Goal: Task Accomplishment & Management: Complete application form

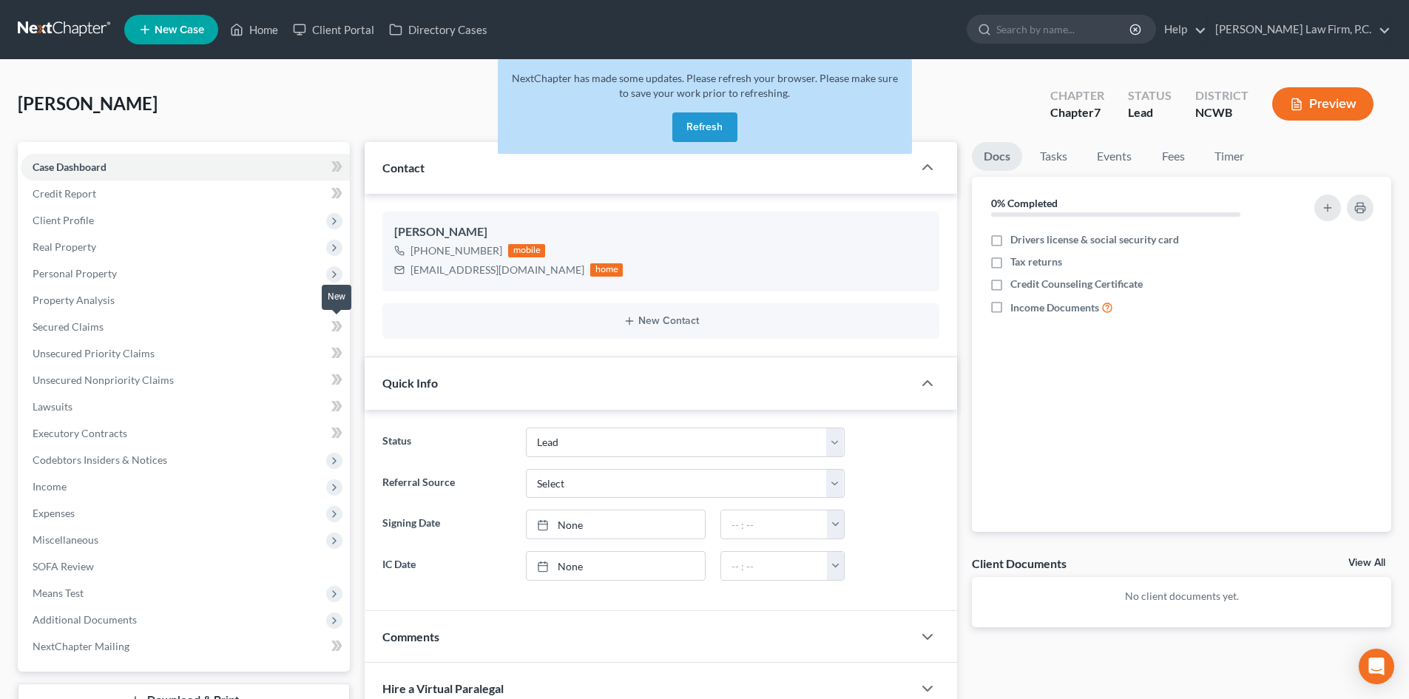
select select "5"
click at [719, 122] on button "Refresh" at bounding box center [704, 127] width 65 height 30
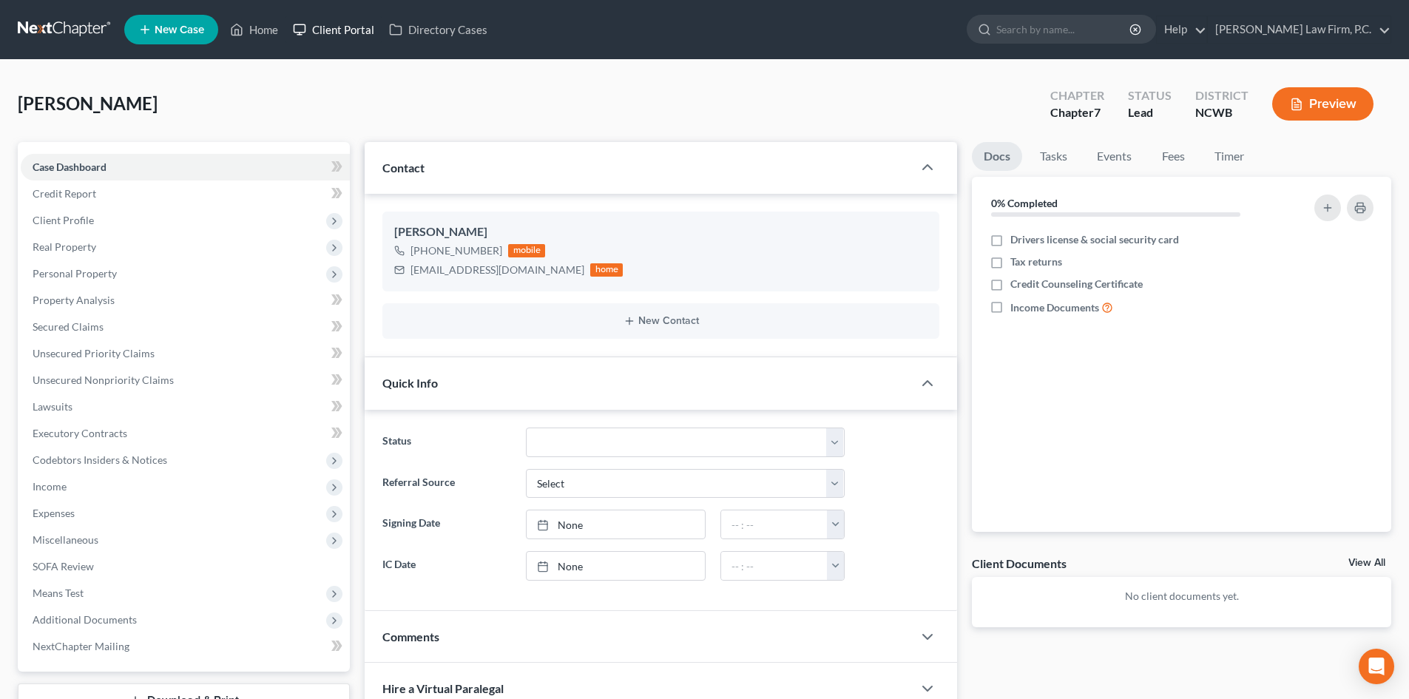
click at [333, 32] on link "Client Portal" at bounding box center [334, 29] width 96 height 27
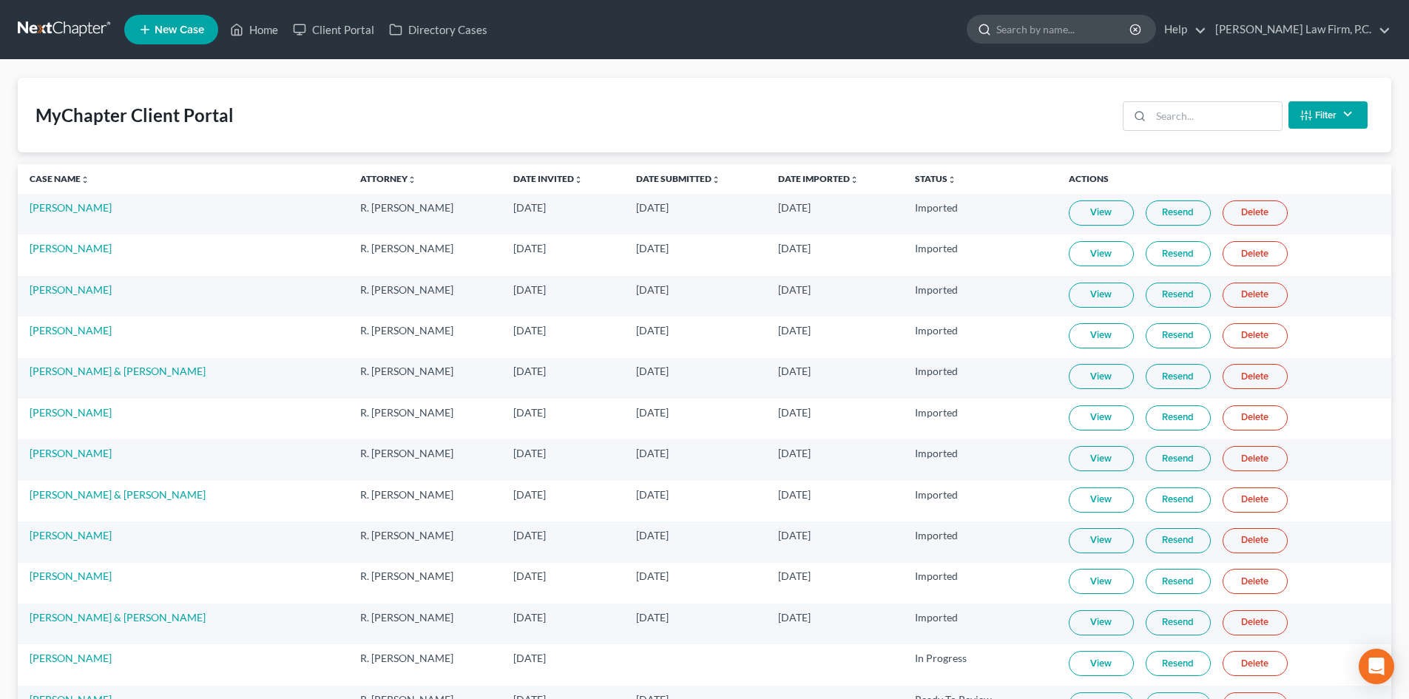
click at [1094, 17] on input "search" at bounding box center [1064, 29] width 135 height 27
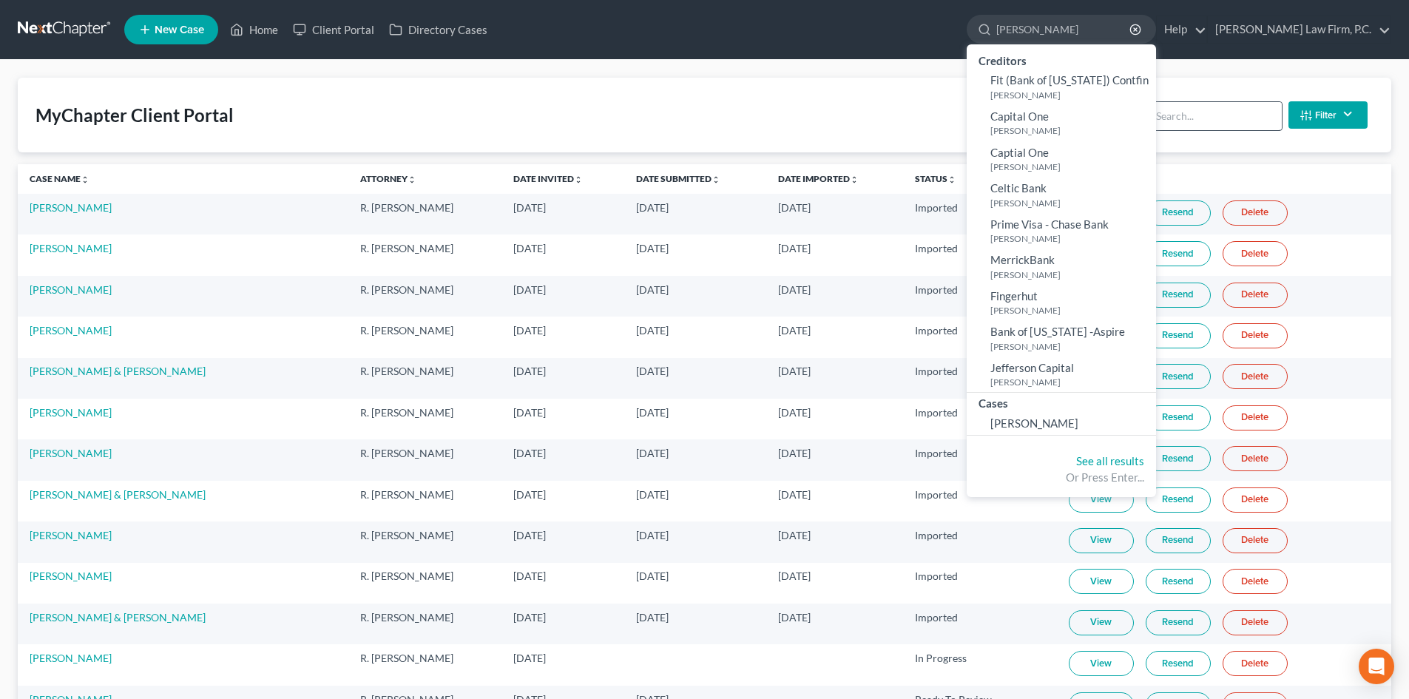
type input "lott"
click at [1253, 113] on input "search" at bounding box center [1216, 116] width 131 height 28
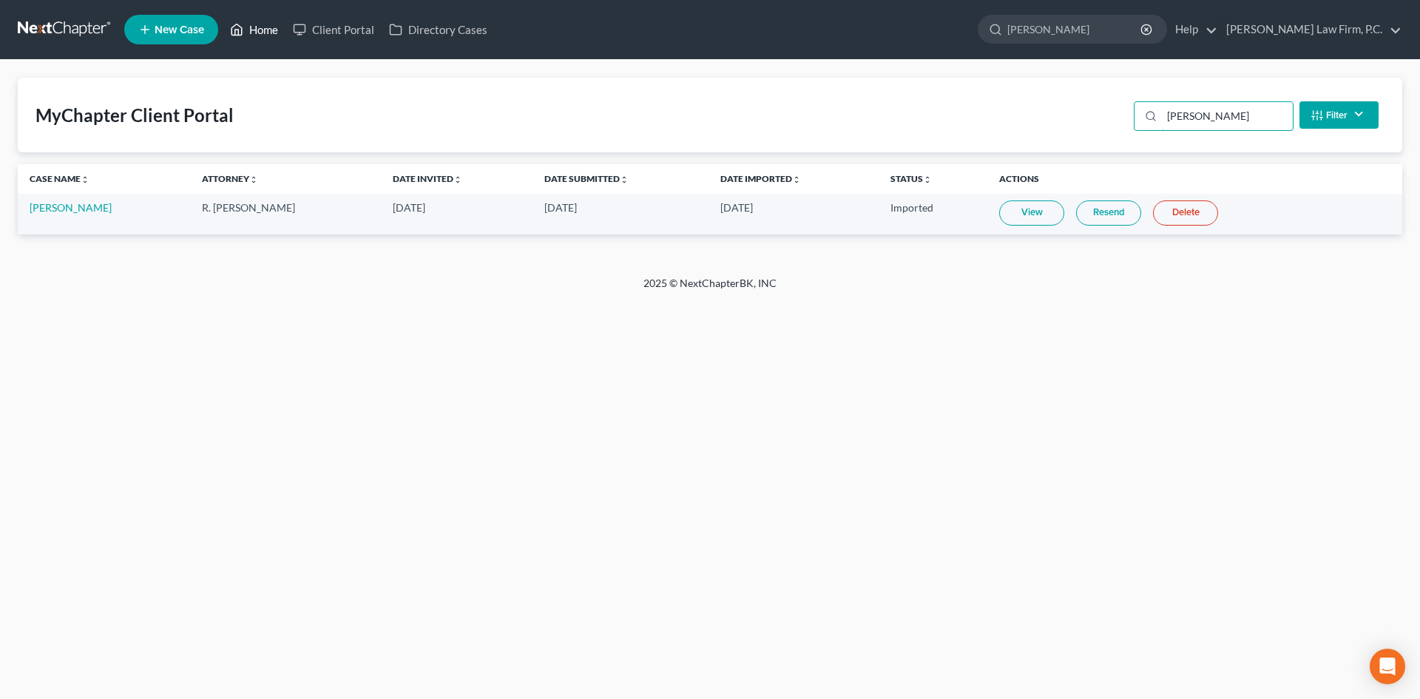
type input "lott"
click at [261, 27] on link "Home" at bounding box center [254, 29] width 63 height 27
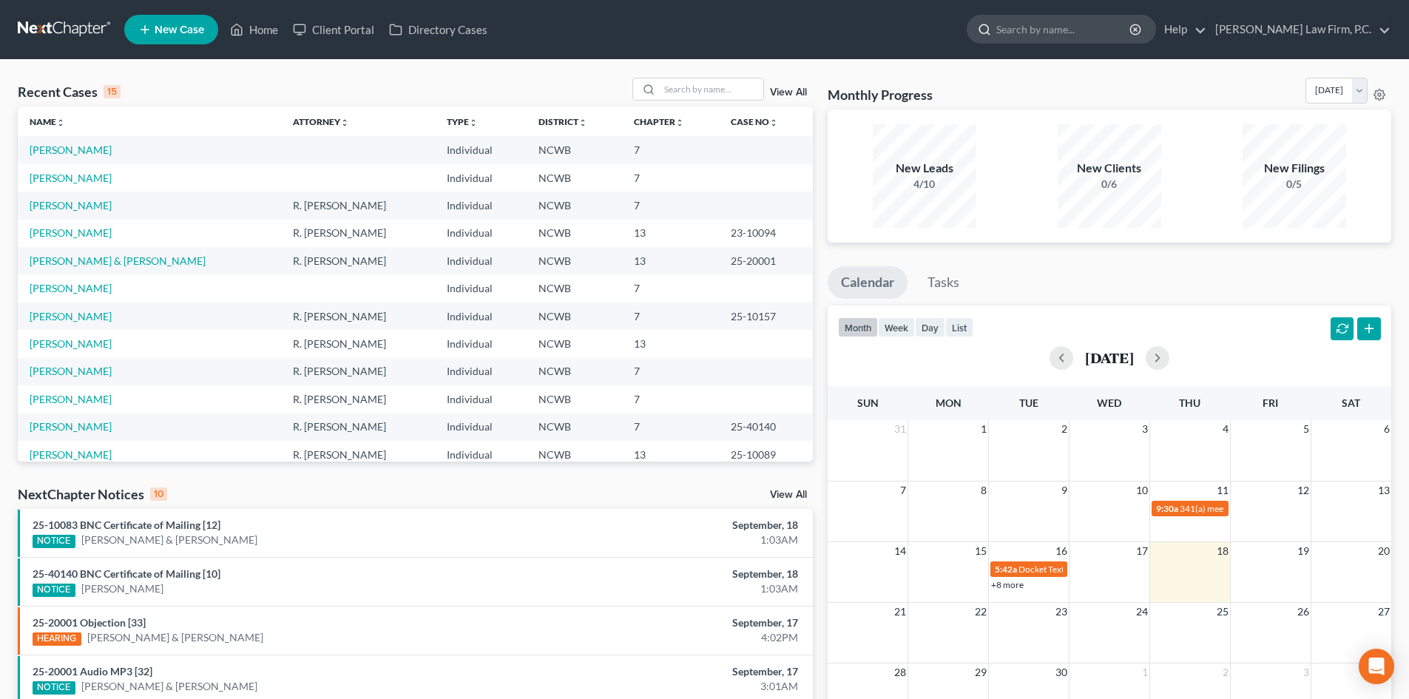
click at [1073, 33] on input "search" at bounding box center [1064, 29] width 135 height 27
type input "l"
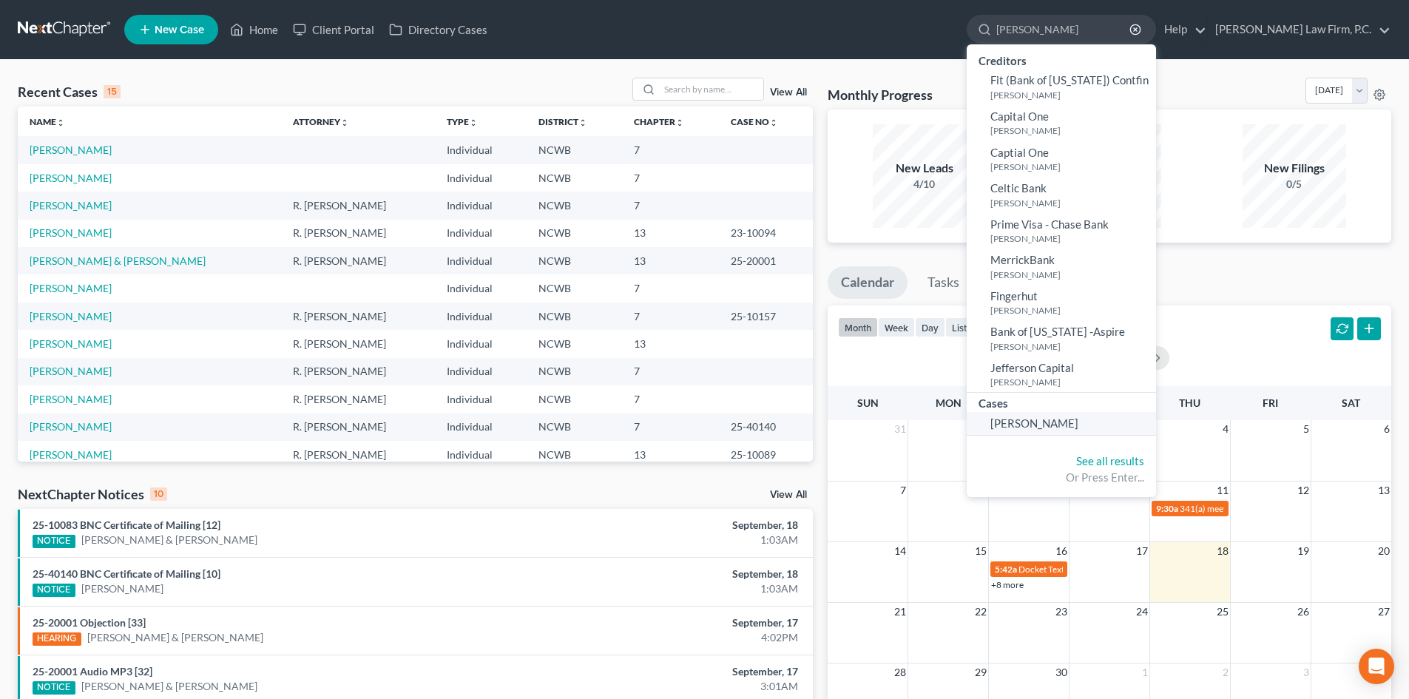
type input "lott"
click at [1073, 419] on span "Lott, Jill" at bounding box center [1035, 423] width 88 height 13
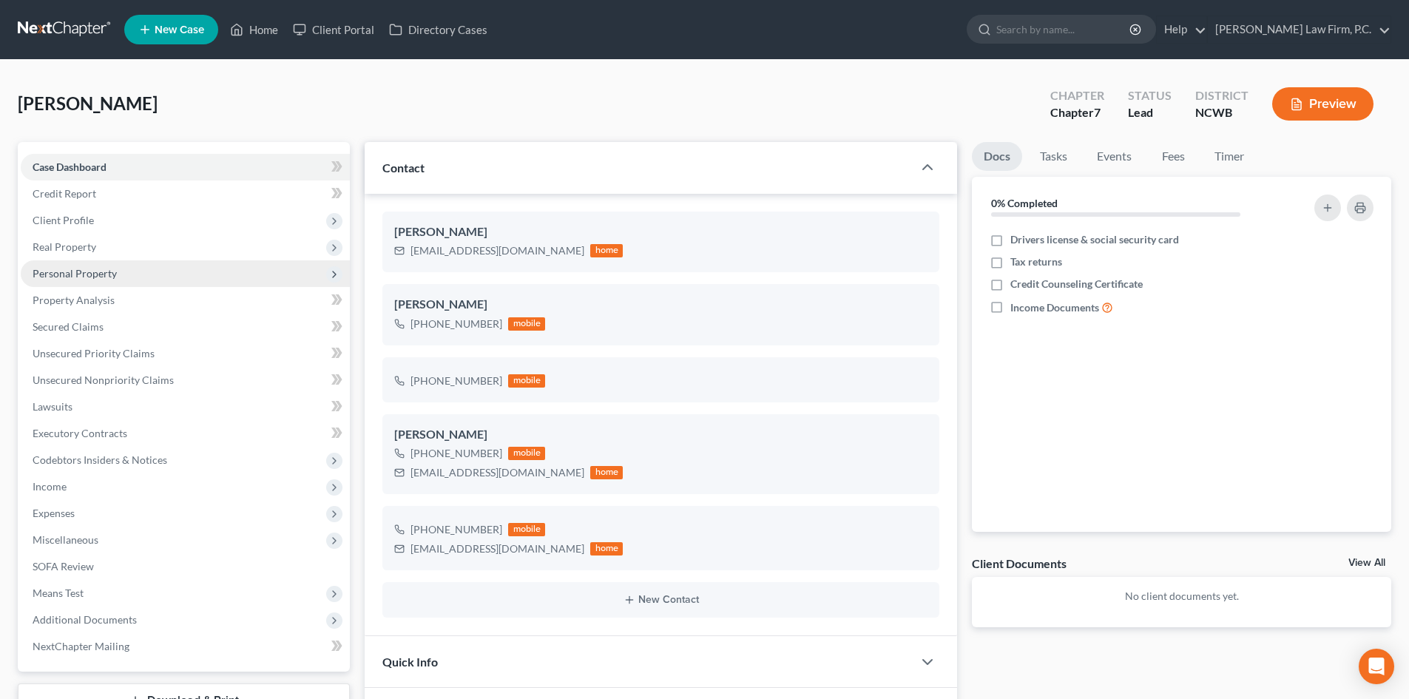
click at [121, 273] on span "Personal Property" at bounding box center [185, 273] width 329 height 27
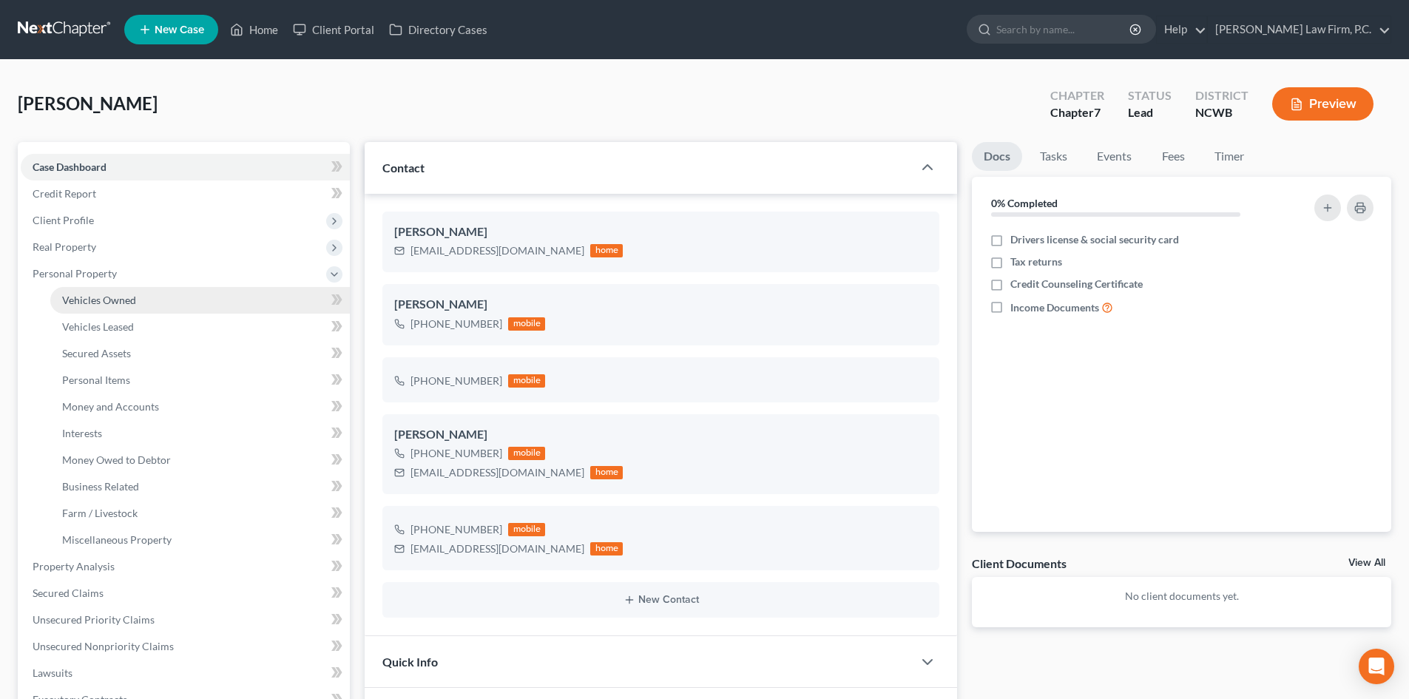
click at [126, 292] on link "Vehicles Owned" at bounding box center [200, 300] width 300 height 27
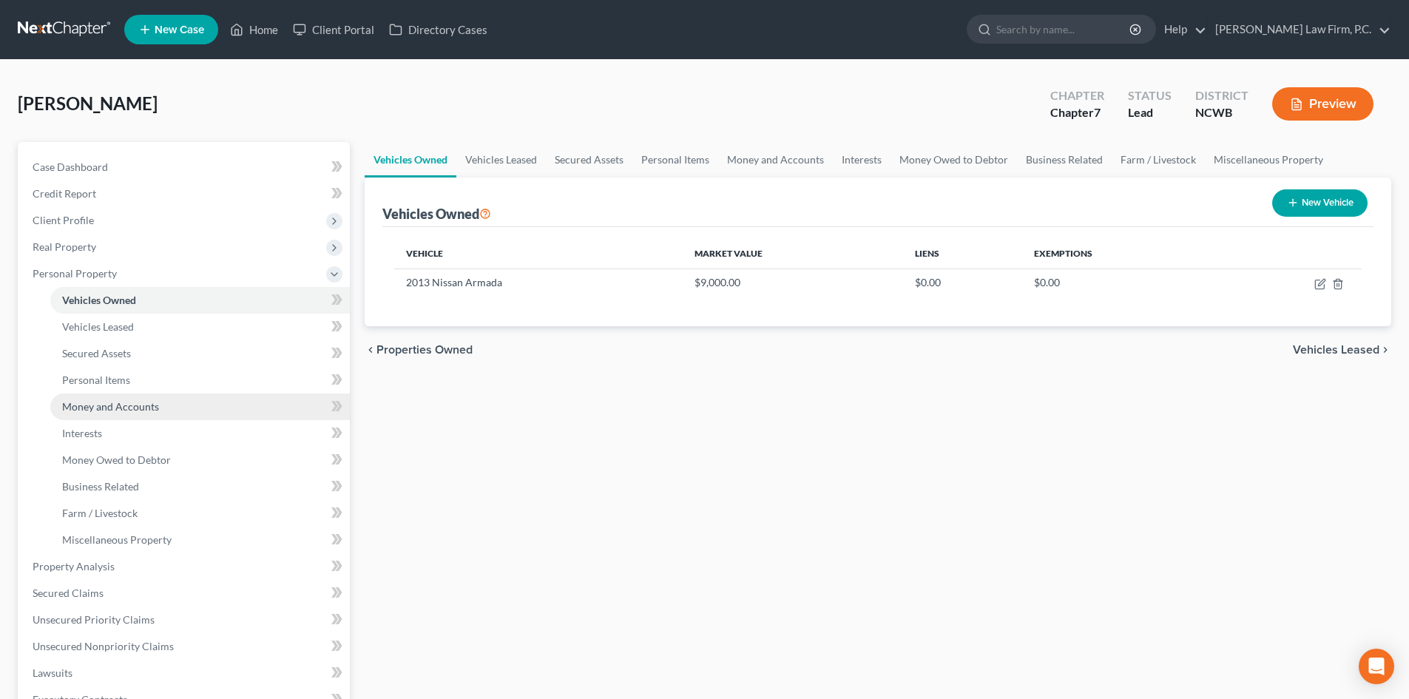
click at [144, 409] on span "Money and Accounts" at bounding box center [110, 406] width 97 height 13
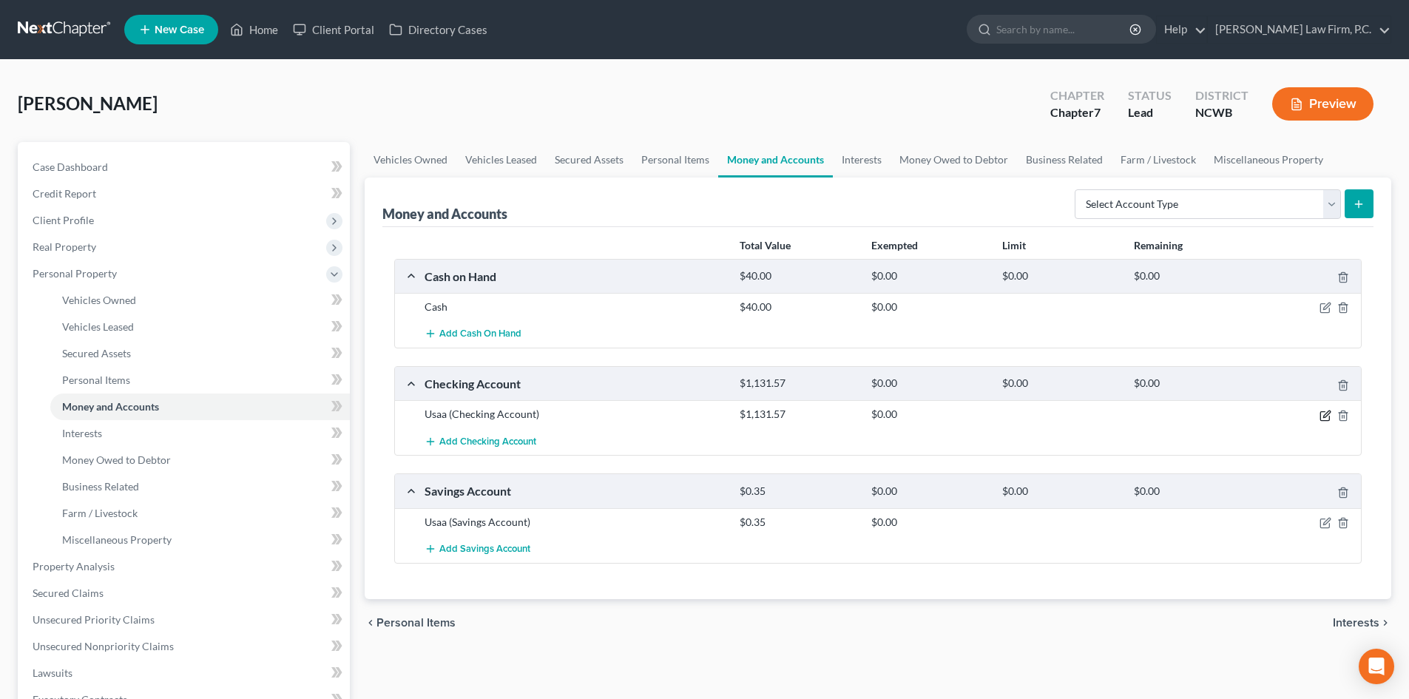
click at [1326, 412] on icon "button" at bounding box center [1326, 416] width 12 height 12
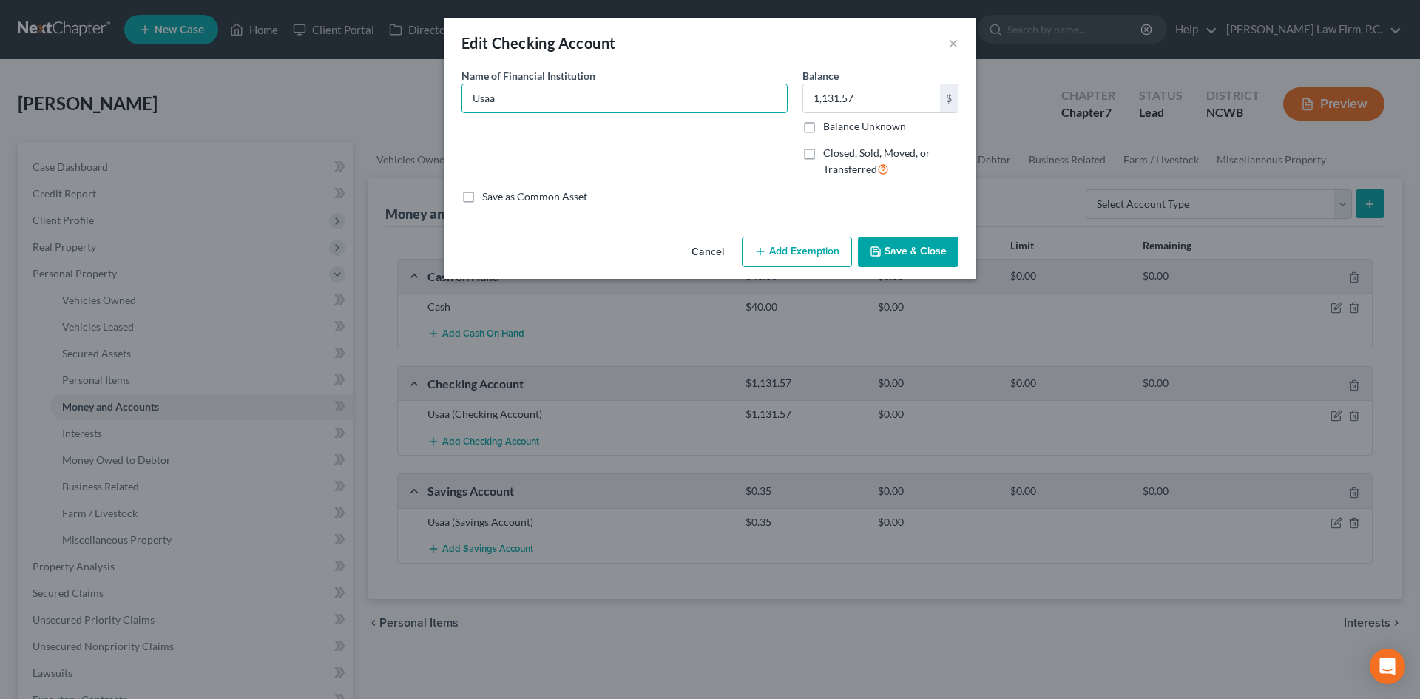
drag, startPoint x: 590, startPoint y: 90, endPoint x: 406, endPoint y: 98, distance: 184.4
click at [406, 101] on div "Edit Checking Account × An exemption set must first be selected from the Filing…" at bounding box center [710, 349] width 1420 height 699
type input "USAA x 9093"
click at [900, 105] on input "1,131.57" at bounding box center [871, 98] width 137 height 28
type input "0"
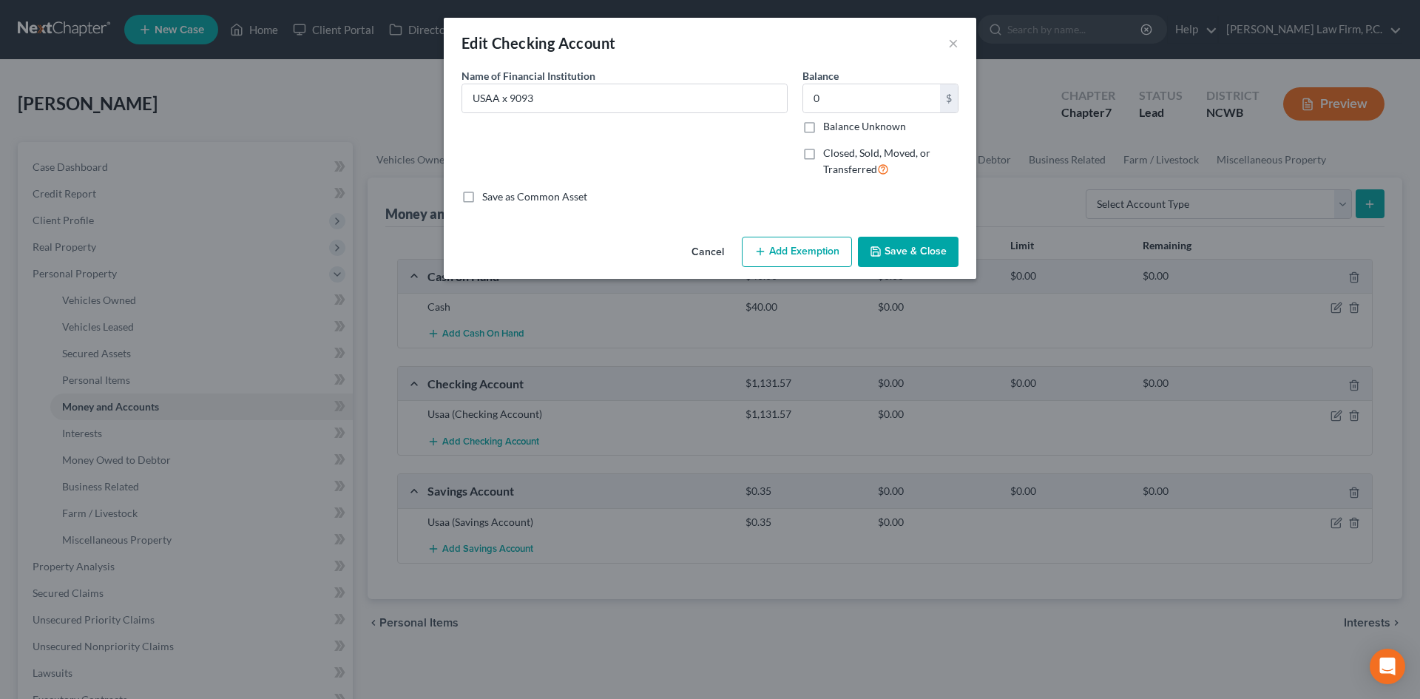
click at [900, 247] on button "Save & Close" at bounding box center [908, 252] width 101 height 31
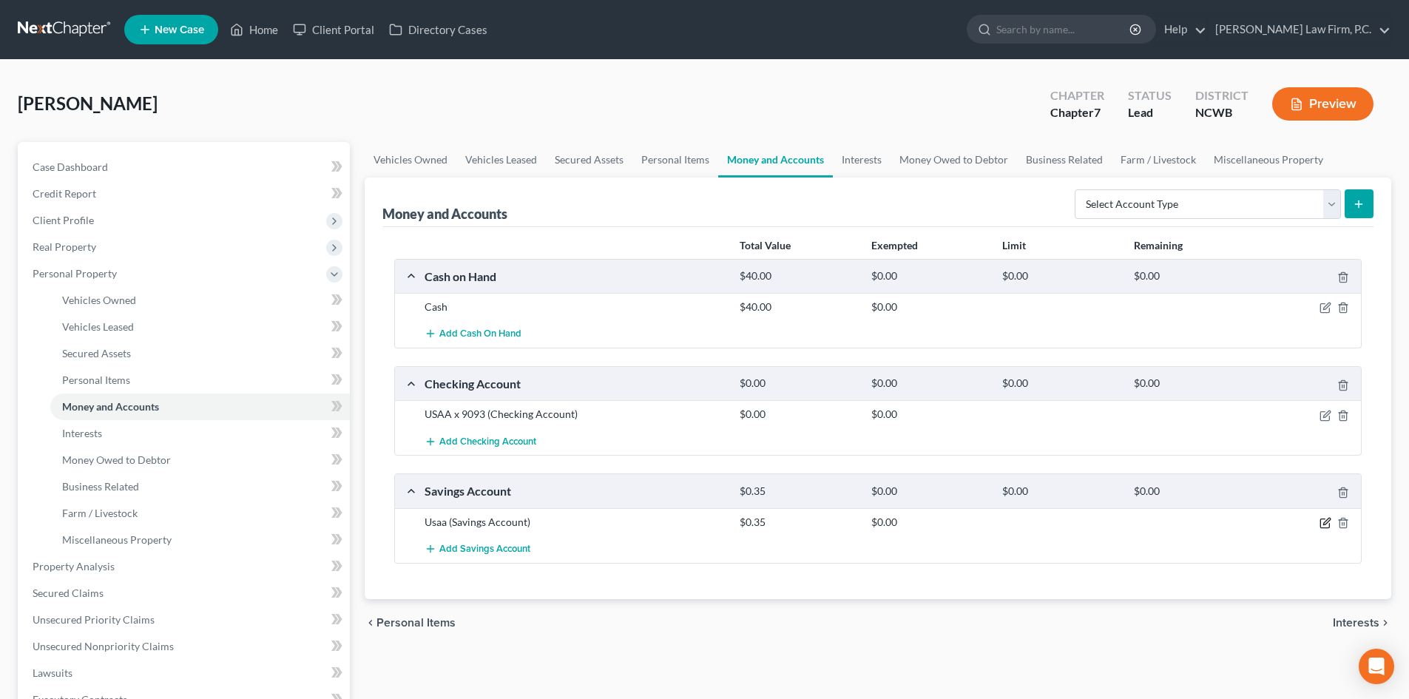
click at [1328, 523] on icon "button" at bounding box center [1326, 523] width 12 height 12
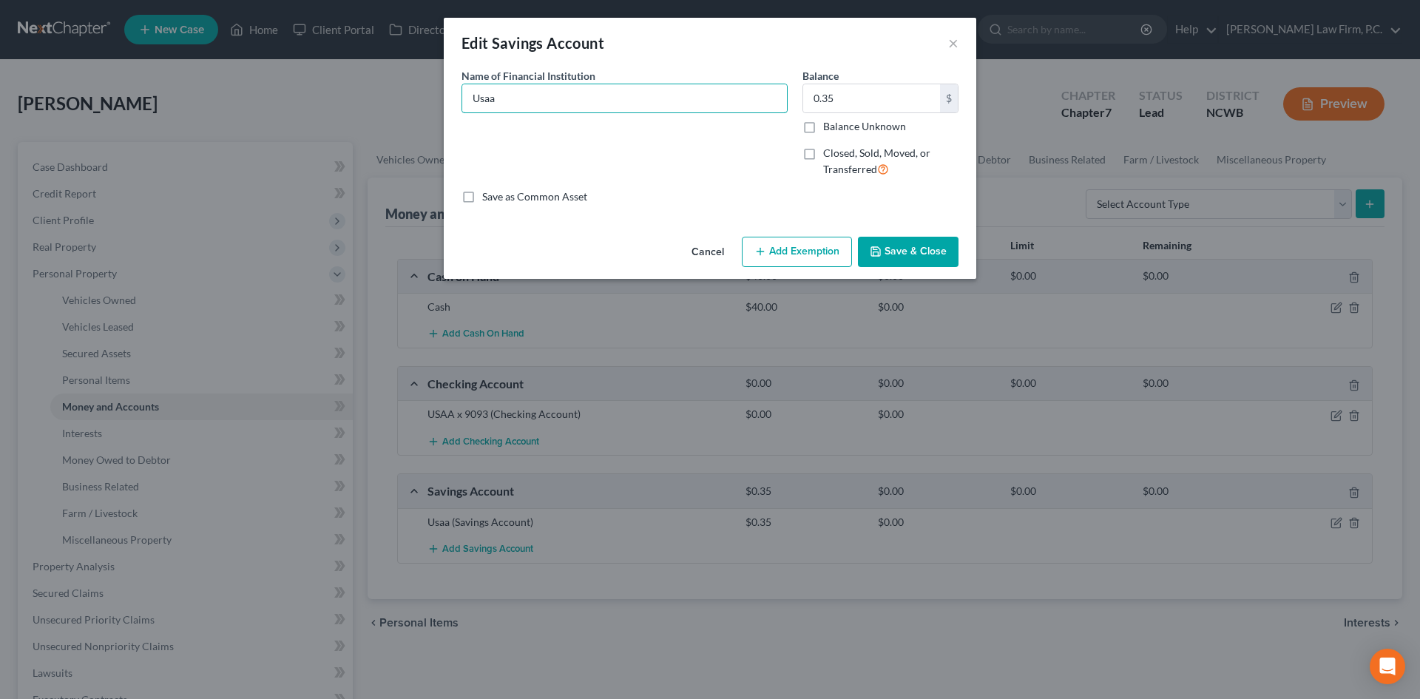
drag, startPoint x: 553, startPoint y: 95, endPoint x: 406, endPoint y: 102, distance: 147.4
click at [406, 103] on div "Edit Savings Account × An exemption set must first be selected from the Filing …" at bounding box center [710, 349] width 1420 height 699
drag, startPoint x: 514, startPoint y: 96, endPoint x: 567, endPoint y: 104, distance: 53.2
click at [567, 105] on input "USAA x 9093" at bounding box center [624, 98] width 325 height 28
type input "USAA x 8706"
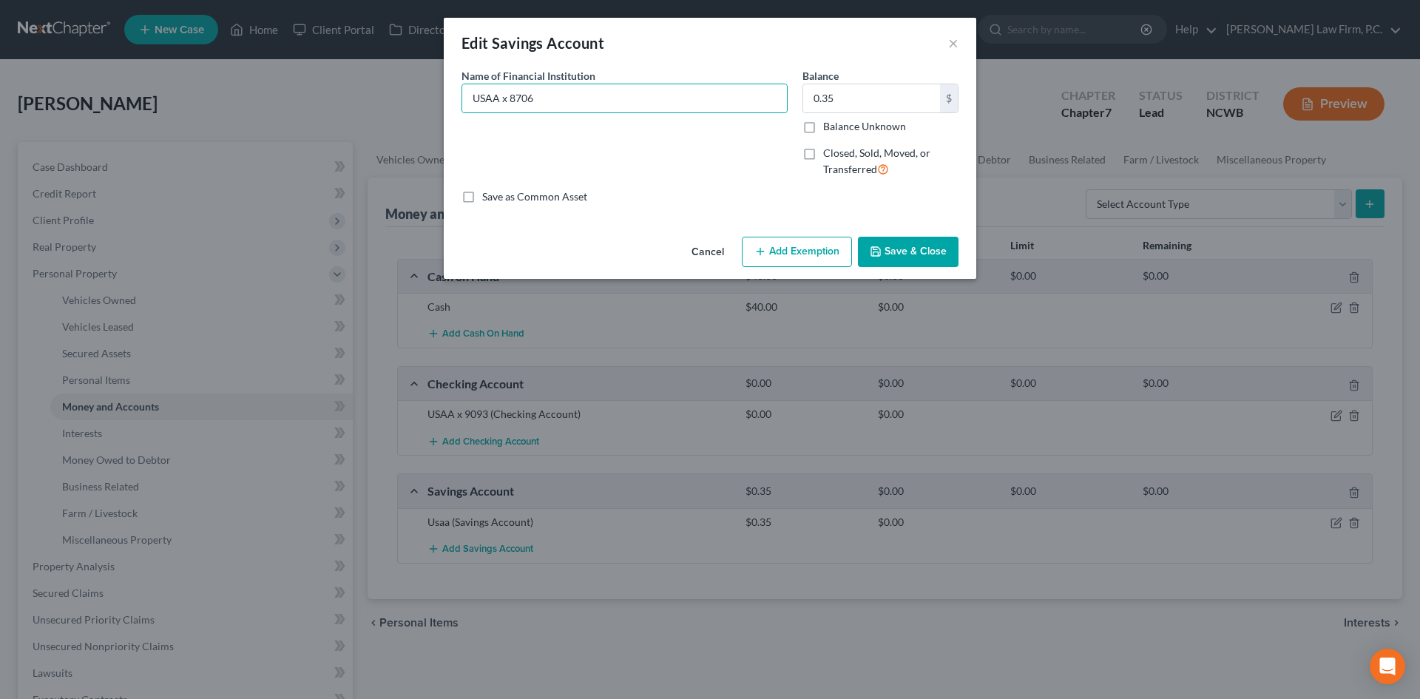
click at [924, 263] on button "Save & Close" at bounding box center [908, 252] width 101 height 31
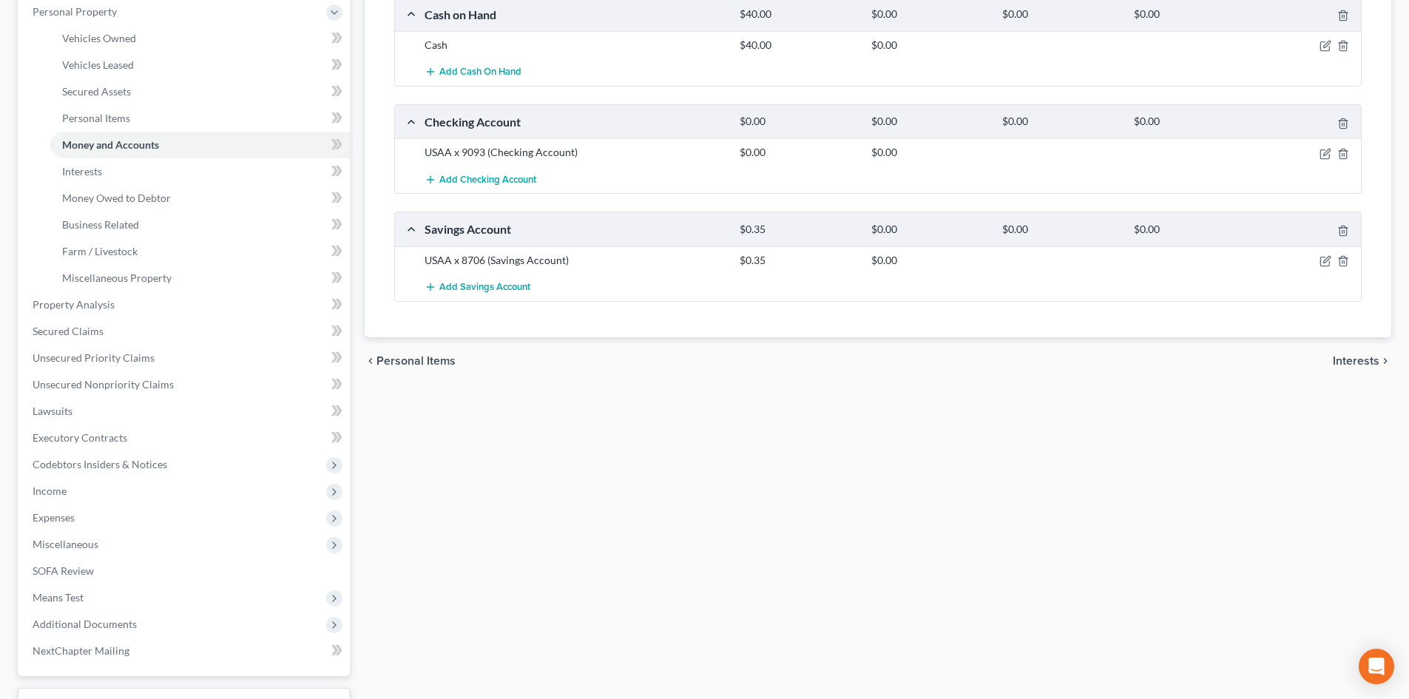
scroll to position [380, 0]
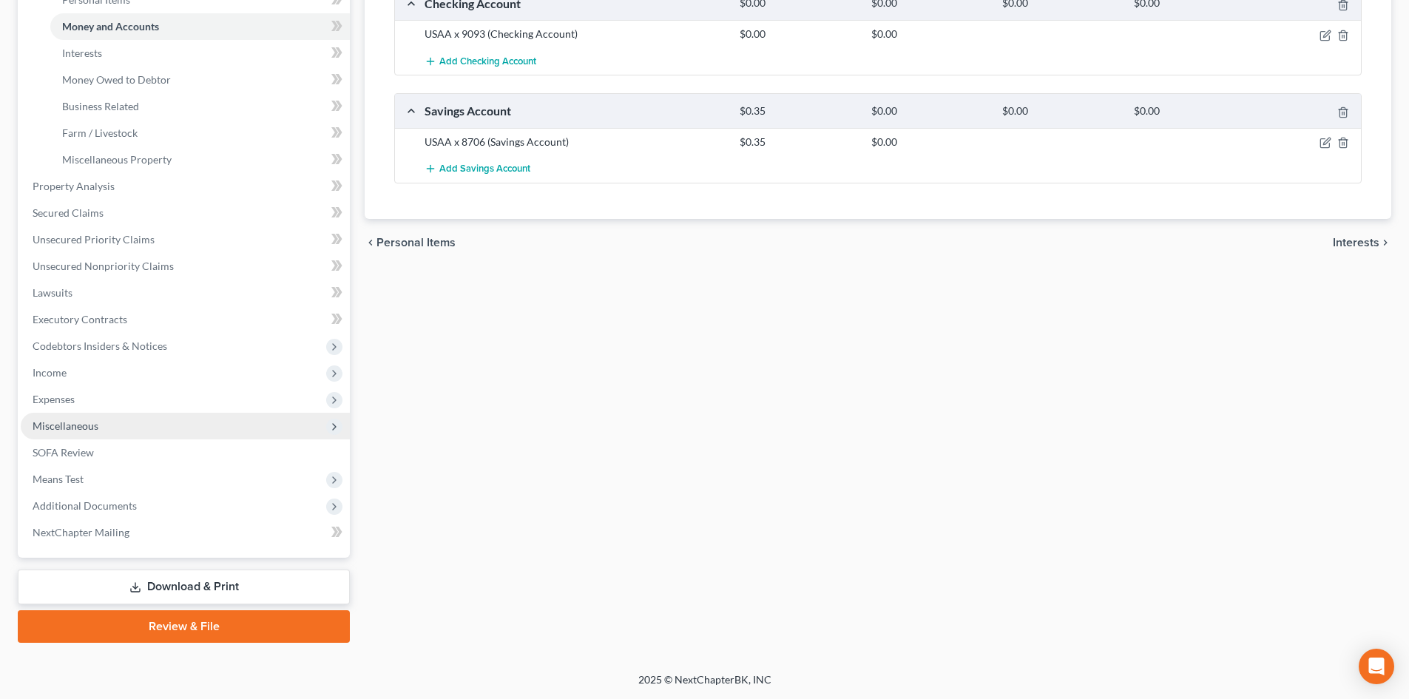
click at [107, 434] on span "Miscellaneous" at bounding box center [185, 426] width 329 height 27
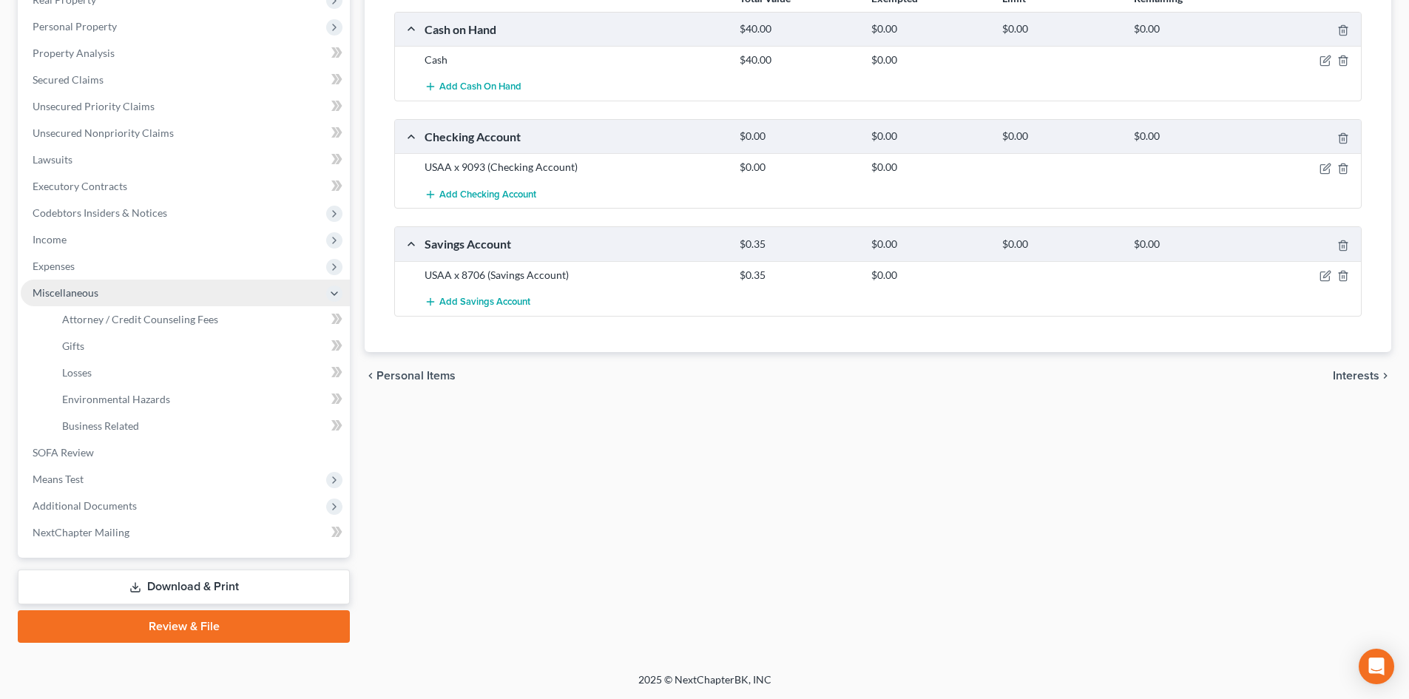
scroll to position [247, 0]
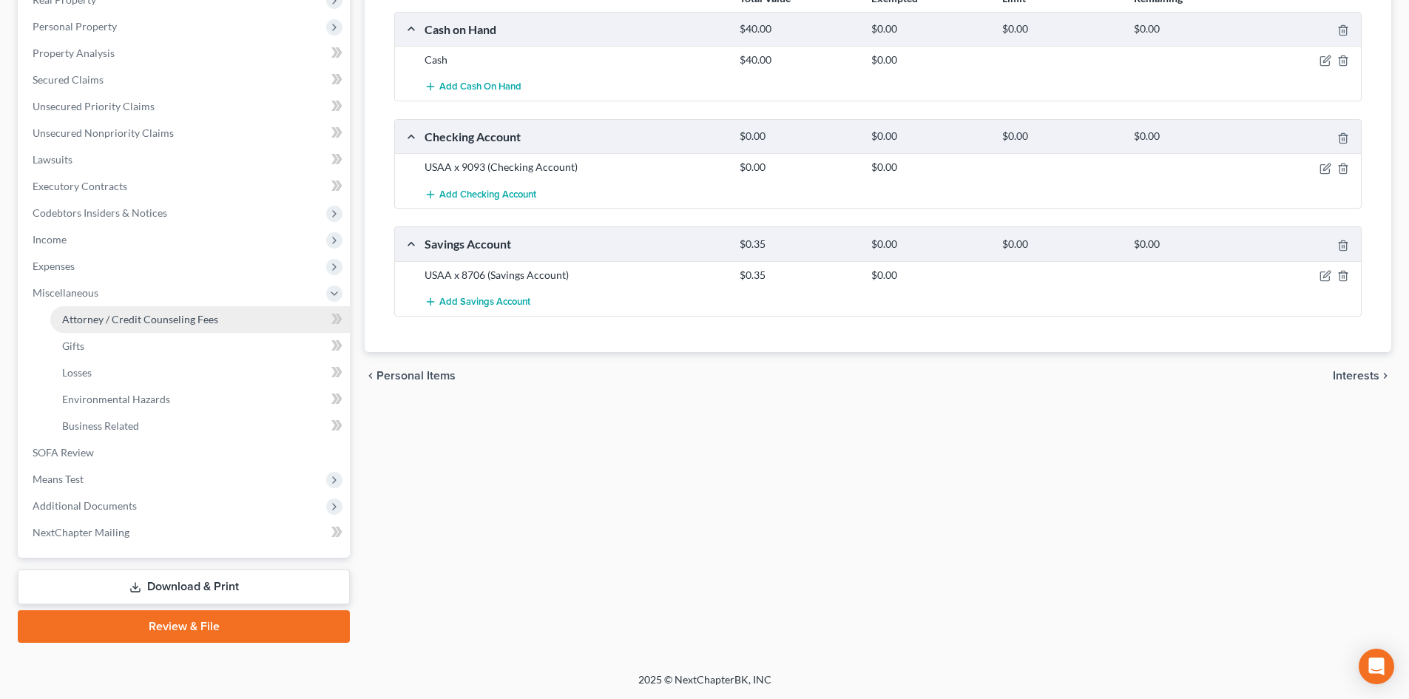
click at [126, 320] on span "Attorney / Credit Counseling Fees" at bounding box center [140, 319] width 156 height 13
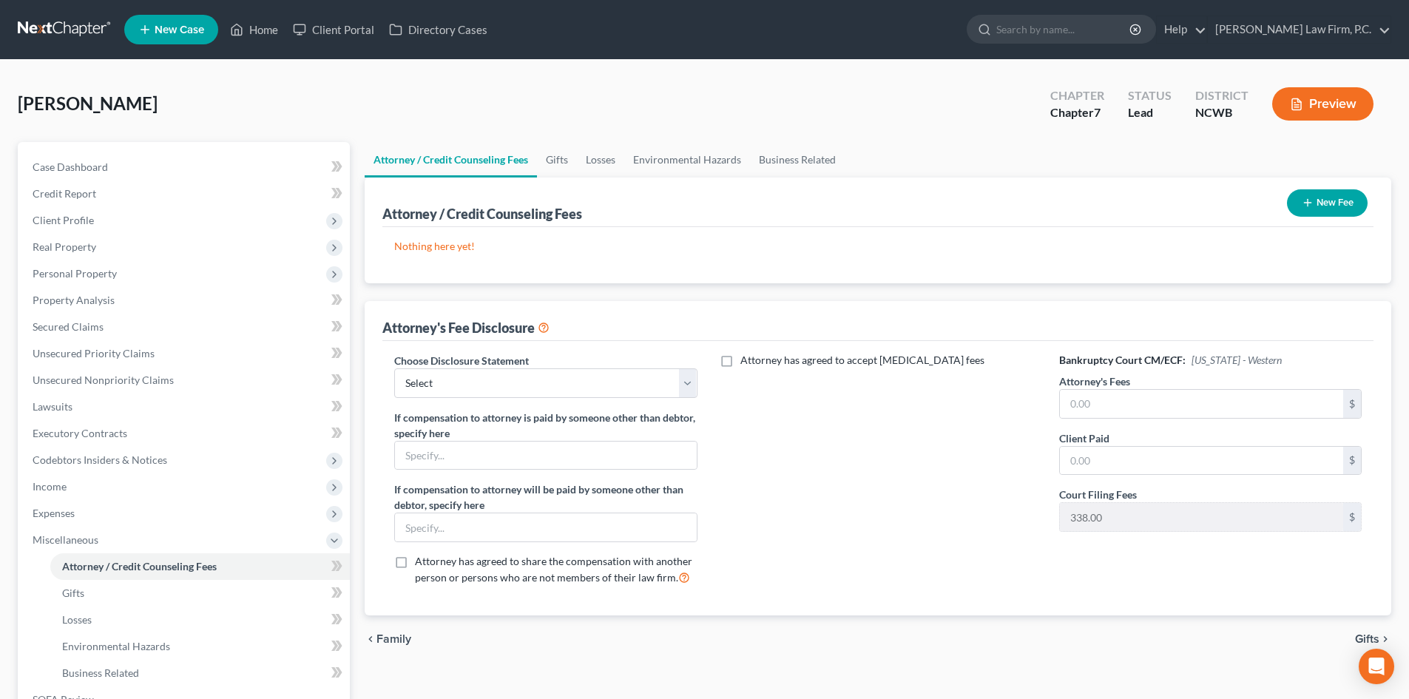
click at [1299, 200] on button "New Fee" at bounding box center [1327, 202] width 81 height 27
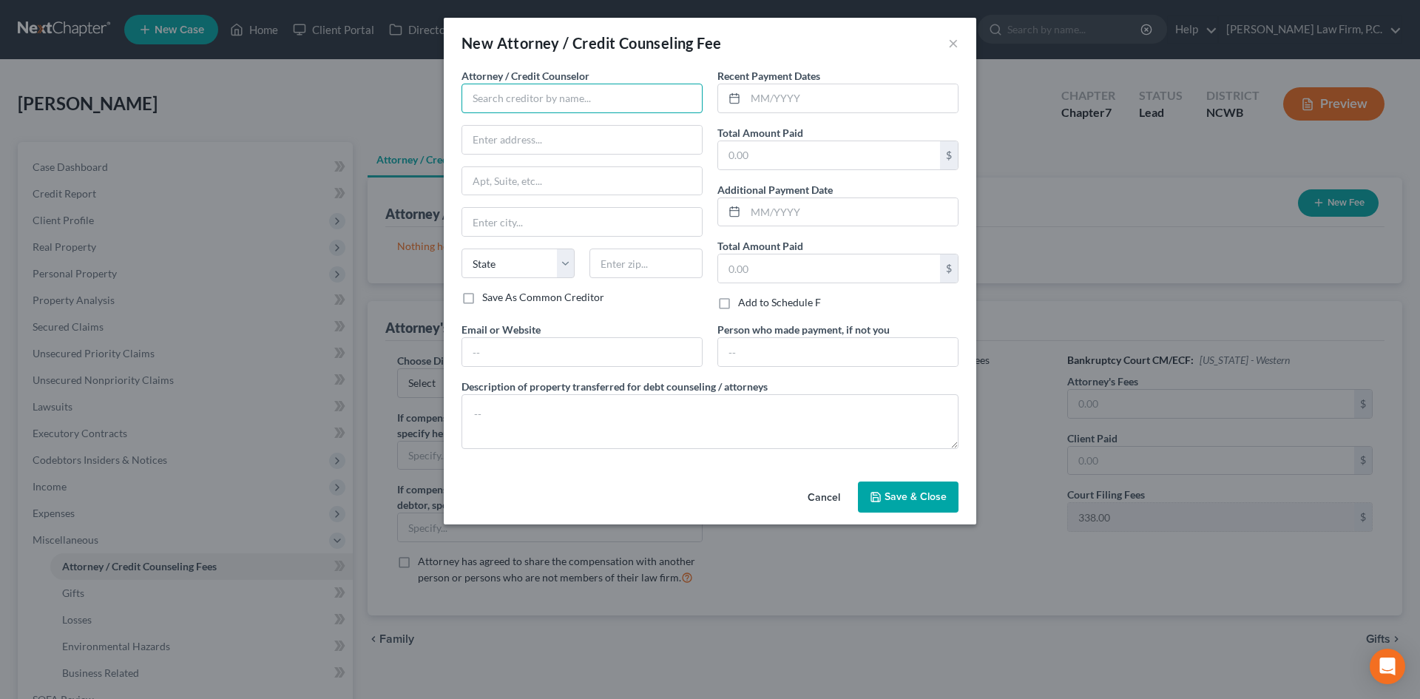
click at [582, 95] on input "text" at bounding box center [582, 99] width 241 height 30
click at [569, 128] on div "Matney Mosley, P.C." at bounding box center [550, 124] width 154 height 15
type input "Matney Mosley, P.C."
type input "53 S. French Broad Ste. 301"
type input "Asheville"
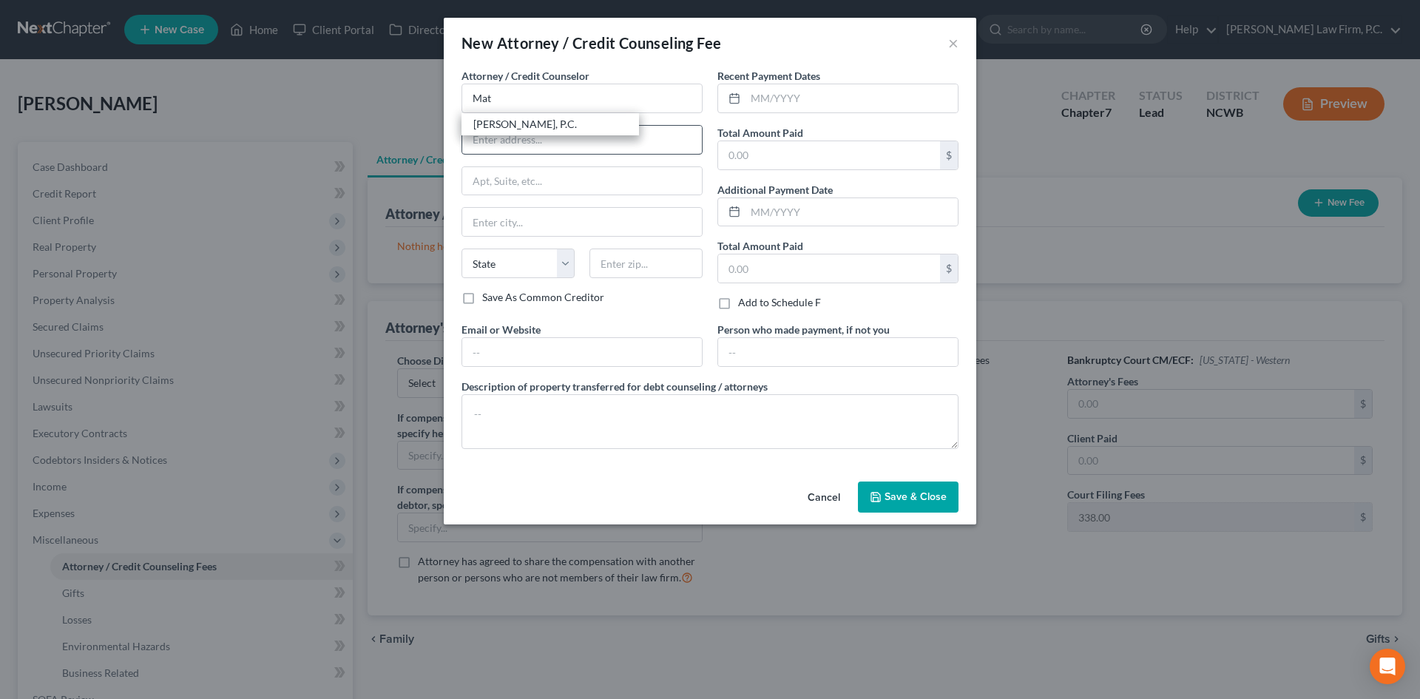
select select "28"
type input "28801"
click at [803, 102] on input "text" at bounding box center [852, 98] width 212 height 28
type input "06/2025"
click at [780, 161] on input "text" at bounding box center [829, 155] width 222 height 28
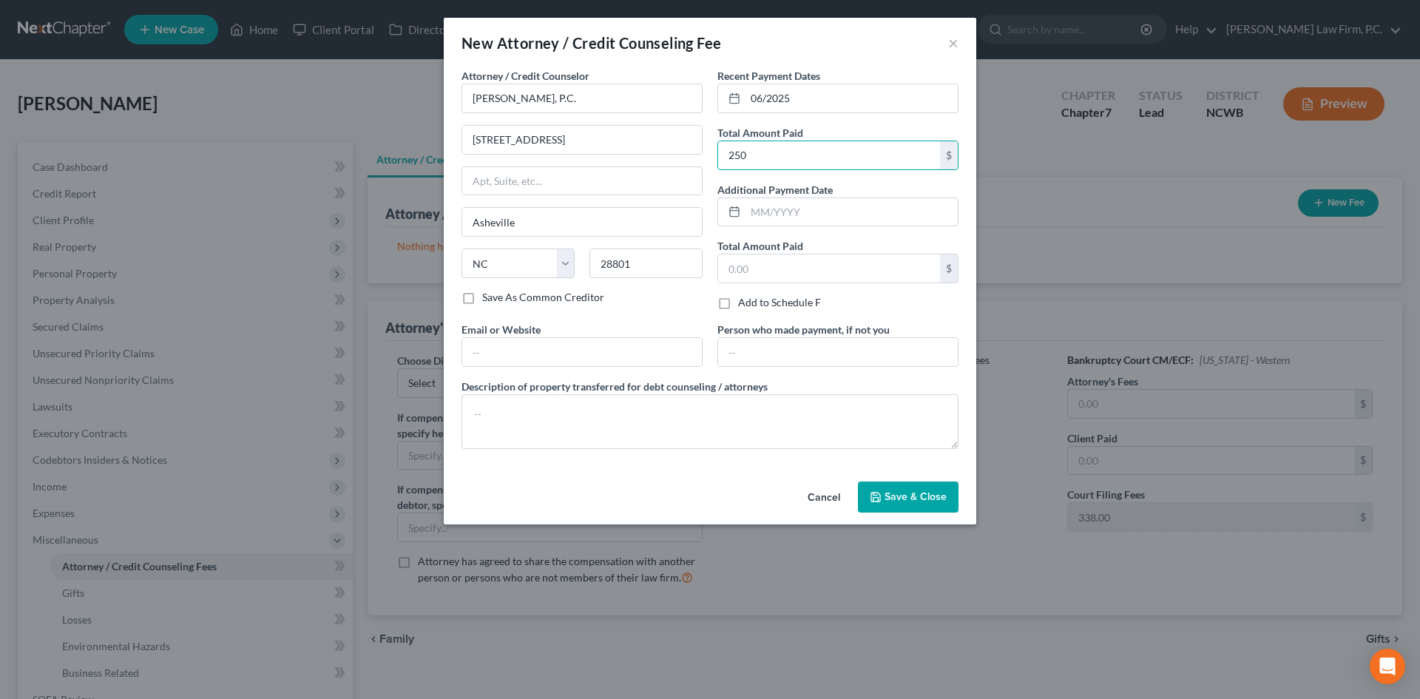
type input "250.00"
click at [578, 416] on textarea at bounding box center [710, 421] width 497 height 55
click at [890, 498] on span "Save & Close" at bounding box center [916, 496] width 62 height 13
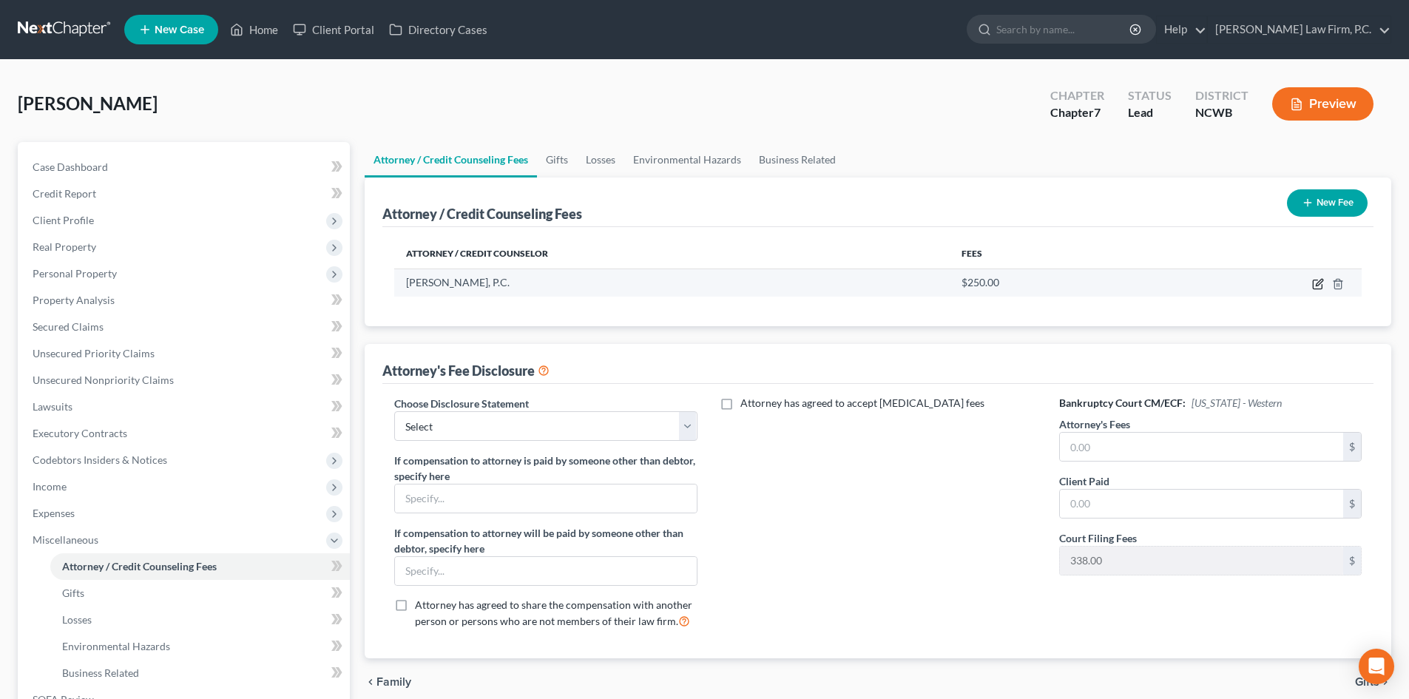
click at [1315, 283] on icon "button" at bounding box center [1318, 284] width 12 height 12
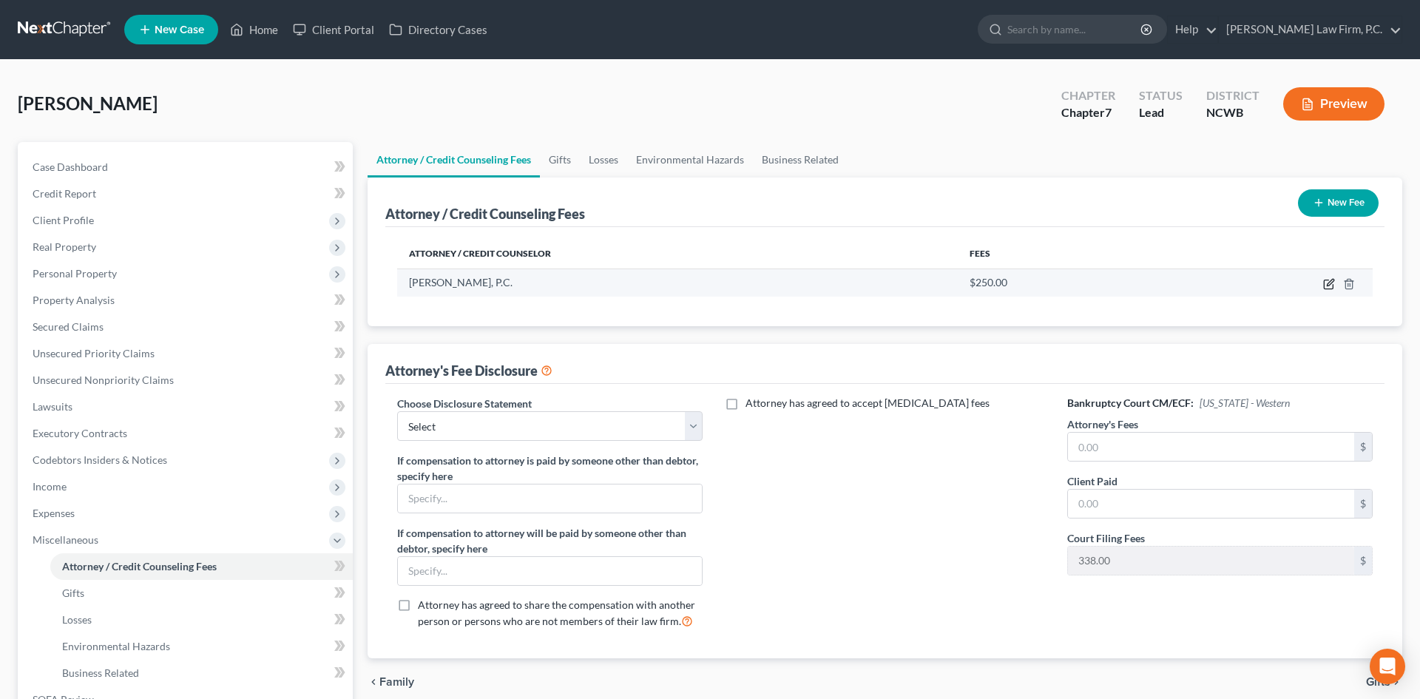
select select "28"
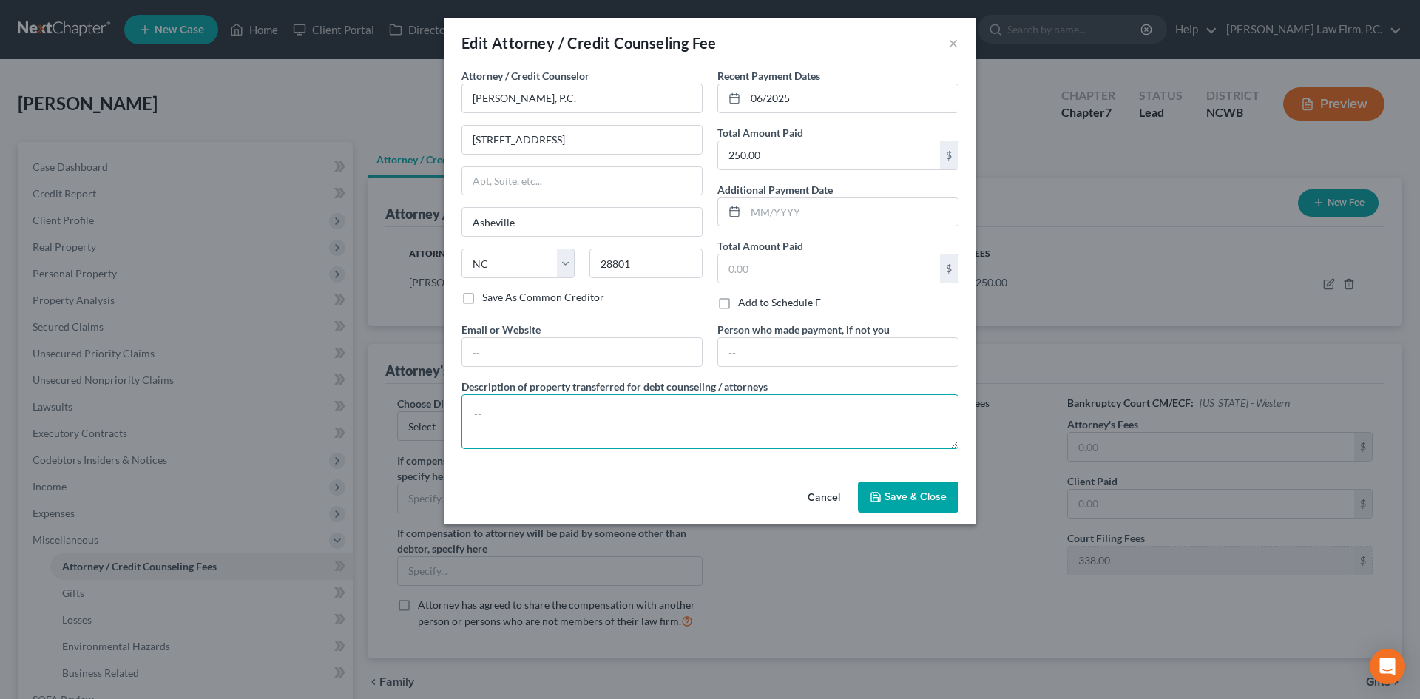
click at [510, 434] on textarea at bounding box center [710, 421] width 497 height 55
paste textarea "$250 consultation fee. $1500 minimum attorney fee, $338 CH 7 filing fee paid on…"
drag, startPoint x: 843, startPoint y: 417, endPoint x: 903, endPoint y: 415, distance: 60.7
click at [903, 415] on textarea "$250 consultation fee. $1500 minimum attorney fee, $338 CH 7 filing fee paid on…" at bounding box center [710, 421] width 497 height 55
type textarea "$250 consultation fee. $1500 minimum attorney fee, $338 CH 7 filing fee paid on…"
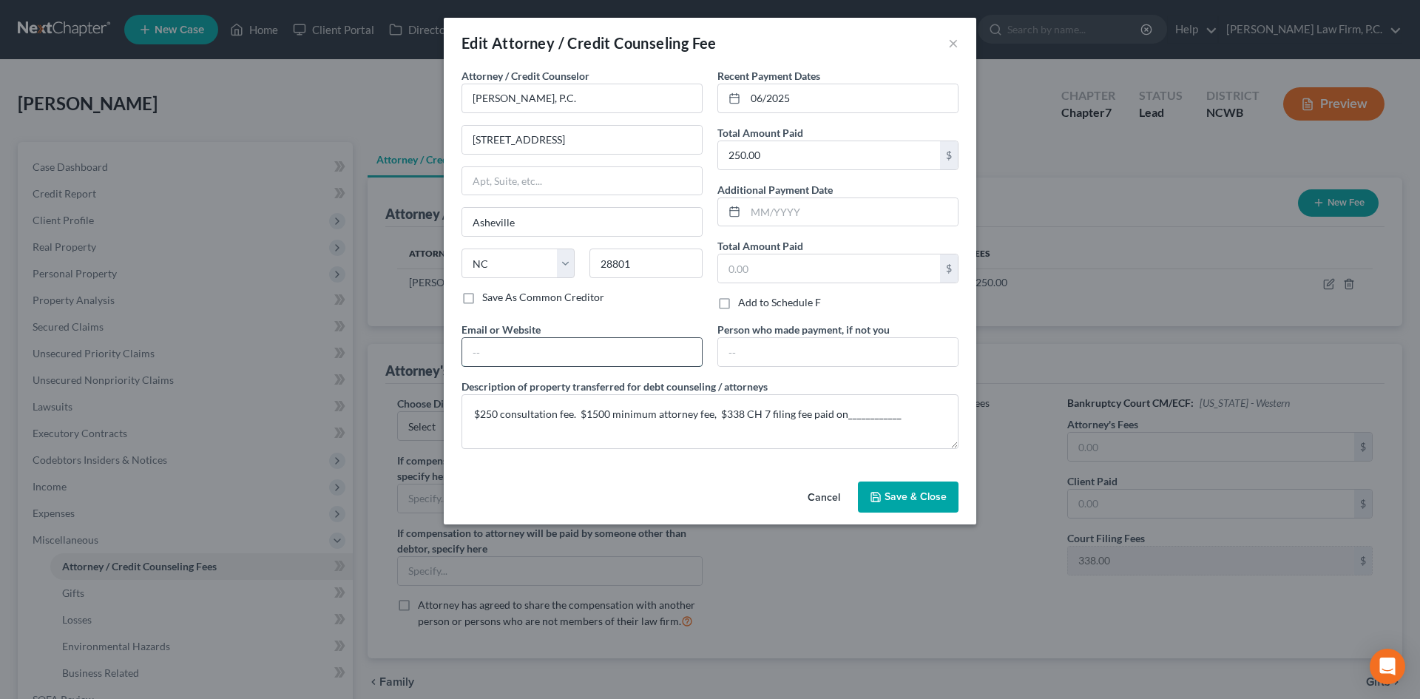
click at [494, 350] on input "text" at bounding box center [582, 352] width 240 height 28
type input "www.matneymosley.com"
click at [891, 505] on button "Save & Close" at bounding box center [908, 497] width 101 height 31
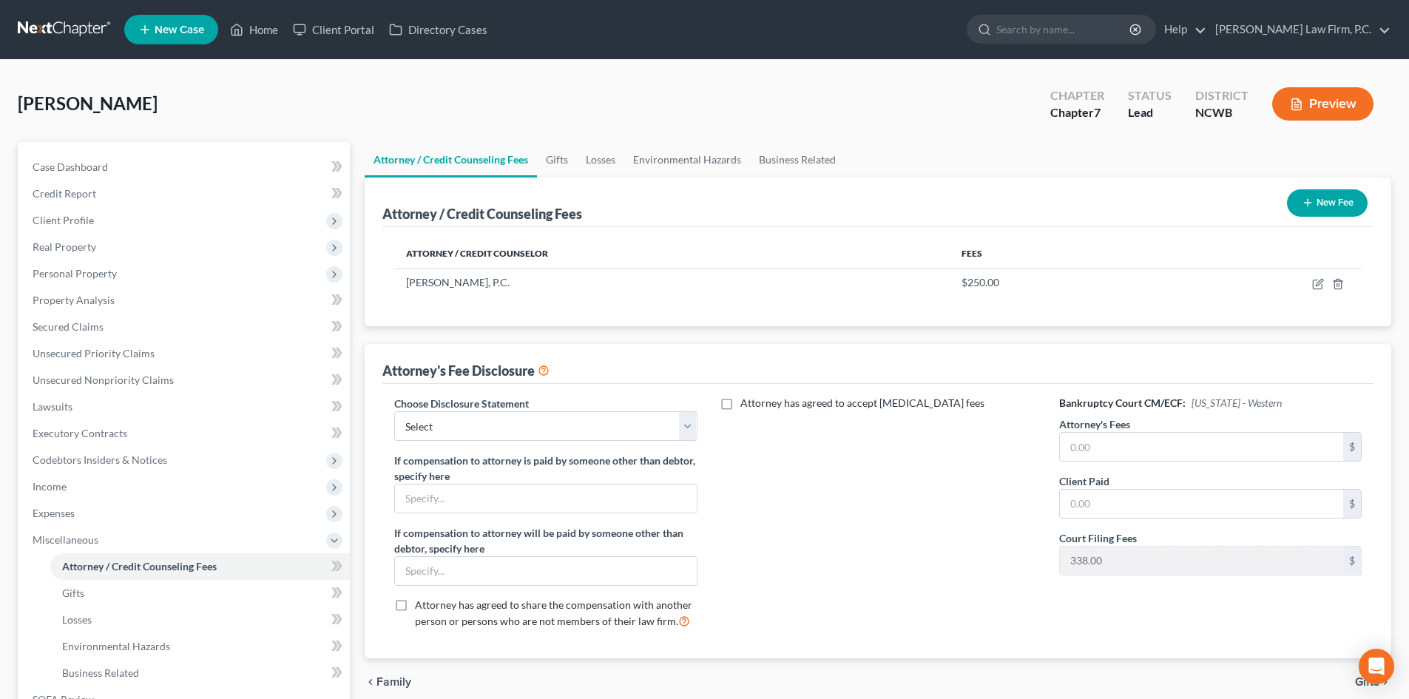
click at [1298, 203] on button "New Fee" at bounding box center [1327, 202] width 81 height 27
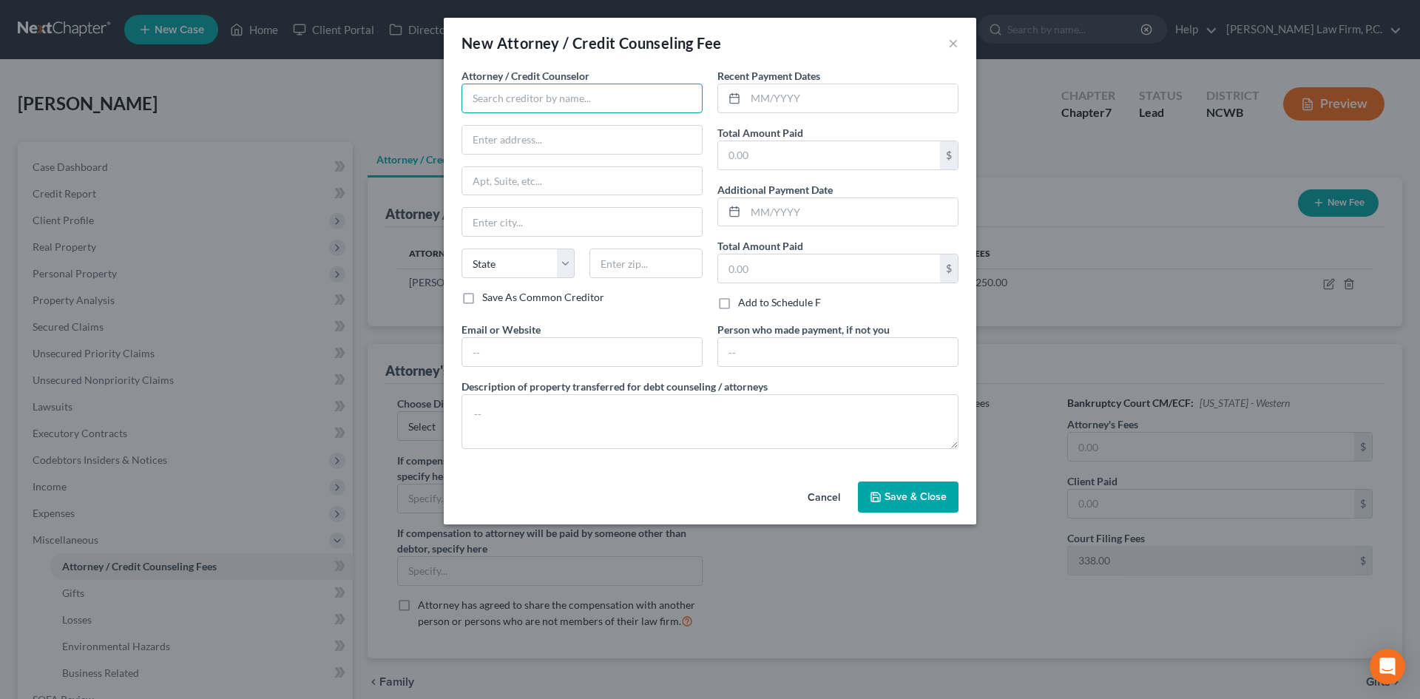
click at [478, 93] on input "text" at bounding box center [582, 99] width 241 height 30
click at [542, 123] on div "Butterfly Financial Education, Inc." at bounding box center [550, 124] width 155 height 15
type input "Butterfly Financial Education, Inc."
type input "96 Oak Creek Dr"
type input "Clayton"
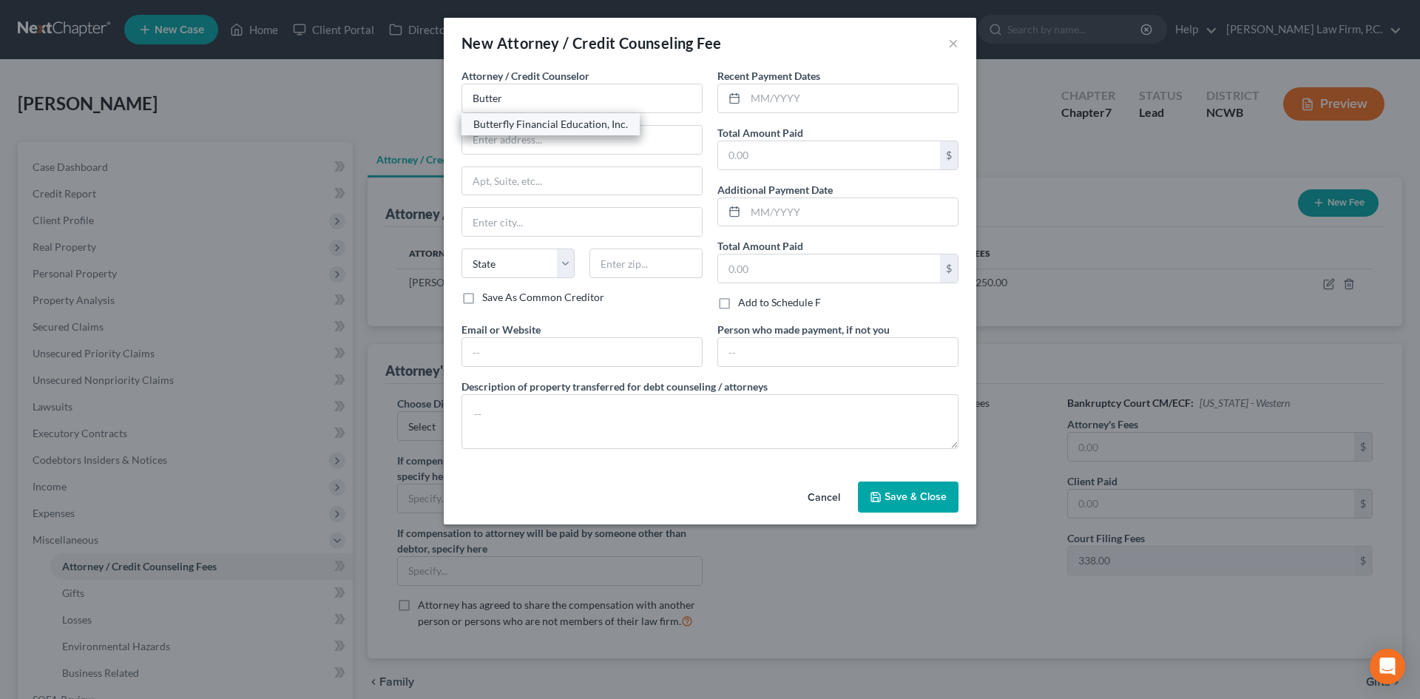
select select "28"
type input "27520"
click at [533, 351] on input "text" at bounding box center [582, 352] width 240 height 28
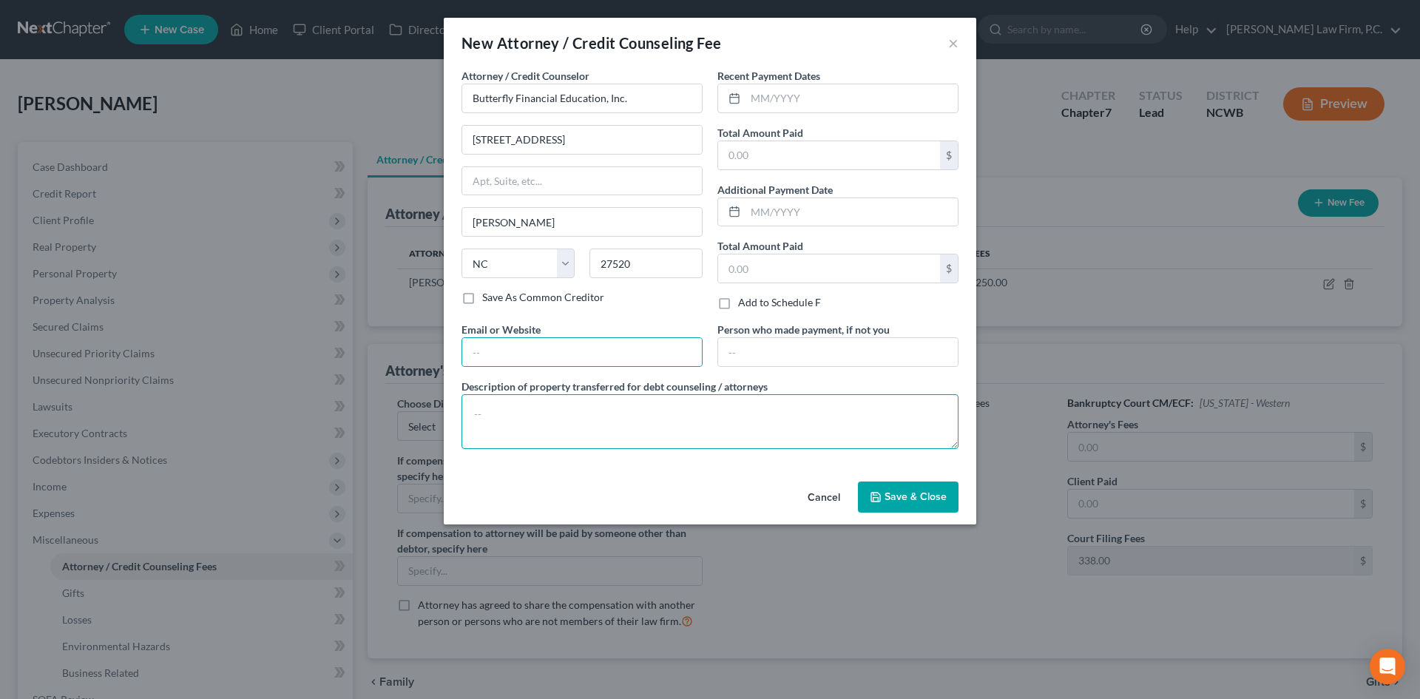
click at [891, 422] on textarea at bounding box center [710, 421] width 497 height 55
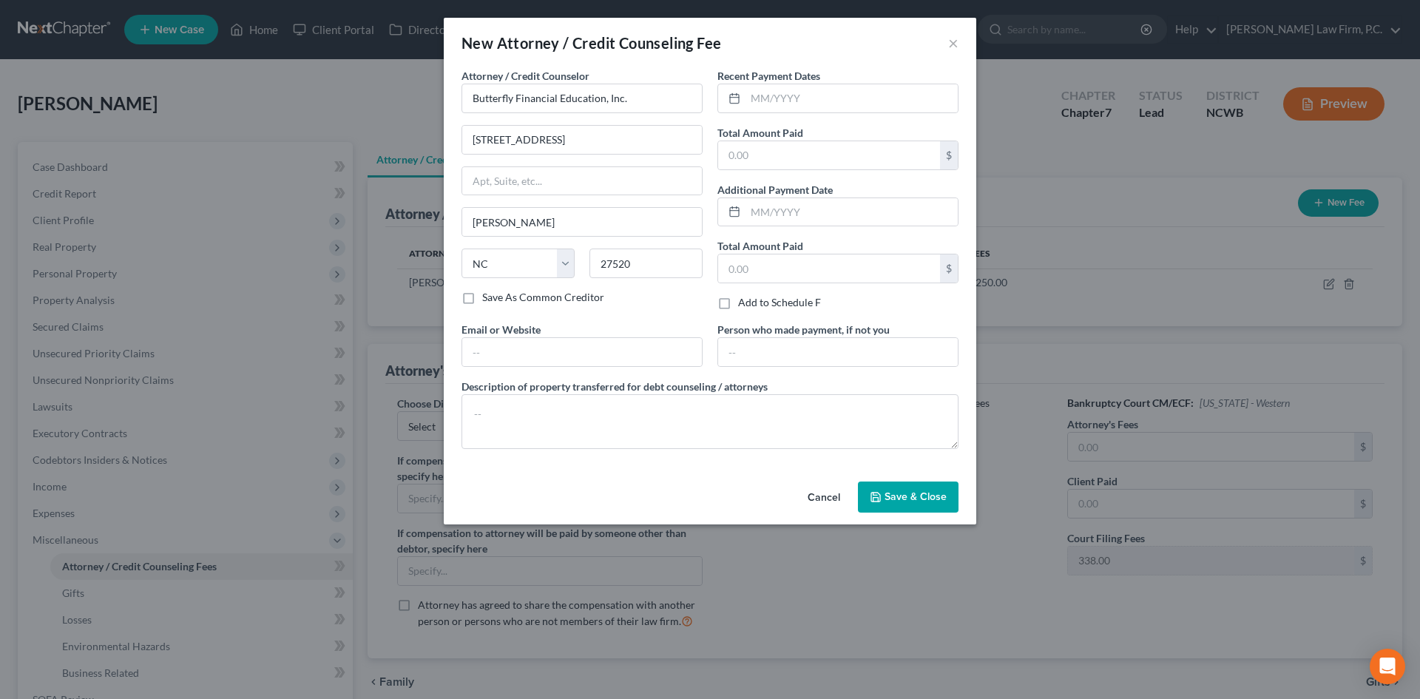
drag, startPoint x: 919, startPoint y: 499, endPoint x: 786, endPoint y: 124, distance: 397.8
click at [787, 125] on div "New Attorney / Credit Counseling Fee × Attorney / Credit Counselor * Butterfly …" at bounding box center [710, 271] width 533 height 507
click at [781, 99] on input "text" at bounding box center [852, 98] width 212 height 28
type input "06/2025"
type input "25"
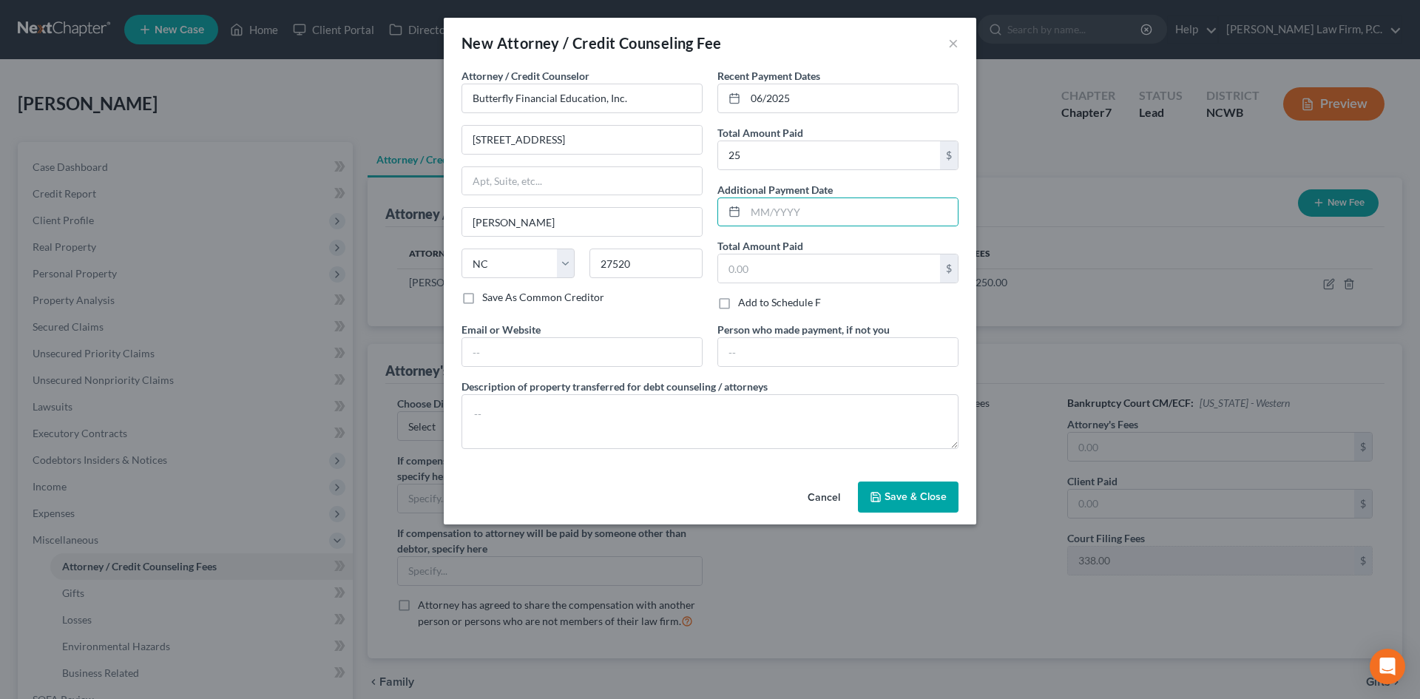
drag, startPoint x: 932, startPoint y: 499, endPoint x: 916, endPoint y: 500, distance: 16.3
click at [927, 500] on span "Save & Close" at bounding box center [916, 496] width 62 height 13
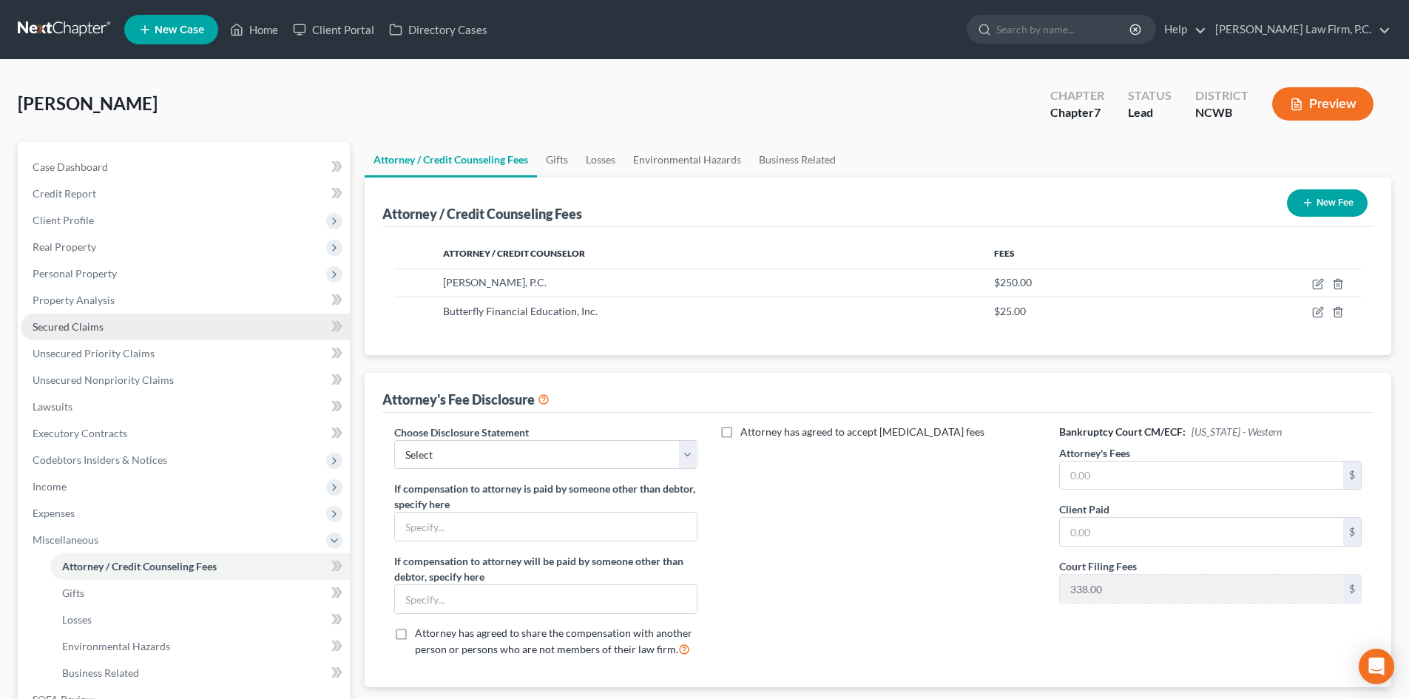
click at [94, 328] on span "Secured Claims" at bounding box center [68, 326] width 71 height 13
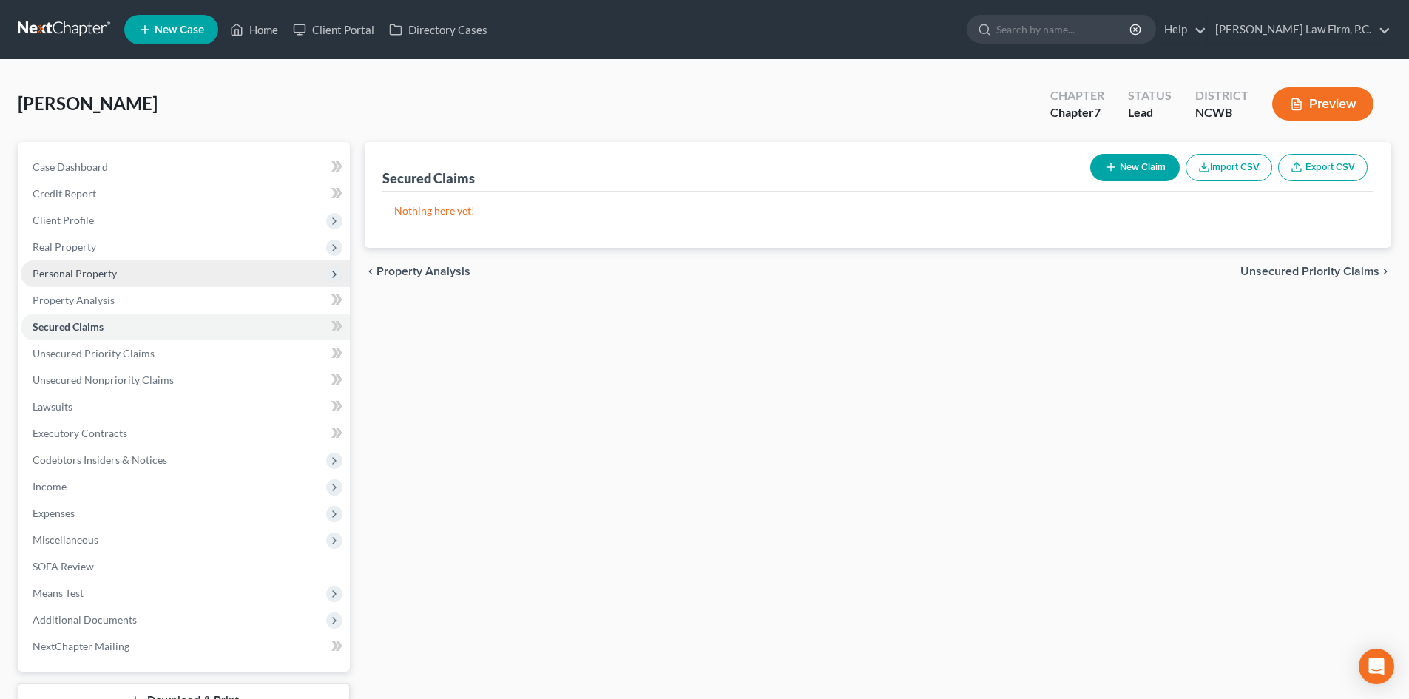
click at [92, 276] on span "Personal Property" at bounding box center [75, 273] width 84 height 13
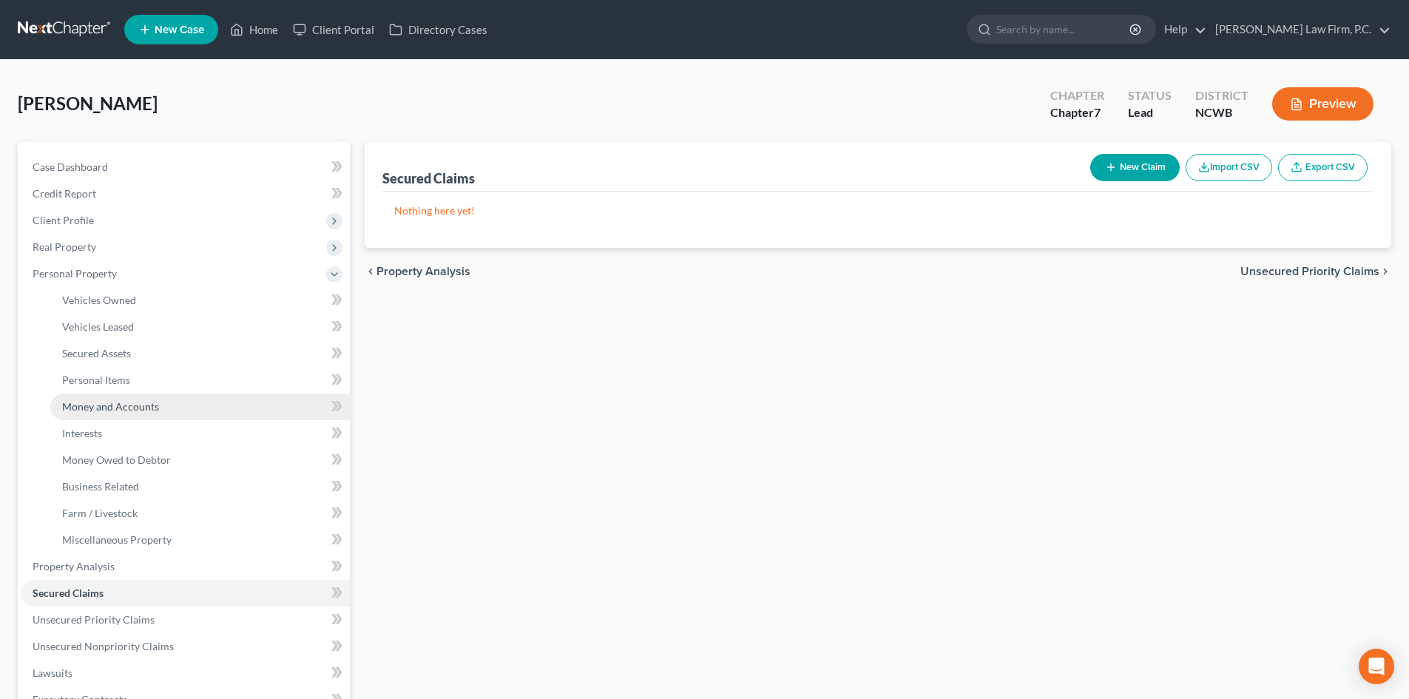
click at [78, 408] on span "Money and Accounts" at bounding box center [110, 406] width 97 height 13
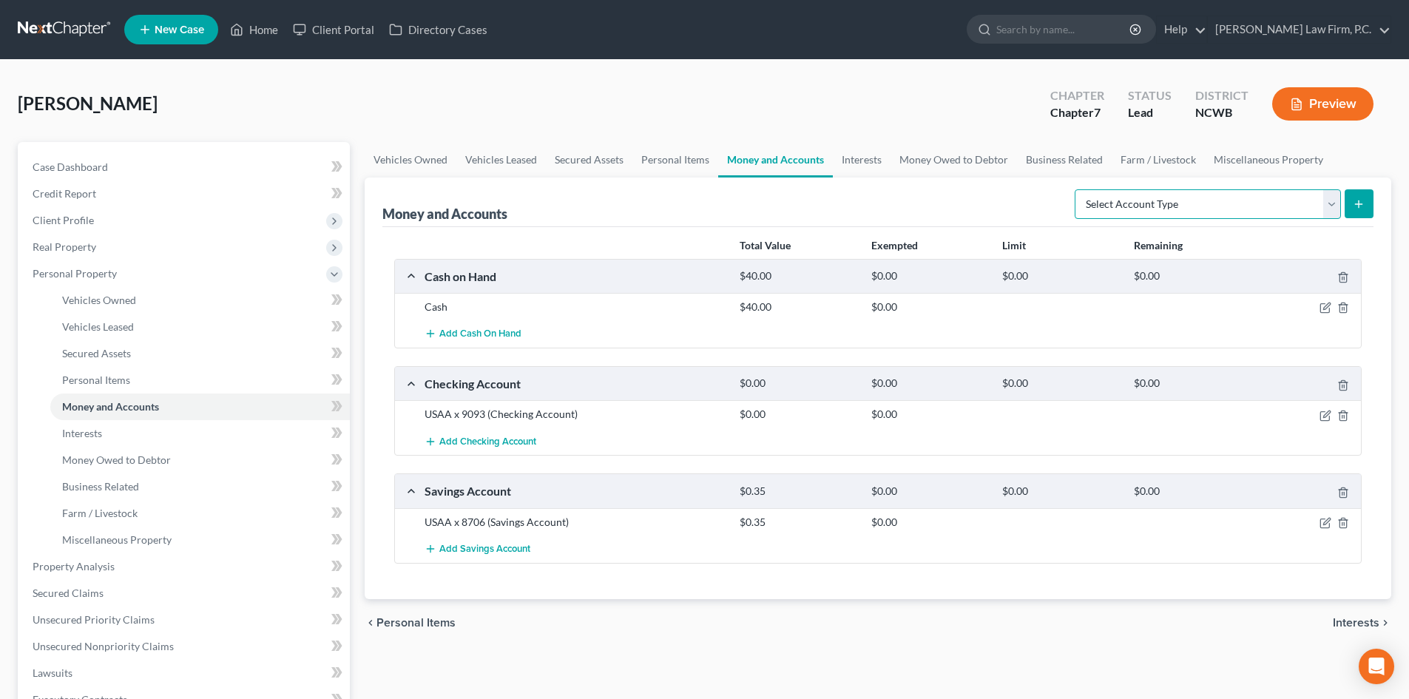
click at [1332, 203] on select "Select Account Type Brokerage Cash on Hand Certificates of Deposit Checking Acc…" at bounding box center [1208, 204] width 266 height 30
select select "checking"
click at [1078, 189] on select "Select Account Type Brokerage Cash on Hand Certificates of Deposit Checking Acc…" at bounding box center [1208, 204] width 266 height 30
click at [1358, 206] on icon "submit" at bounding box center [1359, 204] width 12 height 12
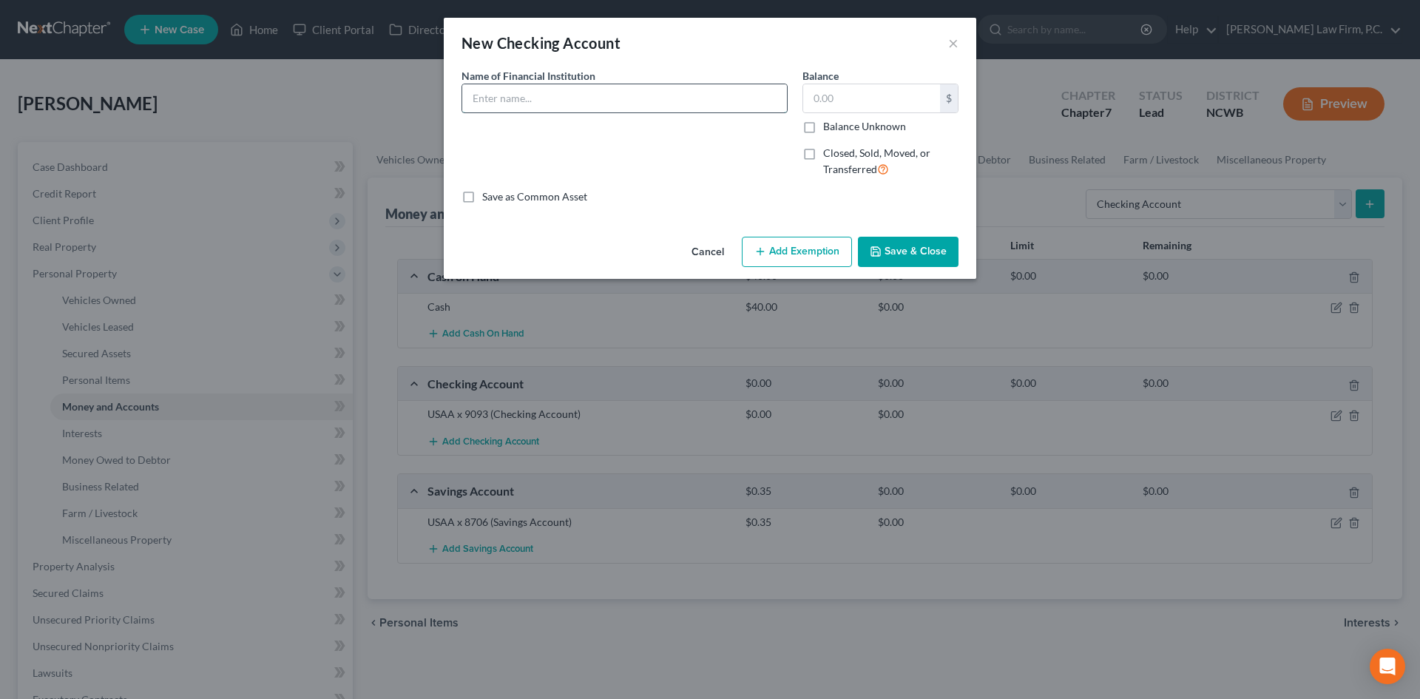
click at [557, 105] on input "text" at bounding box center [624, 98] width 325 height 28
drag, startPoint x: 510, startPoint y: 98, endPoint x: 572, endPoint y: 106, distance: 61.9
click at [572, 106] on input "USAA x 9093" at bounding box center [624, 98] width 325 height 28
type input "USAA x 7478"
click at [940, 253] on button "Save & Close" at bounding box center [908, 252] width 101 height 31
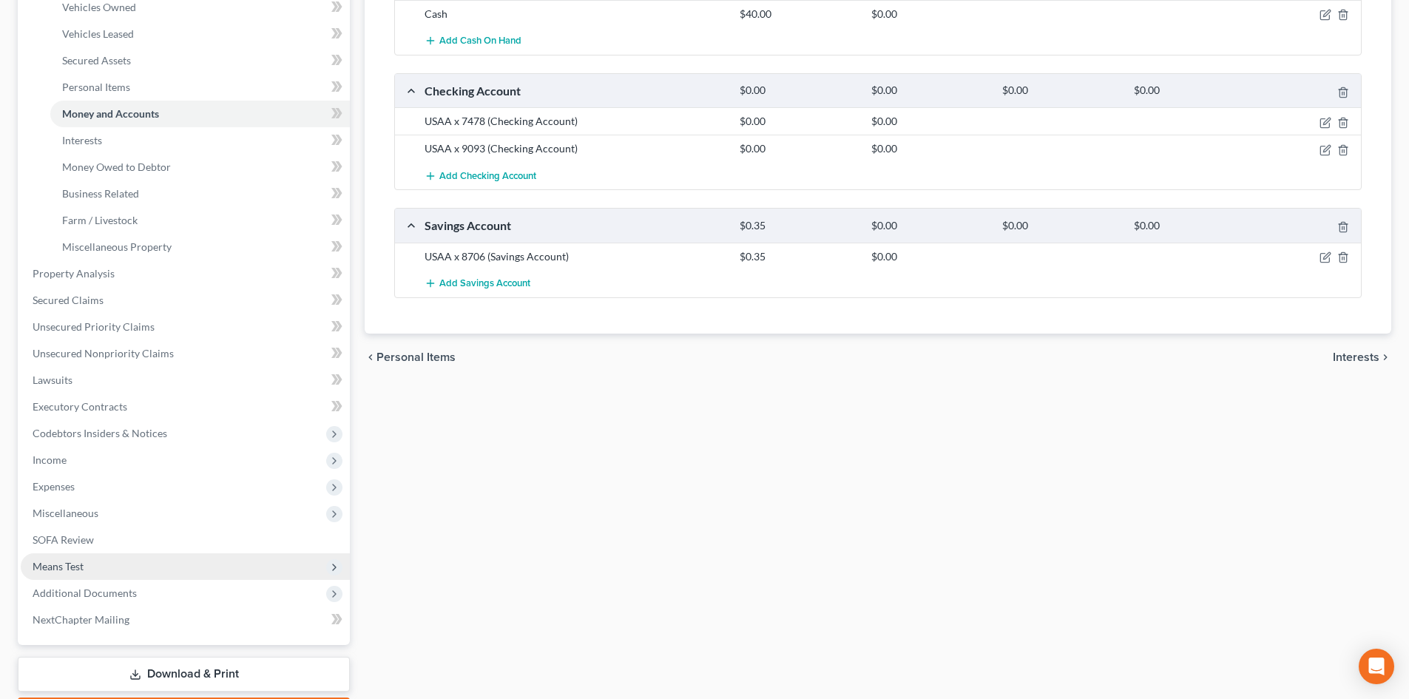
scroll to position [296, 0]
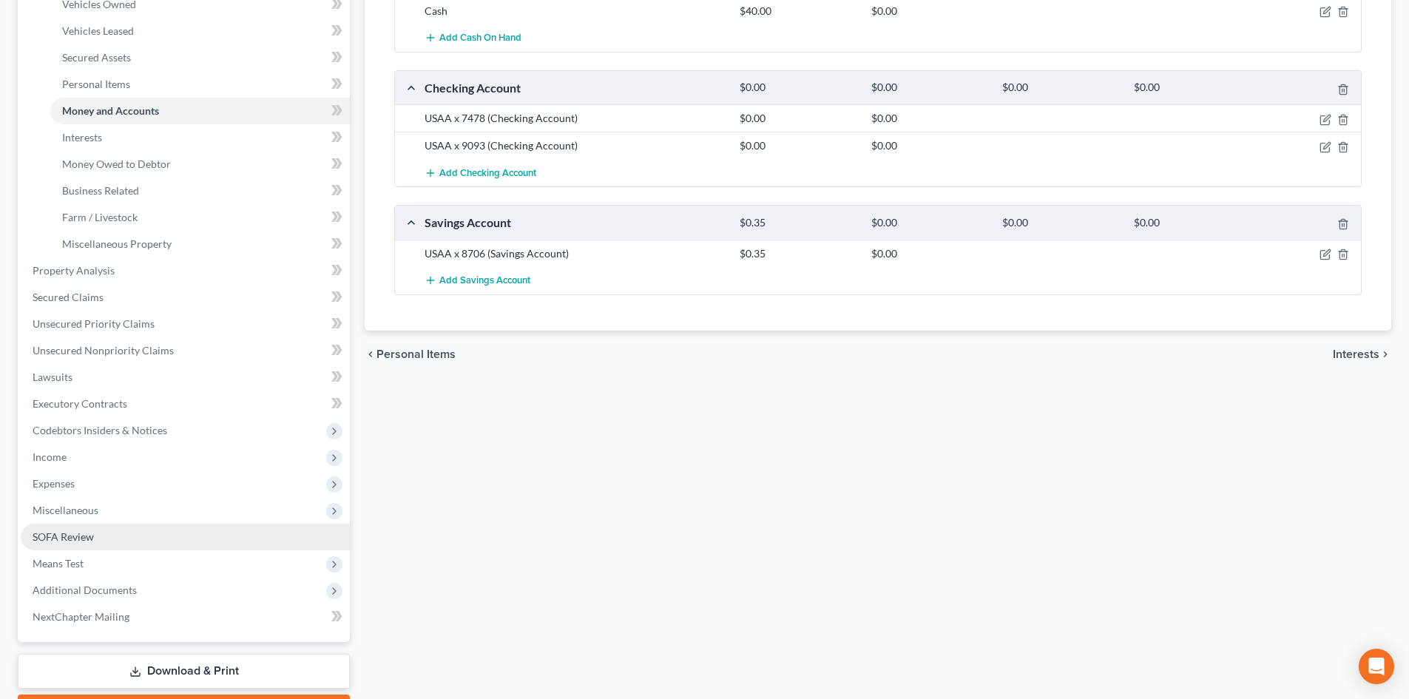
click at [88, 540] on span "SOFA Review" at bounding box center [63, 536] width 61 height 13
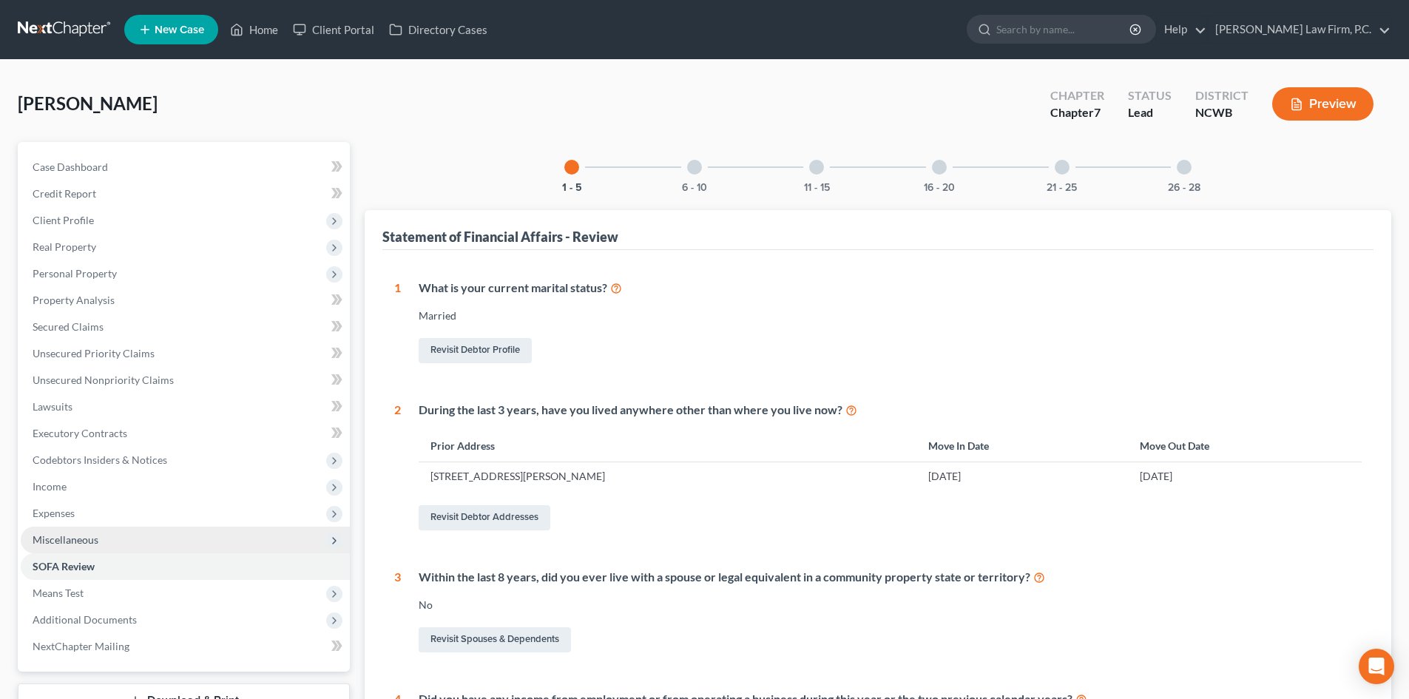
click at [88, 539] on span "Miscellaneous" at bounding box center [66, 539] width 66 height 13
click at [89, 538] on span "Miscellaneous" at bounding box center [66, 539] width 66 height 13
click at [92, 562] on span "SOFA Review" at bounding box center [64, 566] width 62 height 13
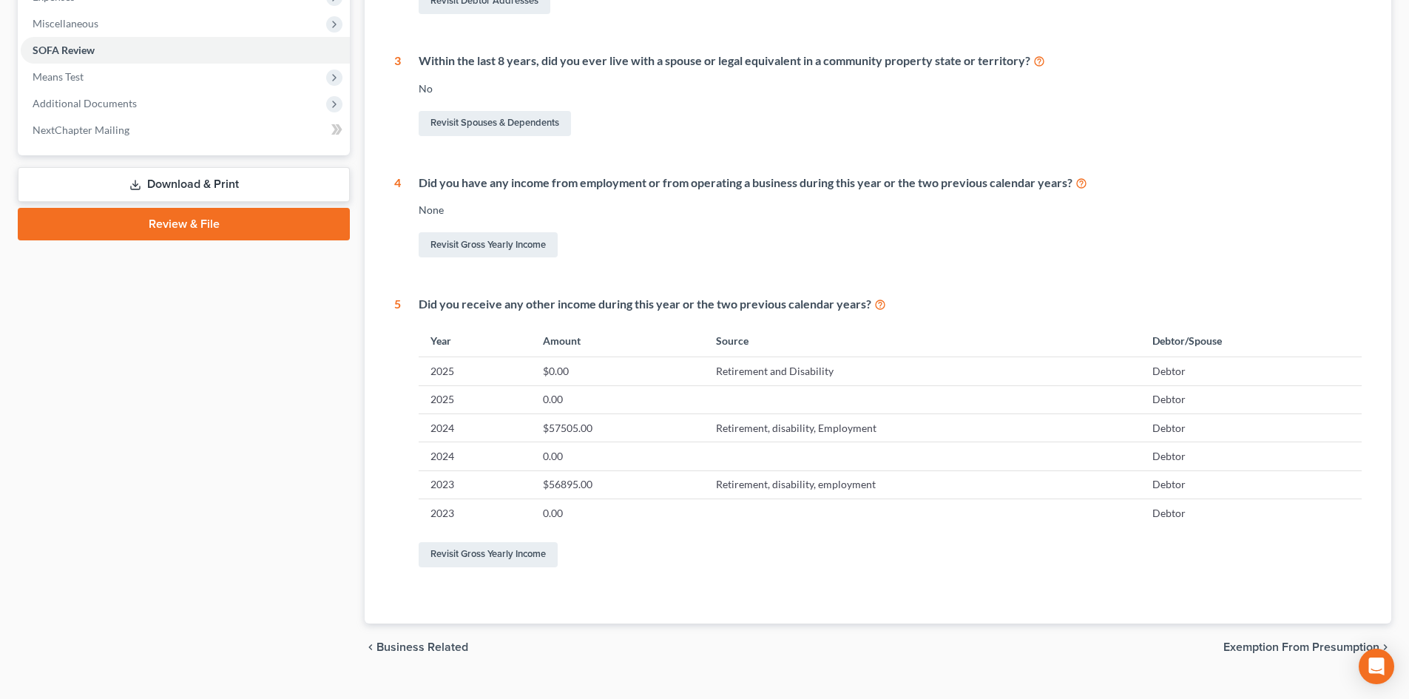
scroll to position [544, 0]
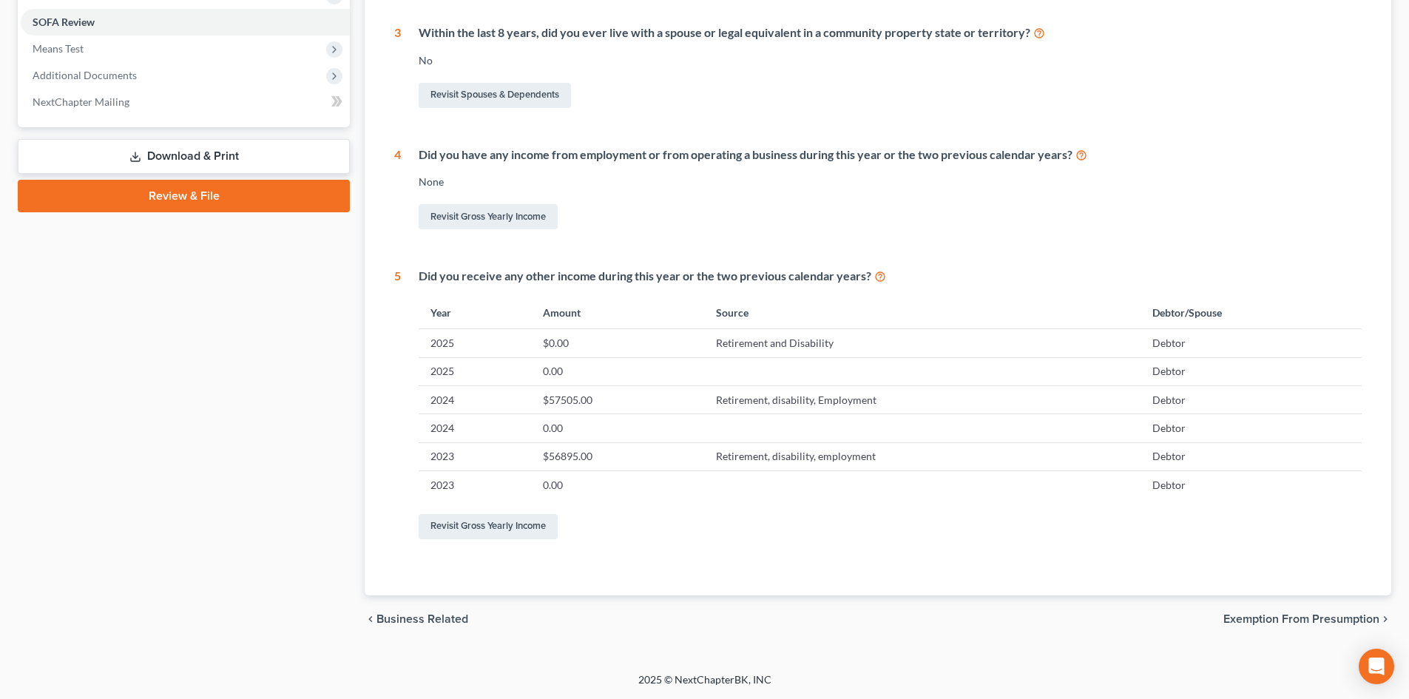
click at [464, 542] on div "Revisit Gross Yearly Income" at bounding box center [890, 526] width 943 height 31
click at [492, 533] on link "Revisit Gross Yearly Income" at bounding box center [488, 526] width 139 height 25
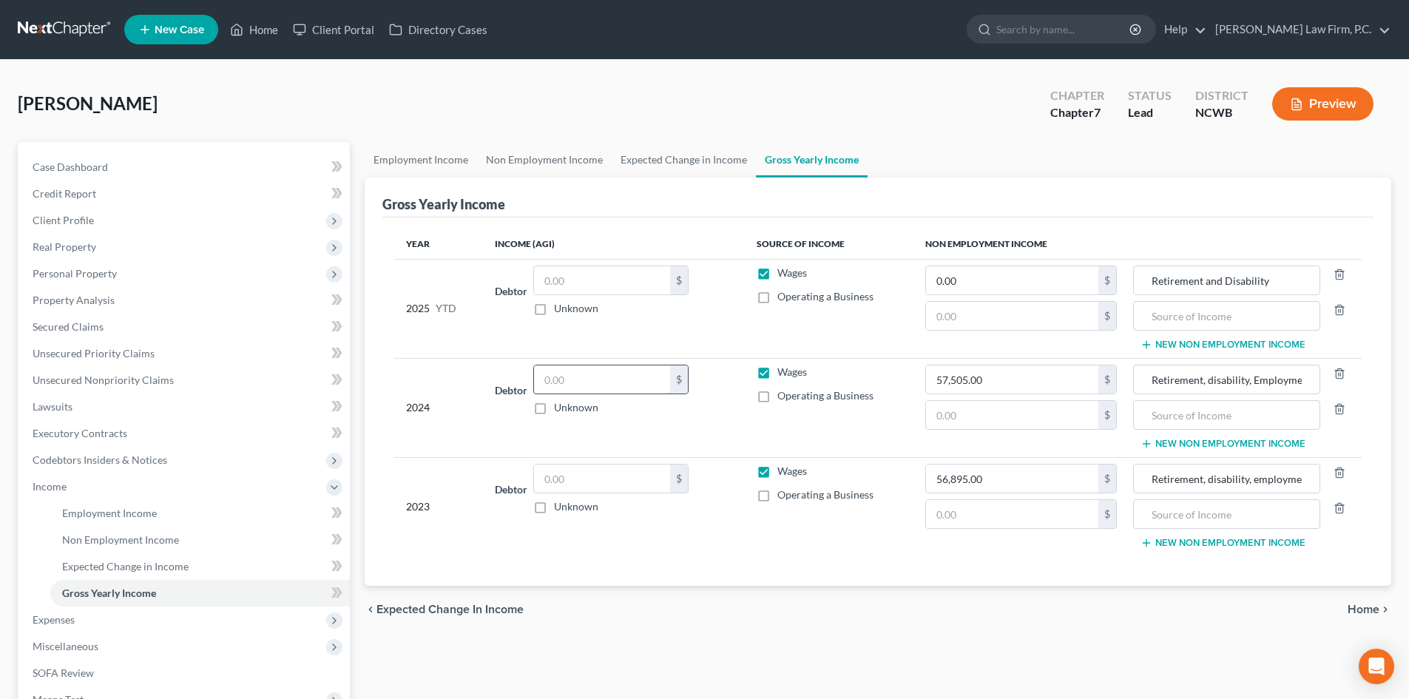
click at [640, 385] on input "text" at bounding box center [602, 379] width 136 height 28
type input "56,985.00"
click at [1019, 380] on input "57,505.00" at bounding box center [1012, 379] width 172 height 28
click at [620, 366] on input "56,985.00" at bounding box center [602, 379] width 136 height 28
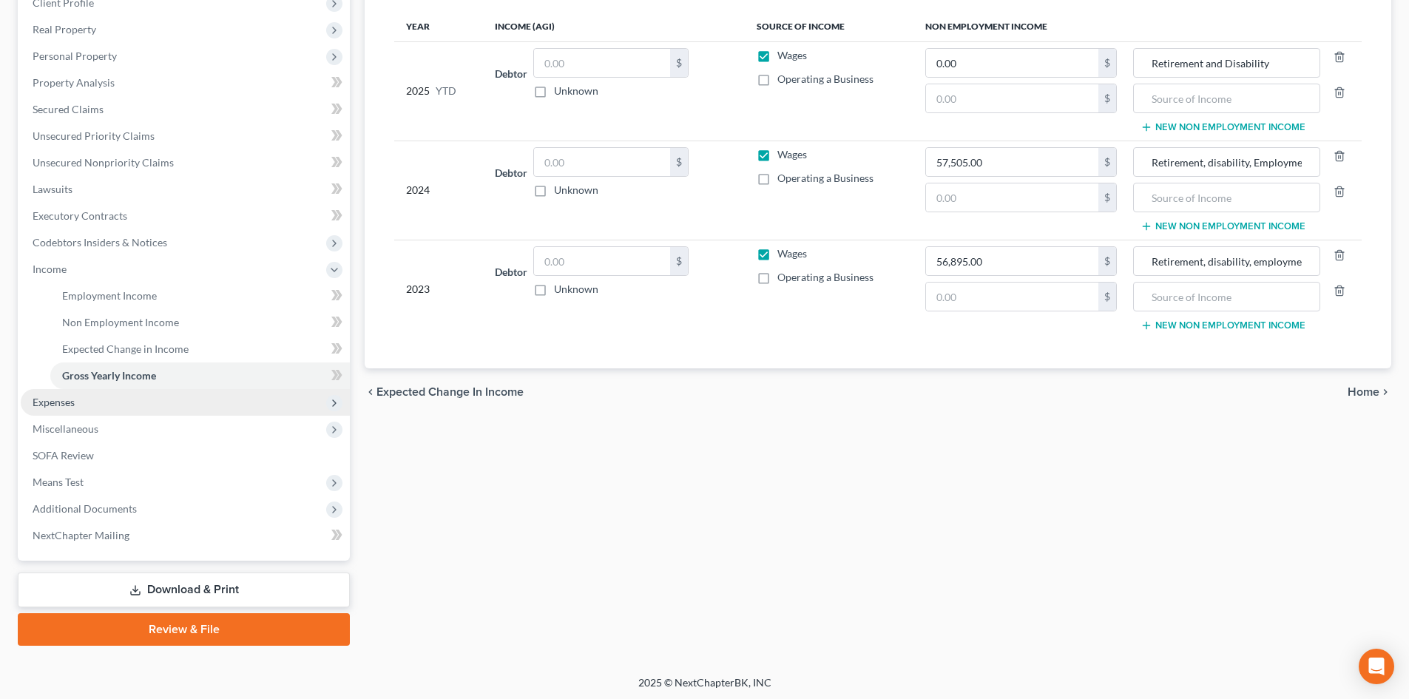
scroll to position [220, 0]
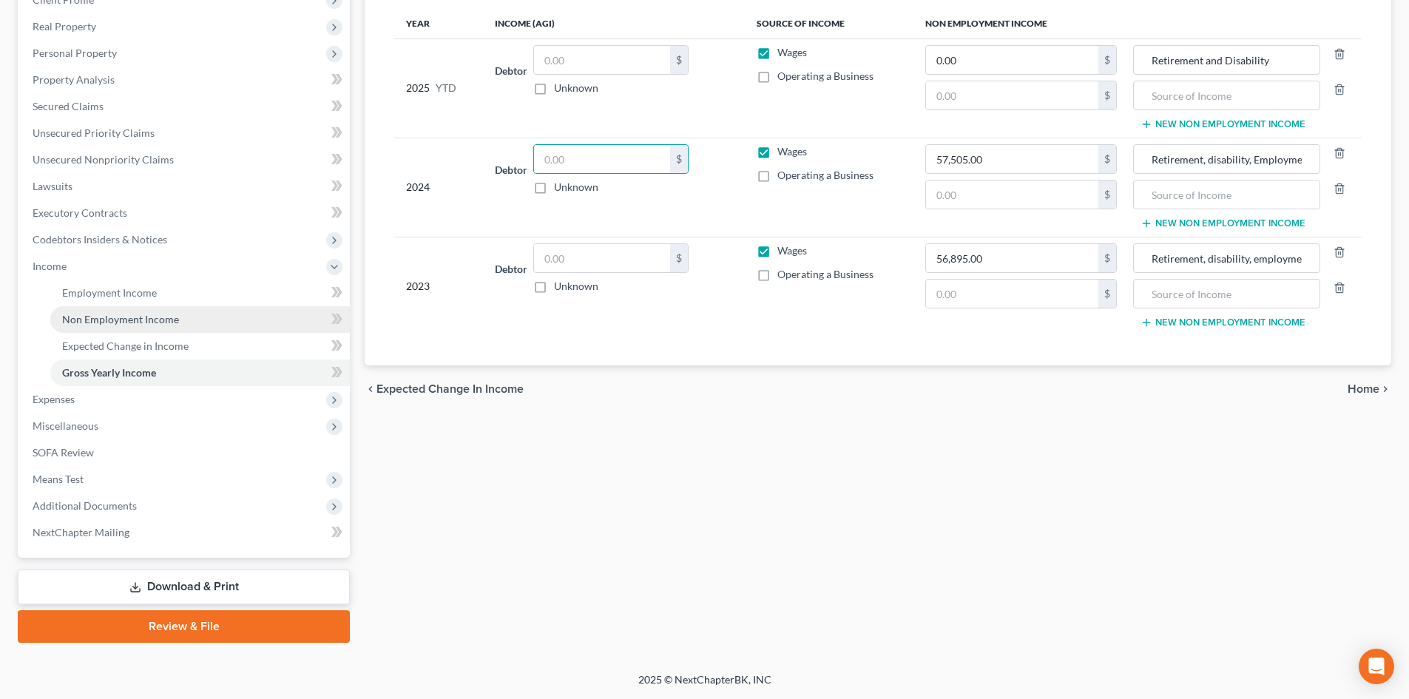
click at [141, 316] on span "Non Employment Income" at bounding box center [120, 319] width 117 height 13
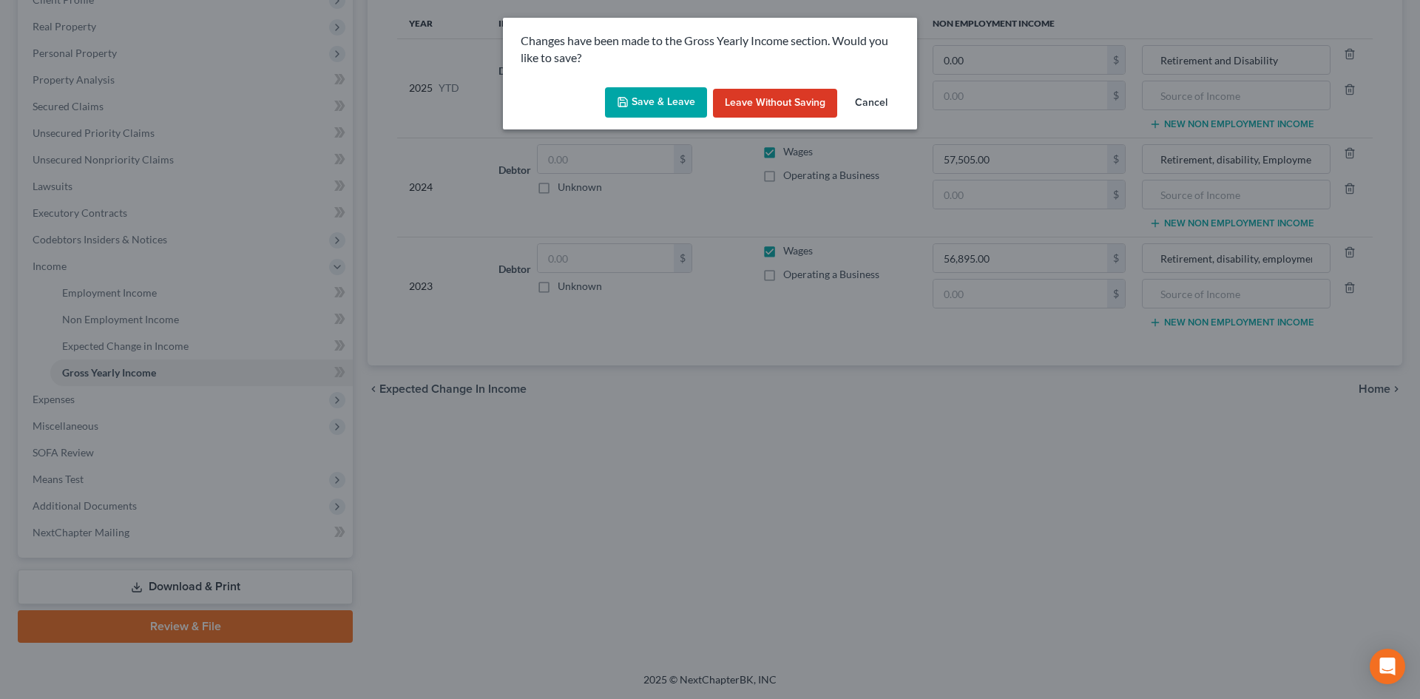
click at [638, 88] on button "Save & Leave" at bounding box center [656, 102] width 102 height 31
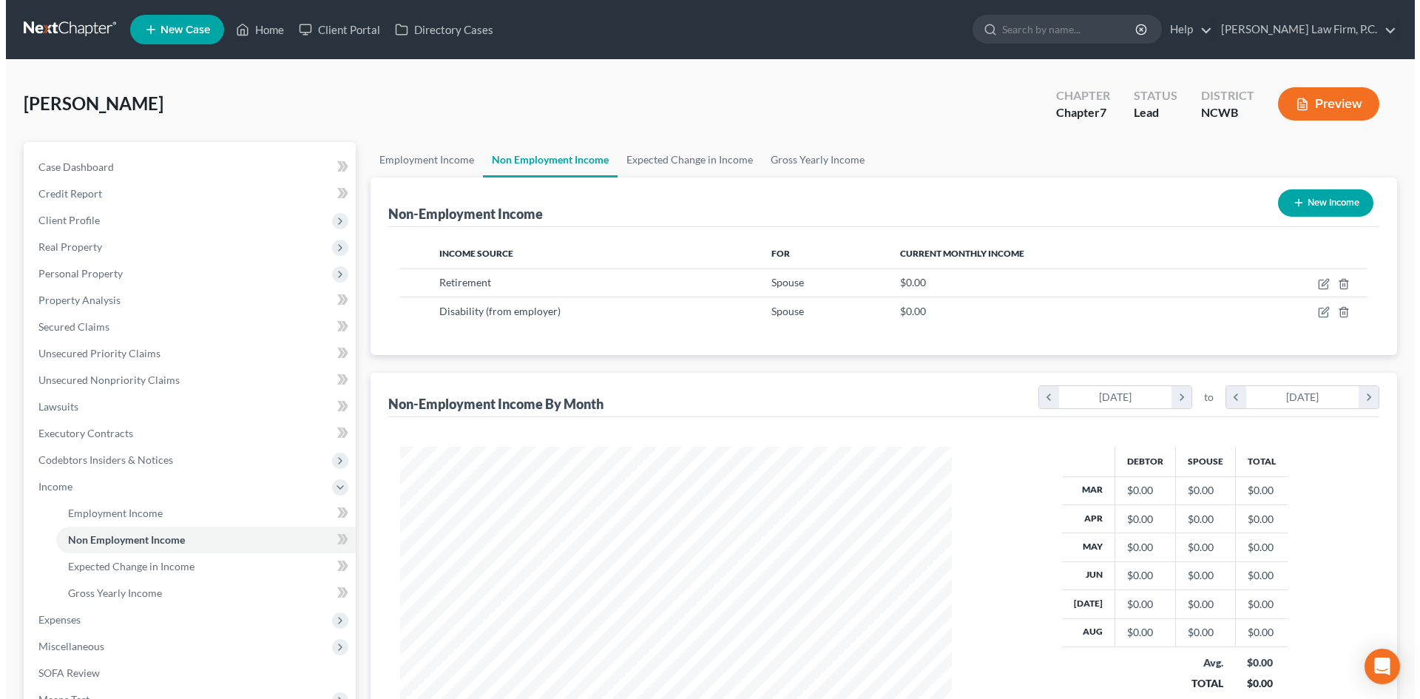
scroll to position [276, 581]
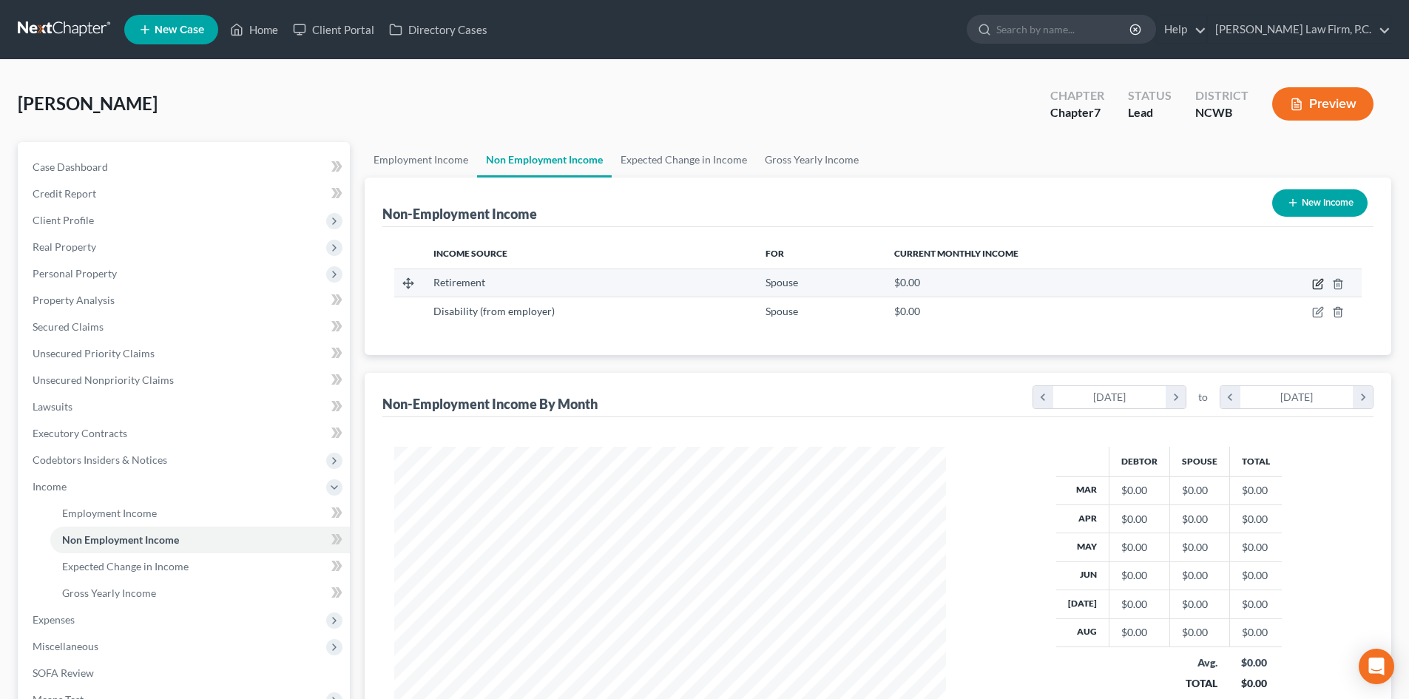
click at [1322, 284] on icon "button" at bounding box center [1318, 284] width 12 height 12
select select "3"
select select "0"
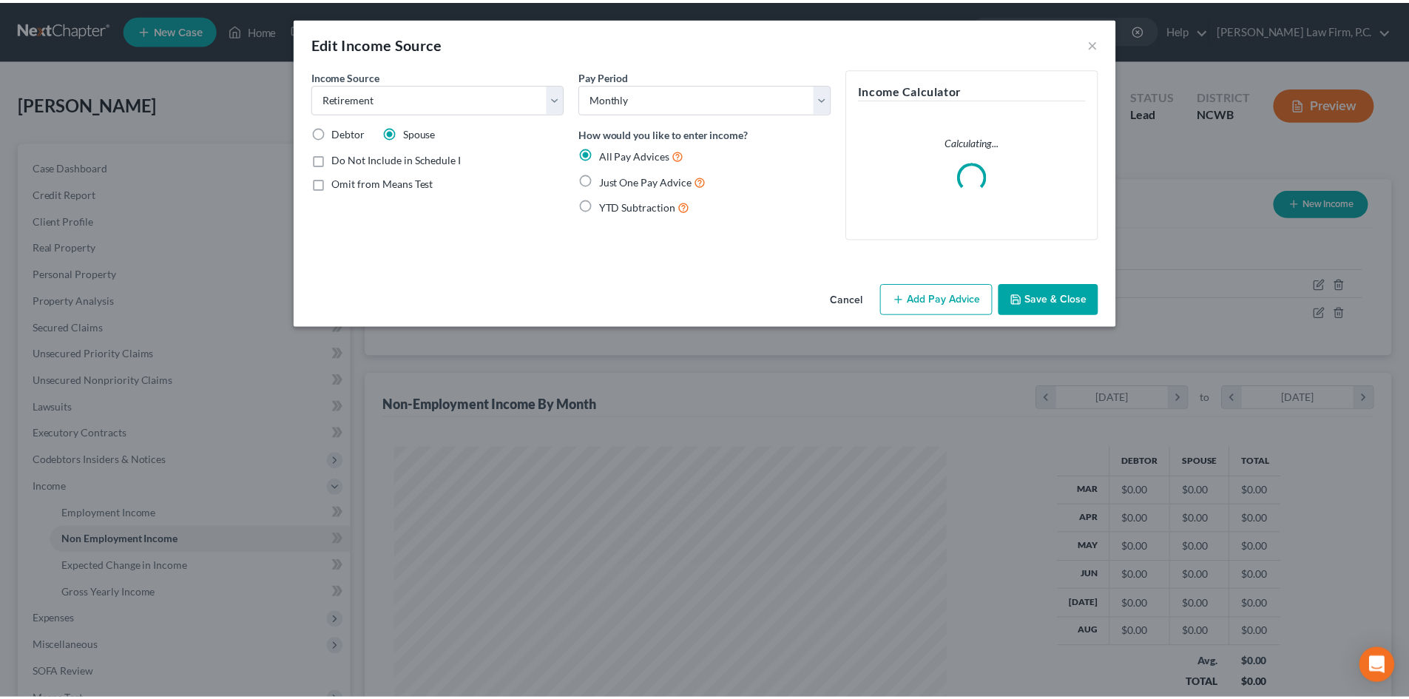
scroll to position [278, 587]
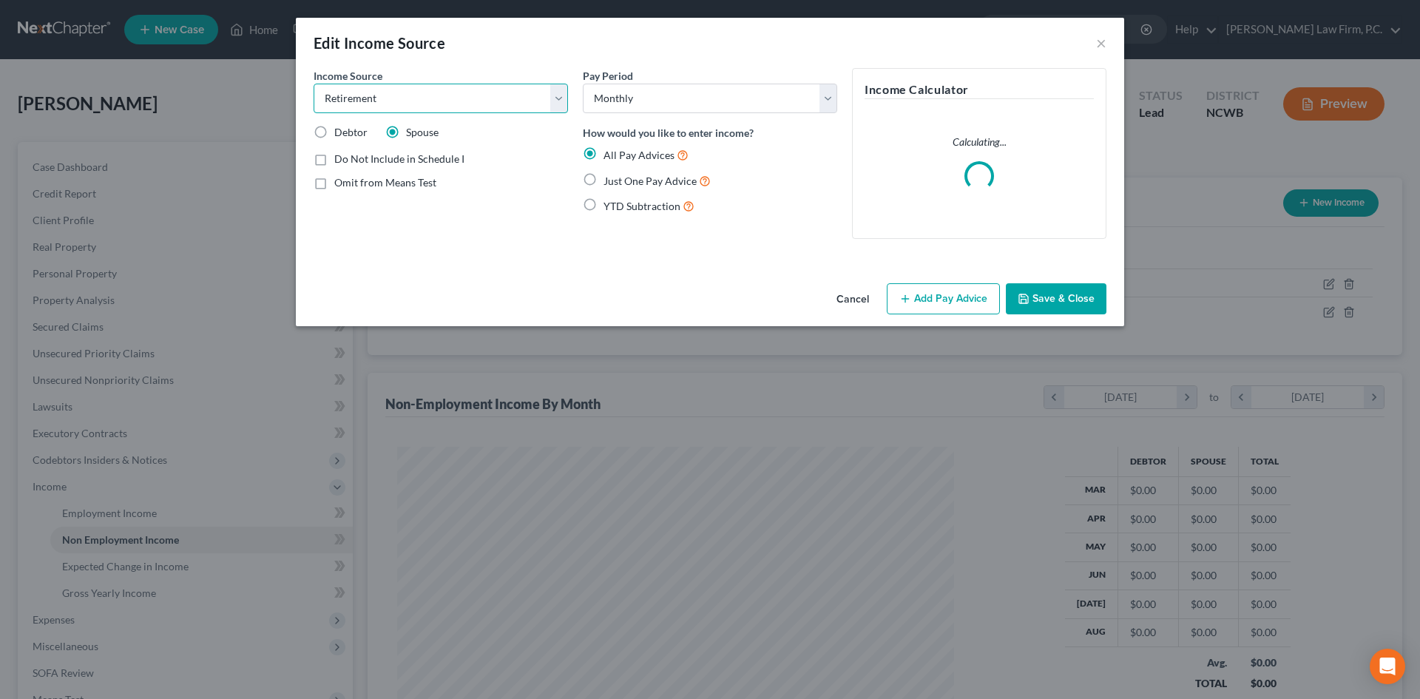
click at [422, 87] on select "Select Unemployment Disability (from employer) Pension Retirement Social Securi…" at bounding box center [441, 99] width 254 height 30
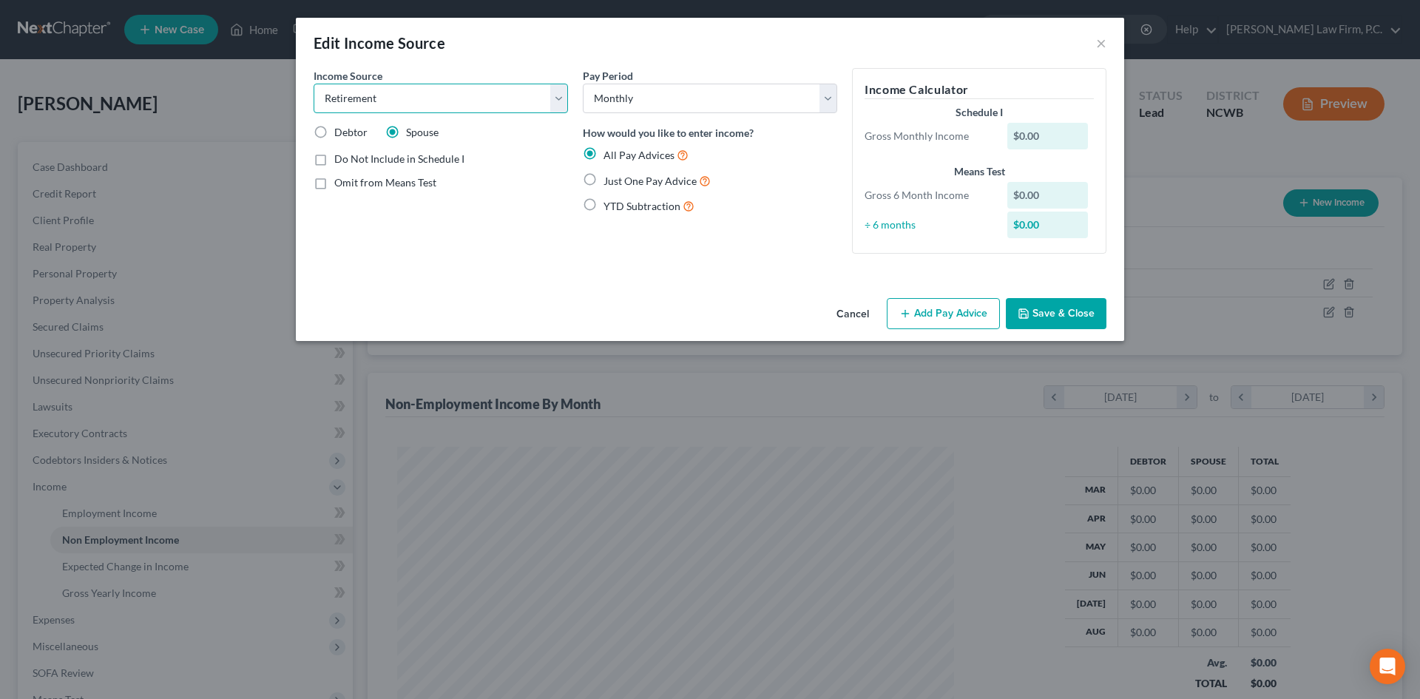
select select "12"
click at [314, 84] on select "Select Unemployment Disability (from employer) Pension Retirement Social Securi…" at bounding box center [441, 99] width 254 height 30
click at [970, 320] on button "Add Pay Advice" at bounding box center [943, 313] width 113 height 31
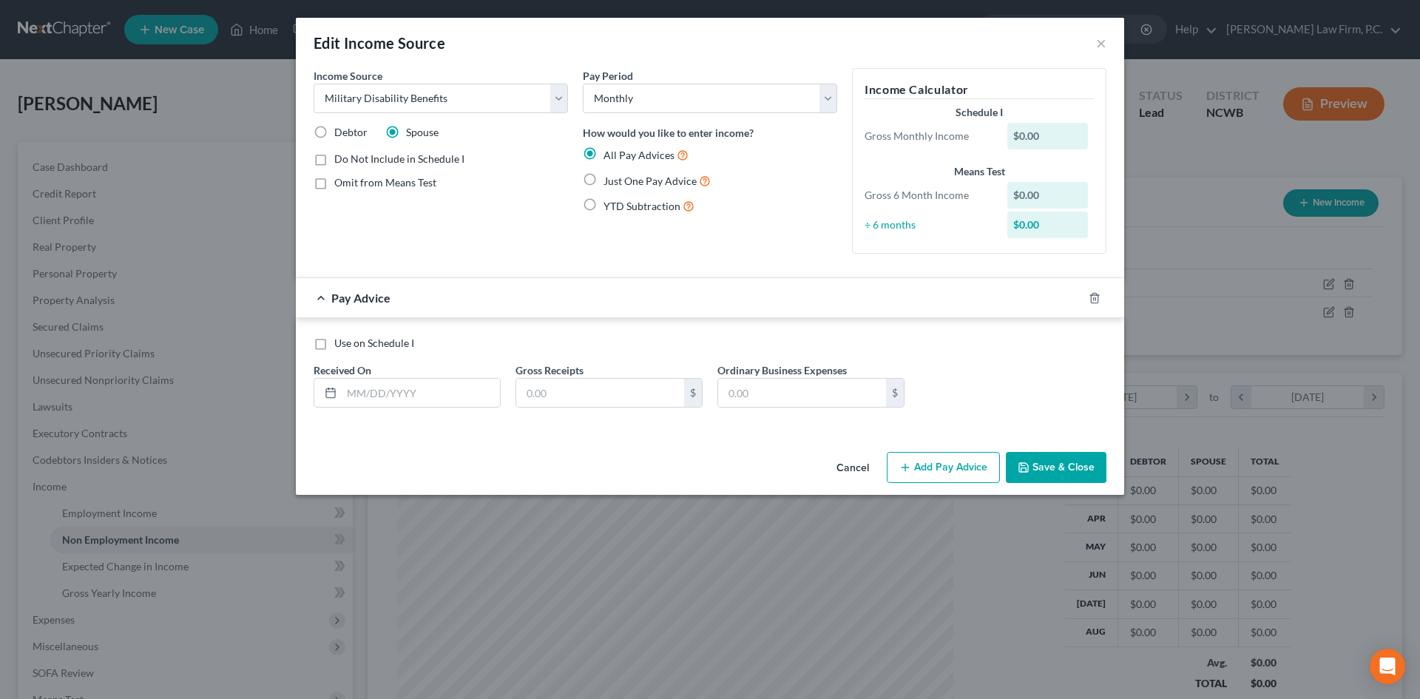
click at [334, 349] on label "Use on Schedule I" at bounding box center [374, 343] width 80 height 15
click at [340, 345] on input "Use on Schedule I" at bounding box center [345, 341] width 10 height 10
checkbox input "true"
click at [376, 398] on input "text" at bounding box center [421, 393] width 158 height 28
type input "09/01/2025"
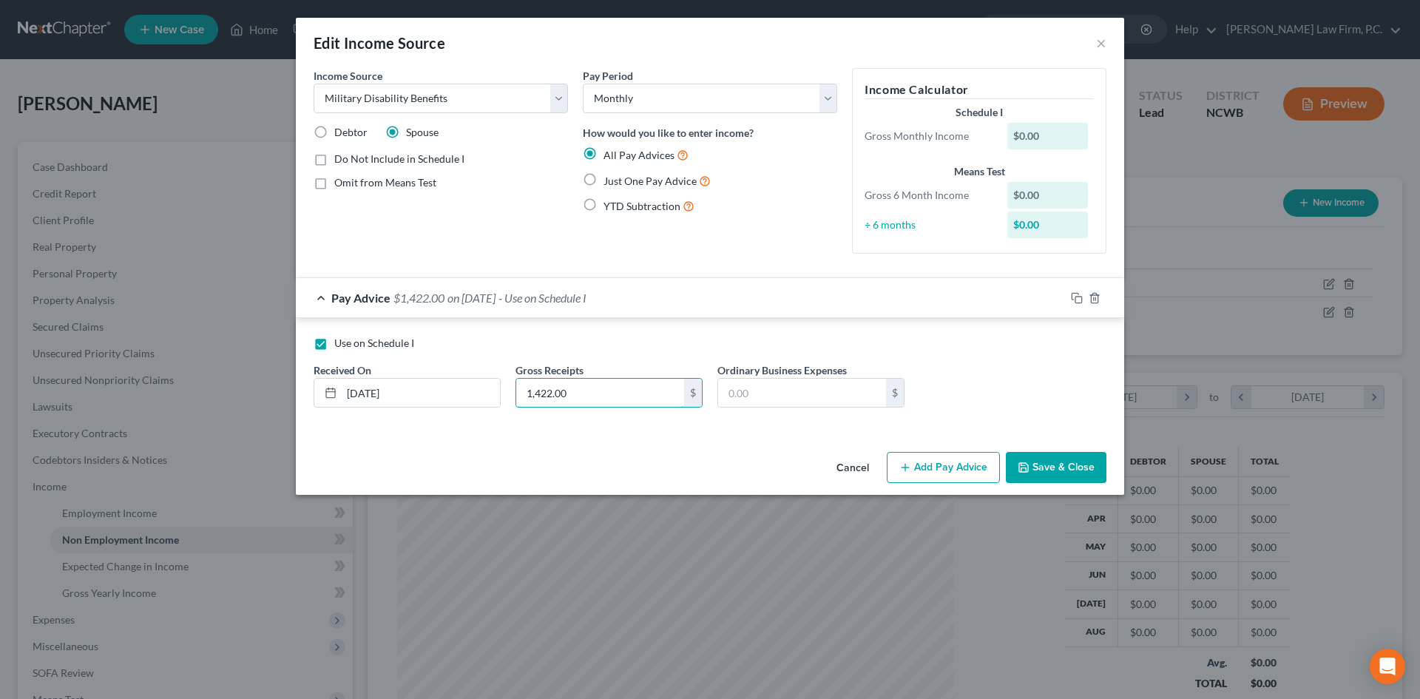
type input "1,422.00"
drag, startPoint x: 1077, startPoint y: 448, endPoint x: 1080, endPoint y: 456, distance: 9.4
click at [1077, 448] on div "Cancel Add Pay Advice Save & Close" at bounding box center [710, 470] width 829 height 49
click at [1068, 460] on button "Save & Close" at bounding box center [1056, 467] width 101 height 31
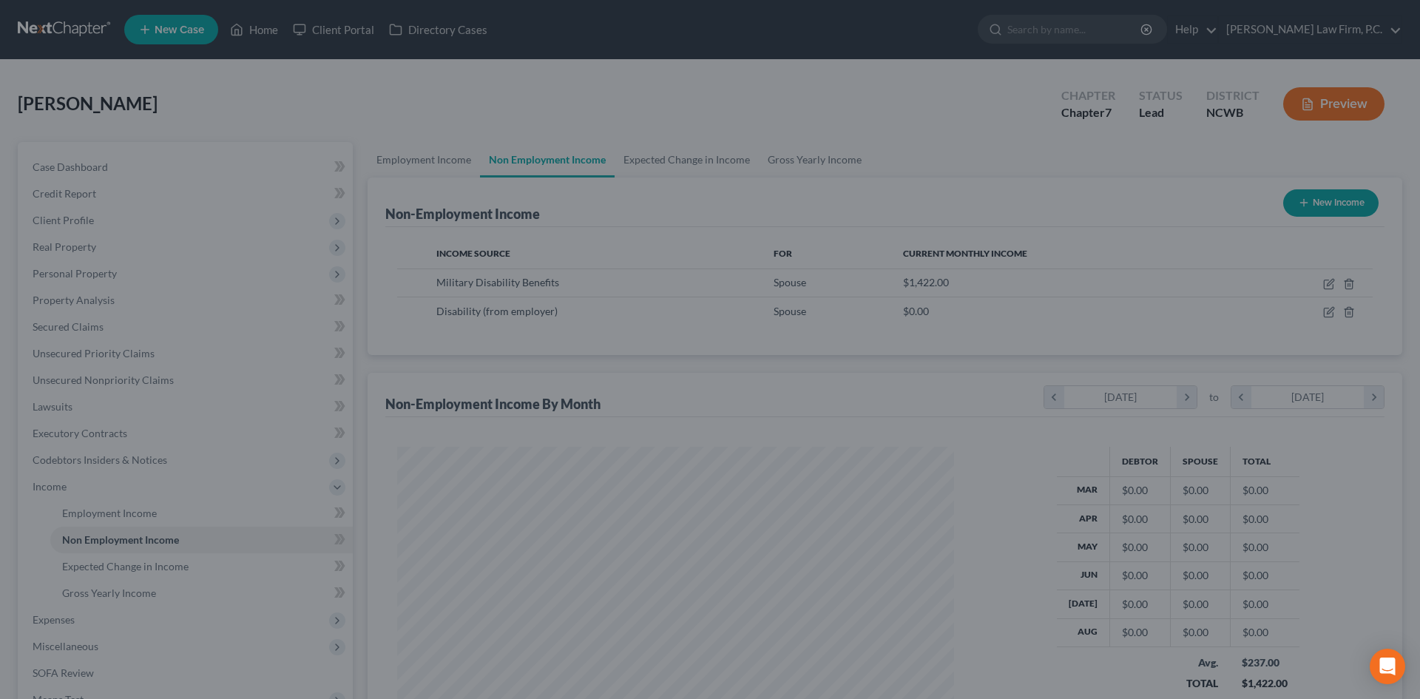
scroll to position [739526, 739221]
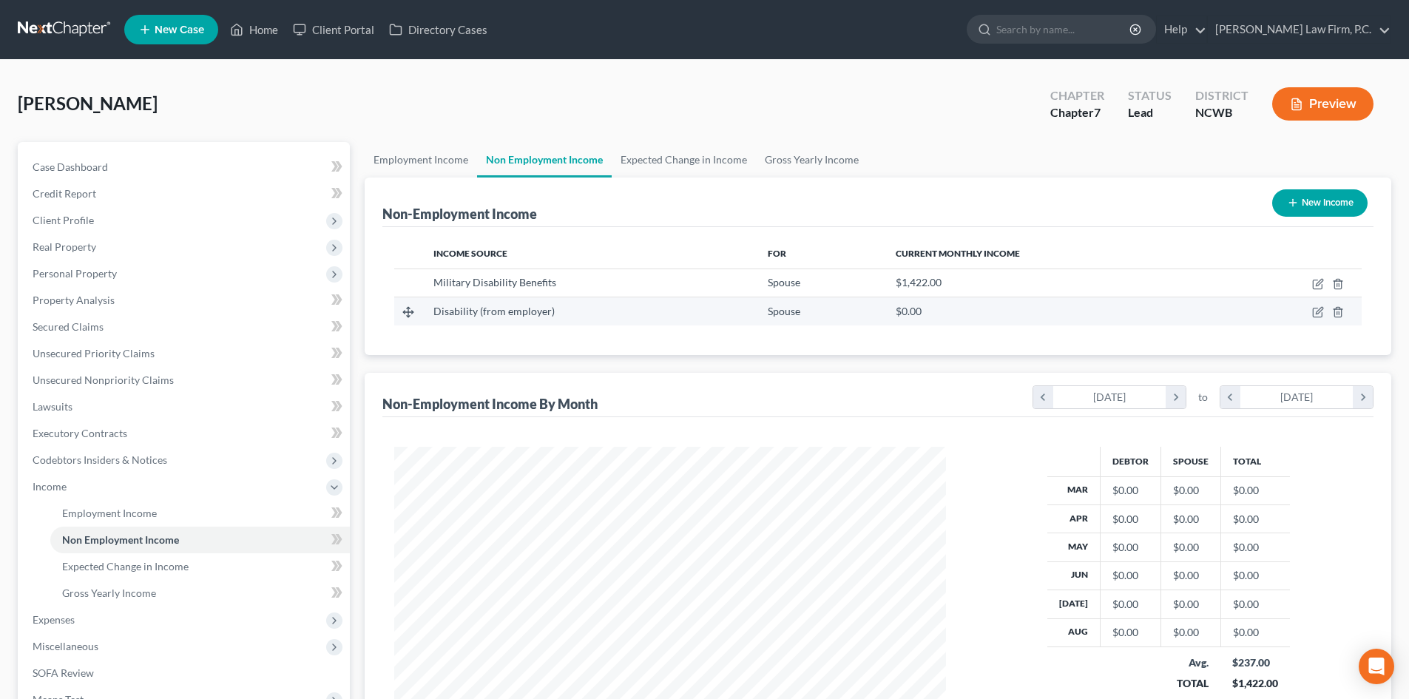
click at [1320, 304] on td at bounding box center [1292, 311] width 140 height 28
click at [1318, 309] on icon "button" at bounding box center [1318, 312] width 12 height 12
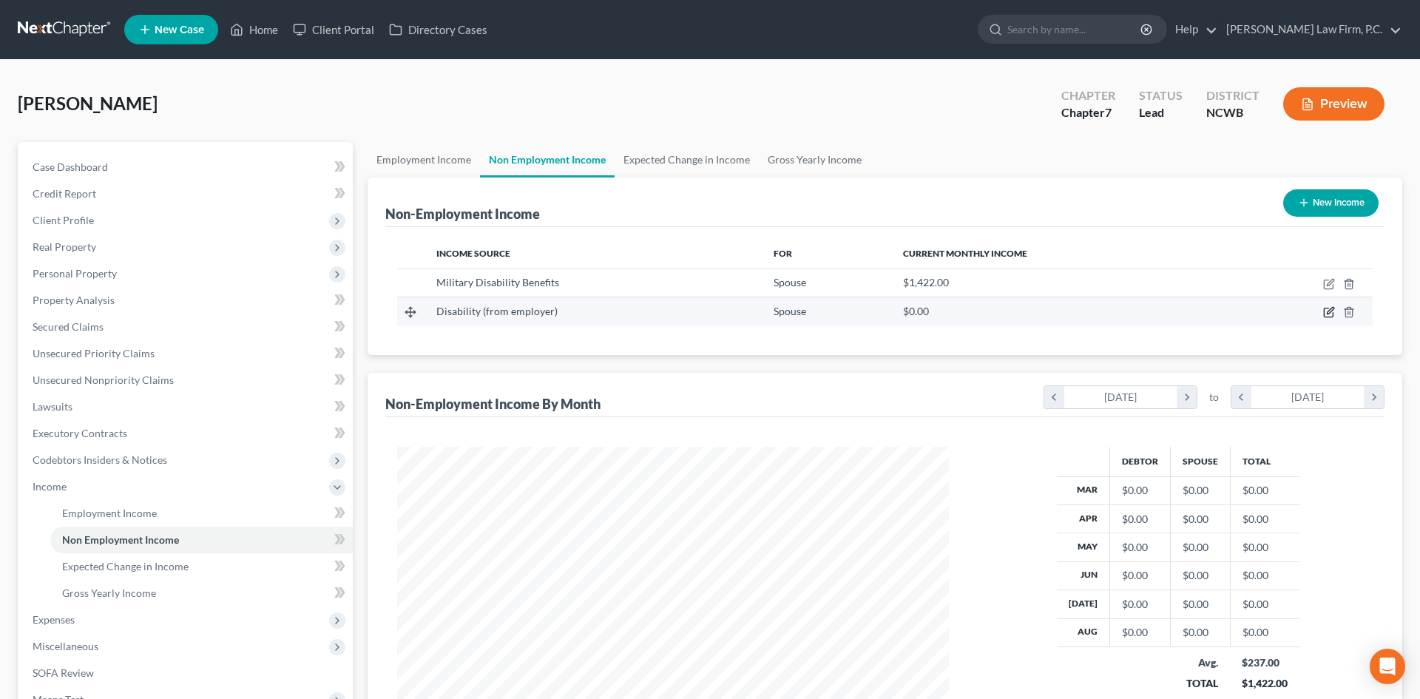
select select "1"
select select "0"
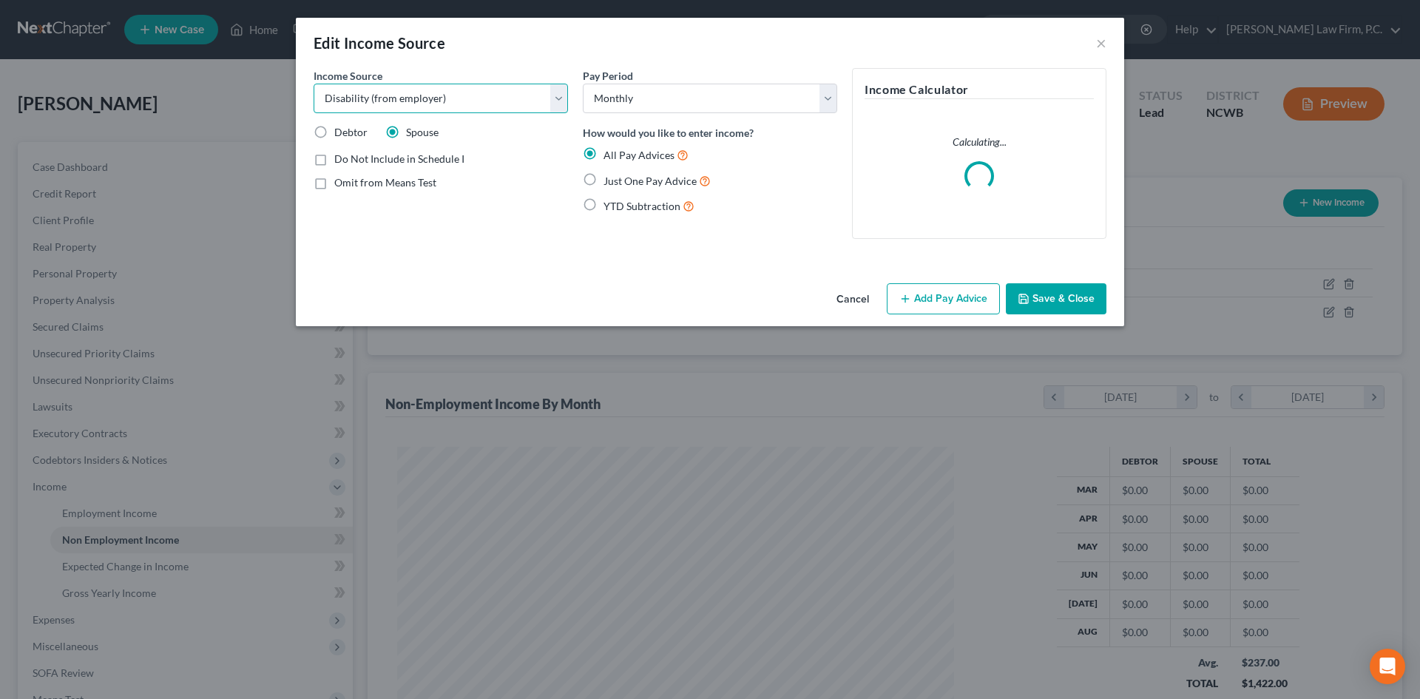
click at [459, 94] on select "Select Unemployment Disability (from employer) Pension Retirement Social Securi…" at bounding box center [441, 99] width 254 height 30
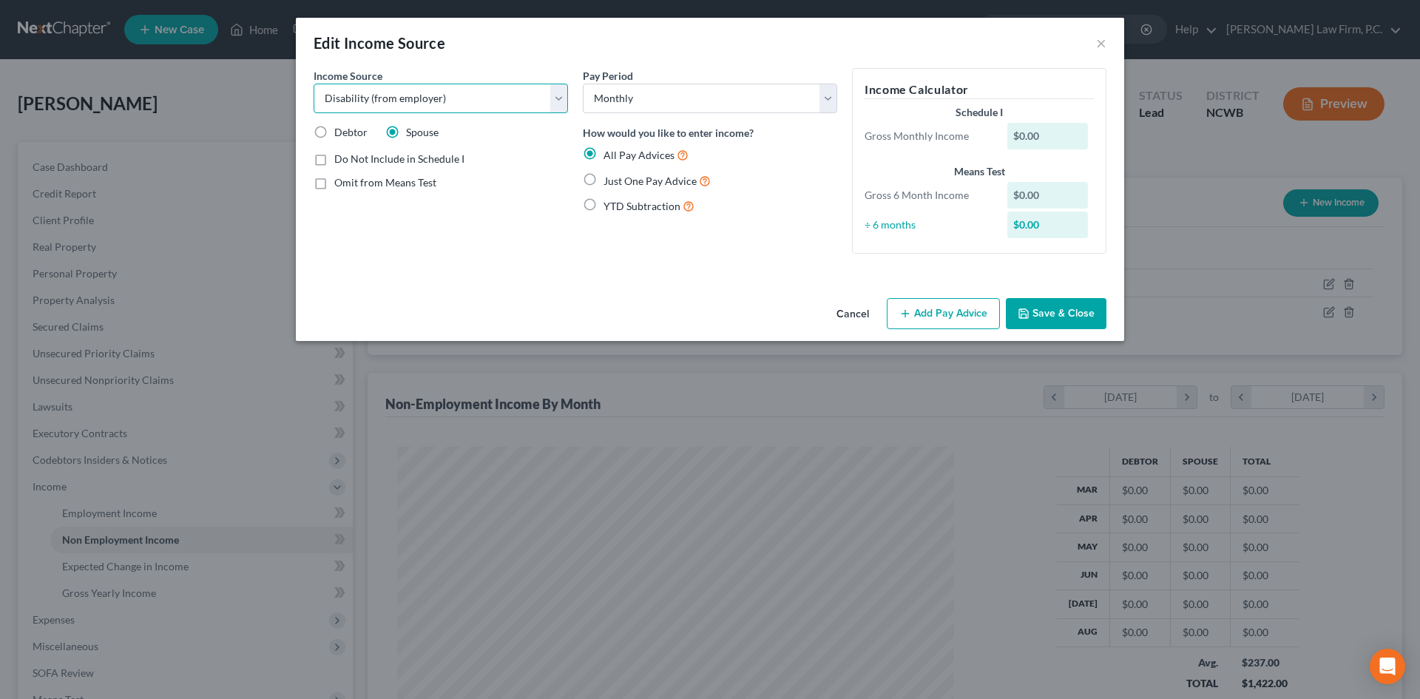
select select "12"
click at [314, 84] on select "Select Unemployment Disability (from employer) Pension Retirement Social Securi…" at bounding box center [441, 99] width 254 height 30
click at [905, 303] on button "Add Pay Advice" at bounding box center [943, 313] width 113 height 31
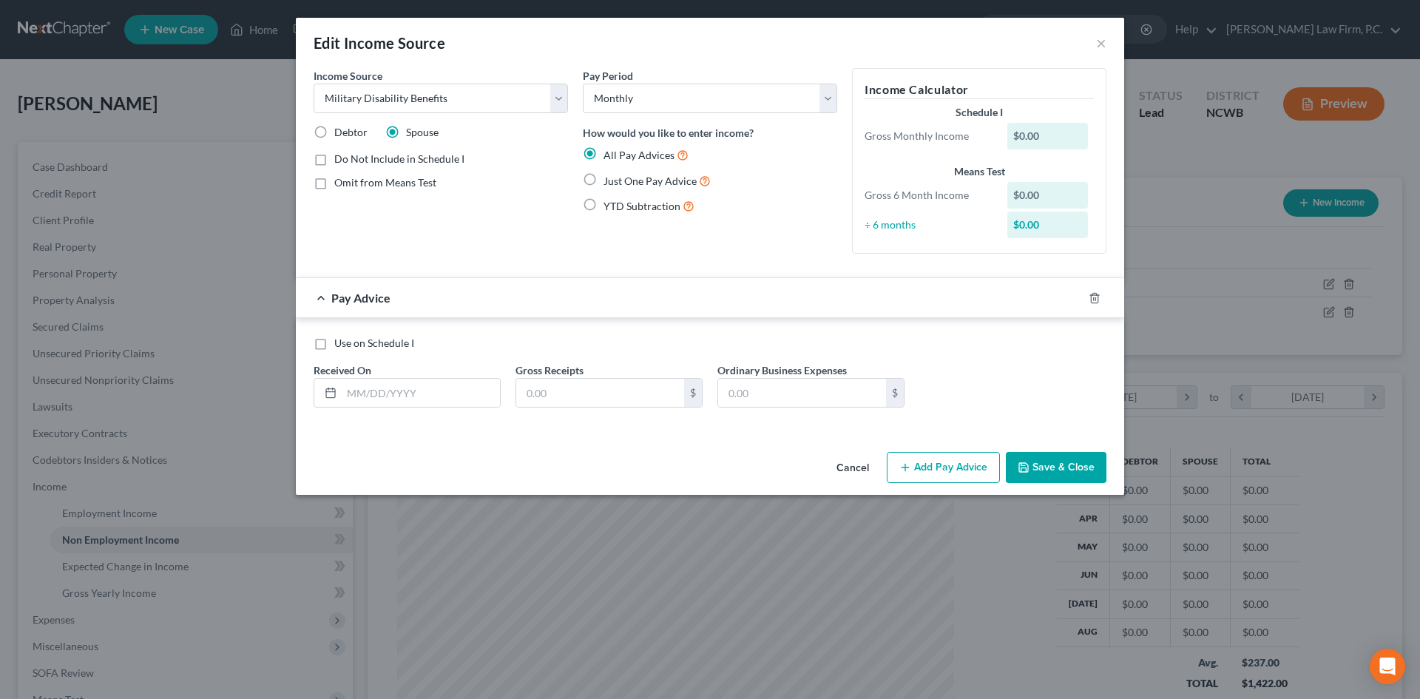
click at [334, 348] on label "Use on Schedule I" at bounding box center [374, 343] width 80 height 15
click at [340, 345] on input "Use on Schedule I" at bounding box center [345, 341] width 10 height 10
checkbox input "true"
click at [364, 387] on input "text" at bounding box center [421, 393] width 158 height 28
type input "09/01/2025"
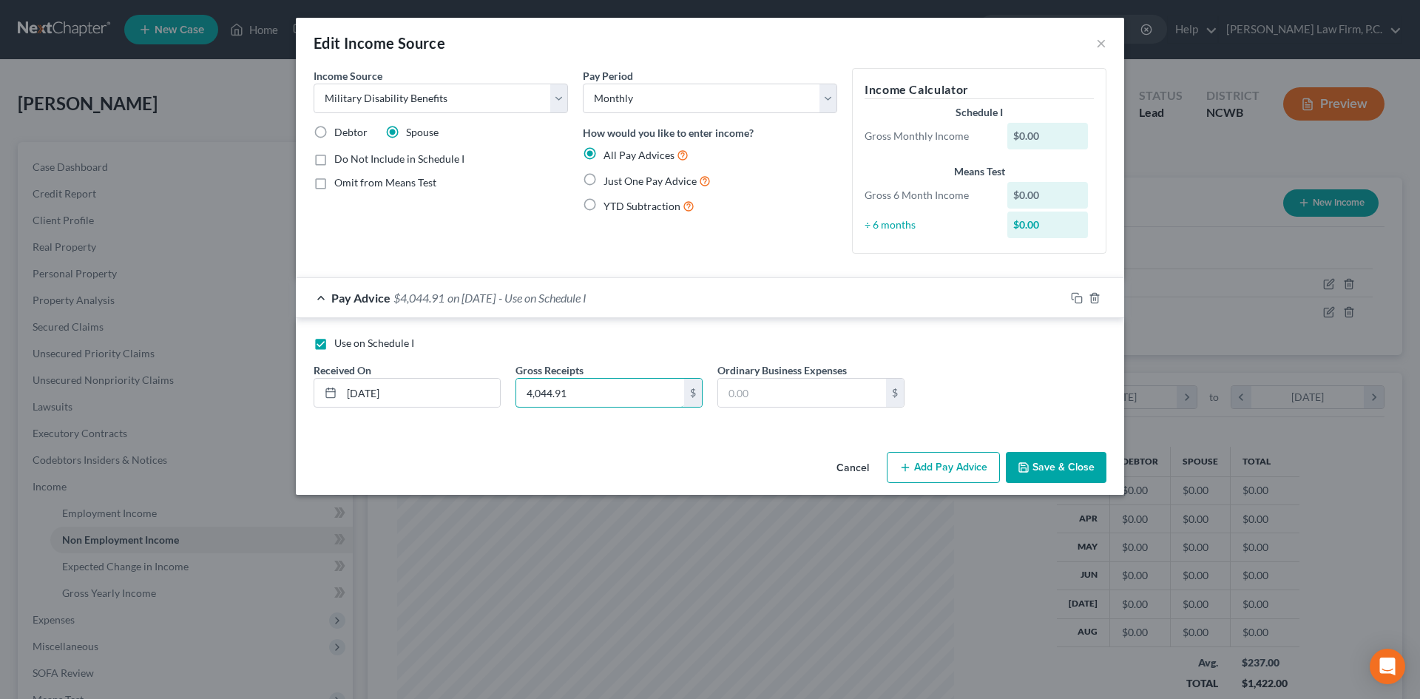
type input "4,044.91"
drag, startPoint x: 1035, startPoint y: 459, endPoint x: 1067, endPoint y: 422, distance: 48.8
click at [1036, 459] on button "Save & Close" at bounding box center [1056, 467] width 101 height 31
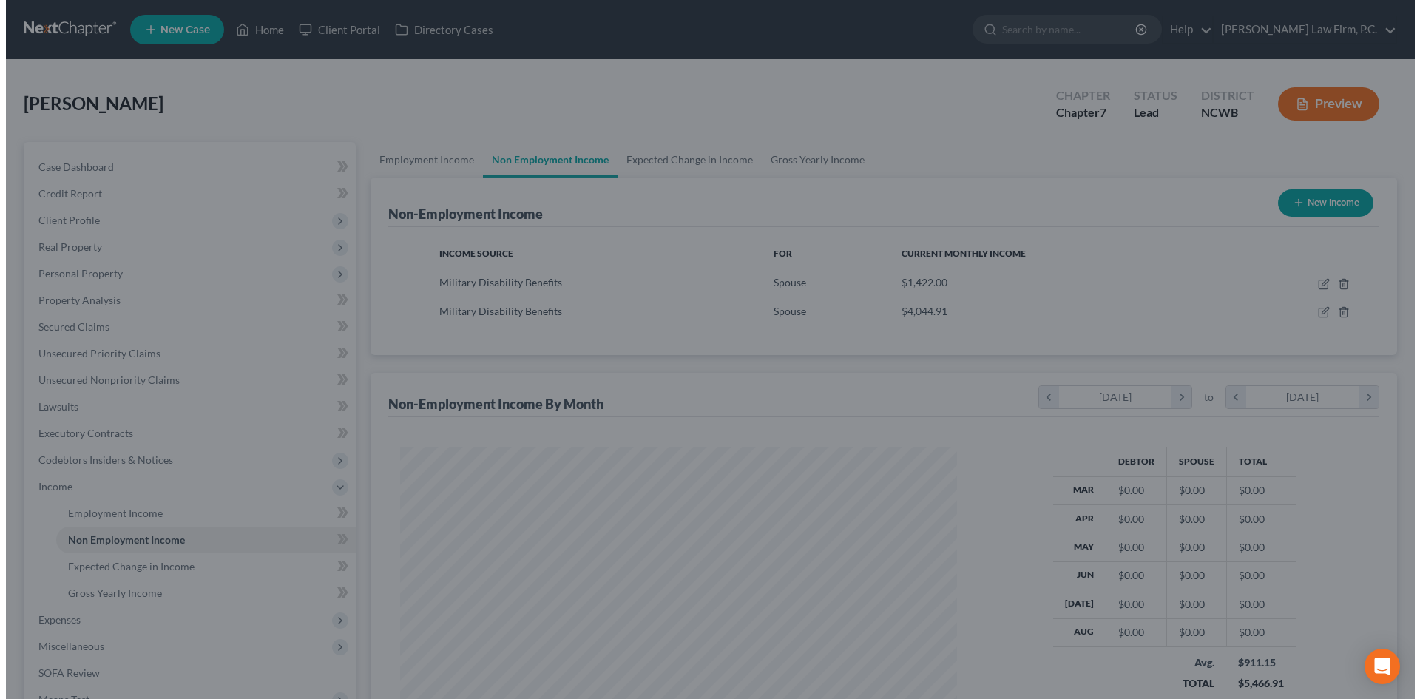
scroll to position [739526, 739221]
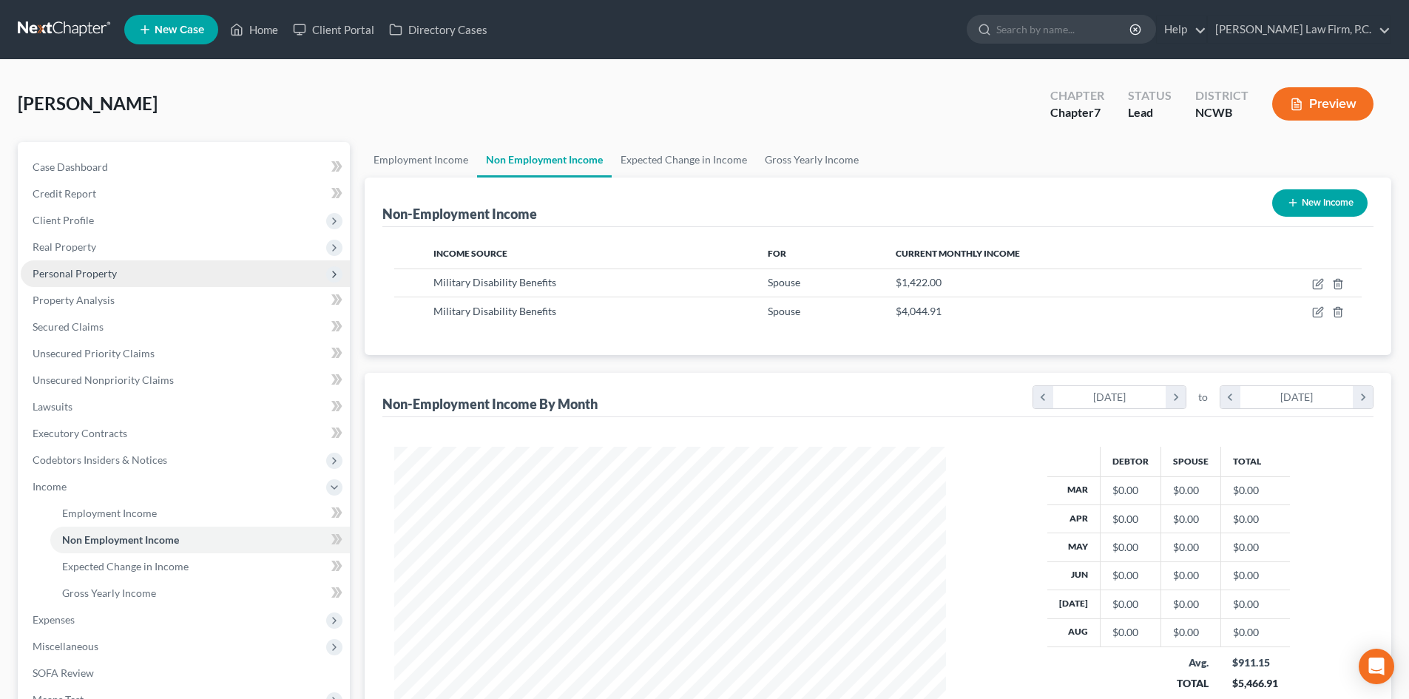
click at [106, 277] on span "Personal Property" at bounding box center [75, 273] width 84 height 13
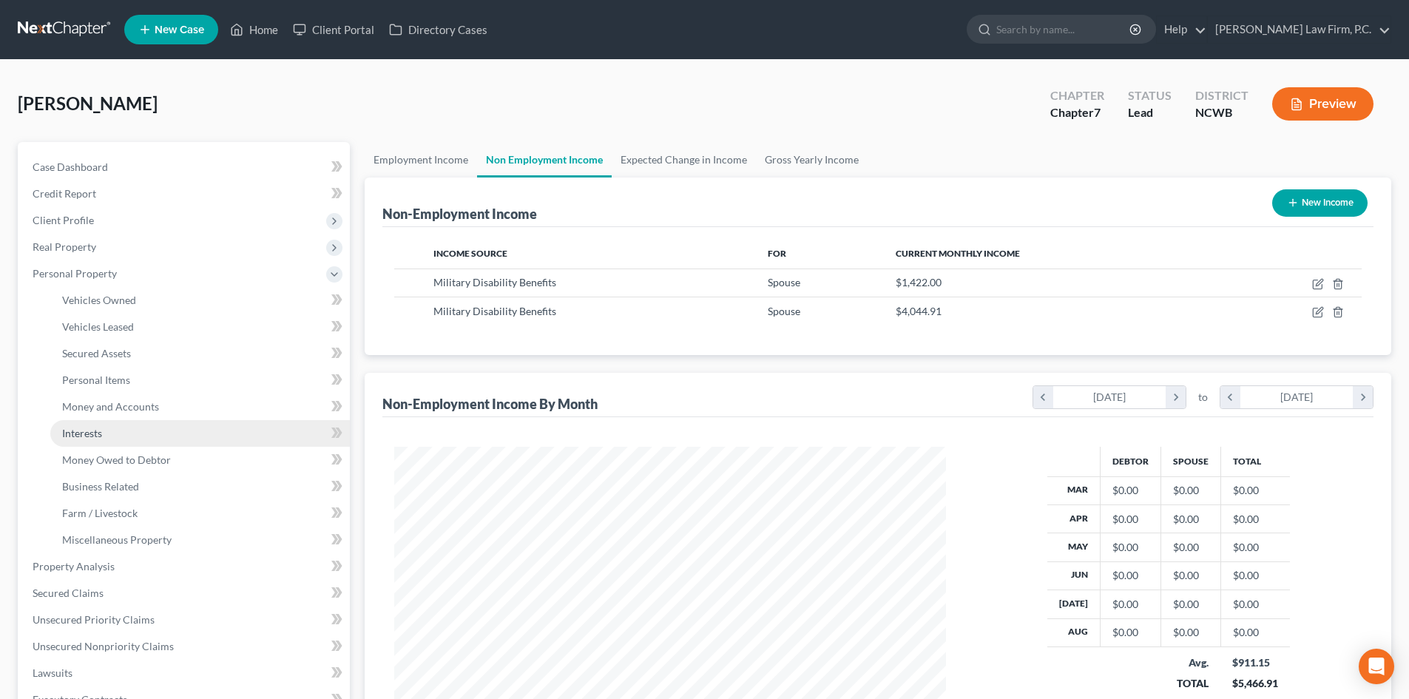
click at [106, 434] on link "Interests" at bounding box center [200, 433] width 300 height 27
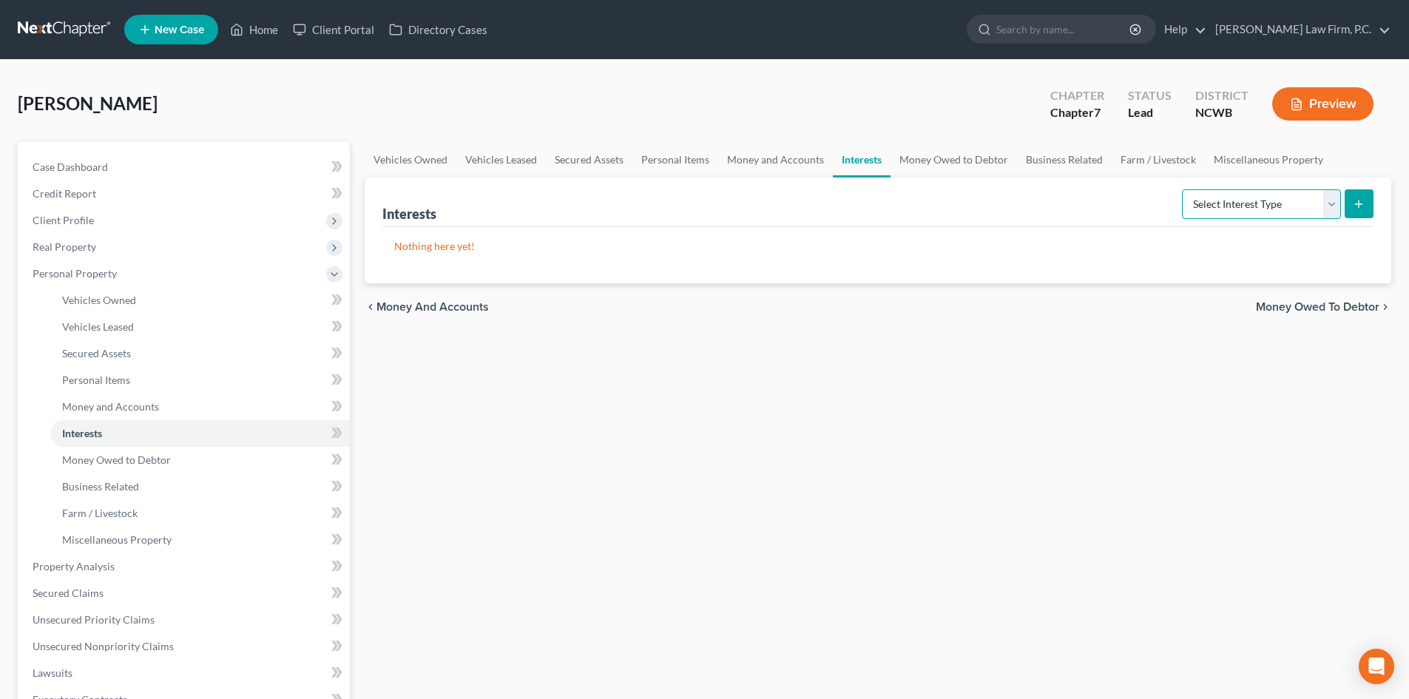
click at [1333, 206] on select "Select Interest Type 401K Annuity Bond Education IRA Government Bond Government…" at bounding box center [1261, 204] width 159 height 30
select select "term_life_insurance"
click at [1184, 189] on select "Select Interest Type 401K Annuity Bond Education IRA Government Bond Government…" at bounding box center [1261, 204] width 159 height 30
click at [1345, 207] on button "submit" at bounding box center [1359, 203] width 29 height 29
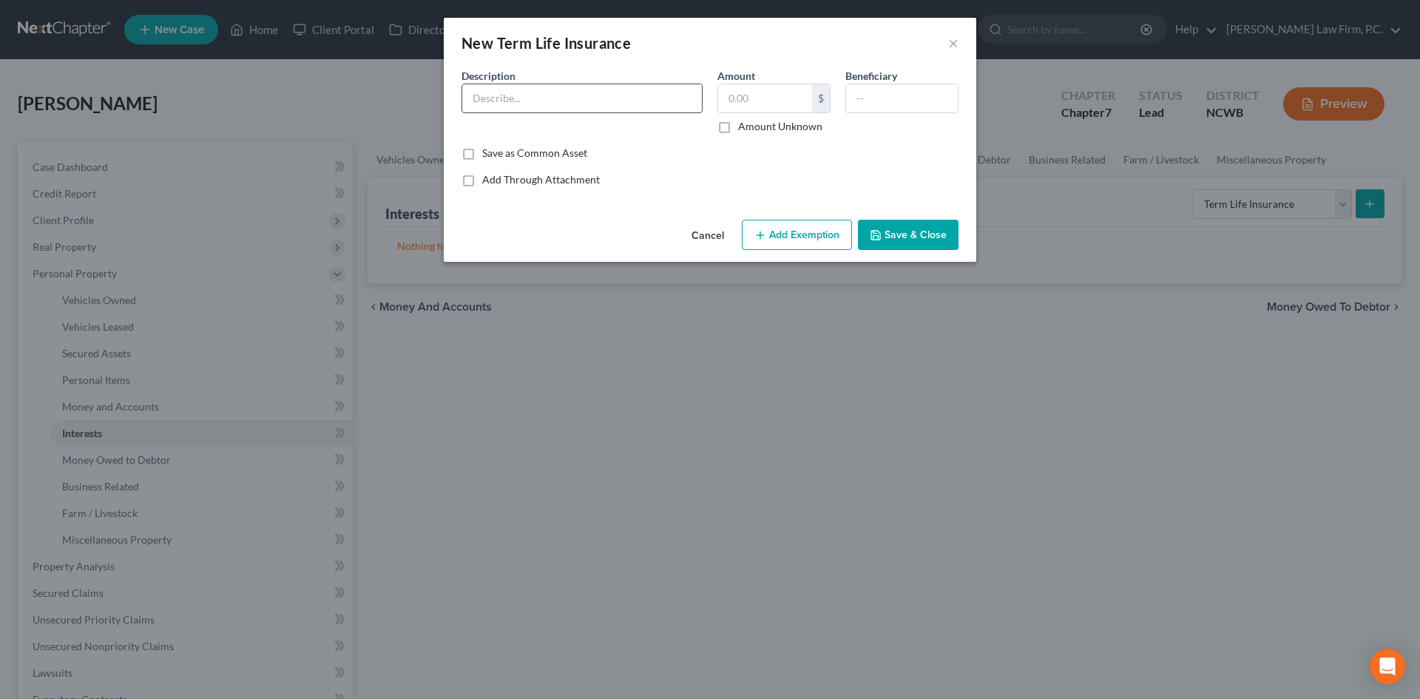
click at [553, 109] on input "text" at bounding box center [582, 98] width 240 height 28
type input "L"
type input "g"
type input "Guaranteed Life"
type input "40,000"
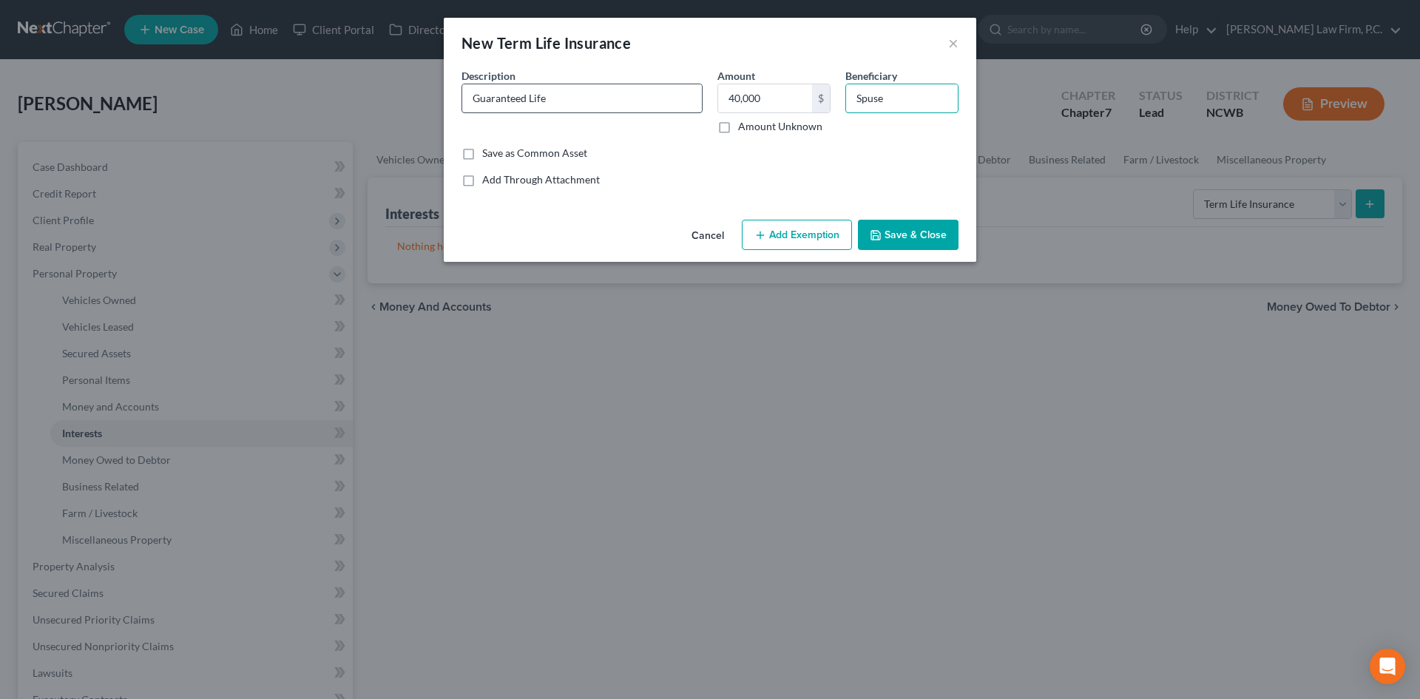
type input "Spuse"
click at [646, 101] on input "Guaranteed Life" at bounding box center [582, 98] width 240 height 28
type input "Guaranteed Life WL/with ROP through Veterans Admin"
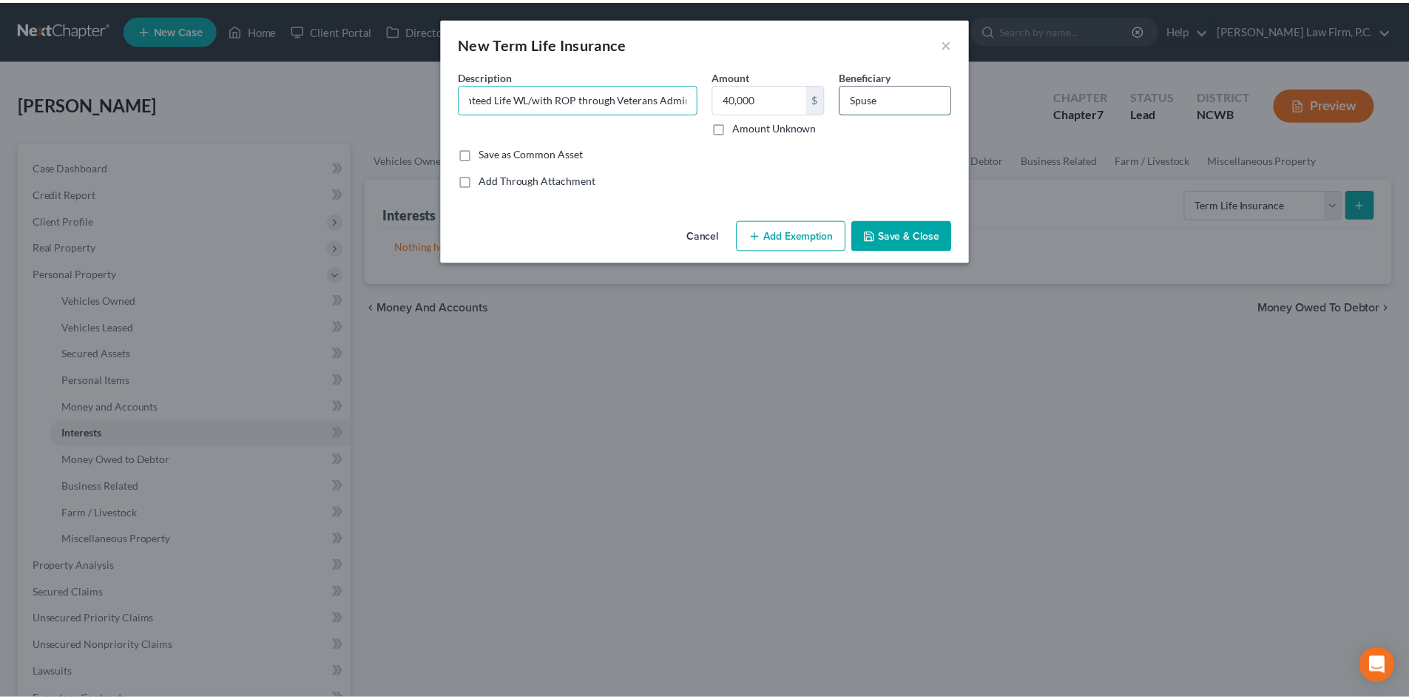
scroll to position [0, 0]
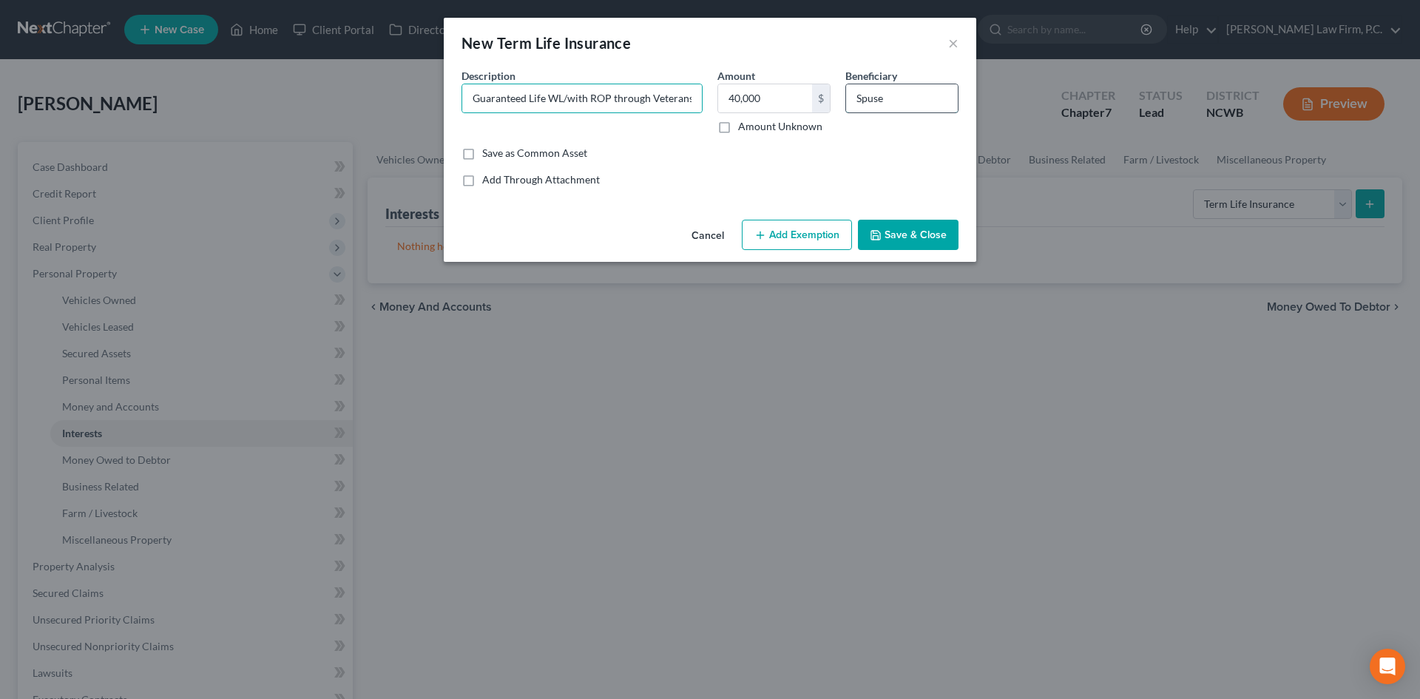
click at [871, 96] on input "Spuse" at bounding box center [902, 98] width 112 height 28
type input "Spouse"
click at [916, 237] on button "Save & Close" at bounding box center [908, 235] width 101 height 31
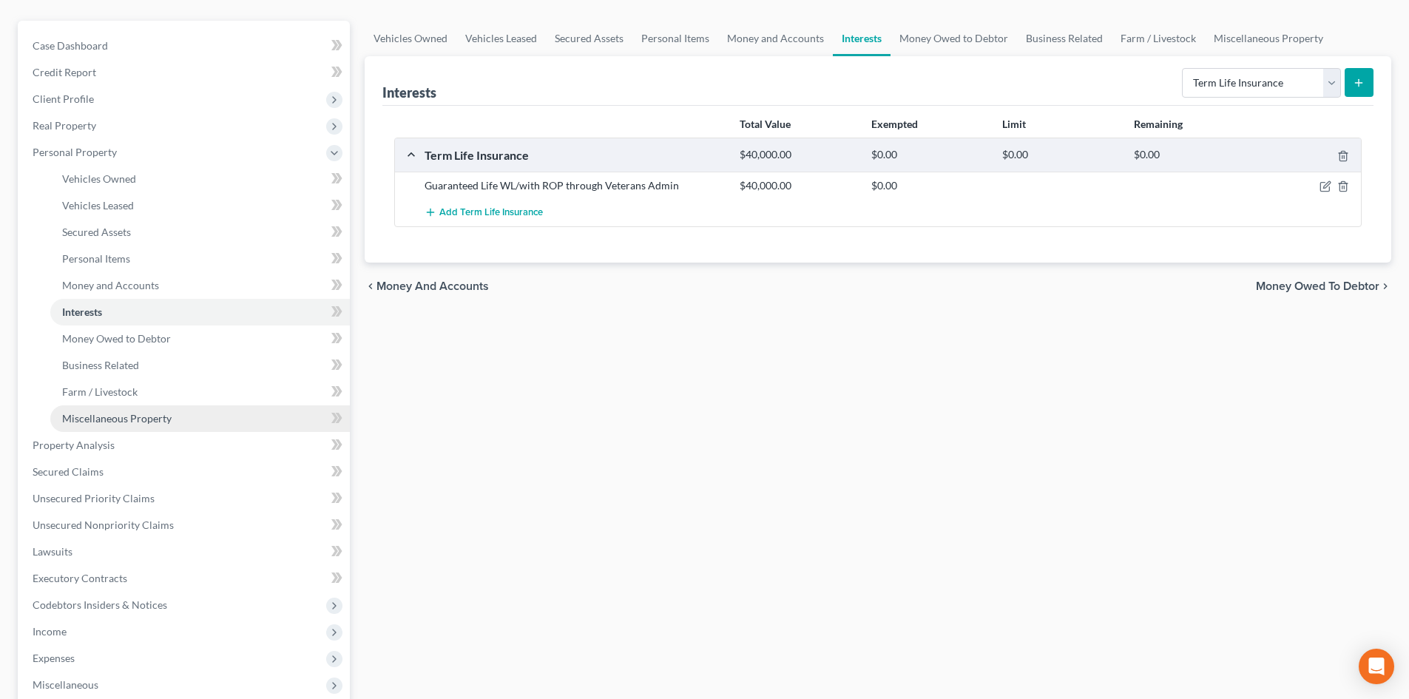
scroll to position [148, 0]
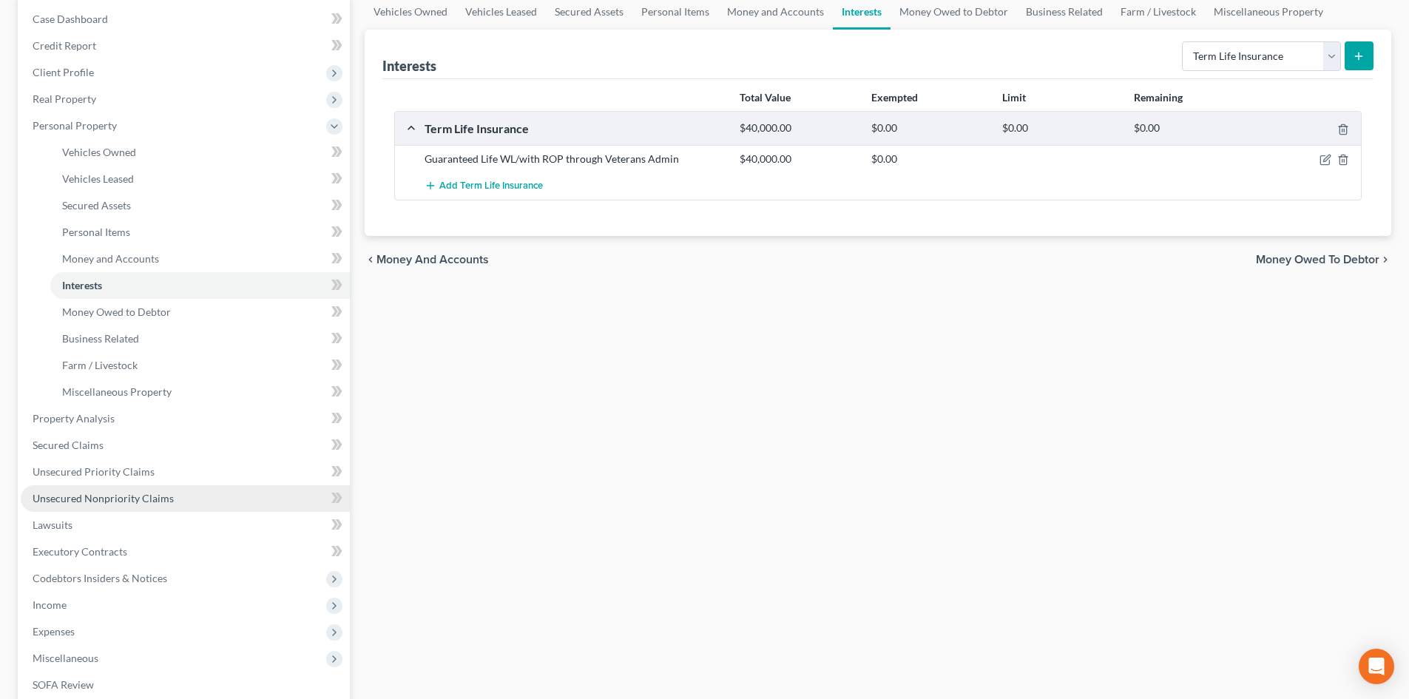
click at [107, 496] on span "Unsecured Nonpriority Claims" at bounding box center [103, 498] width 141 height 13
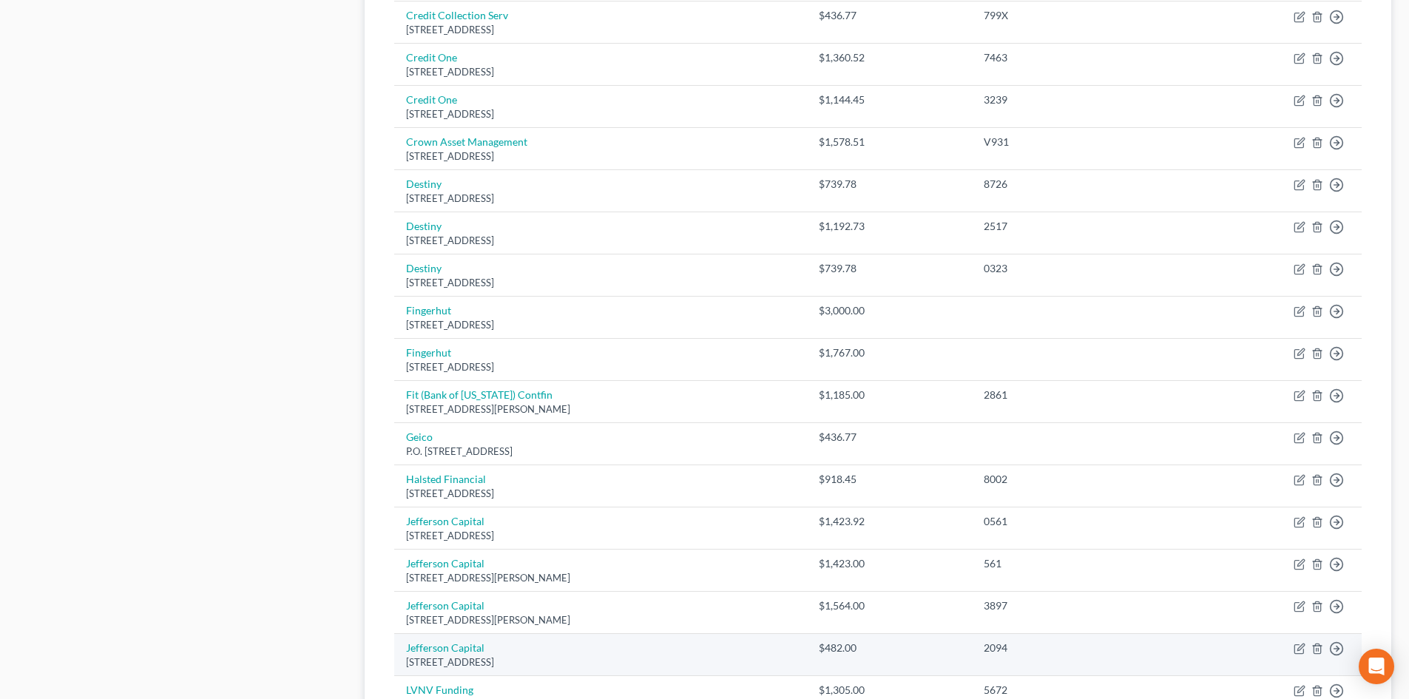
scroll to position [1009, 0]
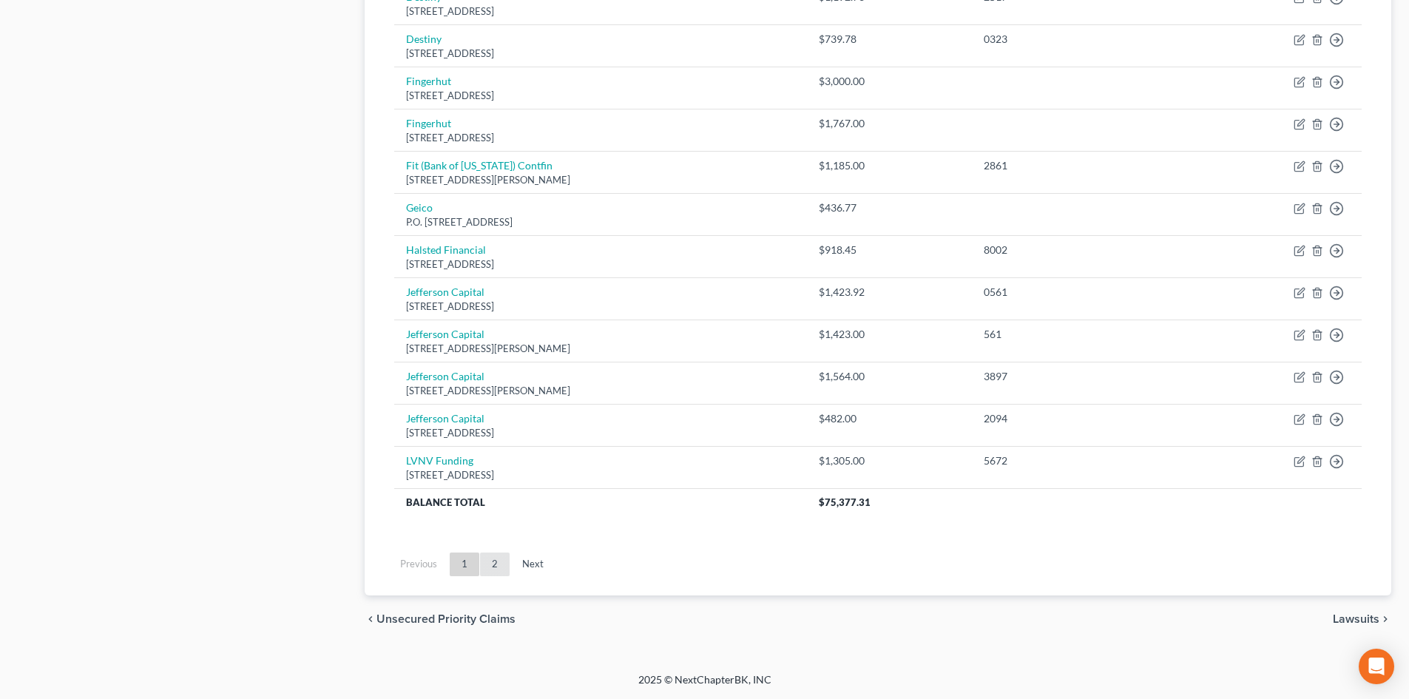
click at [493, 562] on link "2" at bounding box center [495, 565] width 30 height 24
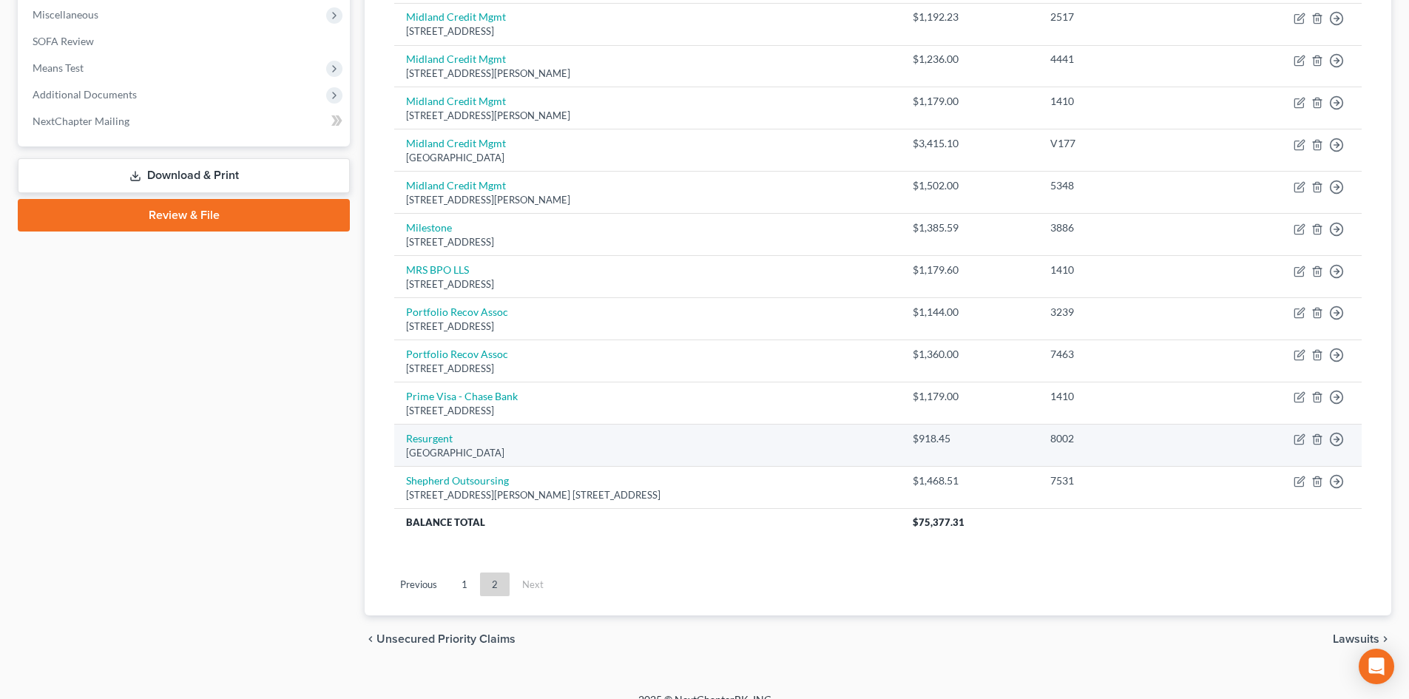
scroll to position [545, 0]
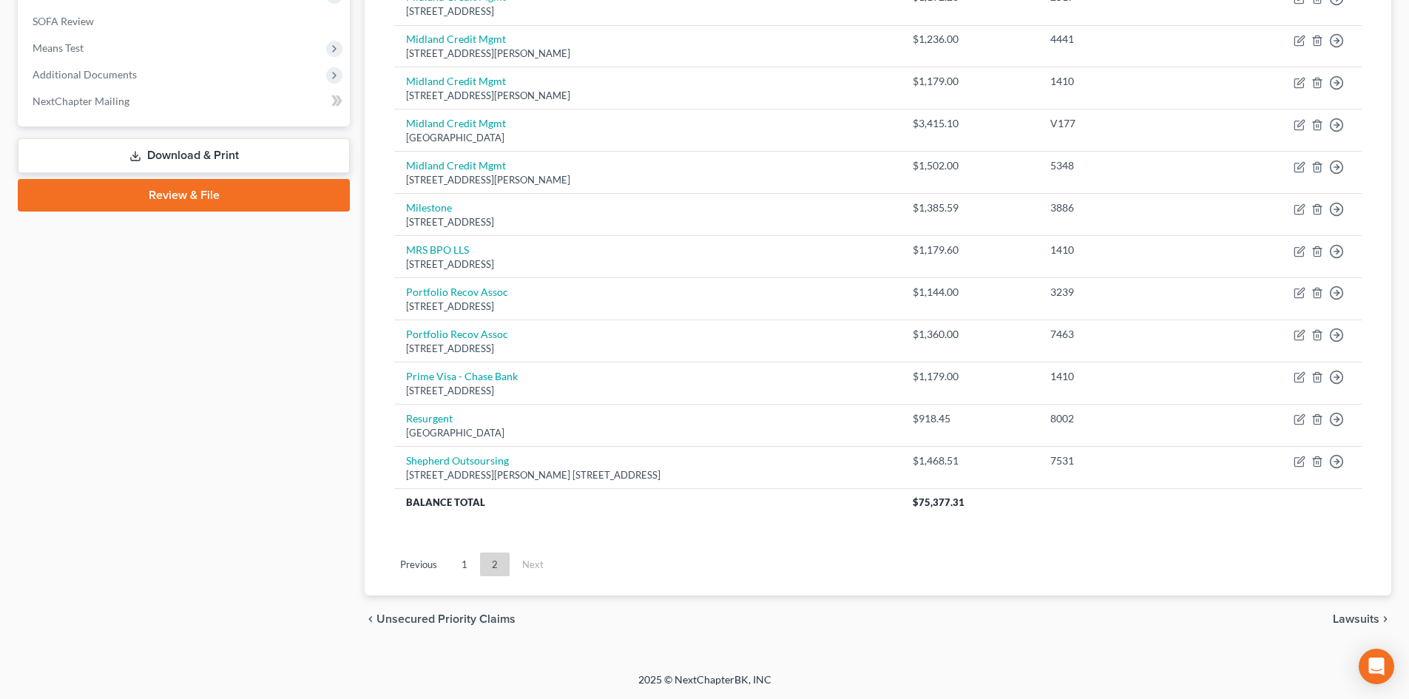
click at [461, 562] on link "1" at bounding box center [465, 565] width 30 height 24
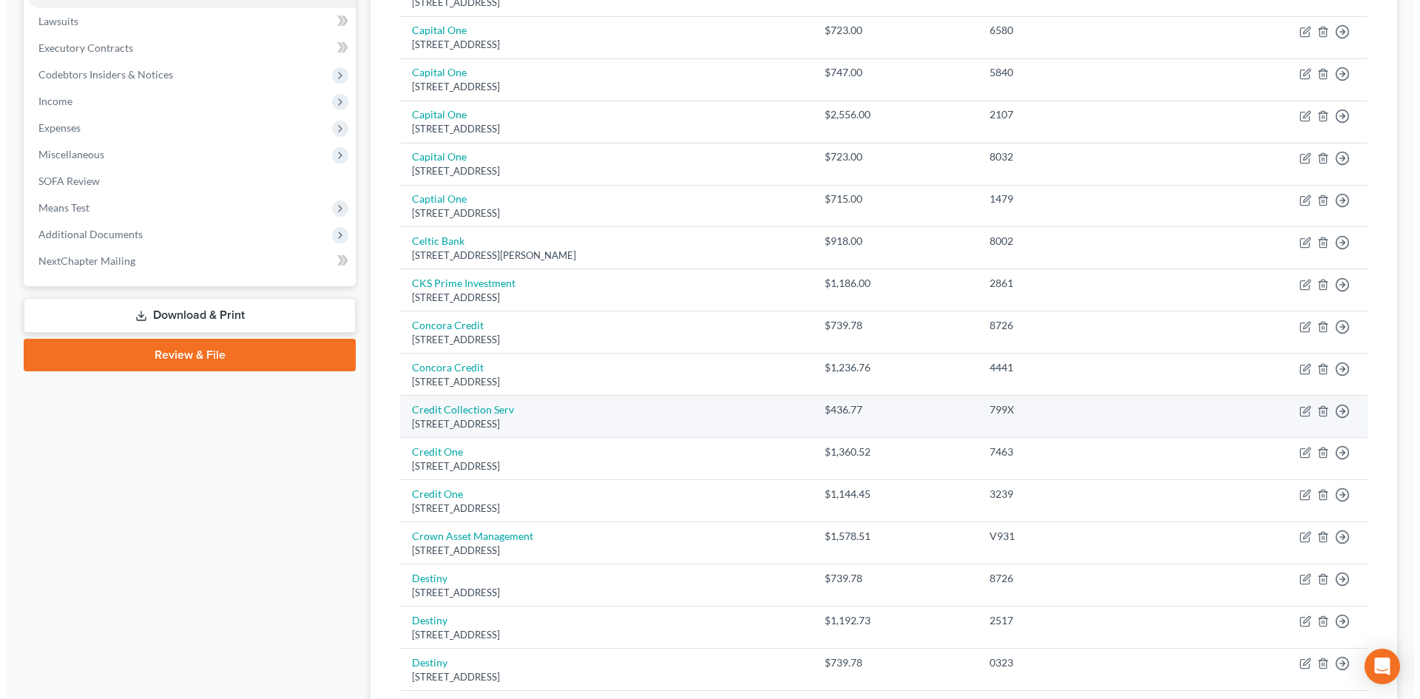
scroll to position [323, 0]
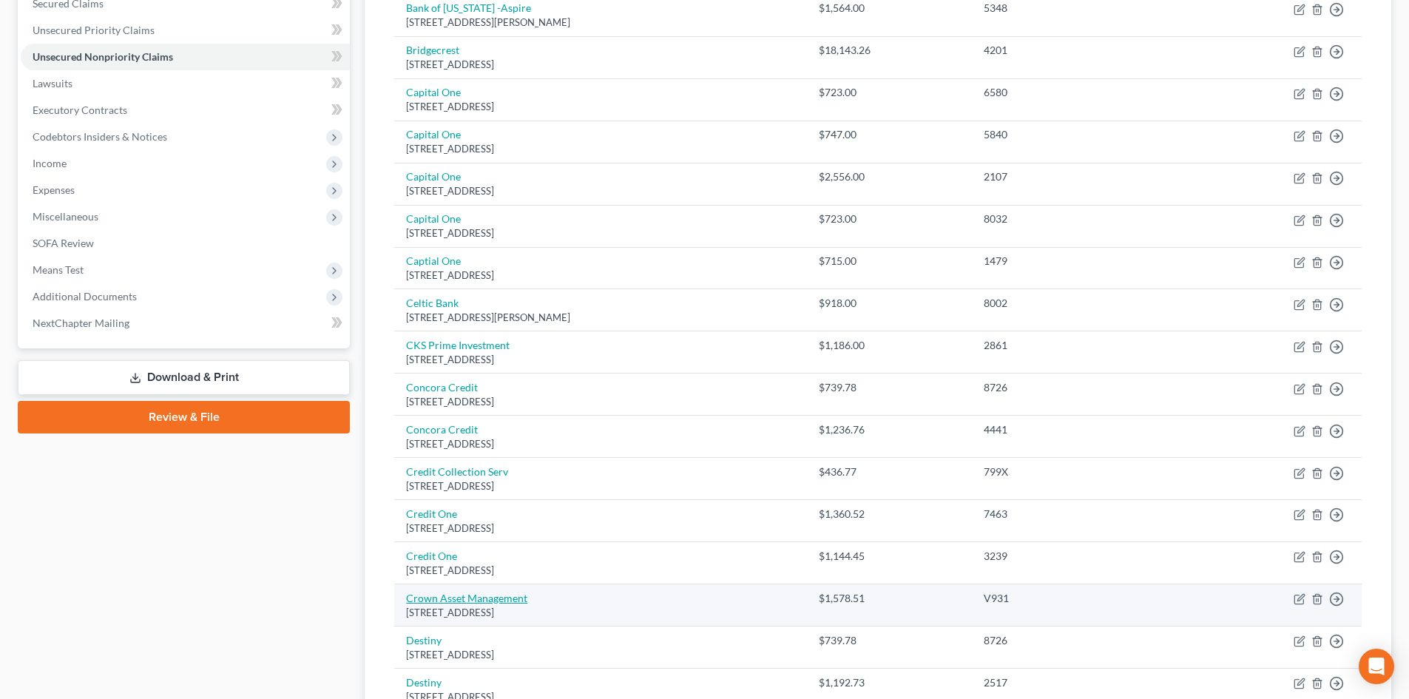
click at [479, 601] on link "Crown Asset Management" at bounding box center [466, 598] width 121 height 13
select select "10"
select select "8"
select select "1"
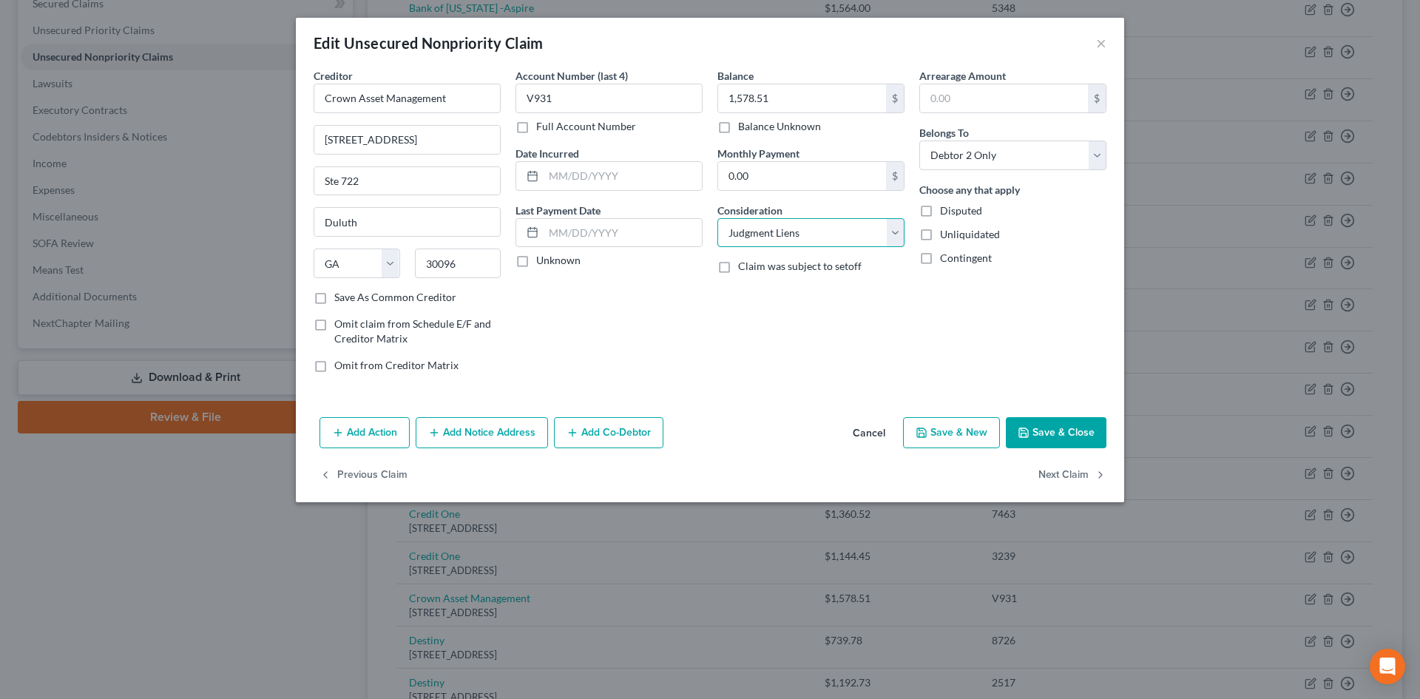
click at [826, 240] on select "Select Cable / Satellite Services Collection Agency Credit Card Debt Debt Couns…" at bounding box center [811, 233] width 187 height 30
select select "2"
click at [718, 218] on select "Select Cable / Satellite Services Collection Agency Credit Card Debt Debt Couns…" at bounding box center [811, 233] width 187 height 30
click at [505, 436] on button "Add Notice Address" at bounding box center [482, 432] width 132 height 31
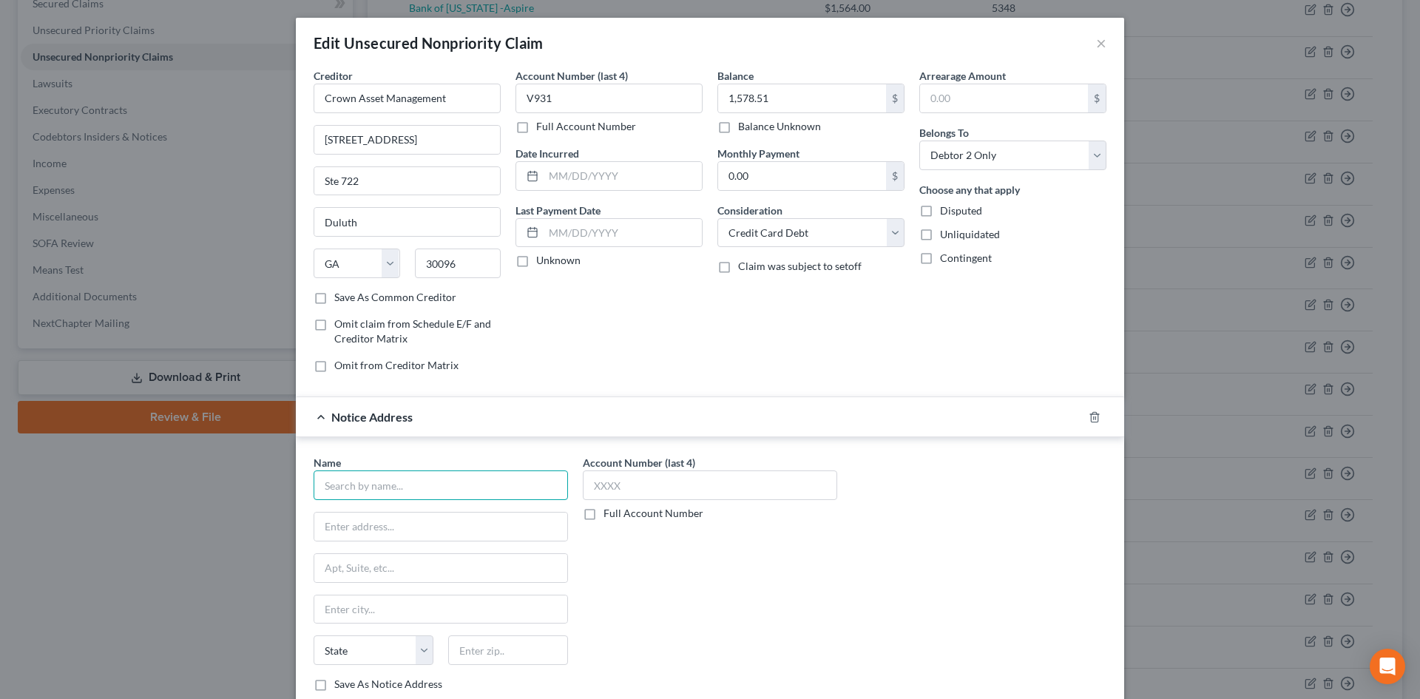
click at [451, 484] on input "text" at bounding box center [441, 486] width 254 height 30
type input "Ragan & Ragan"
click at [358, 530] on input "text" at bounding box center [440, 527] width 253 height 28
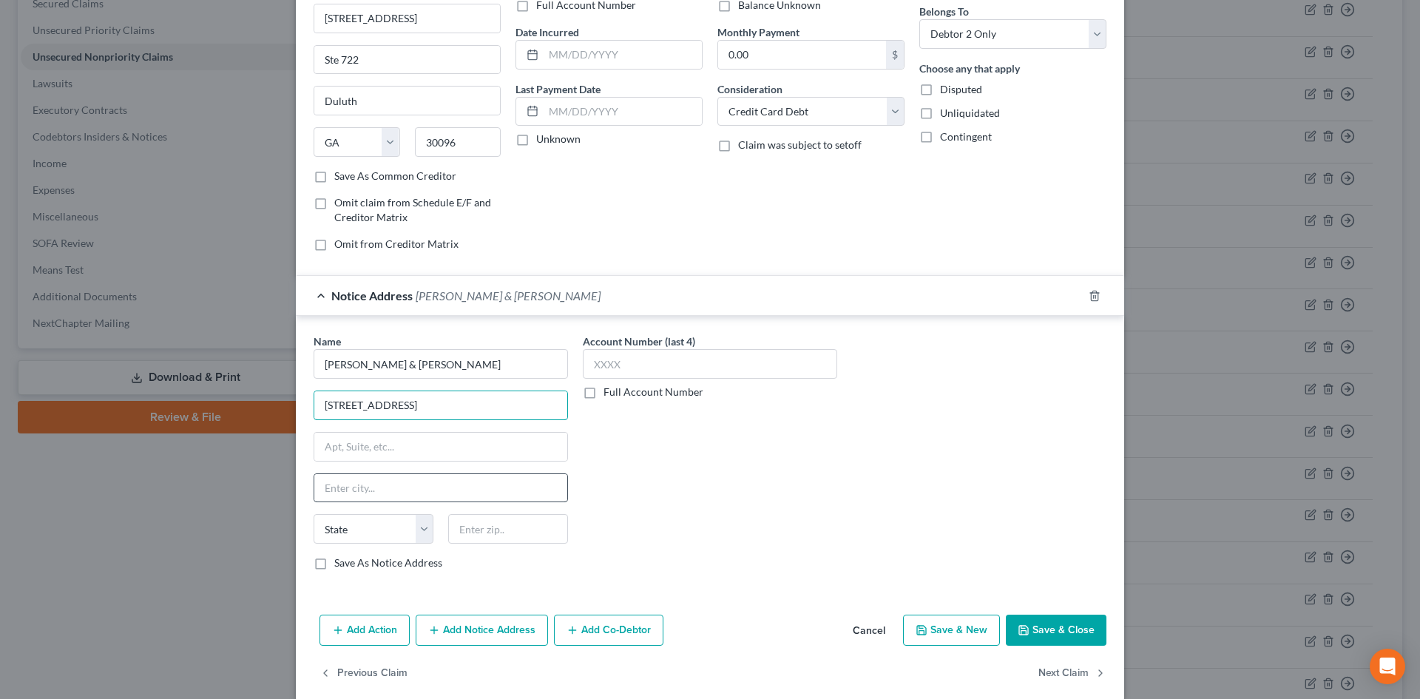
scroll to position [140, 0]
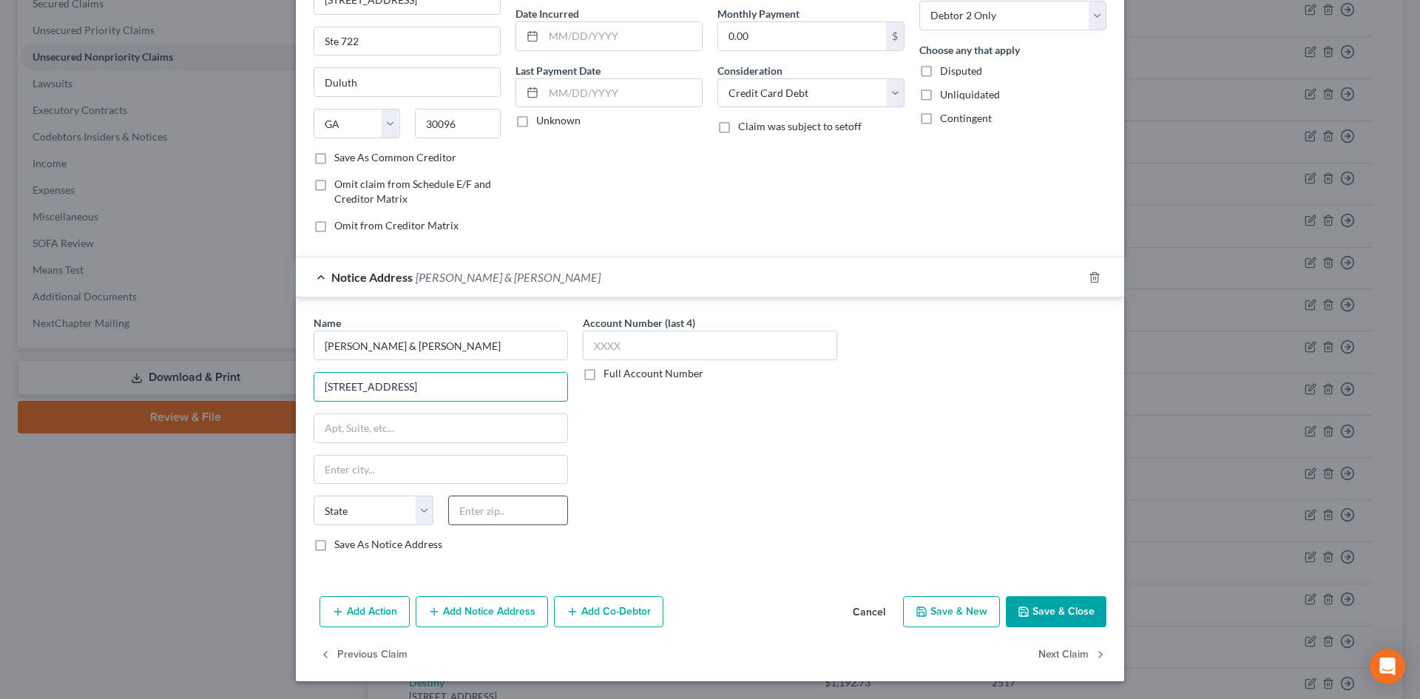
type input "3100 Breckinridge Blvd. #722"
click at [496, 504] on input "text" at bounding box center [508, 511] width 120 height 30
type input "30096"
type input "Duluth"
select select "10"
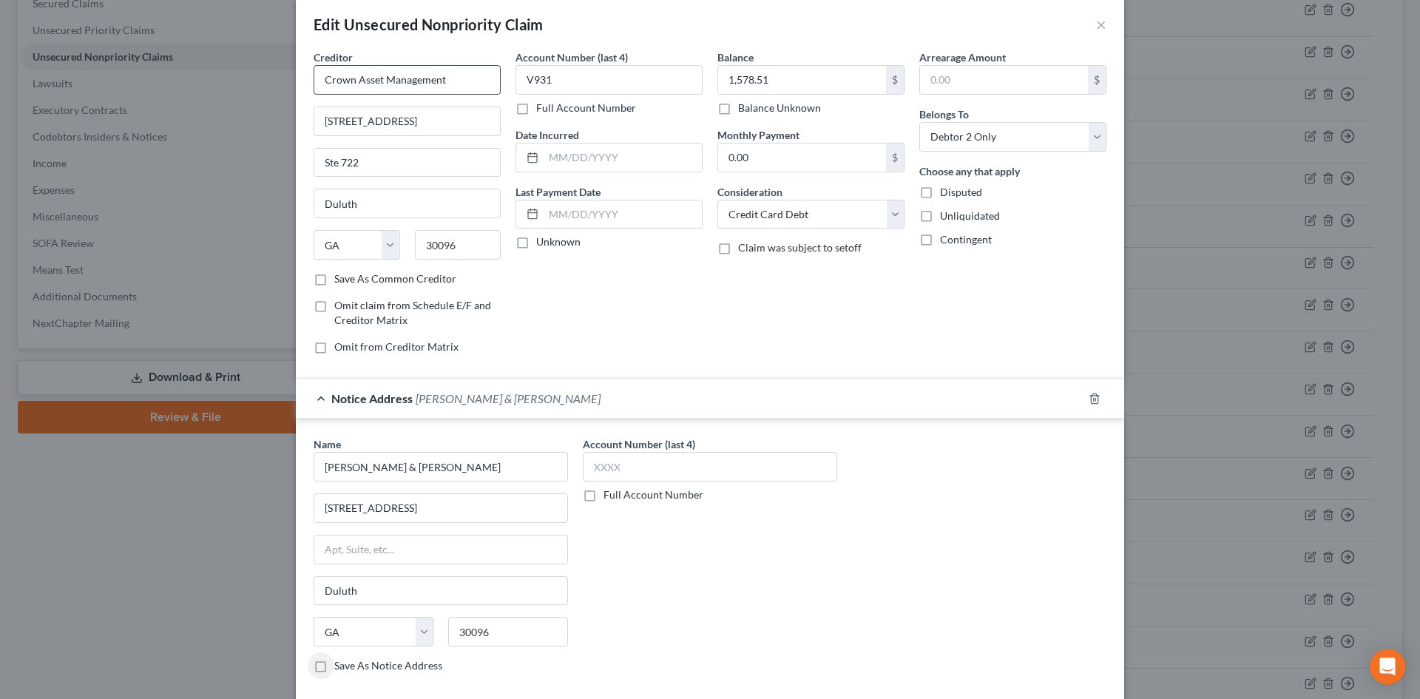
scroll to position [0, 0]
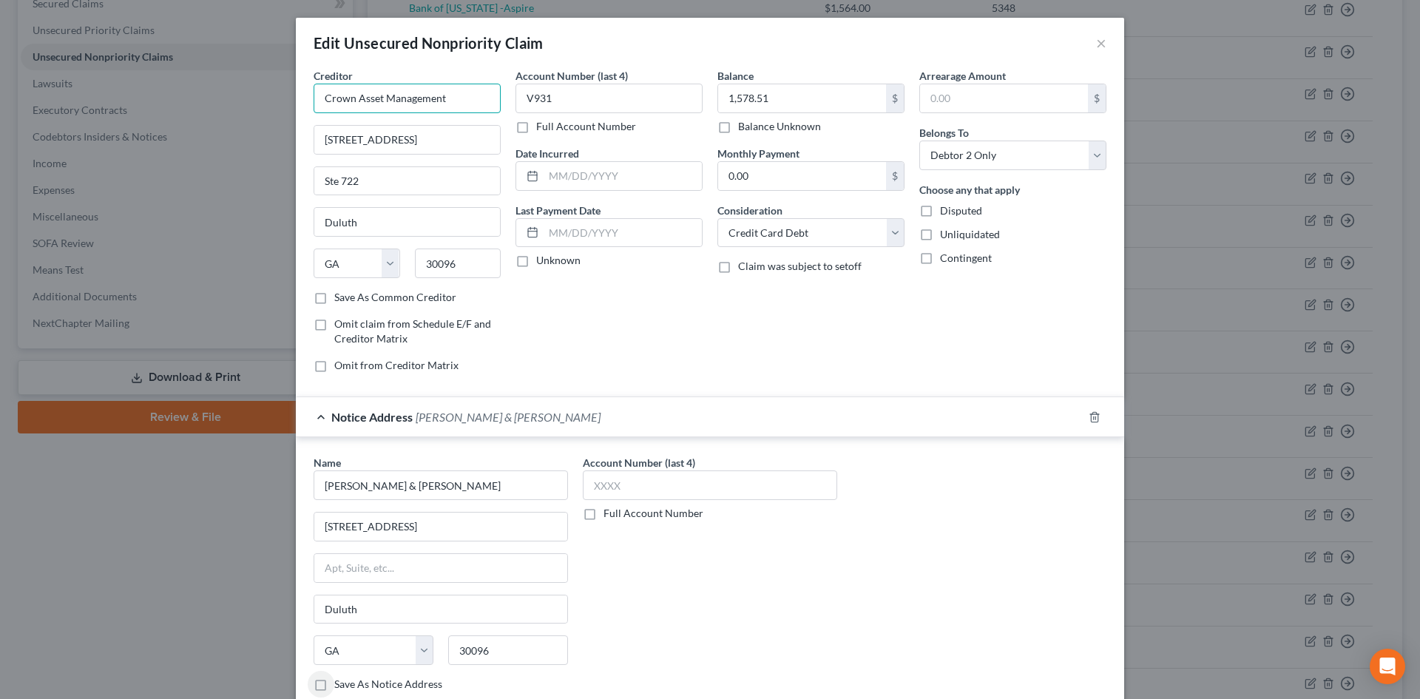
click at [470, 100] on input "Crown Asset Management" at bounding box center [407, 99] width 187 height 30
click at [466, 138] on input "3100 Breckinridge Blvd" at bounding box center [407, 140] width 186 height 28
drag, startPoint x: 446, startPoint y: 98, endPoint x: 195, endPoint y: 98, distance: 251.5
click at [195, 101] on div "Edit Unsecured Nonpriority Claim × Creditor * Crown Asset Management 3100 Breck…" at bounding box center [710, 349] width 1420 height 699
type input "Crown Asset Management"
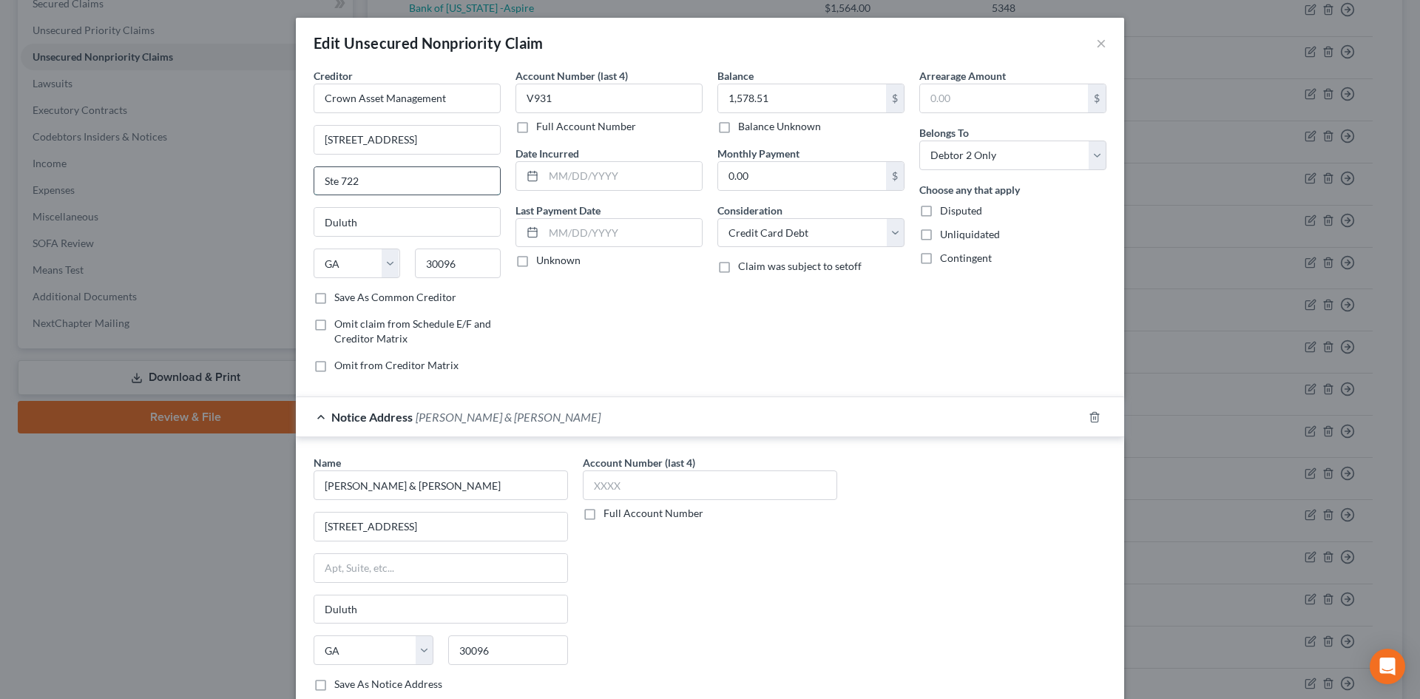
click at [428, 179] on input "Ste 722" at bounding box center [407, 181] width 186 height 28
type input "S"
type input "Suite #725"
click at [472, 95] on input "Crown Asset Management" at bounding box center [407, 99] width 187 height 30
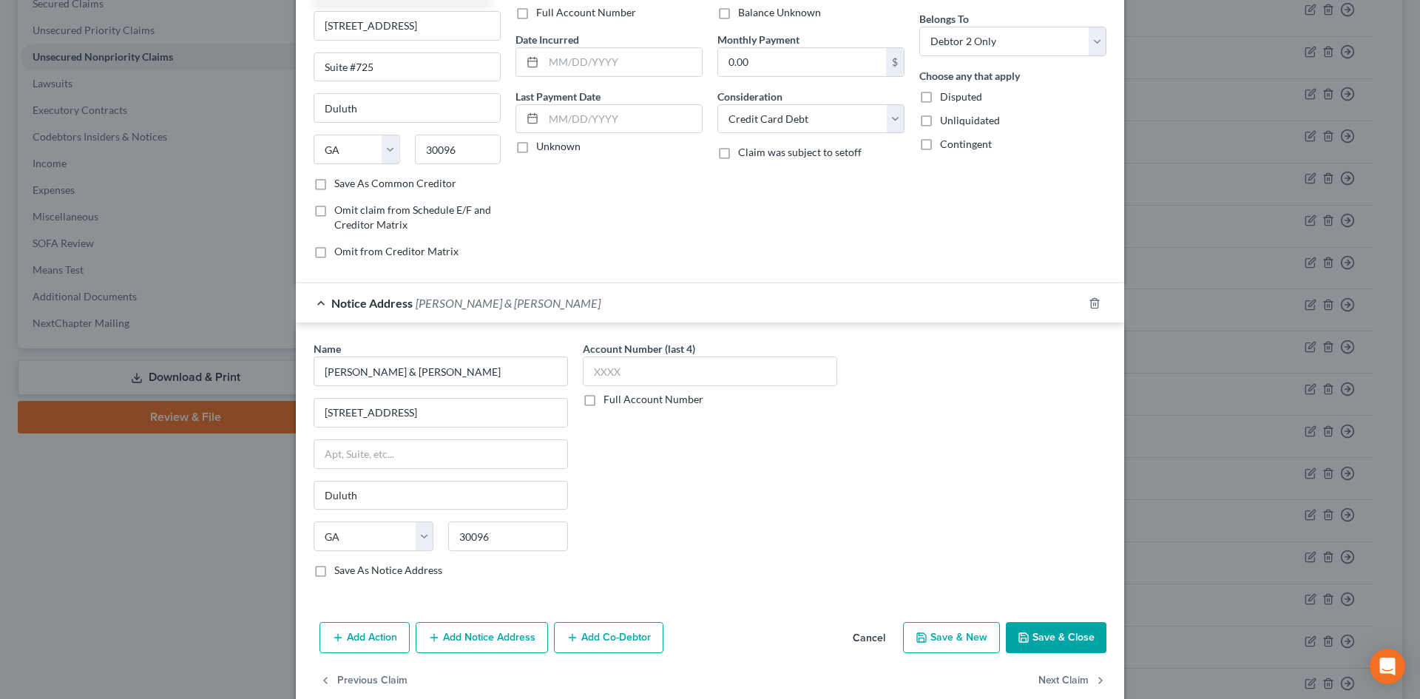
scroll to position [140, 0]
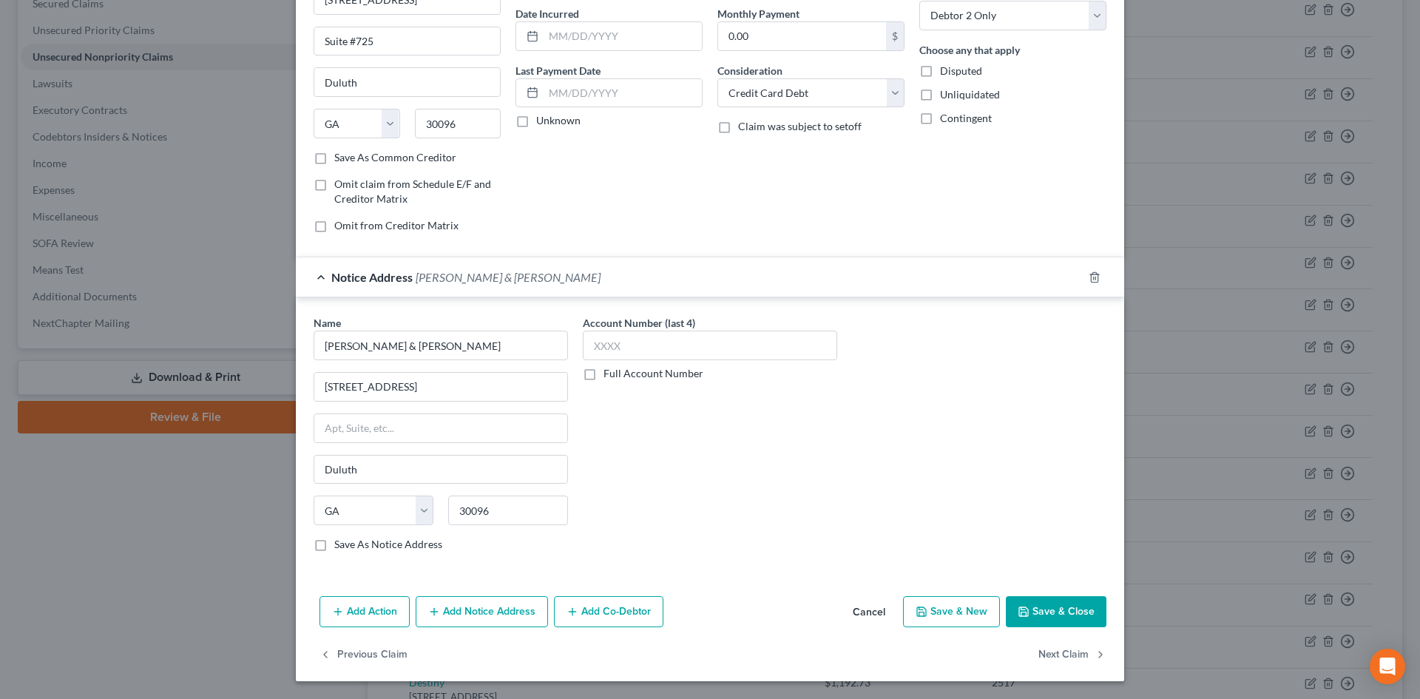
type input "Crown Asset Management/First Bank & Trust"
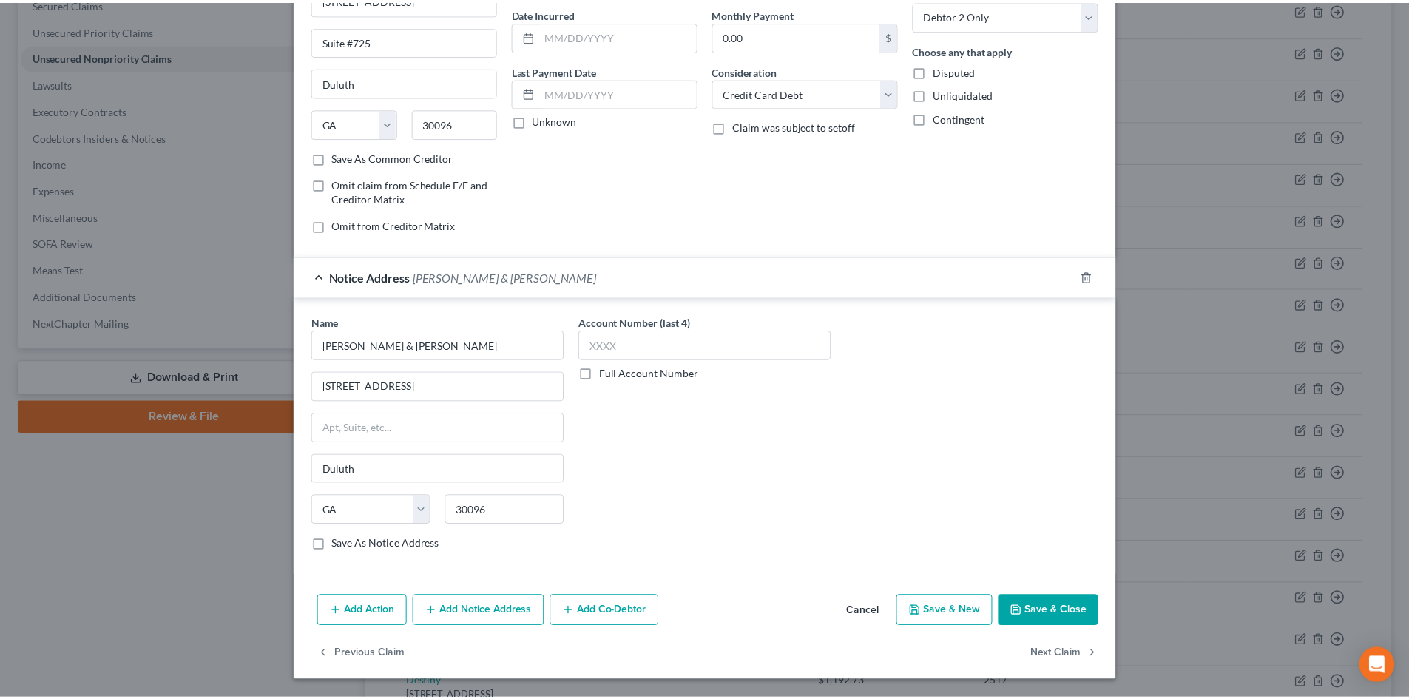
scroll to position [0, 0]
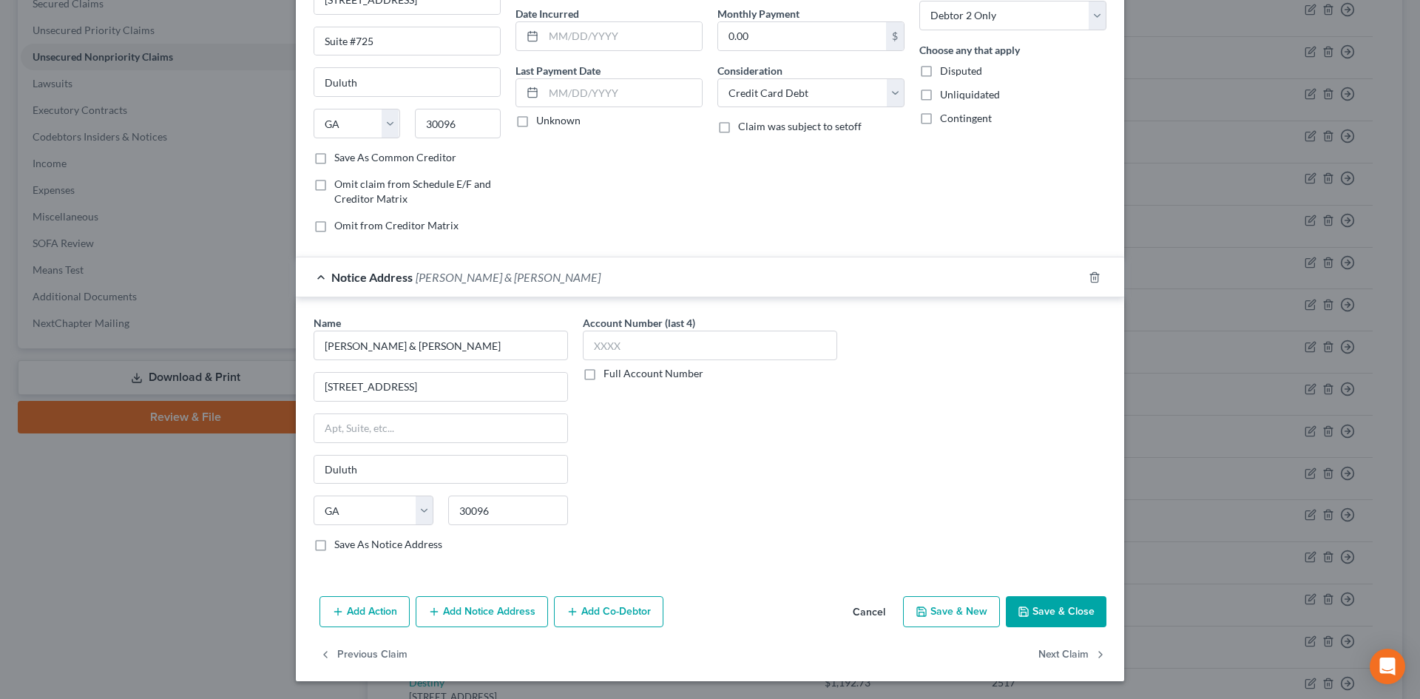
click at [334, 543] on label "Save As Notice Address" at bounding box center [388, 544] width 108 height 15
click at [340, 543] on input "Save As Notice Address" at bounding box center [345, 542] width 10 height 10
click at [1039, 604] on button "Save & Close" at bounding box center [1056, 611] width 101 height 31
checkbox input "false"
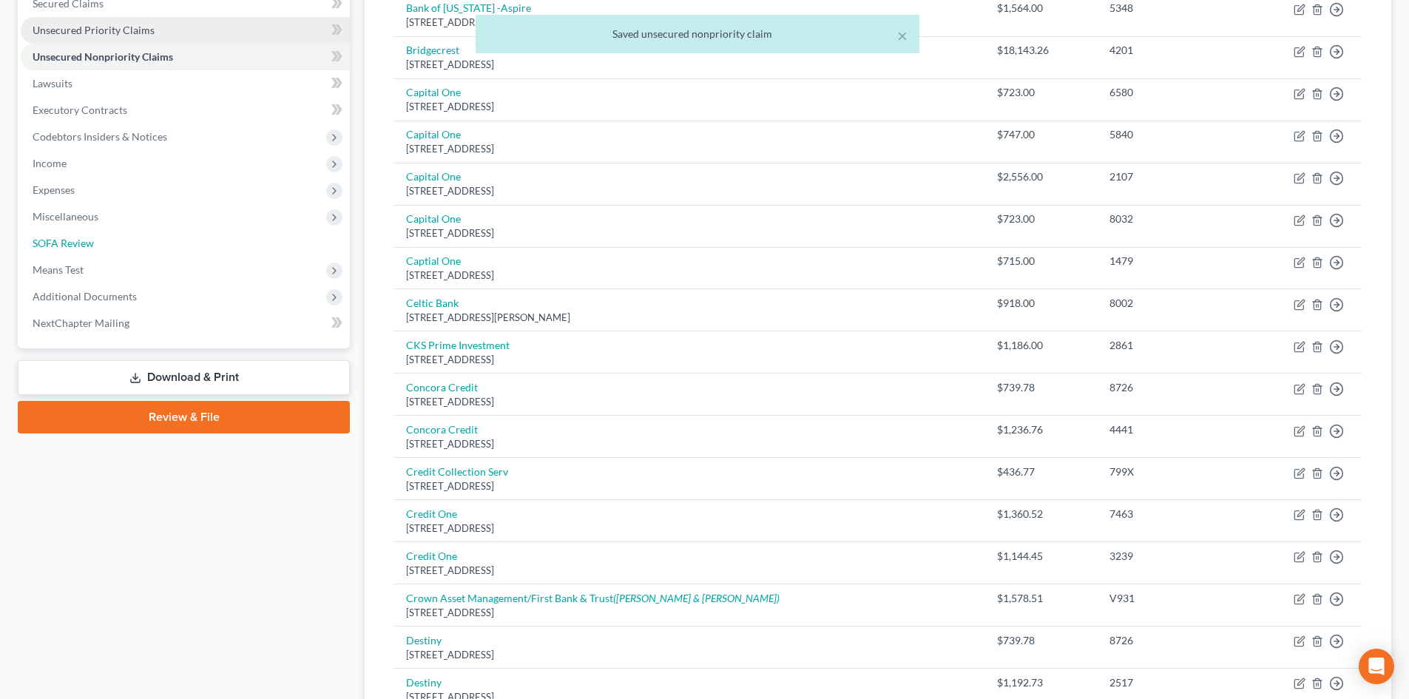
click at [99, 240] on link "SOFA Review" at bounding box center [185, 243] width 329 height 27
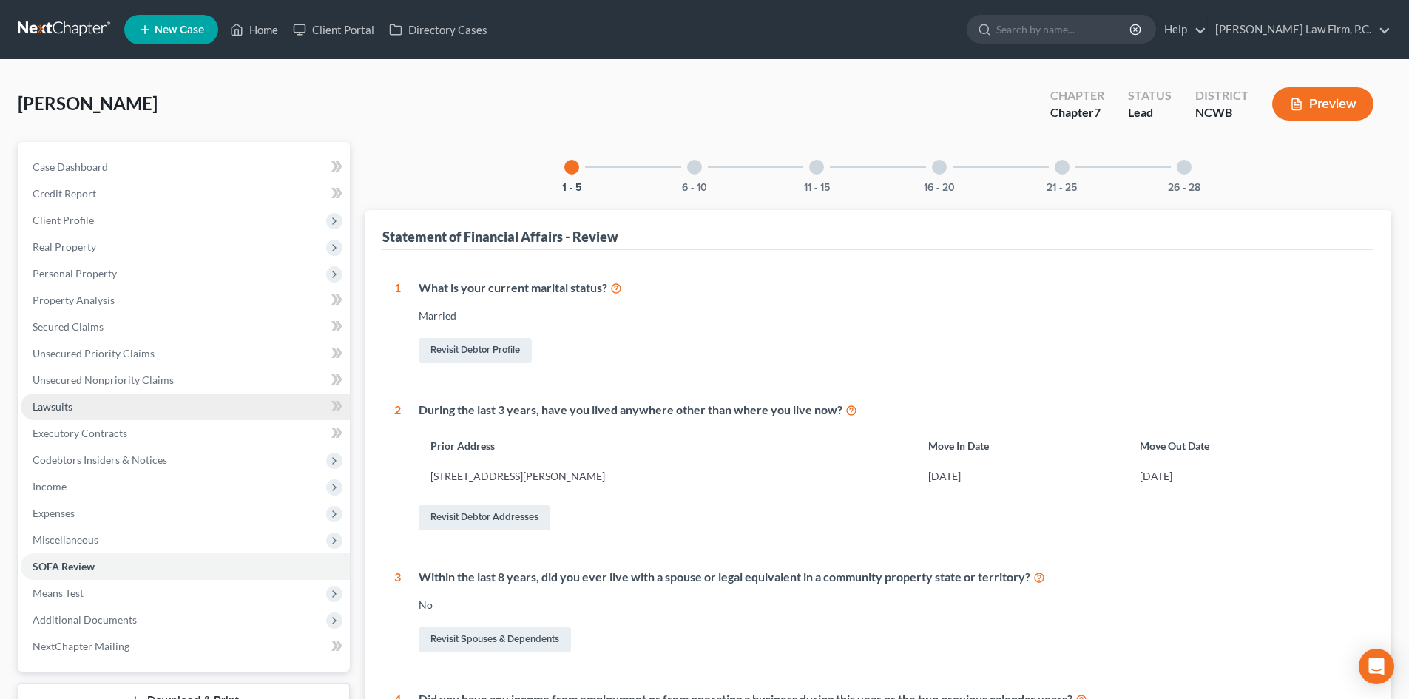
click at [81, 399] on link "Lawsuits" at bounding box center [185, 407] width 329 height 27
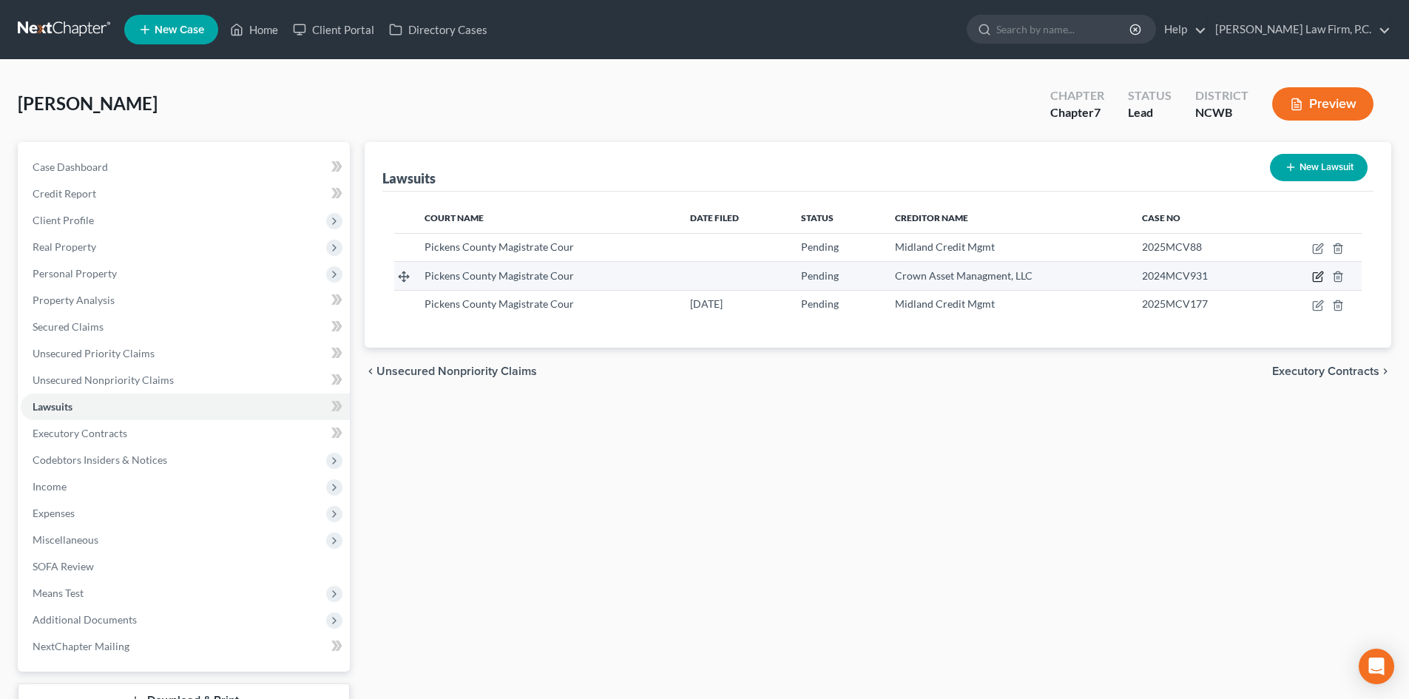
click at [1316, 278] on icon "button" at bounding box center [1318, 277] width 12 height 12
select select "10"
select select "0"
select select "1"
select select "10"
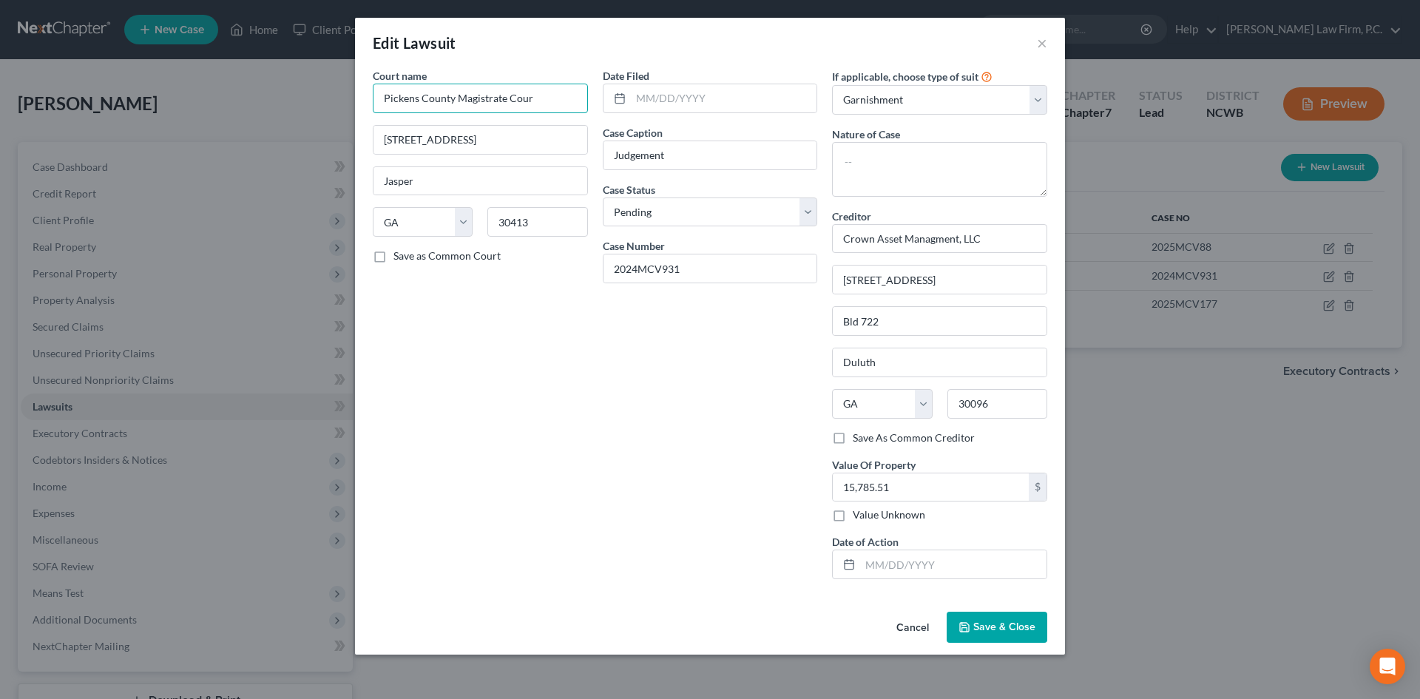
click at [544, 106] on input "Pickens County Magistrate Cour" at bounding box center [480, 99] width 215 height 30
type input "Pickens County Magistrate Court"
click at [935, 110] on select "Select Repossession Garnishment Foreclosure Attached, Seized, Or Levied Other" at bounding box center [939, 100] width 215 height 30
click at [930, 105] on select "Select Repossession Garnishment Foreclosure Attached, Seized, Or Levied Other" at bounding box center [939, 100] width 215 height 30
select select "4"
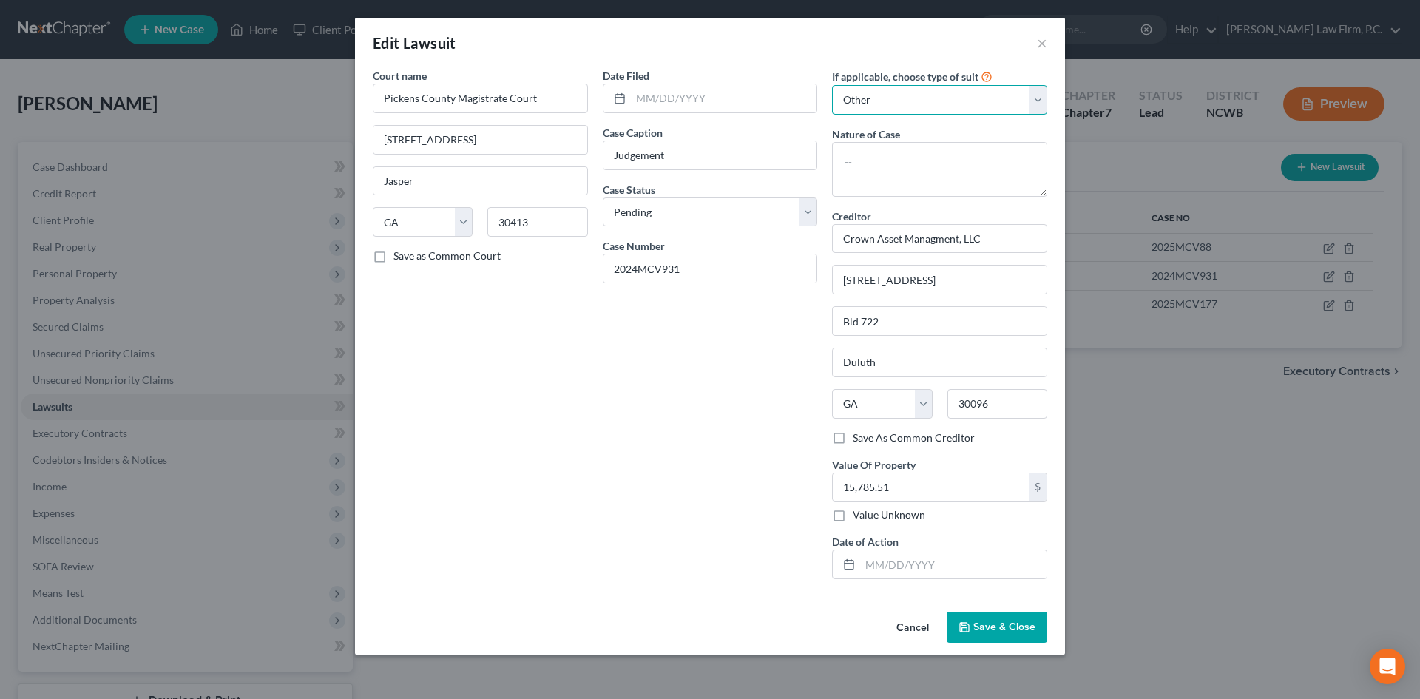
click at [832, 85] on select "Select Repossession Garnishment Foreclosure Attached, Seized, Or Levied Other" at bounding box center [939, 100] width 215 height 30
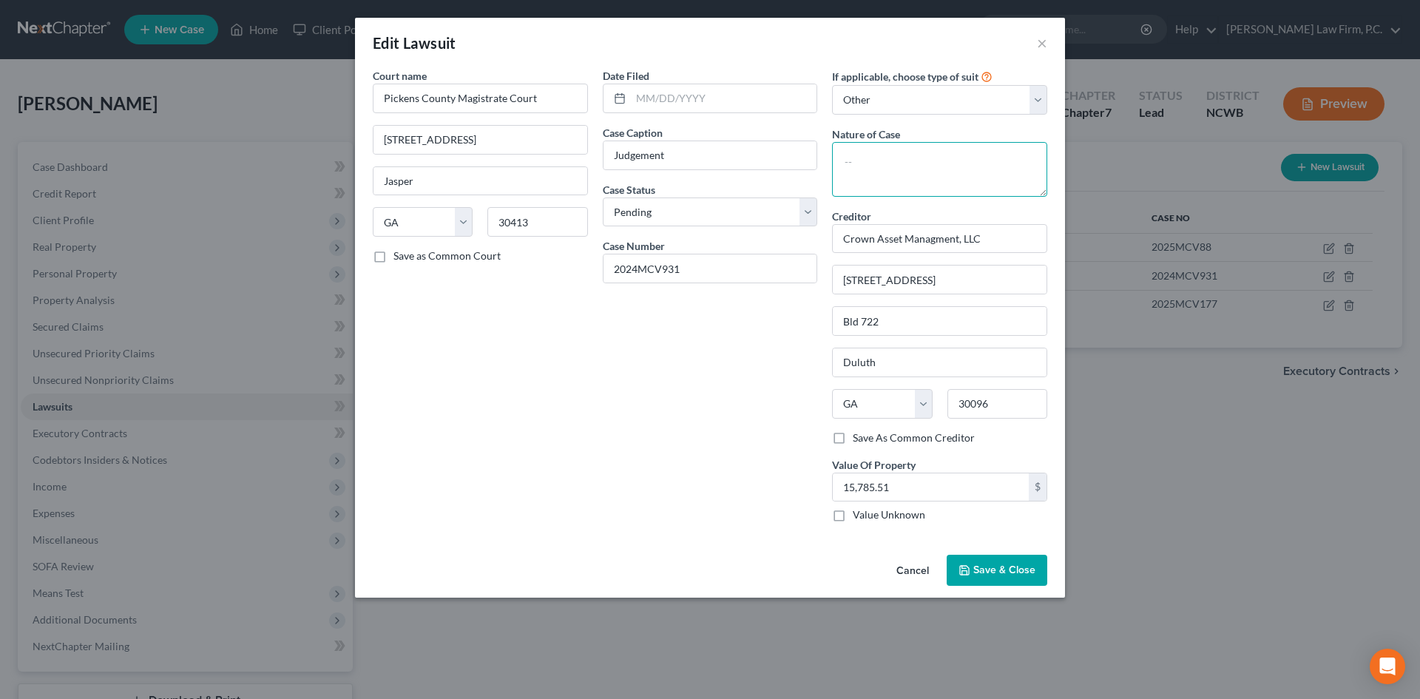
click at [903, 179] on textarea at bounding box center [939, 169] width 215 height 55
type textarea "Civil/Contract"
type input "Crown Asset Managment, LLC/First Bank & Trust"
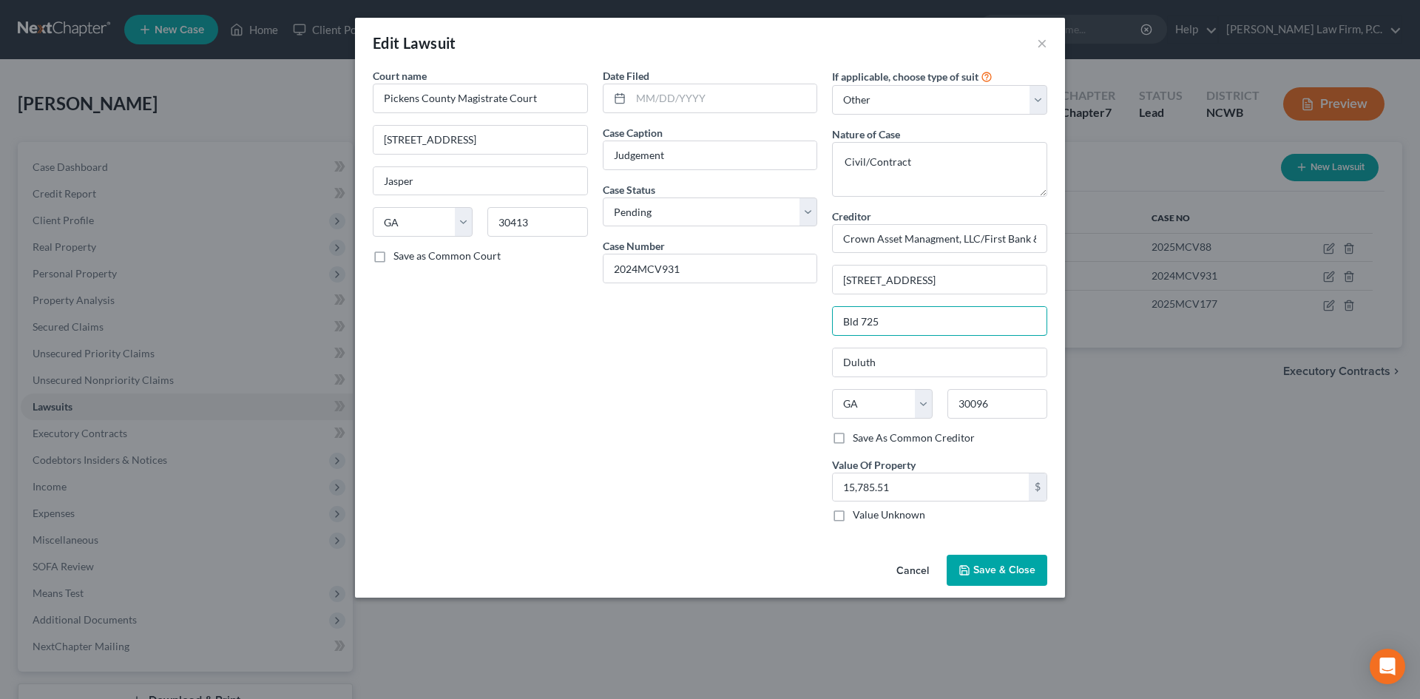
type input "Bld 725"
click at [1003, 575] on span "Save & Close" at bounding box center [1005, 570] width 62 height 13
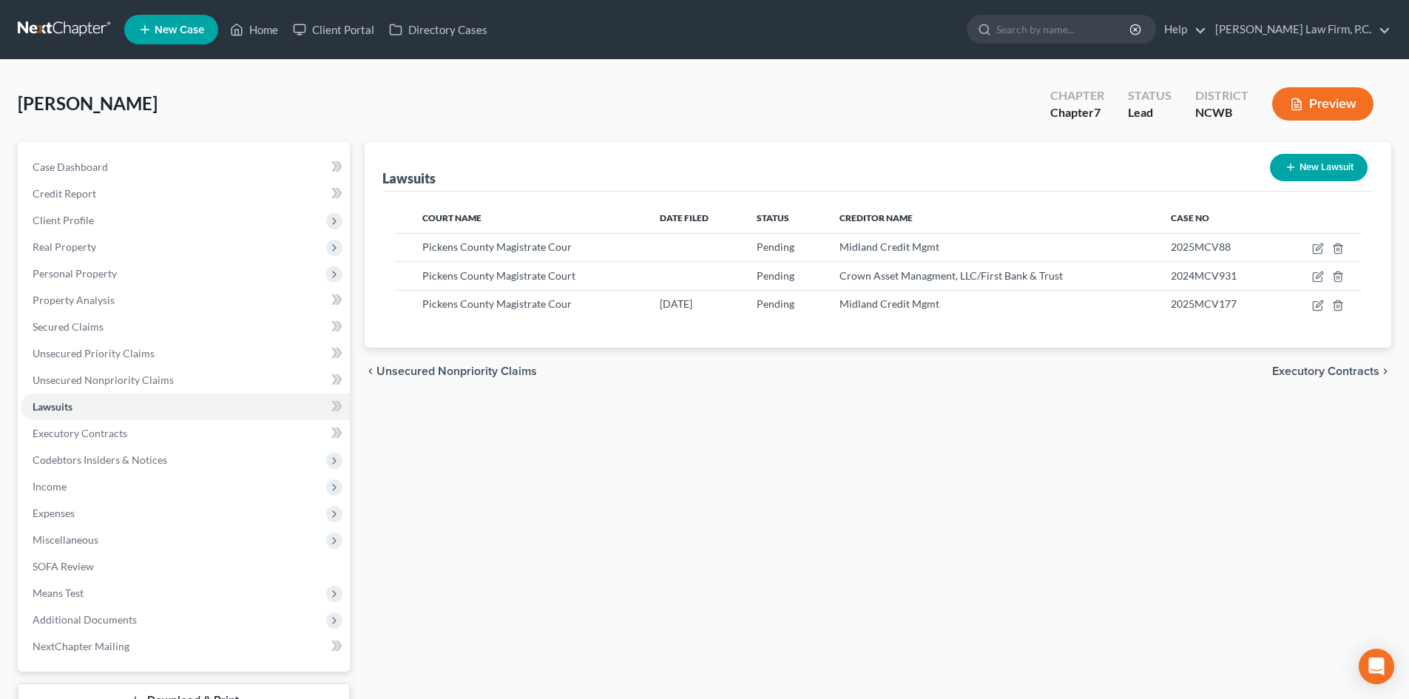
click at [1329, 175] on button "New Lawsuit" at bounding box center [1319, 167] width 98 height 27
select select "0"
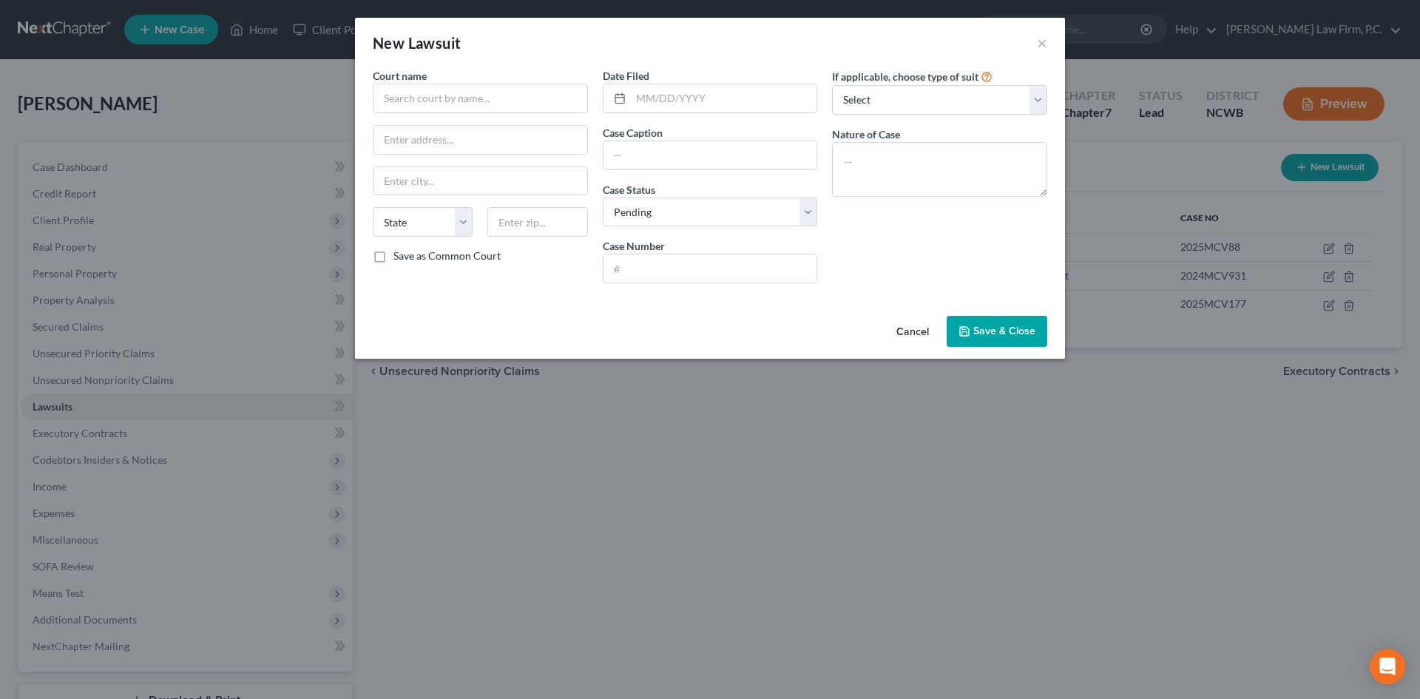
click at [911, 323] on button "Cancel" at bounding box center [913, 332] width 56 height 30
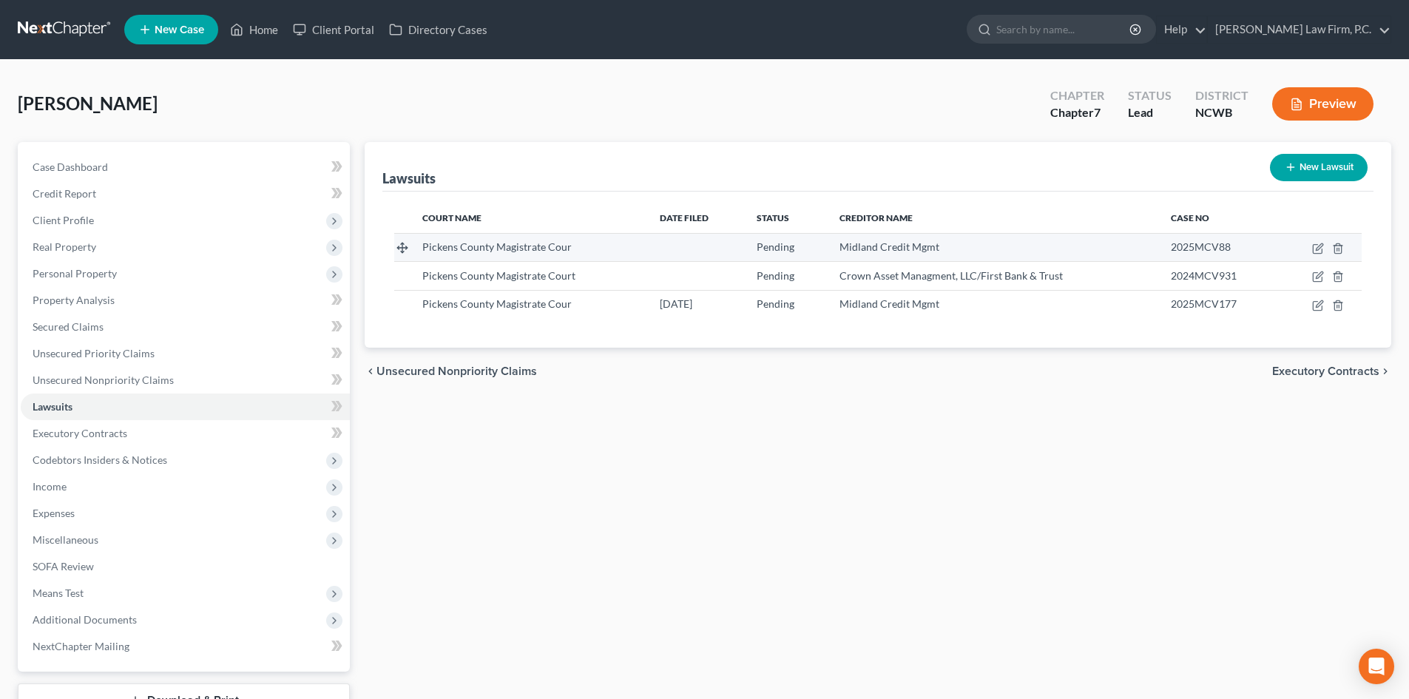
click at [587, 246] on div "Pickens County Magistrate Cour" at bounding box center [529, 247] width 214 height 15
click at [1316, 308] on icon "button" at bounding box center [1318, 306] width 12 height 12
select select "10"
select select "0"
select select "1"
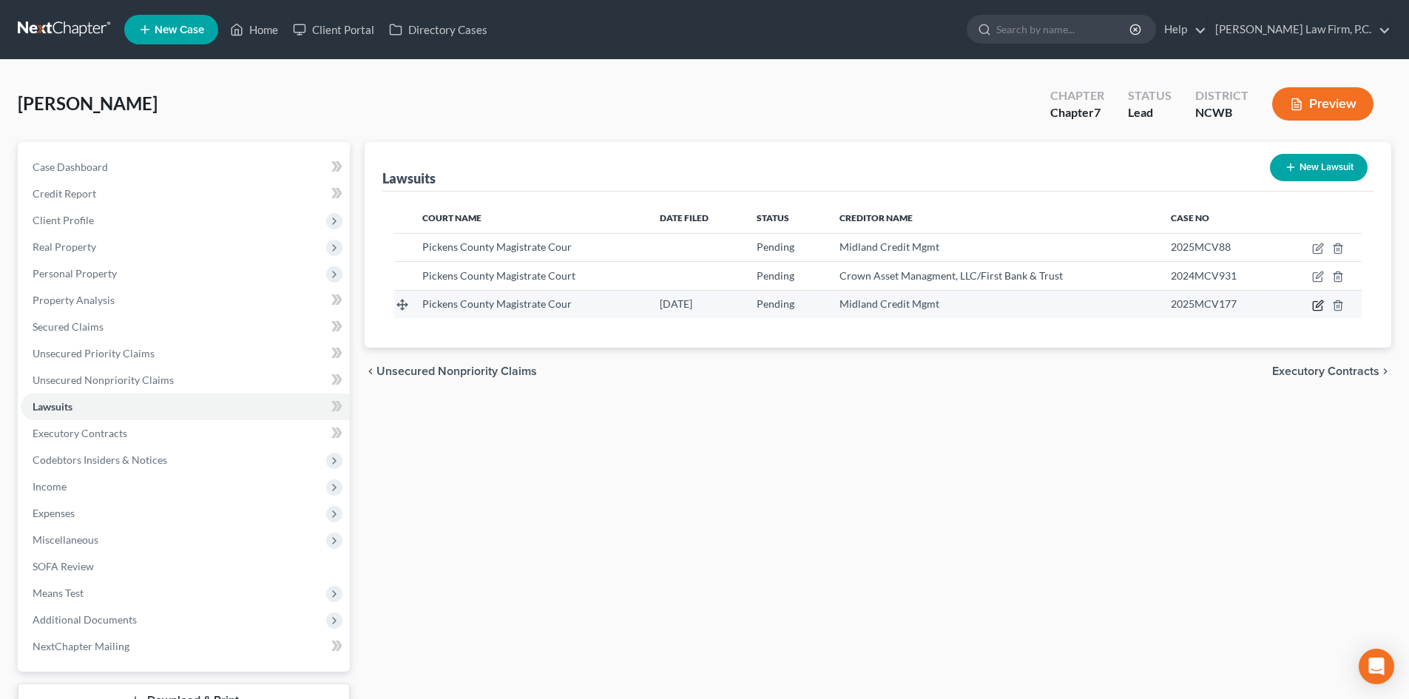
select select "10"
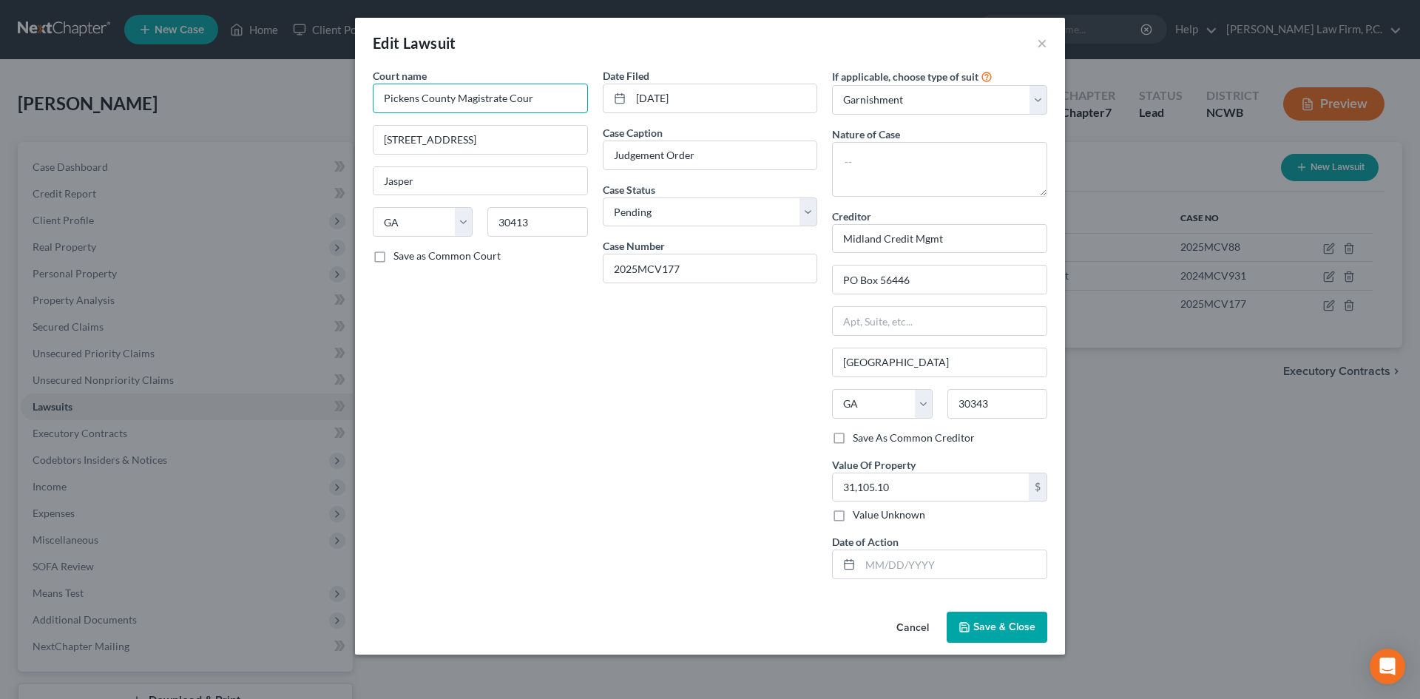
click at [564, 99] on input "Pickens County Magistrate Cour" at bounding box center [480, 99] width 215 height 30
type input "Pickens County Magistrate Court"
click at [396, 260] on label "Save as Common Court" at bounding box center [447, 256] width 107 height 15
click at [399, 258] on input "Save as Common Court" at bounding box center [404, 254] width 10 height 10
checkbox input "true"
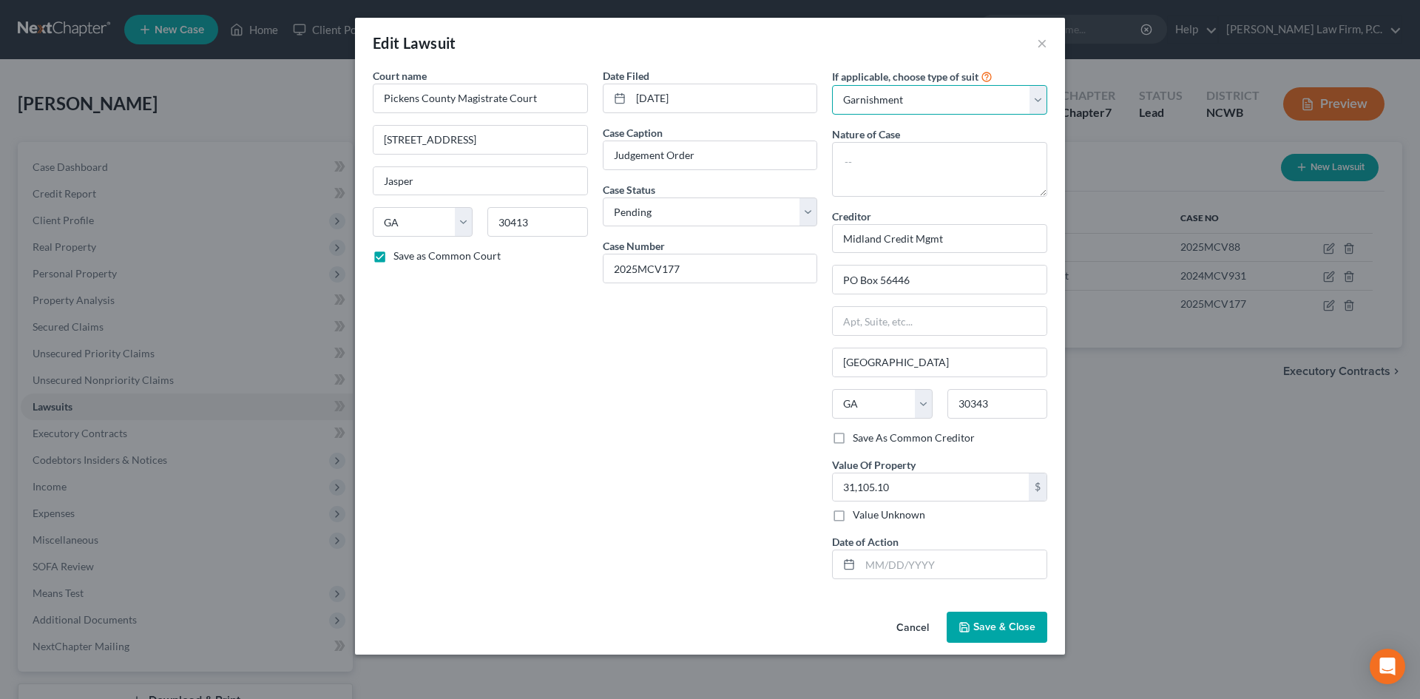
drag, startPoint x: 913, startPoint y: 95, endPoint x: 910, endPoint y: 111, distance: 16.5
click at [912, 99] on select "Select Repossession Garnishment Foreclosure Attached, Seized, Or Levied Other" at bounding box center [939, 100] width 215 height 30
select select "4"
click at [832, 85] on select "Select Repossession Garnishment Foreclosure Attached, Seized, Or Levied Other" at bounding box center [939, 100] width 215 height 30
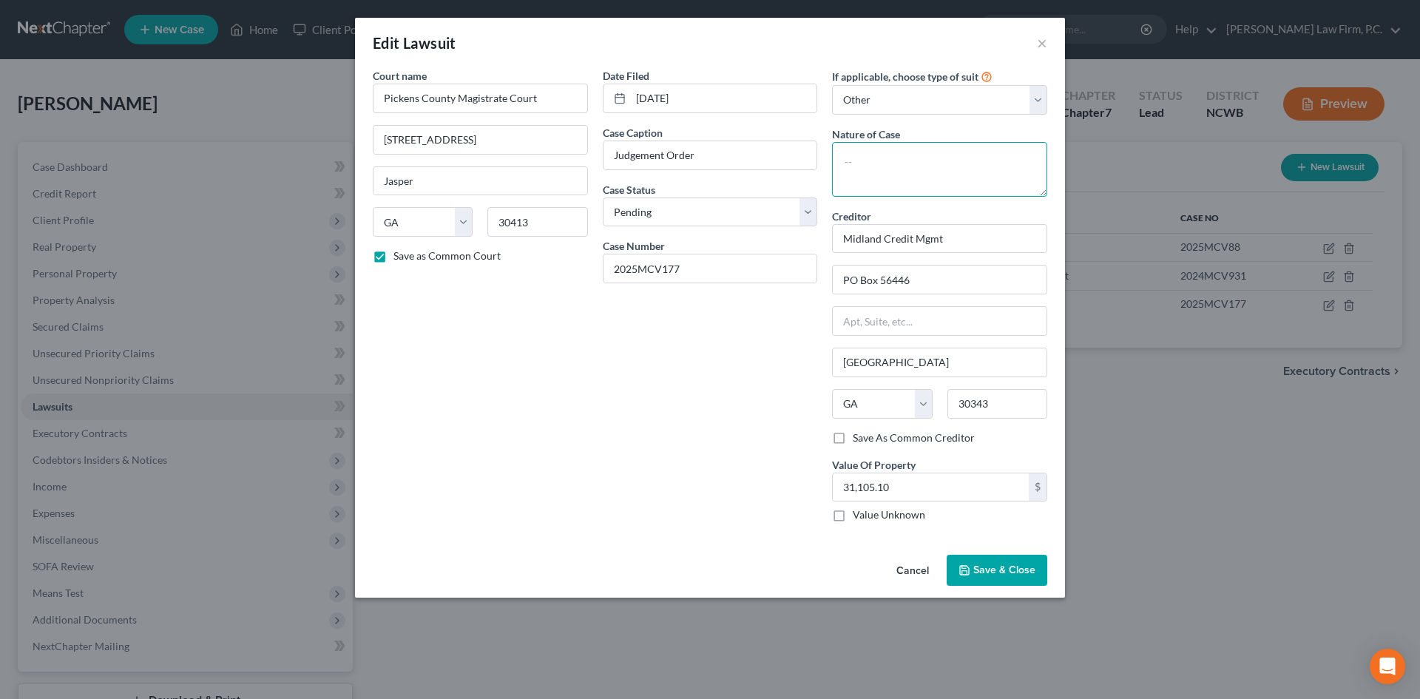
click at [895, 149] on textarea at bounding box center [939, 169] width 215 height 55
type textarea "Civil/Contract"
click at [990, 567] on span "Save & Close" at bounding box center [1005, 570] width 62 height 13
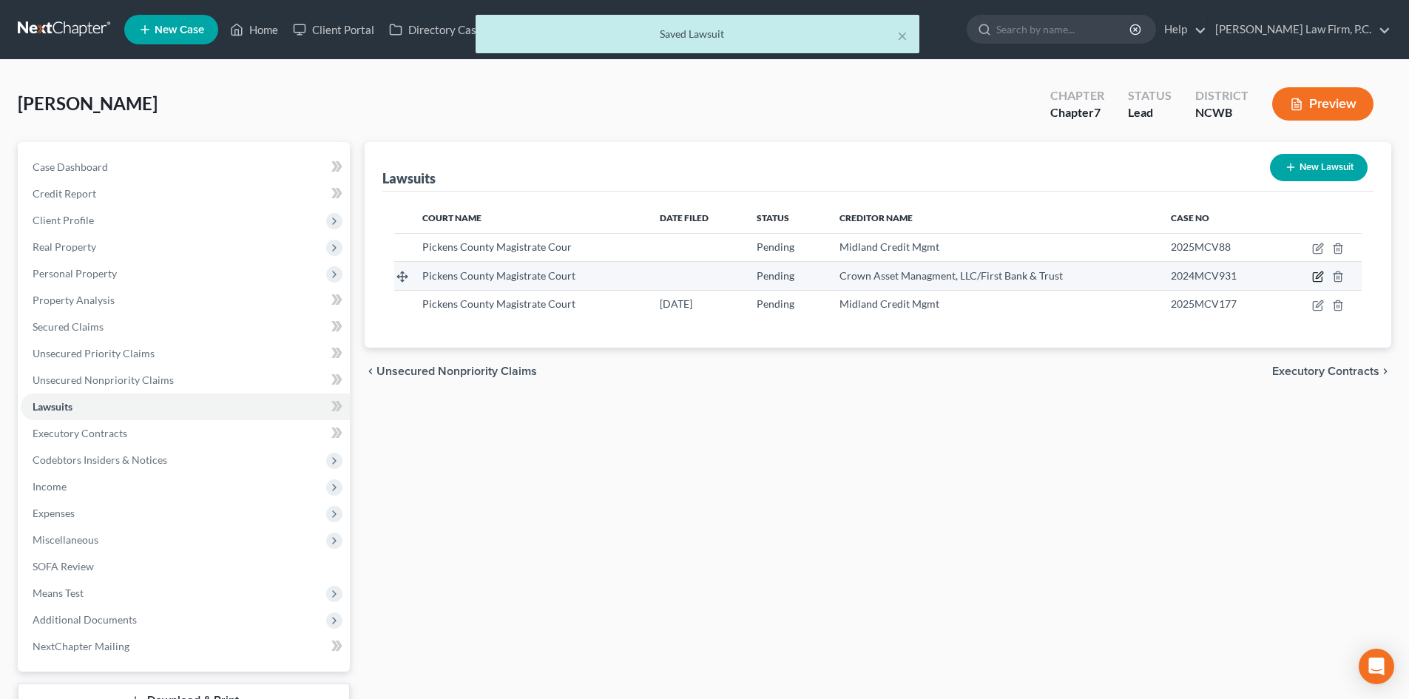
click at [1314, 275] on icon "button" at bounding box center [1317, 277] width 9 height 9
select select "10"
select select "0"
select select "4"
select select "10"
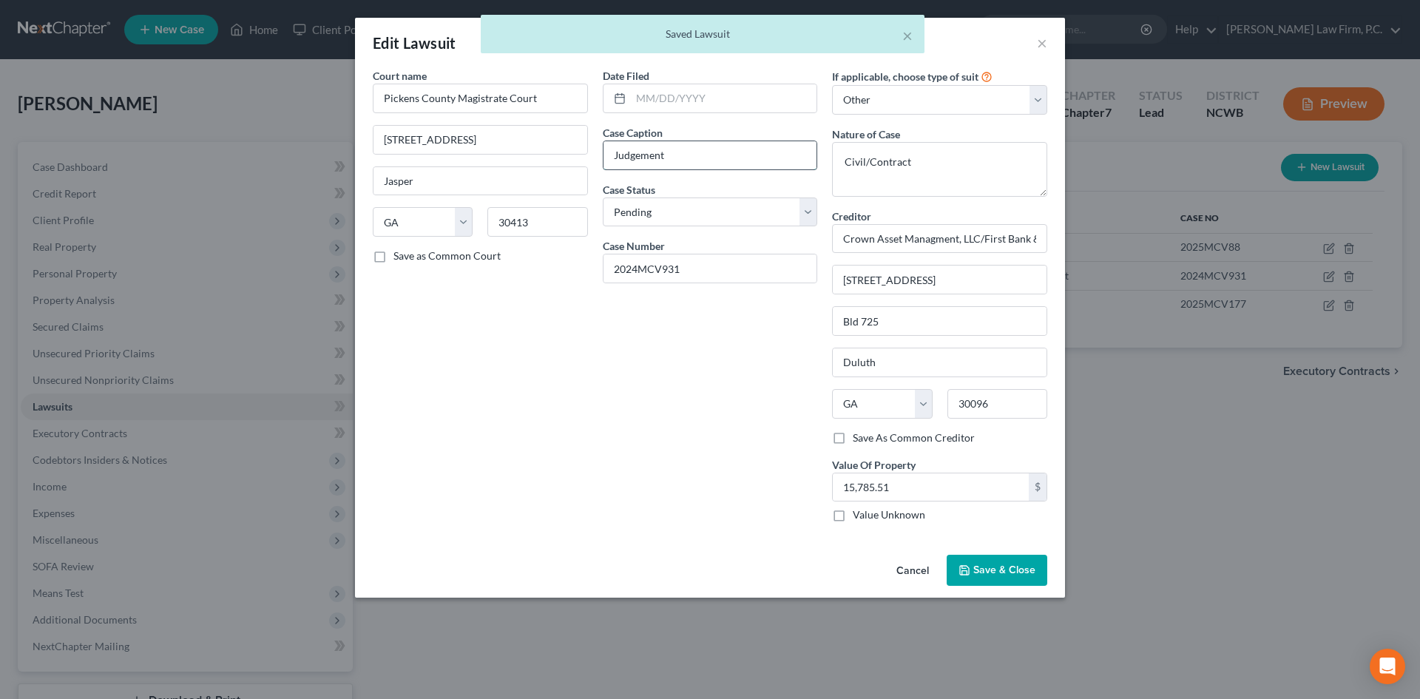
click at [710, 163] on input "Judgement" at bounding box center [711, 155] width 214 height 28
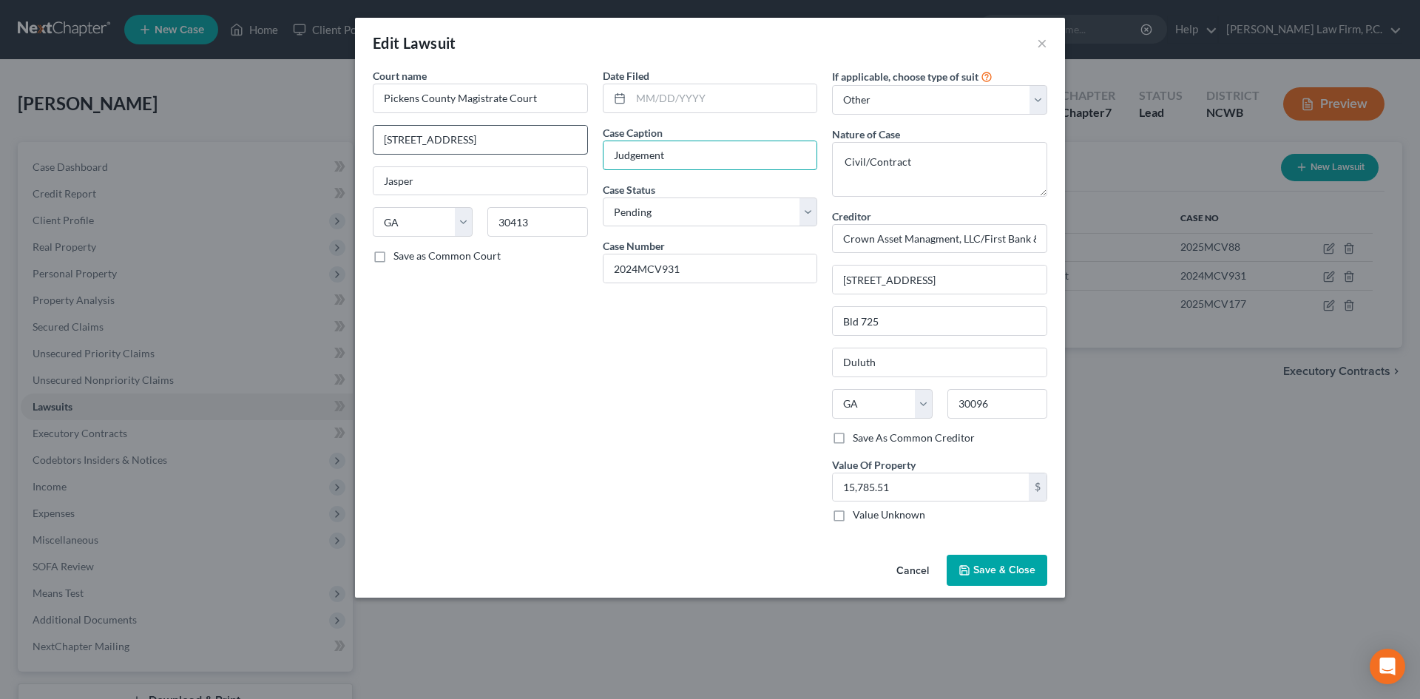
drag, startPoint x: 710, startPoint y: 163, endPoint x: 465, endPoint y: 146, distance: 245.4
click at [465, 146] on div "Court name * Pickens County Magistrate Court 50 N Main St Jasper State AL AK AR…" at bounding box center [709, 301] width 689 height 466
drag, startPoint x: 722, startPoint y: 165, endPoint x: 730, endPoint y: 152, distance: 15.6
click at [730, 152] on input "text" at bounding box center [711, 155] width 214 height 28
drag, startPoint x: 810, startPoint y: 163, endPoint x: 460, endPoint y: 175, distance: 350.1
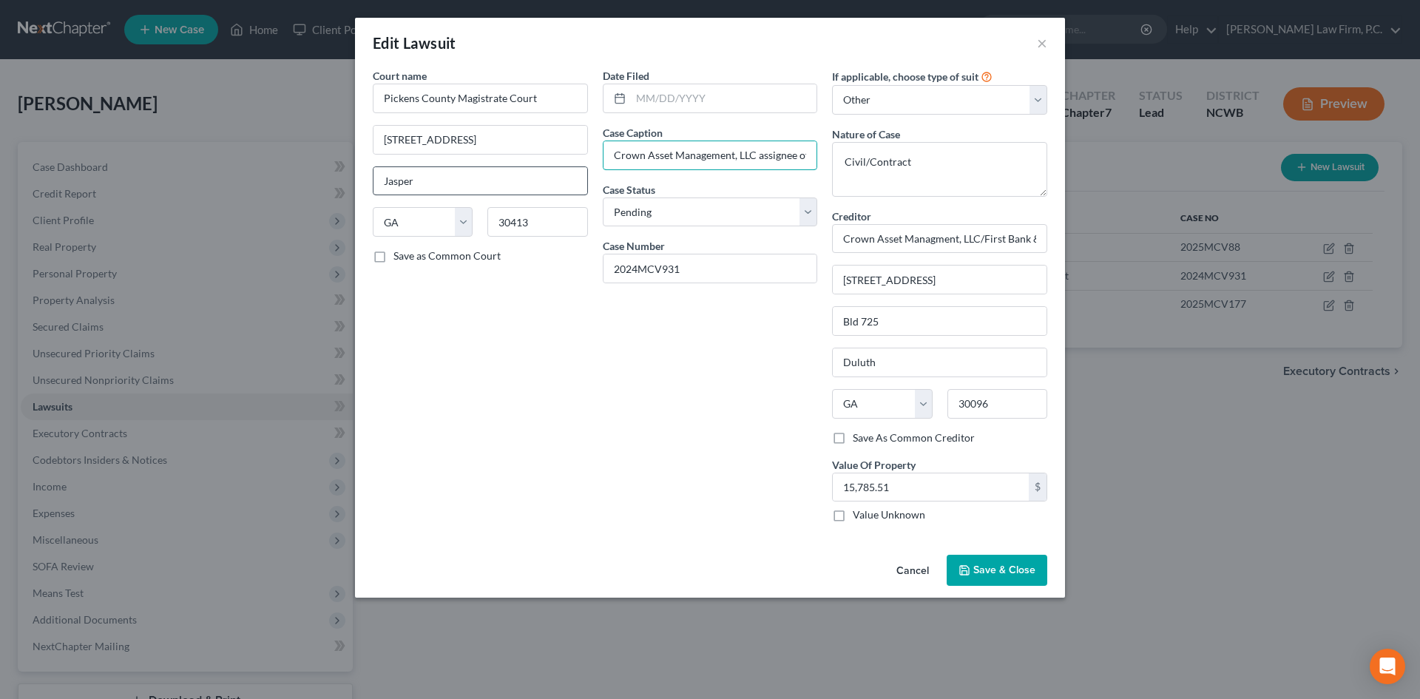
click at [460, 175] on div "Court name * Pickens County Magistrate Court 50 N Main St Jasper State AL AK AR…" at bounding box center [709, 301] width 689 height 466
type input "Crown Asset Management, LLC assignee of First Bank & Trust vs. Kathleen Lott"
click at [965, 576] on icon "button" at bounding box center [965, 570] width 12 height 12
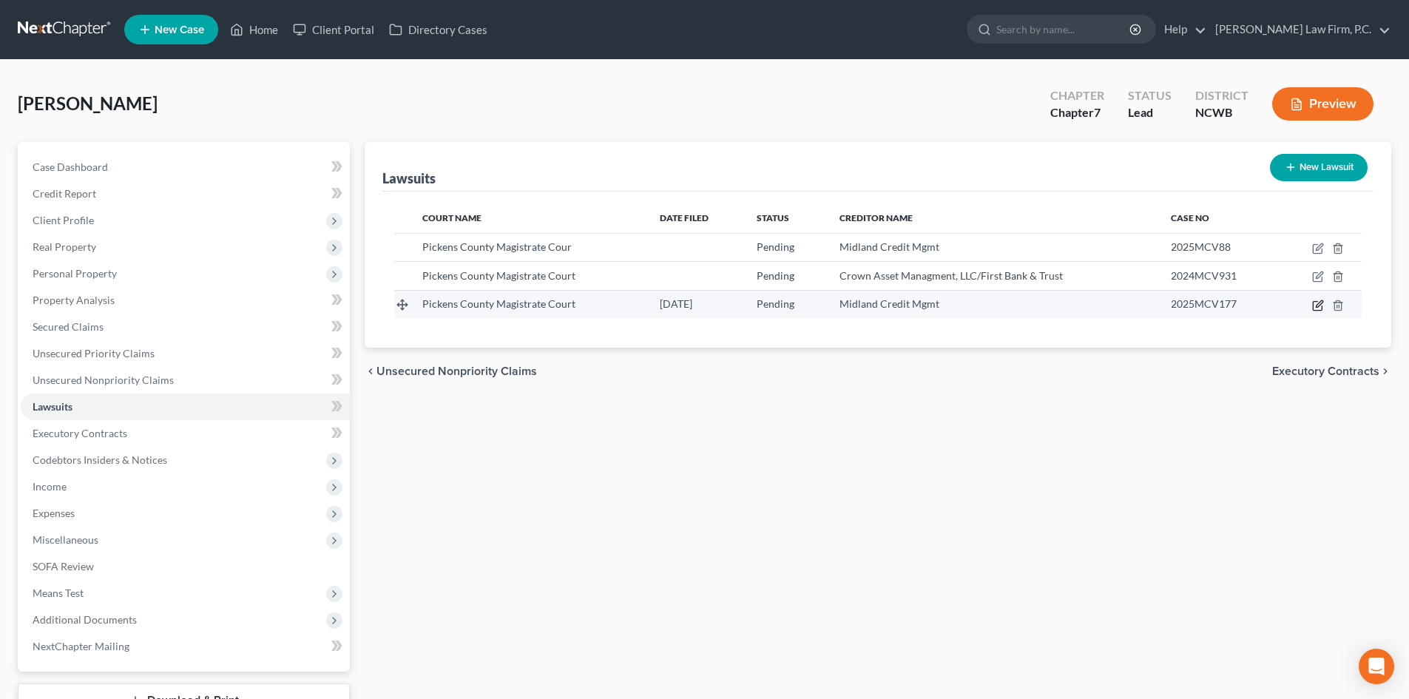
click at [1318, 306] on icon "button" at bounding box center [1318, 306] width 12 height 12
select select "10"
select select "0"
select select "4"
select select "10"
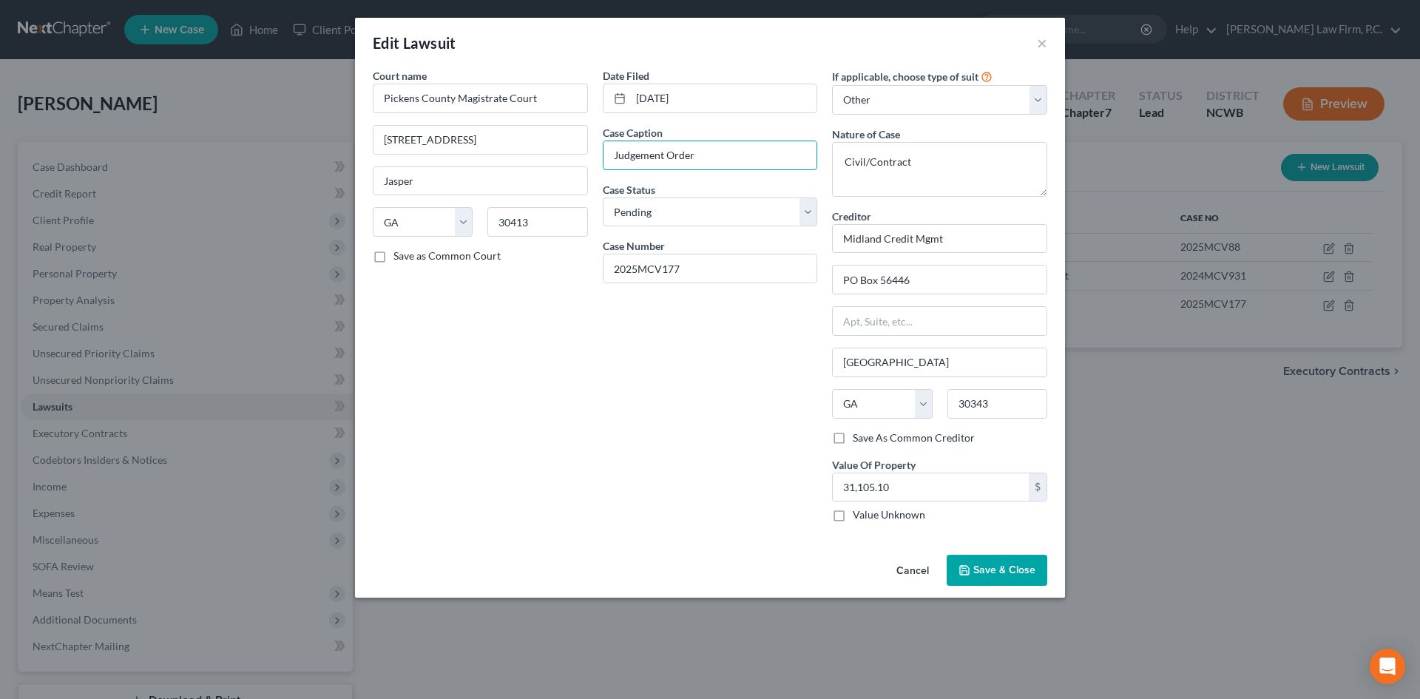
drag, startPoint x: 562, startPoint y: 160, endPoint x: 521, endPoint y: 165, distance: 41.8
click at [521, 166] on div "Court name * Pickens County Magistrate Court 50 N Main St Jasper State AL AK AR…" at bounding box center [709, 301] width 689 height 466
type input "Midland Credit Mangement, Inc. assignee of The Bank of Missouri vs. Jill Lott"
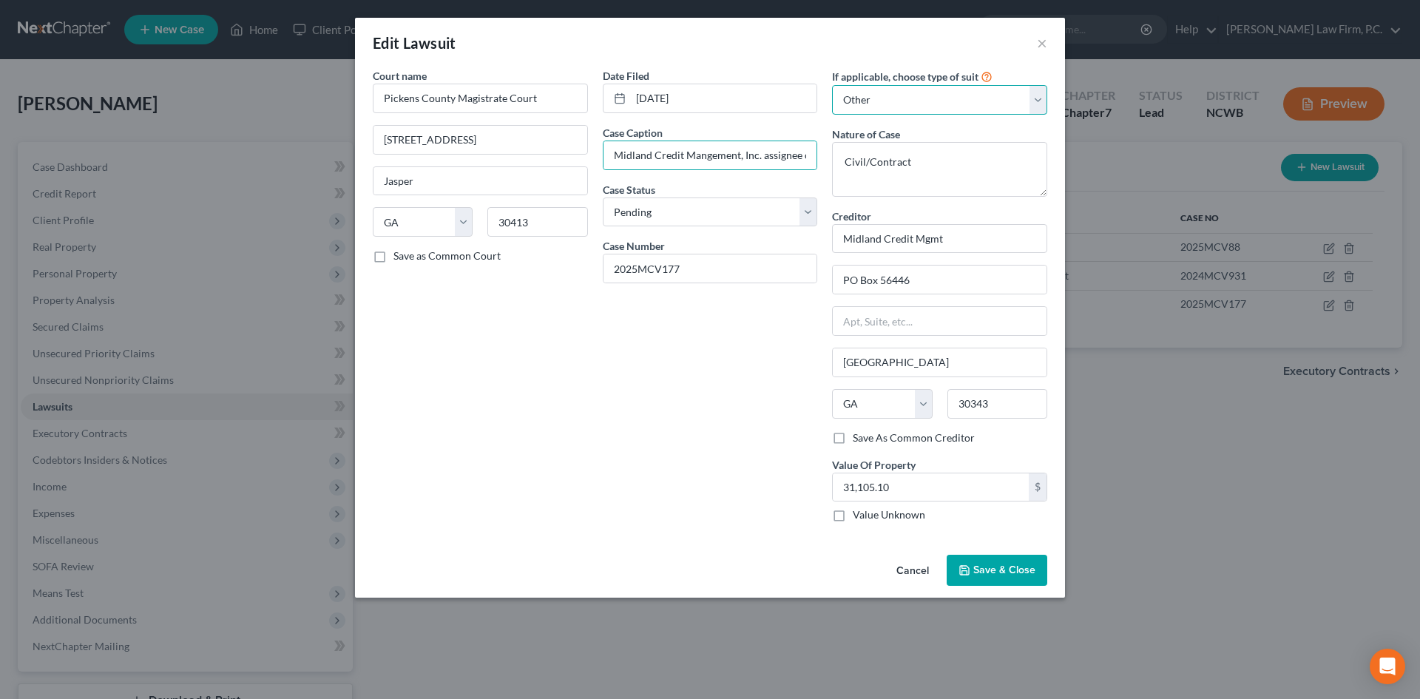
click at [948, 109] on select "Select Repossession Garnishment Foreclosure Attached, Seized, Or Levied Other" at bounding box center [939, 100] width 215 height 30
click at [948, 107] on select "Select Repossession Garnishment Foreclosure Attached, Seized, Or Levied Other" at bounding box center [939, 100] width 215 height 30
click at [948, 236] on input "Midland Credit Mgmt" at bounding box center [939, 239] width 215 height 30
drag, startPoint x: 612, startPoint y: 151, endPoint x: 761, endPoint y: 156, distance: 148.8
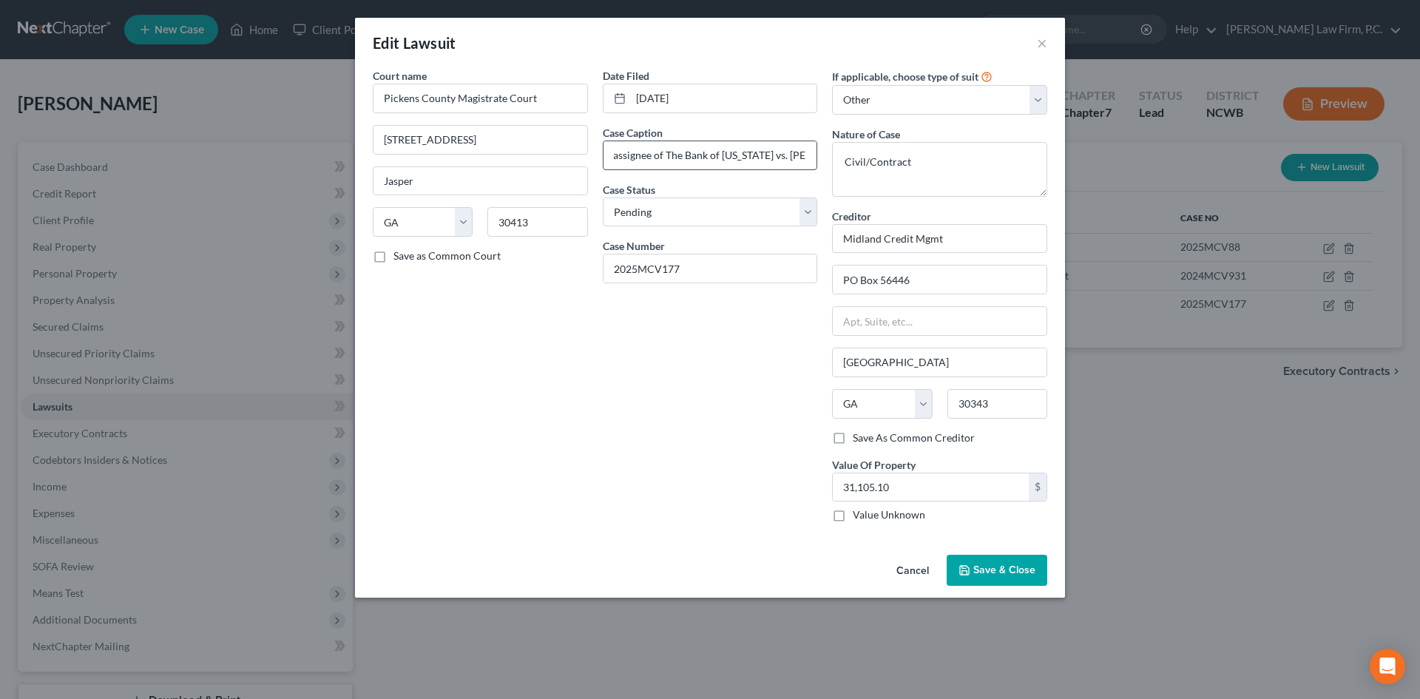
click at [761, 156] on input "Midland Credit Mangement, Inc. assignee of The Bank of Missouri vs. Jill Lott" at bounding box center [711, 155] width 214 height 28
drag, startPoint x: 982, startPoint y: 232, endPoint x: 814, endPoint y: 229, distance: 168.0
click at [814, 229] on div "Court name * Pickens County Magistrate Court 50 N Main St Jasper State AL AK AR…" at bounding box center [709, 301] width 689 height 466
paste input "angement, Inc. assignee of The Bank of Missouri"
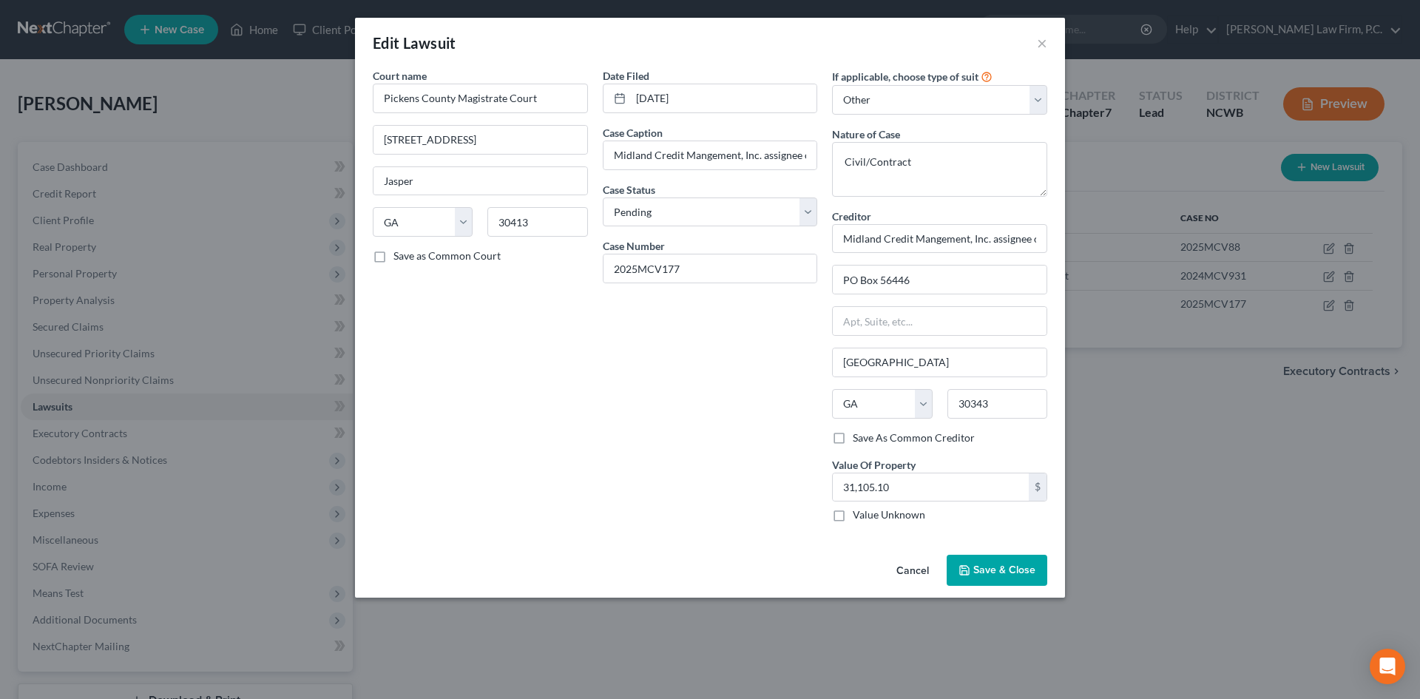
click at [980, 582] on button "Save & Close" at bounding box center [997, 570] width 101 height 31
type input "Midland Credit Mangement, Inc. assignee of The Bank of Missouri"
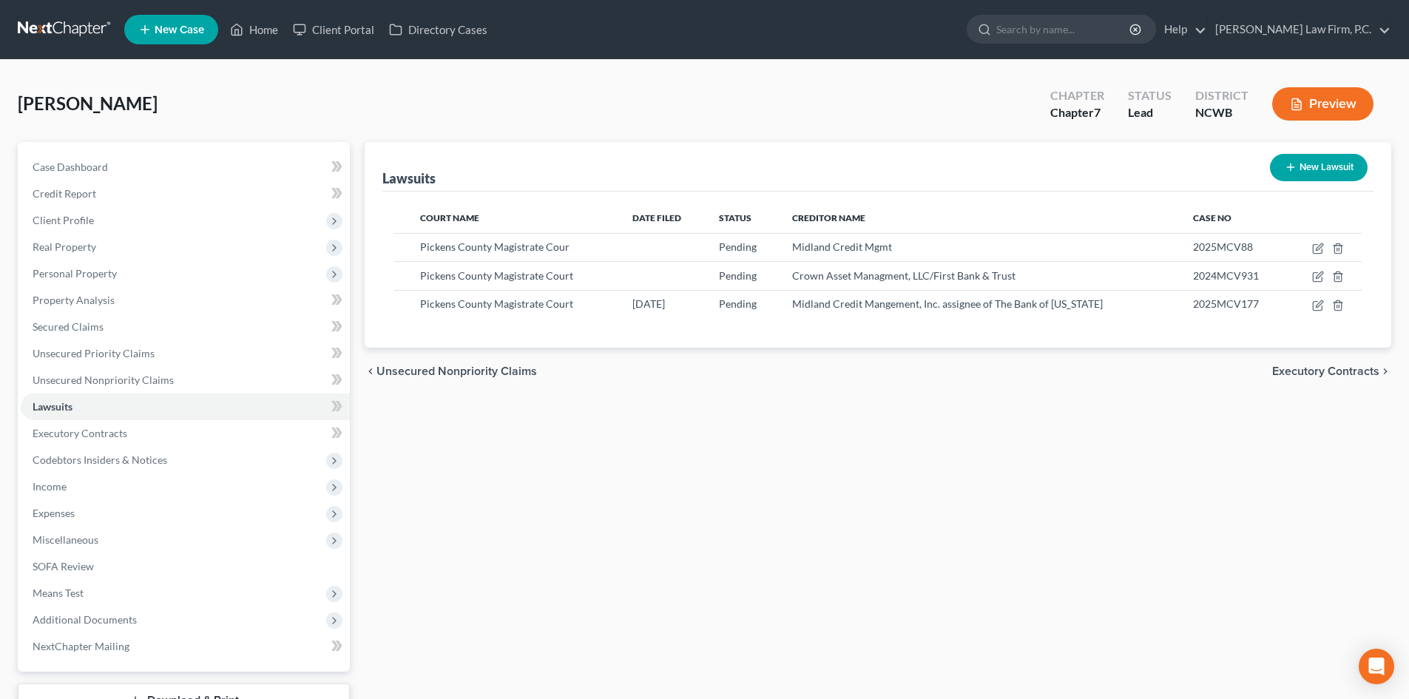
click at [1329, 169] on button "New Lawsuit" at bounding box center [1319, 167] width 98 height 27
select select "0"
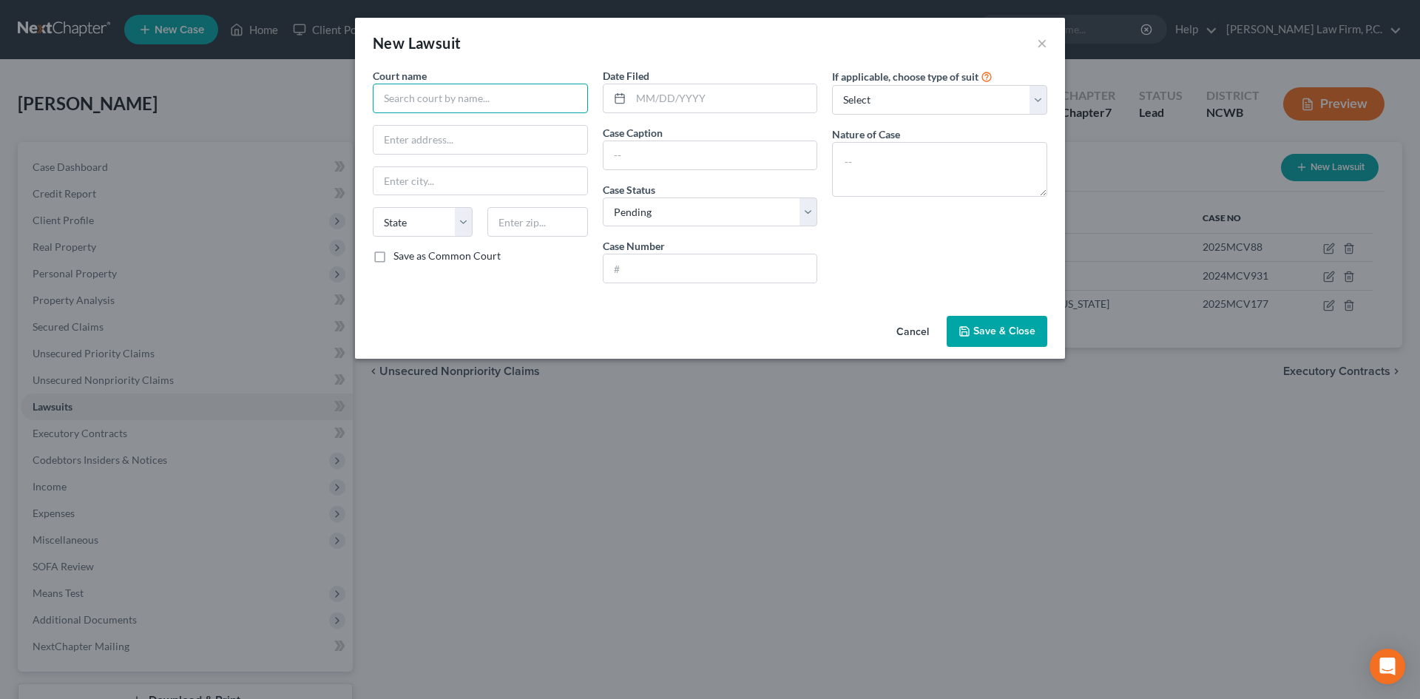
drag, startPoint x: 433, startPoint y: 105, endPoint x: 438, endPoint y: 98, distance: 8.4
click at [438, 101] on input "text" at bounding box center [480, 99] width 215 height 30
type input "Magistrate Court of Cobb County"
select select "10"
click at [685, 166] on input "text" at bounding box center [711, 155] width 214 height 28
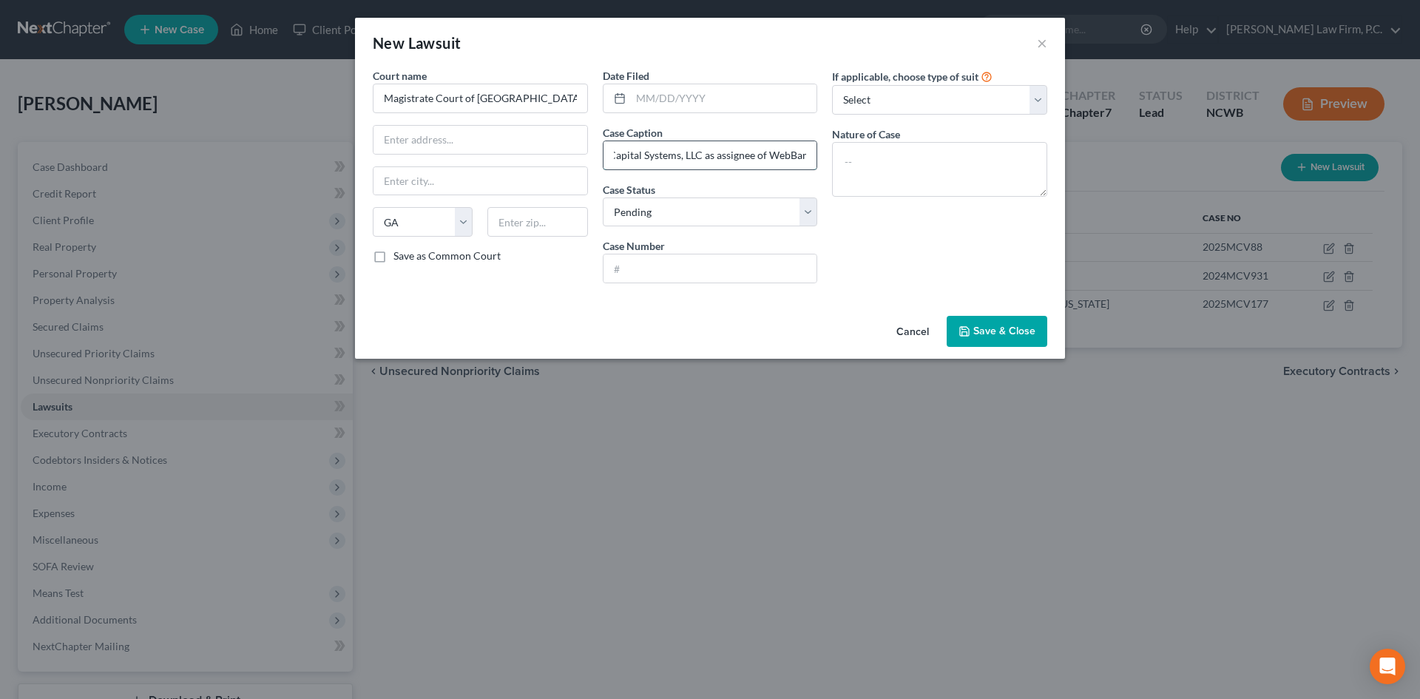
scroll to position [0, 55]
type input "Jefferson Capital Systems, LLC as assignee of WebBank"
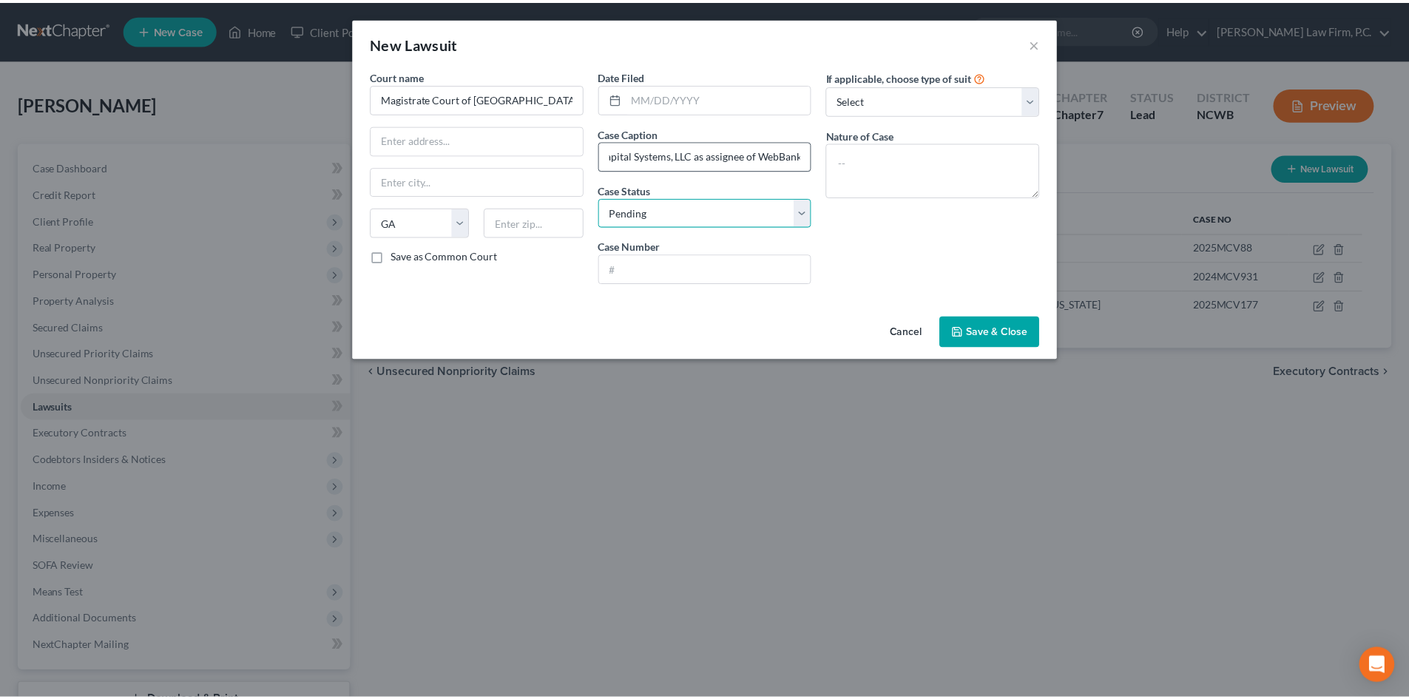
scroll to position [0, 0]
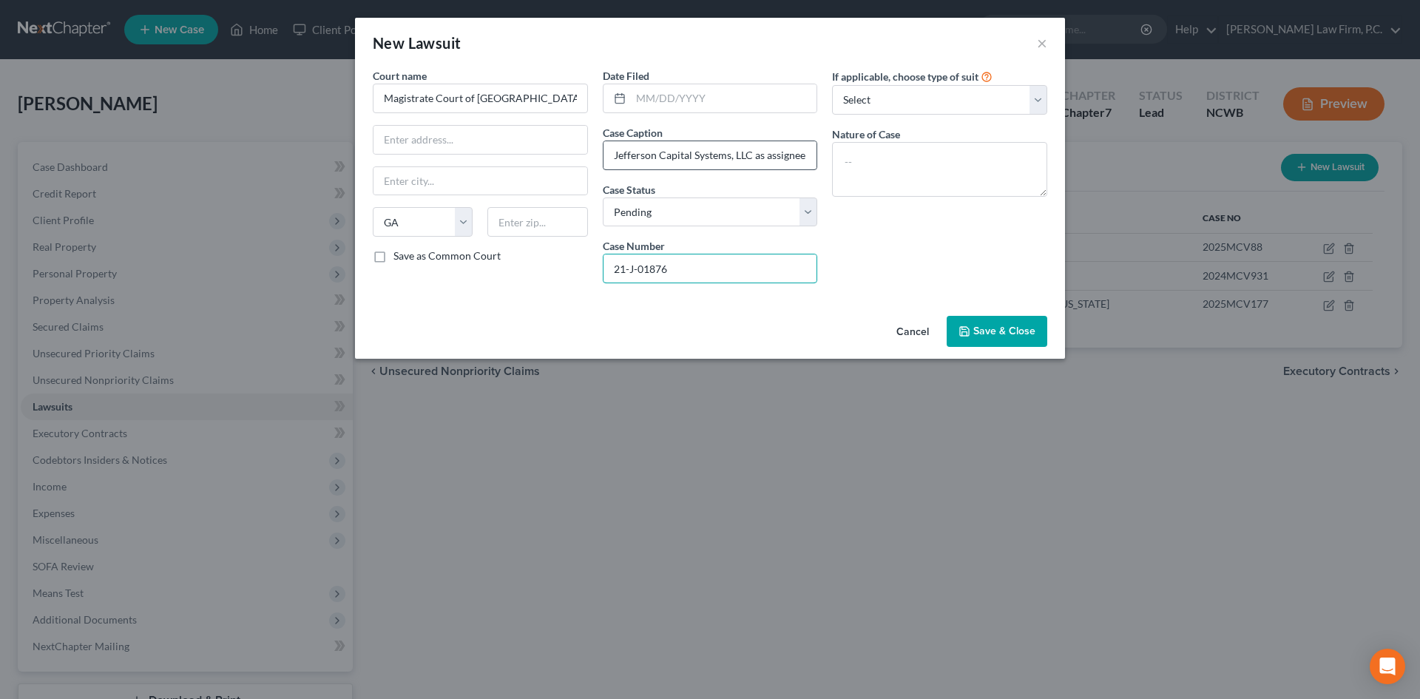
type input "21-J-01876"
drag, startPoint x: 996, startPoint y: 89, endPoint x: 945, endPoint y: 113, distance: 56.6
click at [991, 91] on select "Select Repossession Garnishment Foreclosure Attached, Seized, Or Levied Other" at bounding box center [939, 100] width 215 height 30
select select "4"
click at [832, 85] on select "Select Repossession Garnishment Foreclosure Attached, Seized, Or Levied Other" at bounding box center [939, 100] width 215 height 30
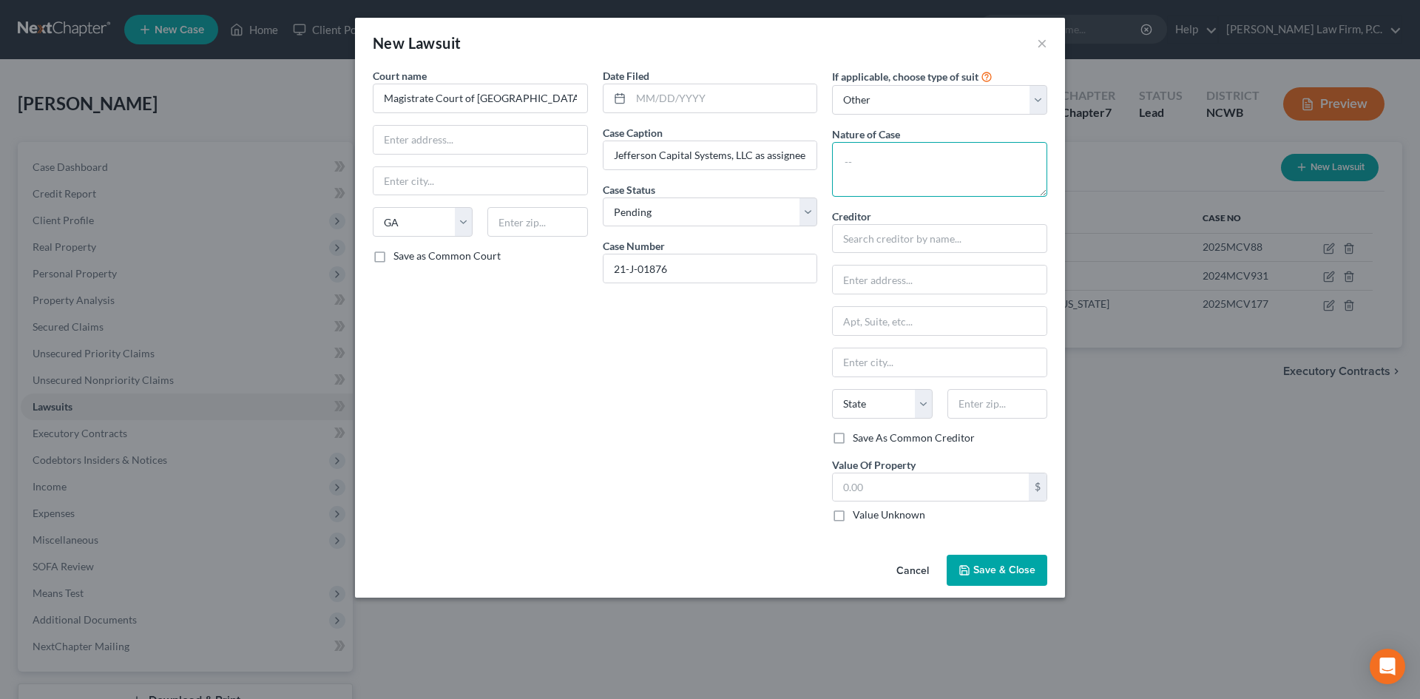
click at [899, 154] on textarea at bounding box center [939, 169] width 215 height 55
type textarea "Civil/Contract"
type input "w"
click at [868, 277] on div "Webbank/Klarna" at bounding box center [921, 286] width 178 height 22
type input "Webbank/Klarna"
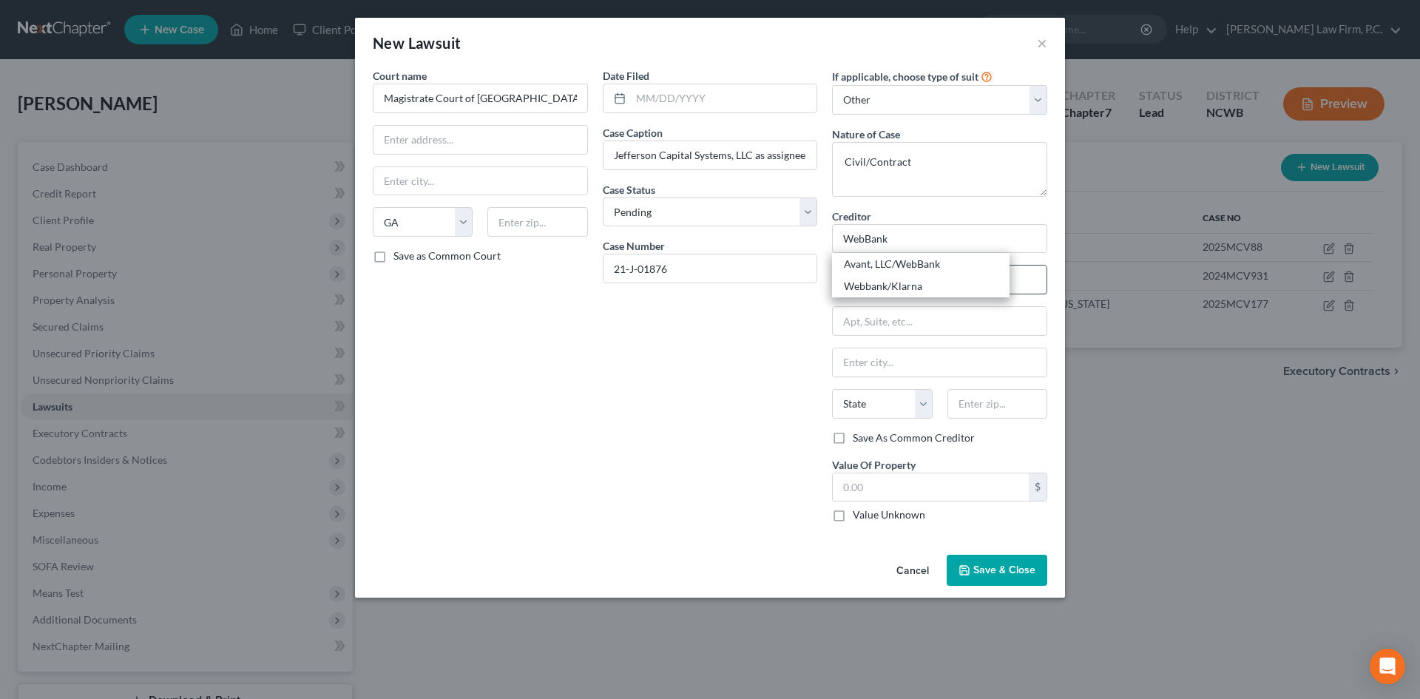
type input "629 North High Street, #300"
type input "Columbus"
select select "36"
type input "43215"
drag, startPoint x: 894, startPoint y: 237, endPoint x: 982, endPoint y: 244, distance: 88.3
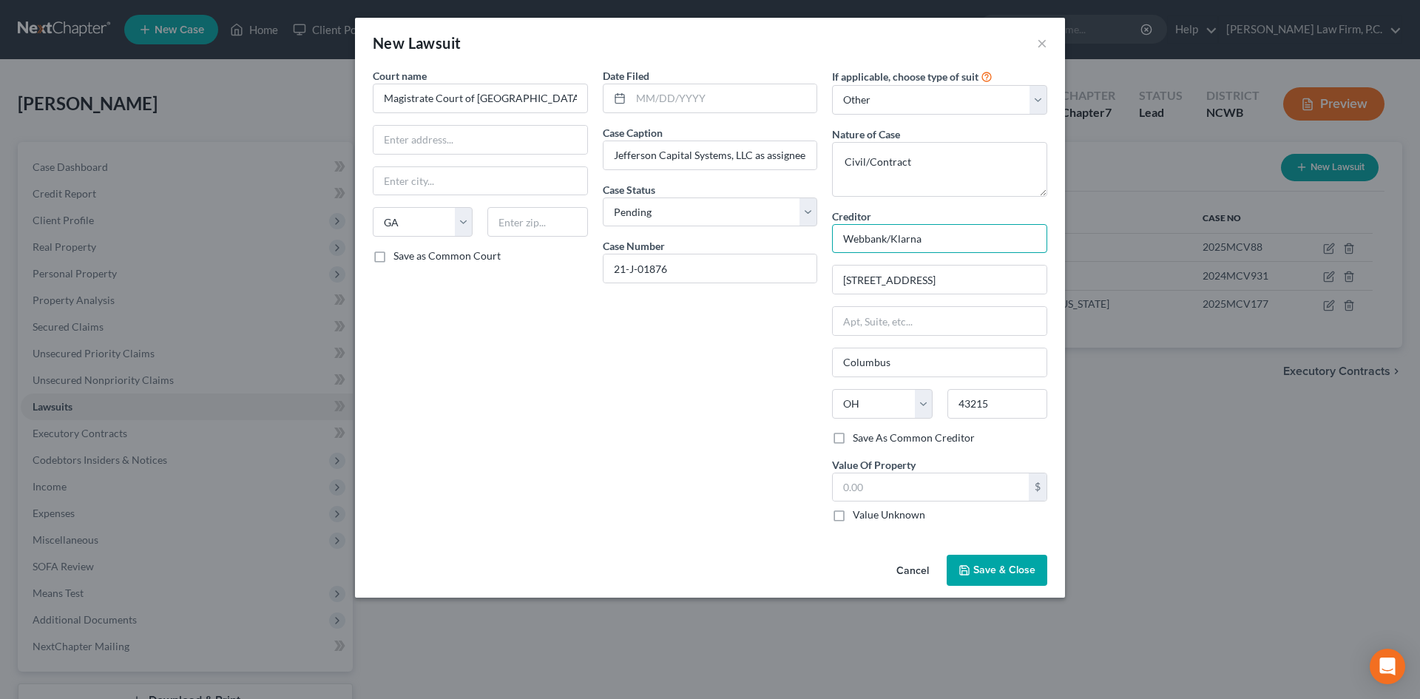
click at [982, 244] on input "Webbank/Klarna" at bounding box center [939, 239] width 215 height 30
drag, startPoint x: 872, startPoint y: 238, endPoint x: 864, endPoint y: 237, distance: 8.2
click at [864, 237] on input "Webbank/Jefferson Capital Systems" at bounding box center [939, 239] width 215 height 30
type input "WebBank/Jefferson Capital Systems"
drag, startPoint x: 1016, startPoint y: 570, endPoint x: 482, endPoint y: 399, distance: 560.8
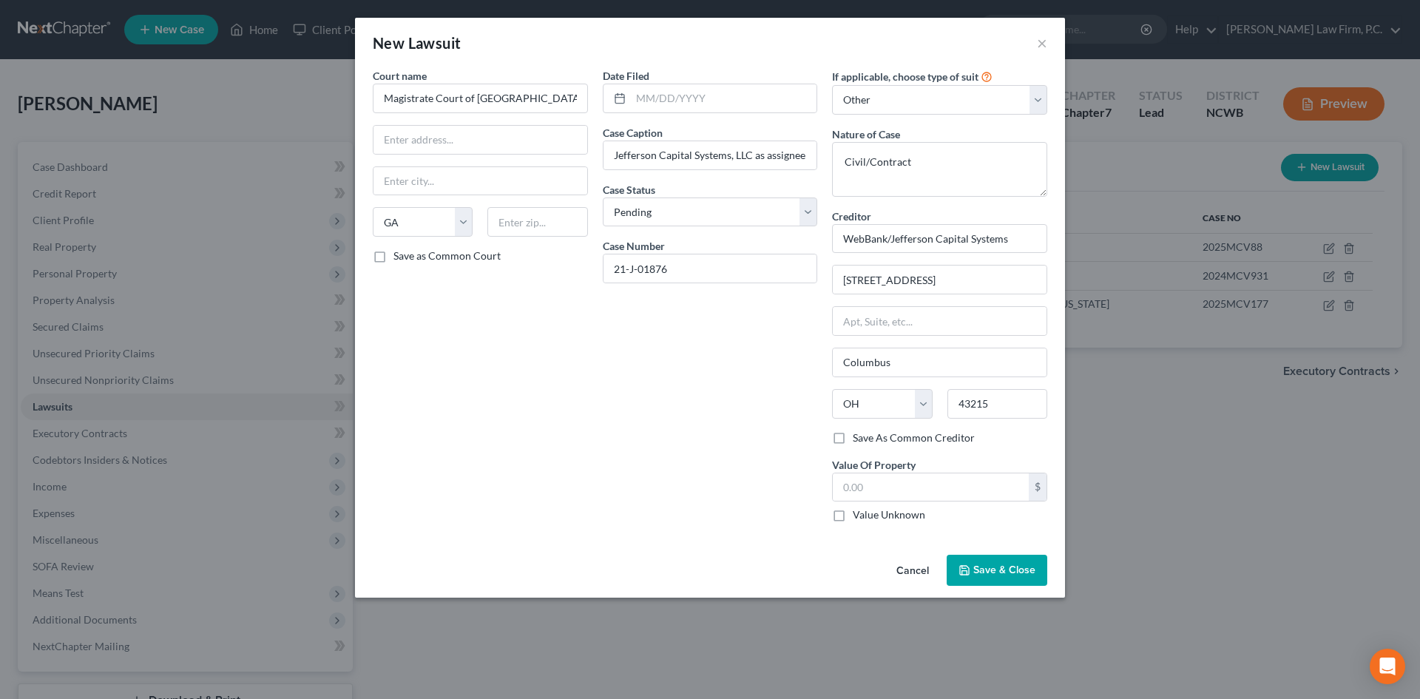
click at [482, 399] on div "New Lawsuit × Court name * Magistrate Court of Cobb County State AL AK AR AZ CA…" at bounding box center [710, 308] width 710 height 580
click at [553, 224] on input "text" at bounding box center [538, 222] width 100 height 30
type input "30090"
type input "Marietta"
click at [447, 129] on input "text" at bounding box center [481, 140] width 214 height 28
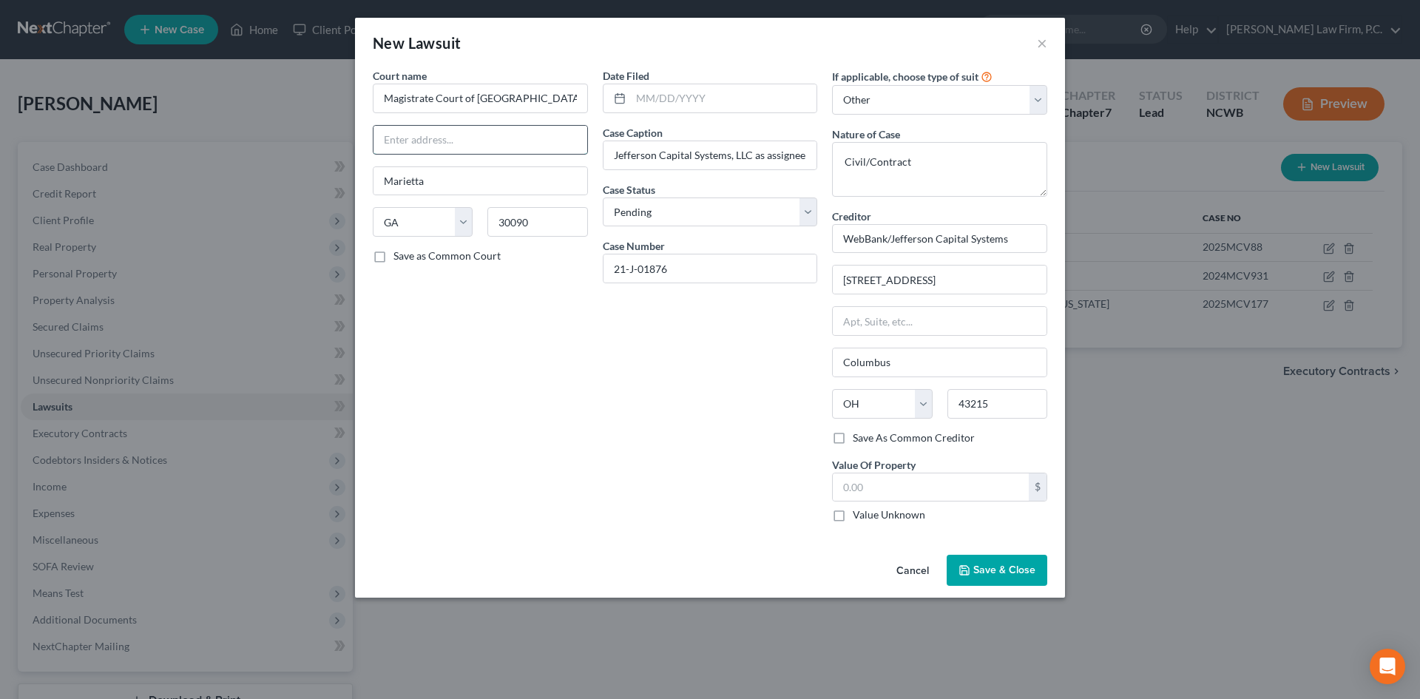
paste input "32 Waddell St SE"
type input "32 Waddell St SE"
click at [978, 565] on span "Save & Close" at bounding box center [1005, 570] width 62 height 13
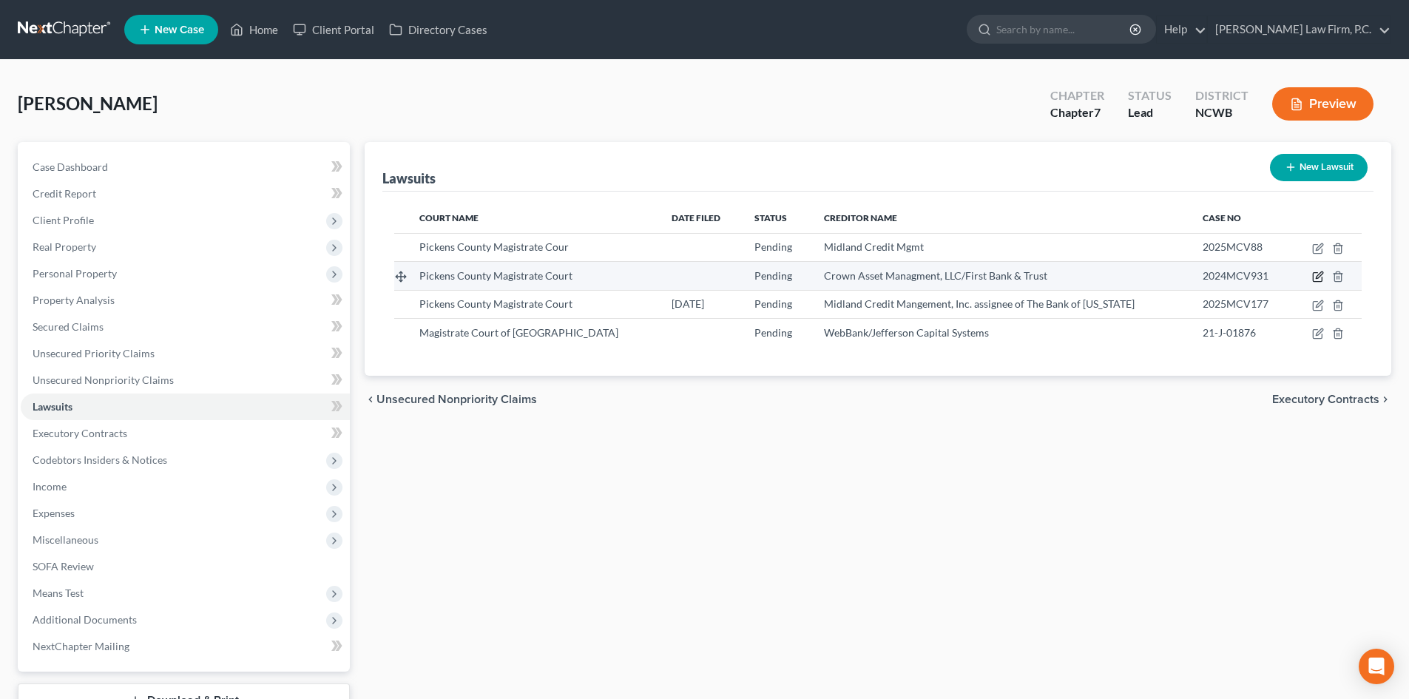
click at [1317, 277] on icon "button" at bounding box center [1319, 275] width 7 height 7
select select "10"
select select "0"
select select "4"
select select "10"
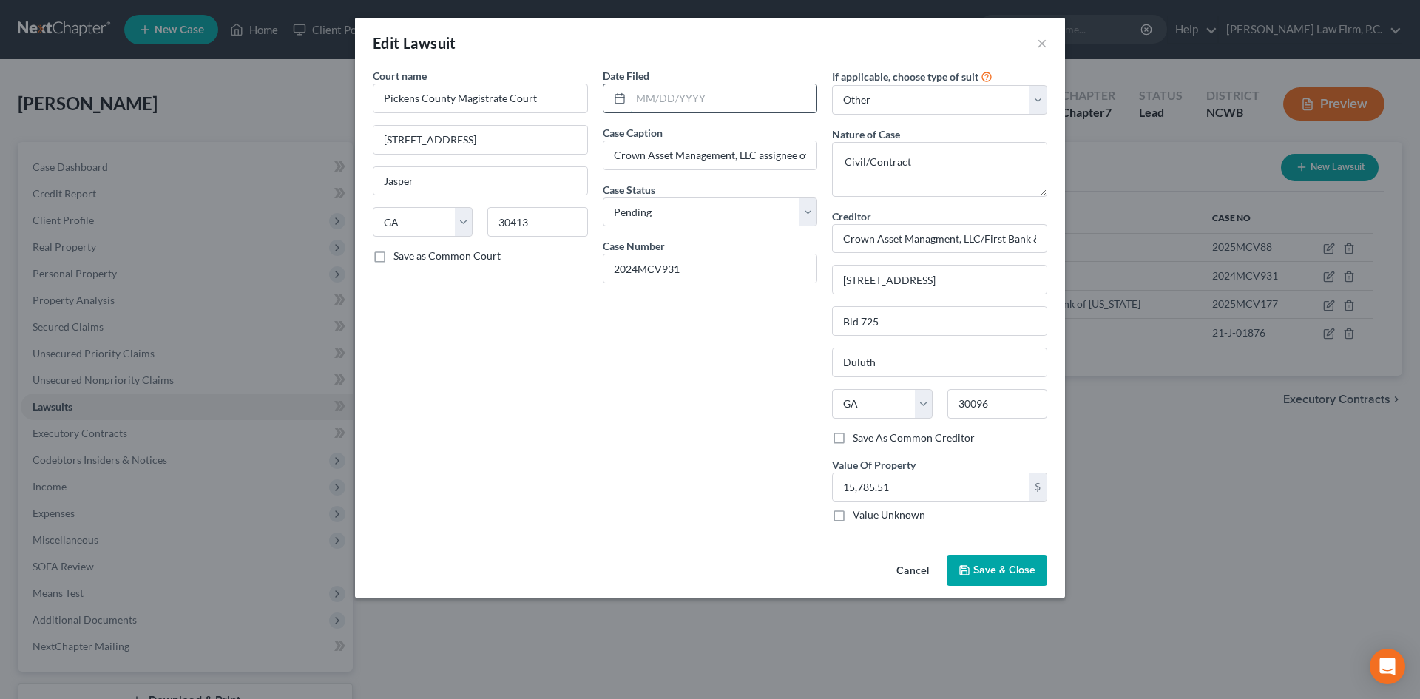
click at [650, 98] on input "text" at bounding box center [724, 98] width 186 height 28
type input "11/18/2024"
drag, startPoint x: 987, startPoint y: 576, endPoint x: 741, endPoint y: 548, distance: 247.2
click at [983, 577] on button "Save & Close" at bounding box center [997, 570] width 101 height 31
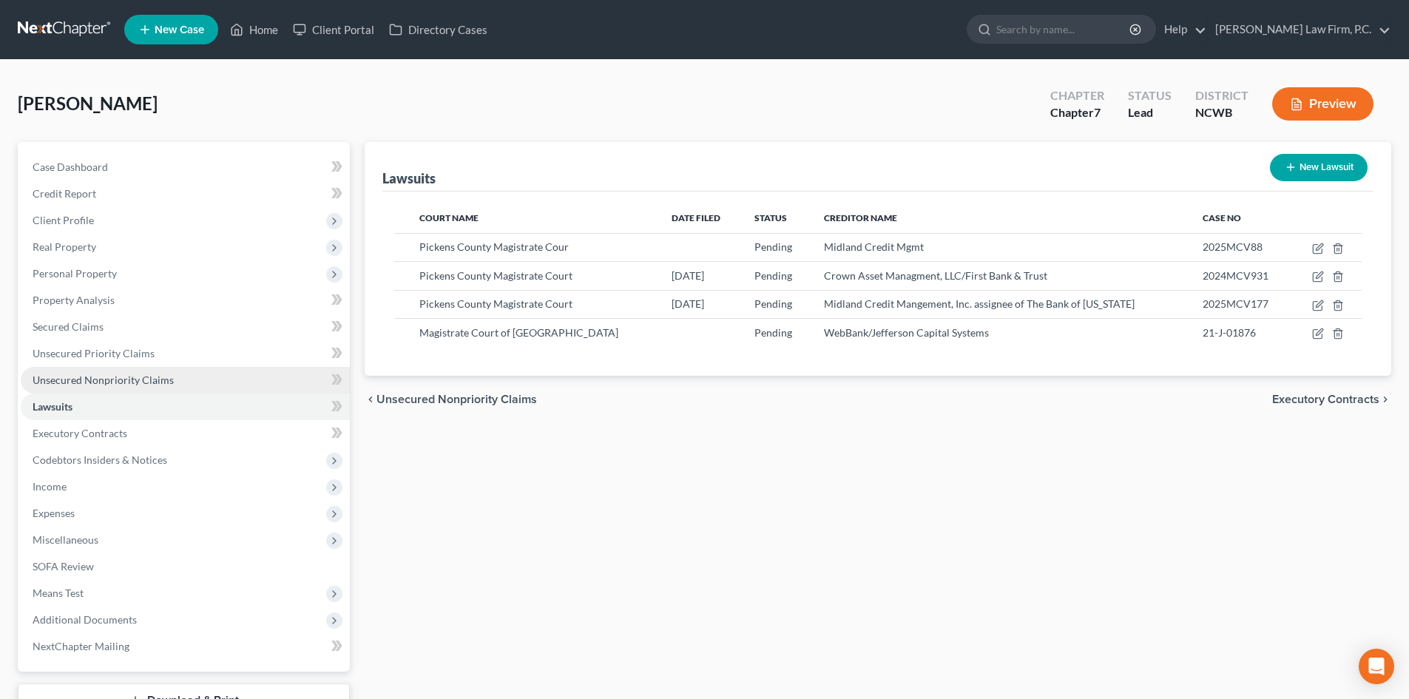
click at [107, 380] on span "Unsecured Nonpriority Claims" at bounding box center [103, 380] width 141 height 13
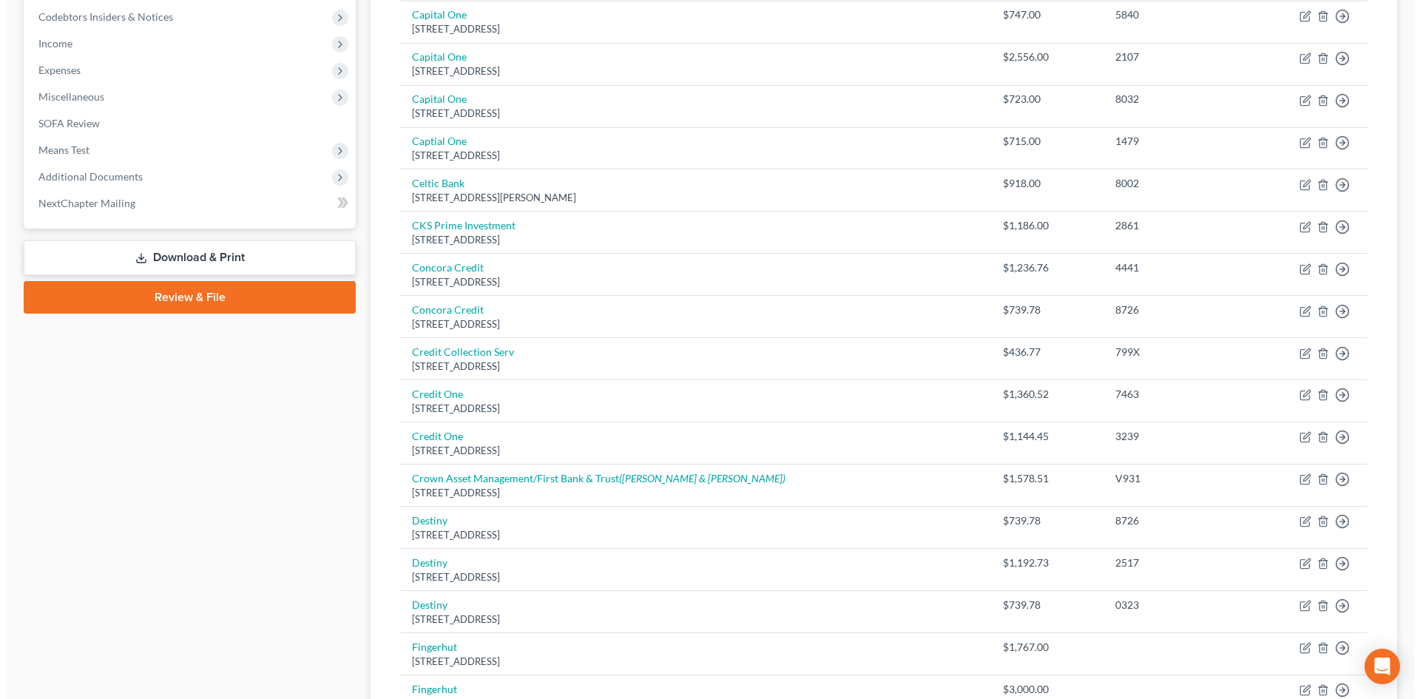
scroll to position [444, 0]
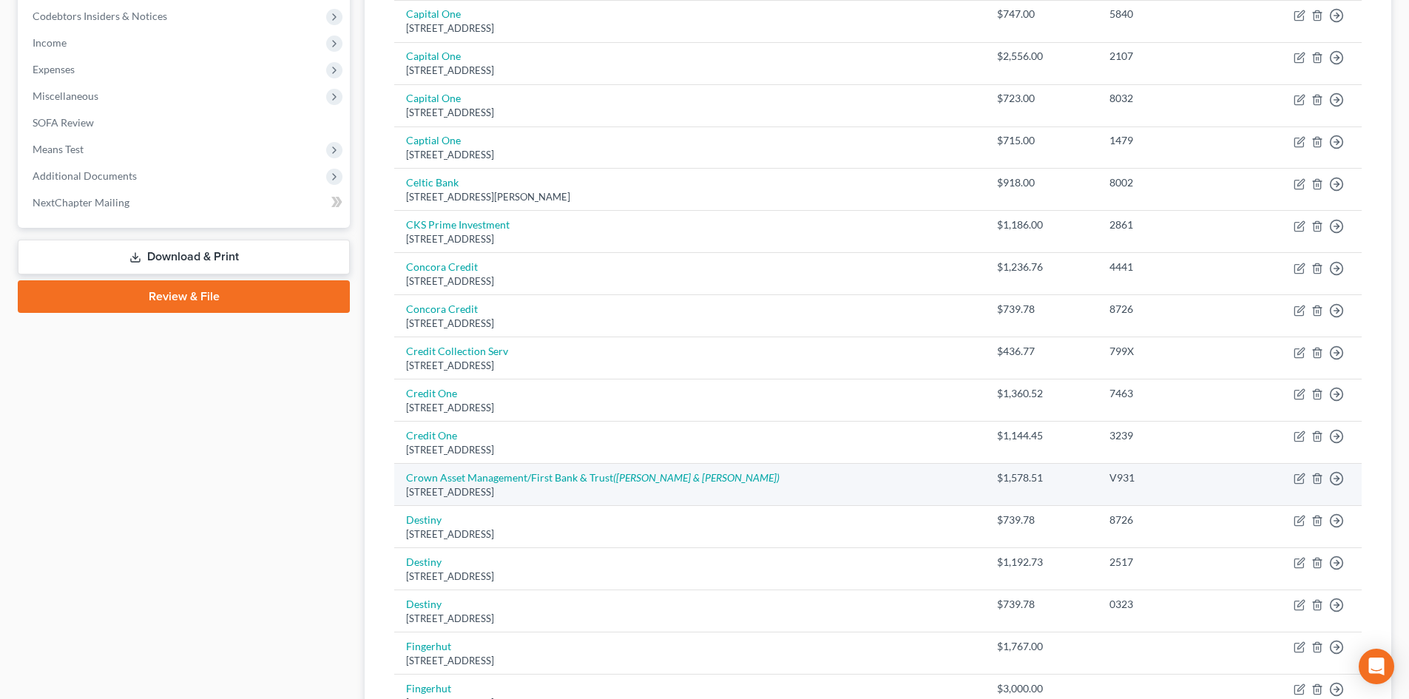
click at [643, 469] on td "Crown Asset Management/First Bank & Trust (Ragan & Ragan) 3100 Breckinridge Blv…" at bounding box center [689, 485] width 591 height 42
click at [645, 481] on icon "(Ragan & Ragan)" at bounding box center [696, 477] width 166 height 13
select select "10"
select select "2"
select select "1"
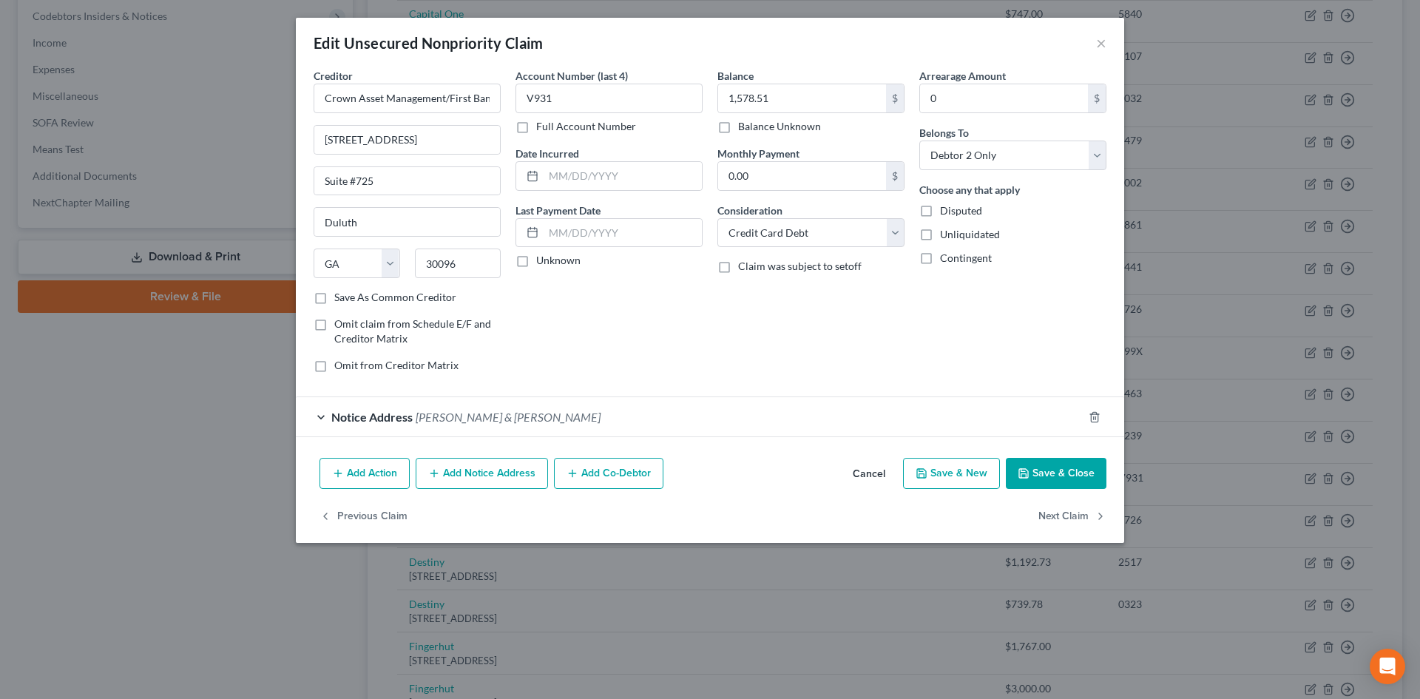
click at [465, 472] on button "Add Notice Address" at bounding box center [482, 473] width 132 height 31
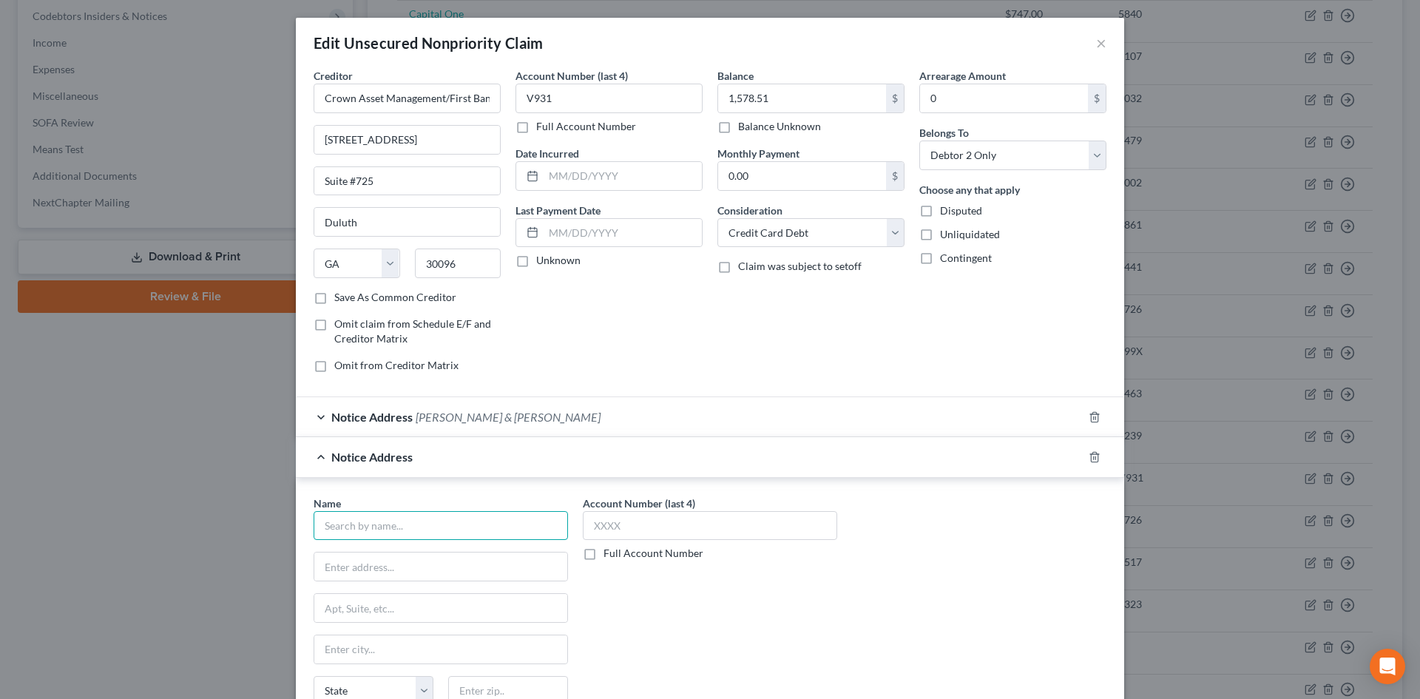
click at [378, 528] on input "text" at bounding box center [441, 526] width 254 height 30
type input "<"
type input "Mercury Card Services"
type input "ATTN: Bankruptcy"
click at [343, 607] on input "text" at bounding box center [440, 608] width 253 height 28
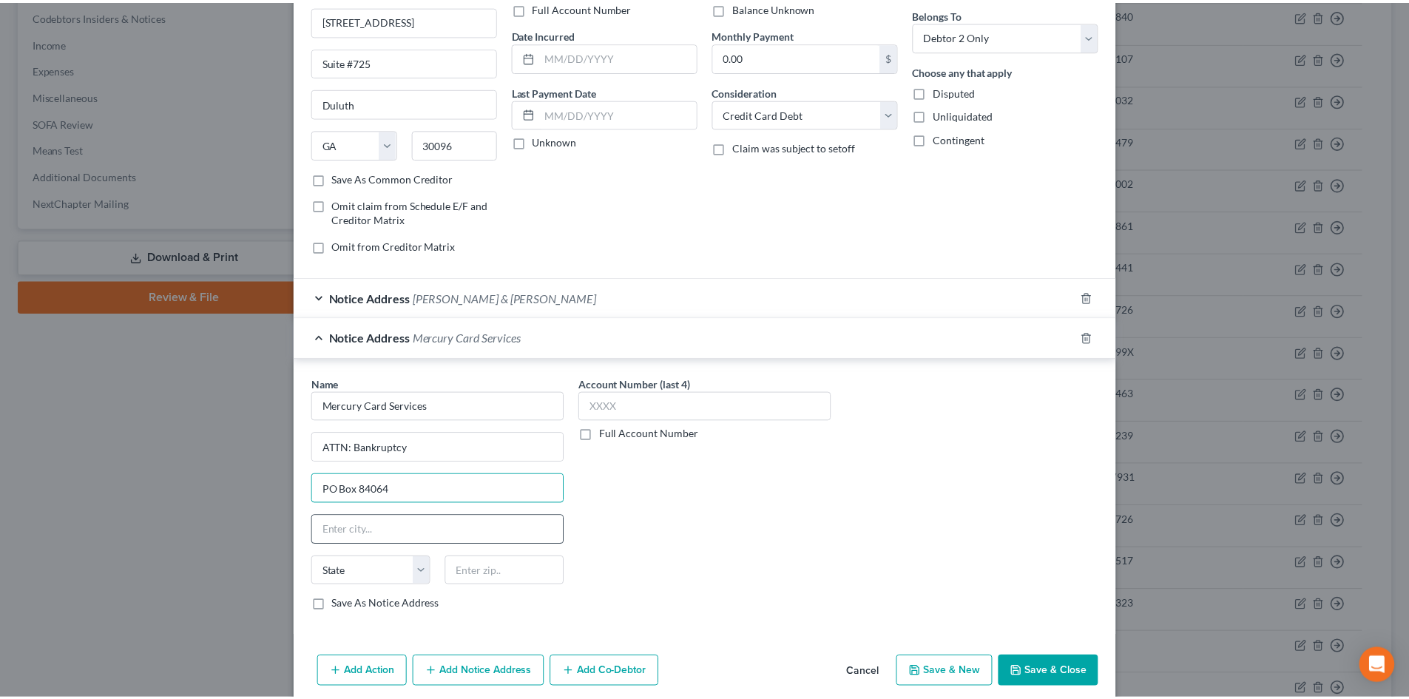
scroll to position [148, 0]
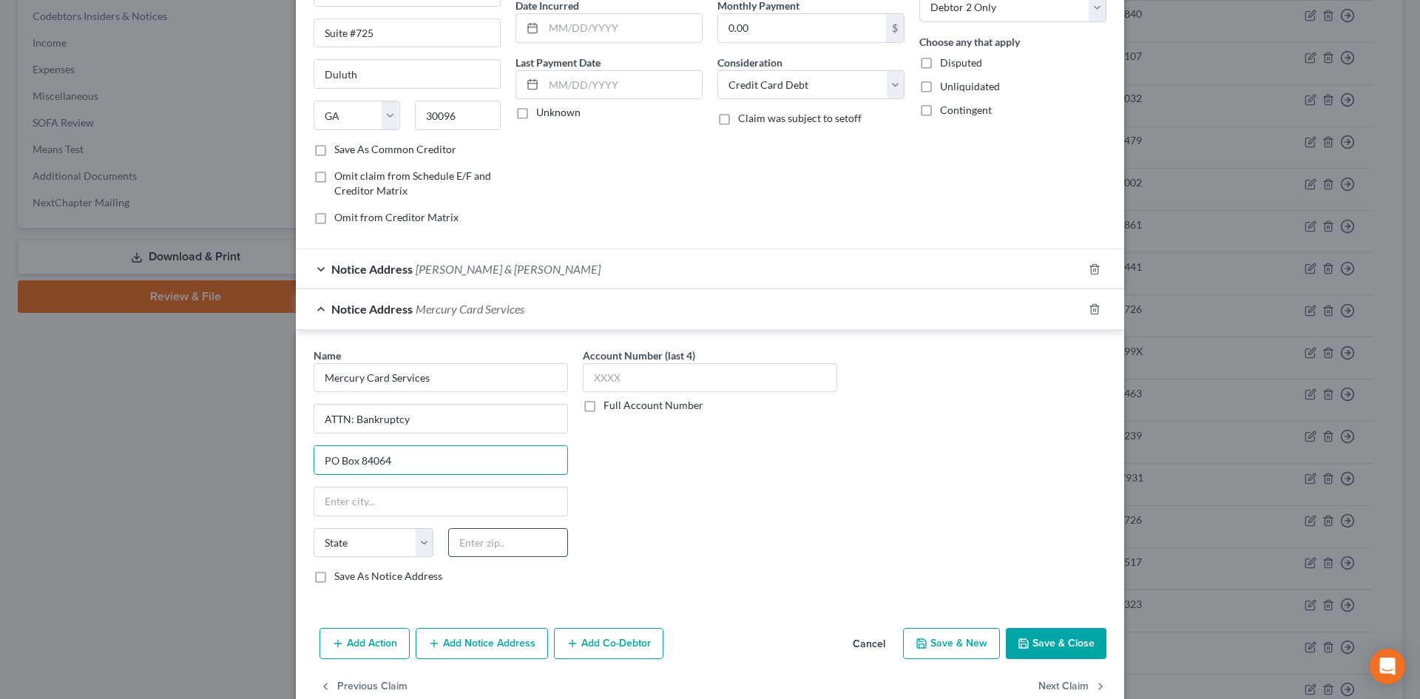
type input "PO Box 84064"
click at [485, 541] on input "text" at bounding box center [508, 543] width 120 height 30
type input "31908"
type input "Columbus"
select select "10"
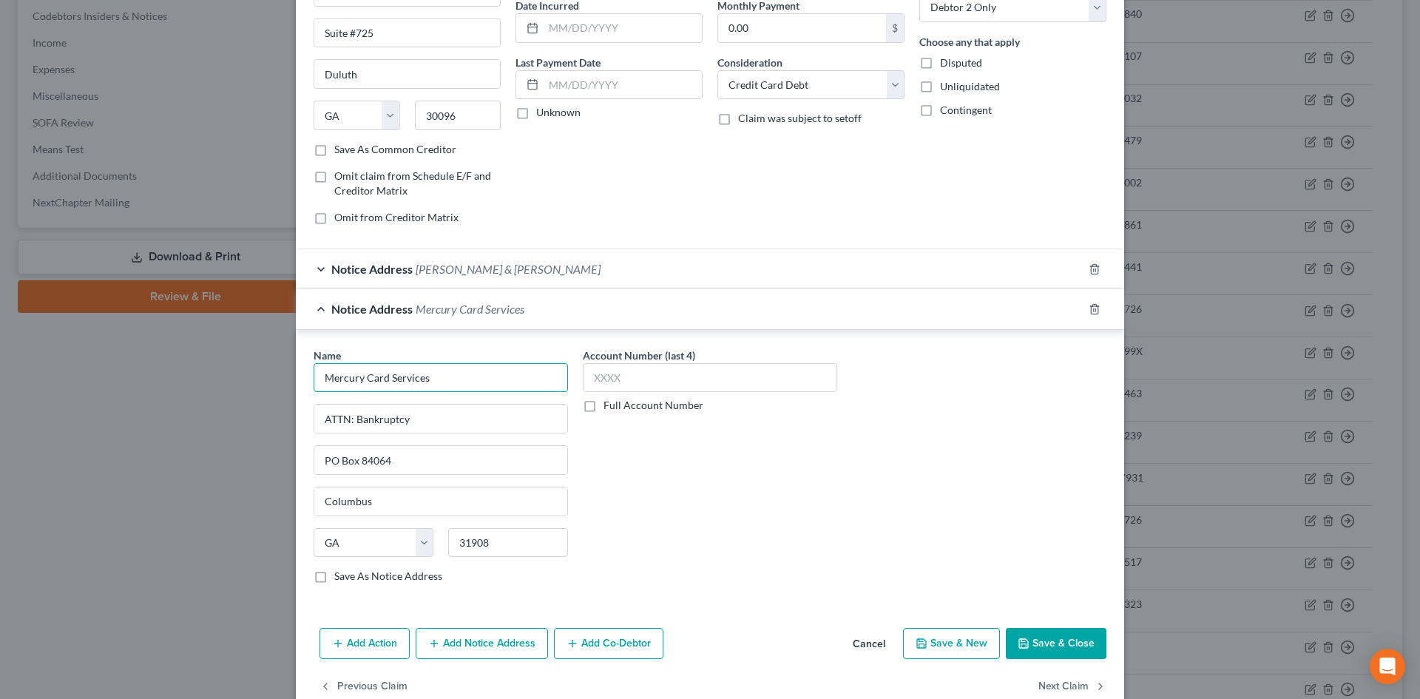
click at [482, 385] on input "Mercury Card Services" at bounding box center [441, 378] width 254 height 30
type input "Mercury Card Services/First Bank & Trust"
click at [1049, 639] on button "Save & Close" at bounding box center [1056, 643] width 101 height 31
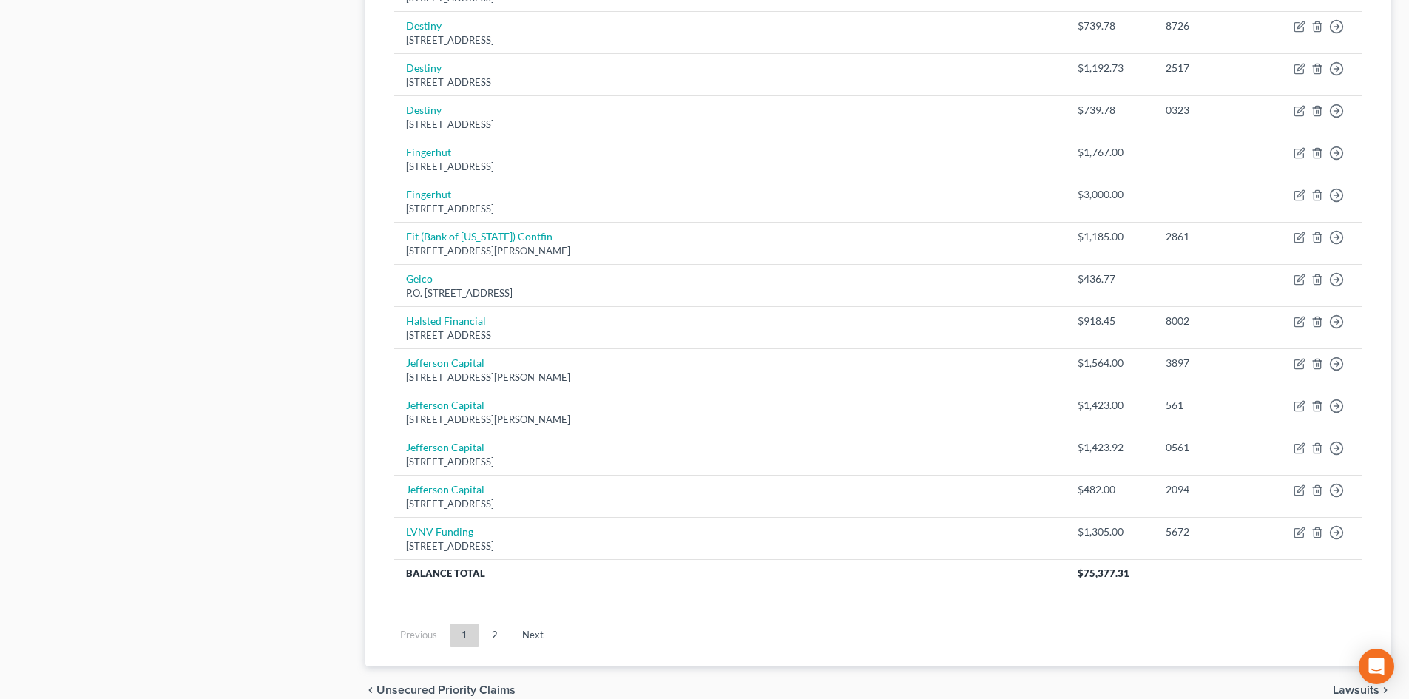
scroll to position [1009, 0]
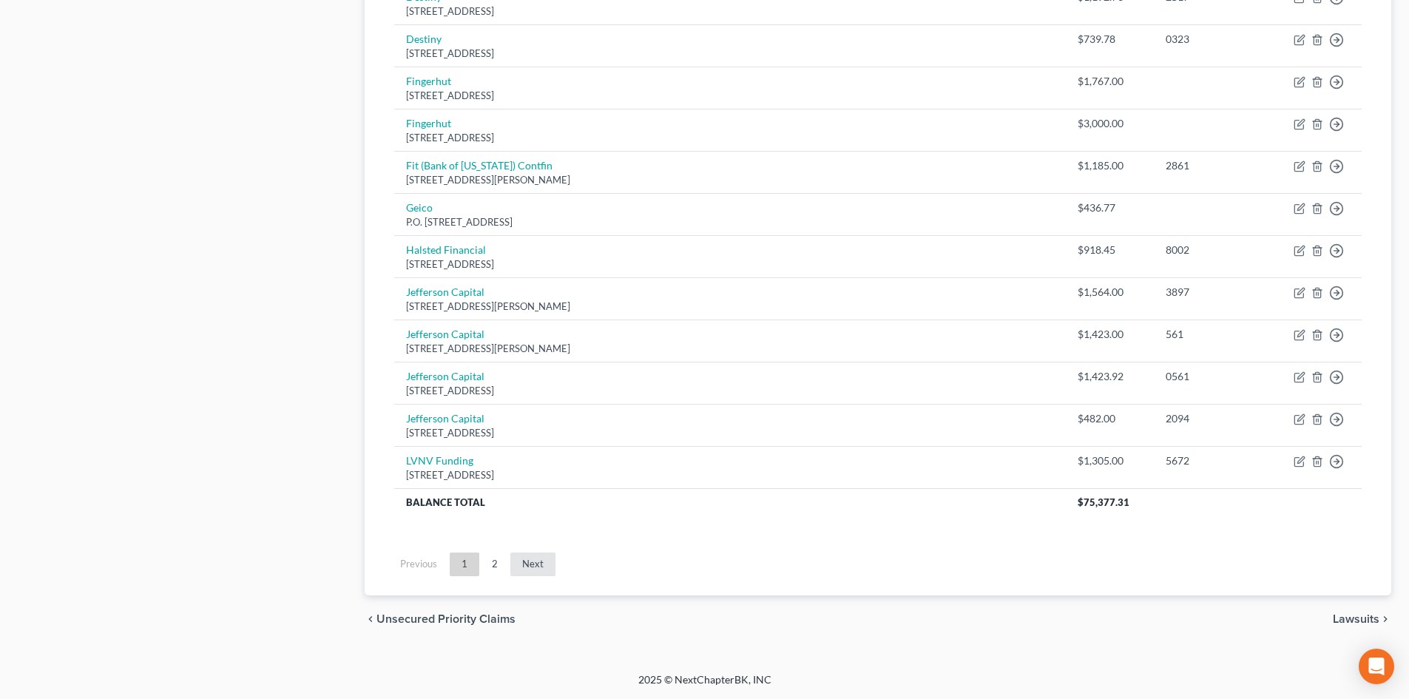
click at [533, 559] on link "Next" at bounding box center [532, 565] width 45 height 24
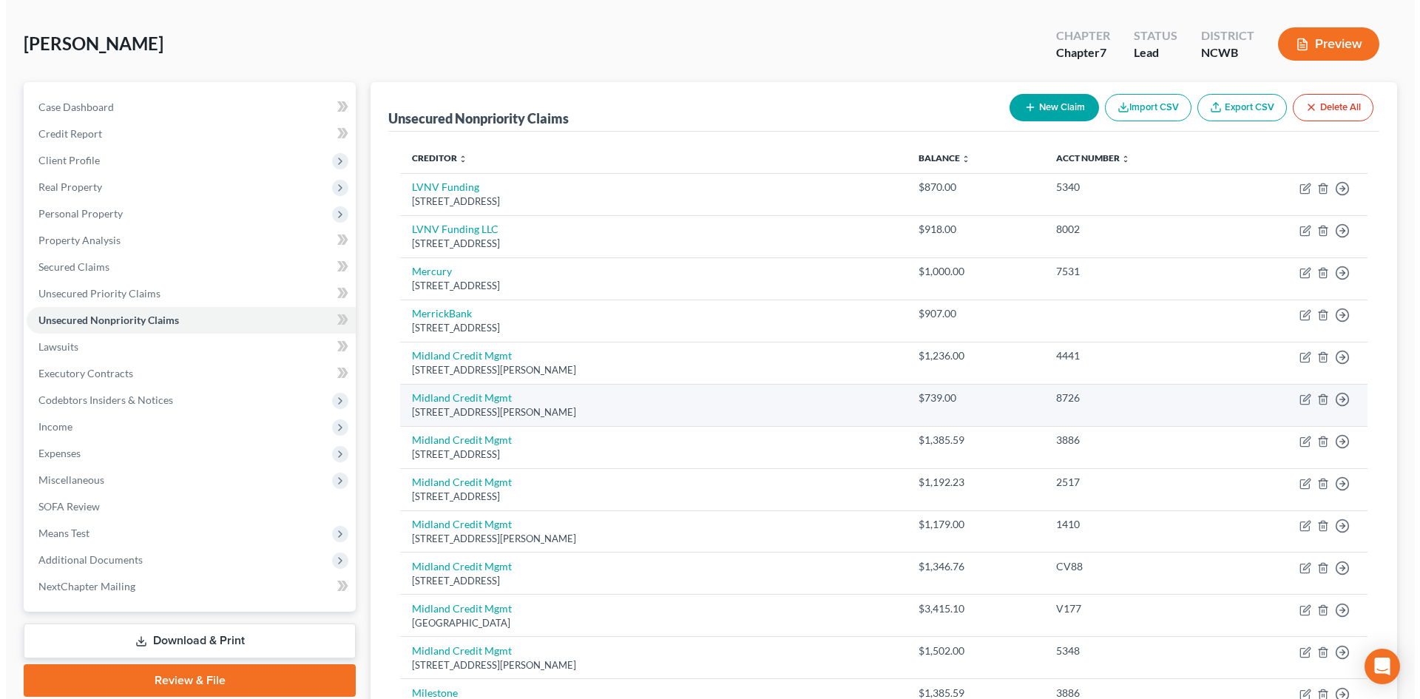
scroll to position [27, 0]
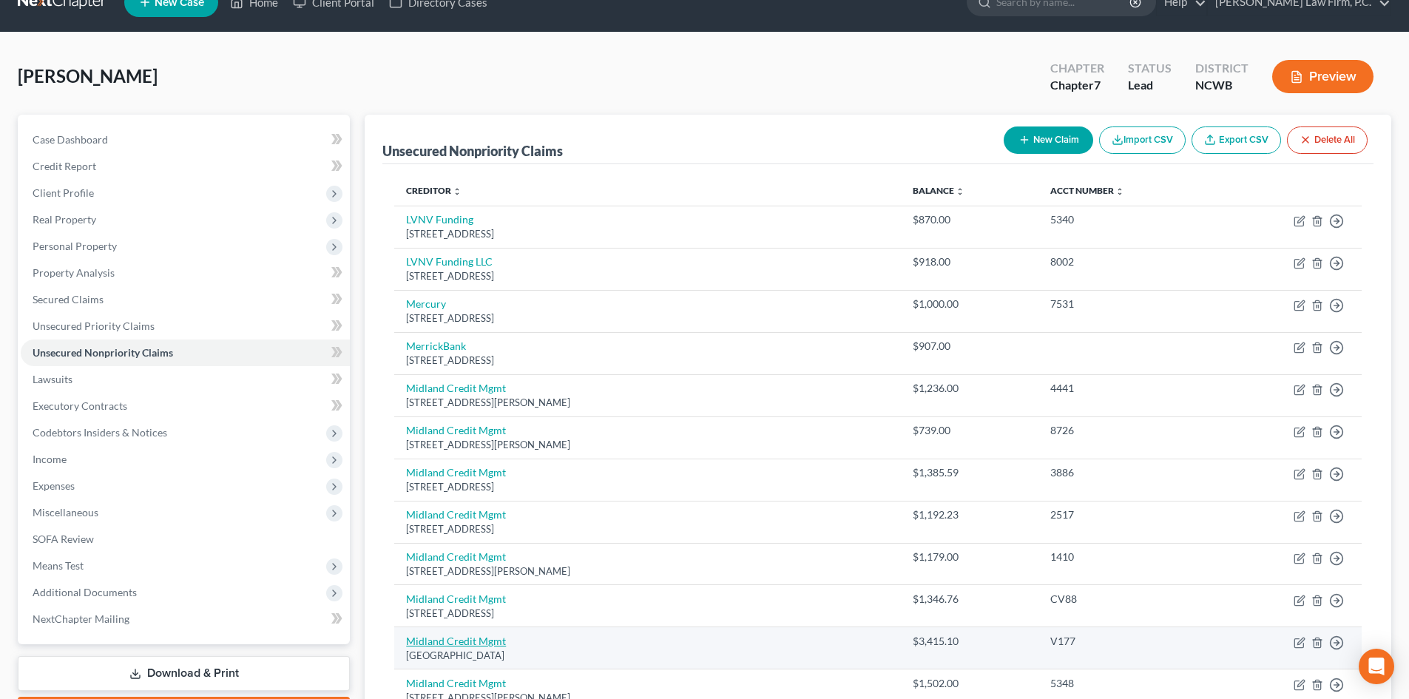
click at [475, 644] on link "Midland Credit Mgmt" at bounding box center [456, 641] width 100 height 13
select select "10"
select select "8"
select select "0"
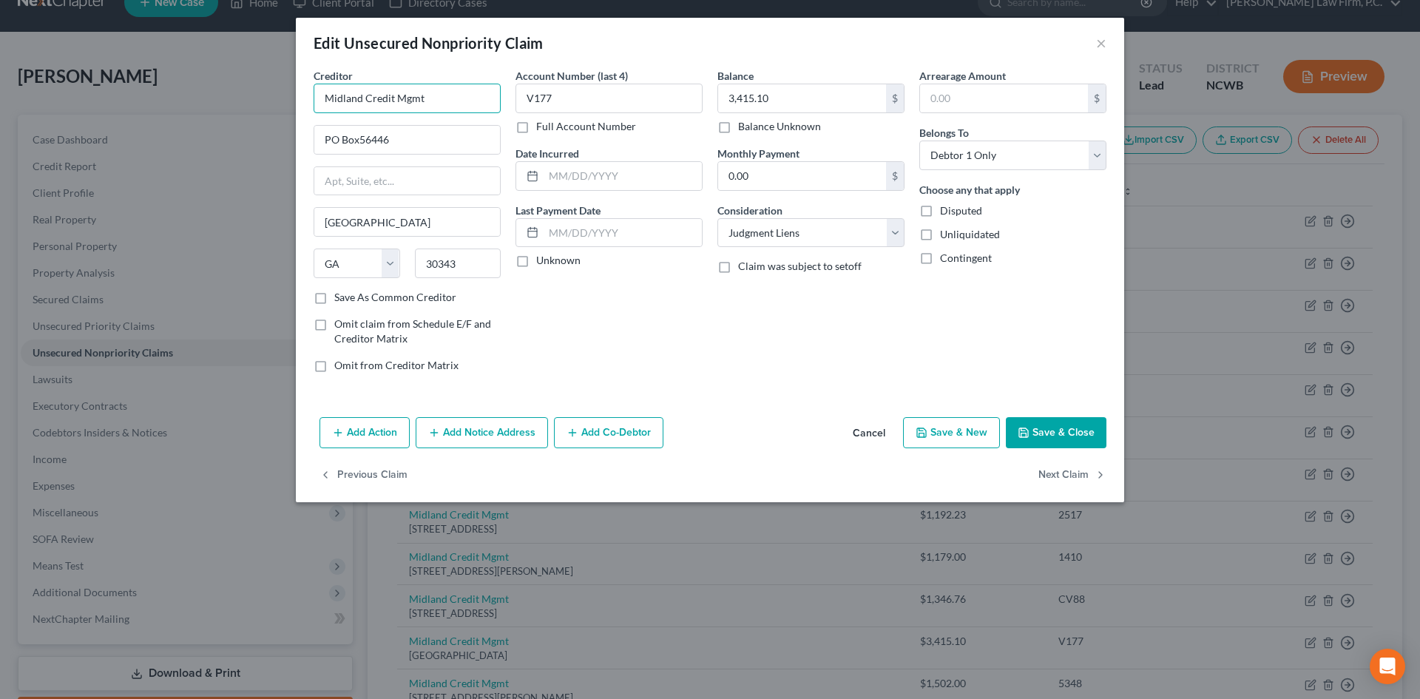
click at [468, 105] on input "Midland Credit Mgmt" at bounding box center [407, 99] width 187 height 30
click at [496, 415] on div "Add Action Add Notice Address Add Co-Debtor Cancel Save & New Save & Close" at bounding box center [710, 435] width 829 height 49
click at [814, 239] on select "Select Cable / Satellite Services Collection Agency Credit Card Debt Debt Couns…" at bounding box center [811, 233] width 187 height 30
select select "2"
click at [718, 218] on select "Select Cable / Satellite Services Collection Agency Credit Card Debt Debt Couns…" at bounding box center [811, 233] width 187 height 30
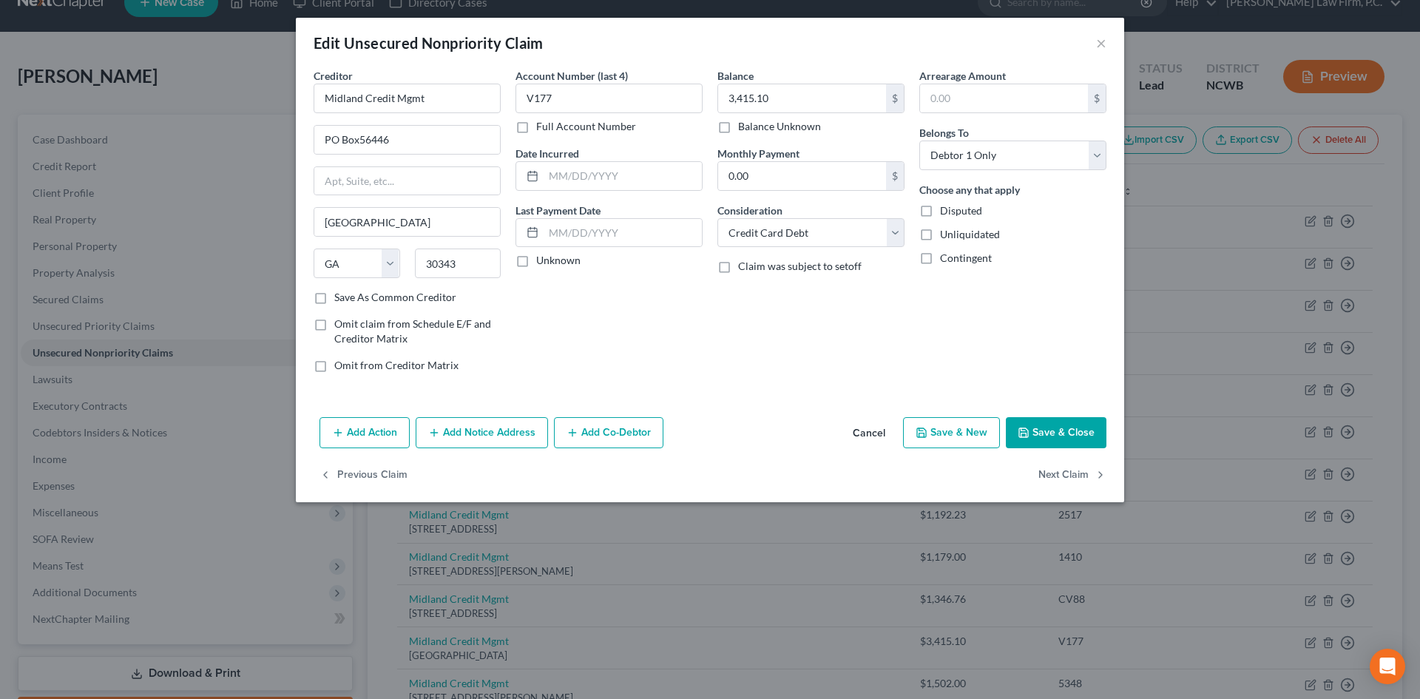
click at [536, 431] on button "Add Notice Address" at bounding box center [482, 432] width 132 height 31
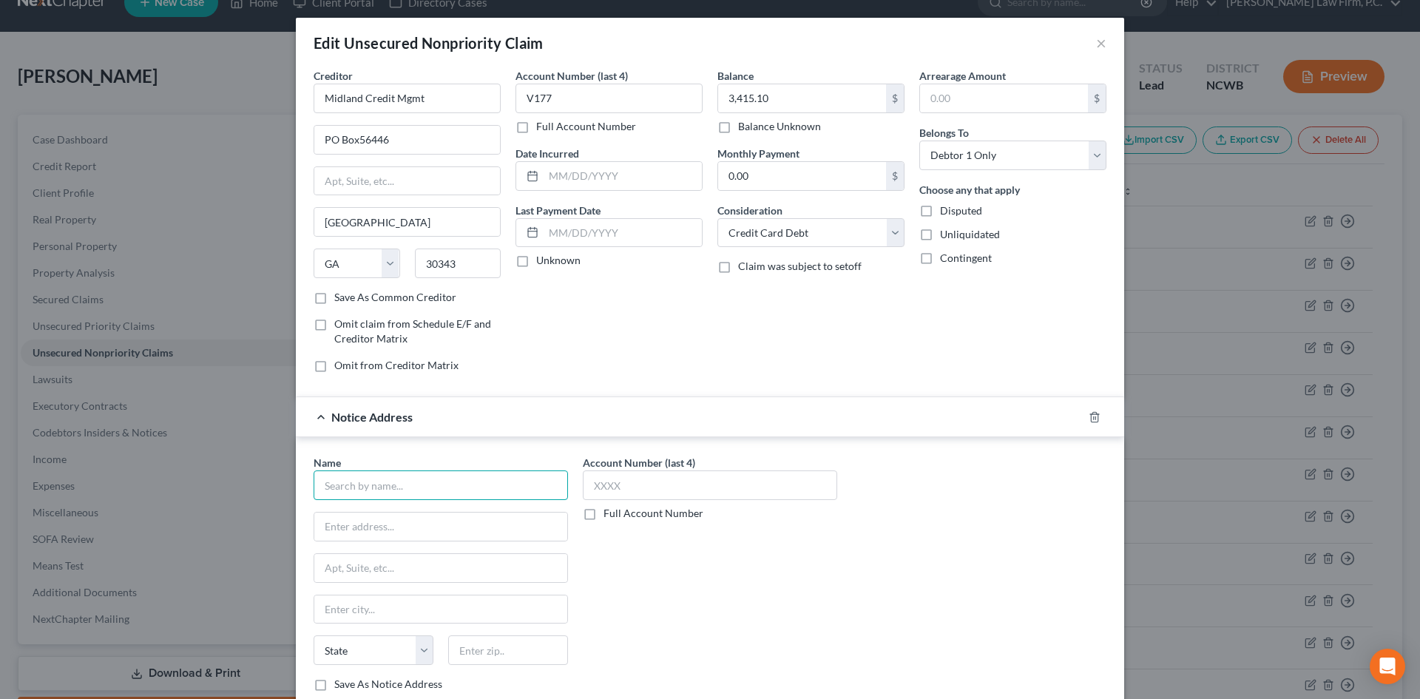
click at [377, 492] on input "text" at bounding box center [441, 486] width 254 height 30
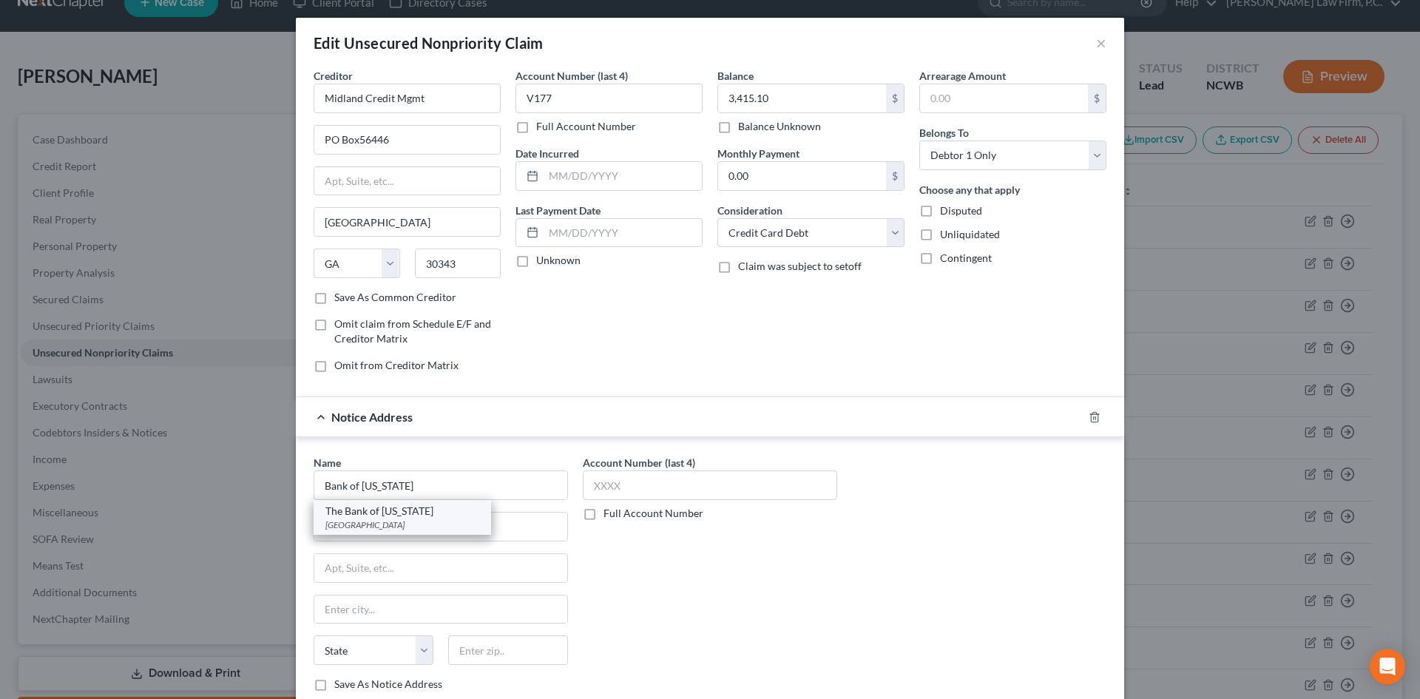
click at [428, 517] on div "The Bank of Missouri" at bounding box center [403, 511] width 154 height 15
type input "The Bank of Missouri"
type input "PO Box 105555"
type input "Atlanta"
select select "10"
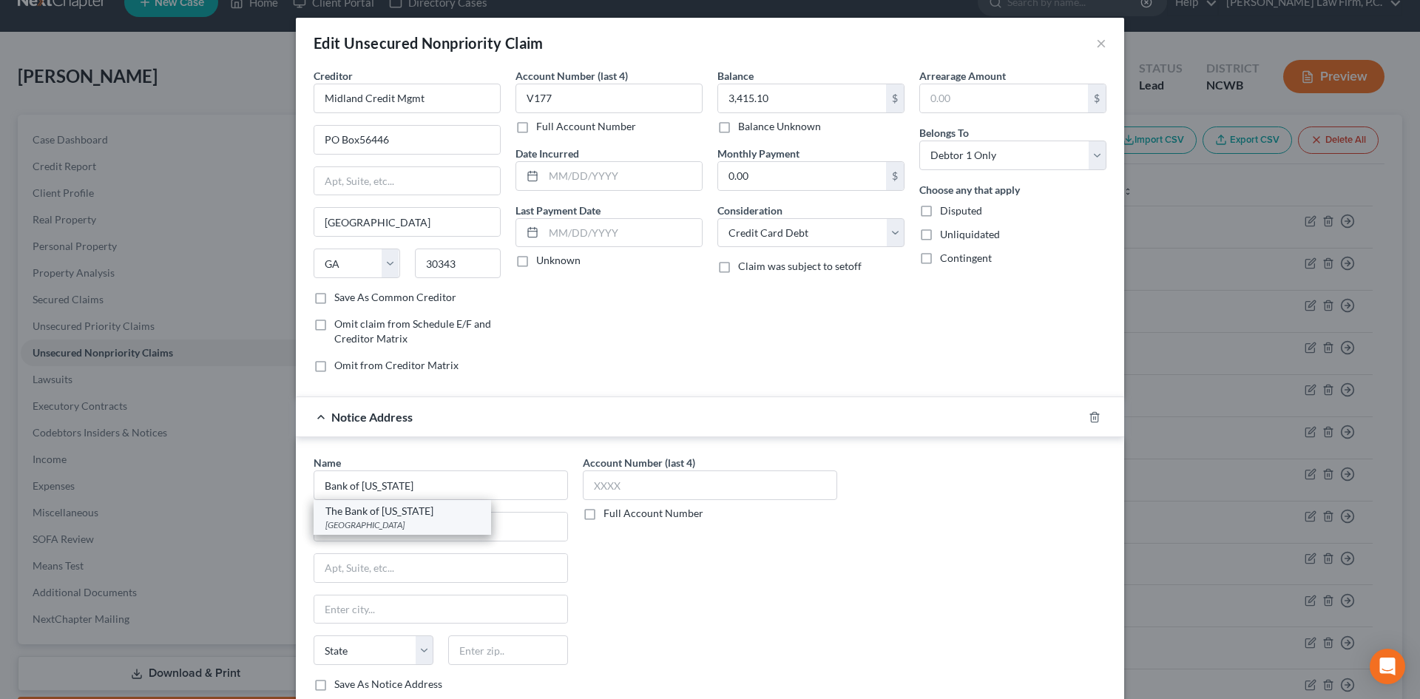
type input "30348"
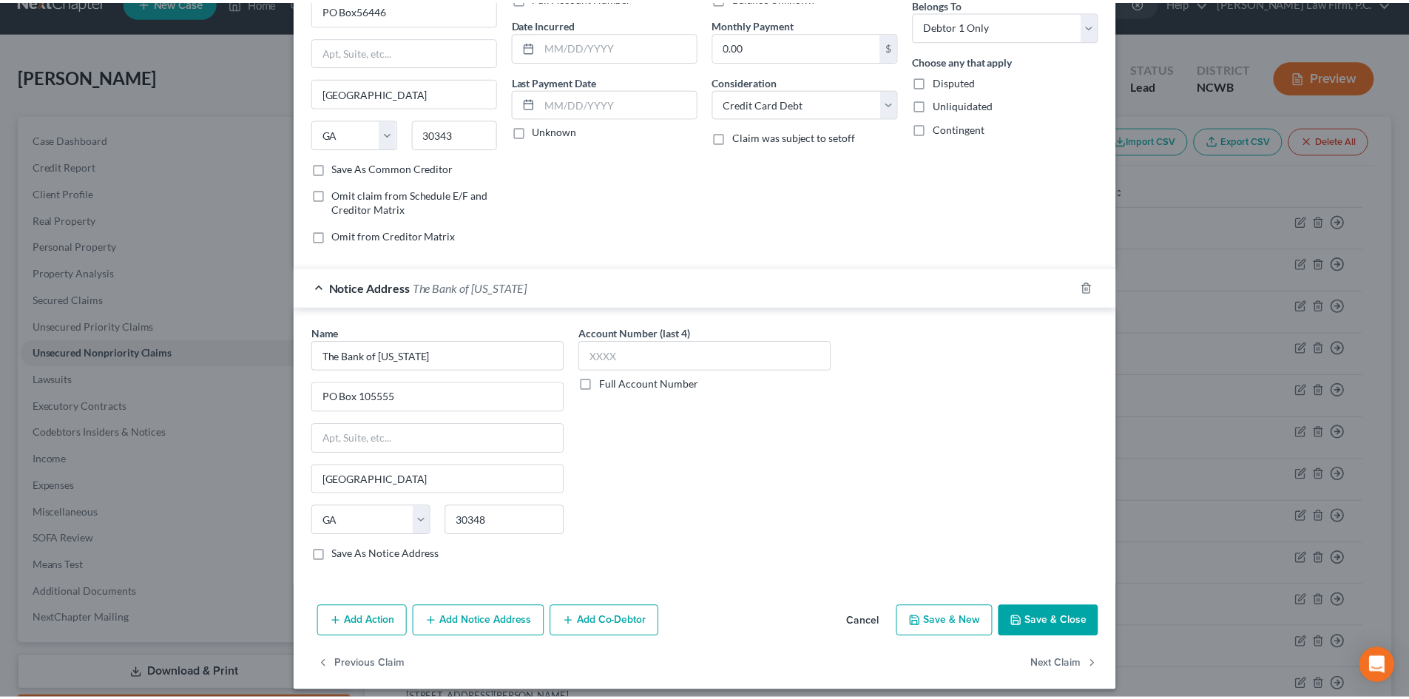
scroll to position [140, 0]
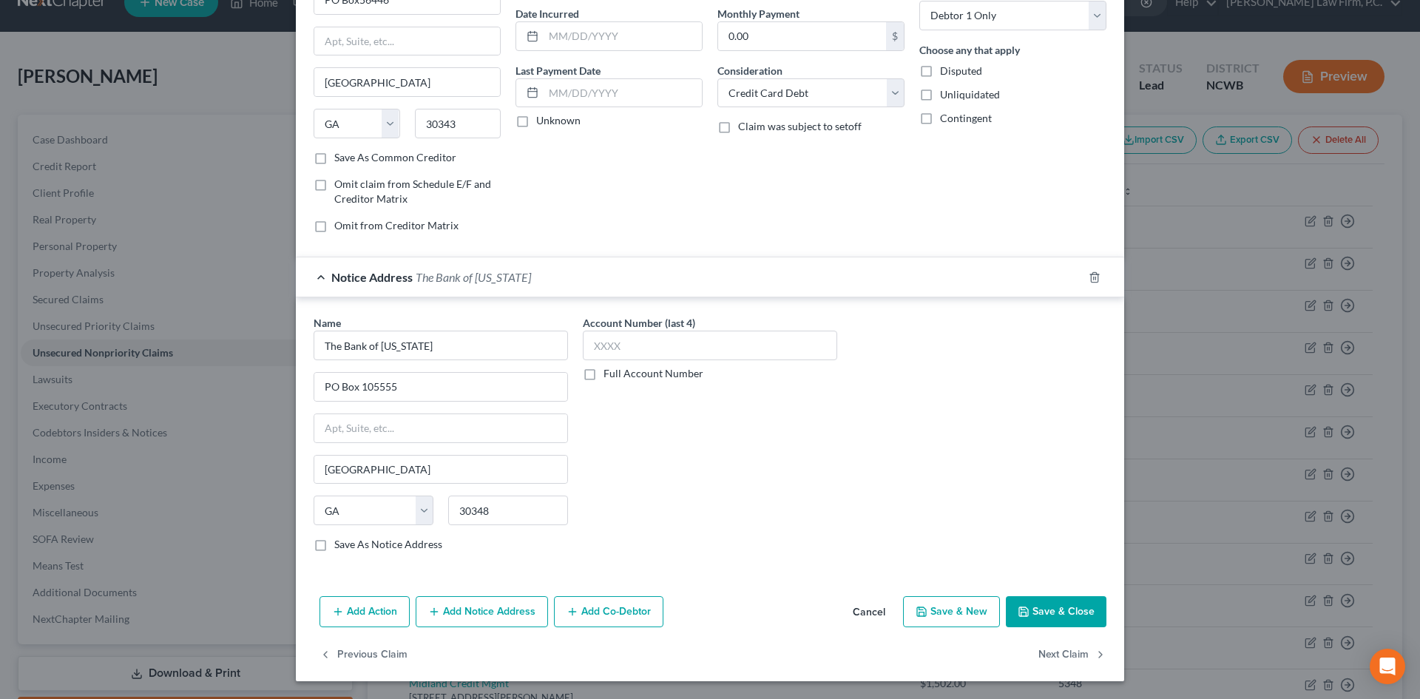
click at [1082, 612] on button "Save & Close" at bounding box center [1056, 611] width 101 height 31
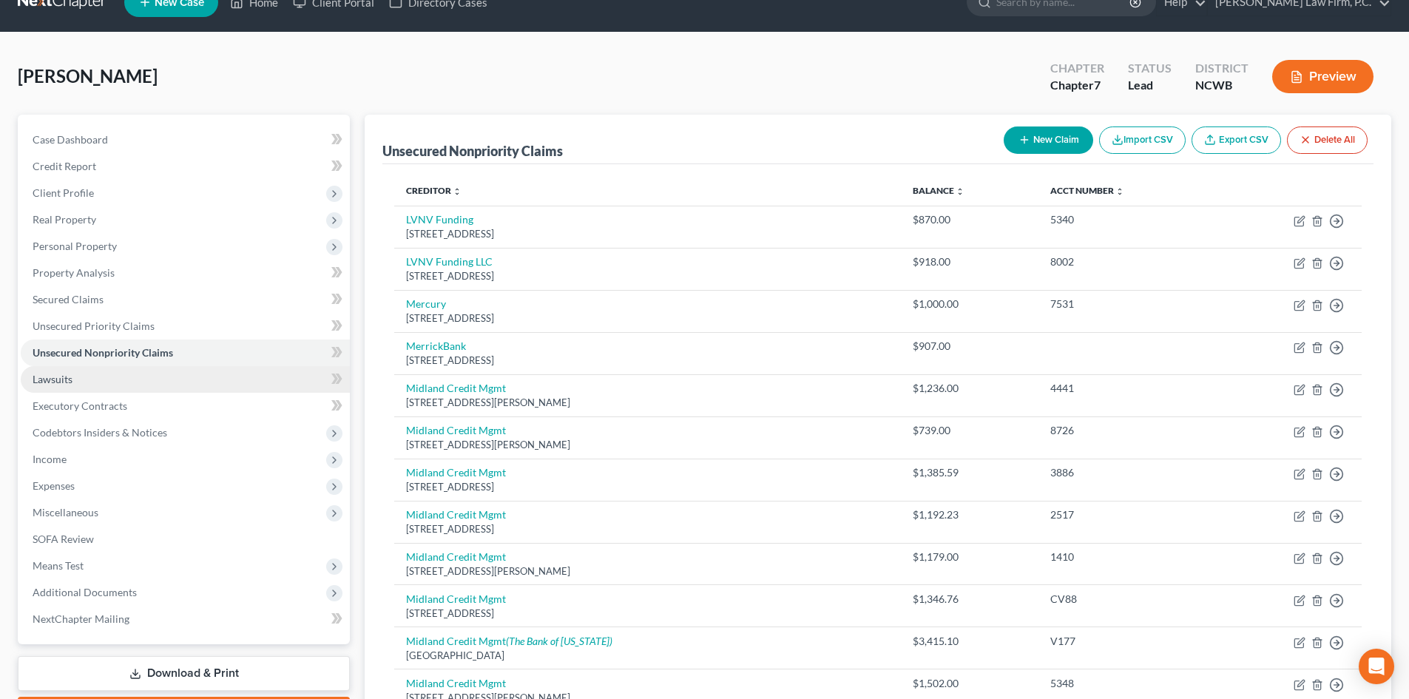
click at [83, 380] on link "Lawsuits" at bounding box center [185, 379] width 329 height 27
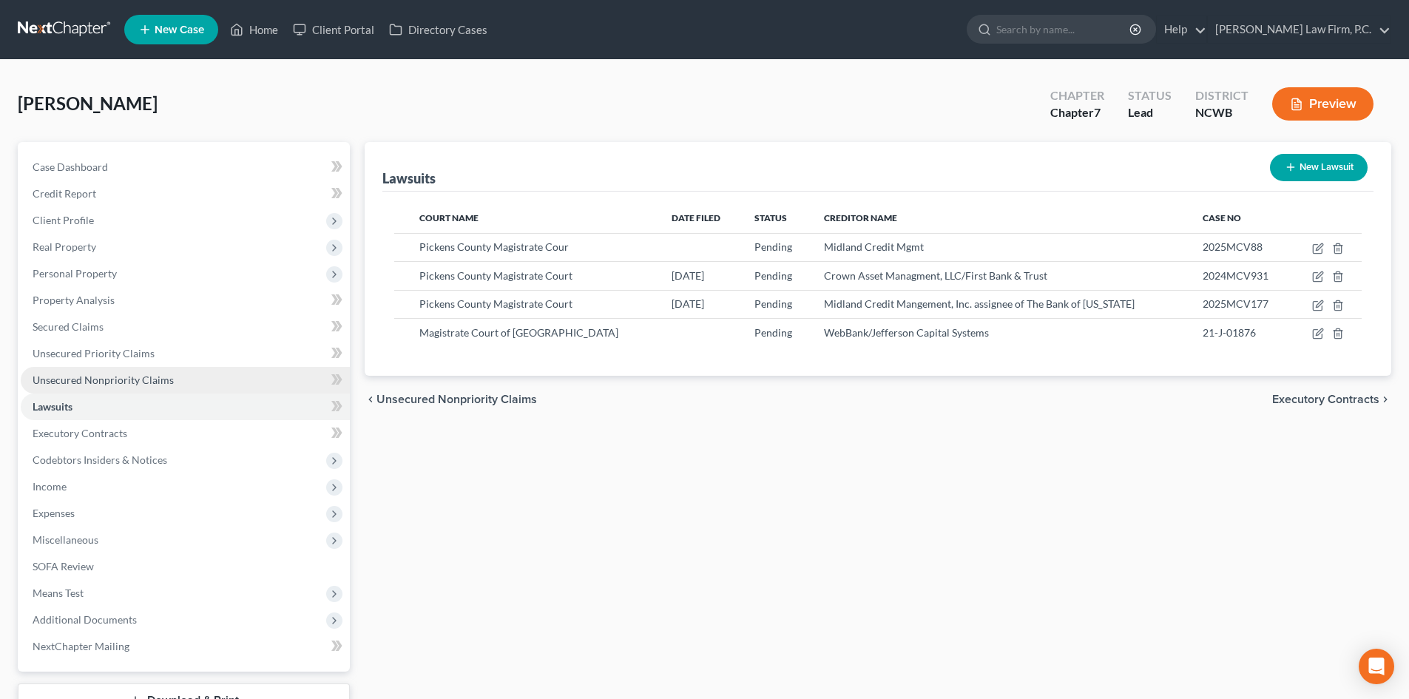
click at [154, 375] on span "Unsecured Nonpriority Claims" at bounding box center [103, 380] width 141 height 13
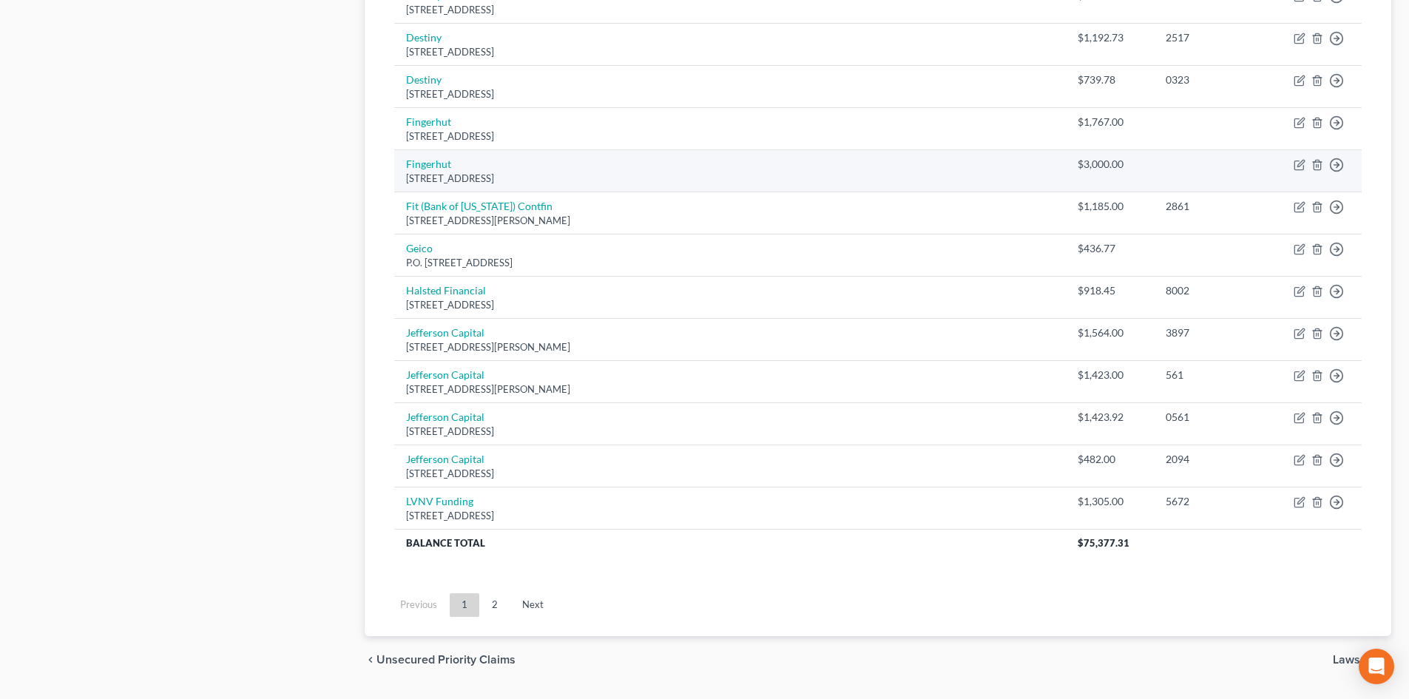
scroll to position [1009, 0]
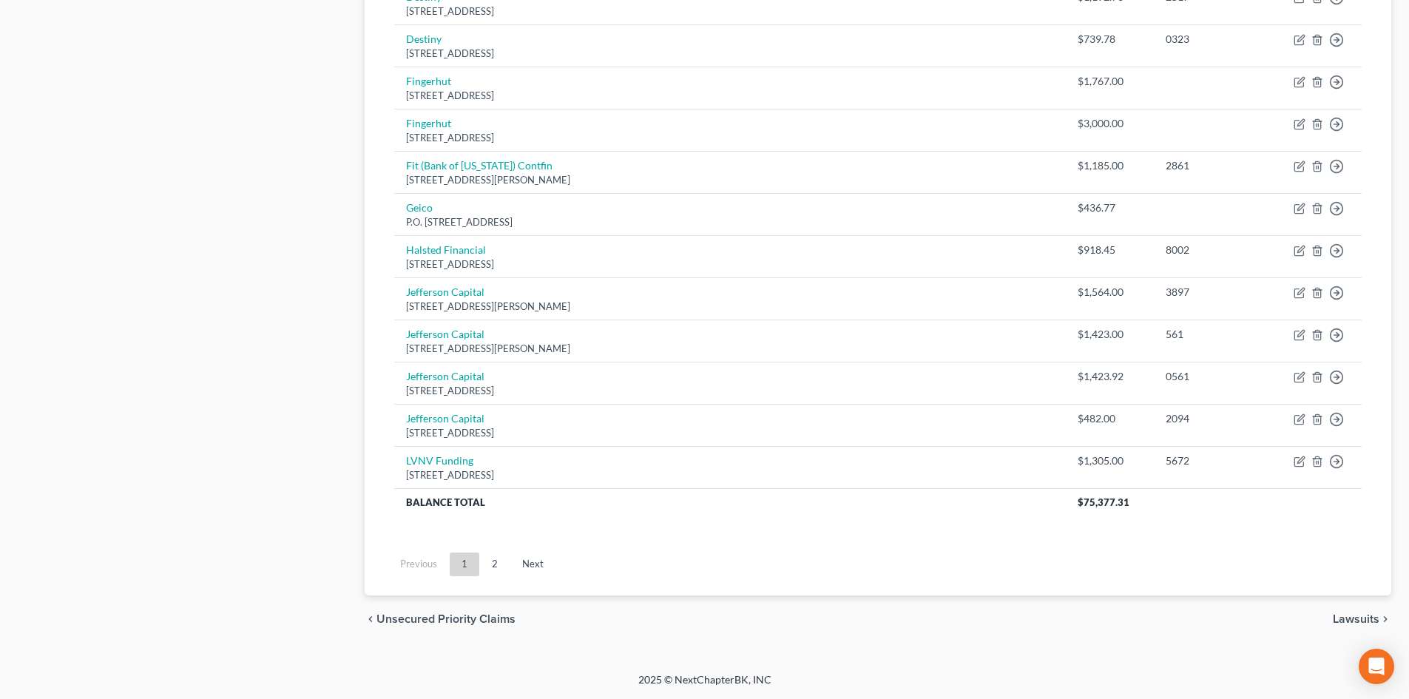
click at [493, 568] on link "2" at bounding box center [495, 565] width 30 height 24
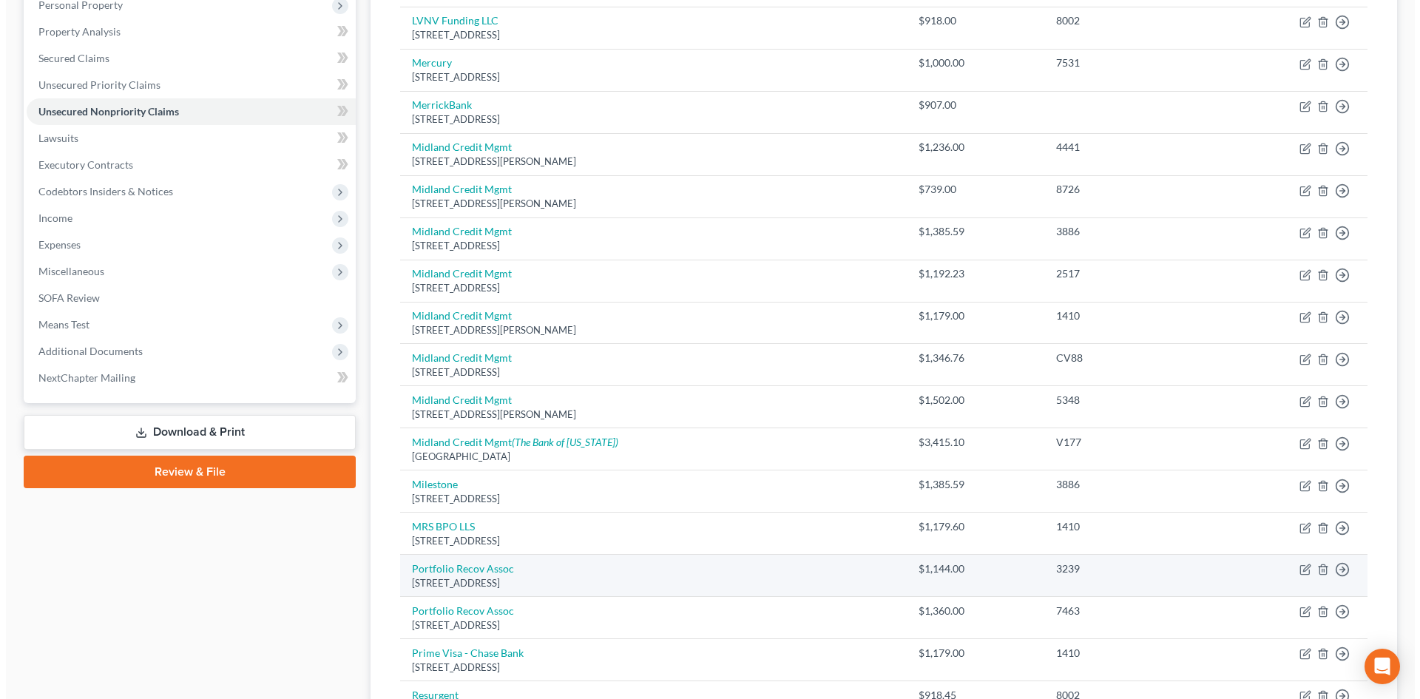
scroll to position [175, 0]
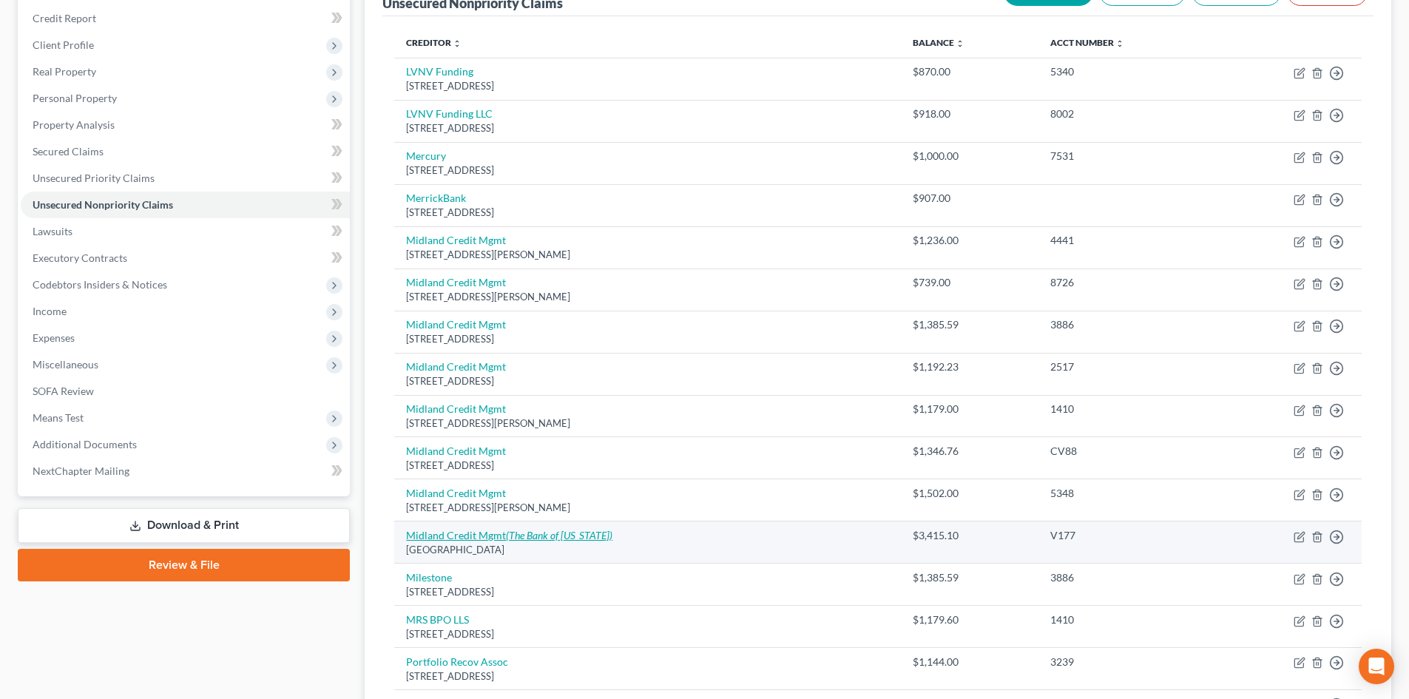
click at [525, 539] on icon "(The Bank of Missouri)" at bounding box center [559, 535] width 107 height 13
select select "10"
select select "2"
select select "0"
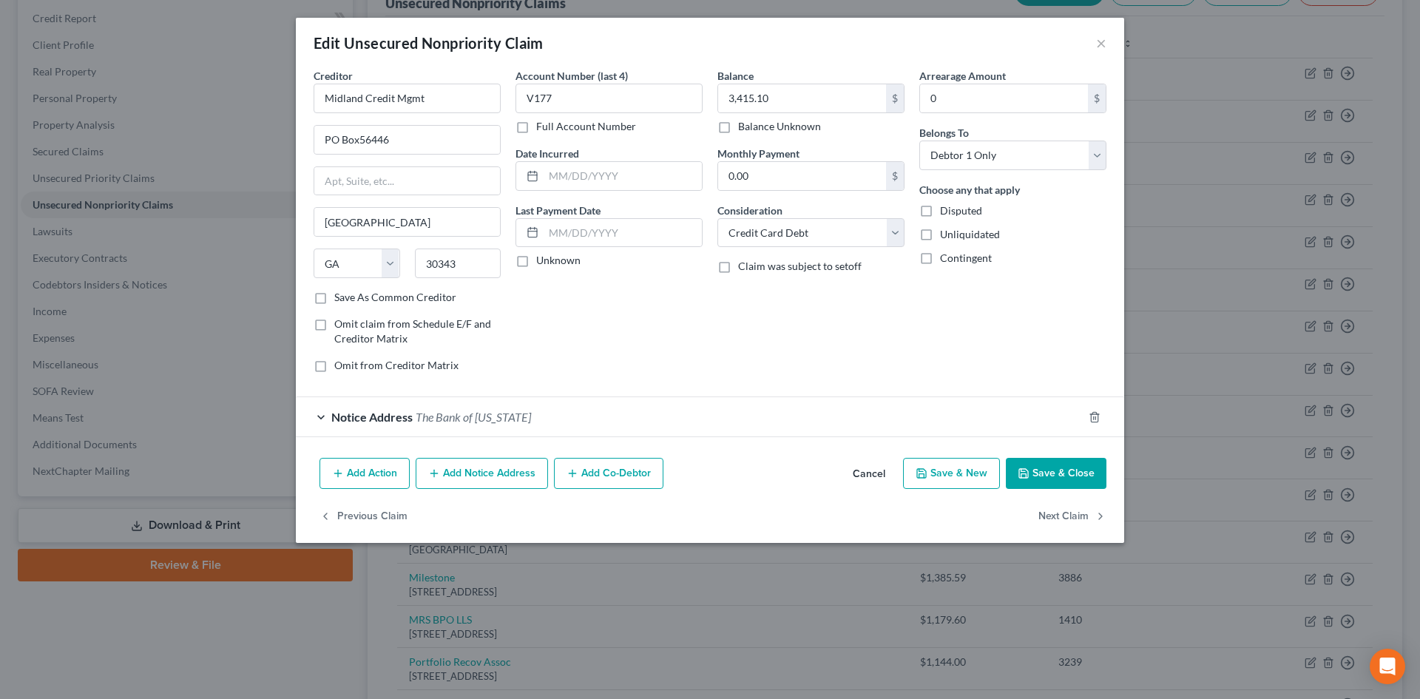
click at [488, 482] on button "Add Notice Address" at bounding box center [482, 473] width 132 height 31
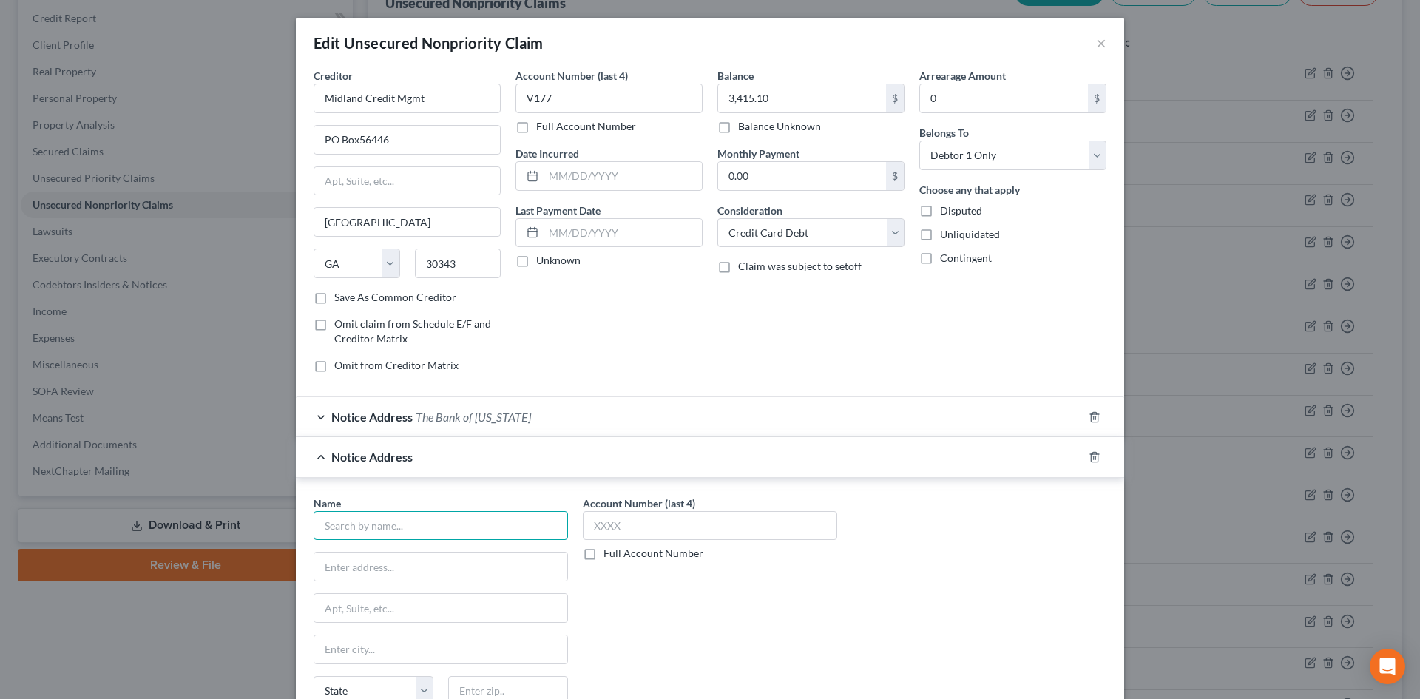
click at [359, 519] on input "text" at bounding box center [441, 526] width 254 height 30
click at [354, 139] on input "PO Box56446" at bounding box center [407, 140] width 186 height 28
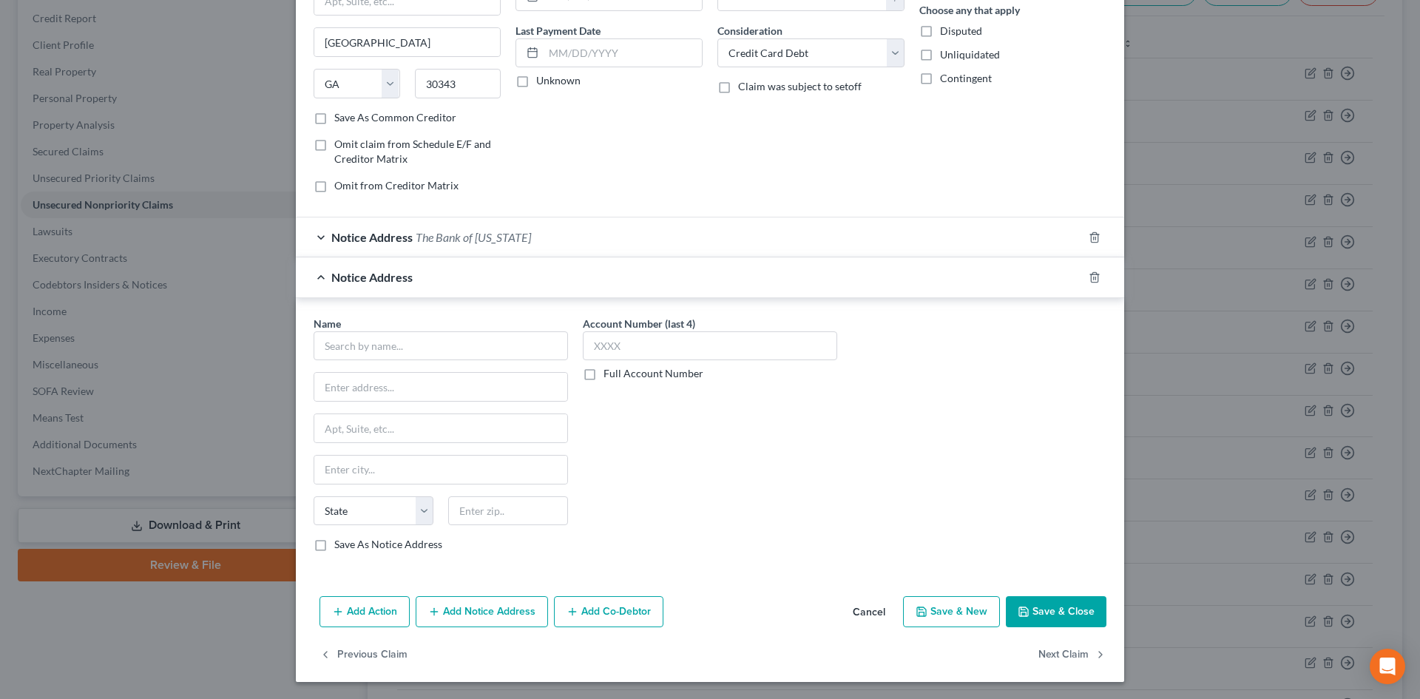
scroll to position [181, 0]
type input "PO Box 56446"
click at [357, 350] on input "text" at bounding box center [441, 346] width 254 height 30
type input "Clairborne Adcock"
type input "c/o Midland Credit Management"
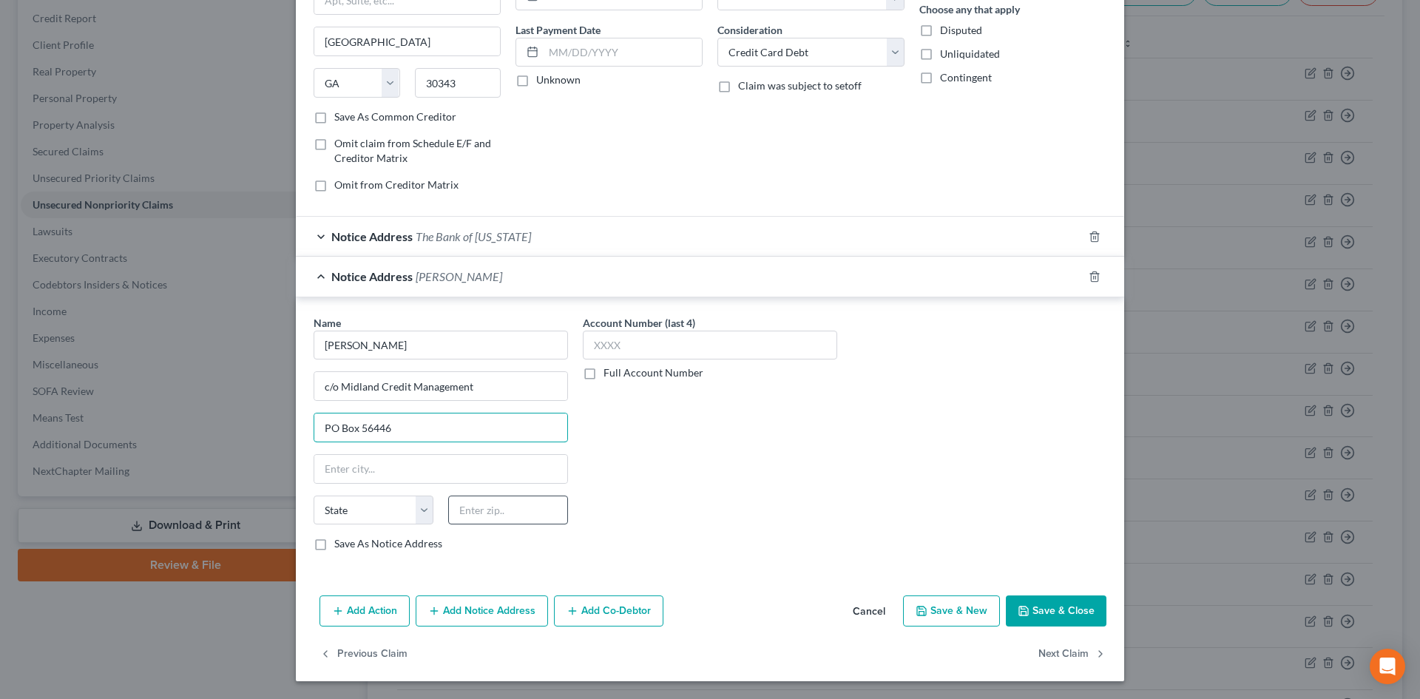
type input "PO Box 56446"
click at [494, 513] on input "text" at bounding box center [508, 511] width 120 height 30
type input "30343"
type input "Atlanta"
select select "10"
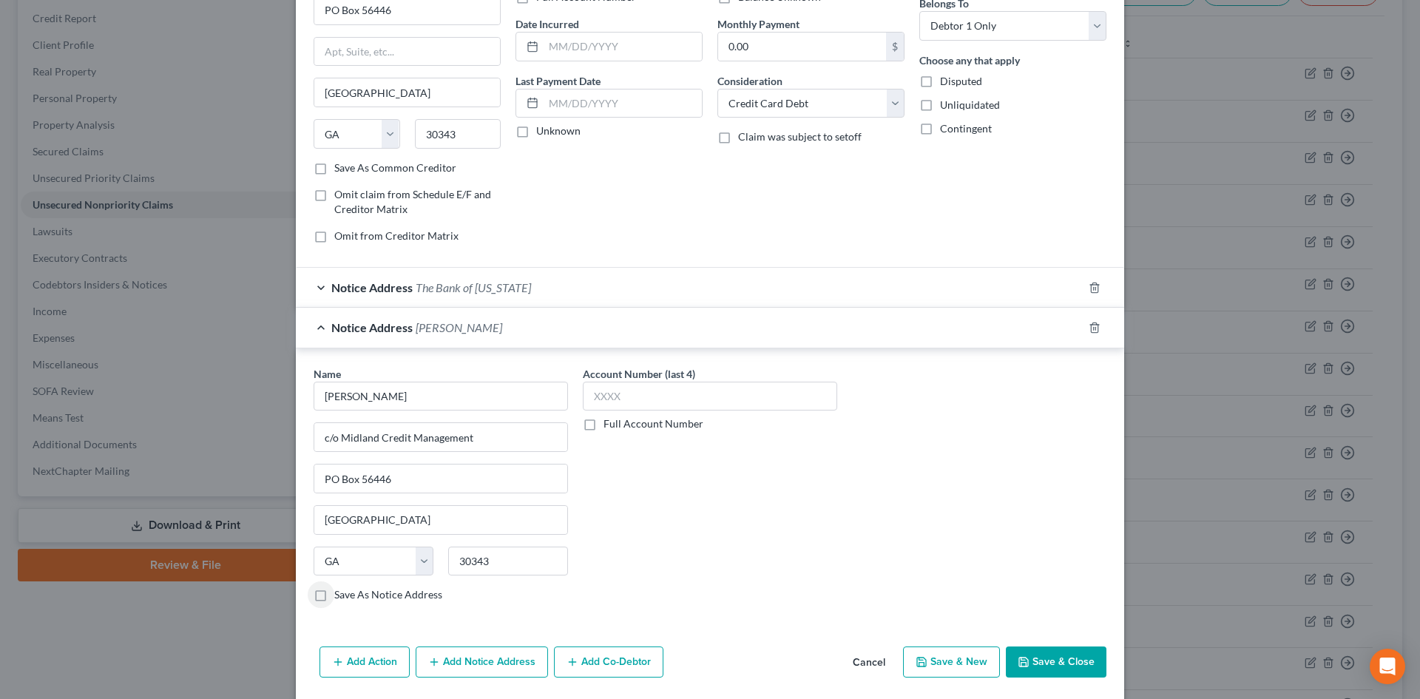
scroll to position [0, 0]
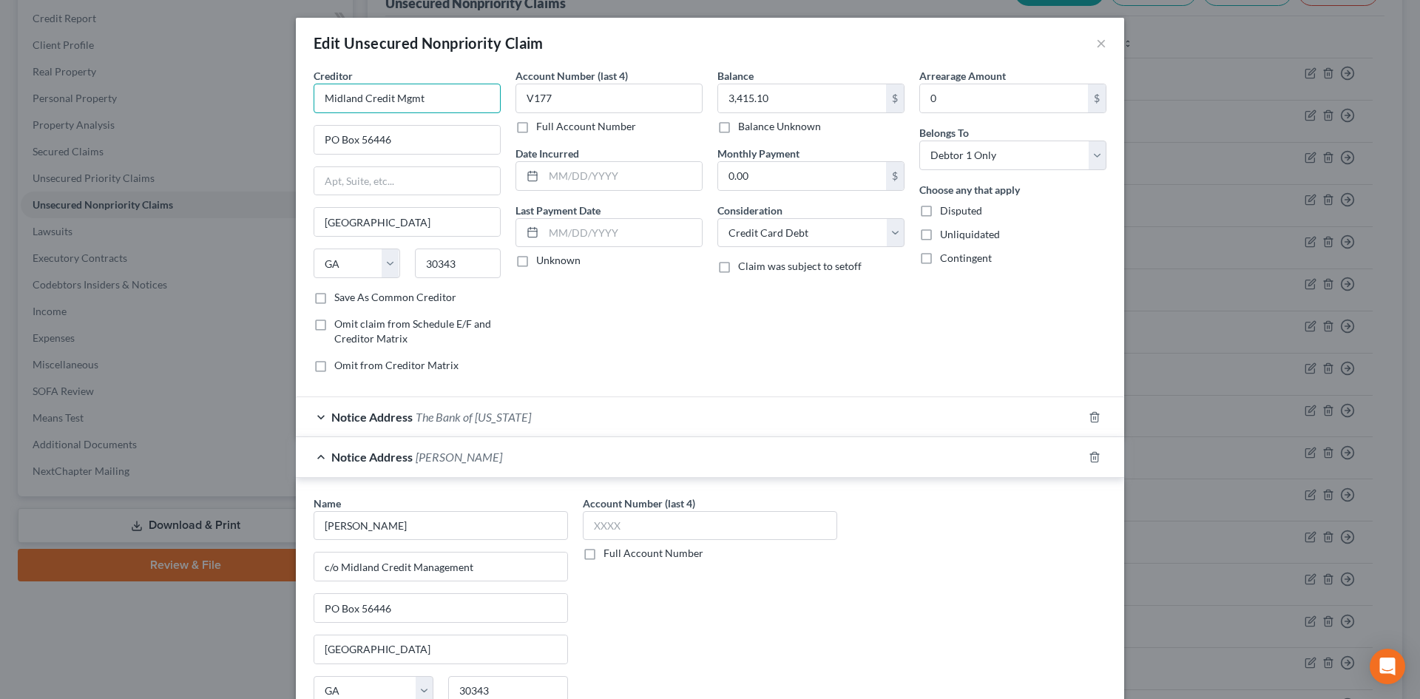
drag, startPoint x: 439, startPoint y: 93, endPoint x: 200, endPoint y: 94, distance: 239.0
click at [200, 94] on div "Edit Unsecured Nonpriority Claim × Creditor * Midland Credit Mgmt PO Box 56446 …" at bounding box center [710, 349] width 1420 height 699
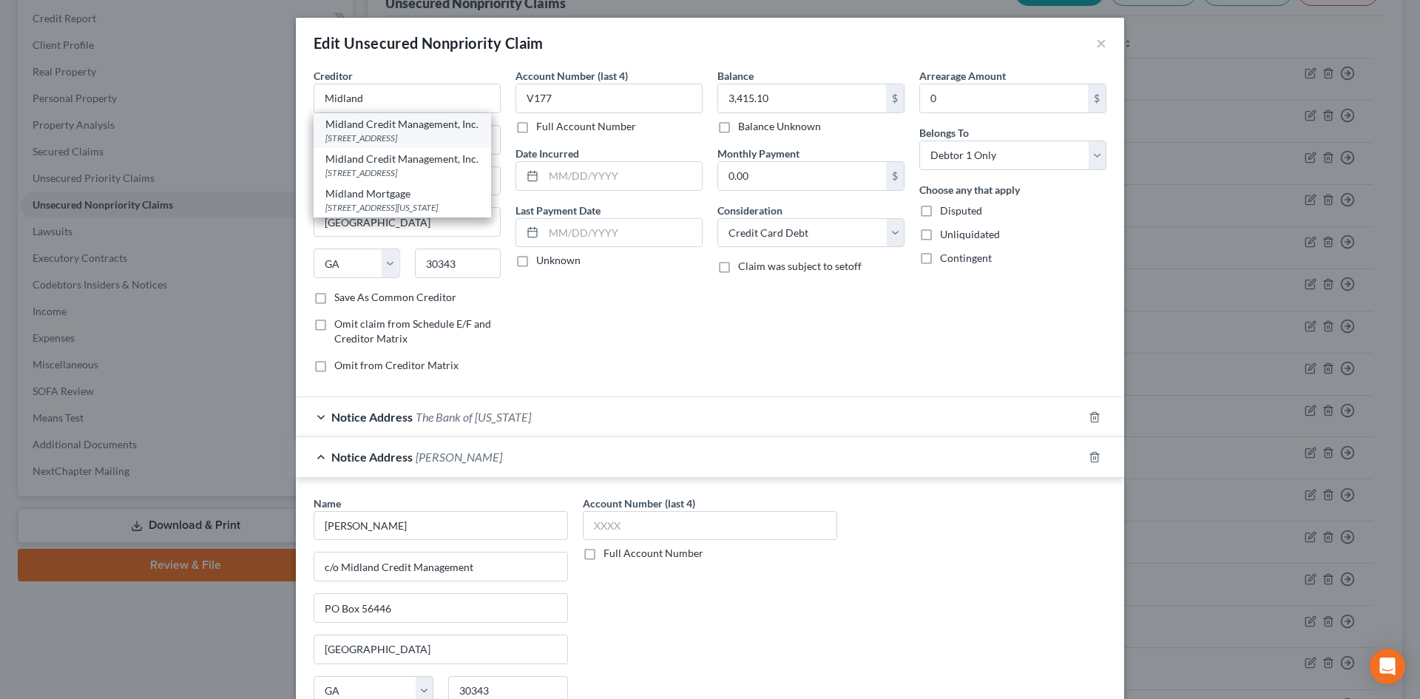
click at [380, 139] on div "350 Camino De La Reina, Suite #100, San Diego, CA 92108" at bounding box center [403, 138] width 154 height 13
type input "Midland Credit Management, Inc."
type input "350 Camino De La Reina, Suite #100"
type input "San Diego"
select select "4"
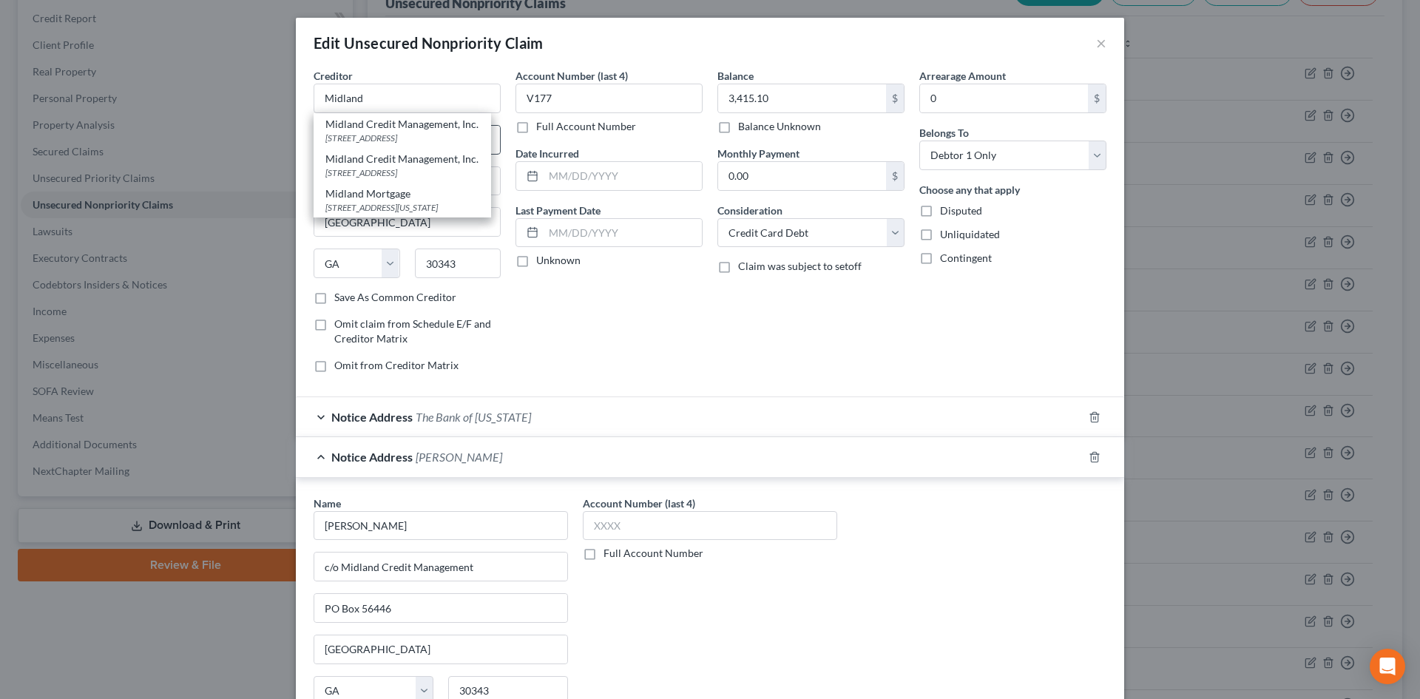
type input "92108"
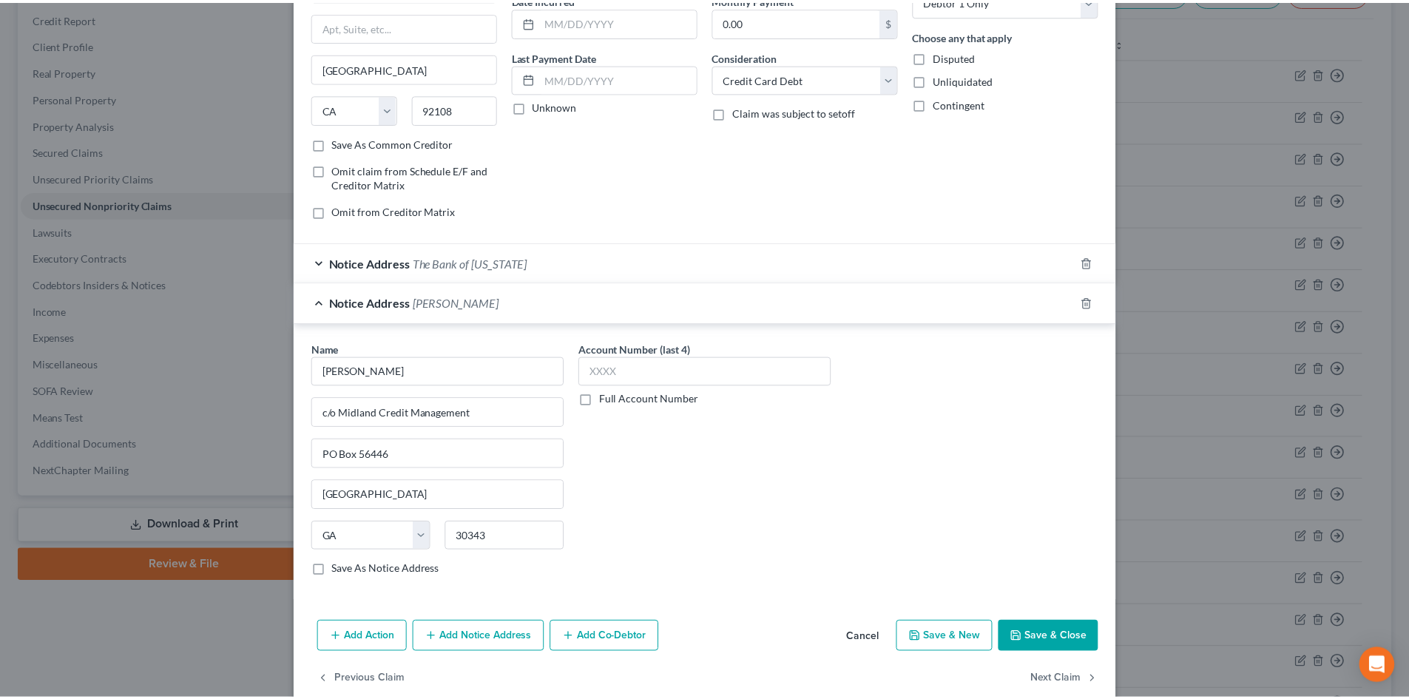
scroll to position [181, 0]
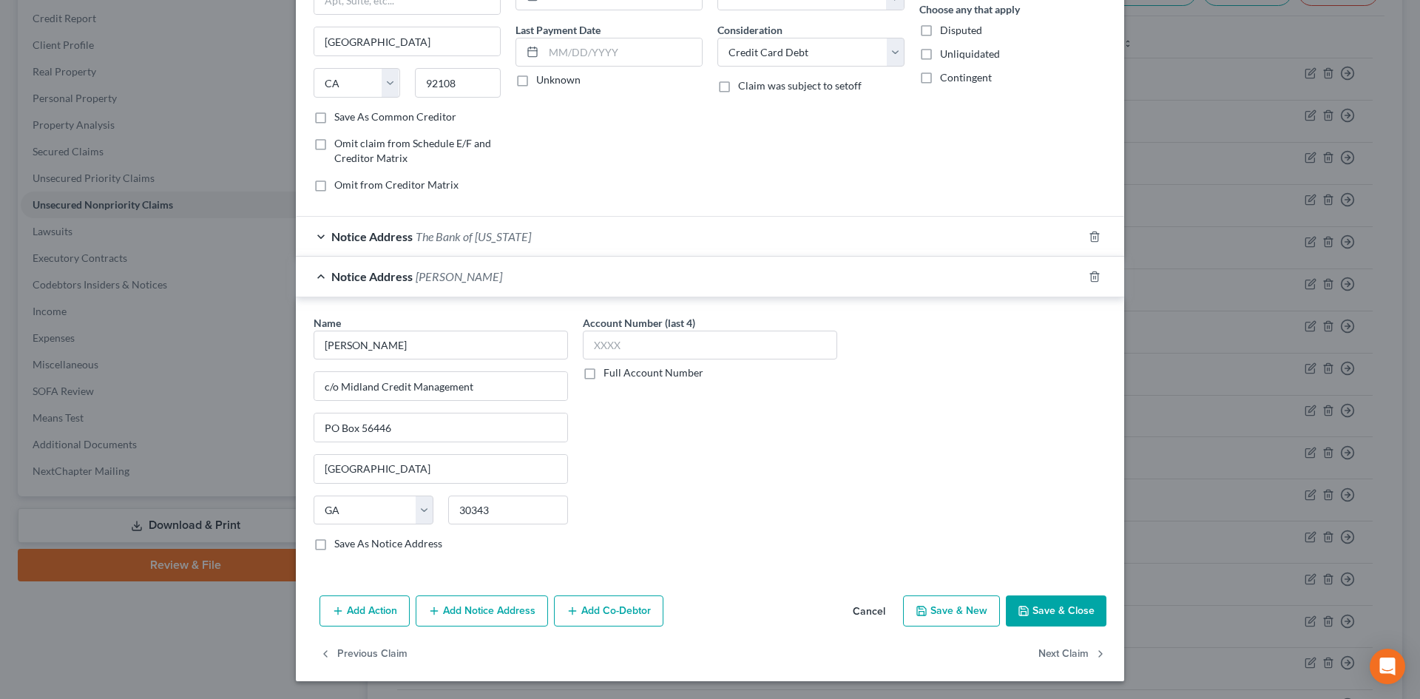
drag, startPoint x: 1039, startPoint y: 609, endPoint x: 731, endPoint y: 317, distance: 424.9
click at [1039, 610] on button "Save & Close" at bounding box center [1056, 611] width 101 height 31
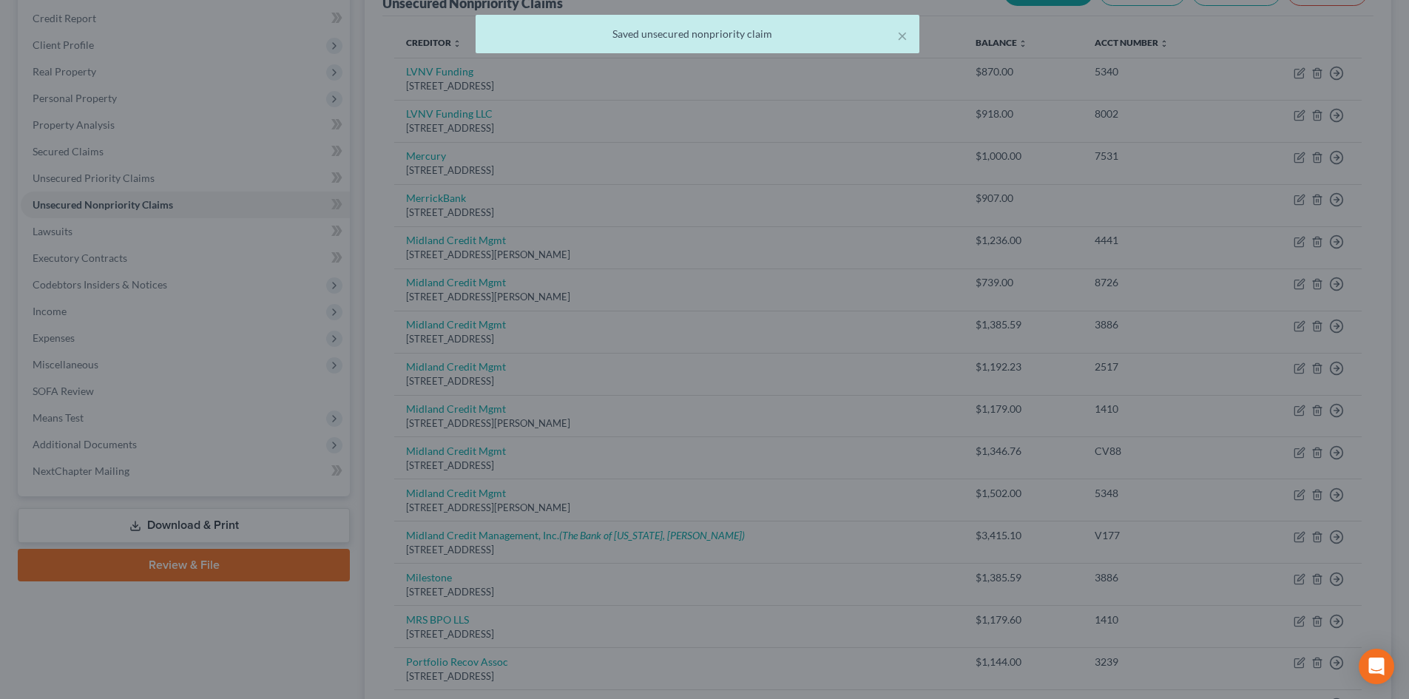
scroll to position [0, 0]
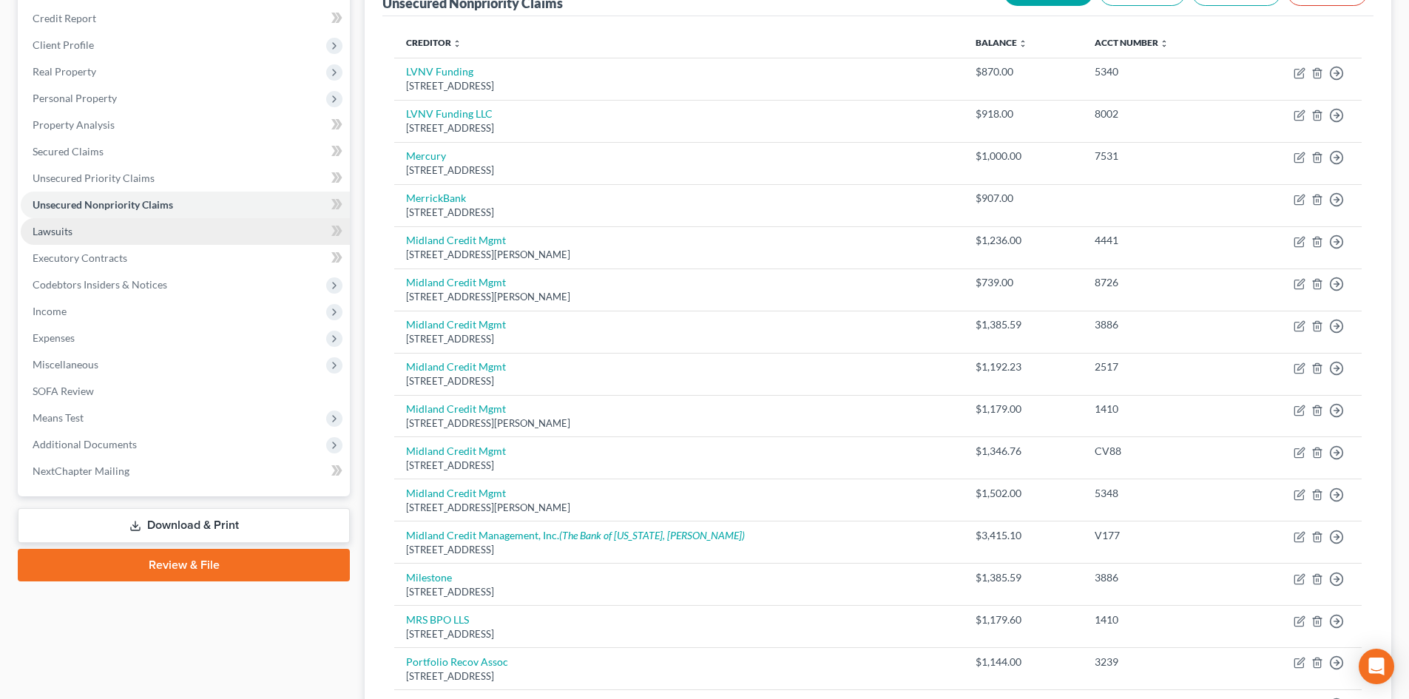
click at [104, 222] on link "Lawsuits" at bounding box center [185, 231] width 329 height 27
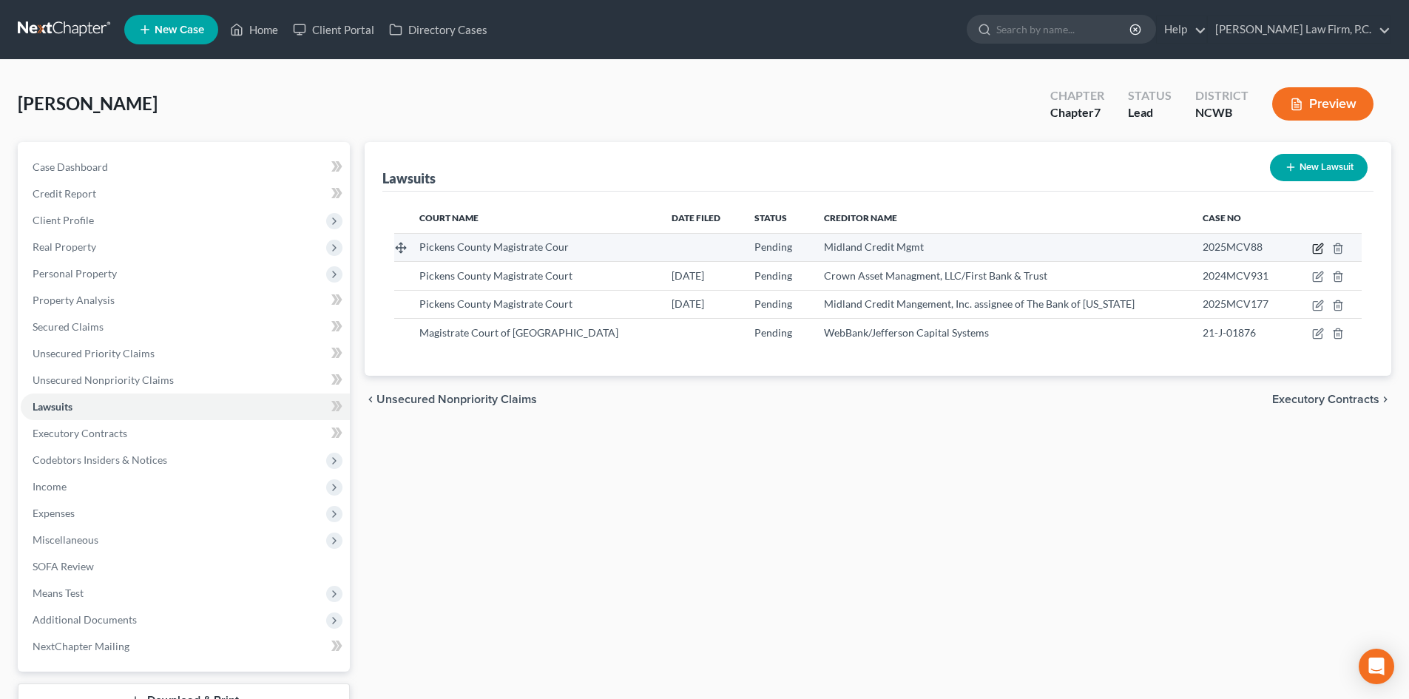
click at [1315, 248] on icon "button" at bounding box center [1318, 249] width 12 height 12
select select "10"
select select "0"
select select "1"
select select "10"
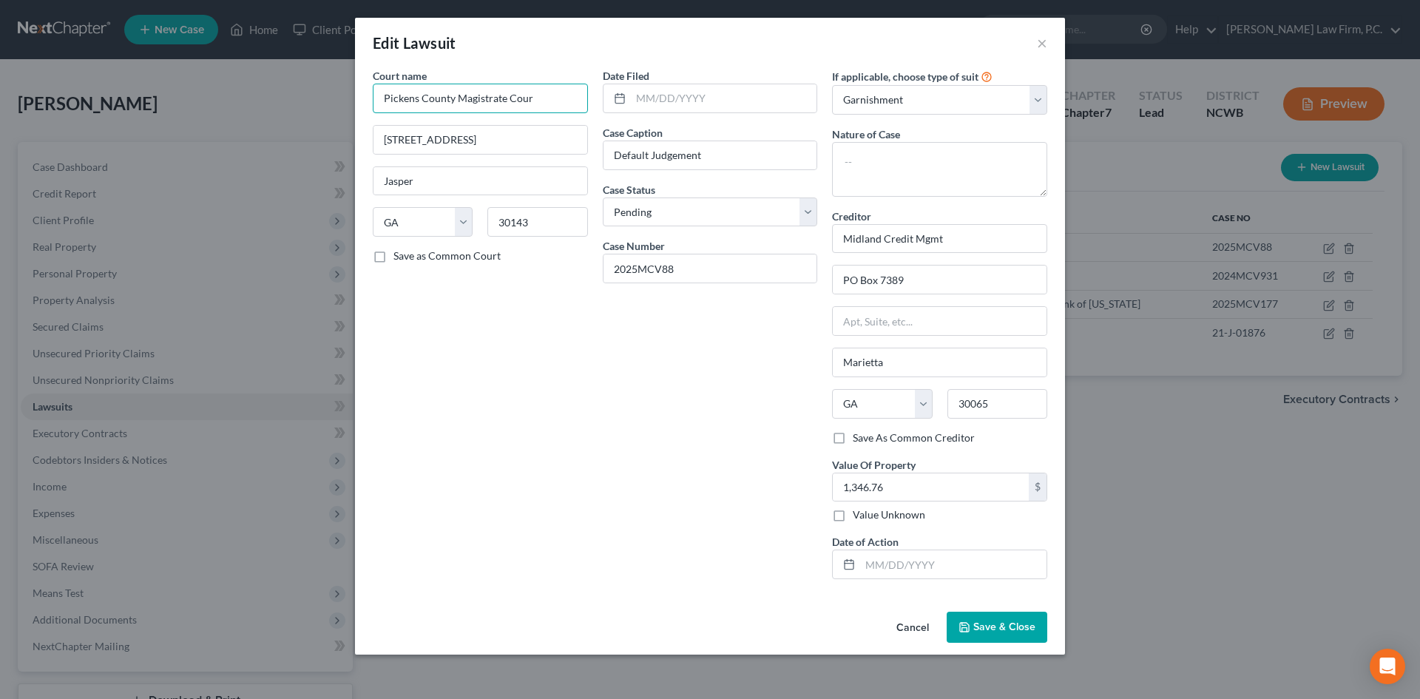
click at [567, 103] on input "Pickens County Magistrate Cour" at bounding box center [480, 99] width 215 height 30
type input "Pickens County Magistrate Court"
drag, startPoint x: 726, startPoint y: 155, endPoint x: 521, endPoint y: 166, distance: 205.3
click at [521, 166] on div "Court name * Pickens County Magistrate Court Pickens County Magistrate Court 50…" at bounding box center [709, 329] width 689 height 523
click at [713, 153] on input "Midland Credit Mangement, Inc. assignee of The Bank of Missouri vs. Jill Lott" at bounding box center [711, 155] width 214 height 28
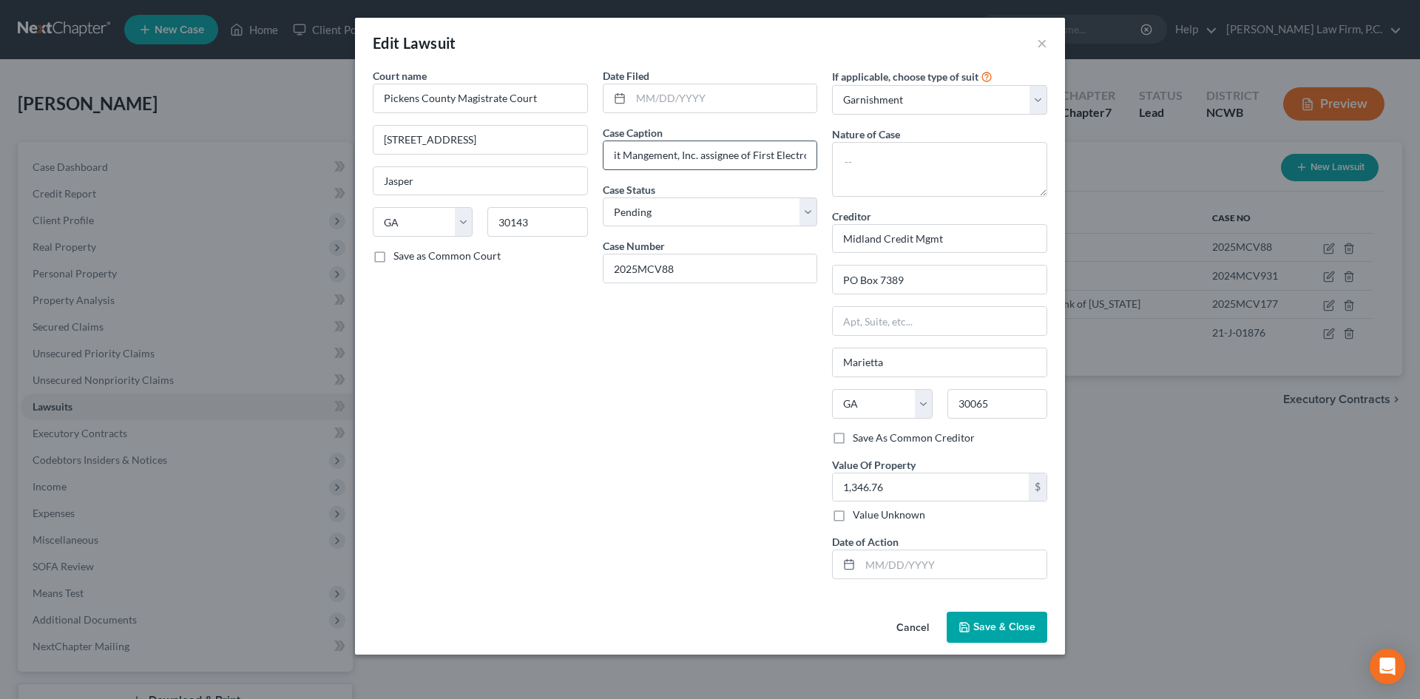
scroll to position [0, 50]
type input "Midland Credit Management, Inc. assignee of First Electronic vs. Jill Lott"
drag, startPoint x: 934, startPoint y: 98, endPoint x: 934, endPoint y: 113, distance: 15.5
click at [934, 104] on select "Select Repossession Garnishment Foreclosure Attached, Seized, Or Levied Other" at bounding box center [939, 100] width 215 height 30
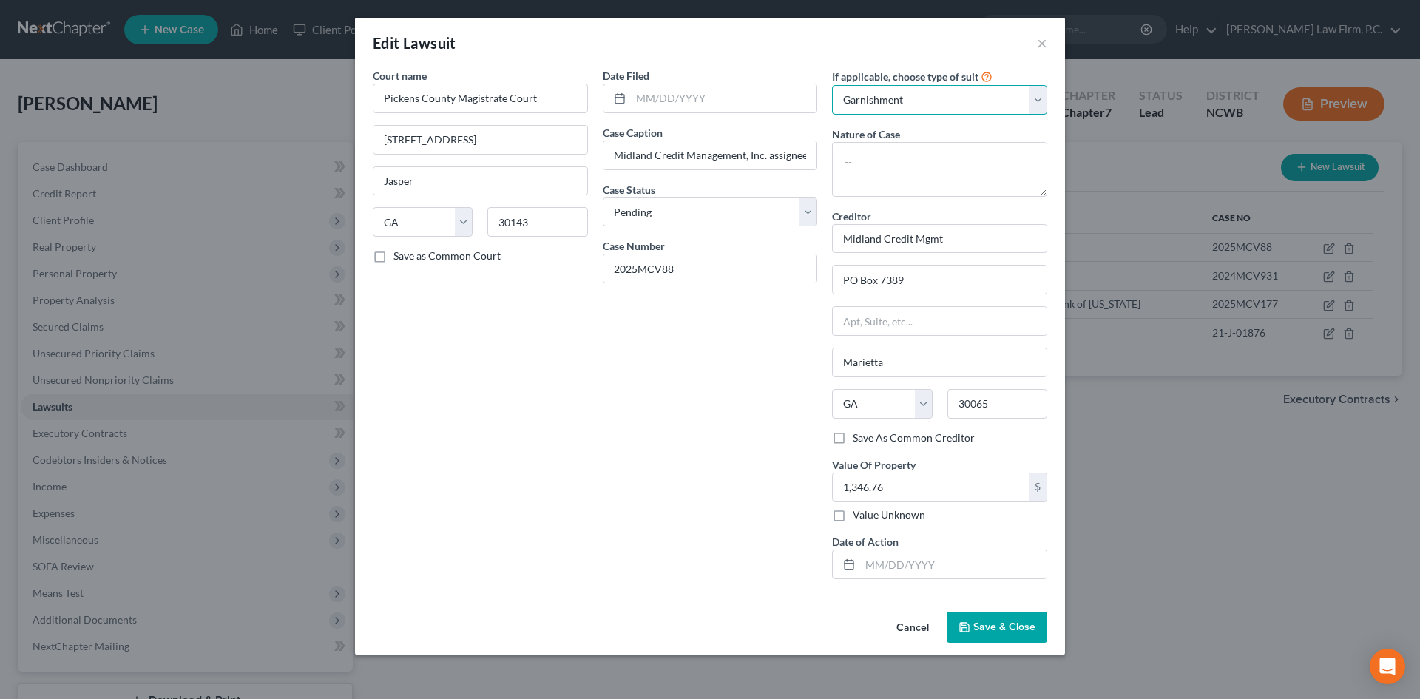
select select "4"
click at [832, 85] on select "Select Repossession Garnishment Foreclosure Attached, Seized, Or Levied Other" at bounding box center [939, 100] width 215 height 30
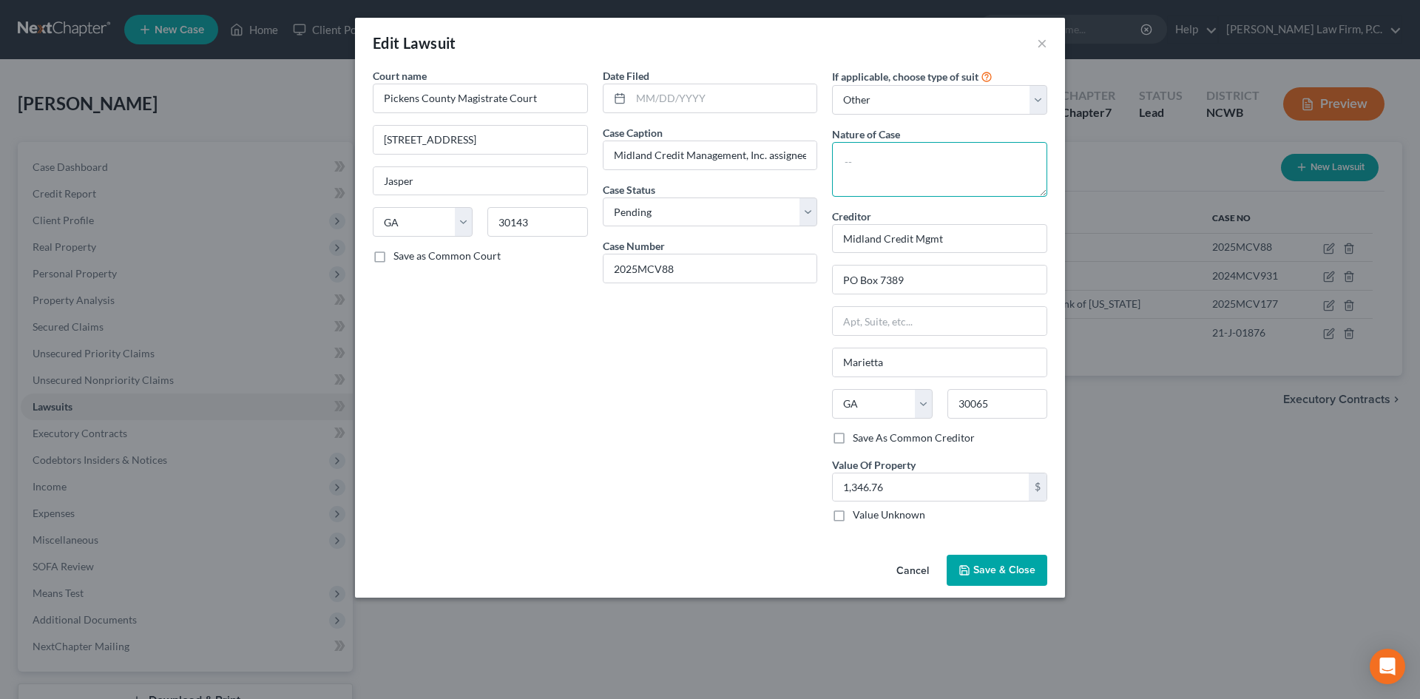
click at [896, 178] on textarea at bounding box center [939, 169] width 215 height 55
type textarea "i"
type textarea "Civil/Contract"
click at [953, 247] on input "Midland Credit Mgmt" at bounding box center [939, 239] width 215 height 30
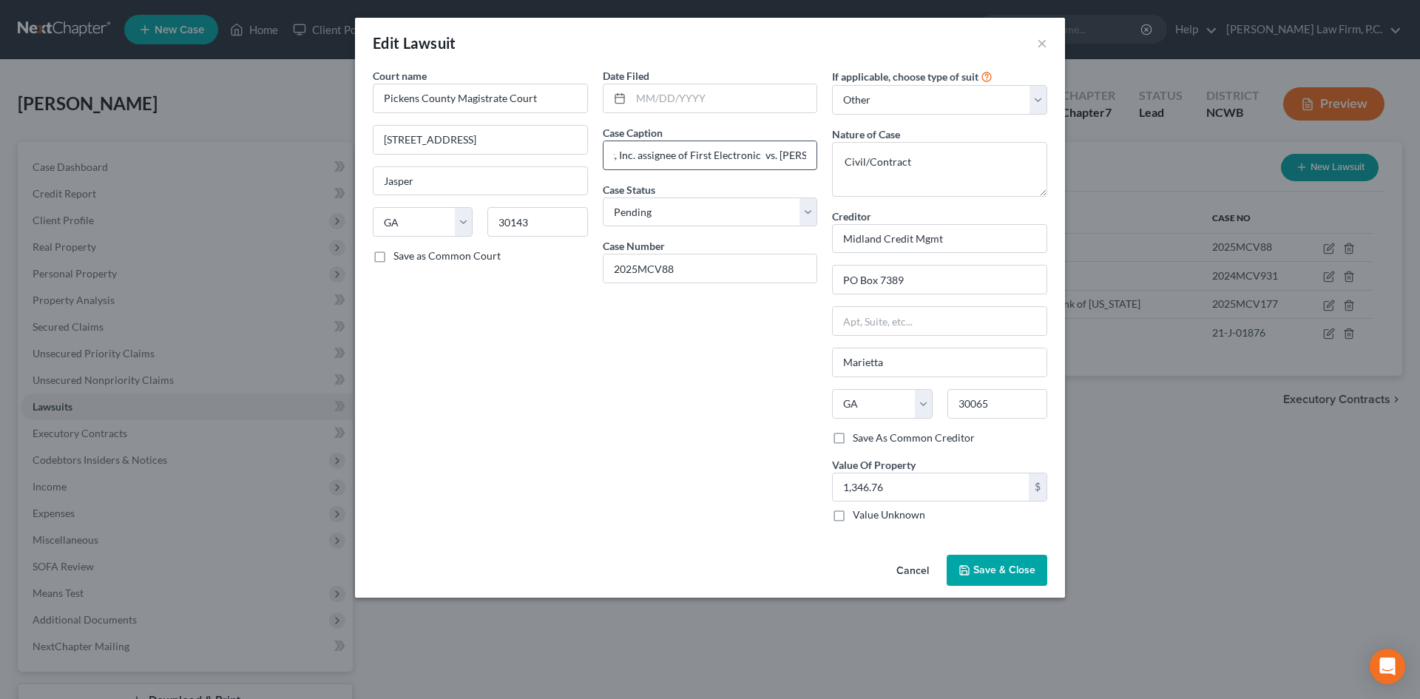
drag, startPoint x: 647, startPoint y: 160, endPoint x: 756, endPoint y: 158, distance: 109.5
click at [756, 158] on input "Midland Credit Management, Inc. assignee of First Electronic vs. Jill Lott" at bounding box center [711, 155] width 214 height 28
click at [756, 156] on input "Midland Credit Management, Inc. assignee of First Electronic vs. Jill Lott" at bounding box center [711, 155] width 214 height 28
type input "Midland Credit Management, Inc. assignee of First Electronic Bank vs. Kathleen …"
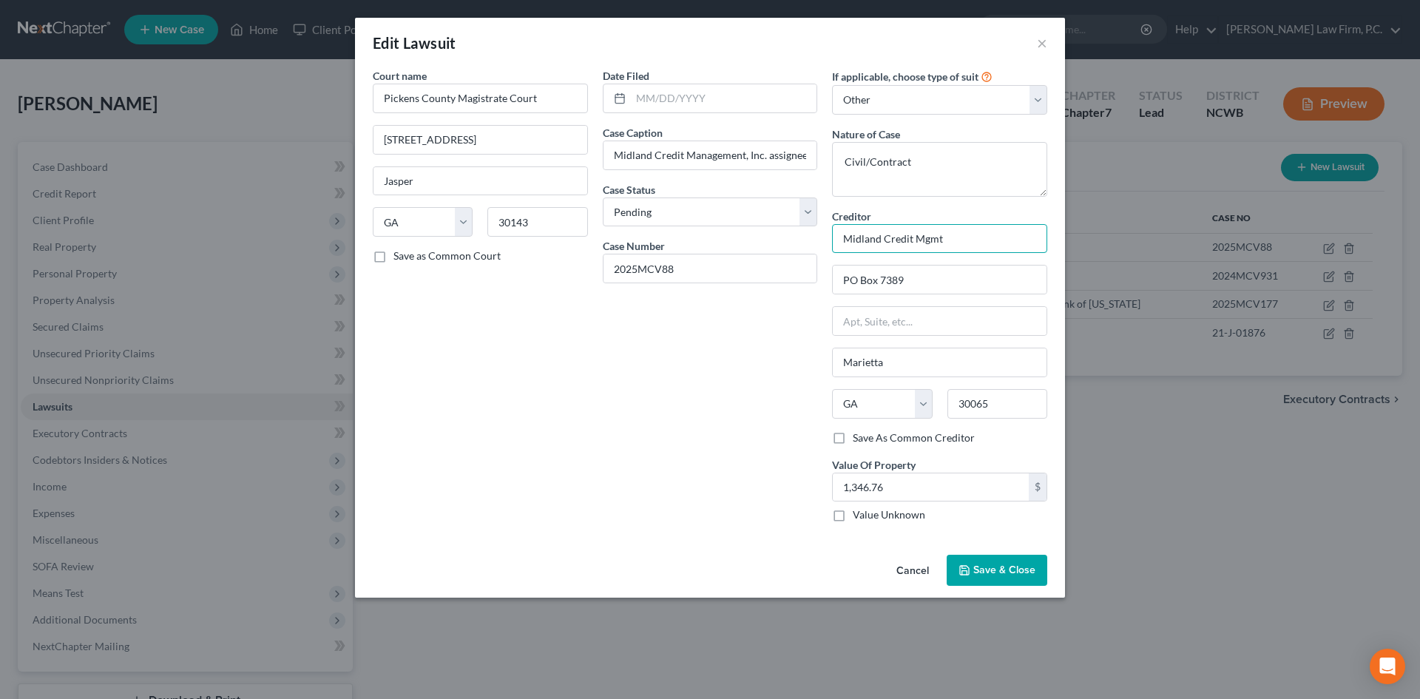
drag, startPoint x: 982, startPoint y: 241, endPoint x: 778, endPoint y: 252, distance: 203.7
click at [780, 252] on div "Court name * Pickens County Magistrate Court 50 N Main St Jasper State AL AK AR…" at bounding box center [709, 301] width 689 height 466
paste input "anagement, Inc. assignee of First Electronic Bank"
type input "Midland Credit Management, Inc. assignee of First Electronic Bank"
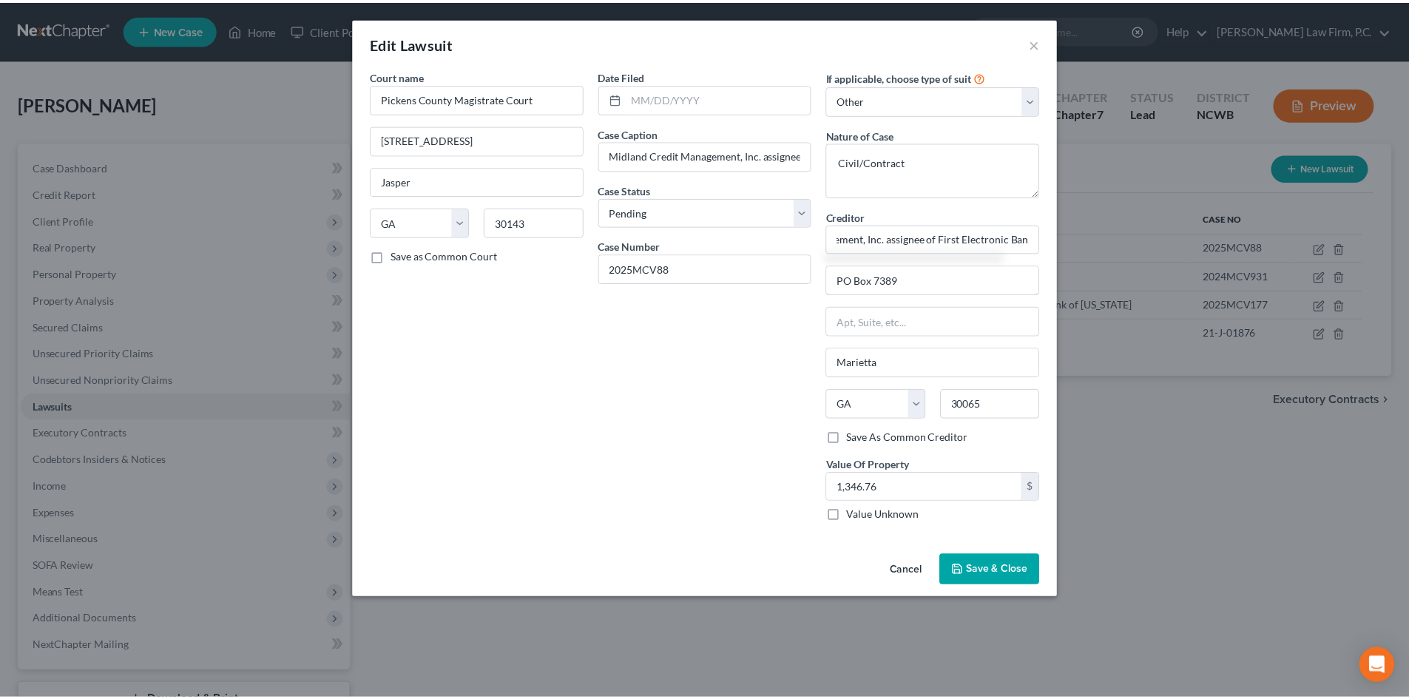
scroll to position [0, 0]
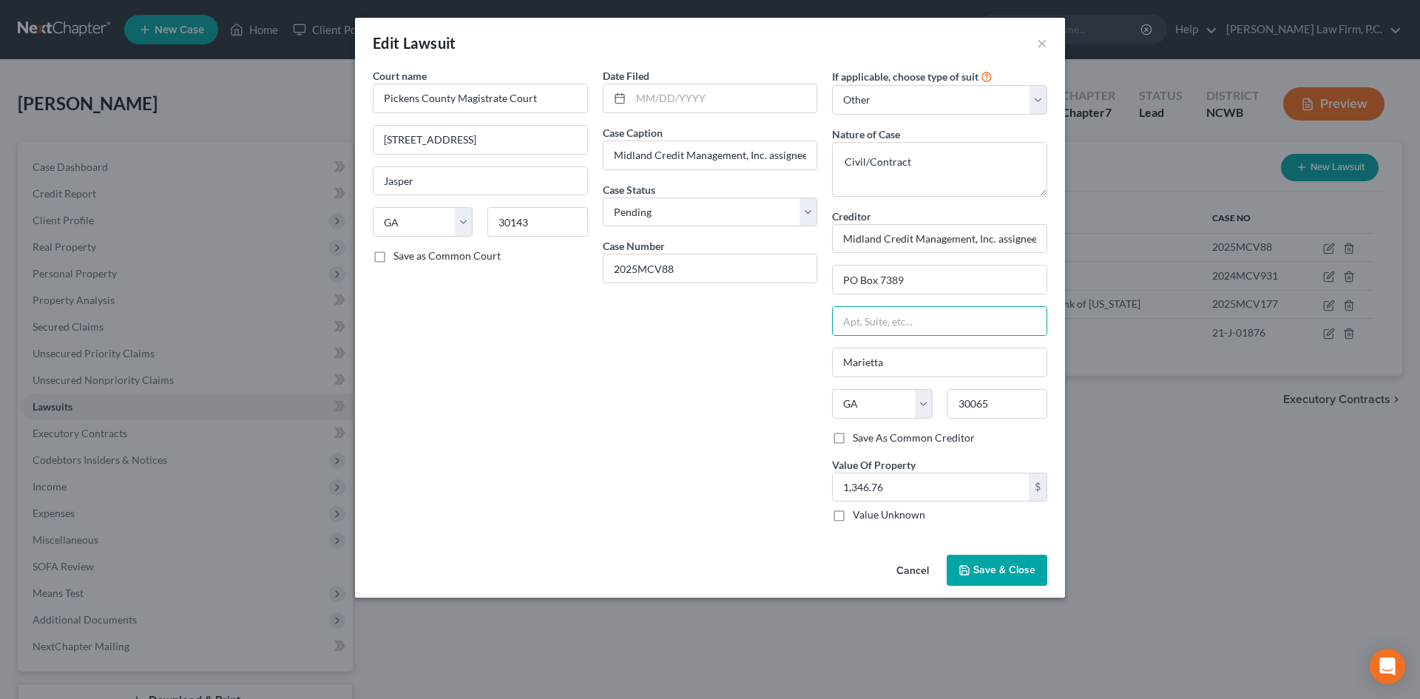
click at [982, 569] on span "Save & Close" at bounding box center [1005, 570] width 62 height 13
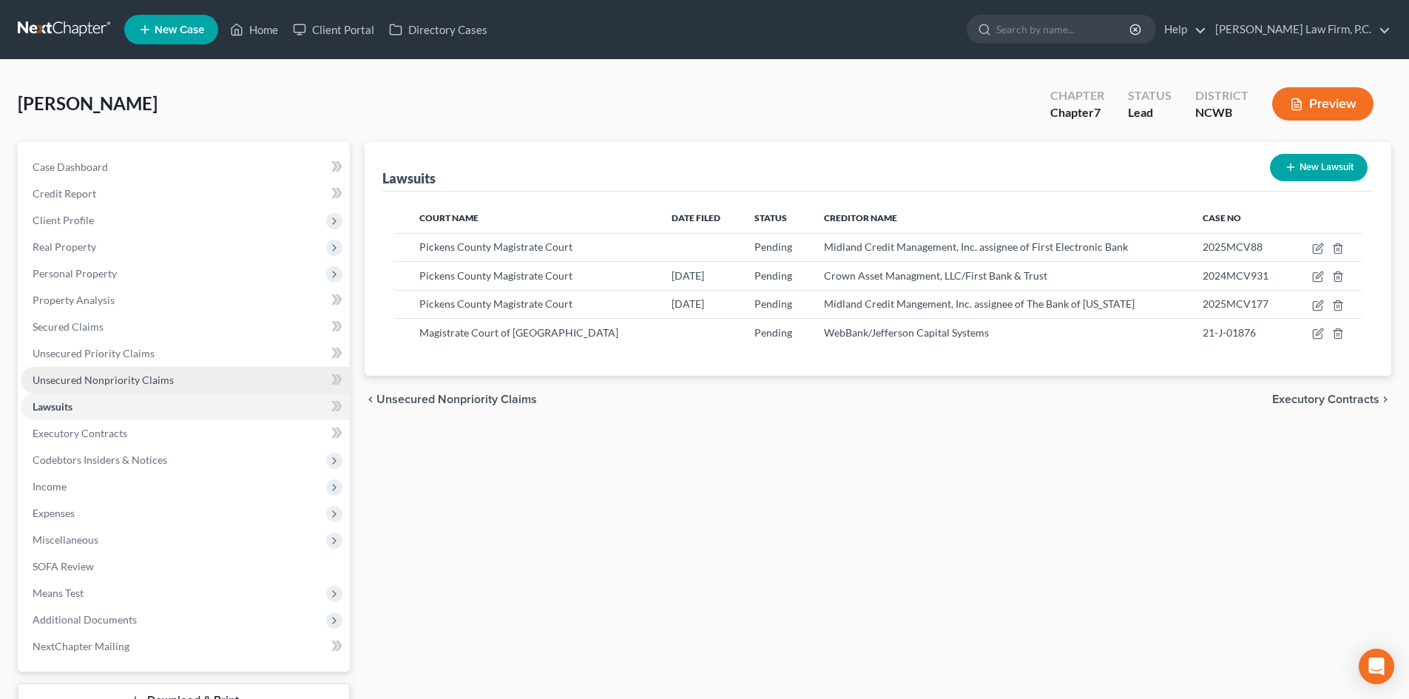
click at [94, 370] on link "Unsecured Nonpriority Claims" at bounding box center [185, 380] width 329 height 27
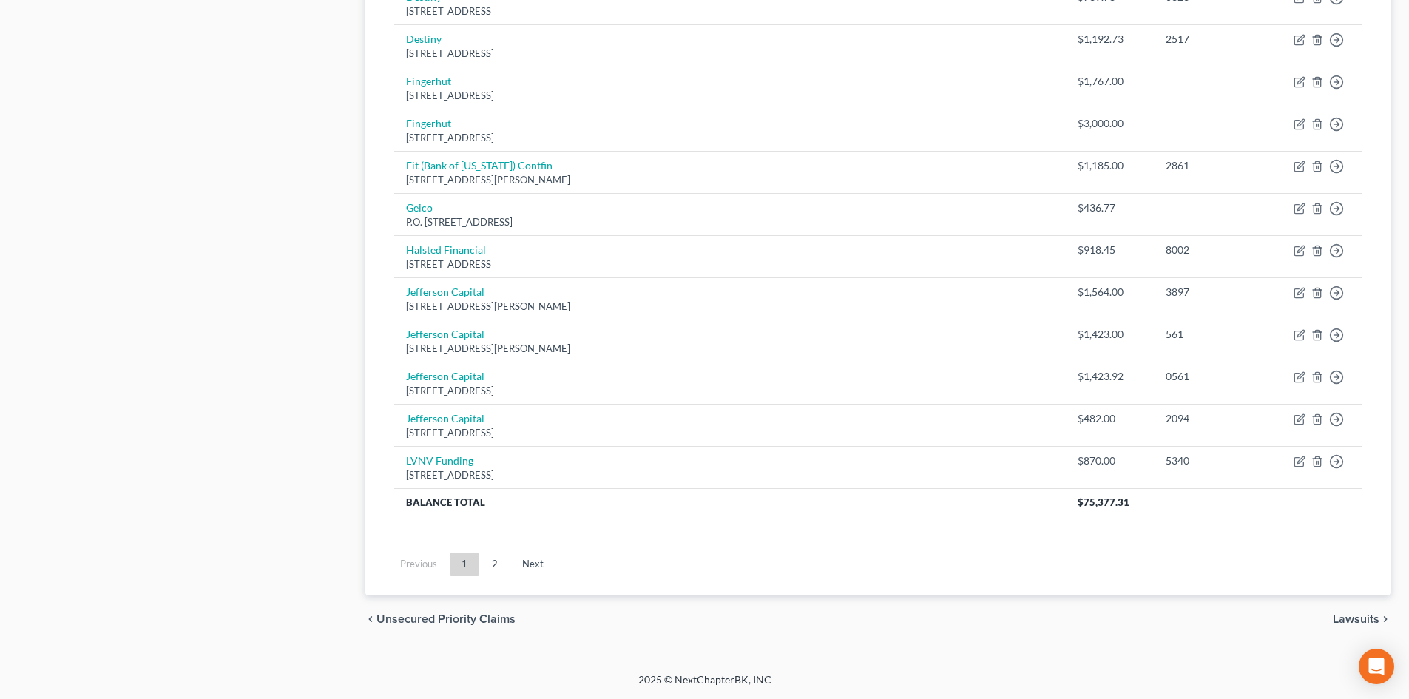
click at [493, 563] on link "2" at bounding box center [495, 565] width 30 height 24
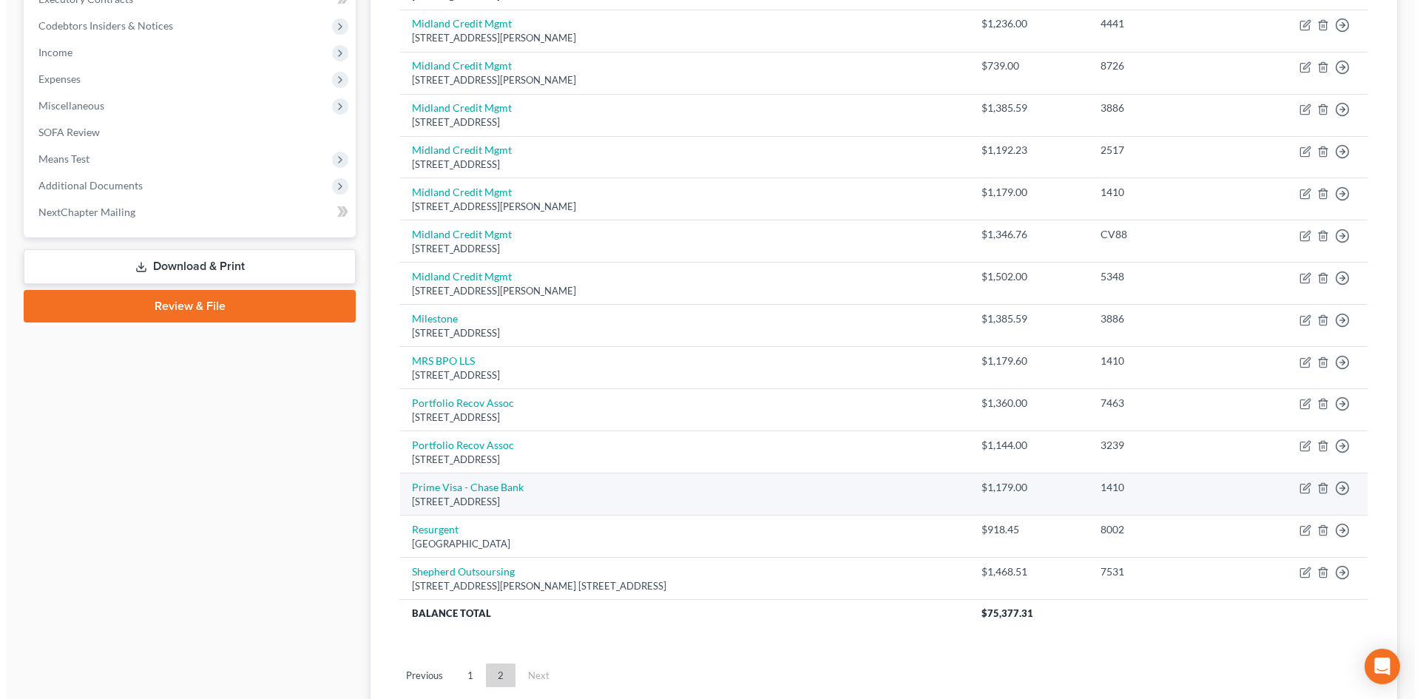
scroll to position [323, 0]
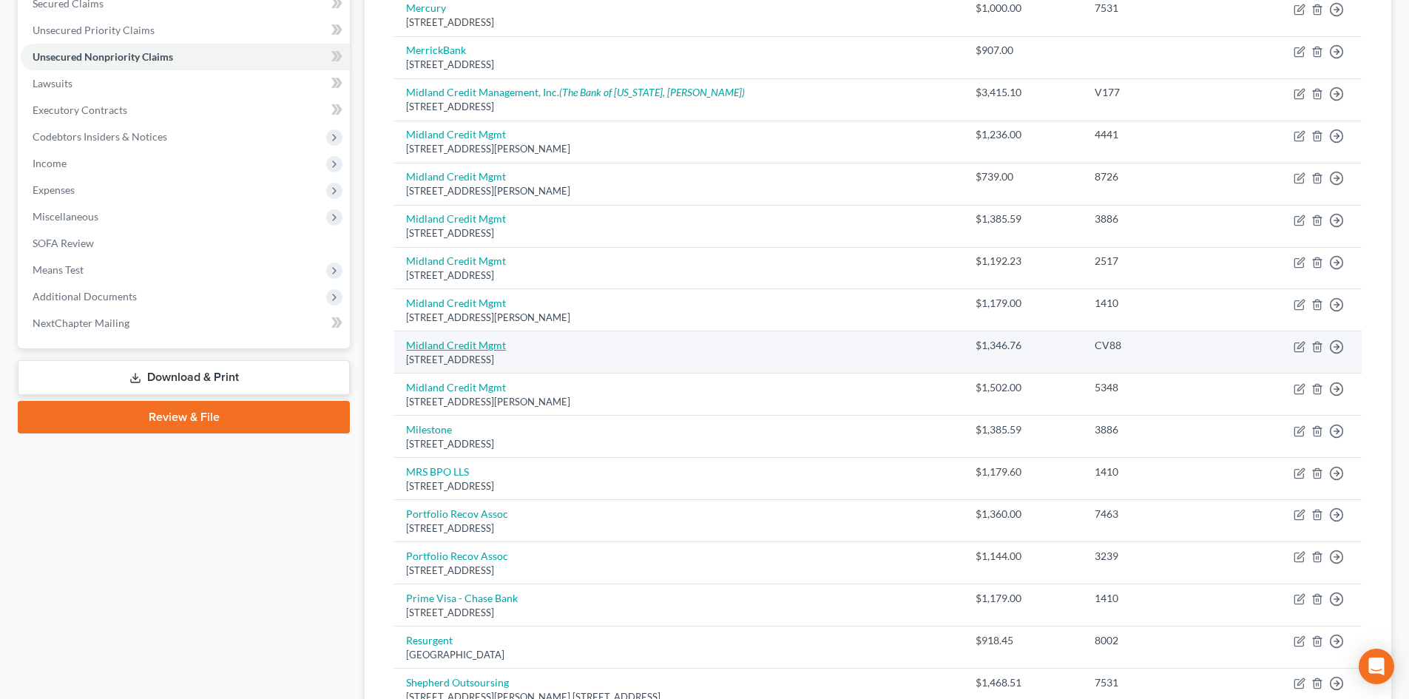
click at [481, 345] on link "Midland Credit Mgmt" at bounding box center [456, 345] width 100 height 13
select select "4"
select select "8"
select select "1"
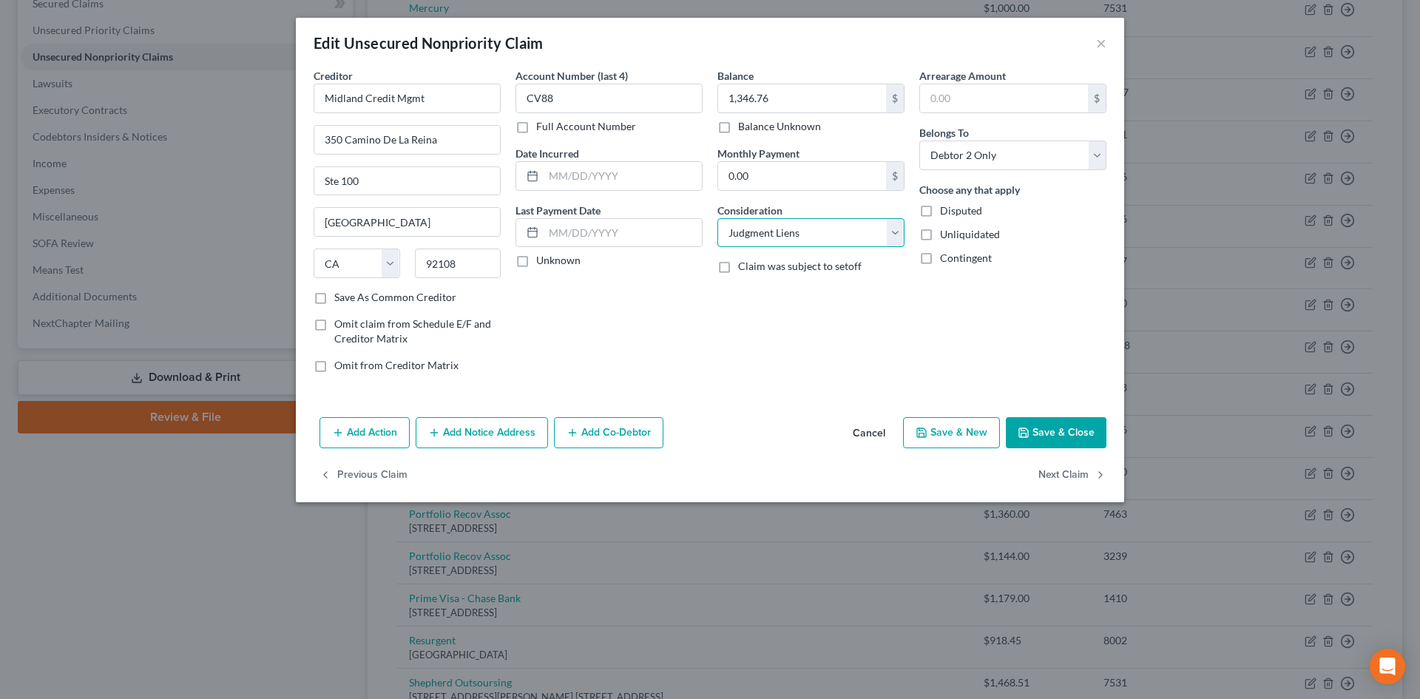
click at [798, 236] on select "Select Cable / Satellite Services Collection Agency Credit Card Debt Debt Couns…" at bounding box center [811, 233] width 187 height 30
select select "2"
click at [718, 218] on select "Select Cable / Satellite Services Collection Agency Credit Card Debt Debt Couns…" at bounding box center [811, 233] width 187 height 30
click at [483, 442] on button "Add Notice Address" at bounding box center [482, 432] width 132 height 31
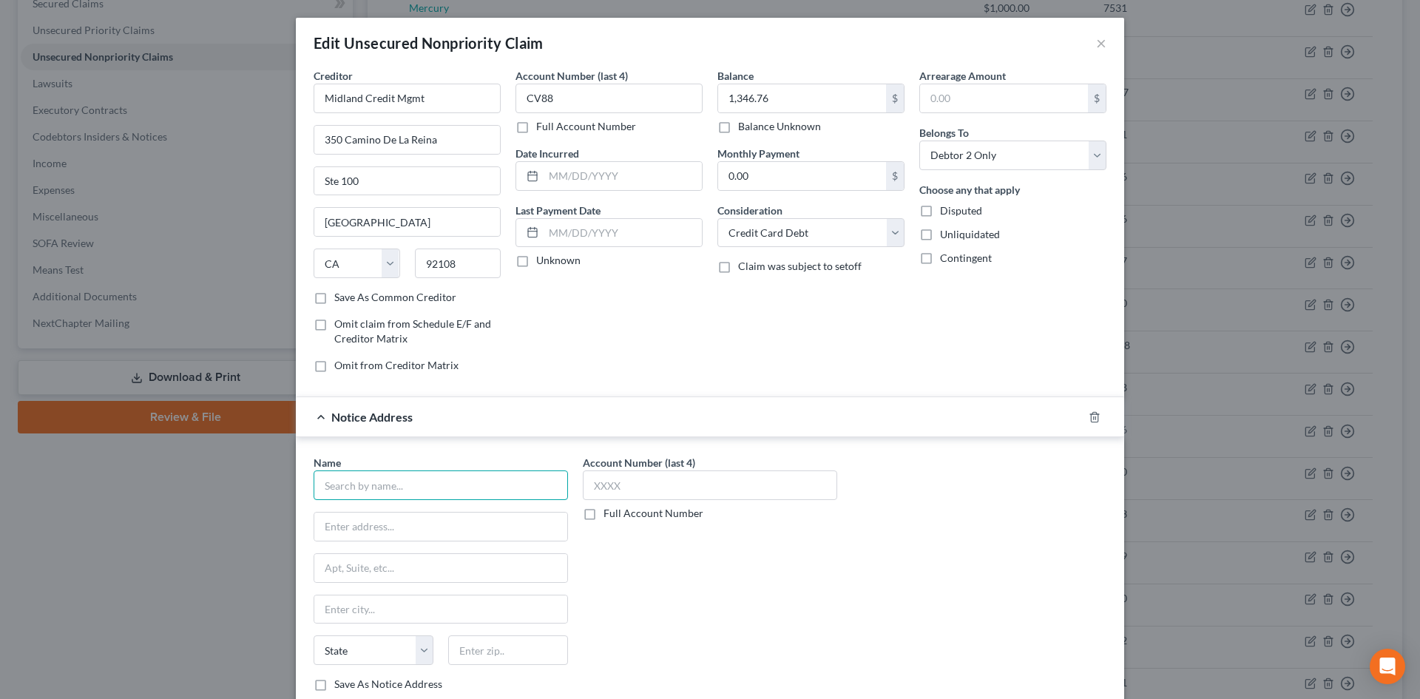
click at [429, 479] on input "text" at bounding box center [441, 486] width 254 height 30
type input "Aldridge Pite Haan, LLP"
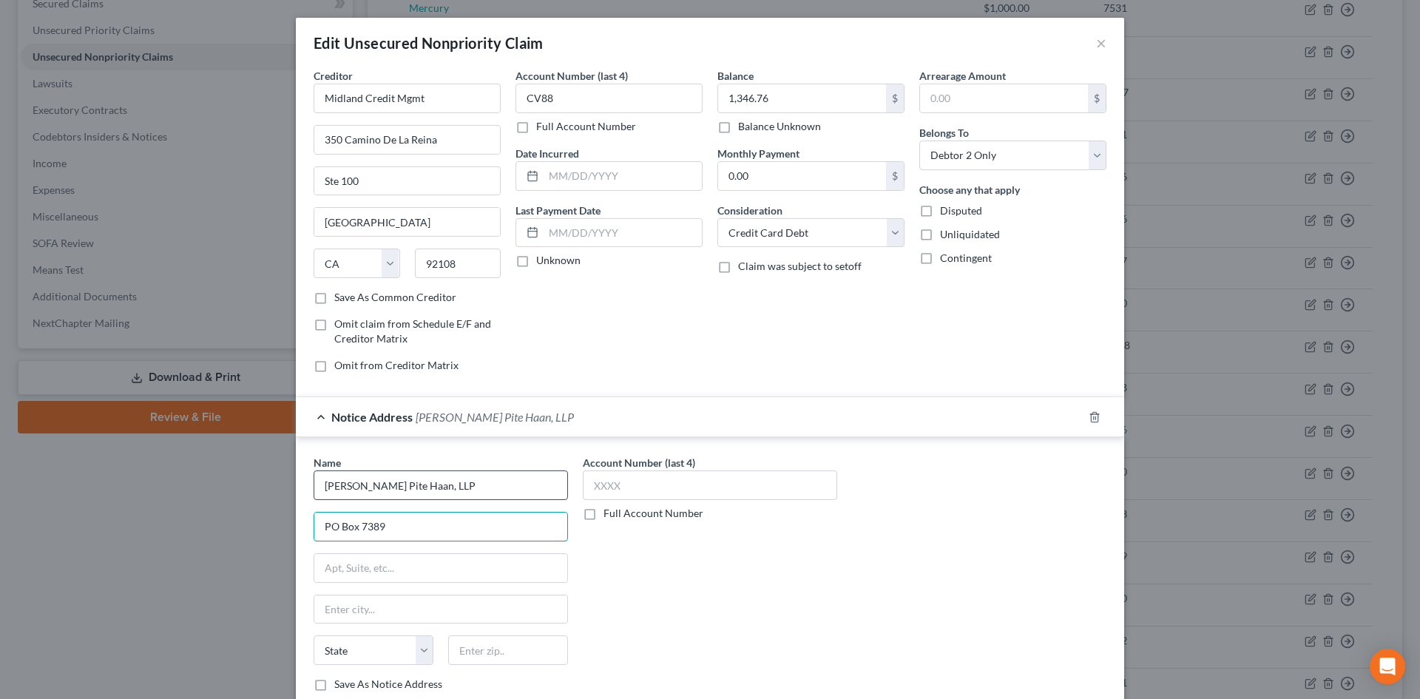
type input "PO Box 7389"
type input "30065"
type input "Marietta"
select select "10"
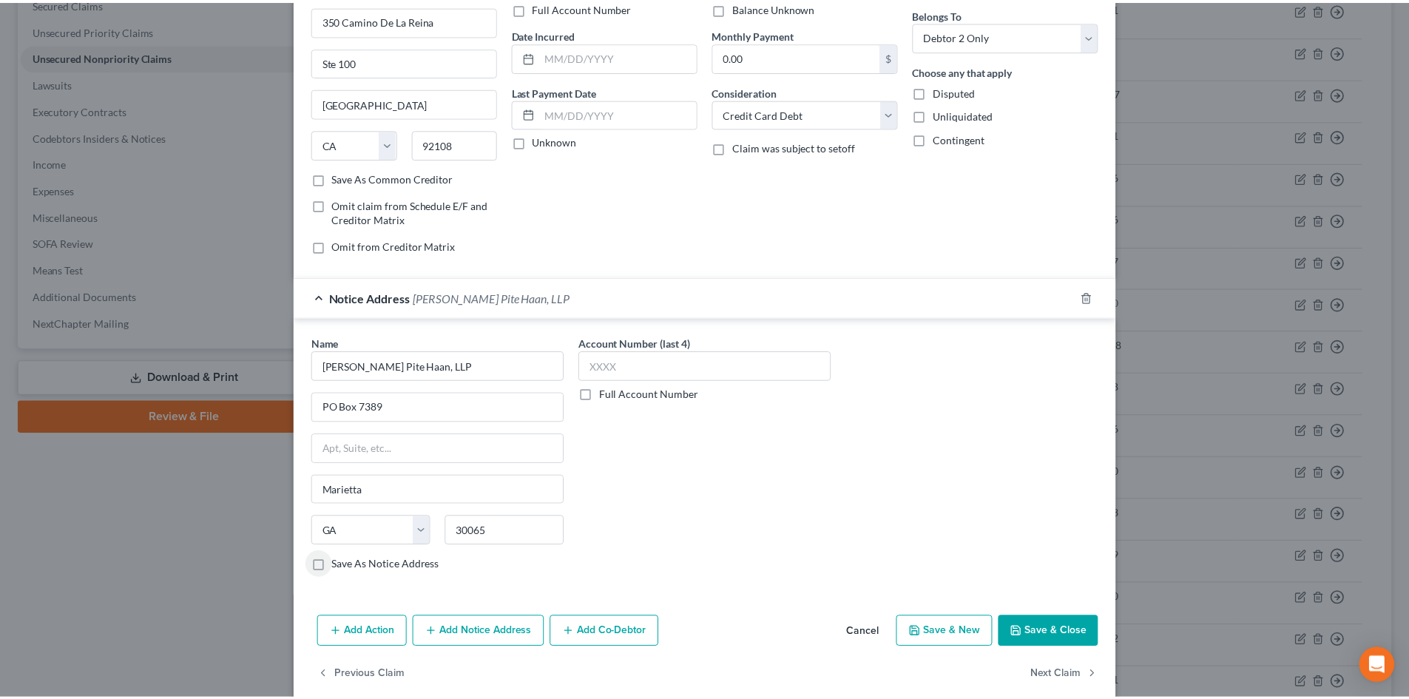
scroll to position [140, 0]
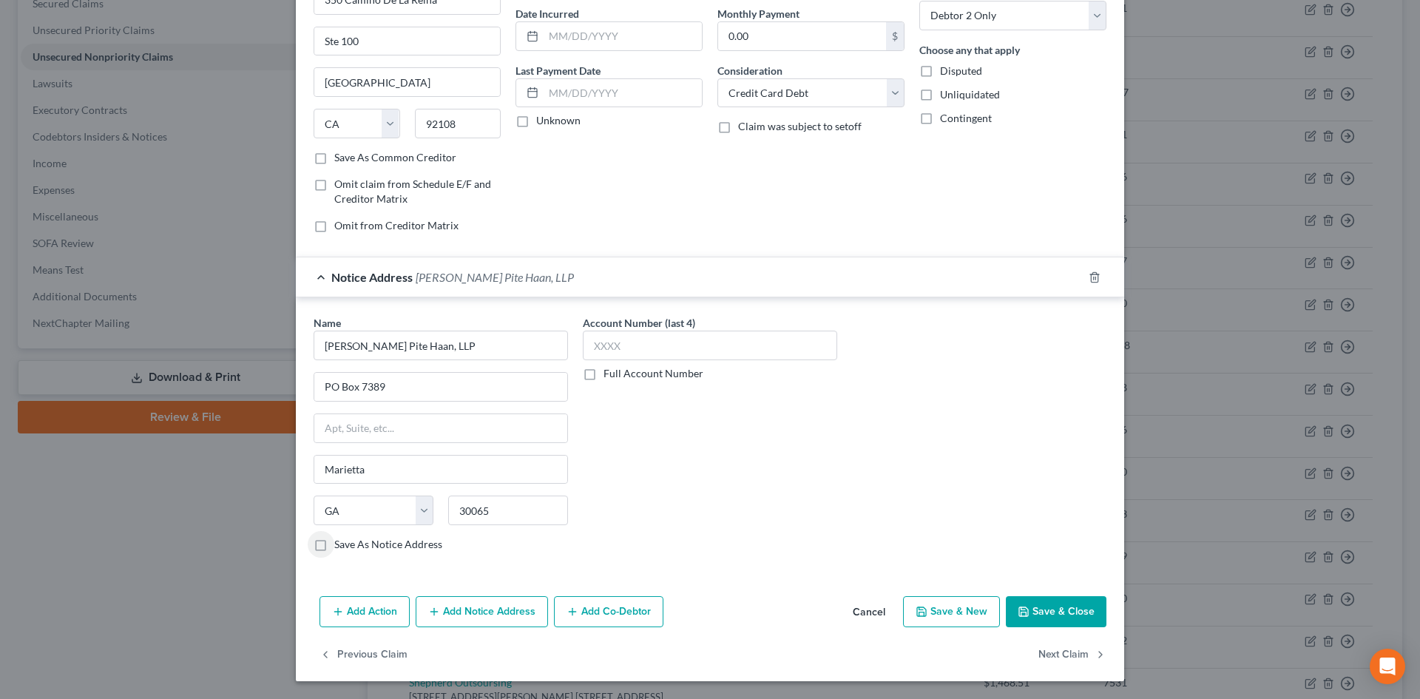
click at [1028, 606] on button "Save & Close" at bounding box center [1056, 611] width 101 height 31
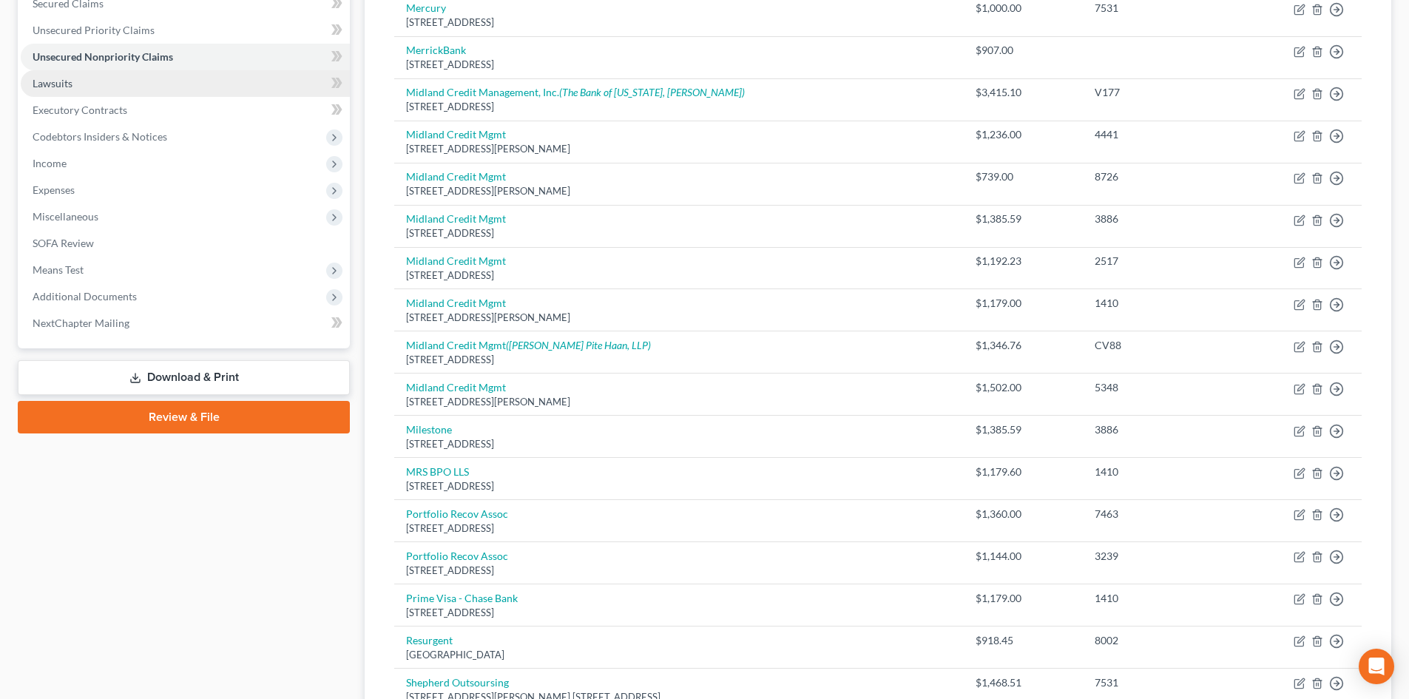
click at [100, 78] on link "Lawsuits" at bounding box center [185, 83] width 329 height 27
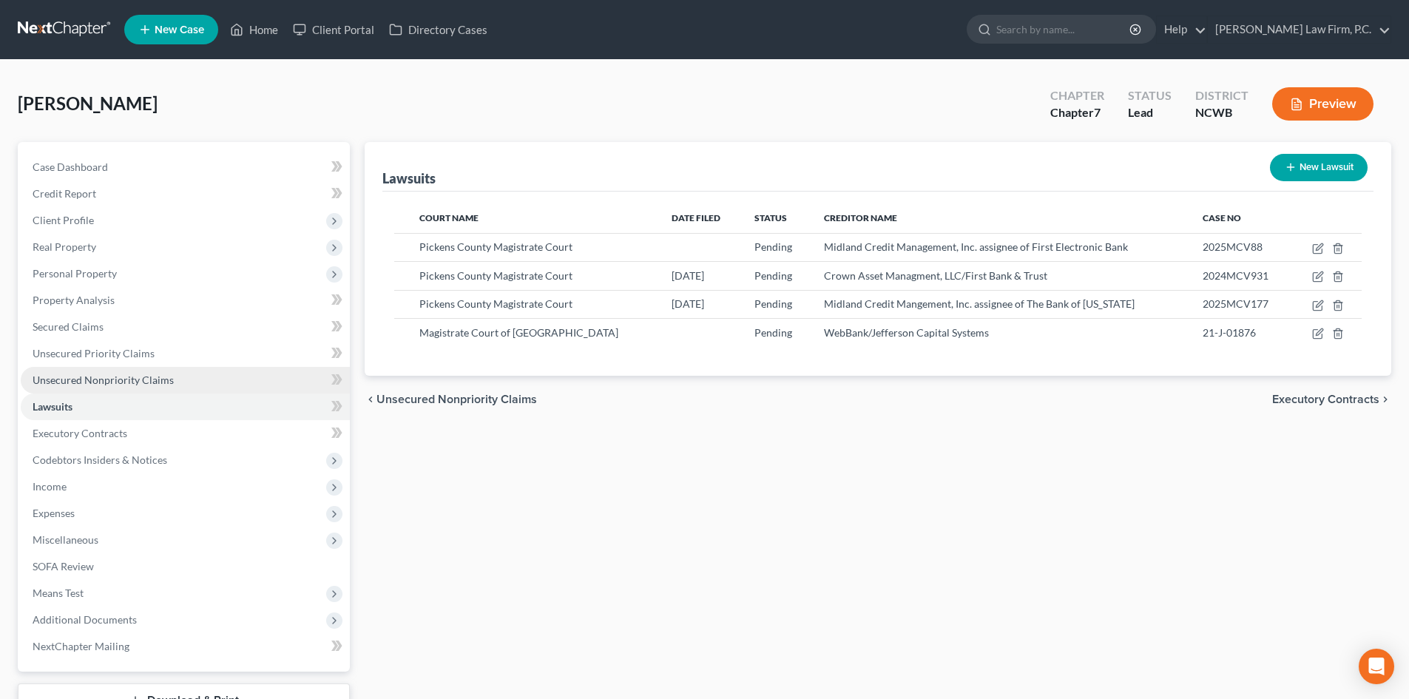
click at [81, 381] on span "Unsecured Nonpriority Claims" at bounding box center [103, 380] width 141 height 13
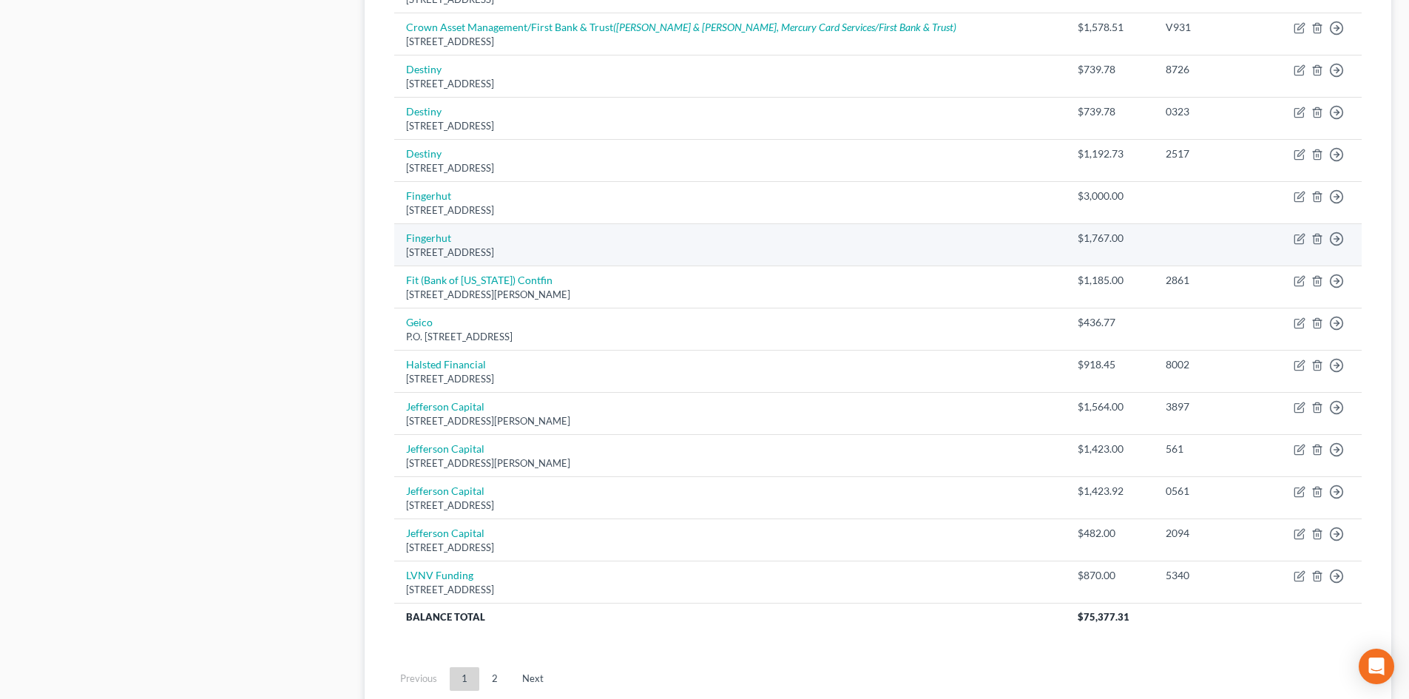
scroll to position [962, 0]
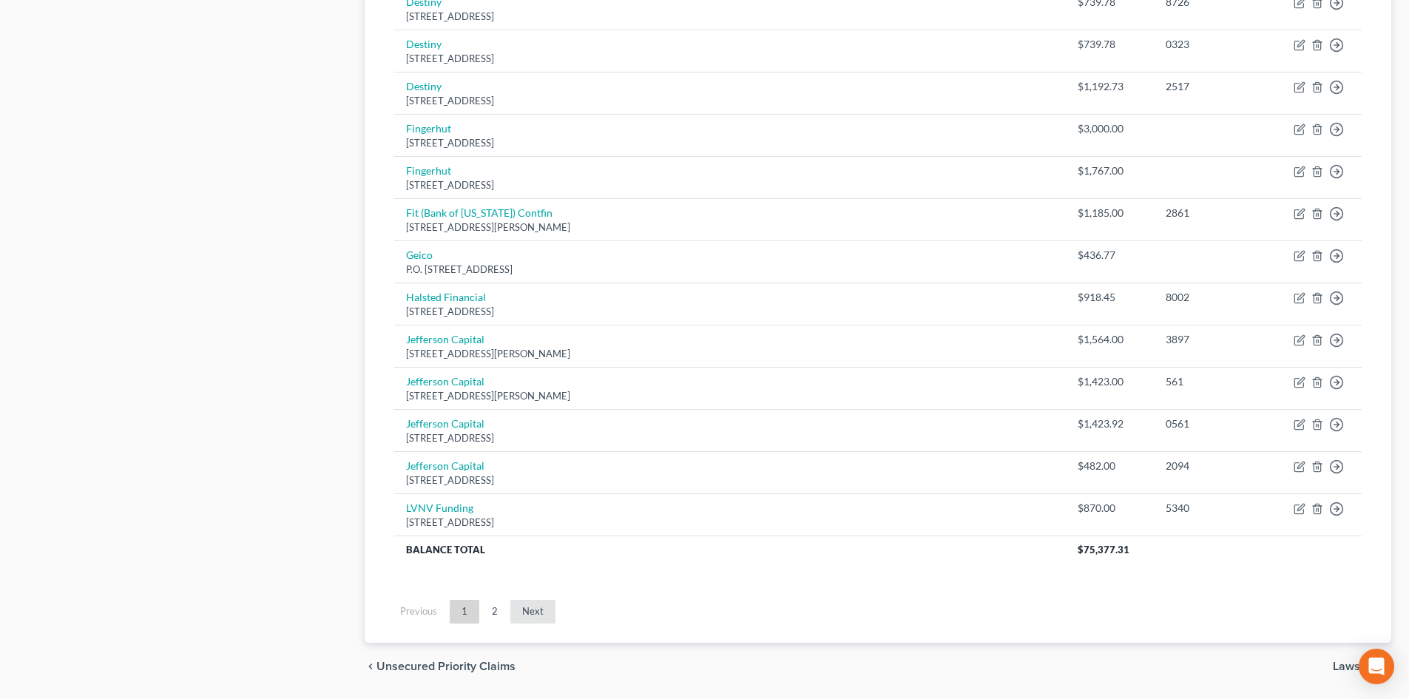
click at [546, 608] on link "Next" at bounding box center [532, 612] width 45 height 24
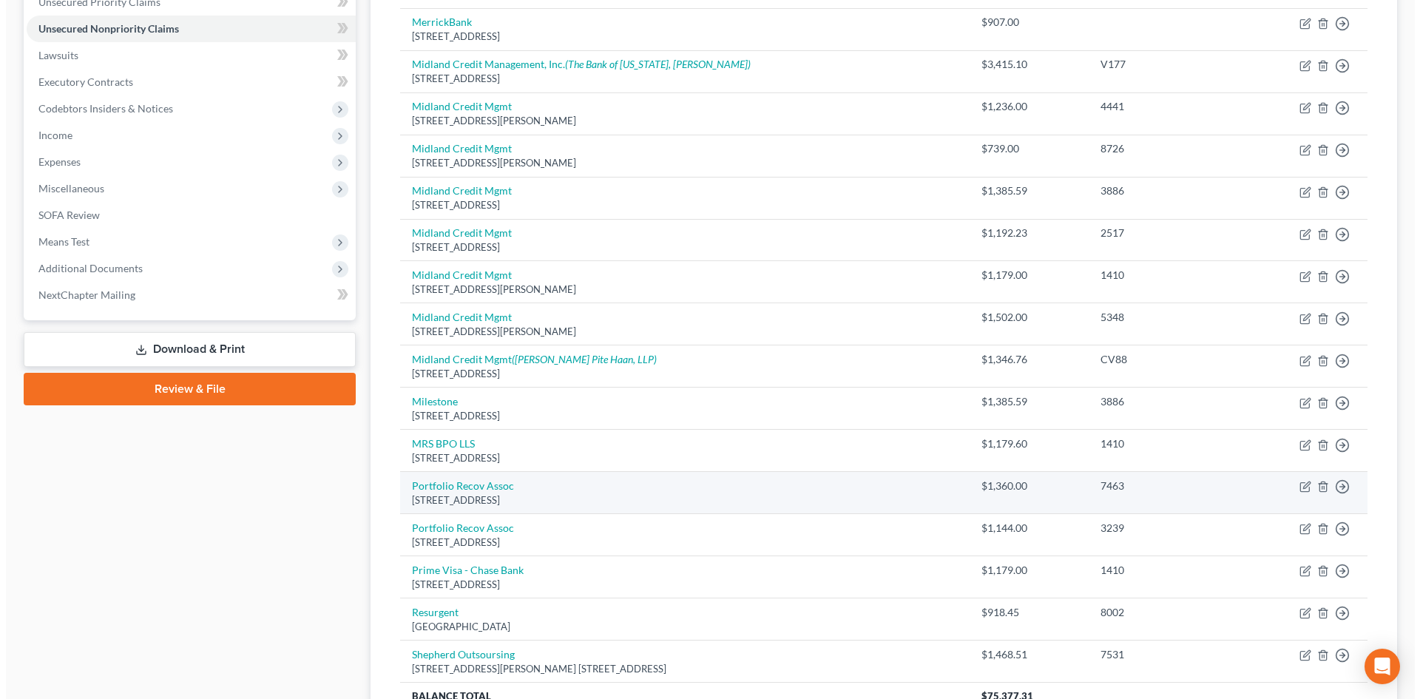
scroll to position [323, 0]
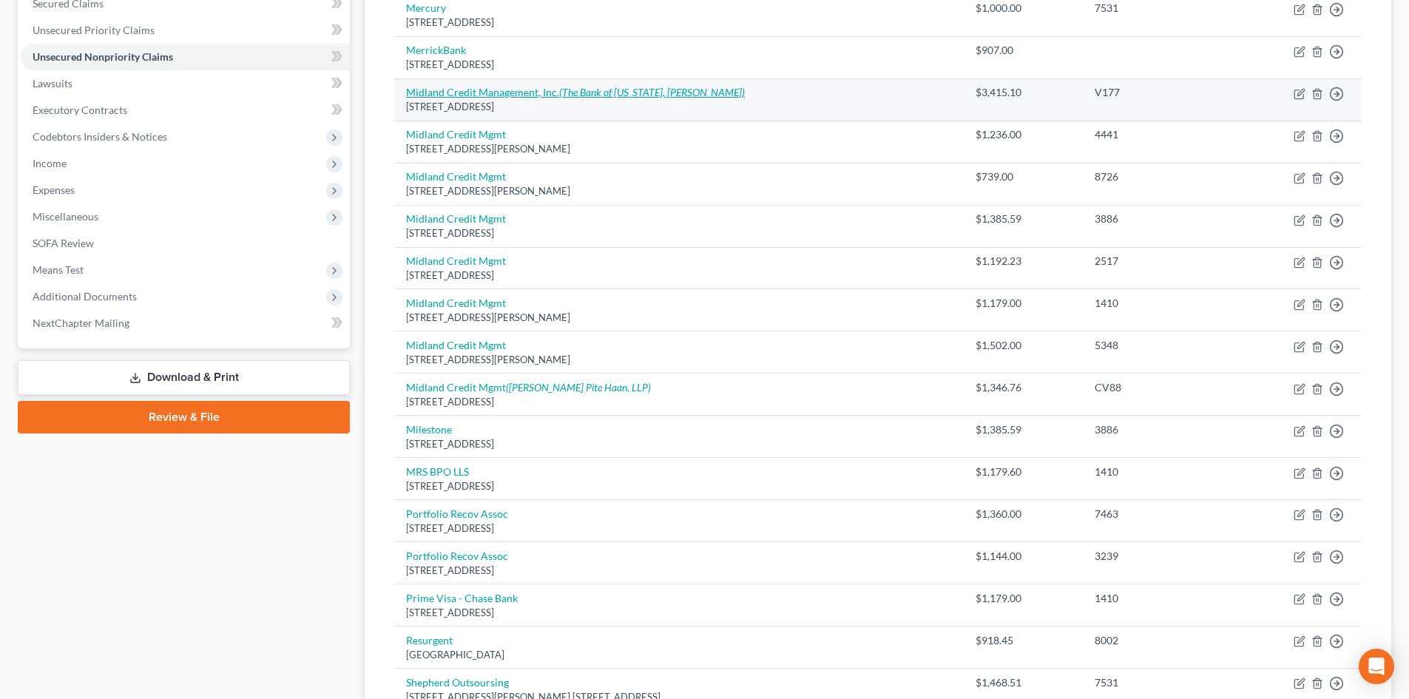
click at [604, 93] on icon "(The Bank of Missouri, Clairborne Adcock)" at bounding box center [652, 92] width 186 height 13
select select "4"
select select "2"
select select "0"
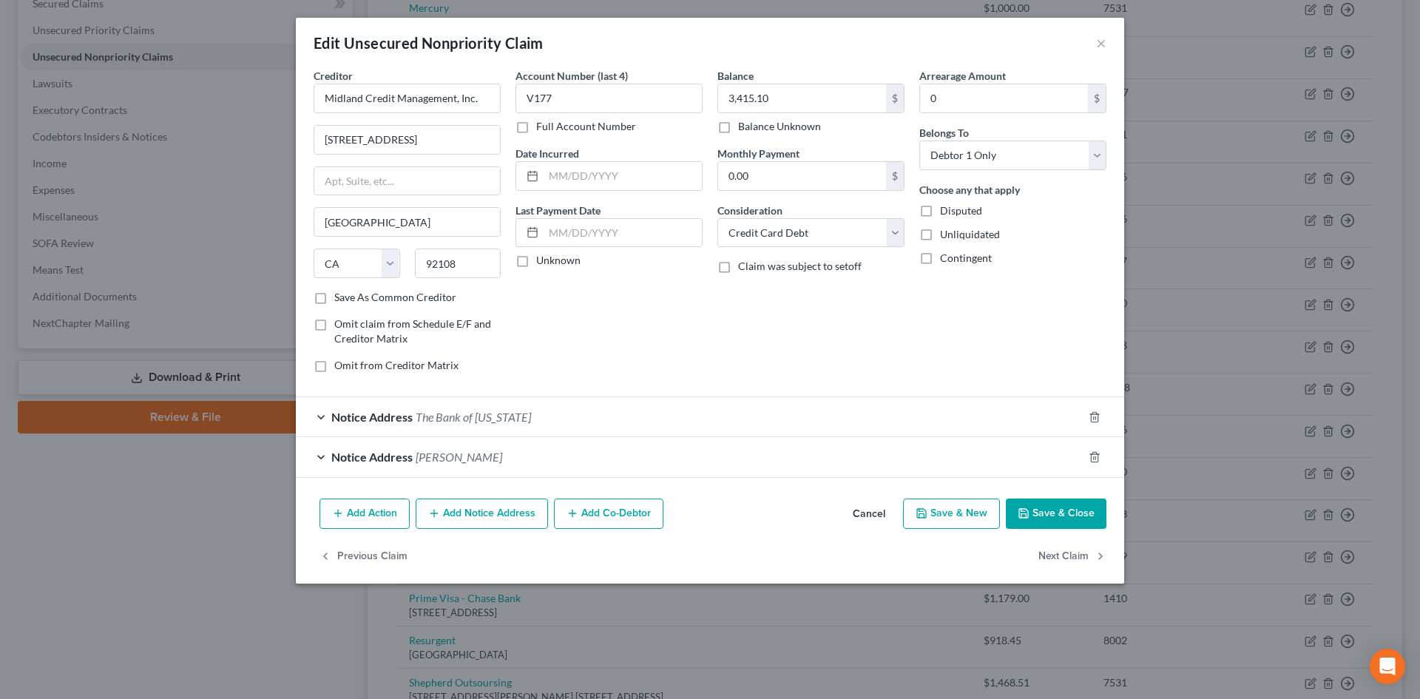
click at [490, 514] on button "Add Notice Address" at bounding box center [482, 514] width 132 height 31
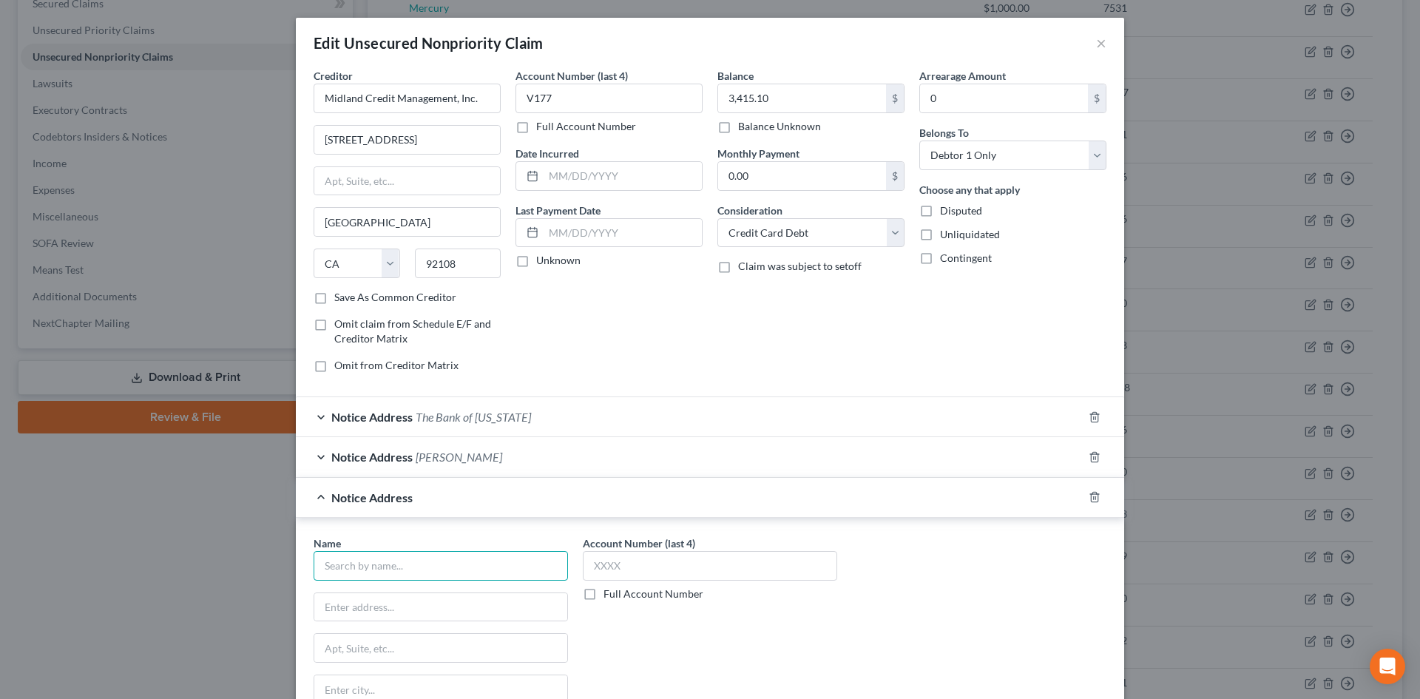
click at [422, 558] on input "text" at bounding box center [441, 566] width 254 height 30
type input "Genesis FS Card Services"
type input "PO Box 4477"
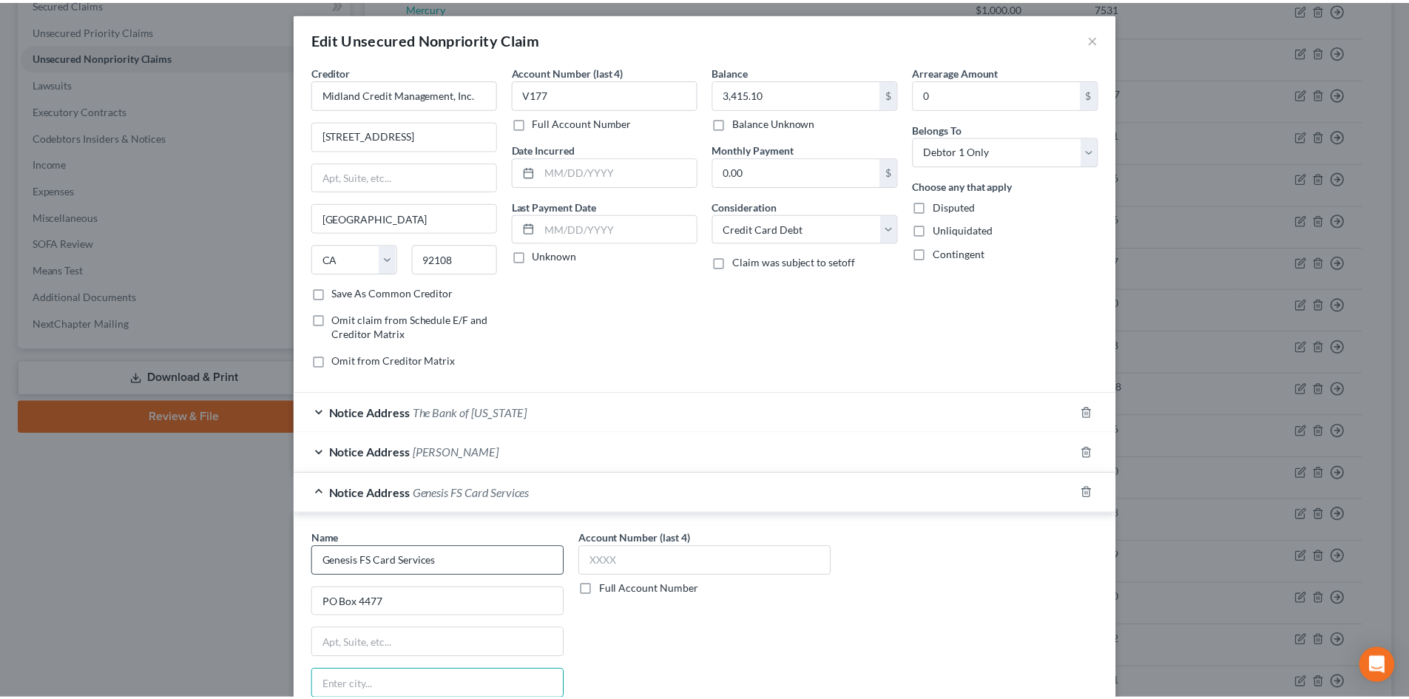
scroll to position [220, 0]
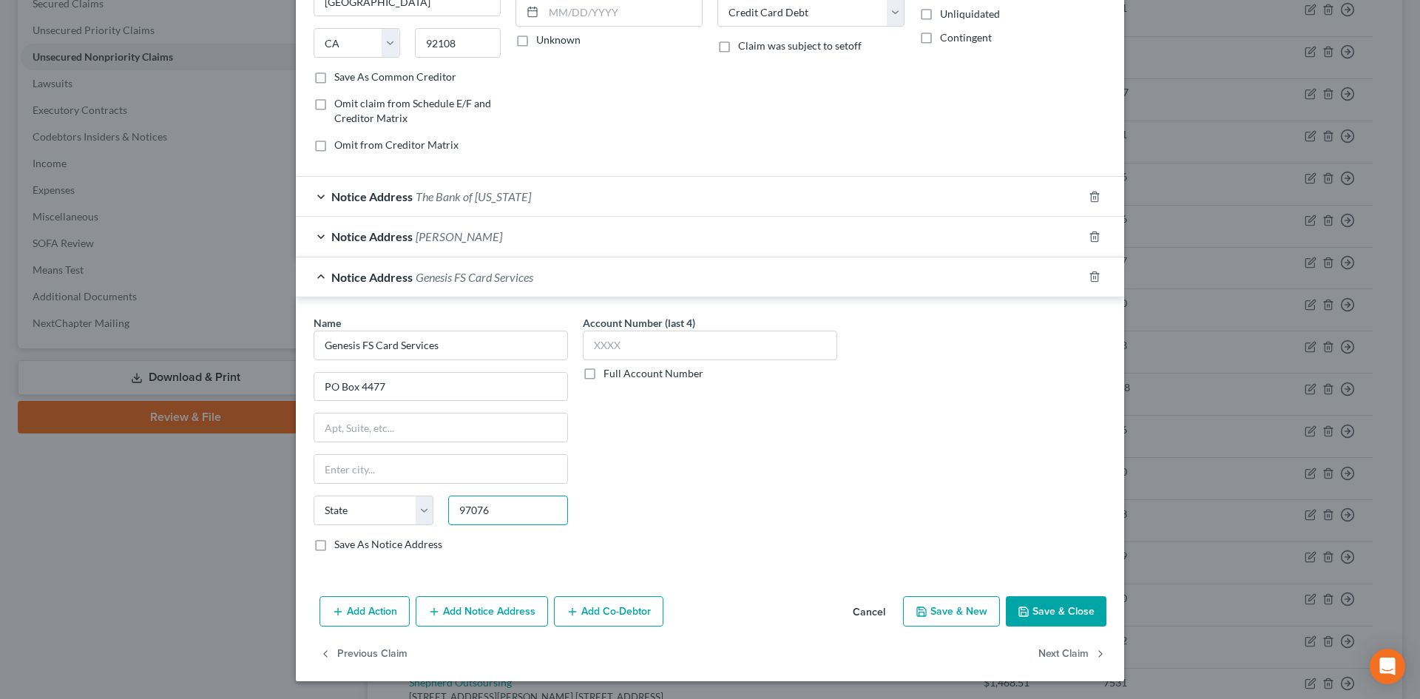
type input "97076"
type input "Beaverton"
select select "38"
click at [401, 547] on label "Save As Notice Address" at bounding box center [388, 544] width 108 height 15
click at [350, 547] on input "Save As Notice Address" at bounding box center [345, 542] width 10 height 10
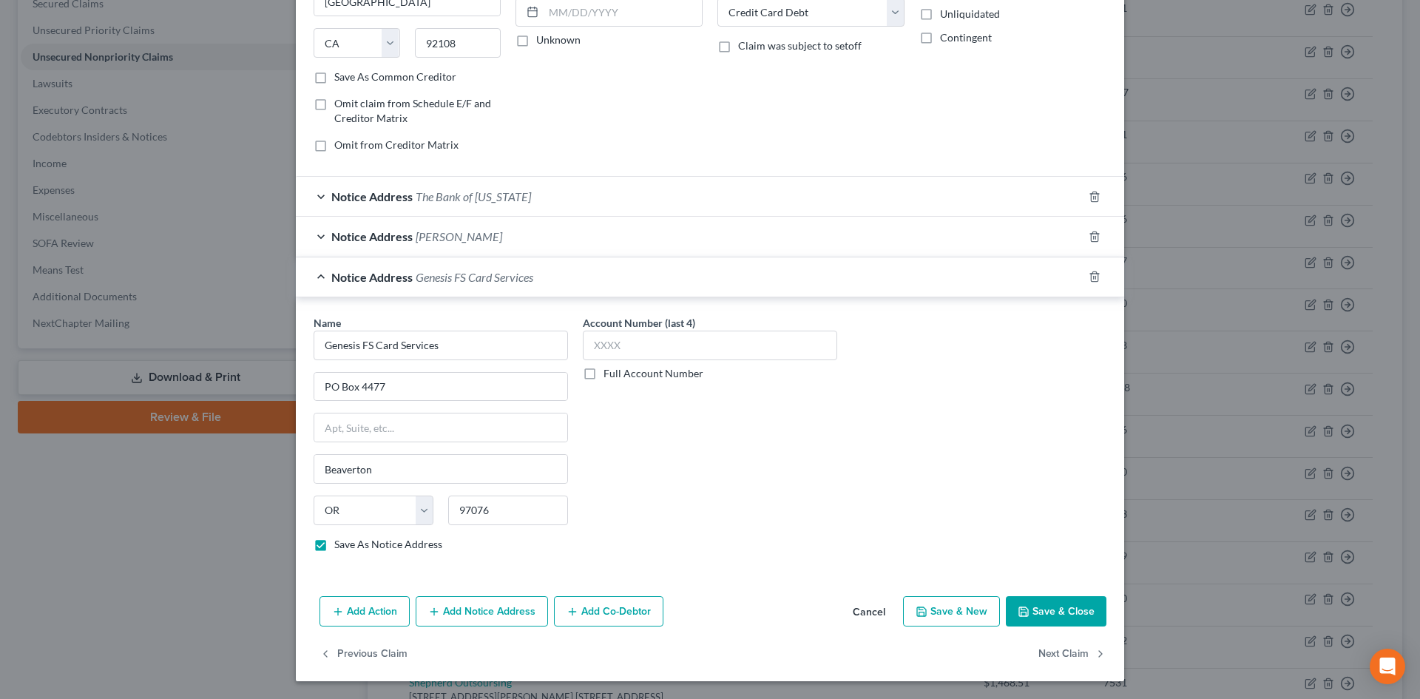
click at [1033, 598] on button "Save & Close" at bounding box center [1056, 611] width 101 height 31
checkbox input "false"
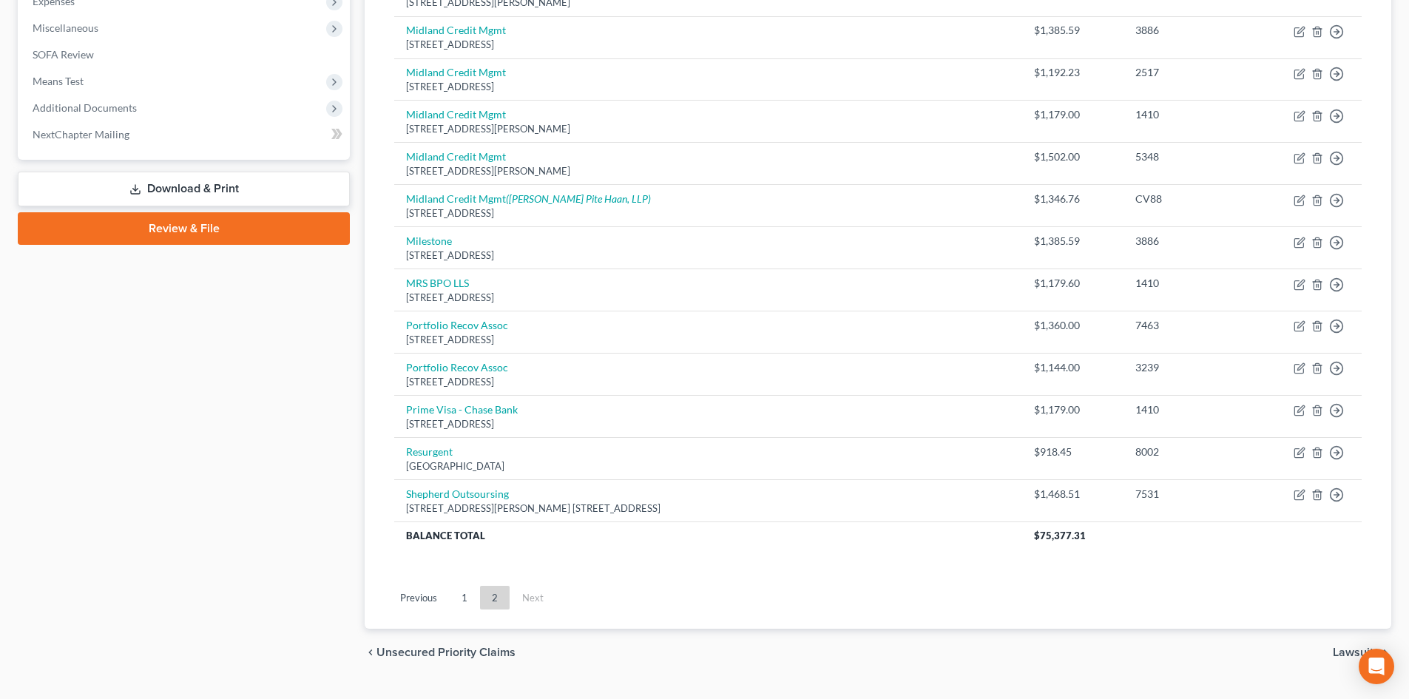
scroll to position [518, 0]
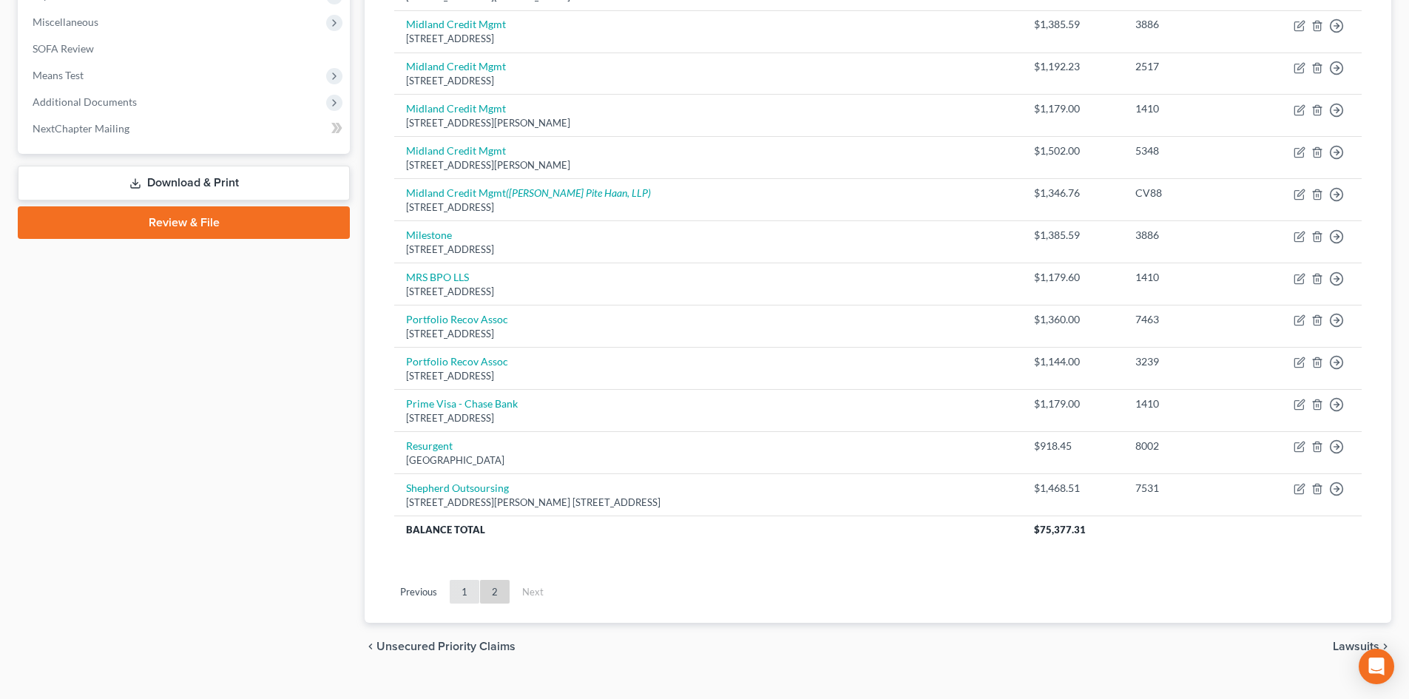
click at [470, 595] on link "1" at bounding box center [465, 592] width 30 height 24
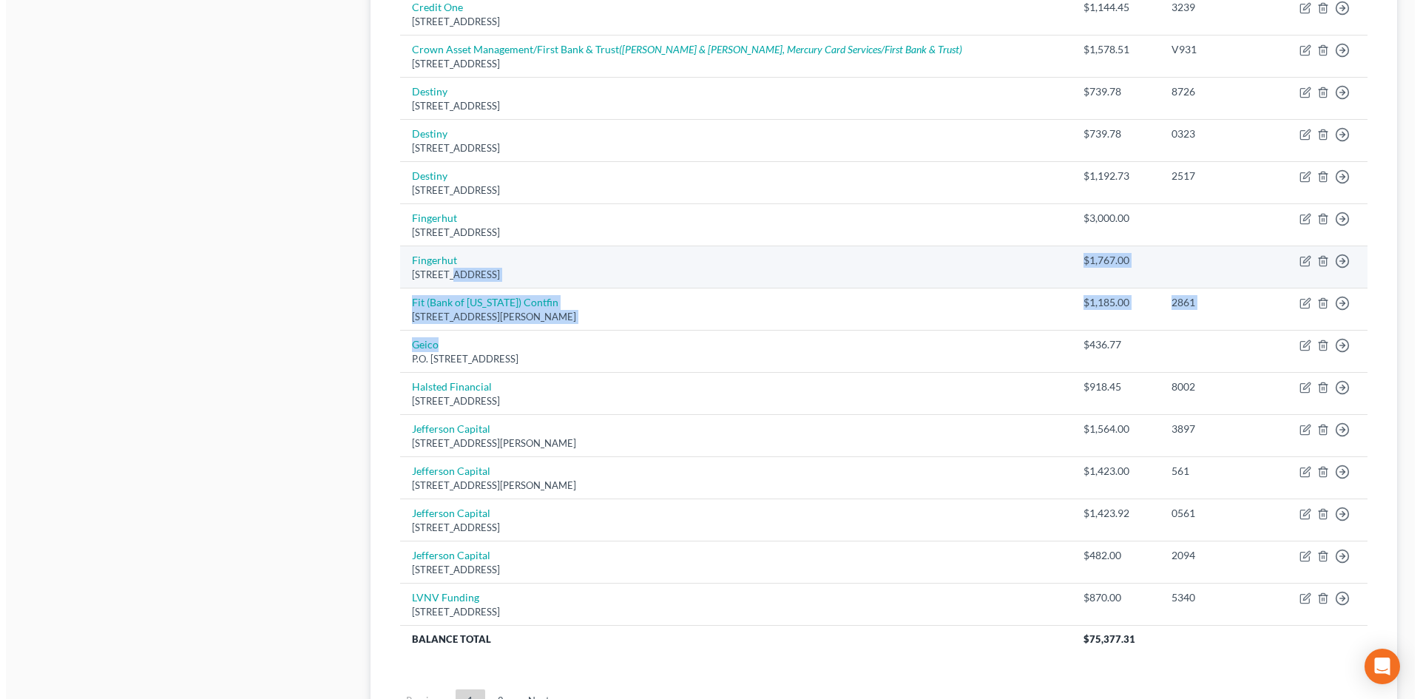
scroll to position [814, 0]
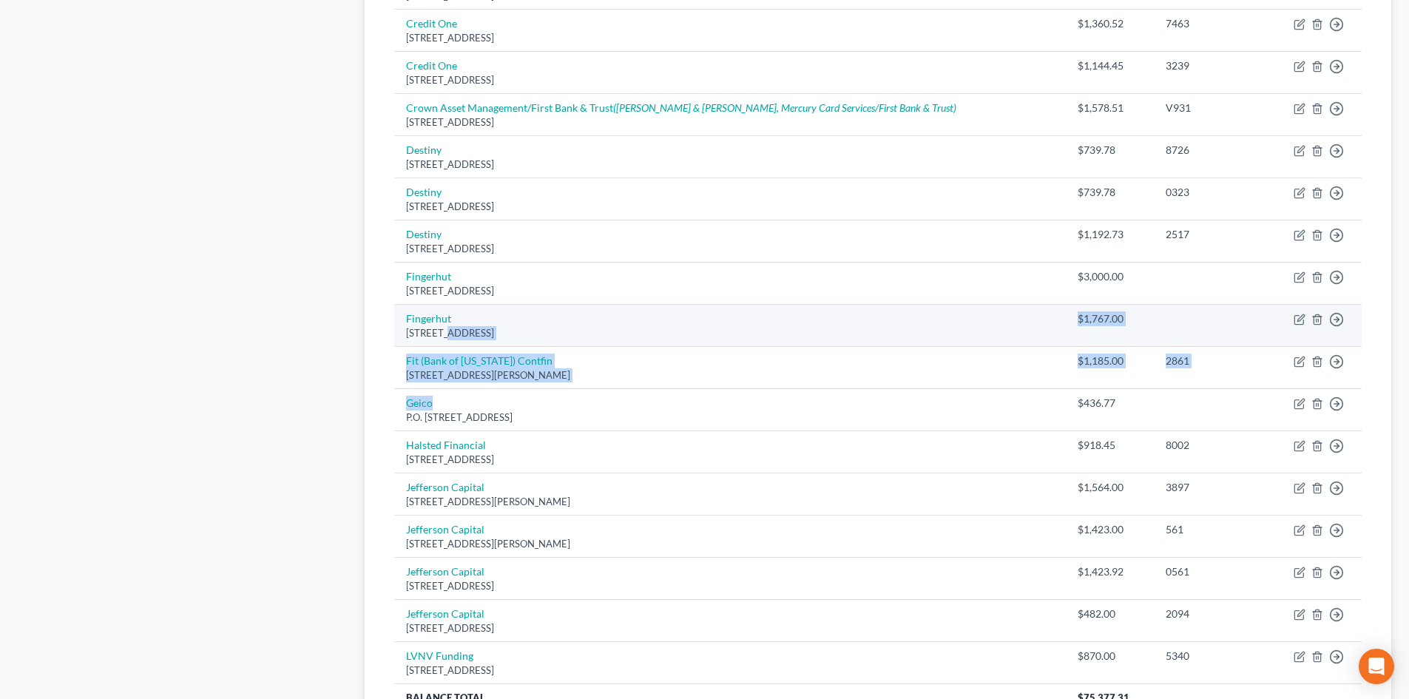
click at [442, 335] on tbody "Advanced Joint Surgery Specialists PO Box 650292, Dallas, TX 75265 $630.00 1N16…" at bounding box center [878, 65] width 968 height 1292
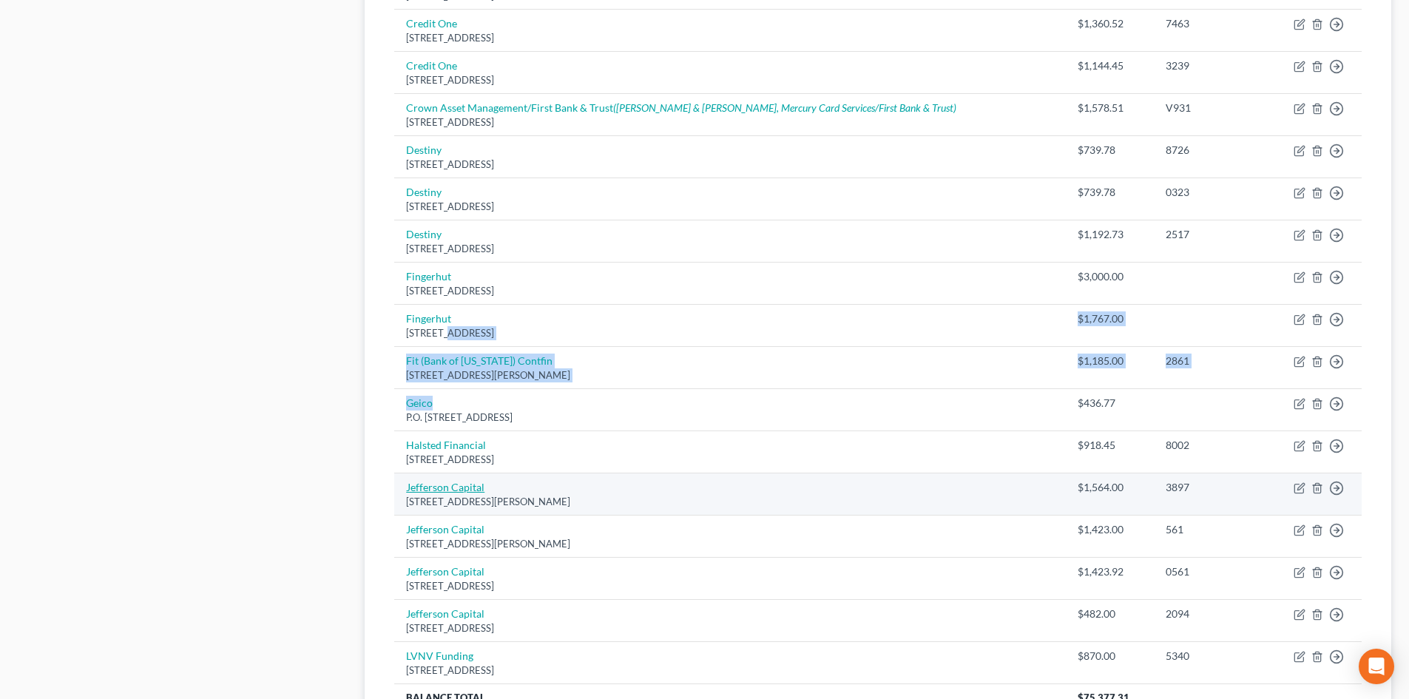
click at [454, 482] on link "Jefferson Capital" at bounding box center [445, 487] width 78 height 13
select select "24"
select select "1"
select select "0"
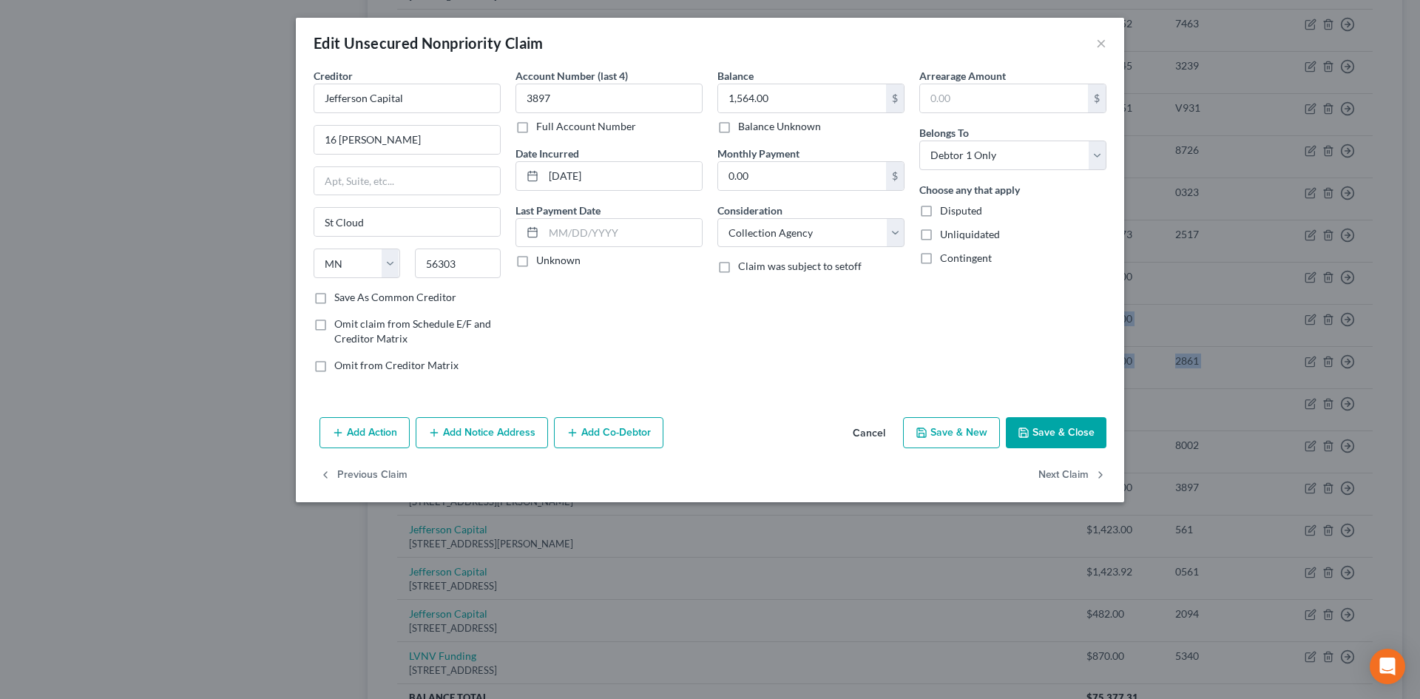
click at [468, 428] on button "Add Notice Address" at bounding box center [482, 432] width 132 height 31
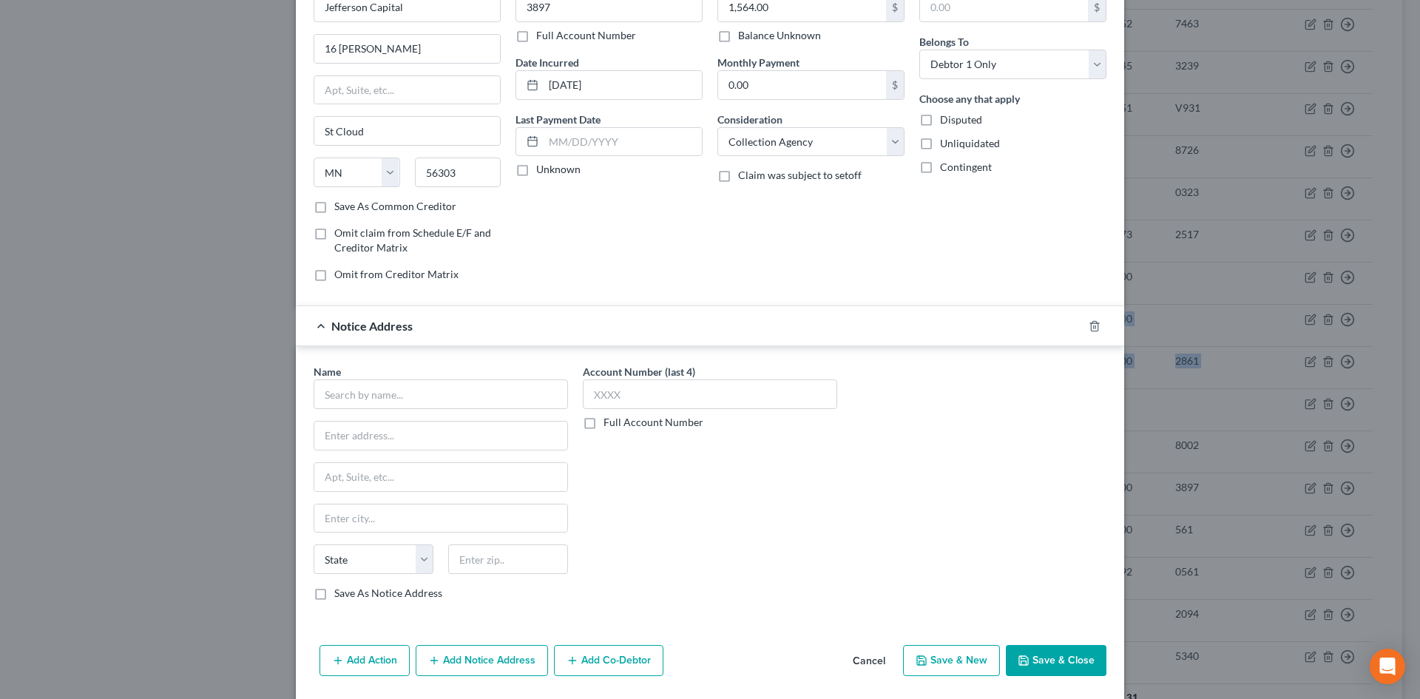
scroll to position [140, 0]
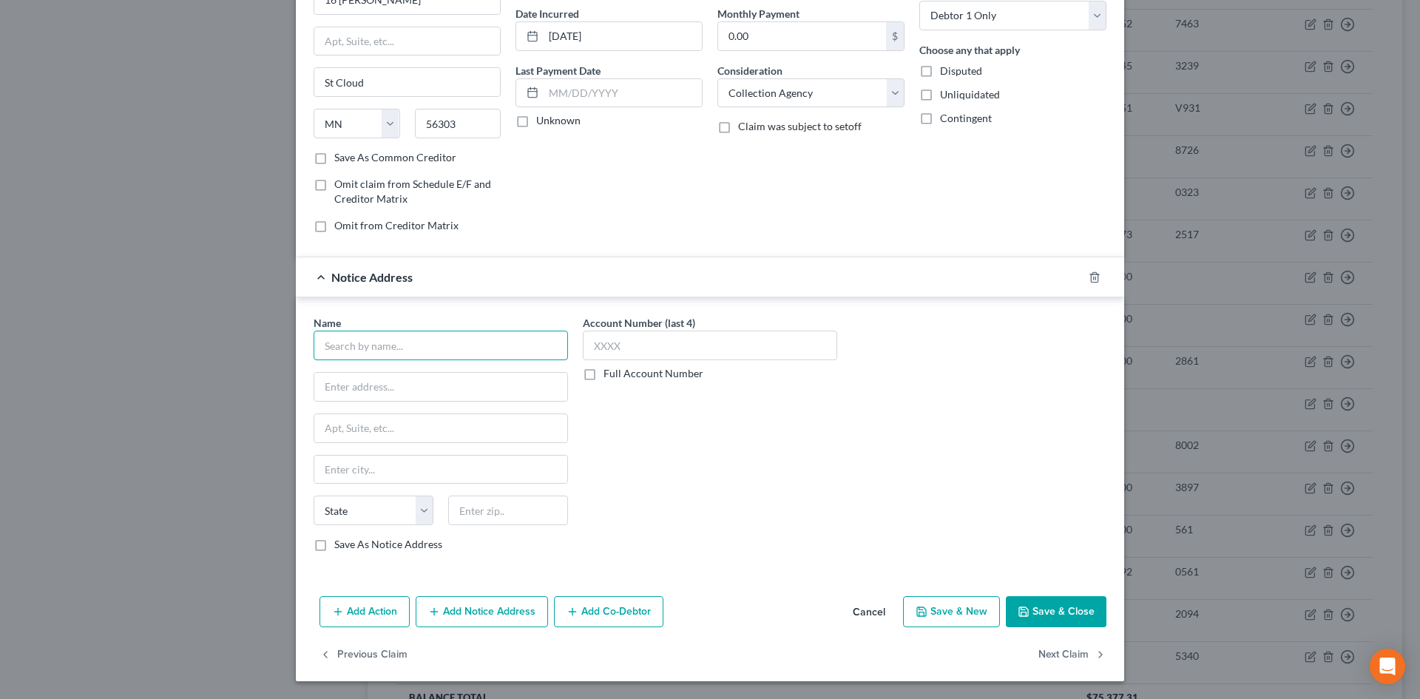
drag, startPoint x: 372, startPoint y: 331, endPoint x: 380, endPoint y: 342, distance: 12.7
click at [374, 337] on input "text" at bounding box center [441, 346] width 254 height 30
click at [385, 419] on div "629 North High Street, #300, Columbus, OH 43215" at bounding box center [403, 420] width 154 height 13
type input "Webbank/Klarna"
type input "629 North High Street, #300"
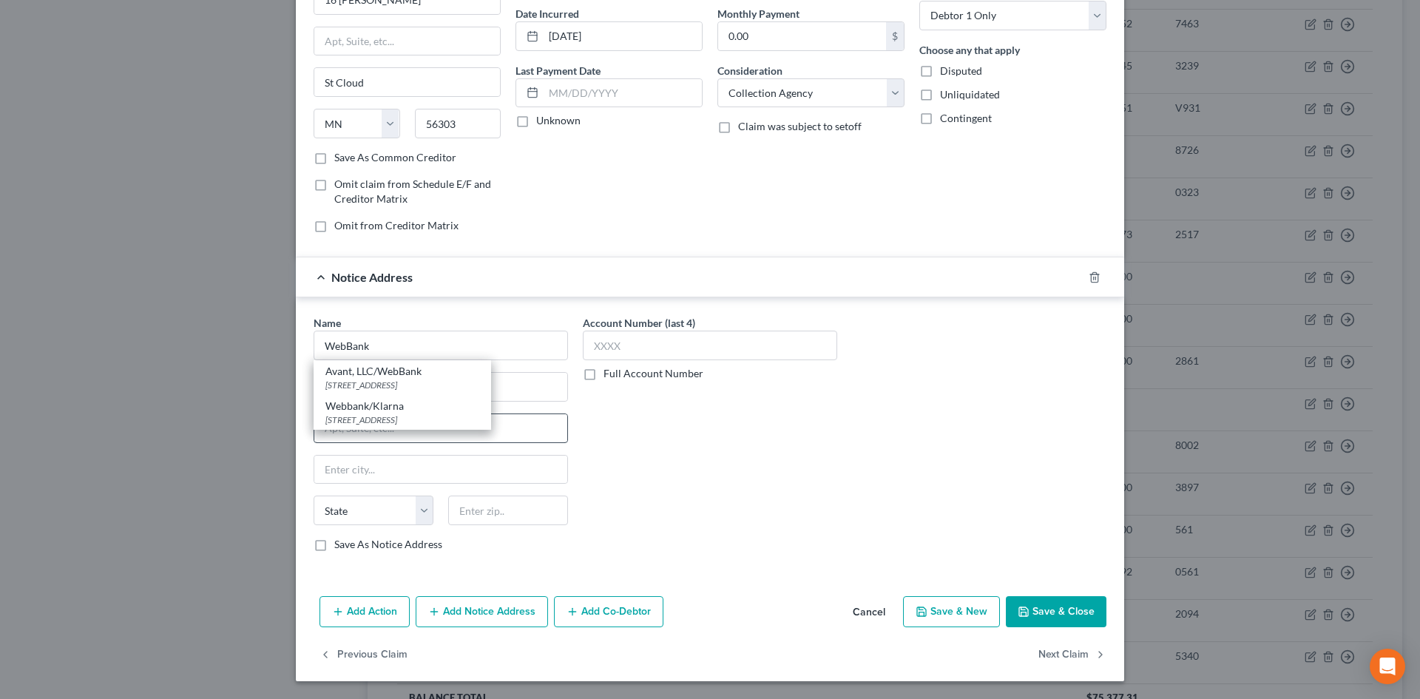
type input "Columbus"
select select "36"
type input "43215"
drag, startPoint x: 363, startPoint y: 345, endPoint x: 461, endPoint y: 357, distance: 98.4
click at [461, 357] on input "Webbank/Klarna" at bounding box center [441, 346] width 254 height 30
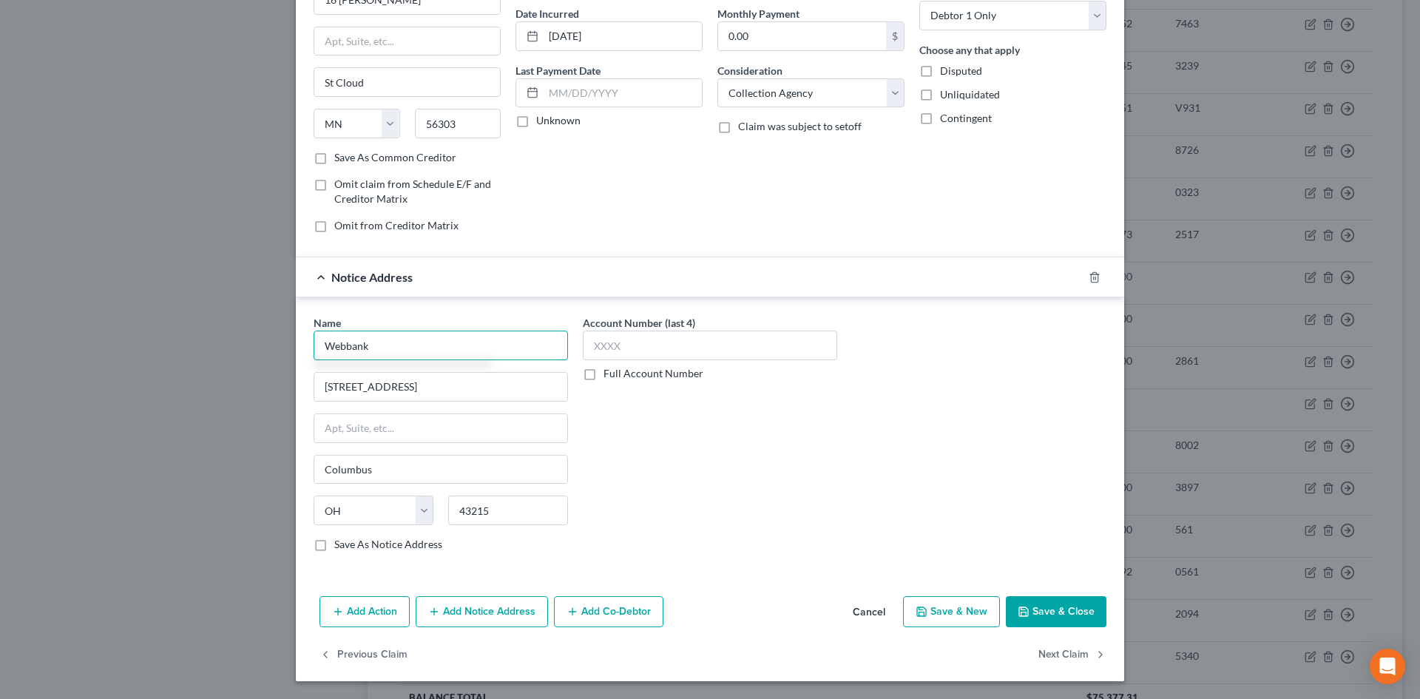
type input "Webbank"
click at [478, 619] on button "Add Notice Address" at bounding box center [482, 611] width 132 height 31
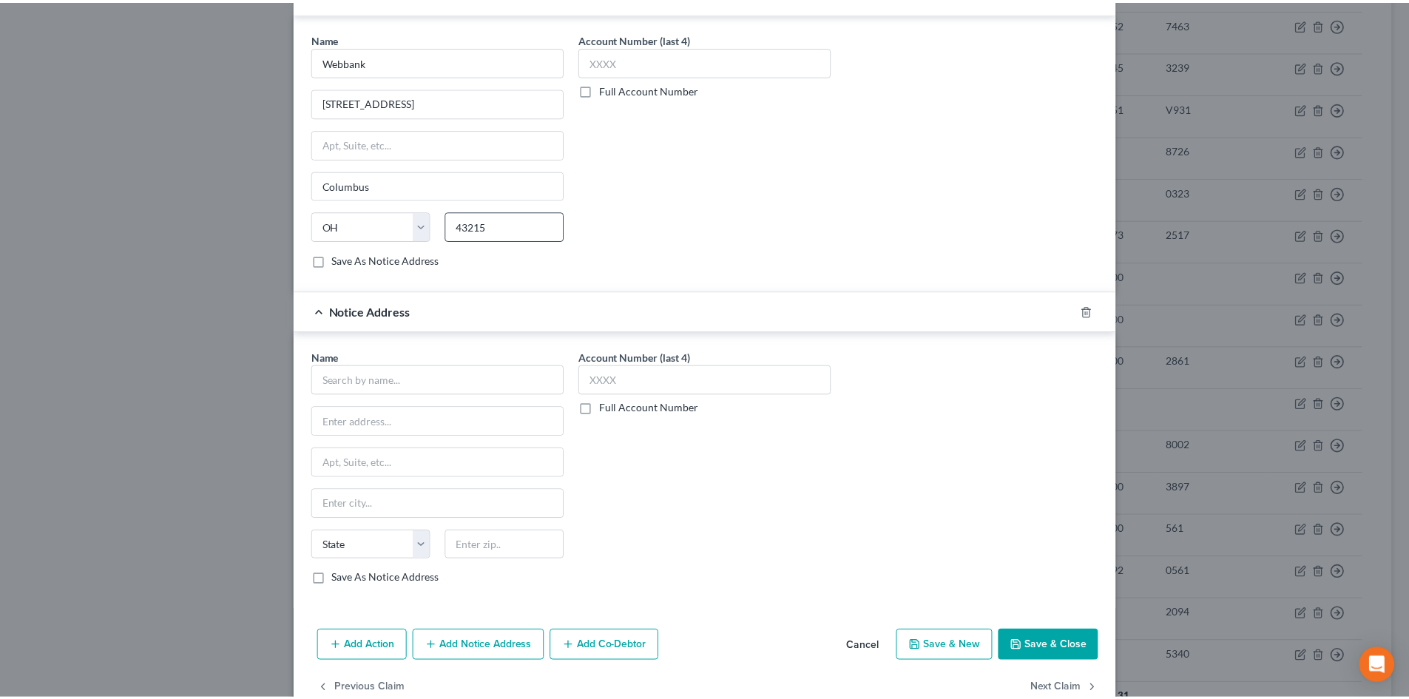
scroll to position [436, 0]
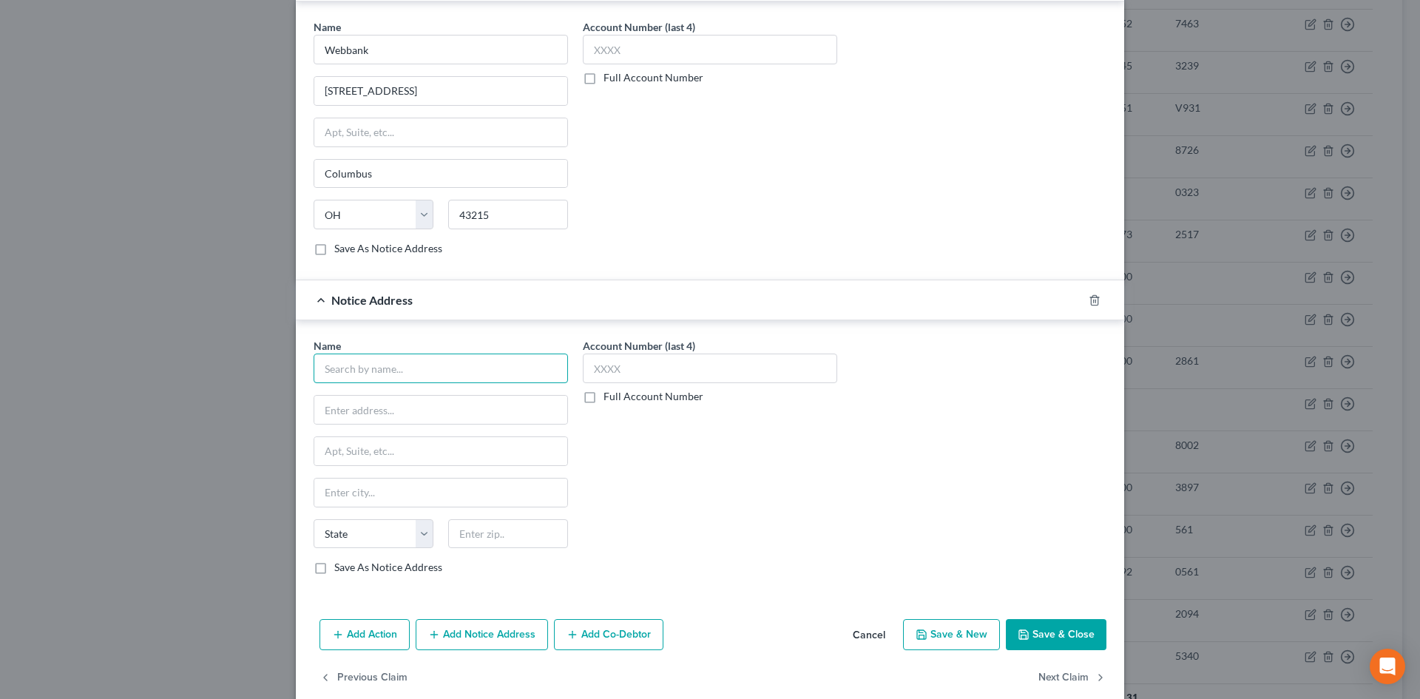
click at [417, 369] on input "text" at bounding box center [441, 369] width 254 height 30
type input "LaSheka Payne, Esq."
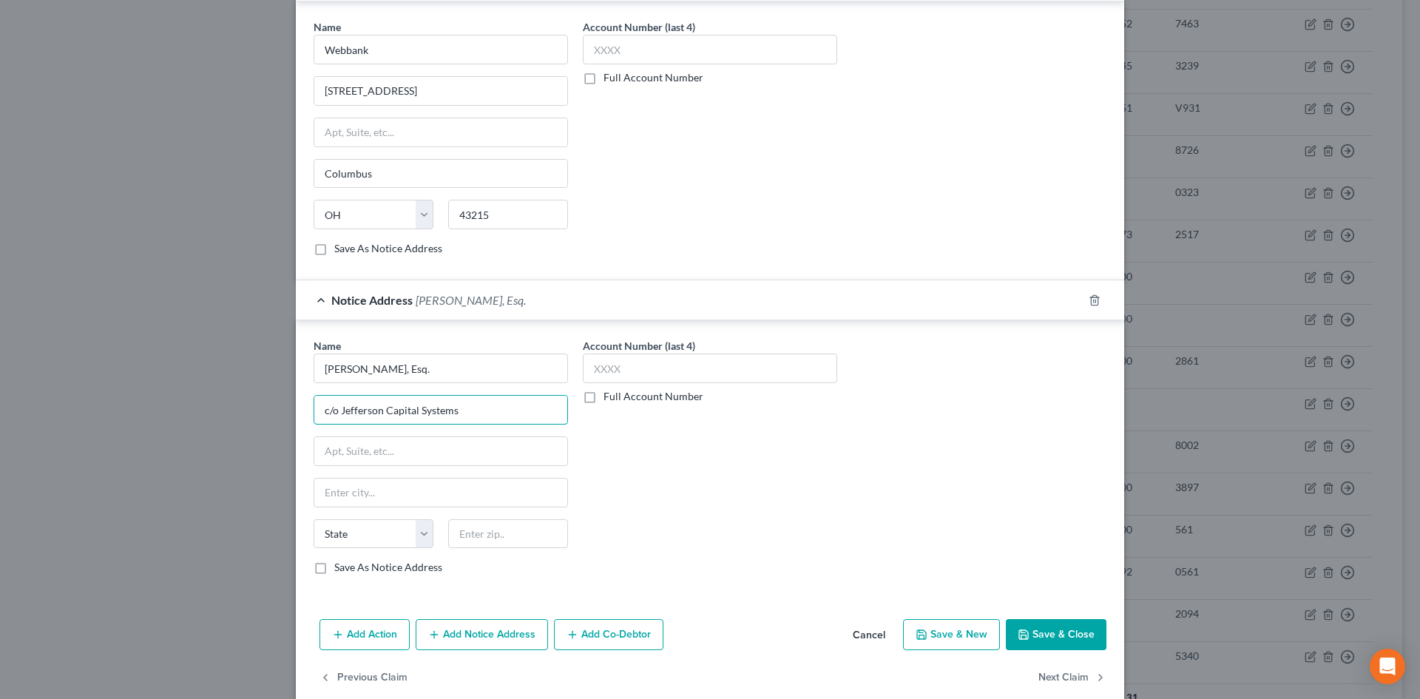
type input "c/o Jefferson Capital Systems"
type input "p"
type input "PO Box 17210"
type input "80402"
type input "Golden"
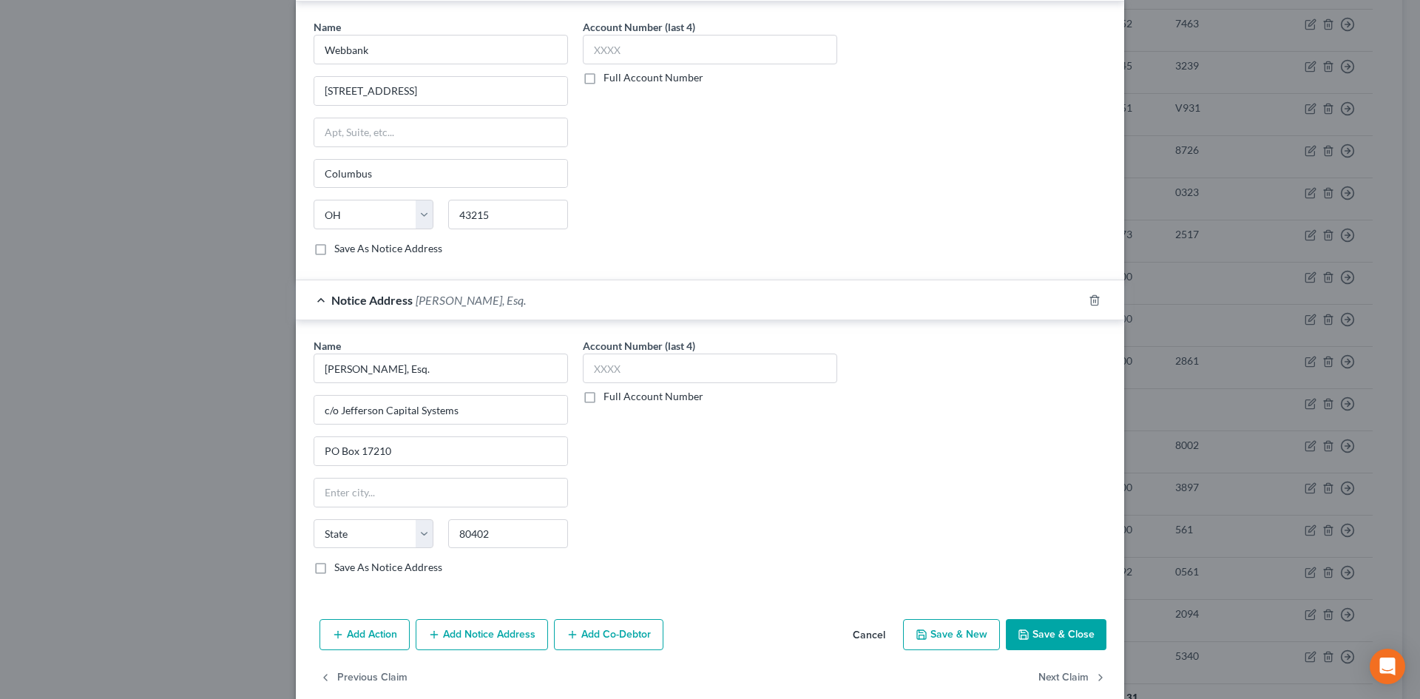
select select "5"
drag, startPoint x: 1073, startPoint y: 643, endPoint x: 247, endPoint y: 280, distance: 901.7
click at [1070, 643] on button "Save & Close" at bounding box center [1056, 634] width 101 height 31
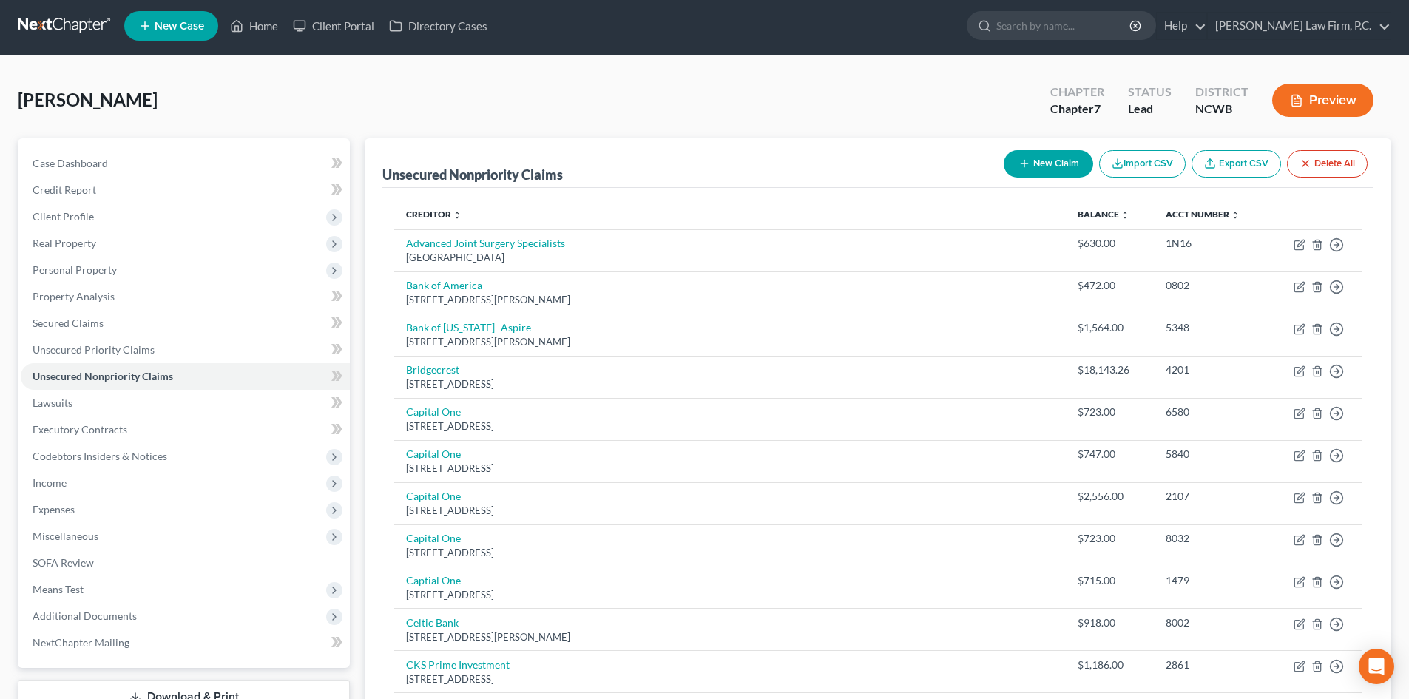
scroll to position [0, 0]
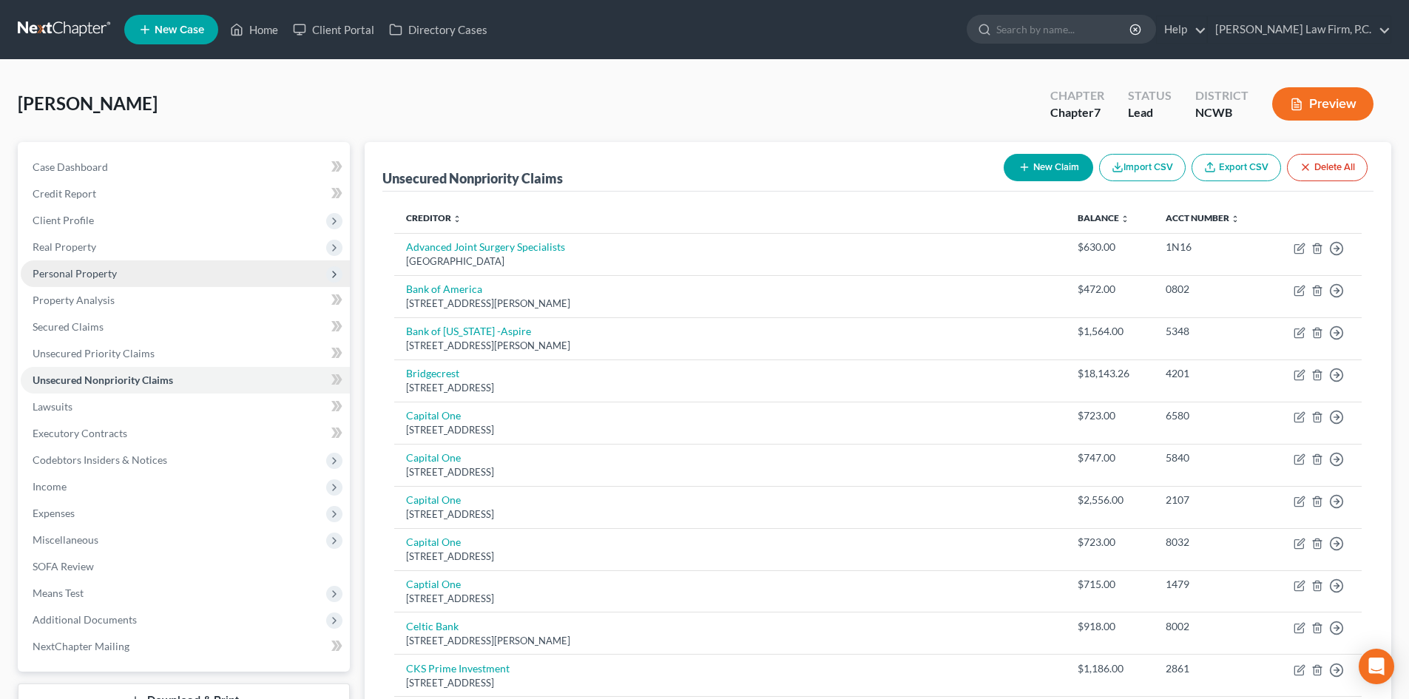
click at [75, 269] on span "Personal Property" at bounding box center [75, 273] width 84 height 13
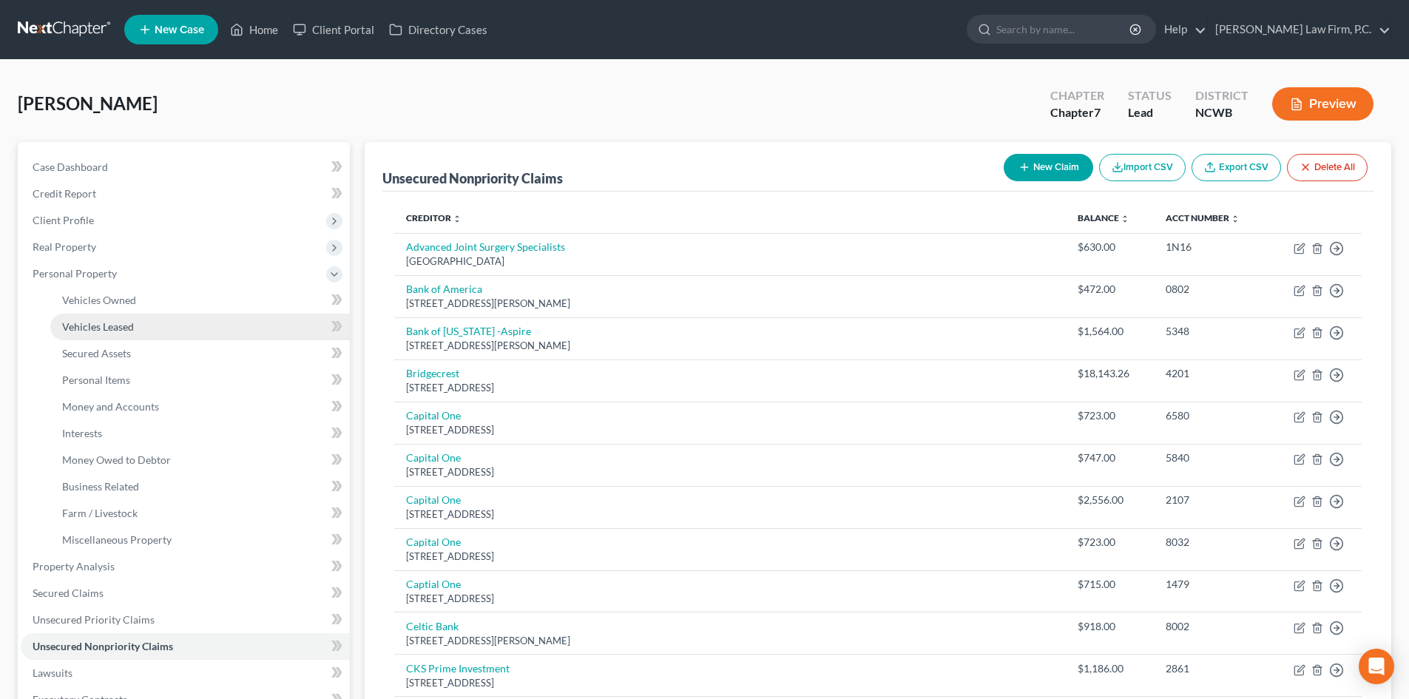
click at [148, 326] on link "Vehicles Leased" at bounding box center [200, 327] width 300 height 27
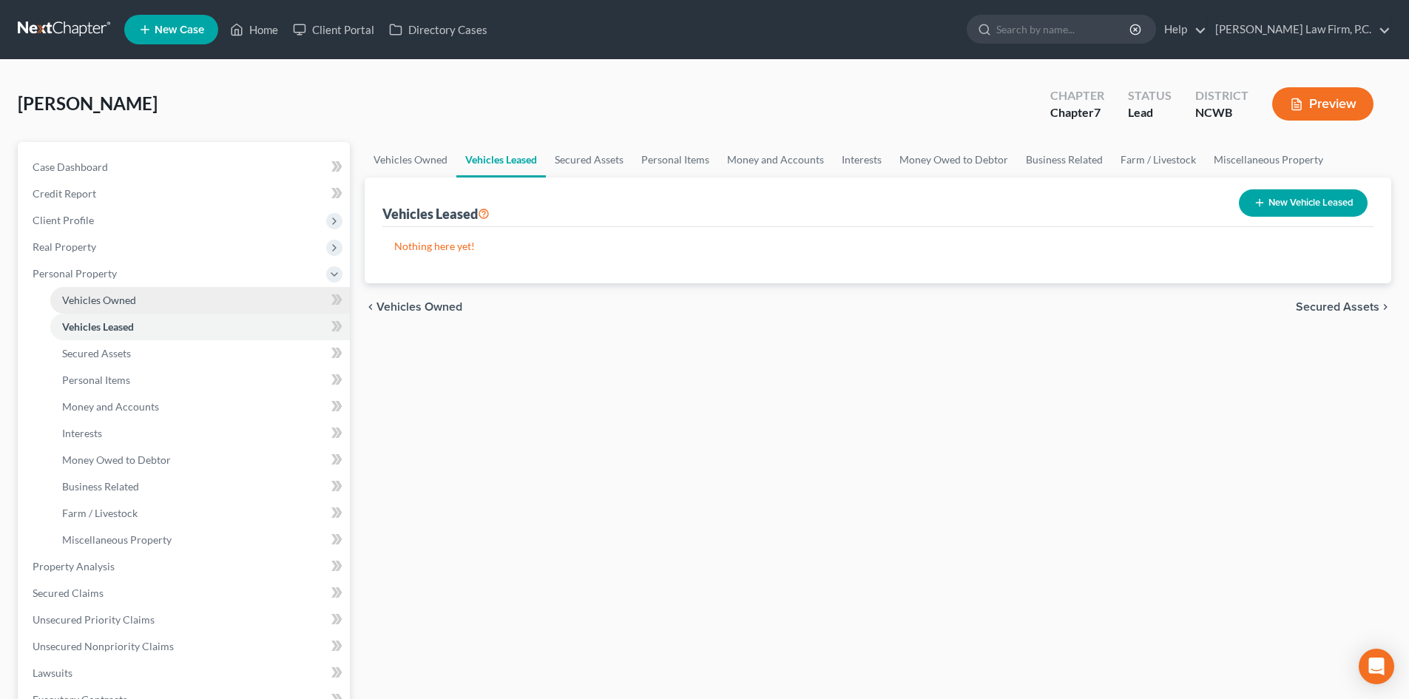
click at [155, 308] on link "Vehicles Owned" at bounding box center [200, 300] width 300 height 27
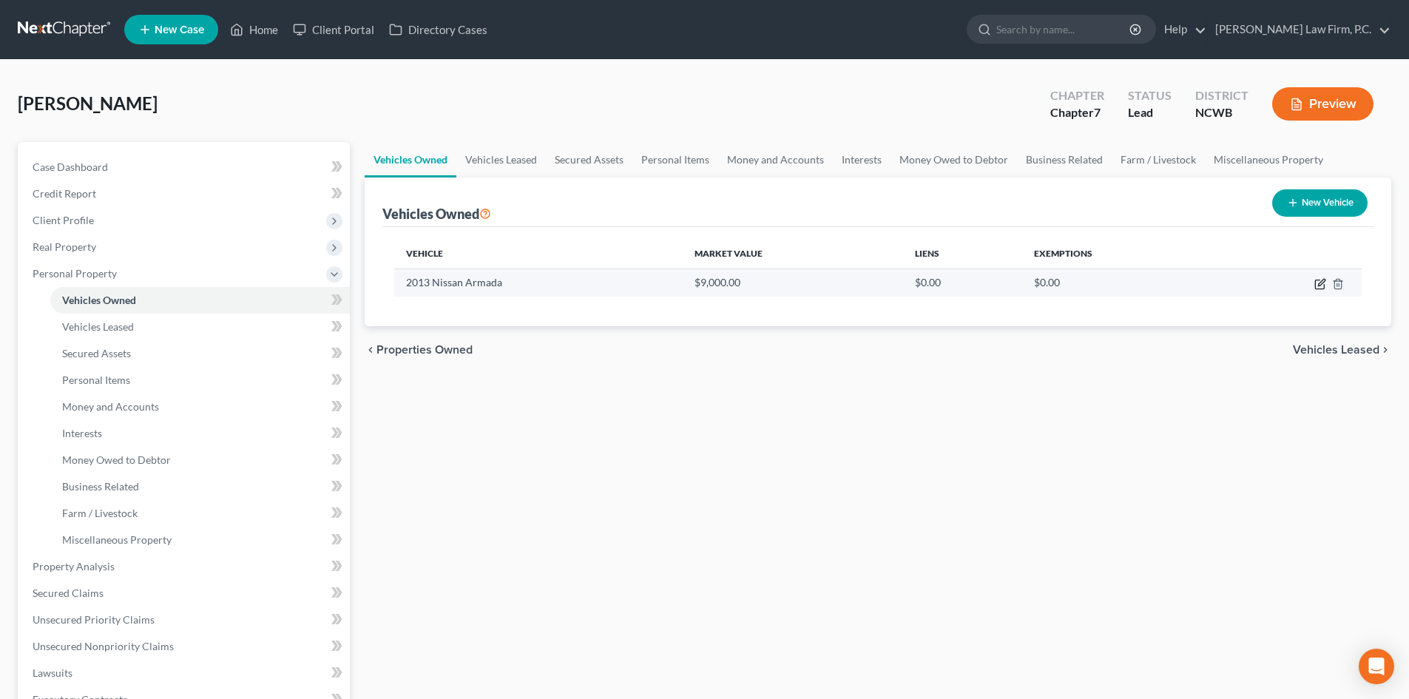
drag, startPoint x: 1316, startPoint y: 278, endPoint x: 1084, endPoint y: 293, distance: 232.8
click at [1316, 280] on icon "button" at bounding box center [1321, 284] width 12 height 12
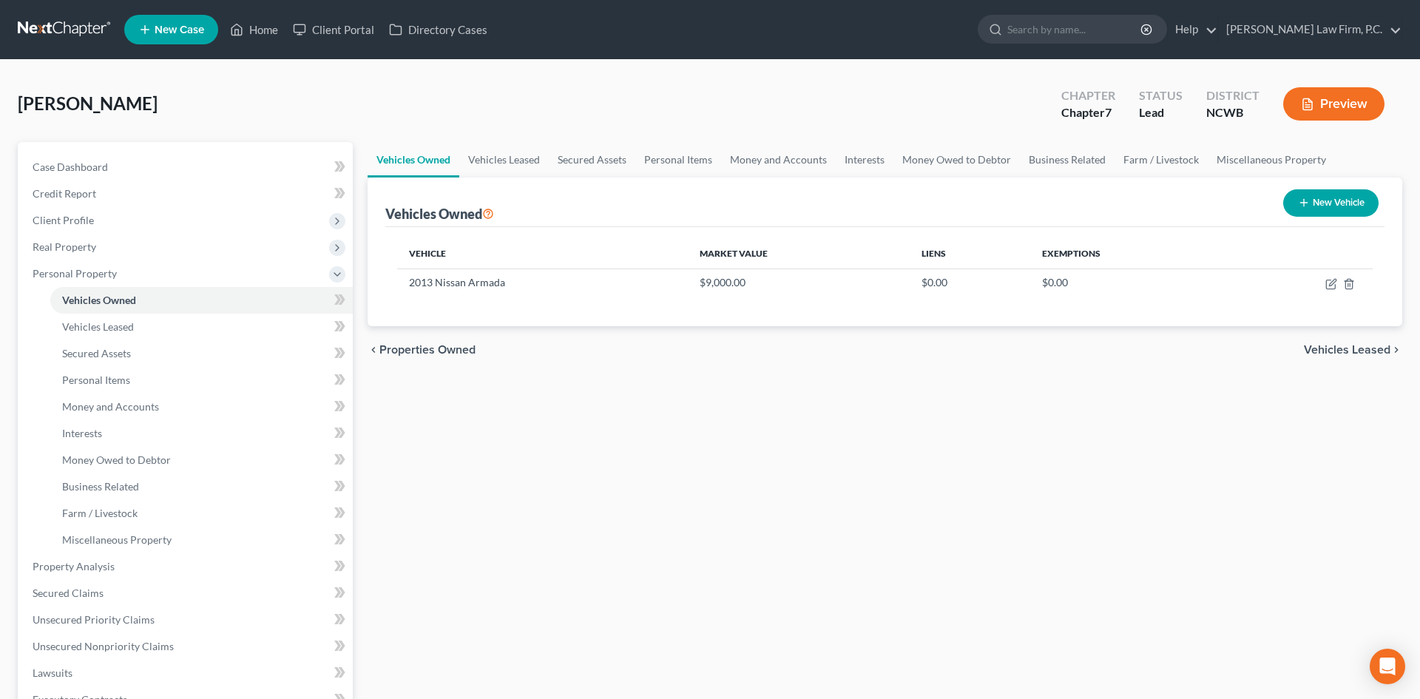
select select "0"
select select "13"
select select "2"
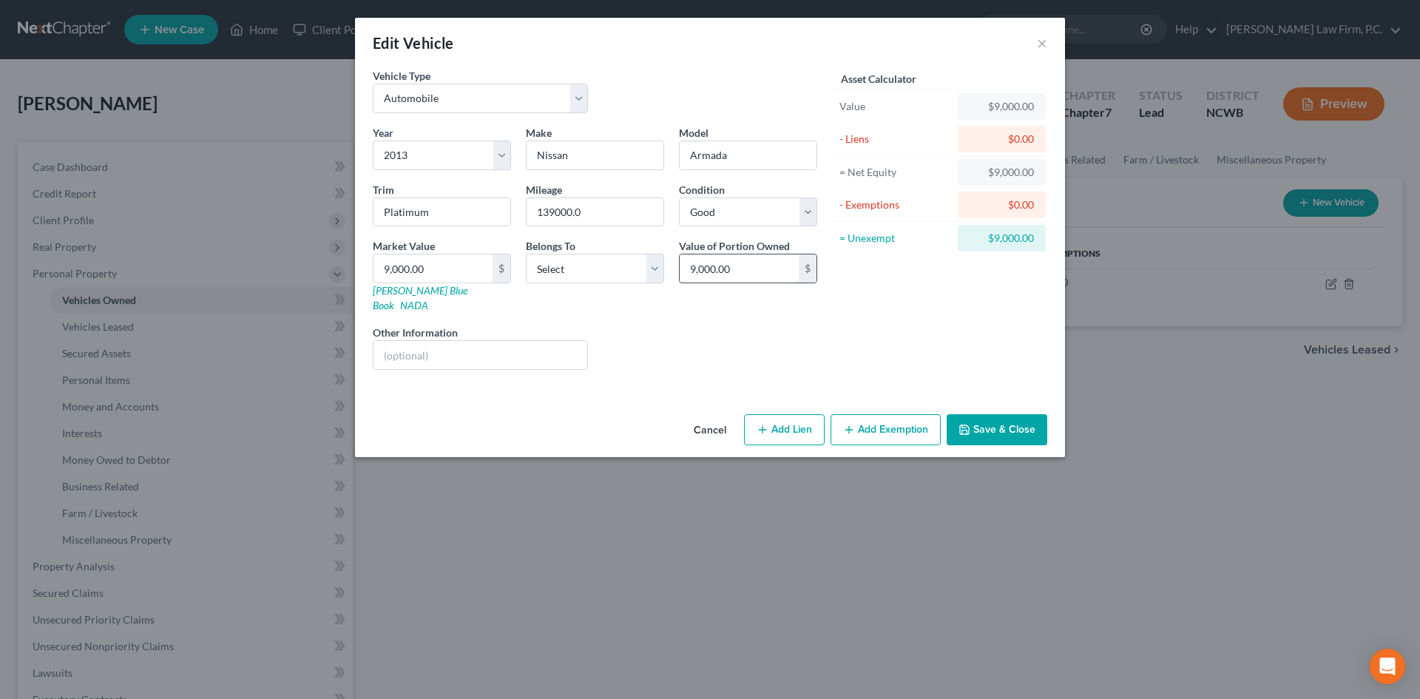
click at [746, 269] on input "9,000.00" at bounding box center [739, 268] width 119 height 28
click at [448, 264] on input "9,000.00" at bounding box center [433, 268] width 119 height 28
type input "6"
type input "6.00"
type input "69"
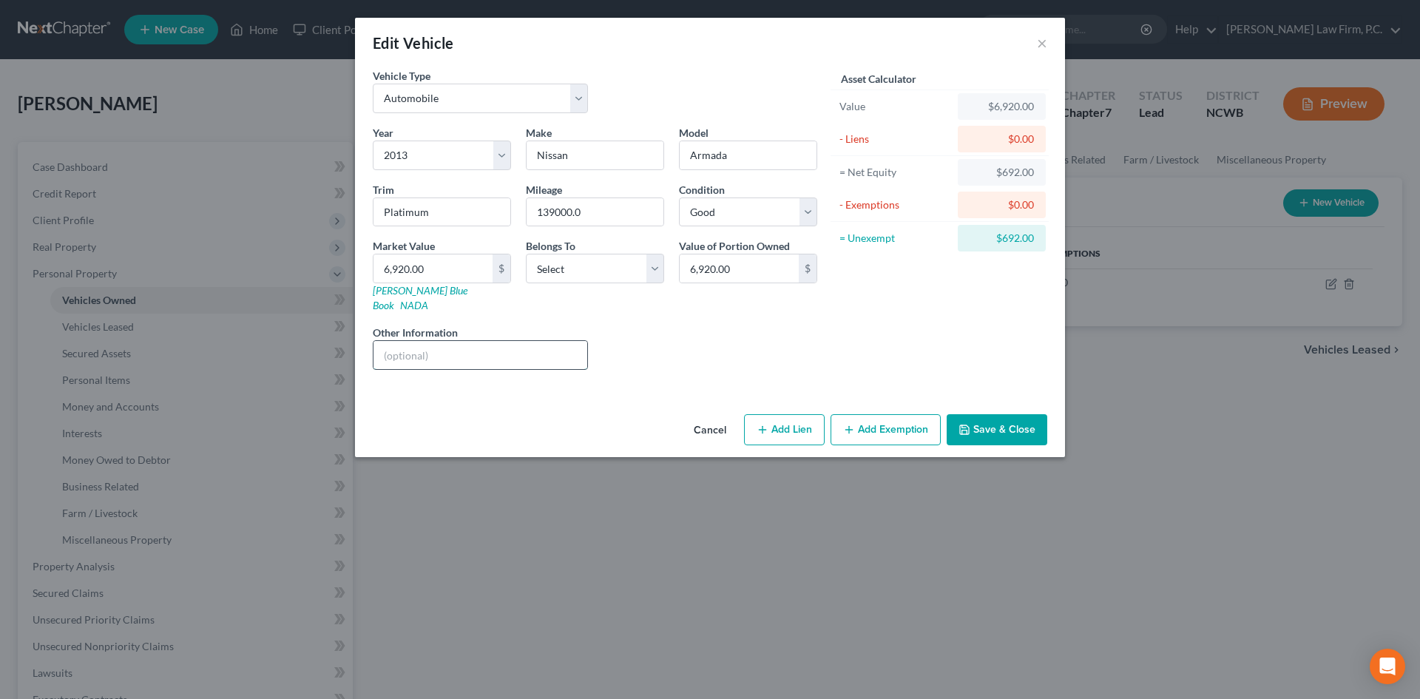
click at [457, 341] on input "text" at bounding box center [481, 355] width 214 height 28
click at [976, 426] on button "Save & Close" at bounding box center [997, 429] width 101 height 31
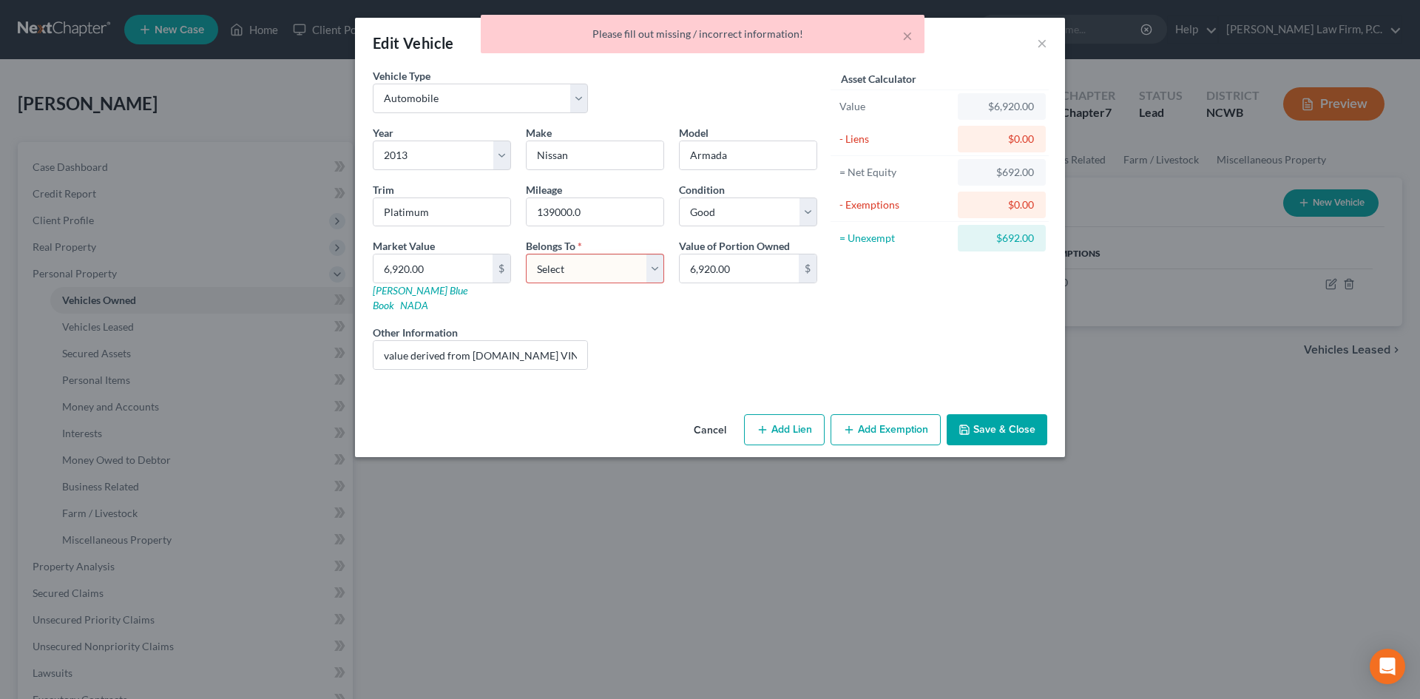
click at [583, 271] on select "Select Debtor 1 Only Debtor 2 Only Debtor 1 And Debtor 2 Only At Least One Of T…" at bounding box center [595, 269] width 138 height 30
click at [526, 254] on select "Select Debtor 1 Only Debtor 2 Only Debtor 1 And Debtor 2 Only At Least One Of T…" at bounding box center [595, 269] width 138 height 30
click at [999, 414] on button "Save & Close" at bounding box center [997, 429] width 101 height 31
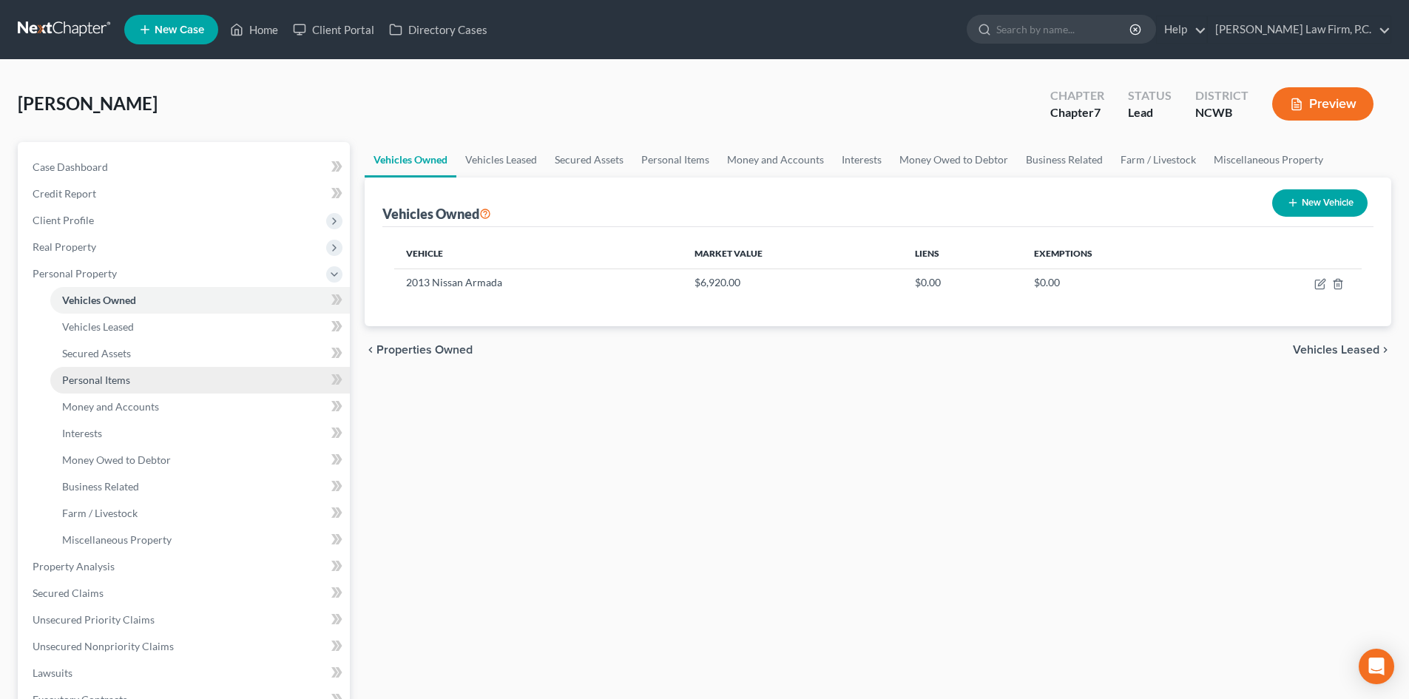
click at [106, 376] on span "Personal Items" at bounding box center [96, 380] width 68 height 13
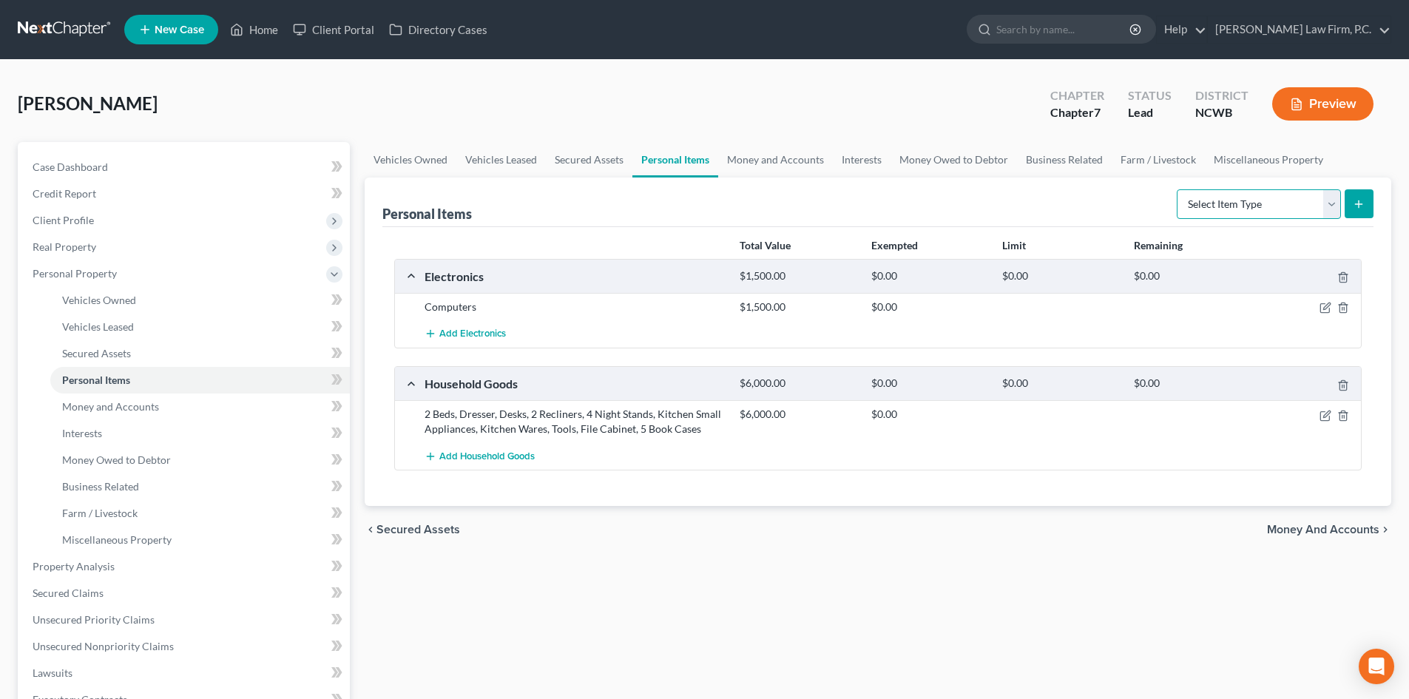
click at [1325, 206] on select "Select Item Type Clothing Collectibles Of Value Electronics Firearms Household …" at bounding box center [1259, 204] width 164 height 30
click at [1179, 189] on select "Select Item Type Clothing Collectibles Of Value Electronics Firearms Household …" at bounding box center [1259, 204] width 164 height 30
click at [1358, 203] on icon "submit" at bounding box center [1359, 204] width 12 height 12
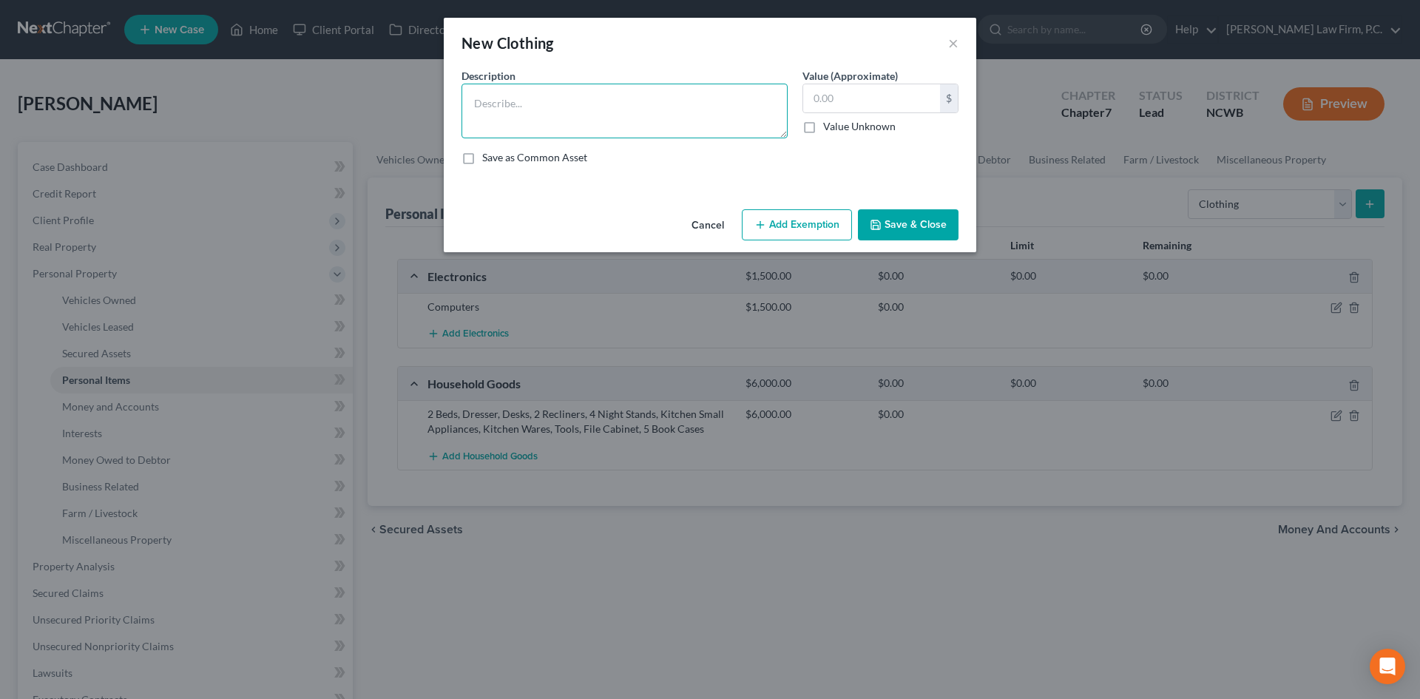
click at [490, 85] on textarea at bounding box center [625, 111] width 326 height 55
click at [906, 233] on button "Save & Close" at bounding box center [908, 224] width 101 height 31
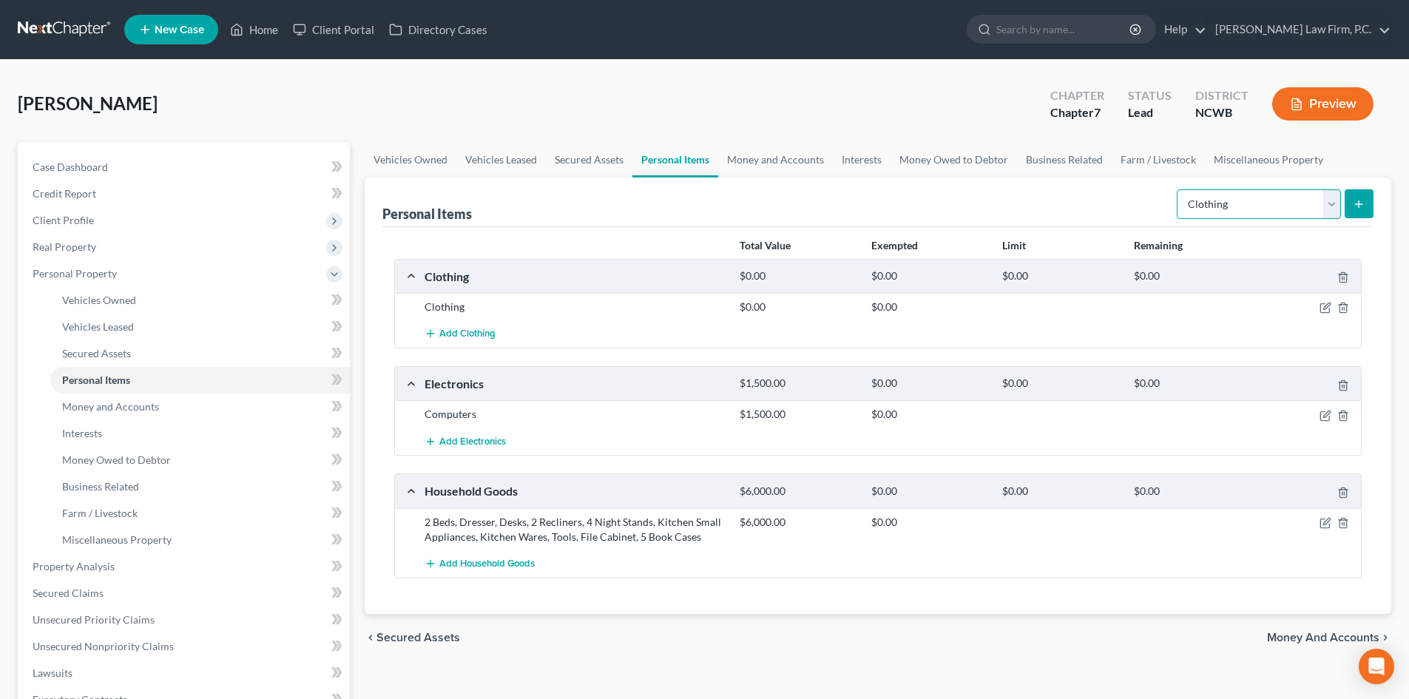
click at [1327, 209] on select "Select Item Type Clothing Collectibles Of Value Electronics Firearms Household …" at bounding box center [1259, 204] width 164 height 30
click at [733, 590] on div "Total Value Exempted Limit Remaining Clothing $0.00 $0.00 $0.00 $0.00 Clothing …" at bounding box center [877, 420] width 991 height 387
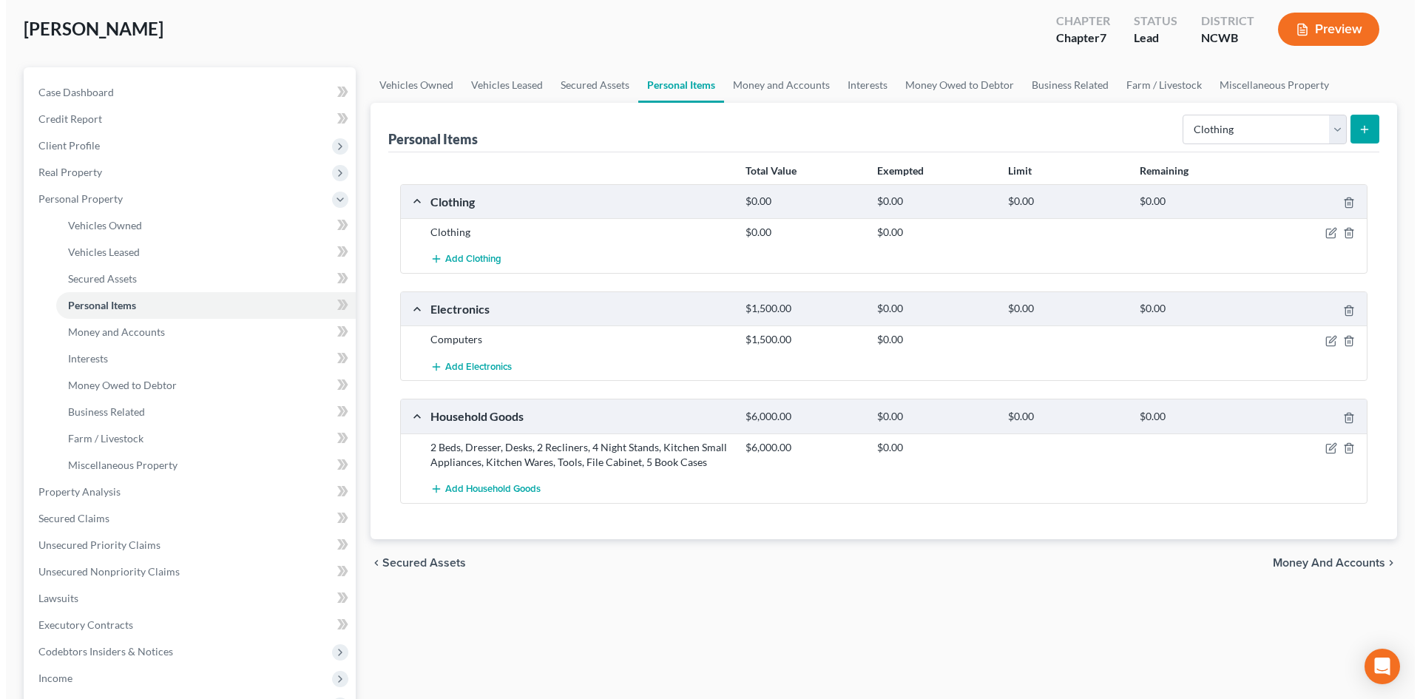
scroll to position [148, 0]
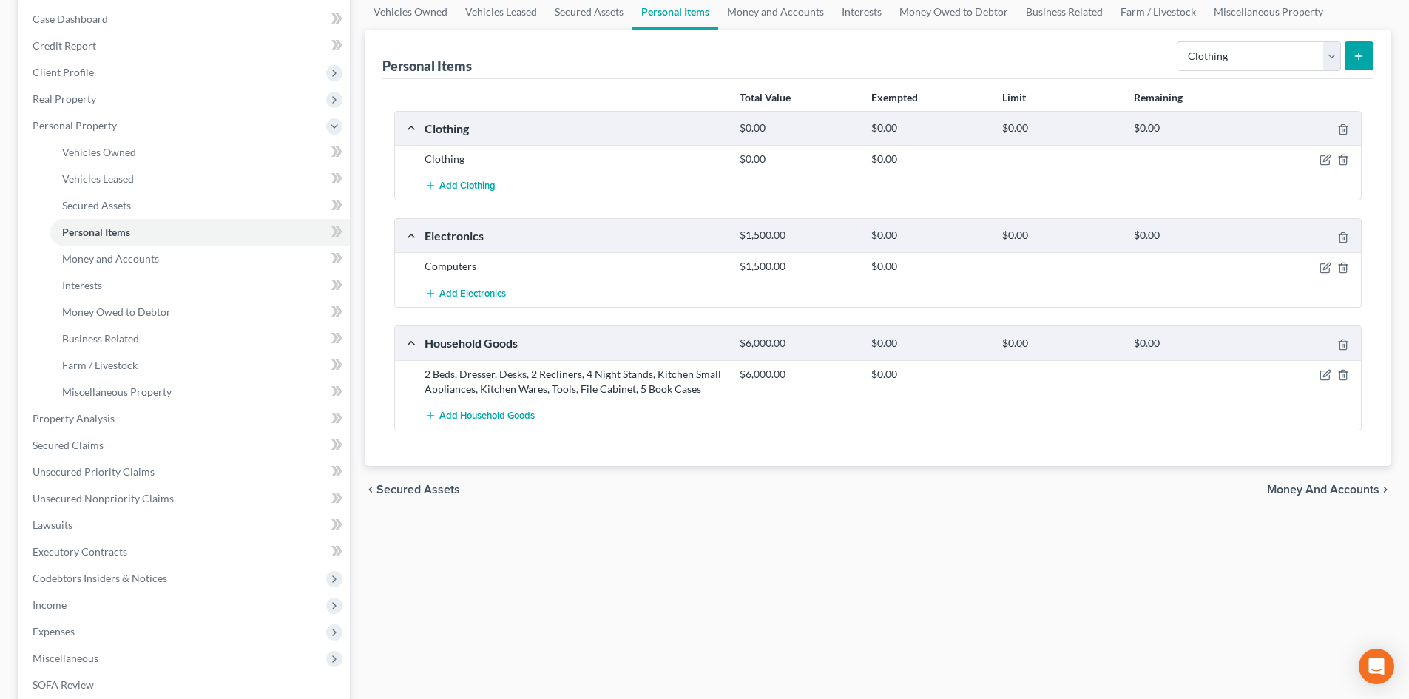
click at [1332, 371] on div at bounding box center [1310, 374] width 105 height 15
click at [1325, 371] on icon "button" at bounding box center [1325, 375] width 9 height 9
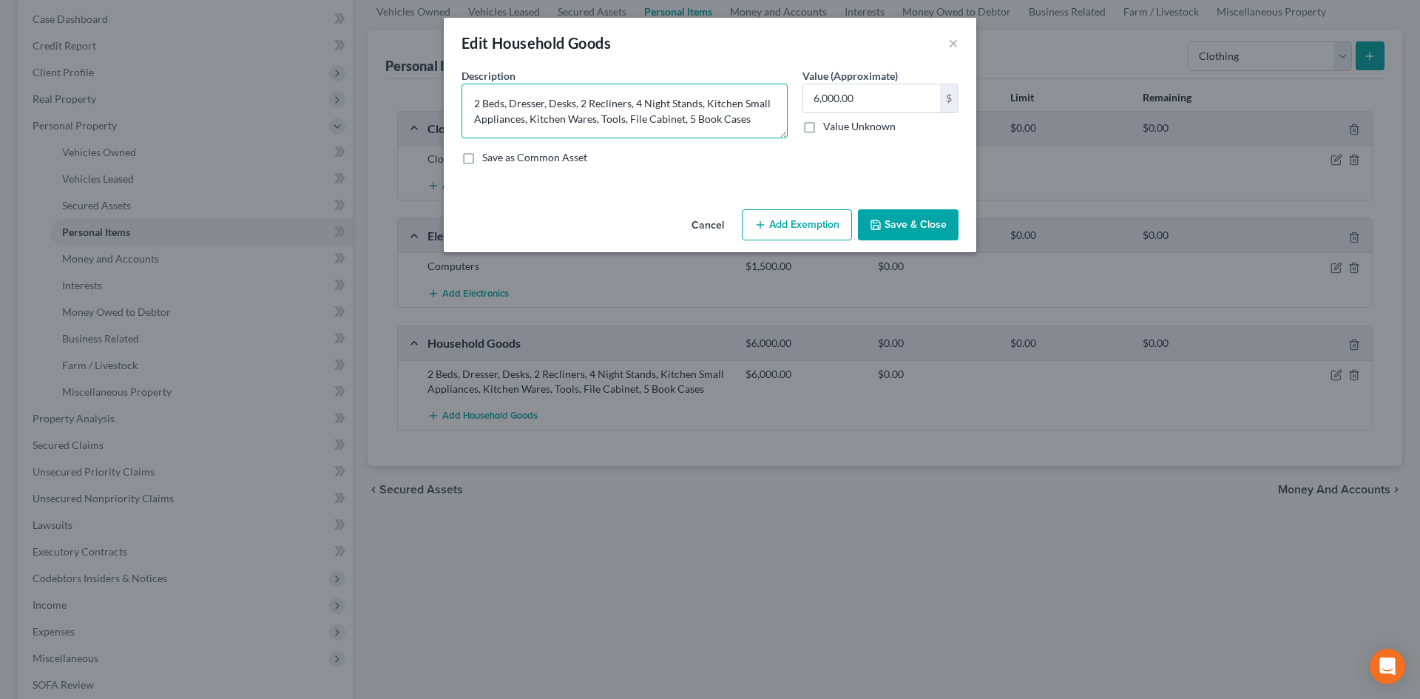
click at [473, 98] on textarea "2 Beds, Dresser, Desks, 2 Recliners, 4 Night Stands, Kitchen Small Appliances, …" at bounding box center [625, 111] width 326 height 55
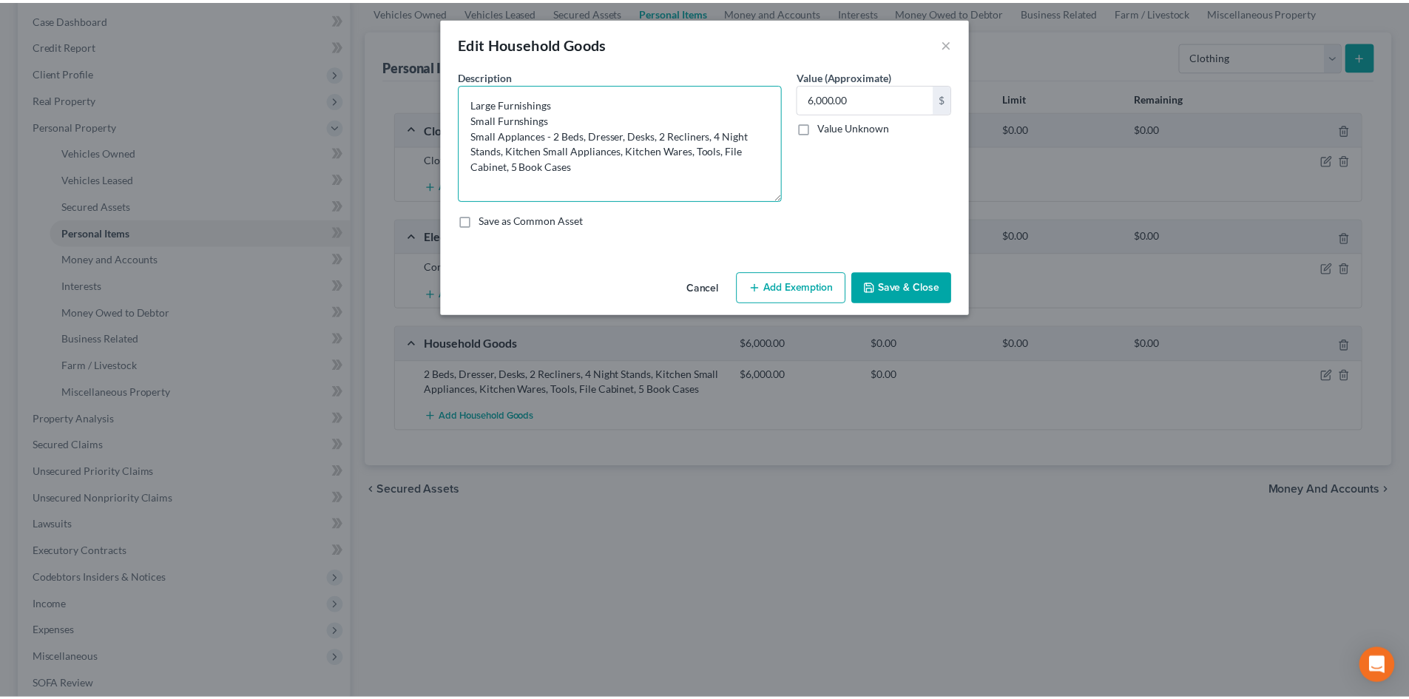
scroll to position [0, 0]
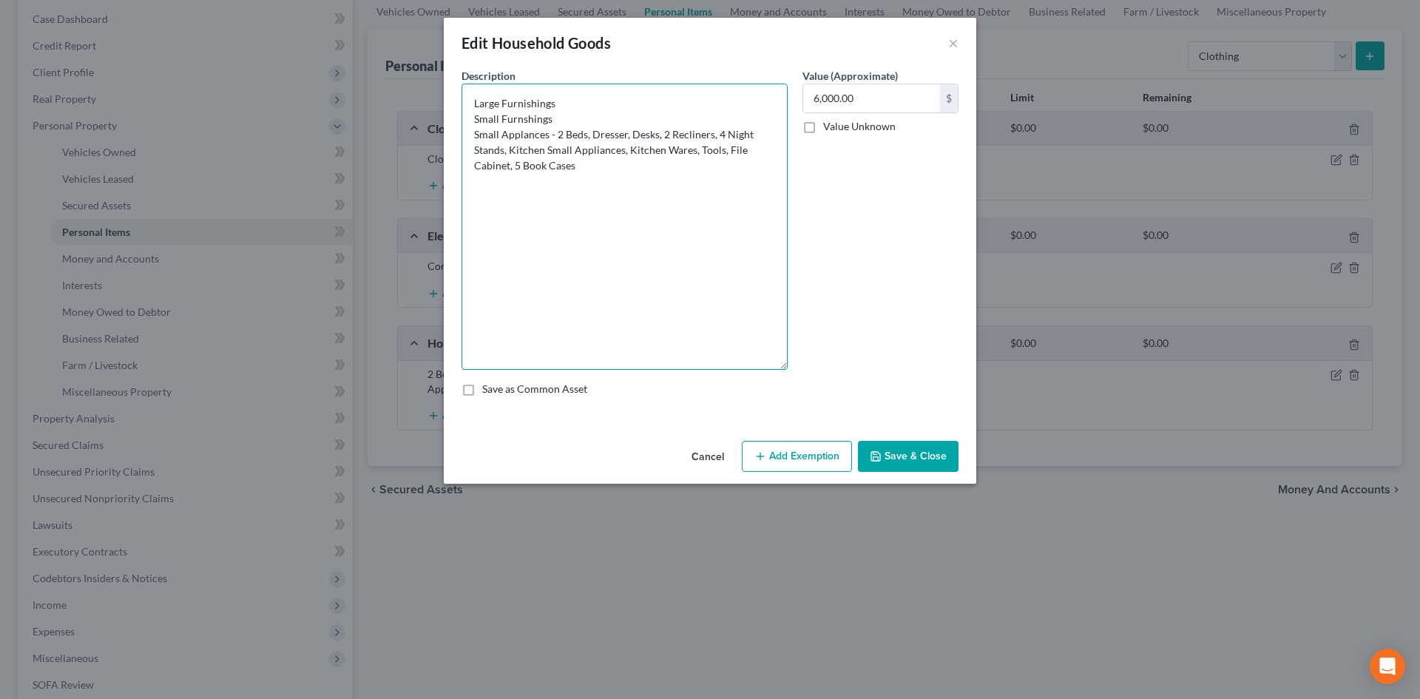
drag, startPoint x: 783, startPoint y: 135, endPoint x: 754, endPoint y: 326, distance: 193.0
click at [791, 367] on div "Description * Large Furnishings Small Furnshings Small Applances - 2 Beds, Dres…" at bounding box center [624, 219] width 341 height 302
drag, startPoint x: 556, startPoint y: 132, endPoint x: 584, endPoint y: 162, distance: 40.9
click at [584, 166] on textarea "Large Furnishings Small Furnshings Small Applances - 2 Beds, Dresser, Desks, 2 …" at bounding box center [625, 227] width 326 height 286
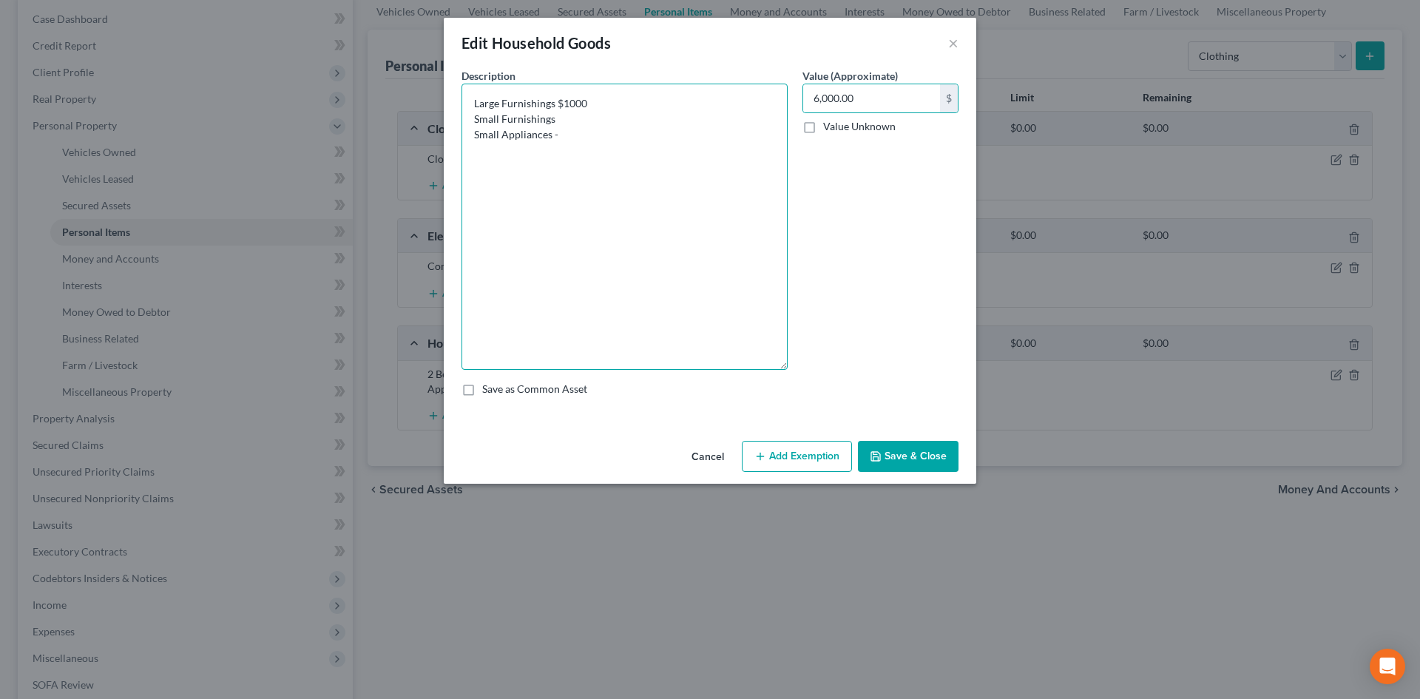
click at [568, 123] on textarea "Large Furnishings $1000 Small Furnishings Small Appliances -" at bounding box center [625, 227] width 326 height 286
click at [943, 447] on button "Save & Close" at bounding box center [908, 456] width 101 height 31
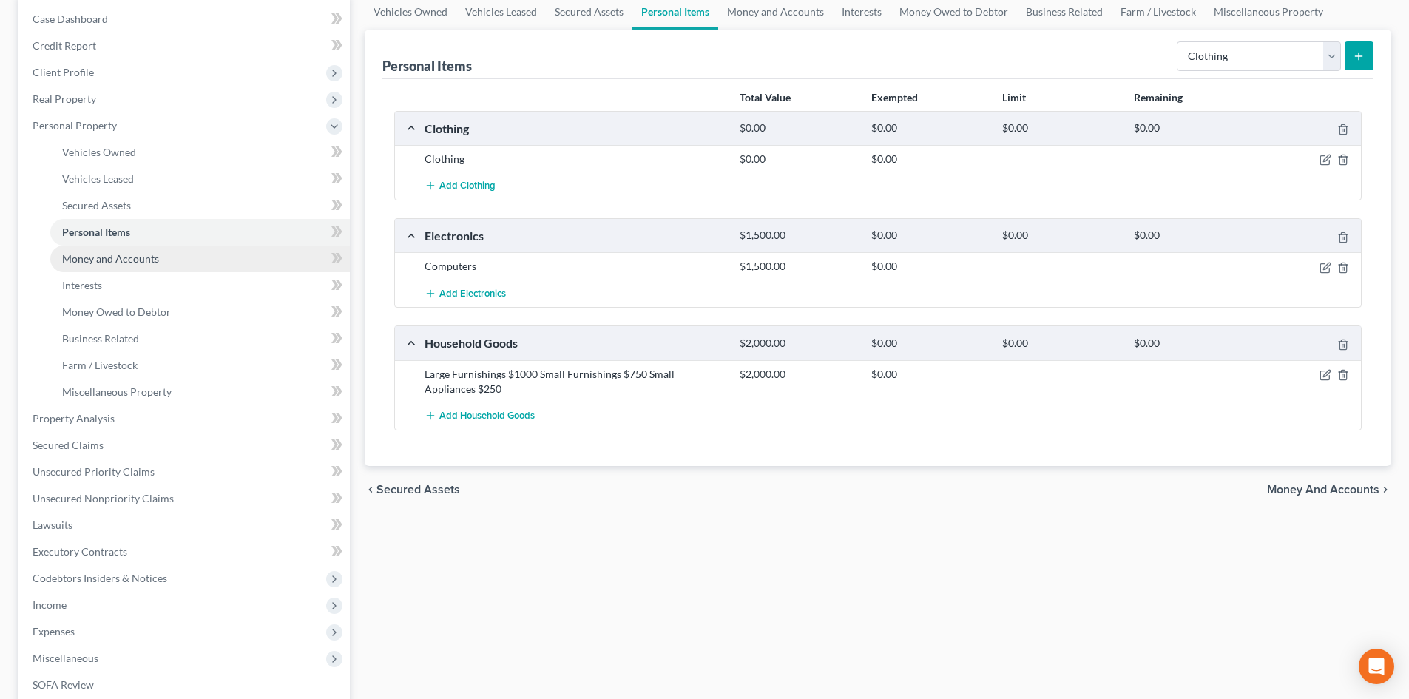
click at [144, 266] on link "Money and Accounts" at bounding box center [200, 259] width 300 height 27
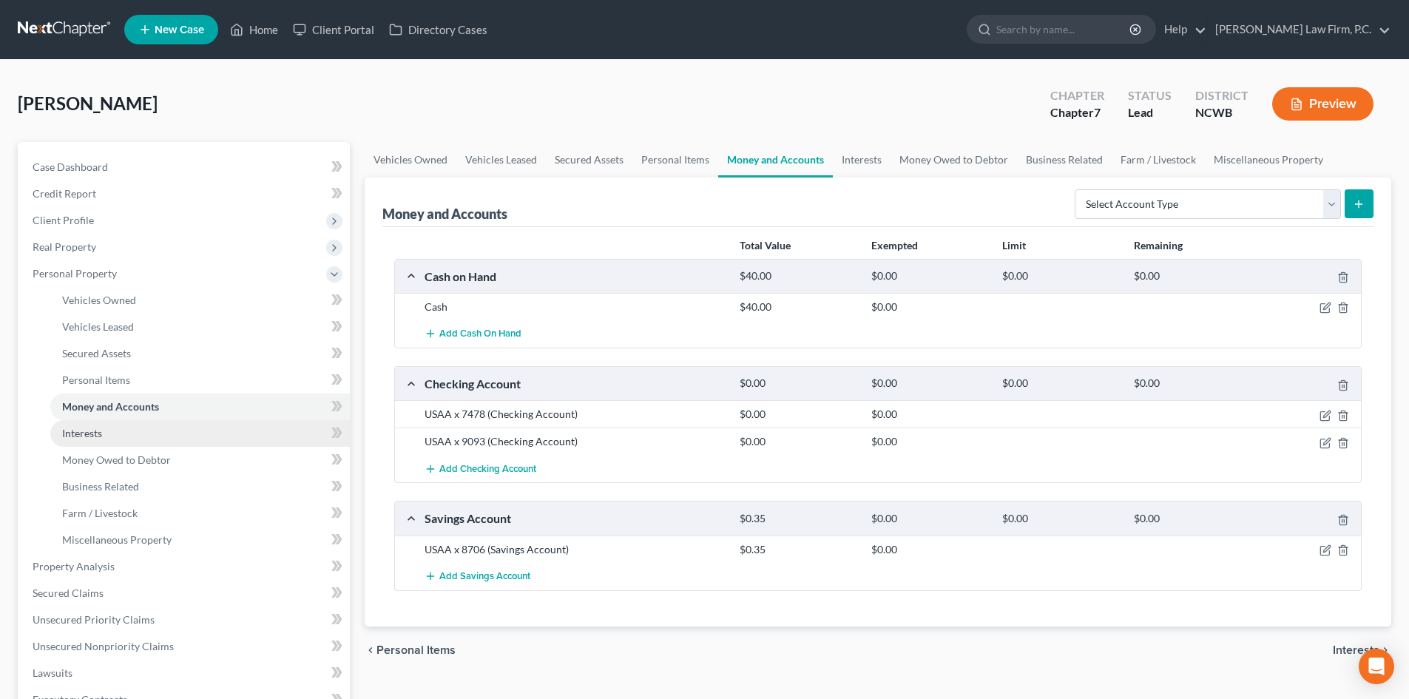
click at [108, 423] on link "Interests" at bounding box center [200, 433] width 300 height 27
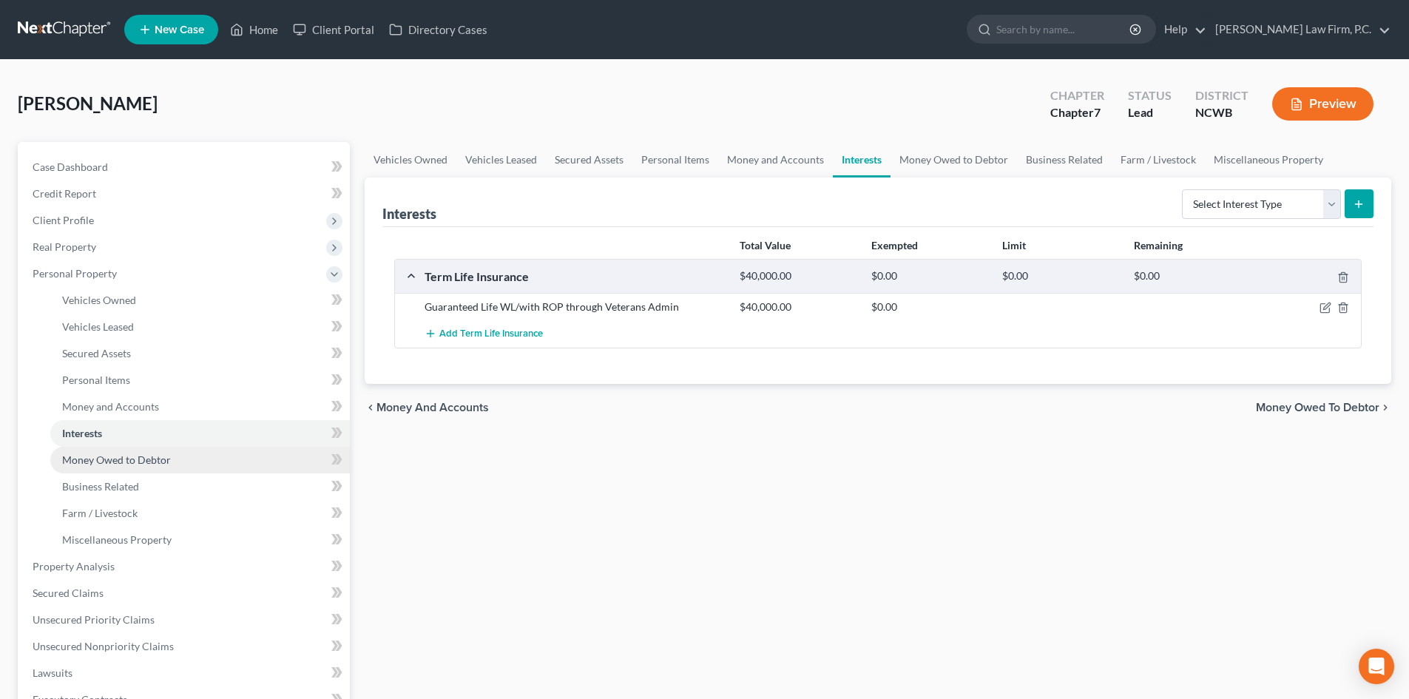
click at [98, 453] on span "Money Owed to Debtor" at bounding box center [116, 459] width 109 height 13
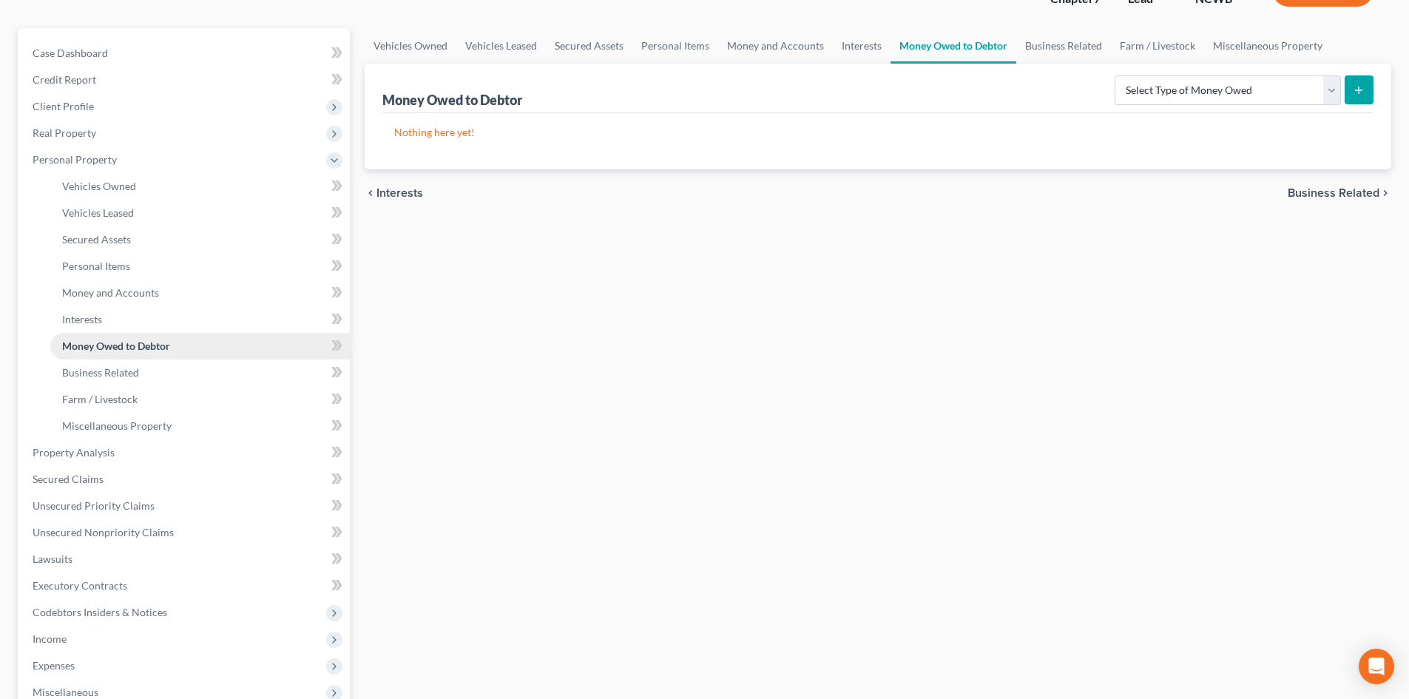
scroll to position [148, 0]
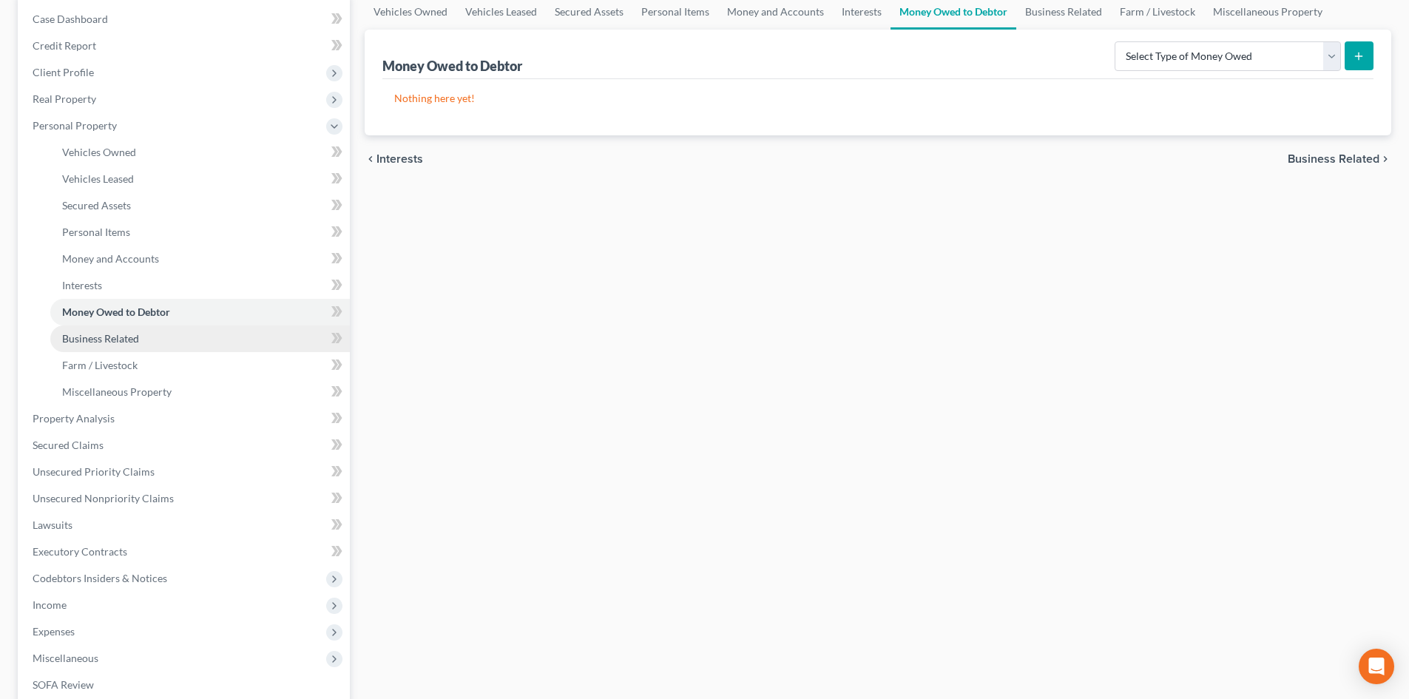
click at [129, 334] on span "Business Related" at bounding box center [100, 338] width 77 height 13
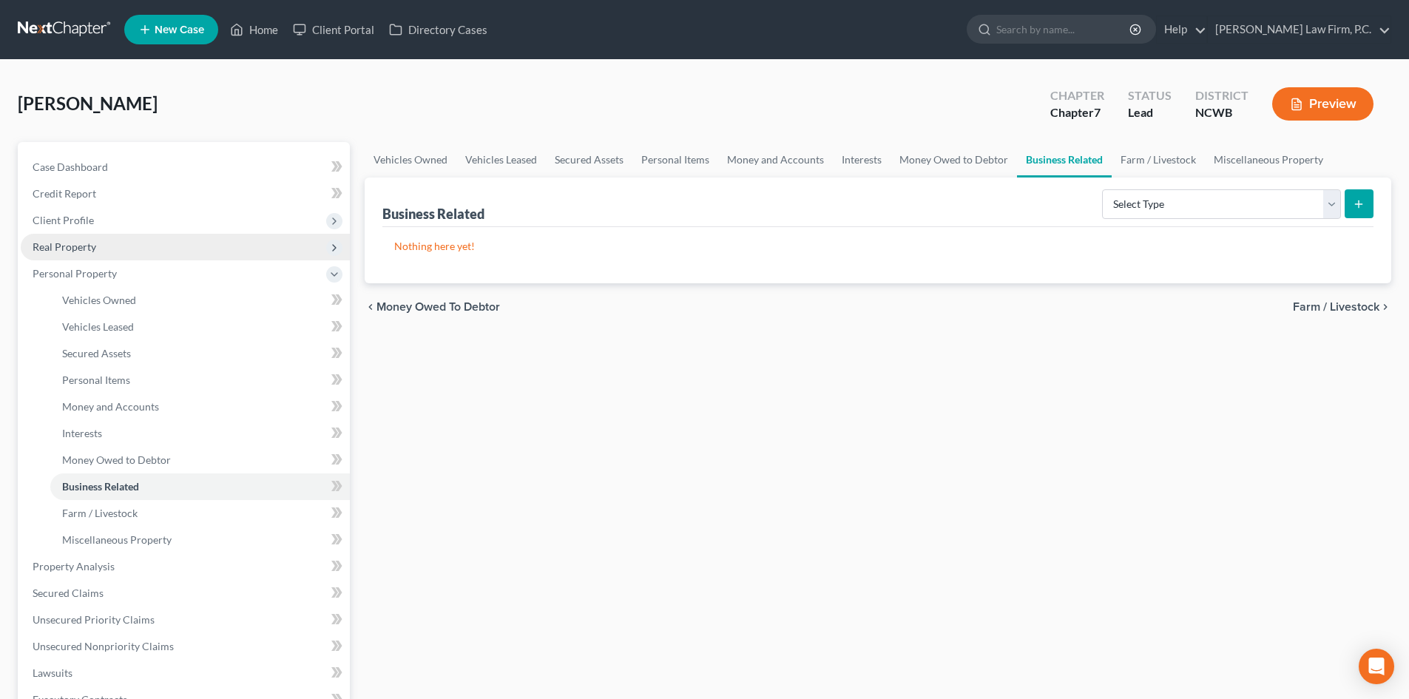
click at [82, 244] on span "Real Property" at bounding box center [65, 246] width 64 height 13
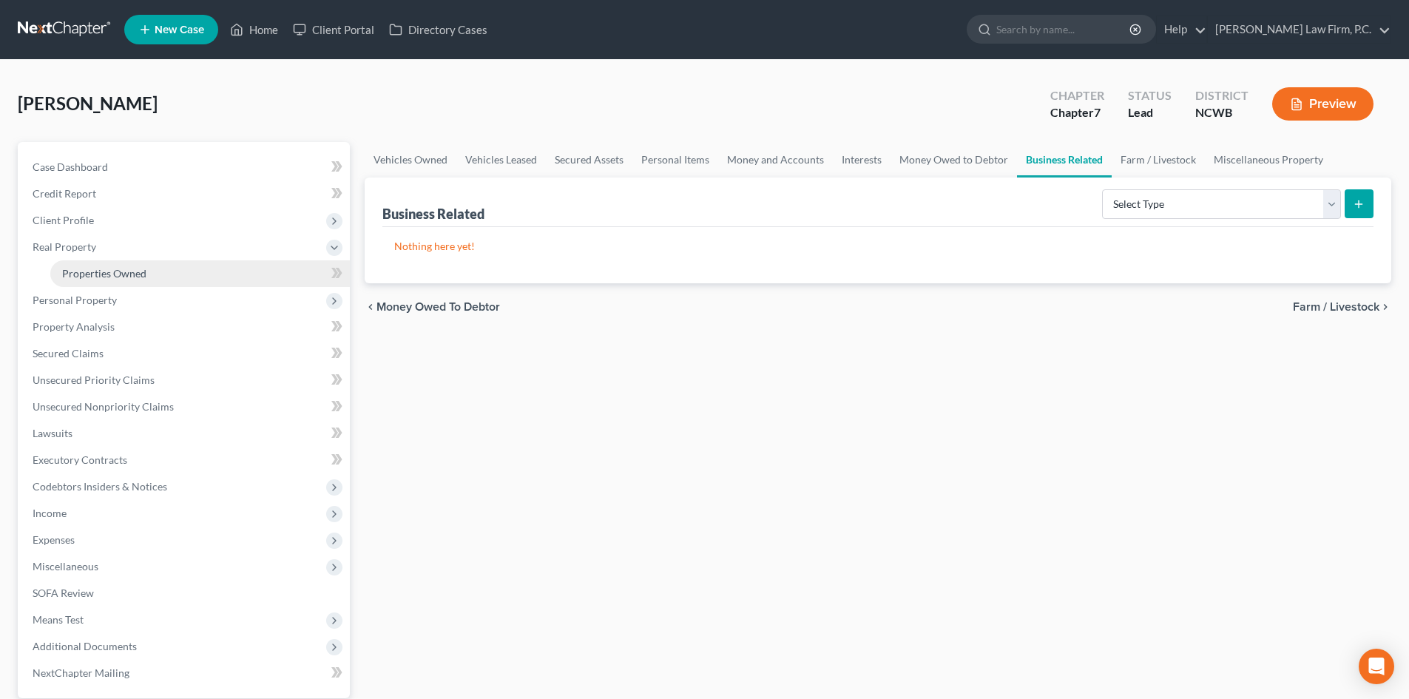
click at [90, 284] on link "Properties Owned" at bounding box center [200, 273] width 300 height 27
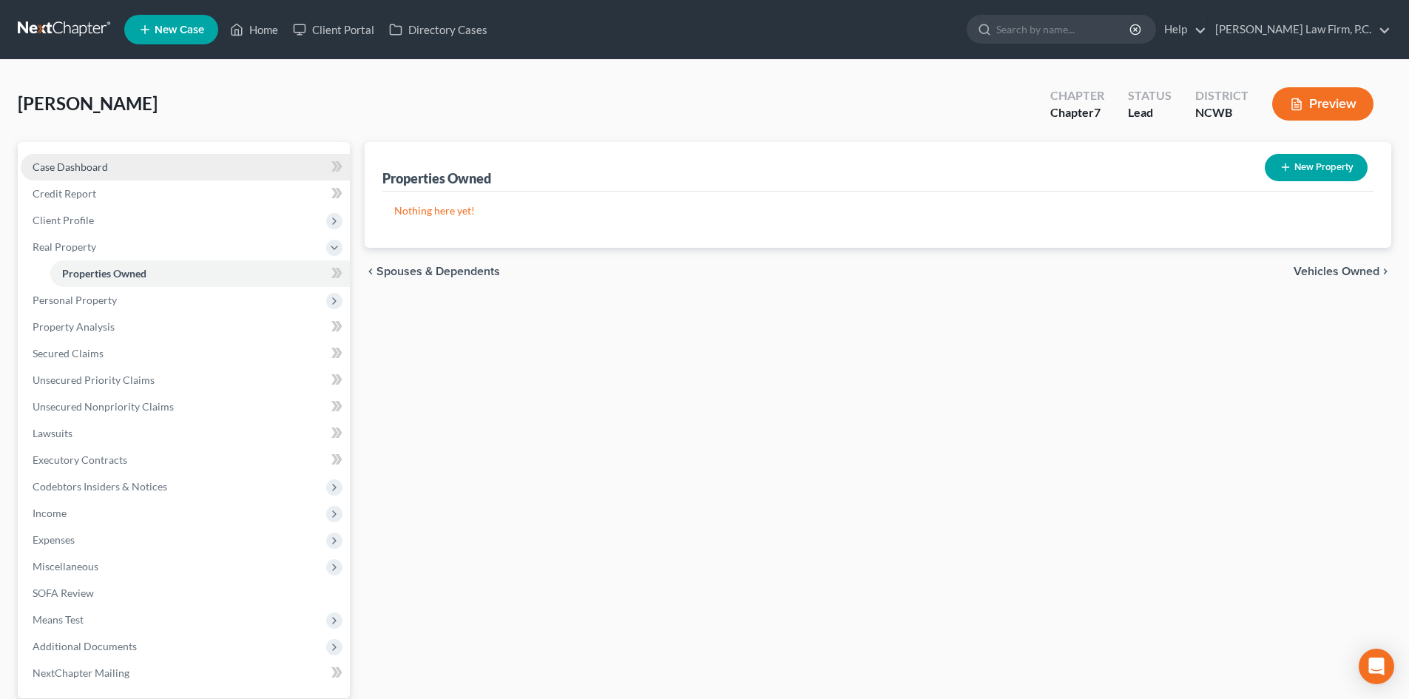
click at [100, 166] on span "Case Dashboard" at bounding box center [70, 167] width 75 height 13
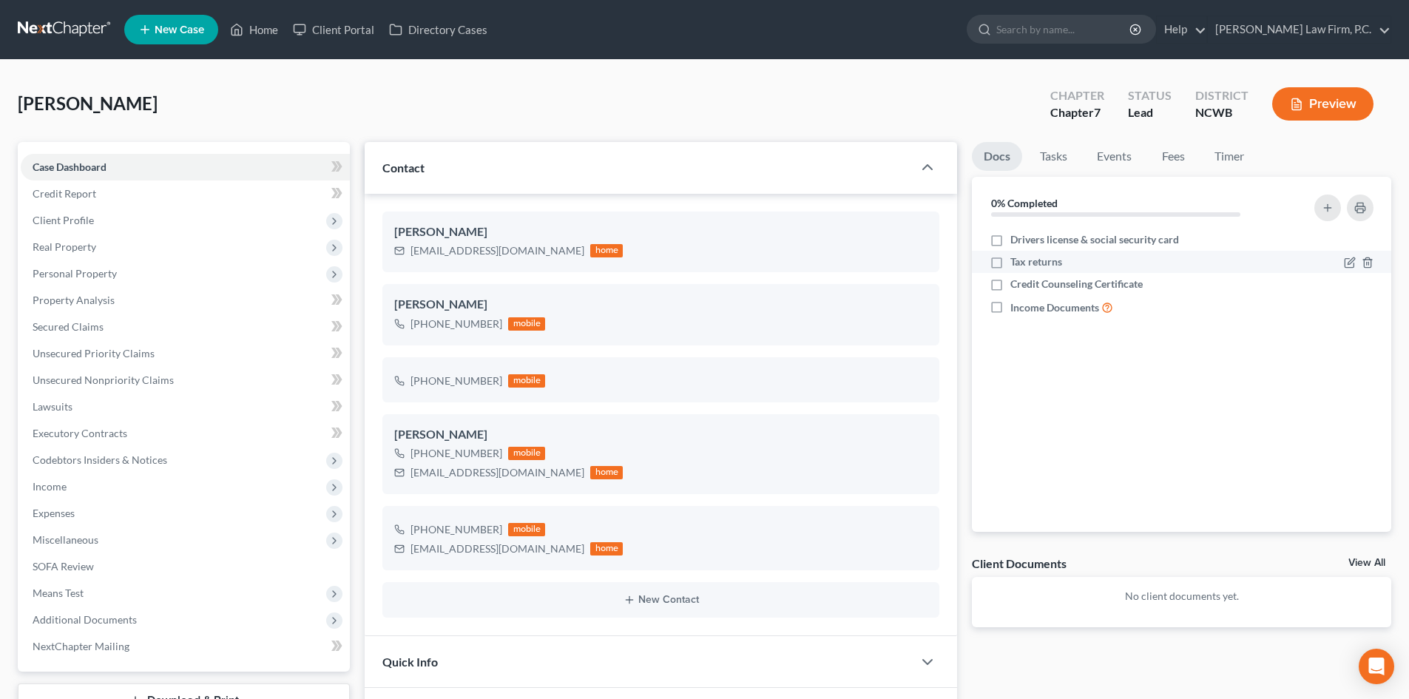
drag, startPoint x: 998, startPoint y: 237, endPoint x: 992, endPoint y: 256, distance: 19.4
click at [1011, 239] on label "Drivers license & social security card" at bounding box center [1095, 239] width 169 height 15
click at [1016, 239] on input "Drivers license & social security card" at bounding box center [1021, 237] width 10 height 10
click at [1011, 260] on label "Tax returns" at bounding box center [1037, 261] width 52 height 15
click at [1016, 260] on input "Tax returns" at bounding box center [1021, 259] width 10 height 10
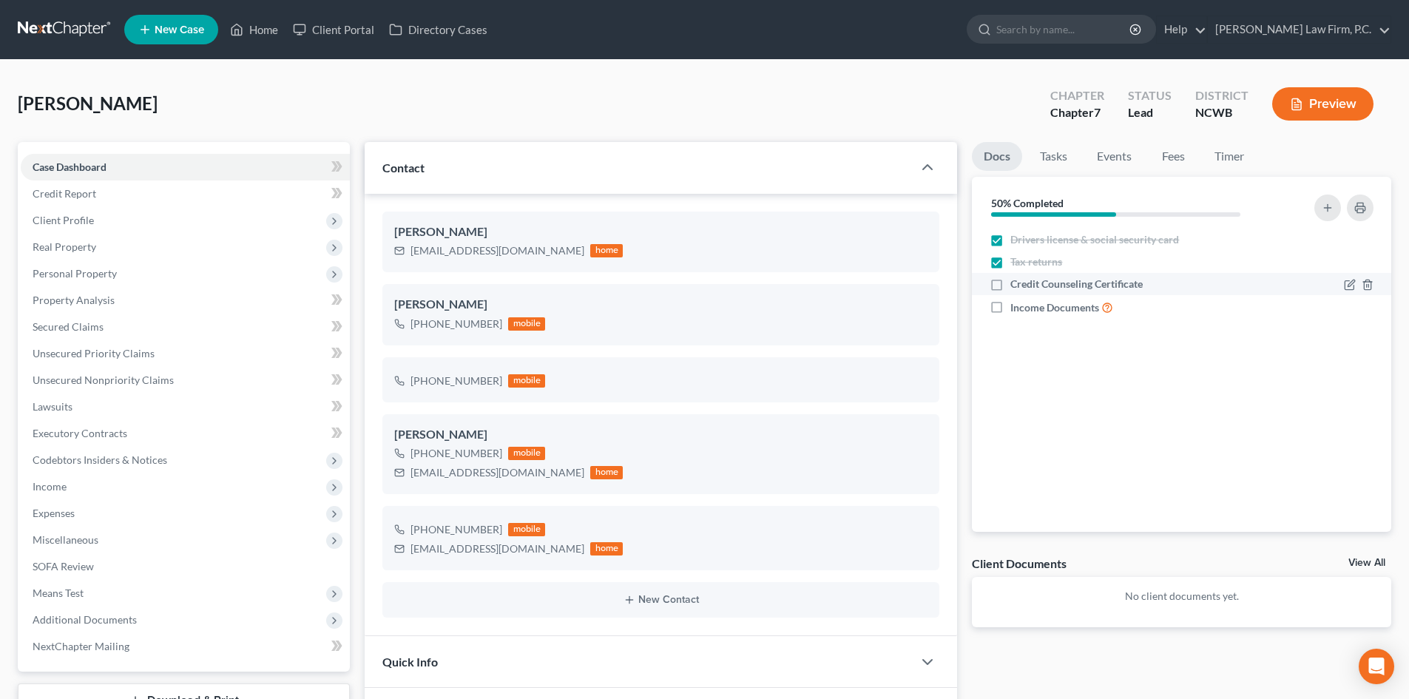
drag, startPoint x: 995, startPoint y: 280, endPoint x: 988, endPoint y: 303, distance: 24.6
click at [1011, 280] on label "Credit Counseling Certificate" at bounding box center [1077, 284] width 132 height 15
click at [1016, 280] on input "Credit Counseling Certificate" at bounding box center [1021, 282] width 10 height 10
click at [1011, 306] on label "Income Documents" at bounding box center [1062, 307] width 103 height 17
click at [1016, 306] on input "Income Documents" at bounding box center [1021, 304] width 10 height 10
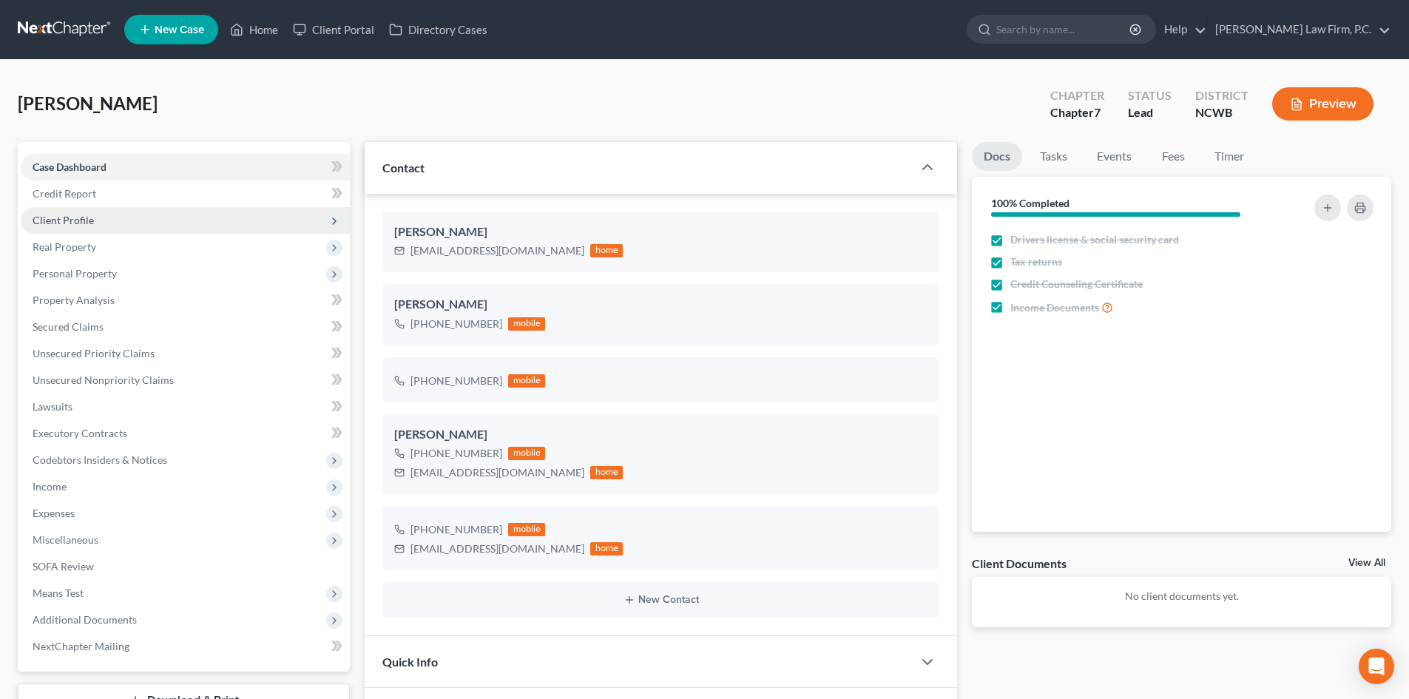
click at [95, 218] on span "Client Profile" at bounding box center [185, 220] width 329 height 27
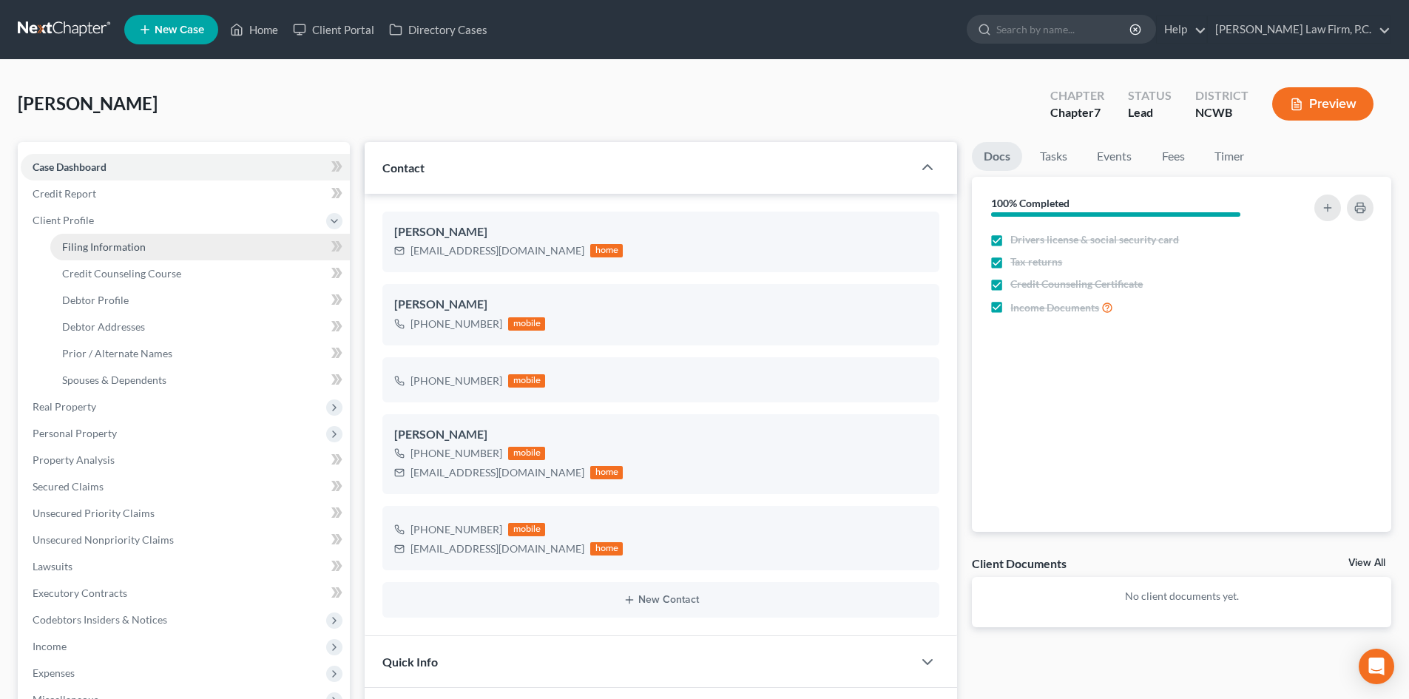
click at [146, 251] on link "Filing Information" at bounding box center [200, 247] width 300 height 27
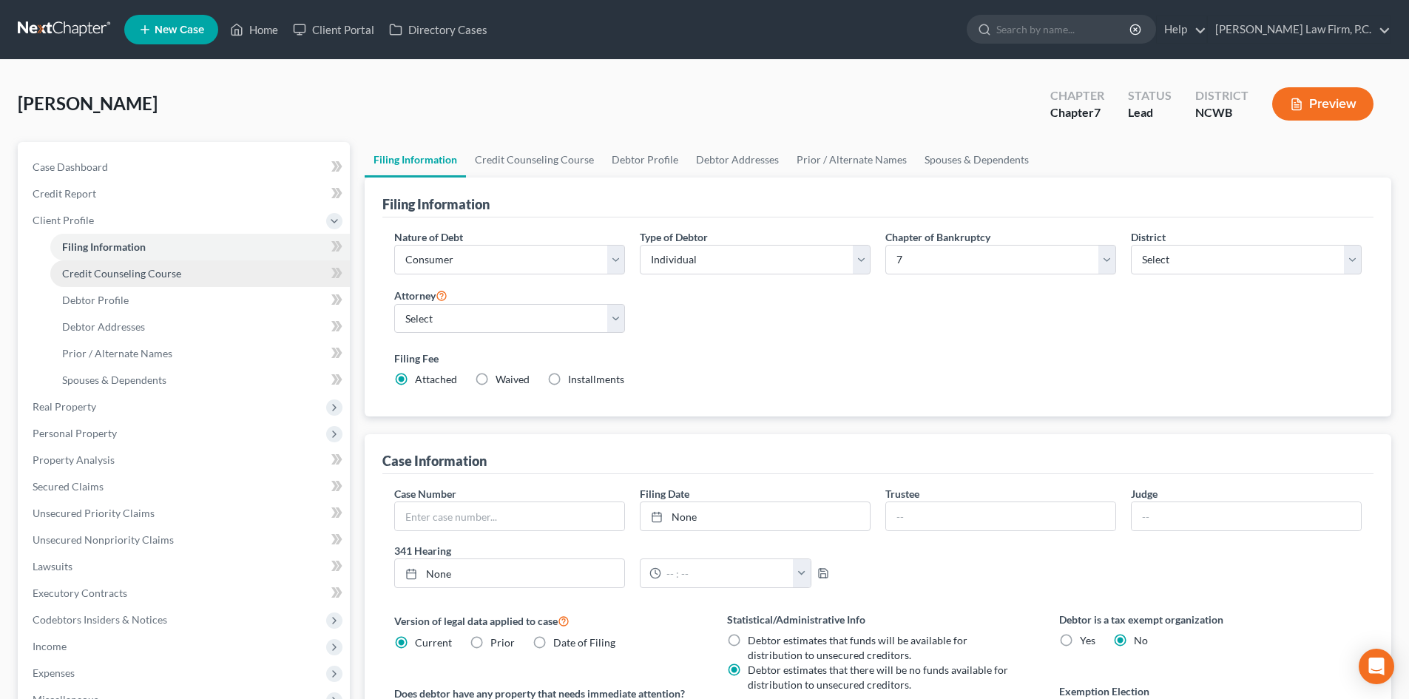
click at [160, 272] on span "Credit Counseling Course" at bounding box center [121, 273] width 119 height 13
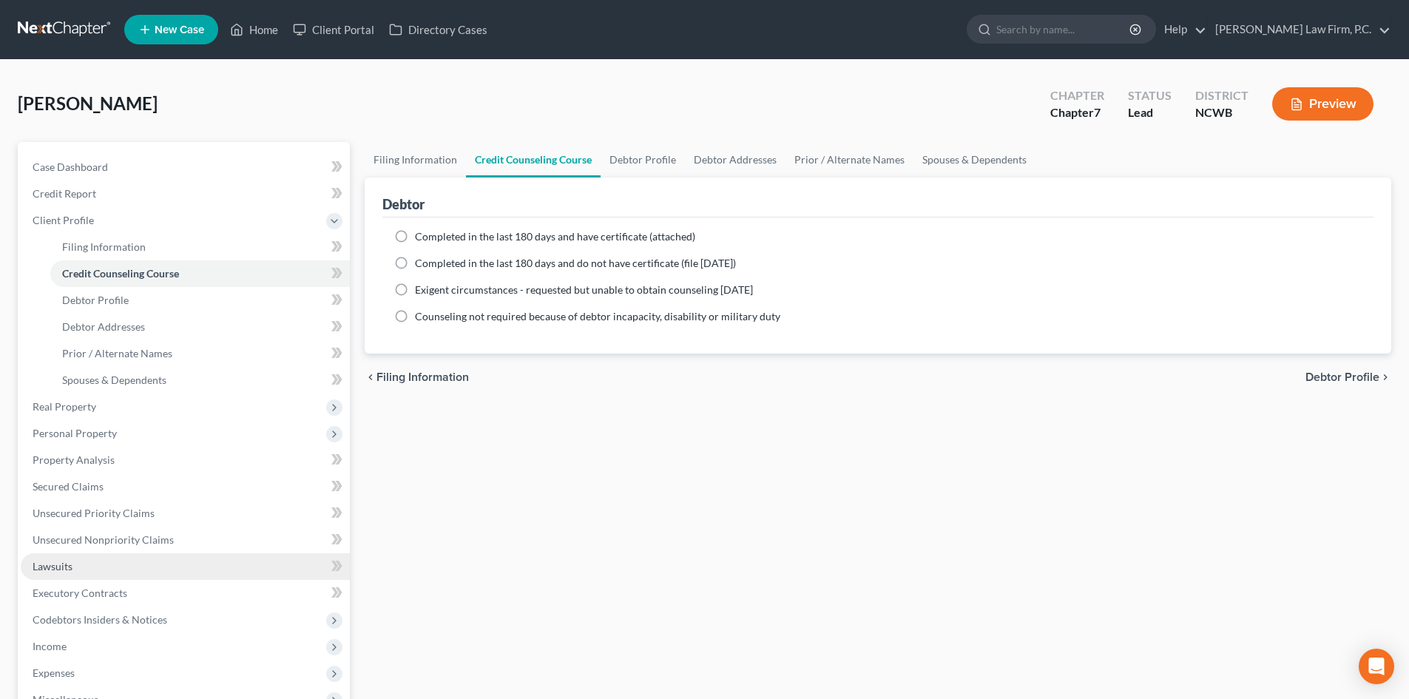
click at [79, 568] on link "Lawsuits" at bounding box center [185, 566] width 329 height 27
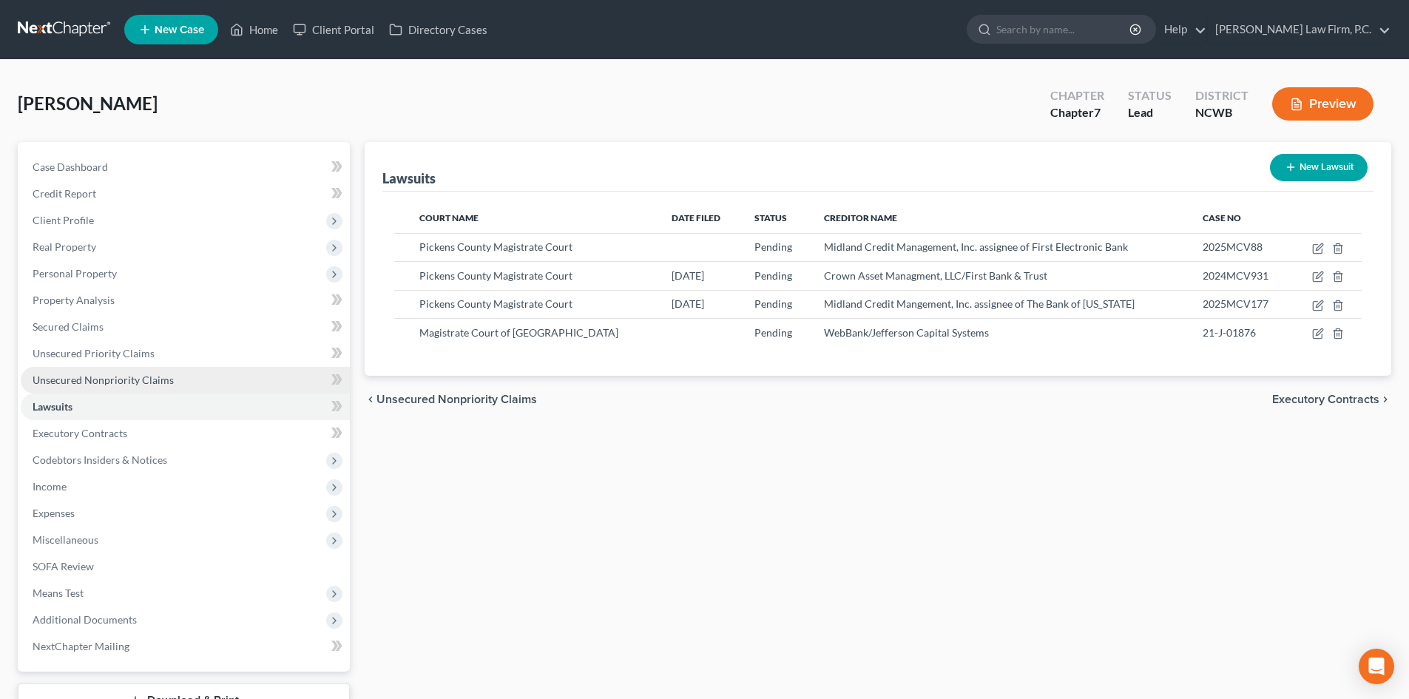
click at [141, 374] on span "Unsecured Nonpriority Claims" at bounding box center [103, 380] width 141 height 13
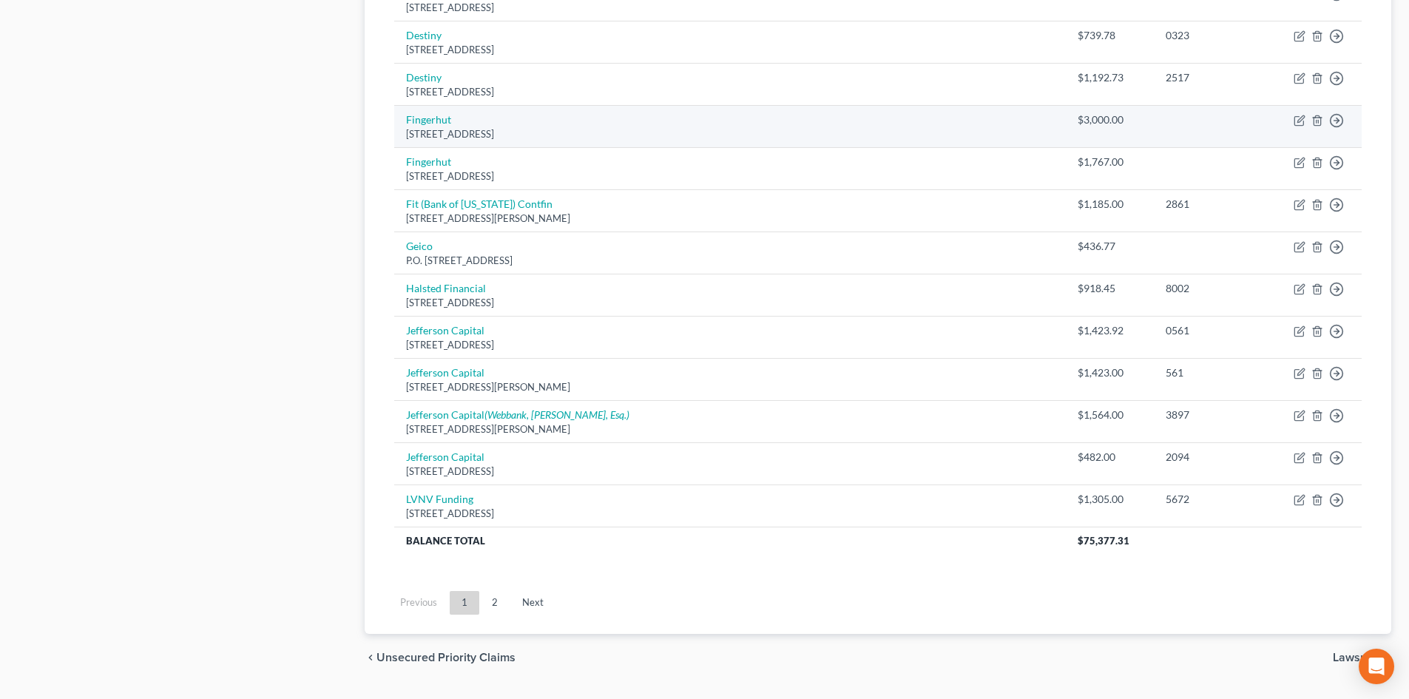
scroll to position [1009, 0]
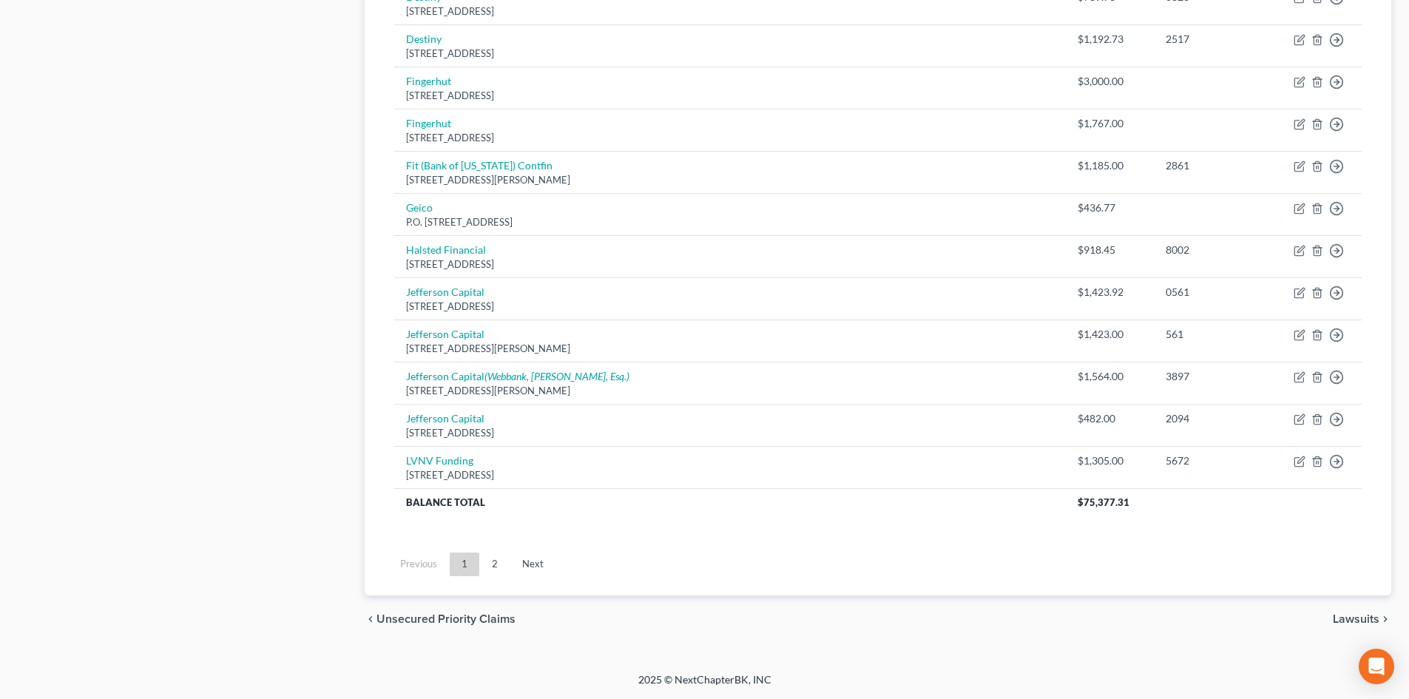
click at [493, 563] on link "2" at bounding box center [495, 565] width 30 height 24
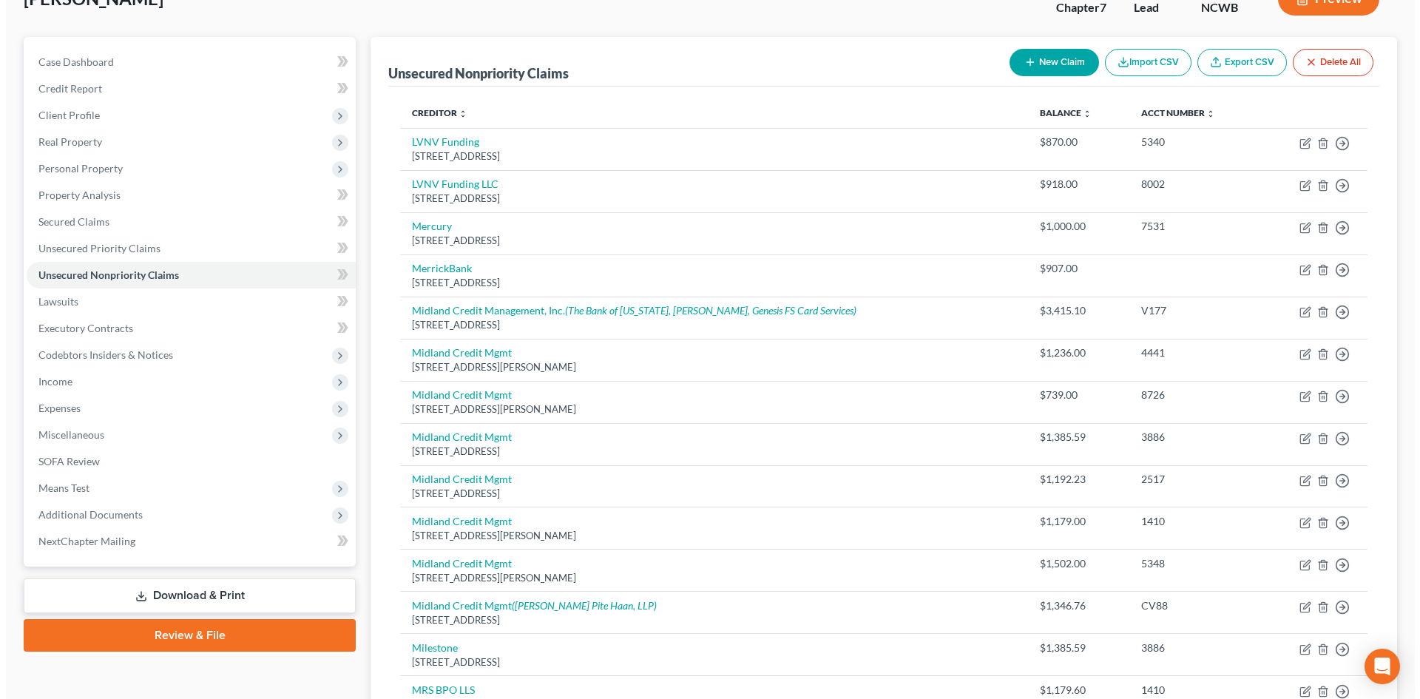
scroll to position [101, 0]
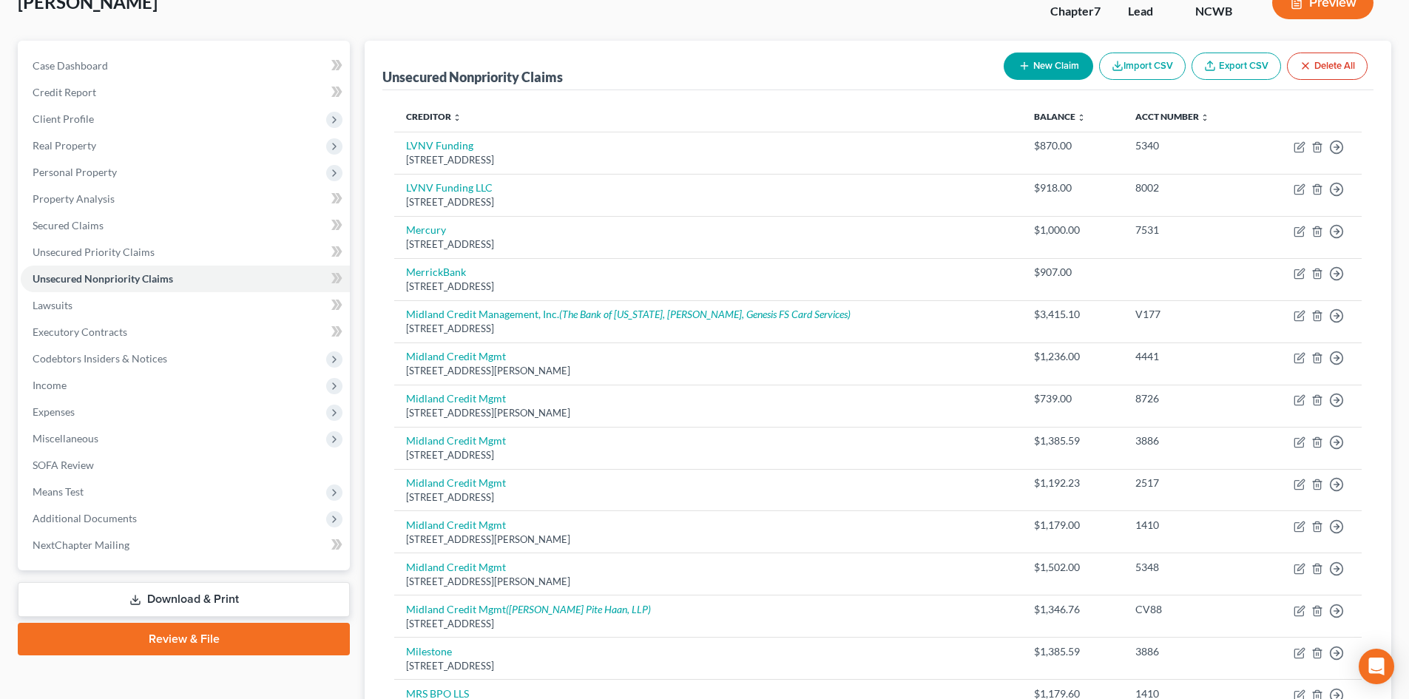
click at [1040, 74] on button "New Claim" at bounding box center [1049, 66] width 90 height 27
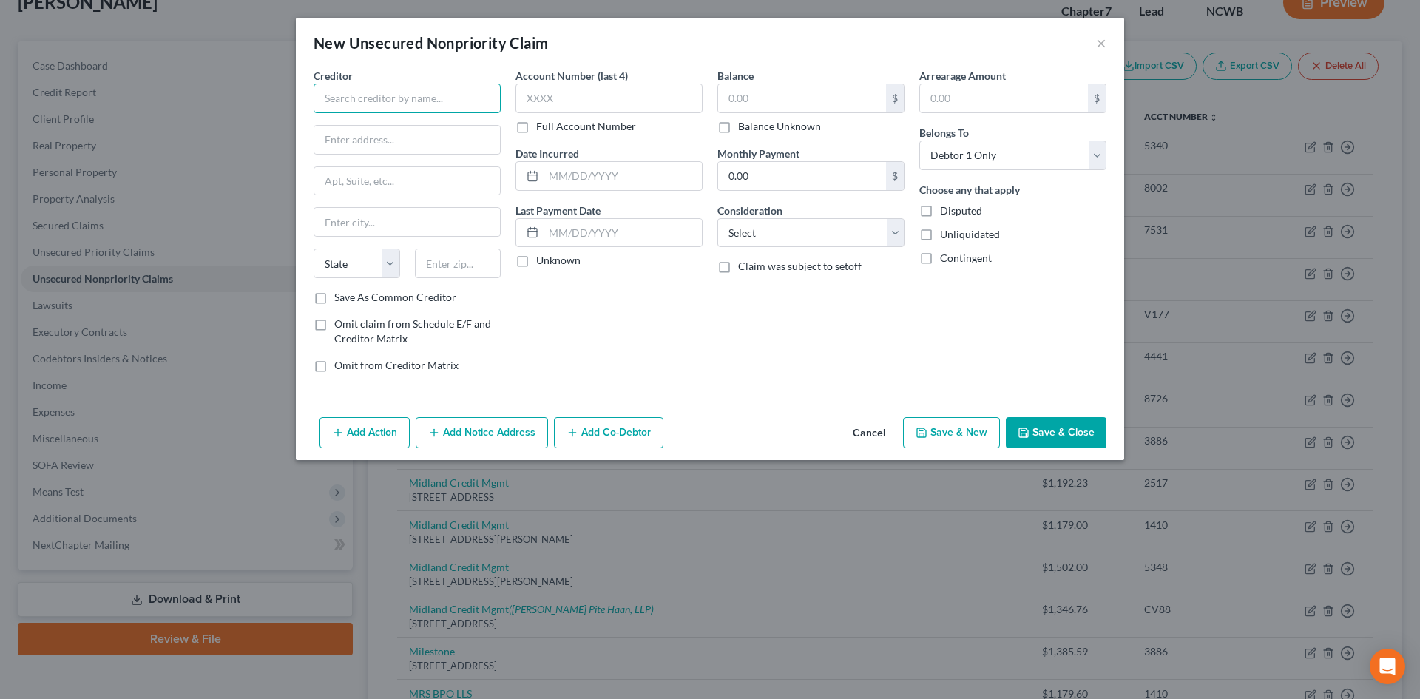
click at [399, 93] on input "text" at bounding box center [407, 99] width 187 height 30
click at [380, 144] on div "ATTN: Bankruptcy PO Box 15369, Wilmington, DE 19850" at bounding box center [403, 138] width 154 height 13
click at [474, 438] on button "Add Notice Address" at bounding box center [482, 432] width 132 height 31
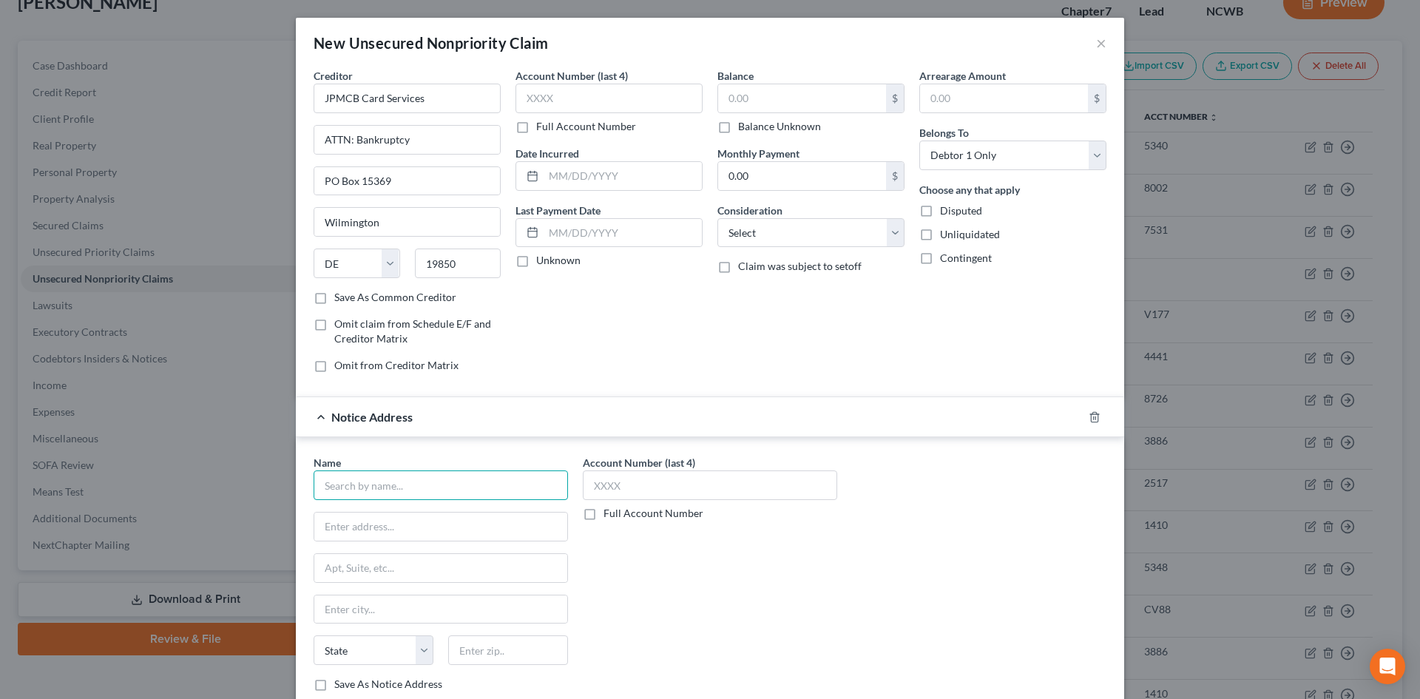
click at [359, 485] on input "text" at bounding box center [441, 486] width 254 height 30
click at [344, 512] on div "Transworld Systems Inc." at bounding box center [403, 511] width 154 height 15
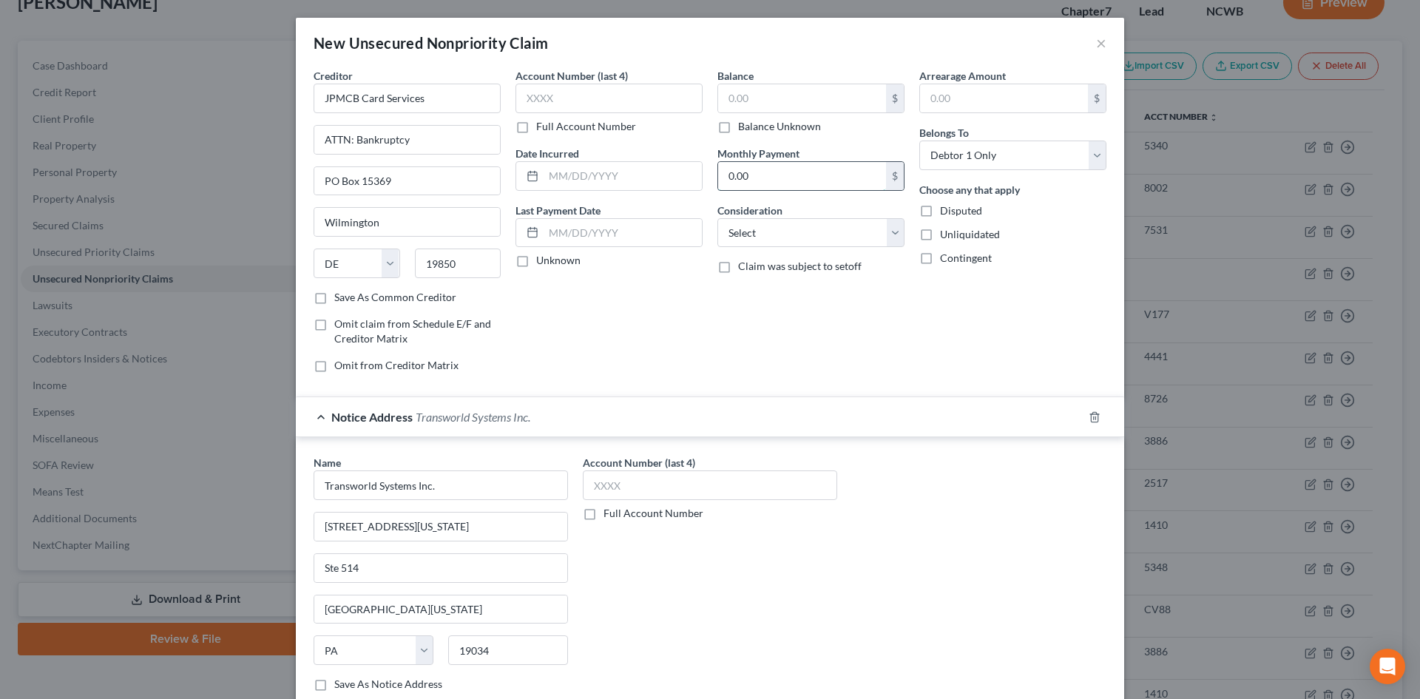
click at [778, 169] on input "0.00" at bounding box center [802, 176] width 168 height 28
click at [791, 236] on select "Select Cable / Satellite Services Collection Agency Credit Card Debt Debt Couns…" at bounding box center [811, 233] width 187 height 30
click at [718, 218] on select "Select Cable / Satellite Services Collection Agency Credit Card Debt Debt Couns…" at bounding box center [811, 233] width 187 height 30
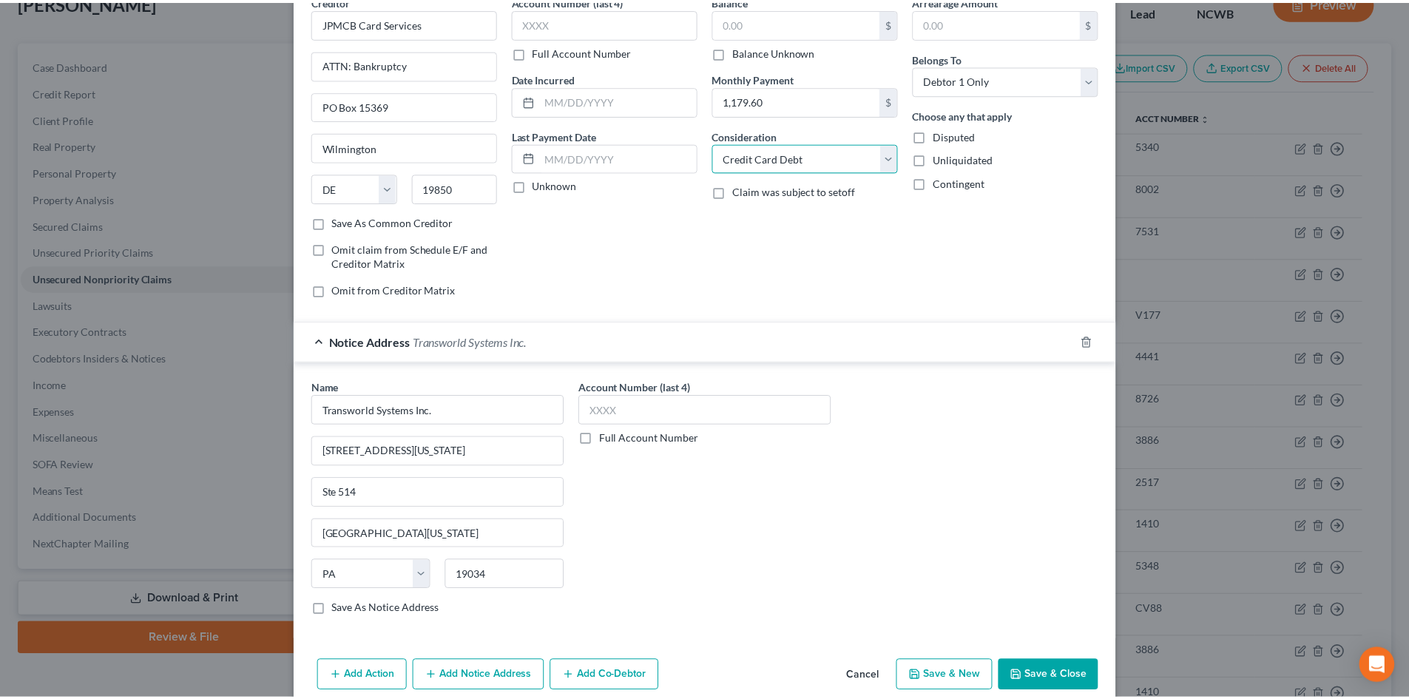
scroll to position [98, 0]
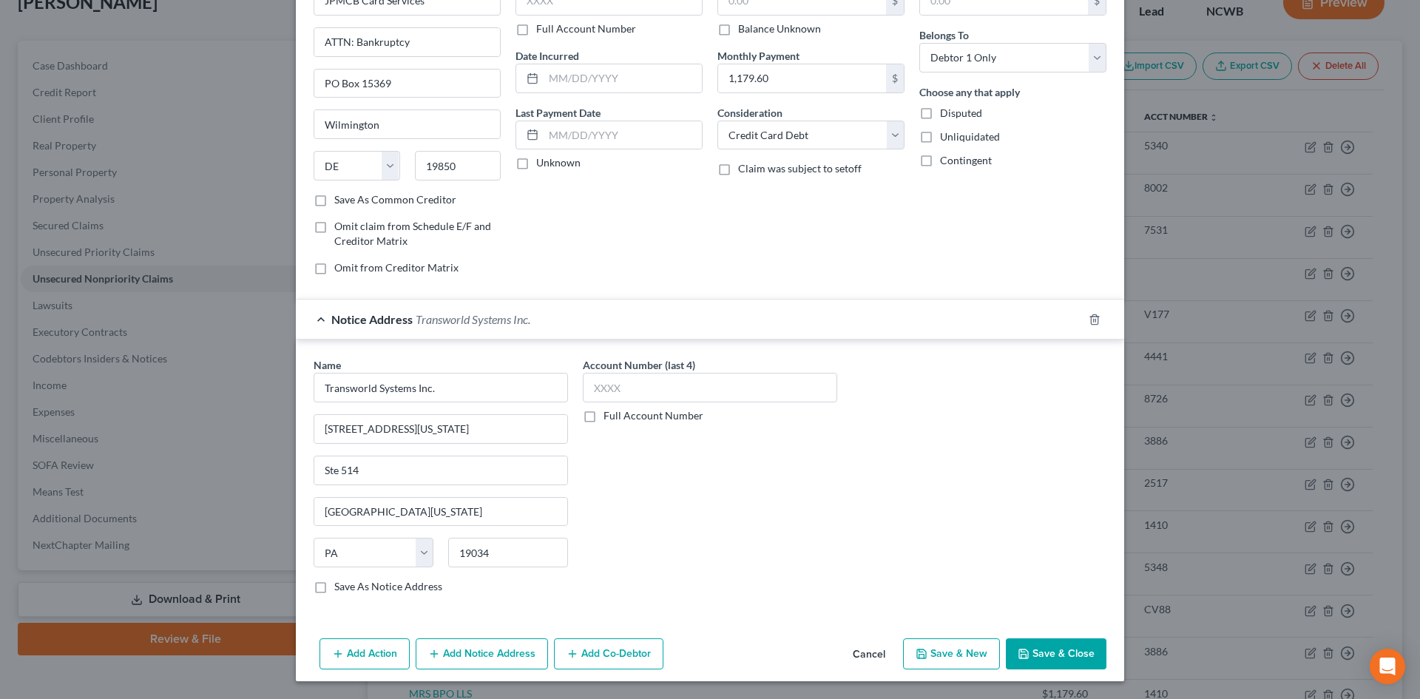
click at [1050, 653] on button "Save & Close" at bounding box center [1056, 653] width 101 height 31
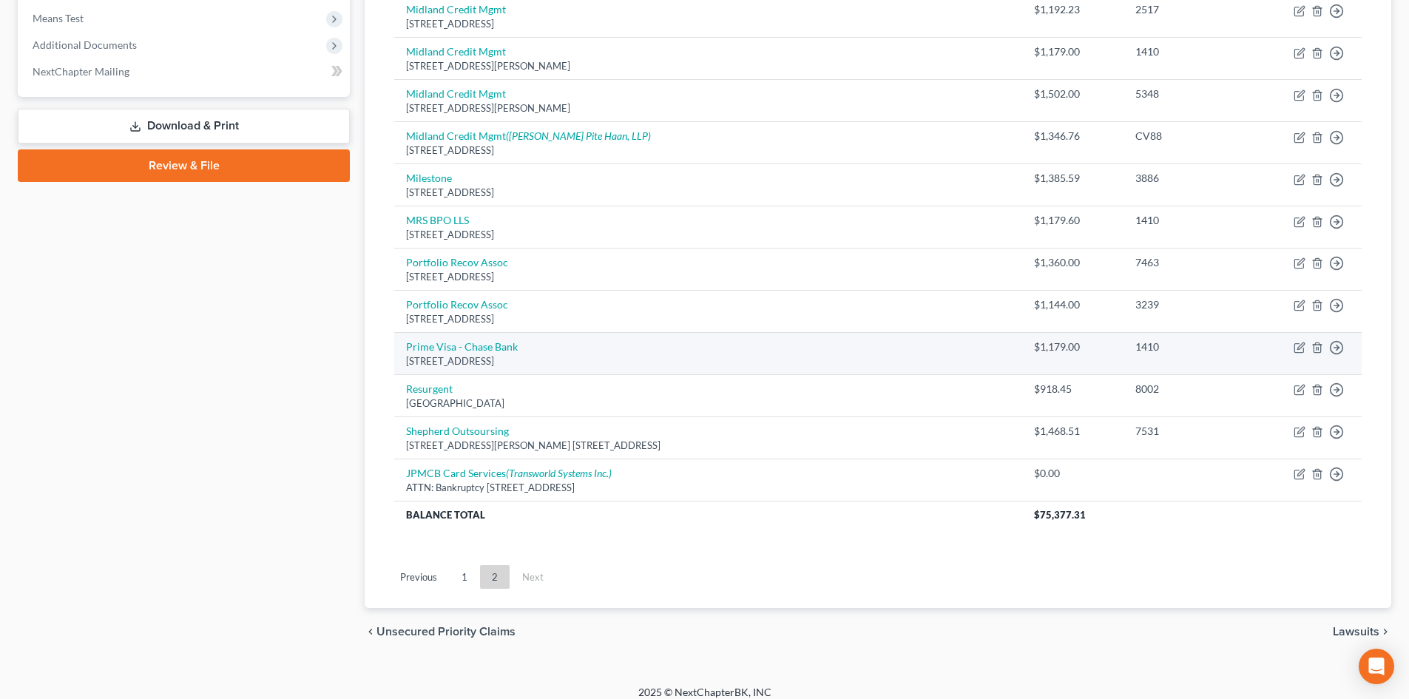
scroll to position [587, 0]
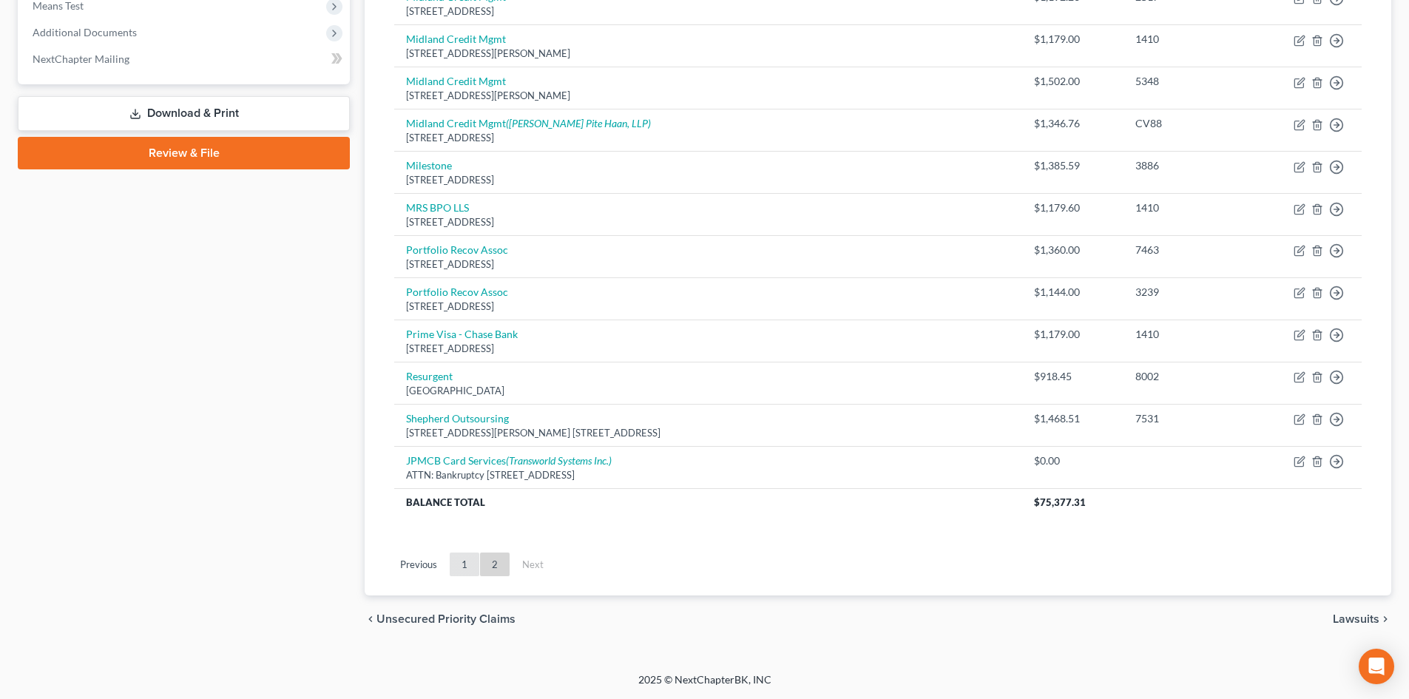
click at [470, 567] on link "1" at bounding box center [465, 565] width 30 height 24
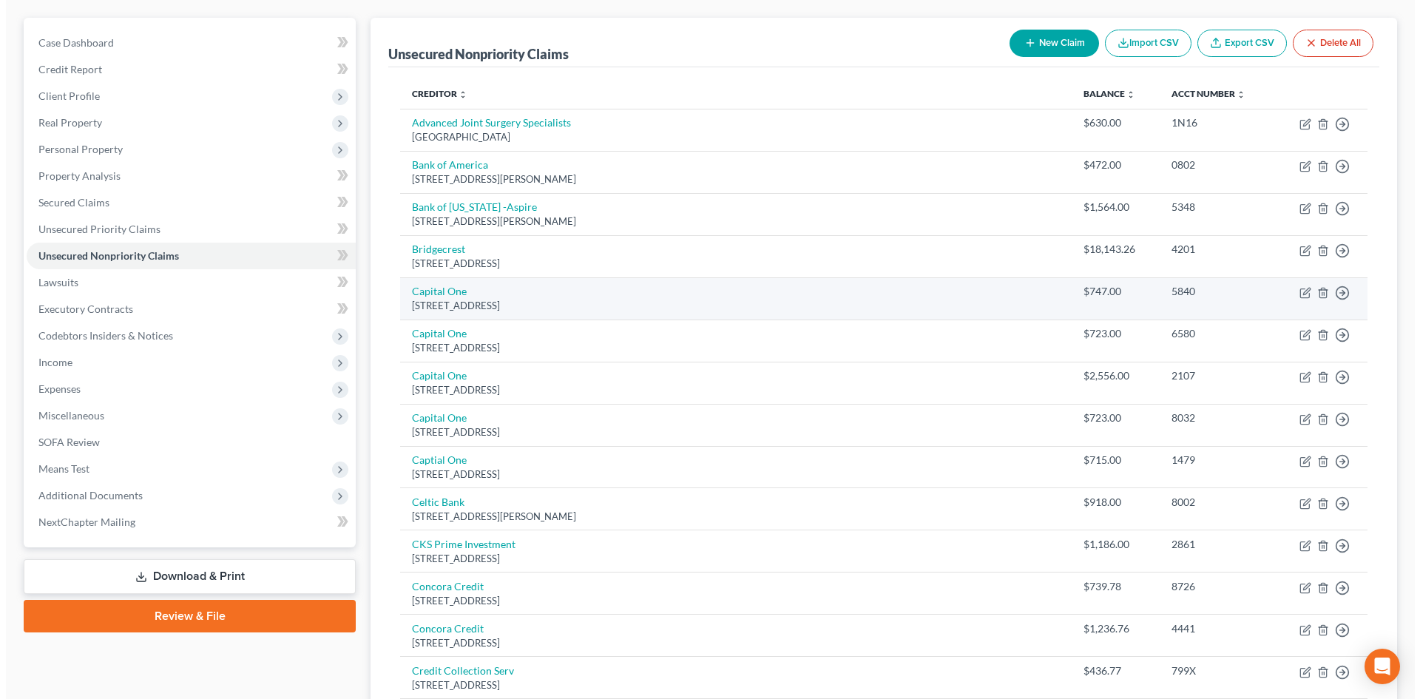
scroll to position [70, 0]
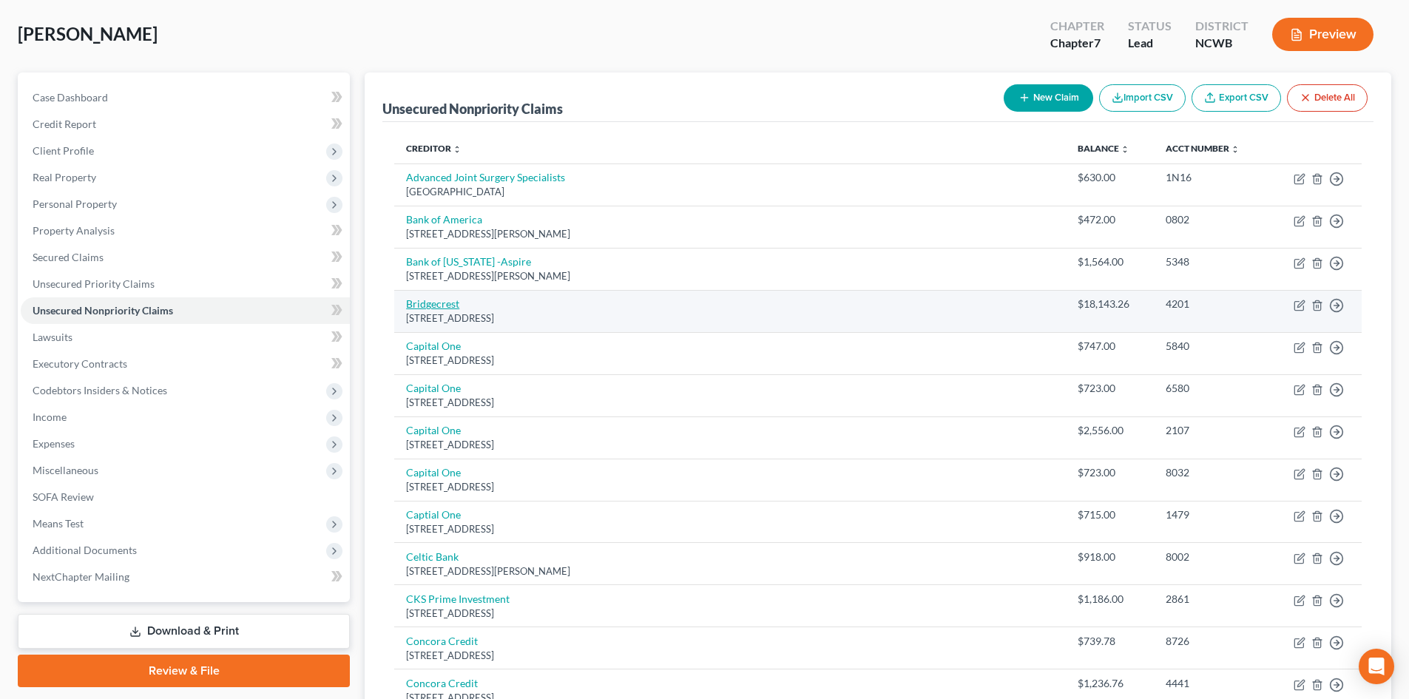
click at [432, 306] on link "Bridgecrest" at bounding box center [432, 303] width 53 height 13
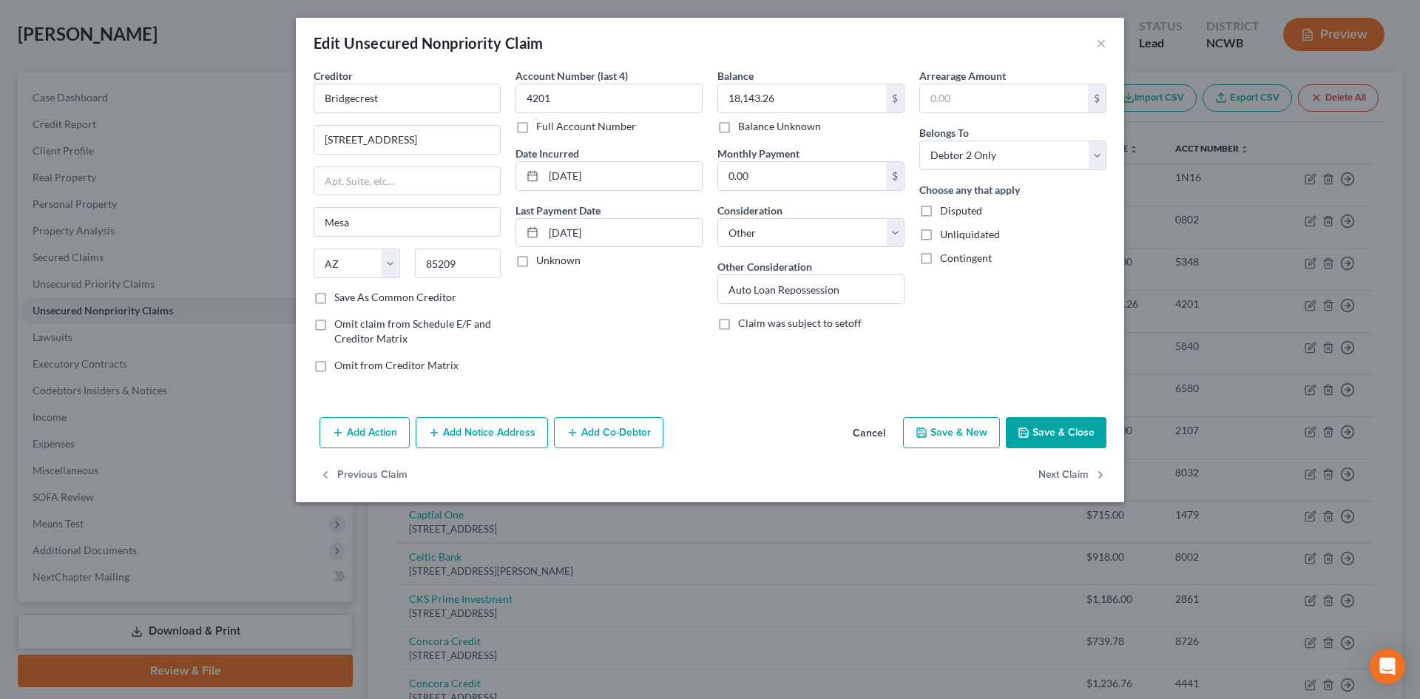
click at [482, 434] on button "Add Notice Address" at bounding box center [482, 432] width 132 height 31
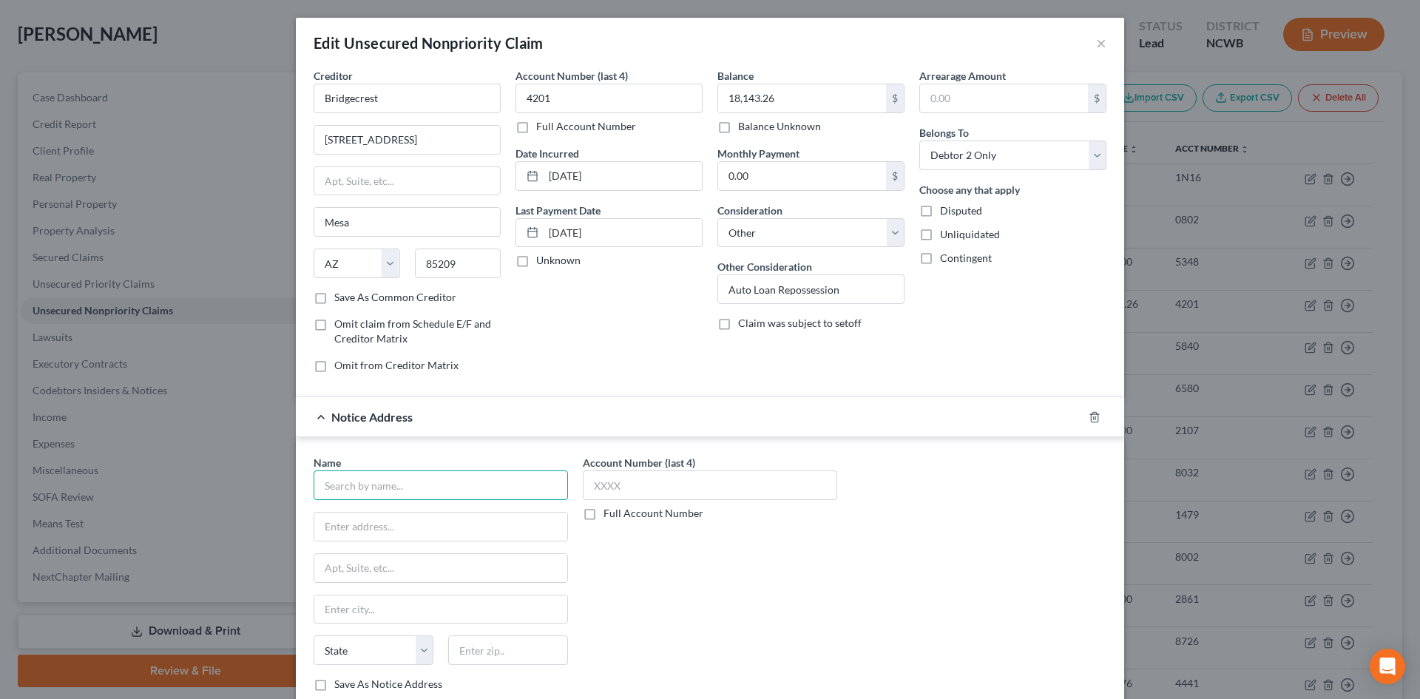
click at [402, 488] on input "text" at bounding box center [441, 486] width 254 height 30
click at [377, 525] on input "text" at bounding box center [440, 527] width 253 height 28
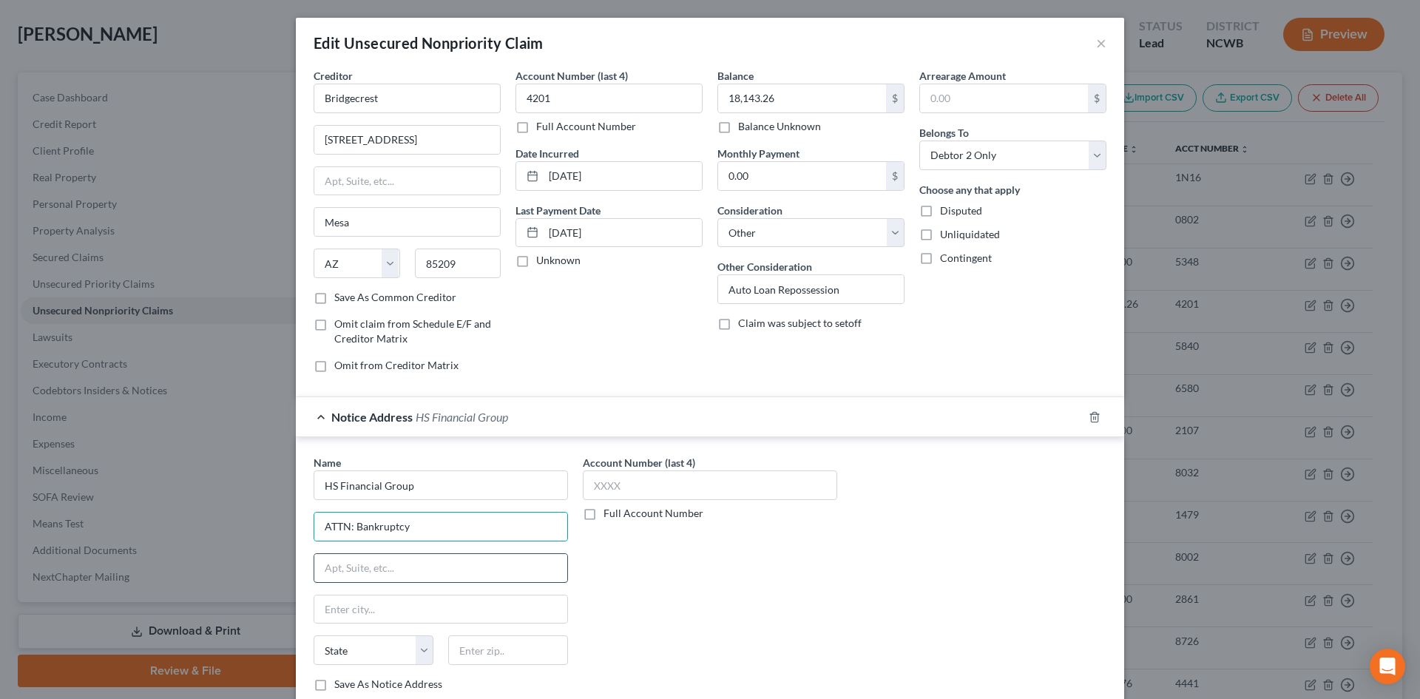
drag, startPoint x: 385, startPoint y: 539, endPoint x: 397, endPoint y: 562, distance: 25.2
click at [397, 561] on input "text" at bounding box center [440, 568] width 253 height 28
click at [516, 576] on input "18013 Cleveland Parkway Drive" at bounding box center [440, 568] width 253 height 28
click at [334, 685] on label "Save As Notice Address" at bounding box center [388, 684] width 108 height 15
click at [340, 685] on input "Save As Notice Address" at bounding box center [345, 682] width 10 height 10
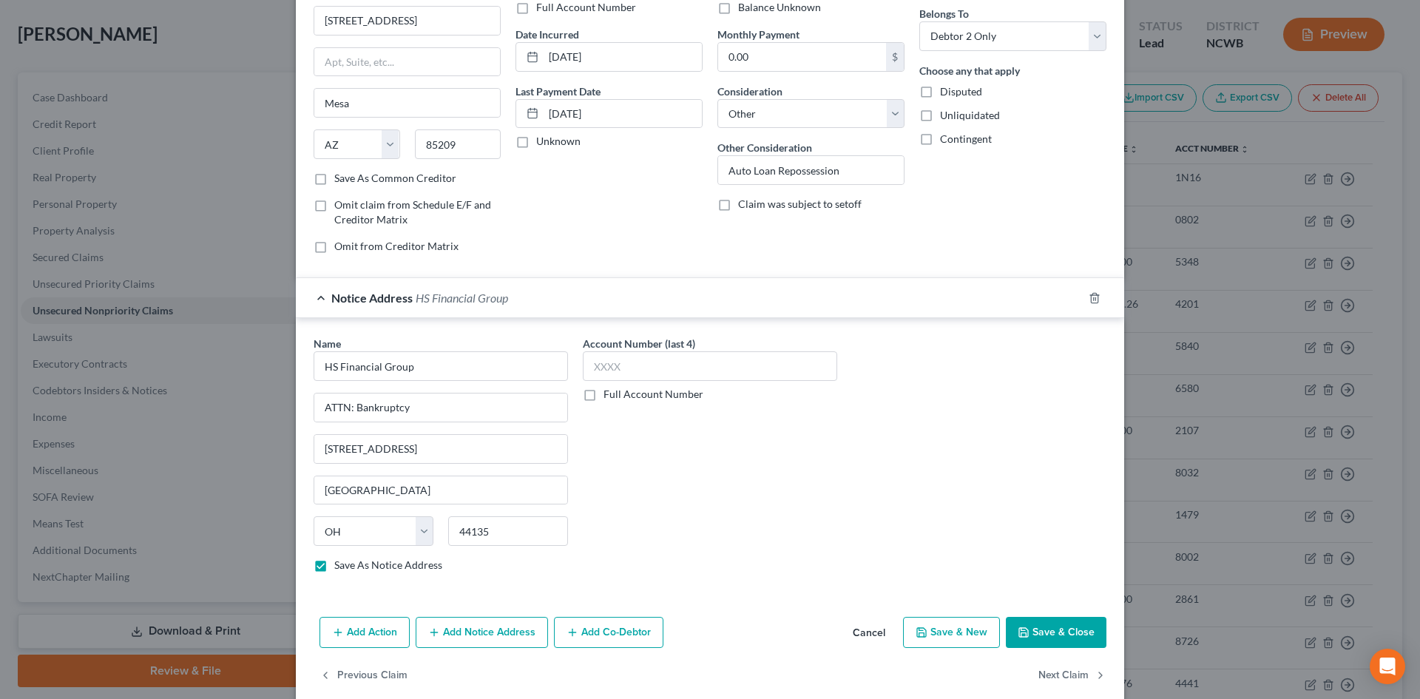
scroll to position [140, 0]
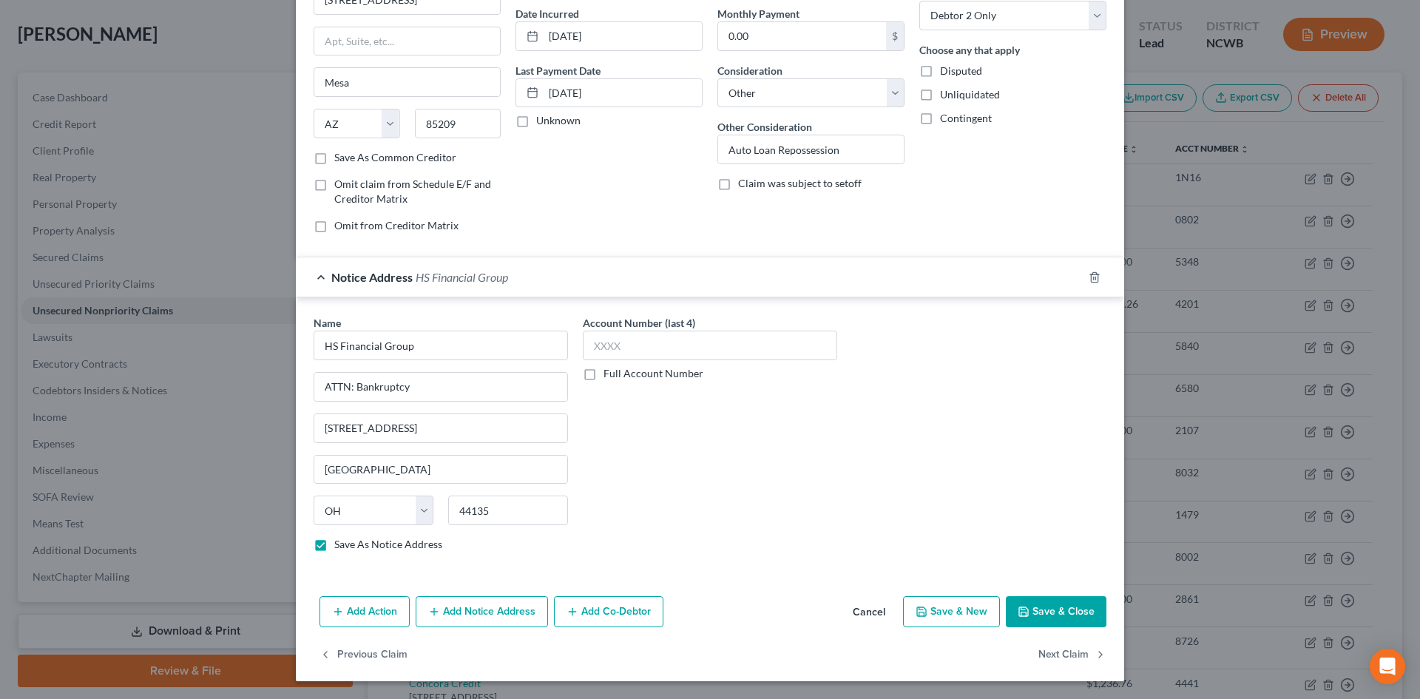
click at [1045, 617] on button "Save & Close" at bounding box center [1056, 611] width 101 height 31
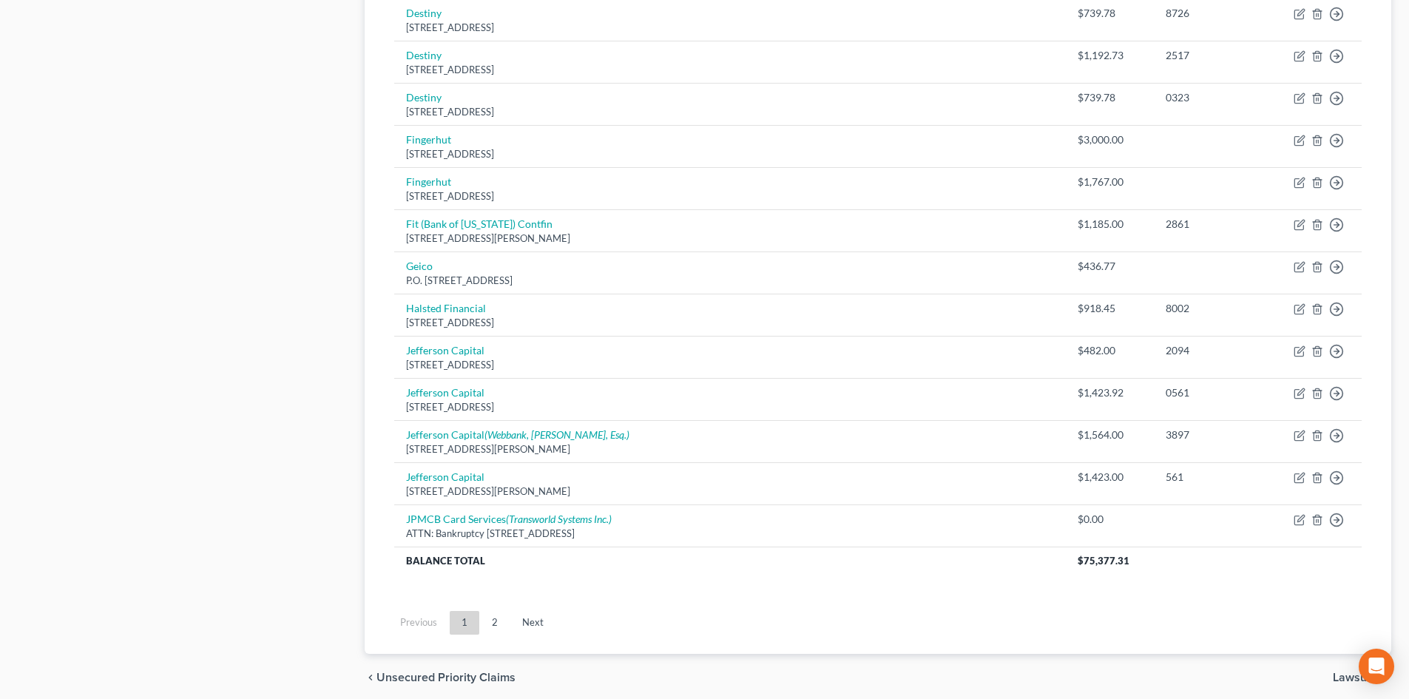
scroll to position [1009, 0]
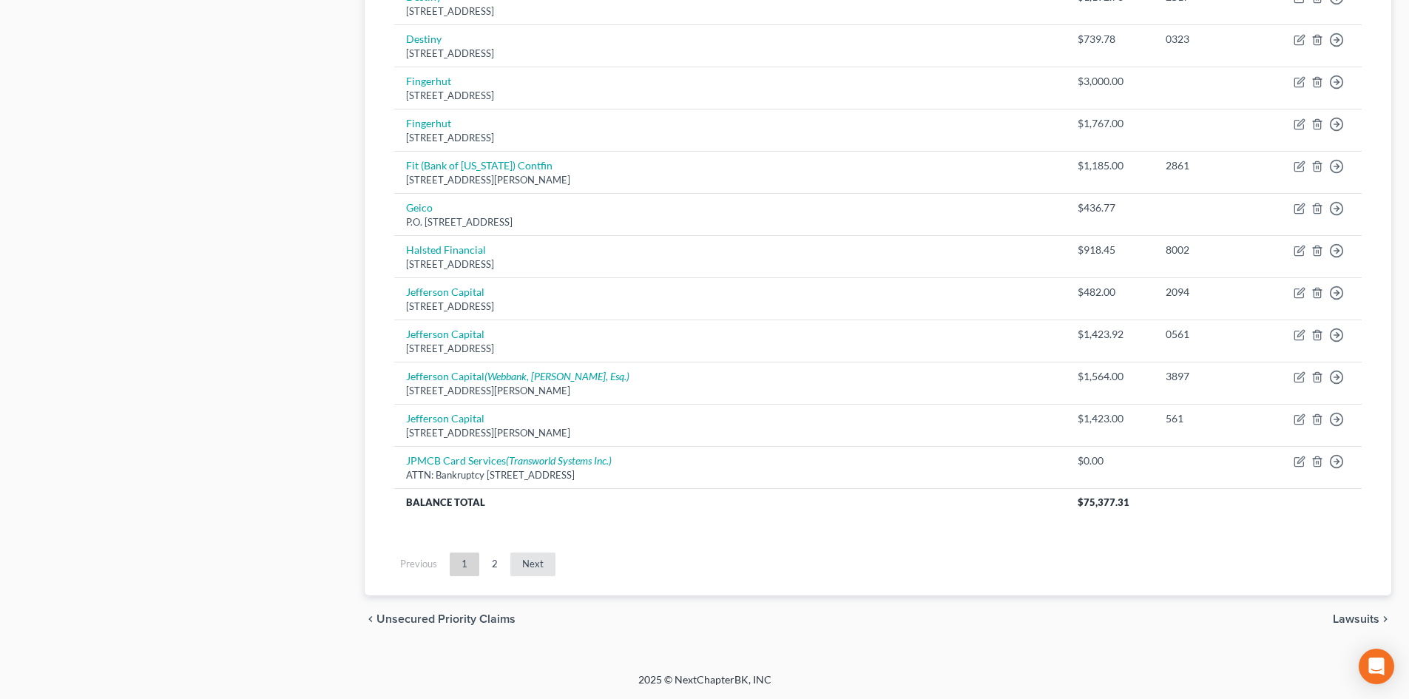
drag, startPoint x: 553, startPoint y: 555, endPoint x: 545, endPoint y: 559, distance: 9.3
click at [553, 556] on link "Next" at bounding box center [532, 565] width 45 height 24
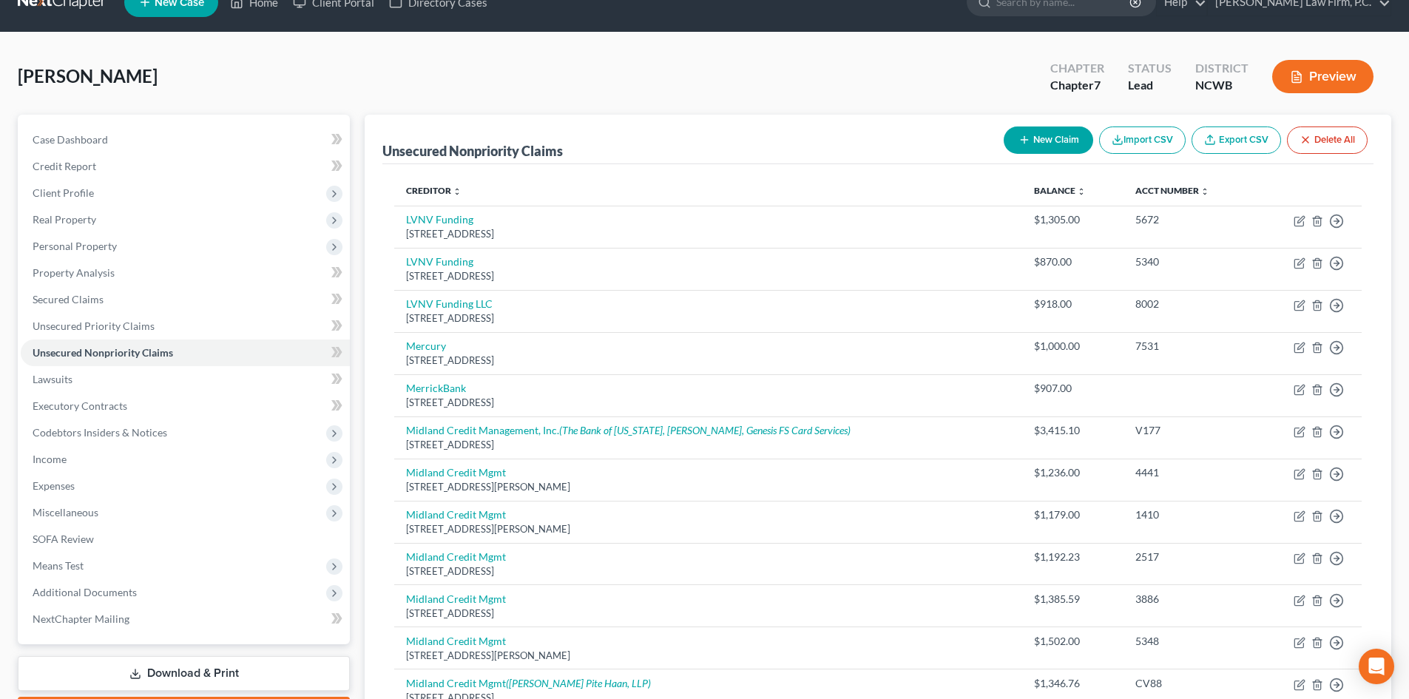
scroll to position [0, 0]
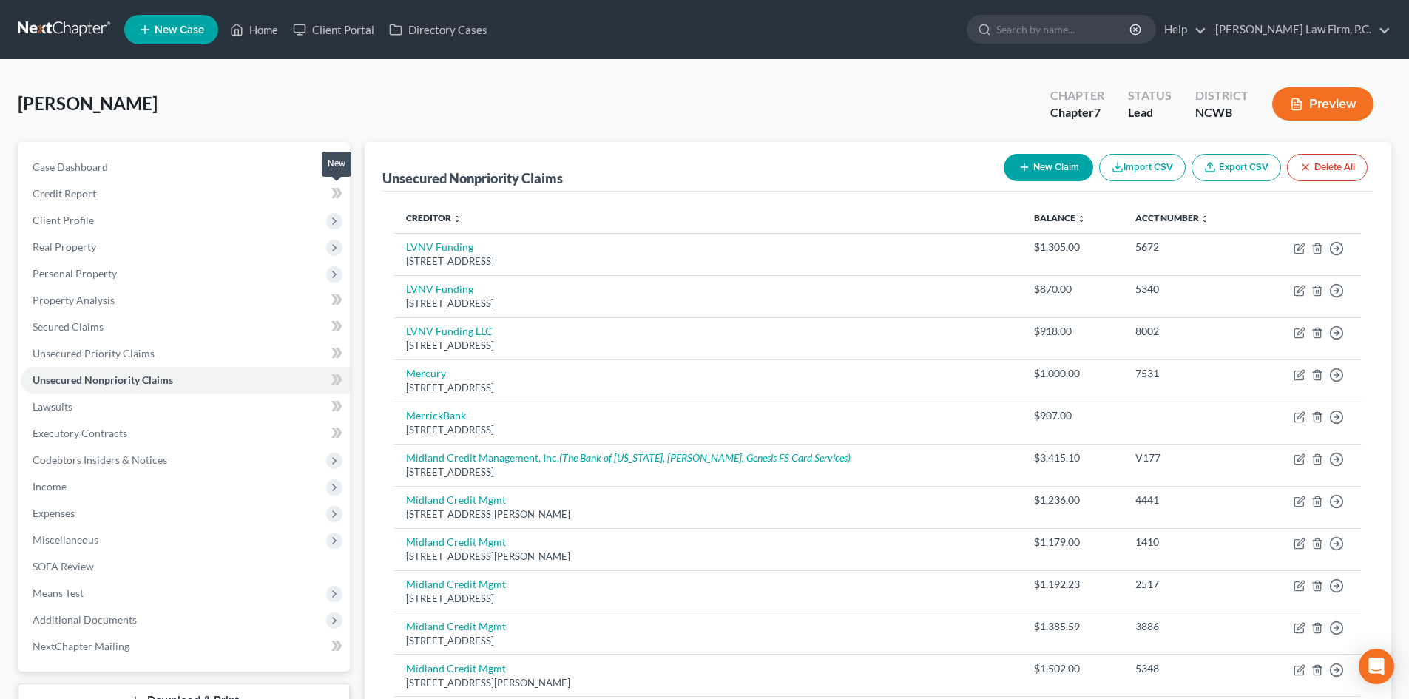
click at [335, 191] on icon at bounding box center [334, 193] width 7 height 10
click at [337, 163] on icon at bounding box center [339, 166] width 7 height 10
click at [175, 223] on span "Client Profile" at bounding box center [185, 220] width 329 height 27
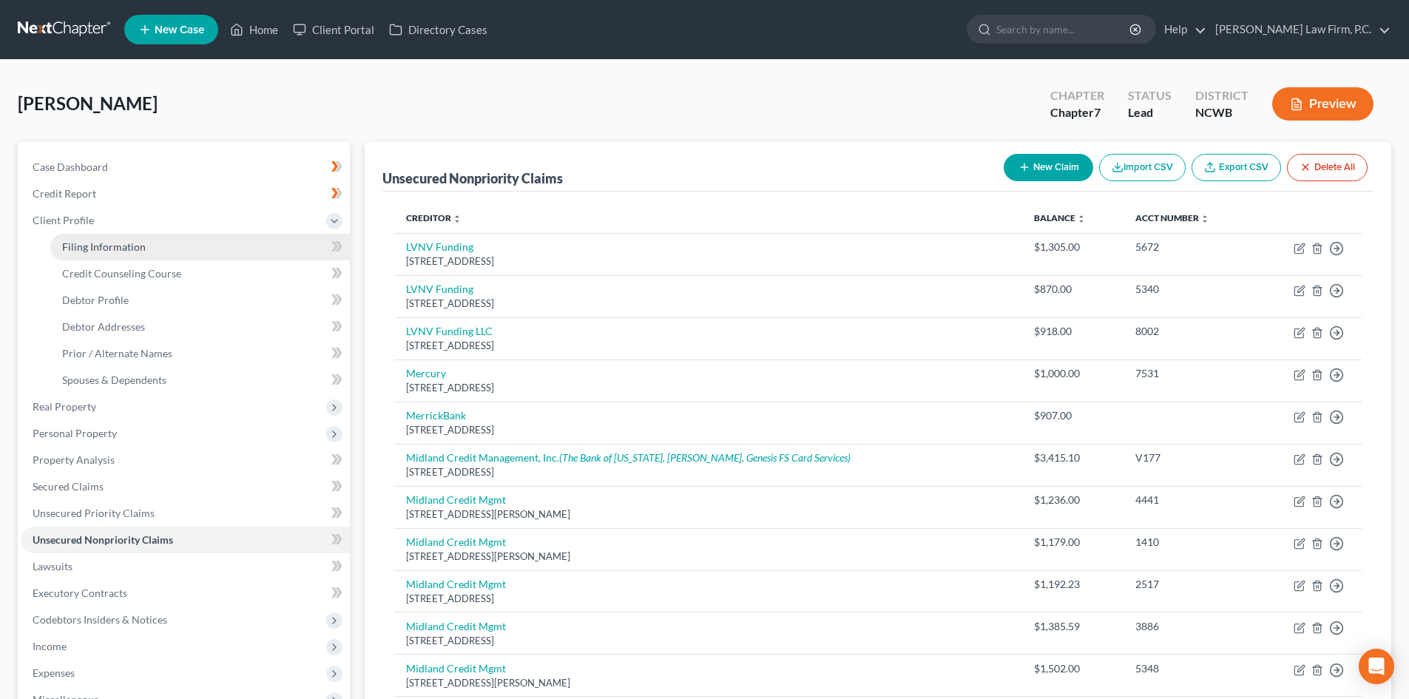
click at [176, 246] on link "Filing Information" at bounding box center [200, 247] width 300 height 27
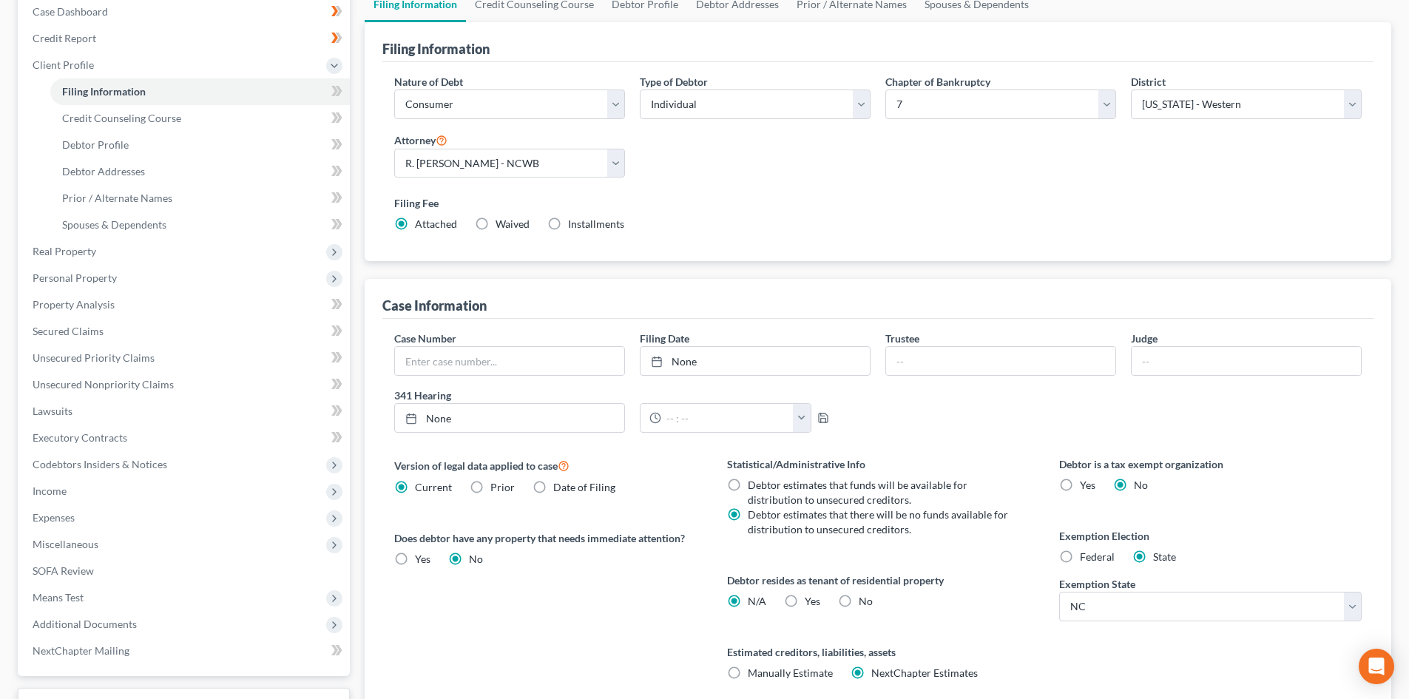
scroll to position [222, 0]
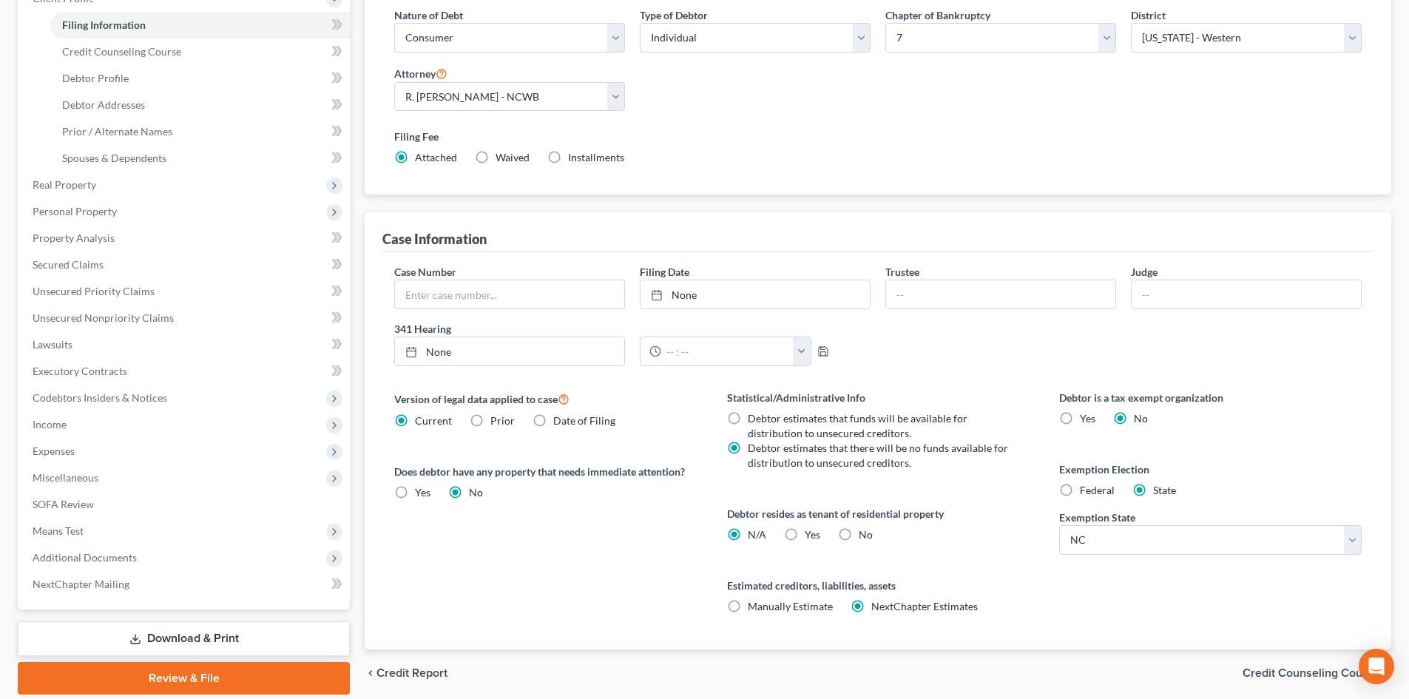
click at [805, 531] on label "Yes Yes" at bounding box center [813, 534] width 16 height 15
click at [811, 531] on input "Yes Yes" at bounding box center [816, 532] width 10 height 10
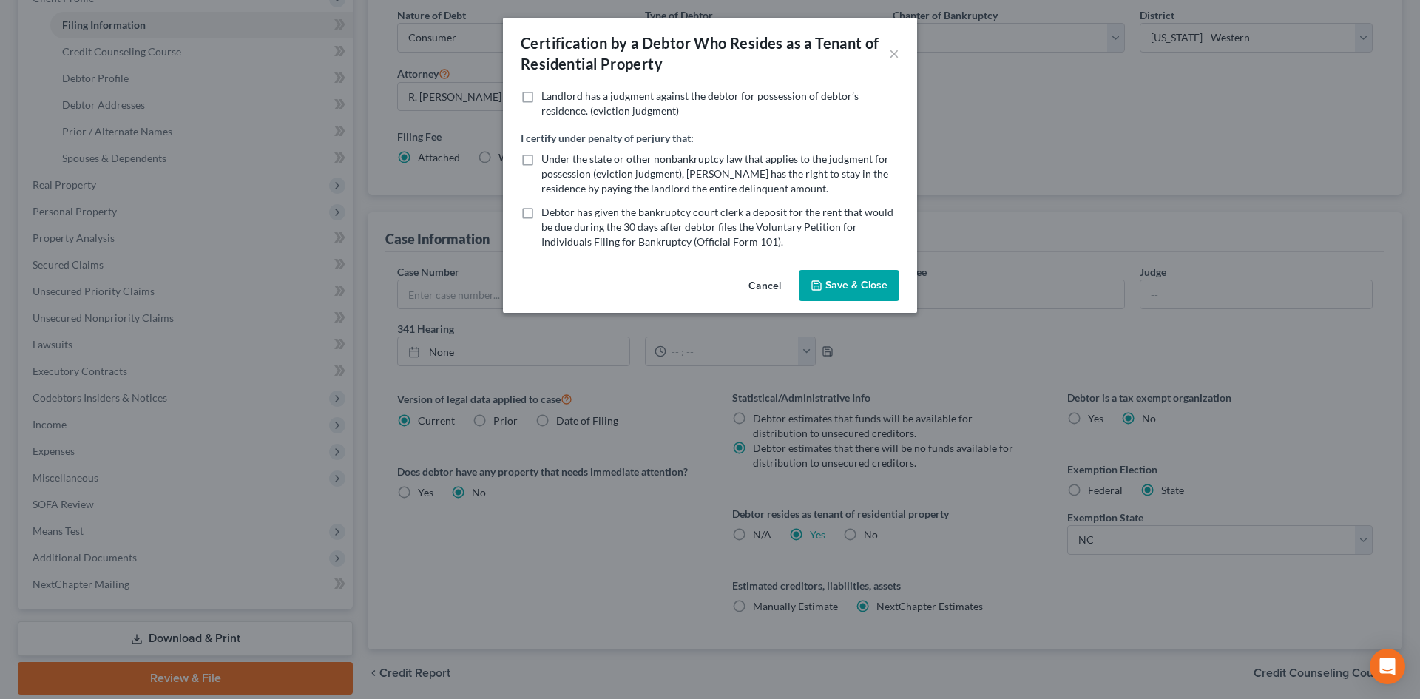
click at [844, 274] on button "Save & Close" at bounding box center [849, 285] width 101 height 31
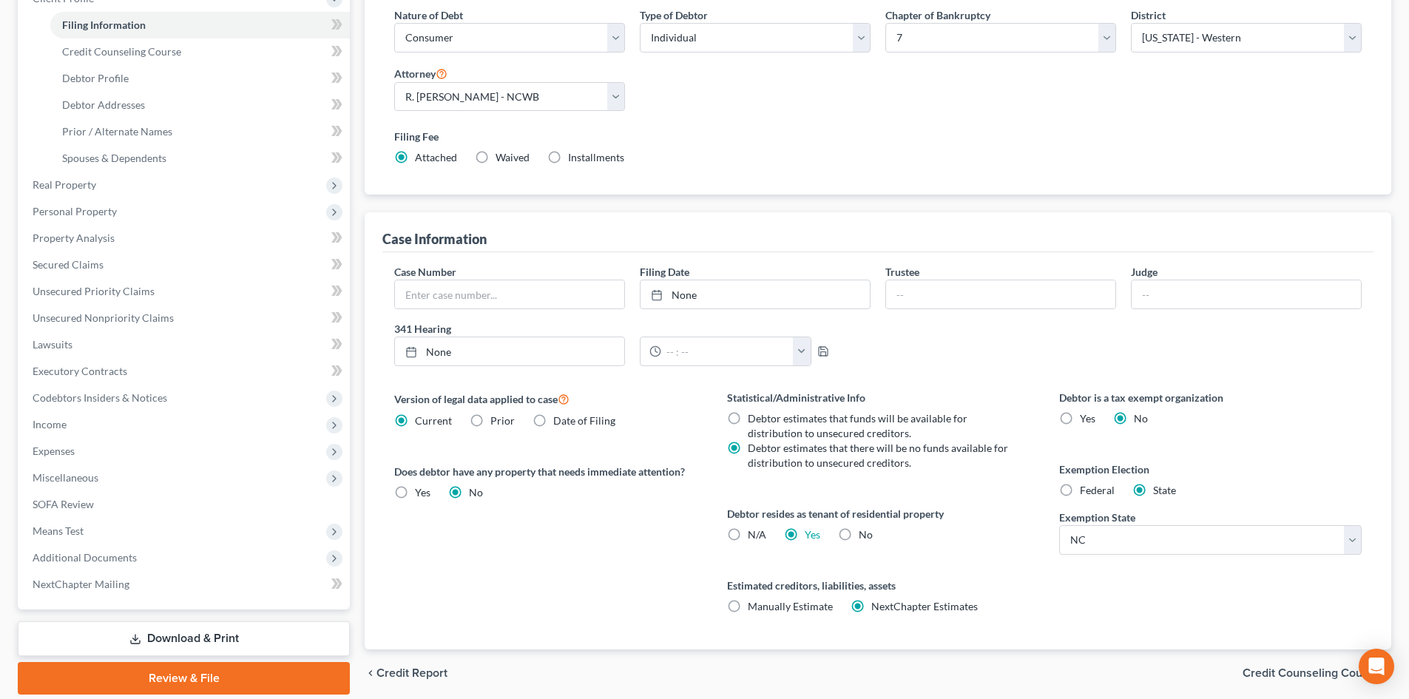
click at [805, 531] on label "Yes Yes" at bounding box center [813, 534] width 16 height 15
click at [811, 531] on input "Yes Yes" at bounding box center [816, 532] width 10 height 10
click at [859, 530] on label "No" at bounding box center [866, 534] width 14 height 15
click at [865, 530] on input "No" at bounding box center [870, 532] width 10 height 10
drag, startPoint x: 712, startPoint y: 533, endPoint x: 725, endPoint y: 535, distance: 12.8
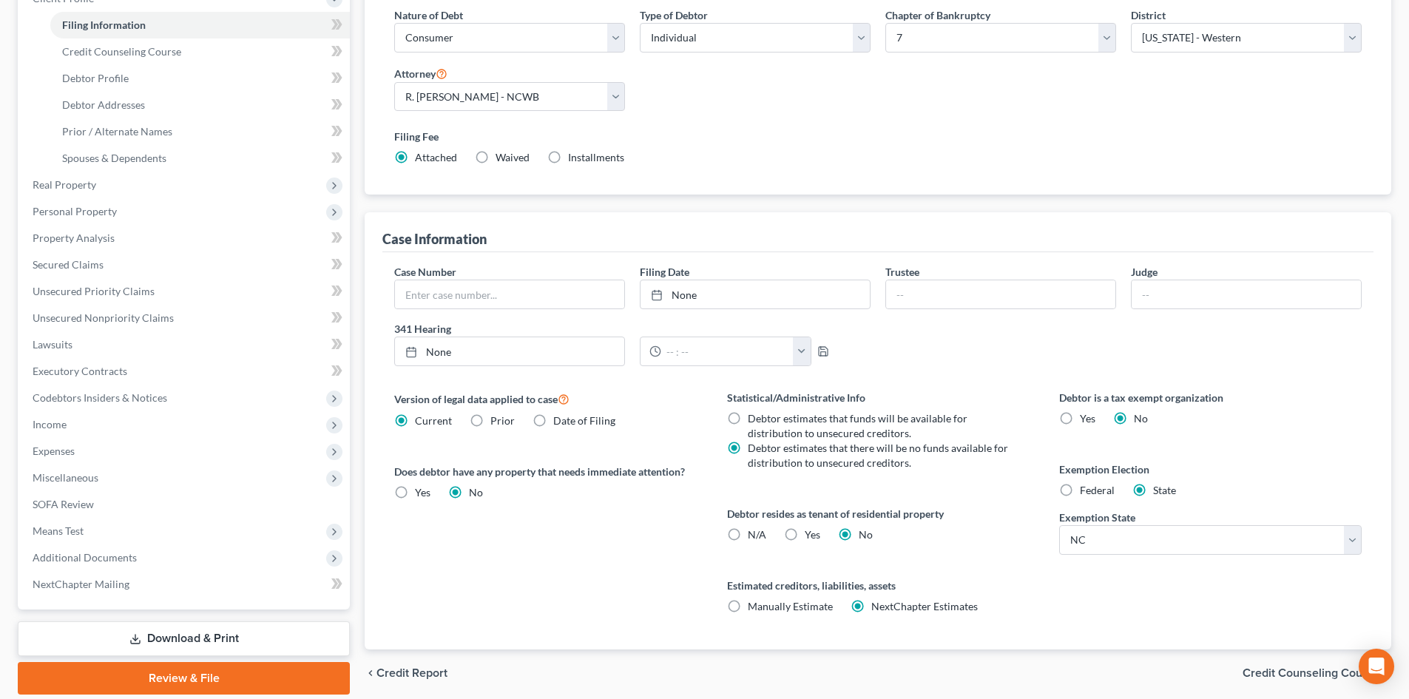
click at [715, 533] on div "Statistical/Administrative Info Debtor estimates that funds will be available f…" at bounding box center [878, 520] width 332 height 260
click at [748, 533] on label "N/A" at bounding box center [757, 534] width 18 height 15
click at [754, 533] on input "N/A" at bounding box center [759, 532] width 10 height 10
click at [658, 526] on div "Version of legal data applied to case Current Prior Date of Filing Legal data v…" at bounding box center [546, 520] width 332 height 260
click at [805, 536] on label "Yes Yes" at bounding box center [813, 534] width 16 height 15
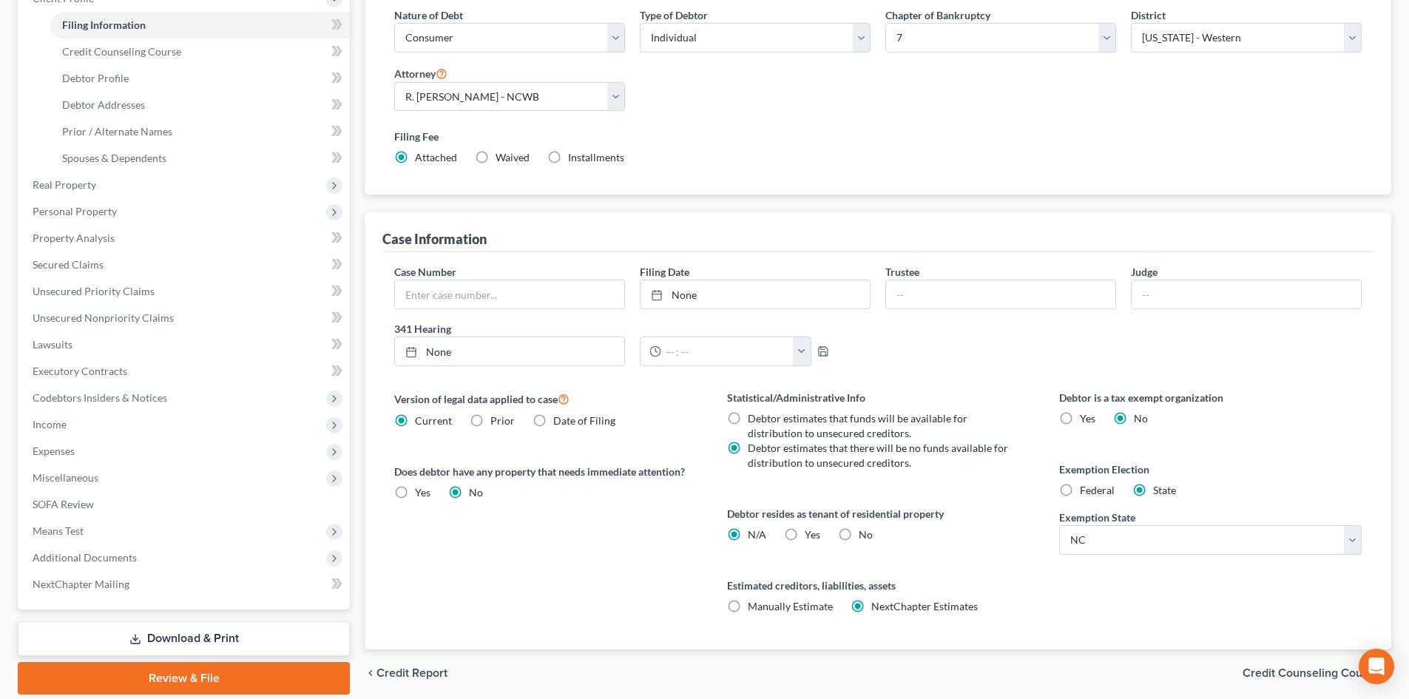
click at [811, 536] on input "Yes Yes" at bounding box center [816, 532] width 10 height 10
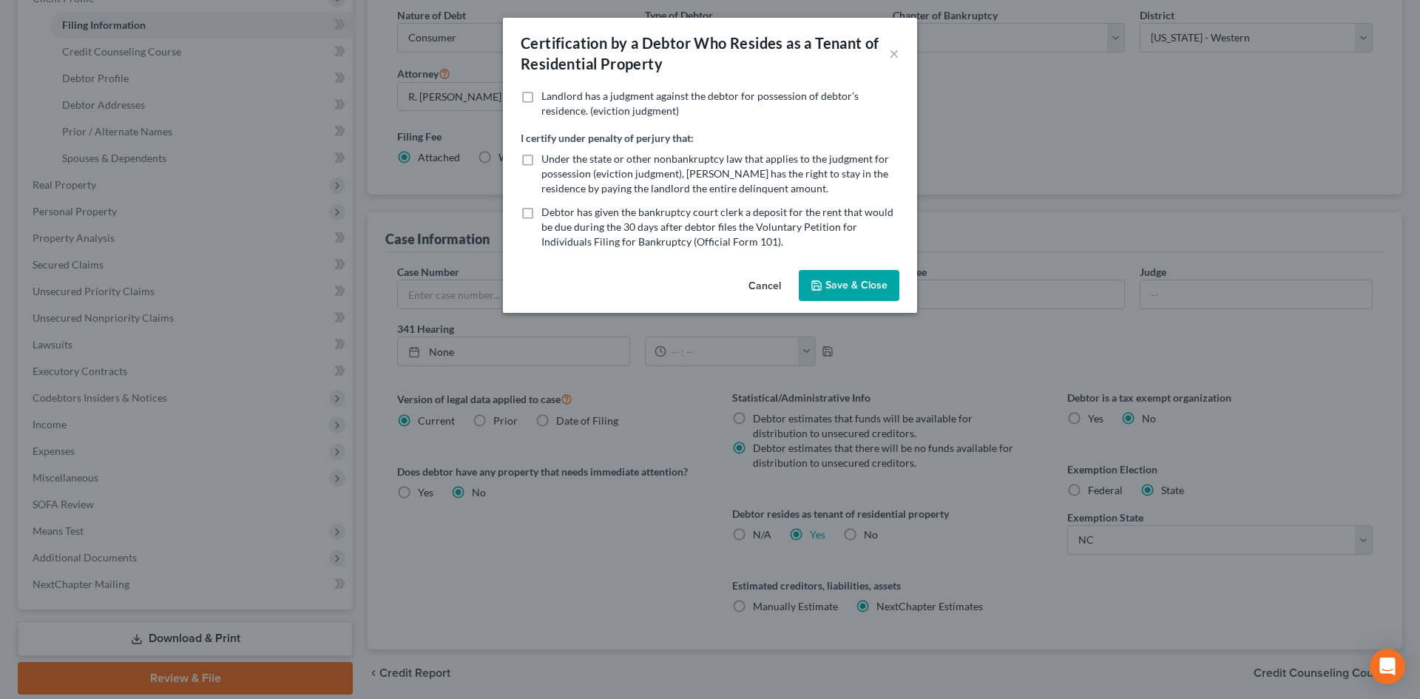
click at [831, 272] on button "Save & Close" at bounding box center [849, 285] width 101 height 31
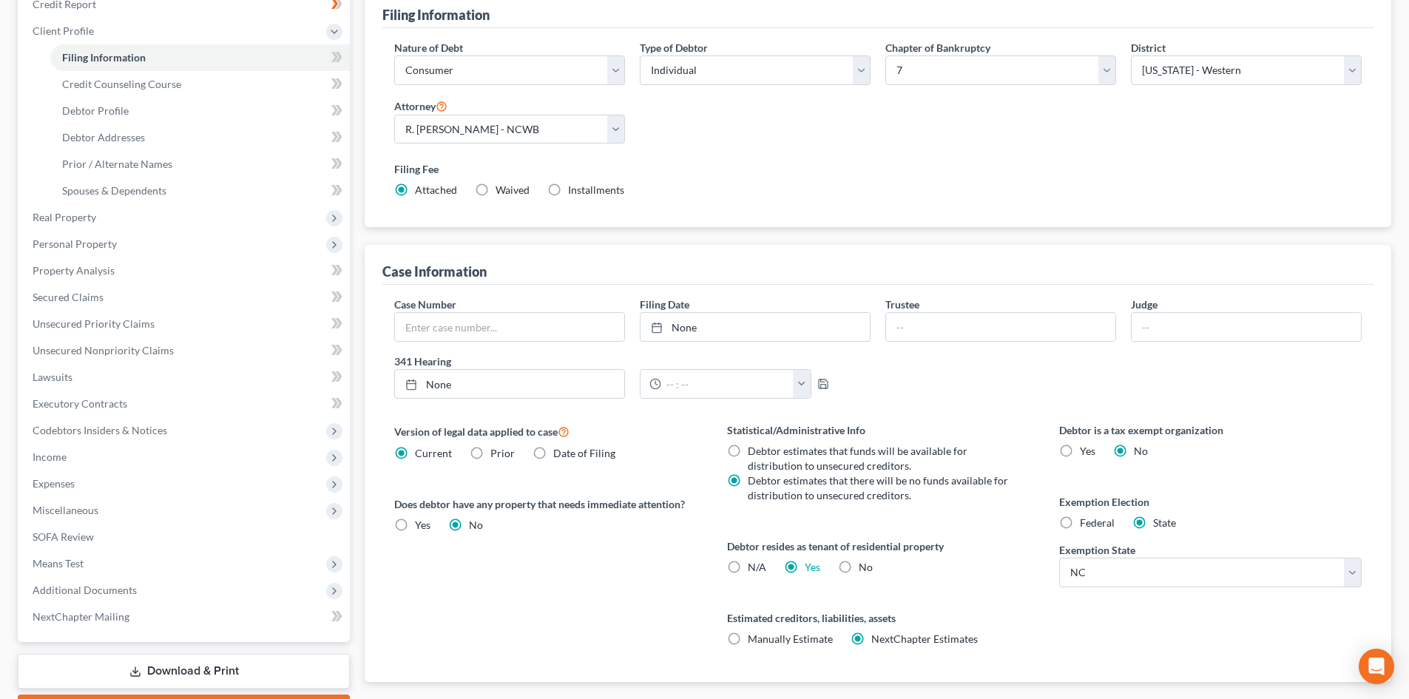
scroll to position [0, 0]
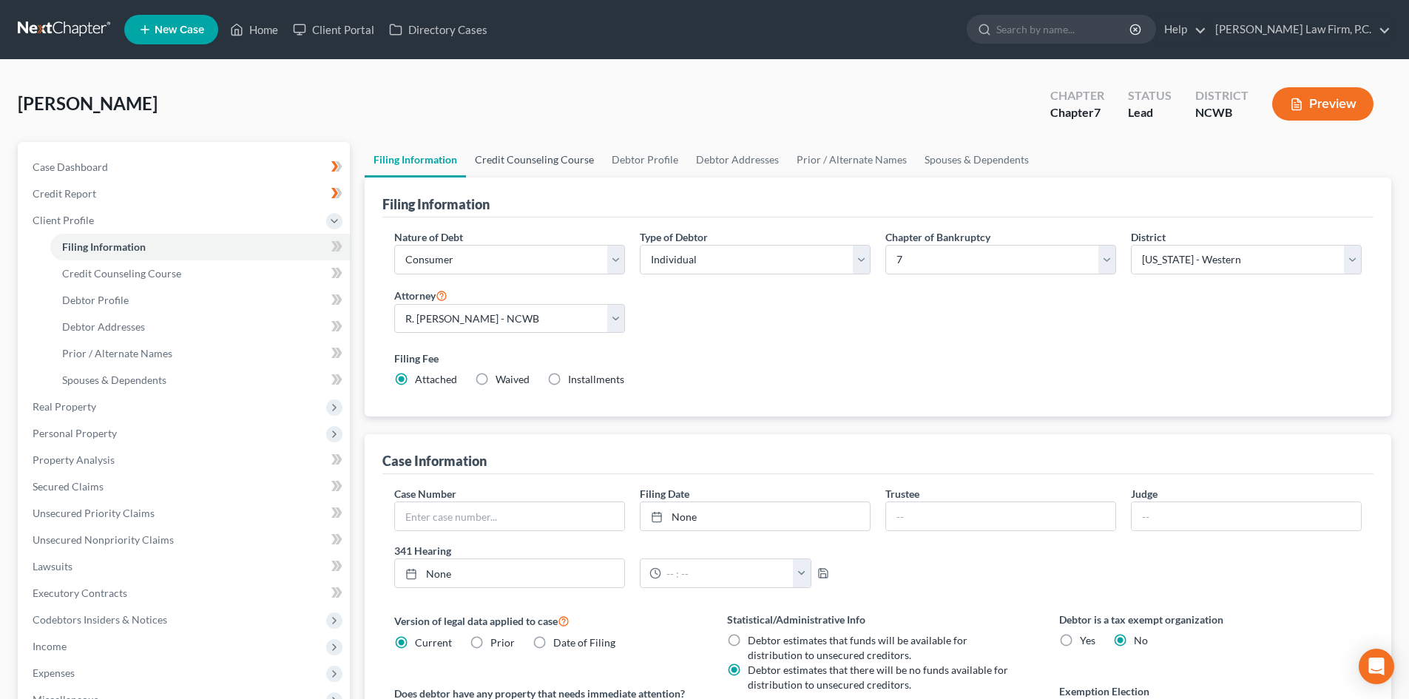
click at [562, 159] on link "Credit Counseling Course" at bounding box center [534, 160] width 137 height 36
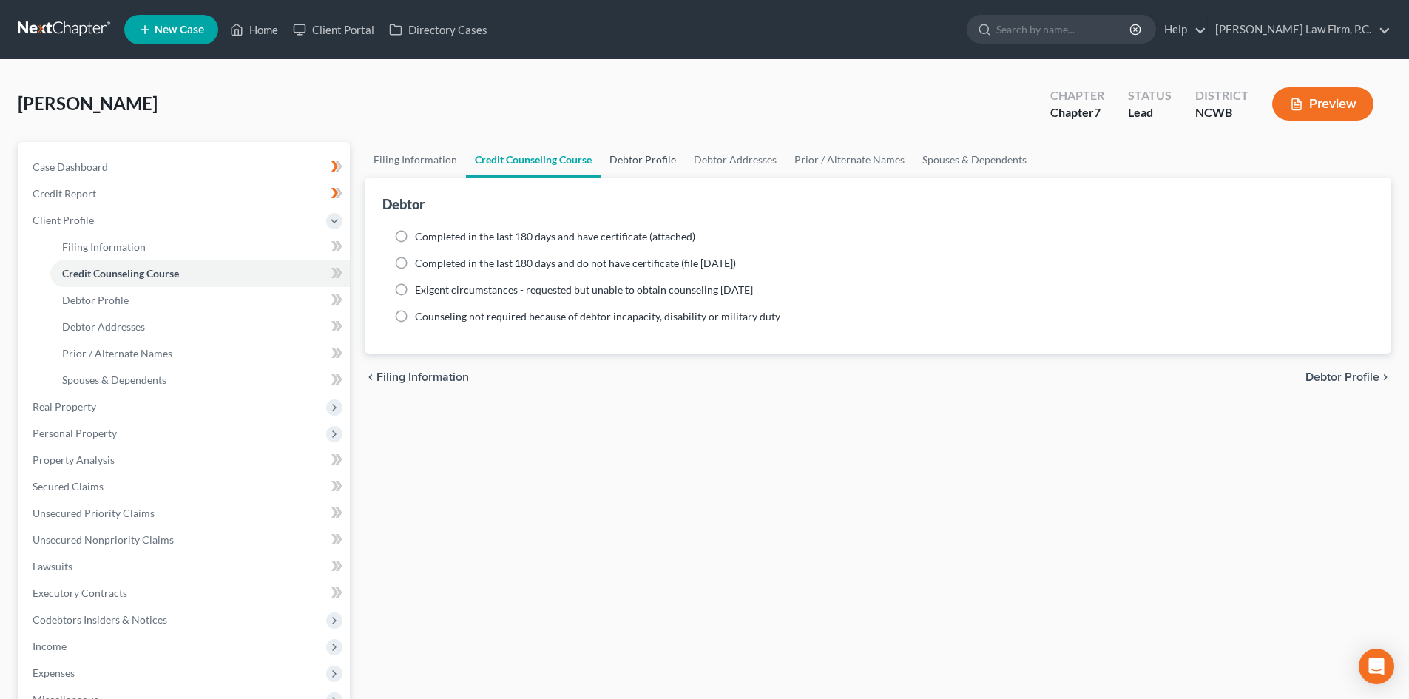
click at [654, 163] on link "Debtor Profile" at bounding box center [643, 160] width 84 height 36
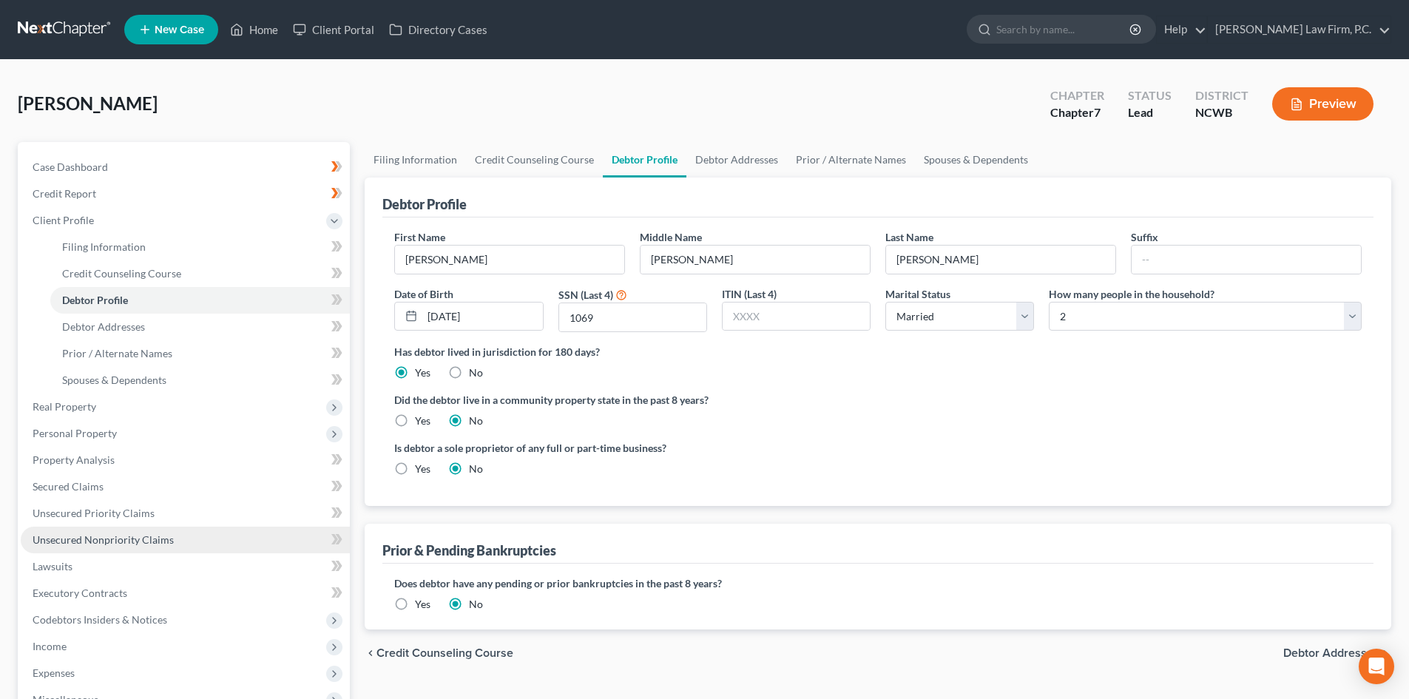
click at [115, 539] on span "Unsecured Nonpriority Claims" at bounding box center [103, 539] width 141 height 13
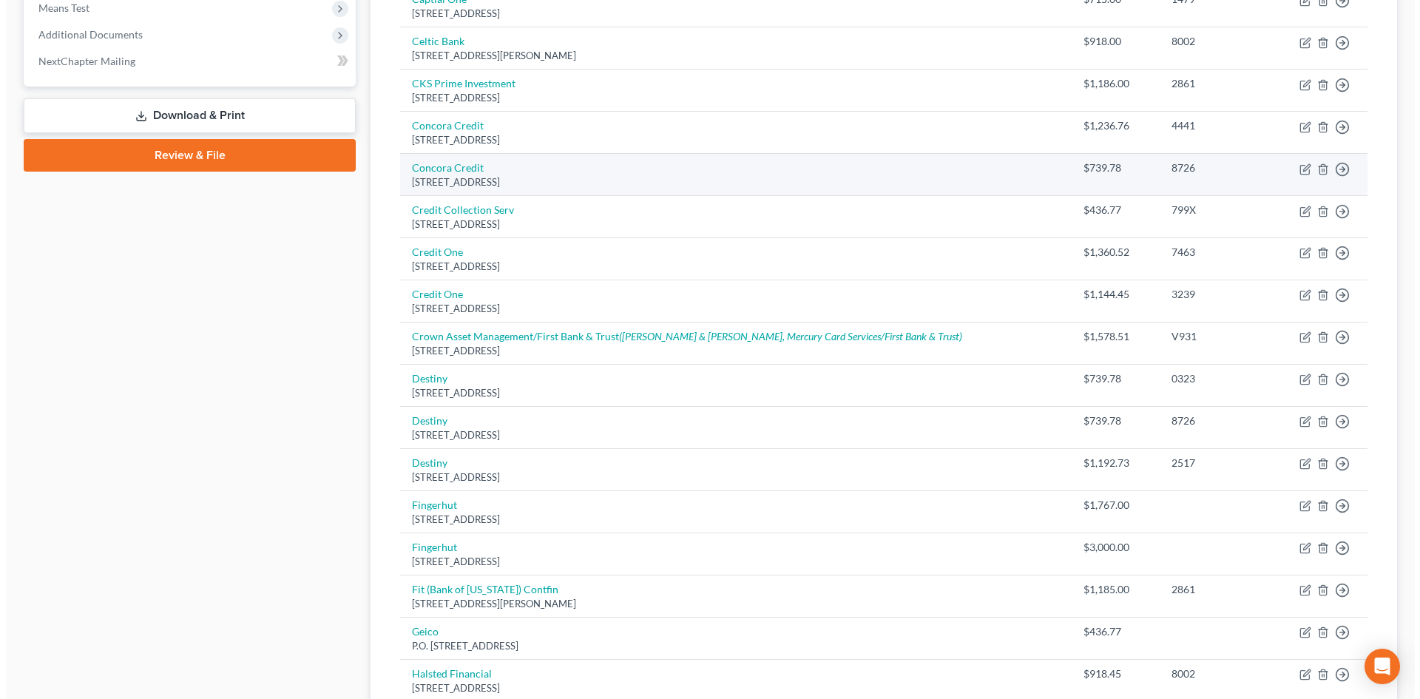
scroll to position [592, 0]
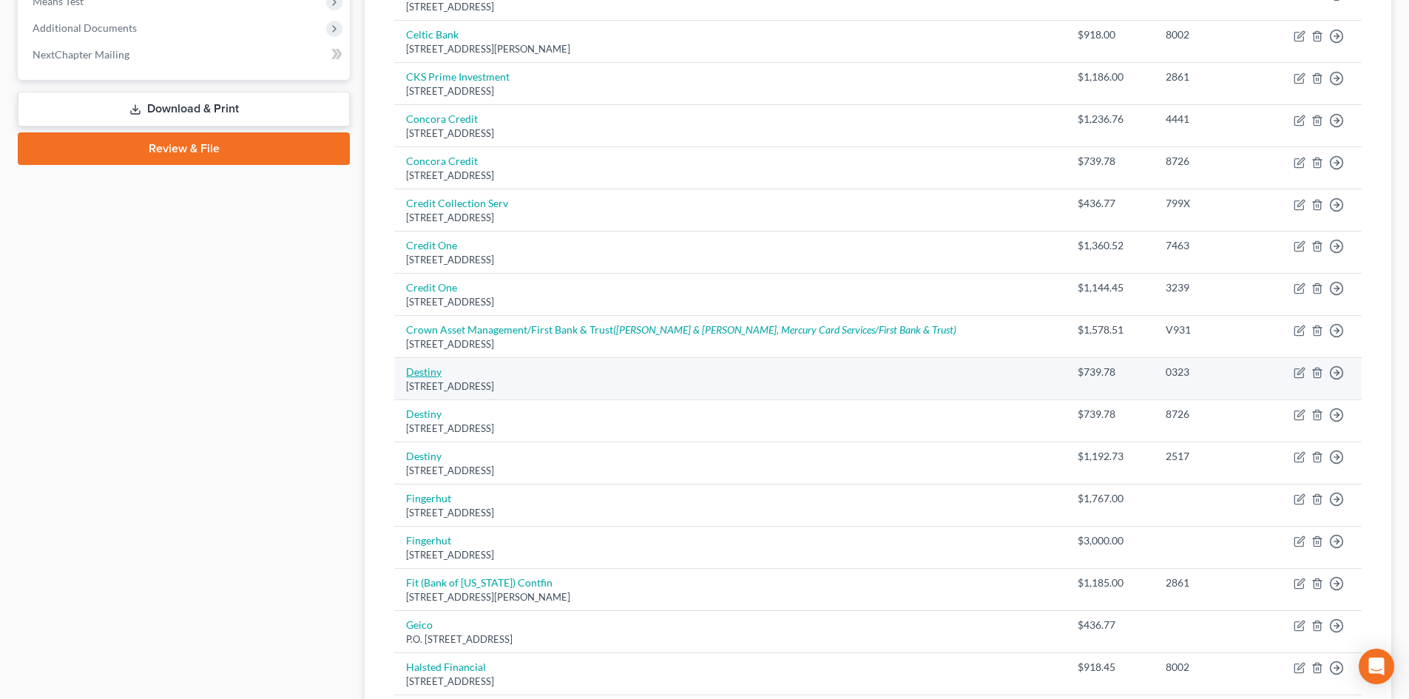
click at [422, 377] on link "Destiny" at bounding box center [424, 371] width 36 height 13
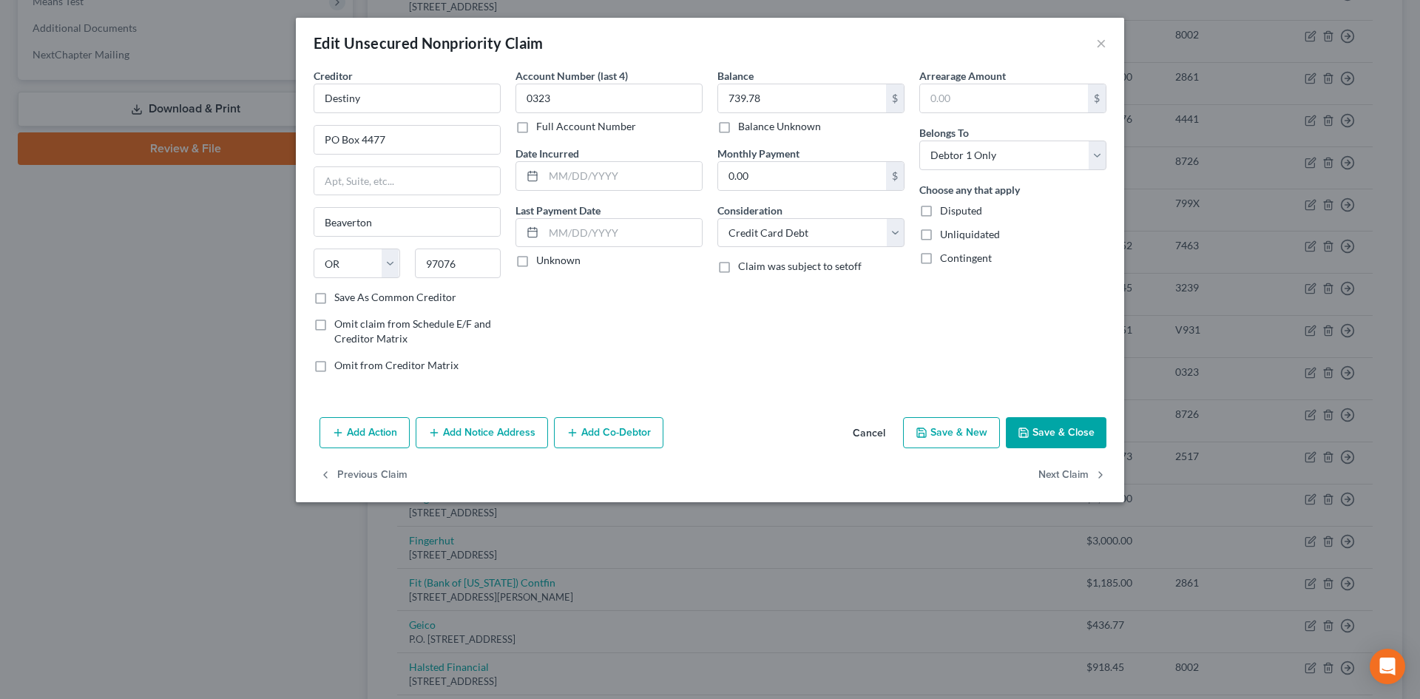
click at [466, 430] on button "Add Notice Address" at bounding box center [482, 432] width 132 height 31
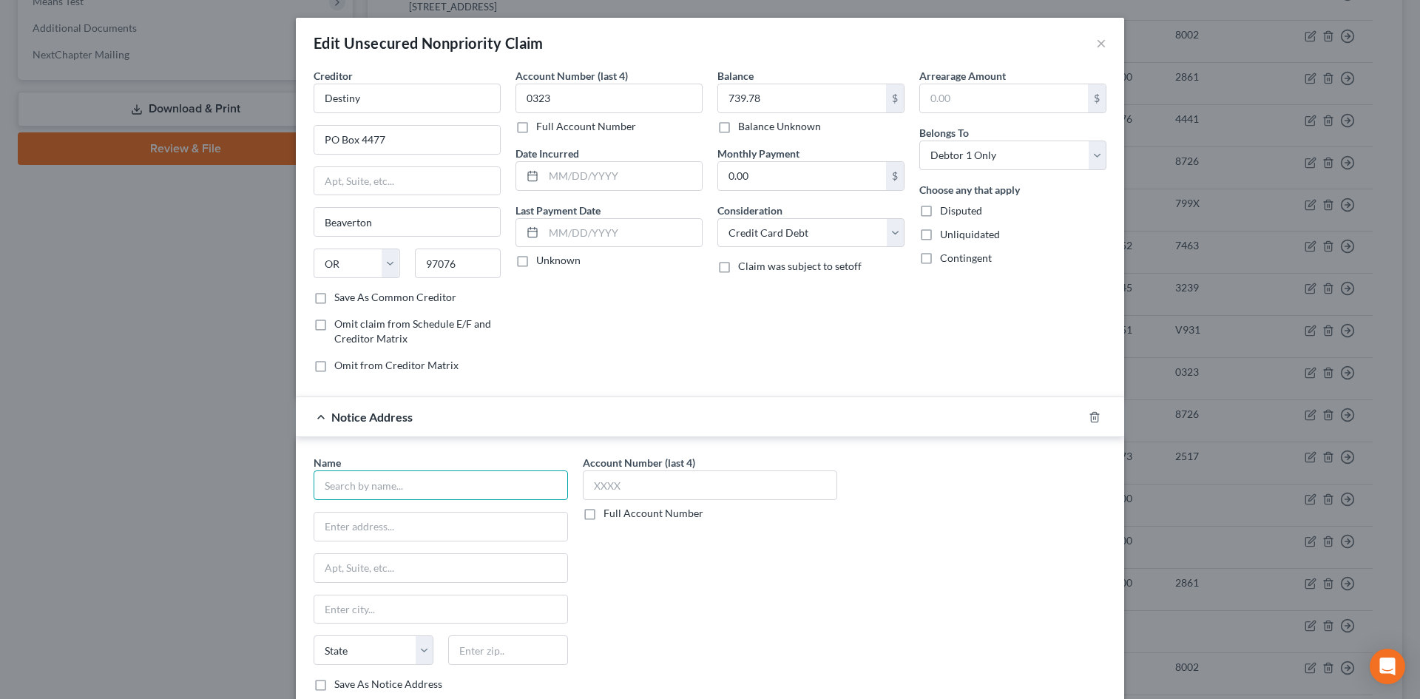
click at [392, 486] on input "text" at bounding box center [441, 486] width 254 height 30
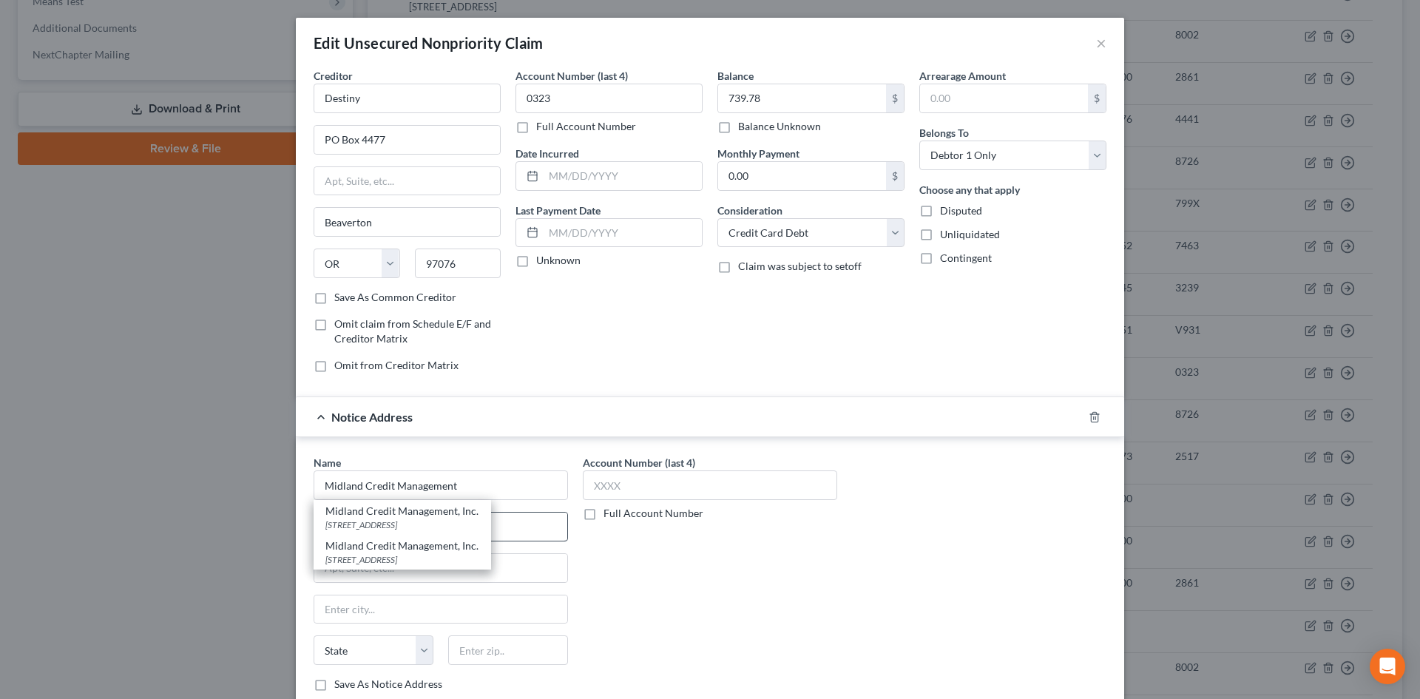
click at [408, 527] on div "350 Camino De La Reina, Suite #100, San Diego, CA 92108" at bounding box center [403, 525] width 154 height 13
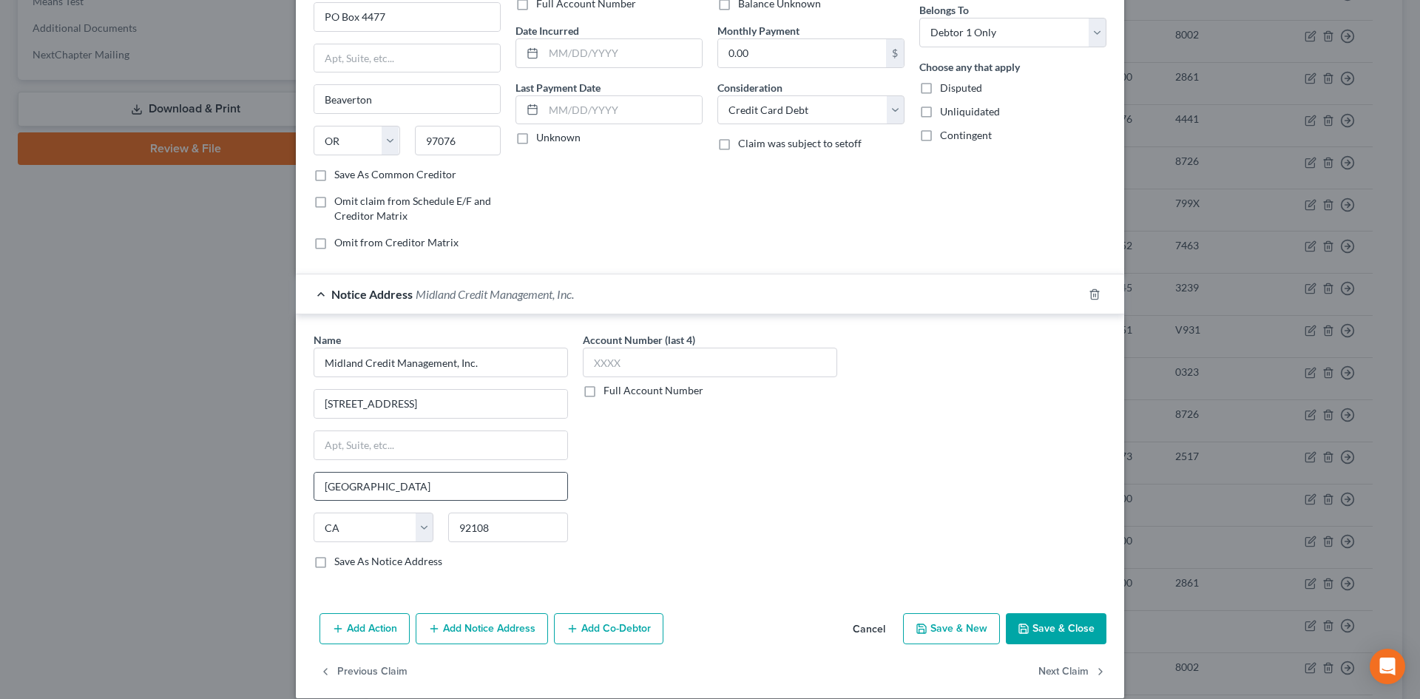
scroll to position [140, 0]
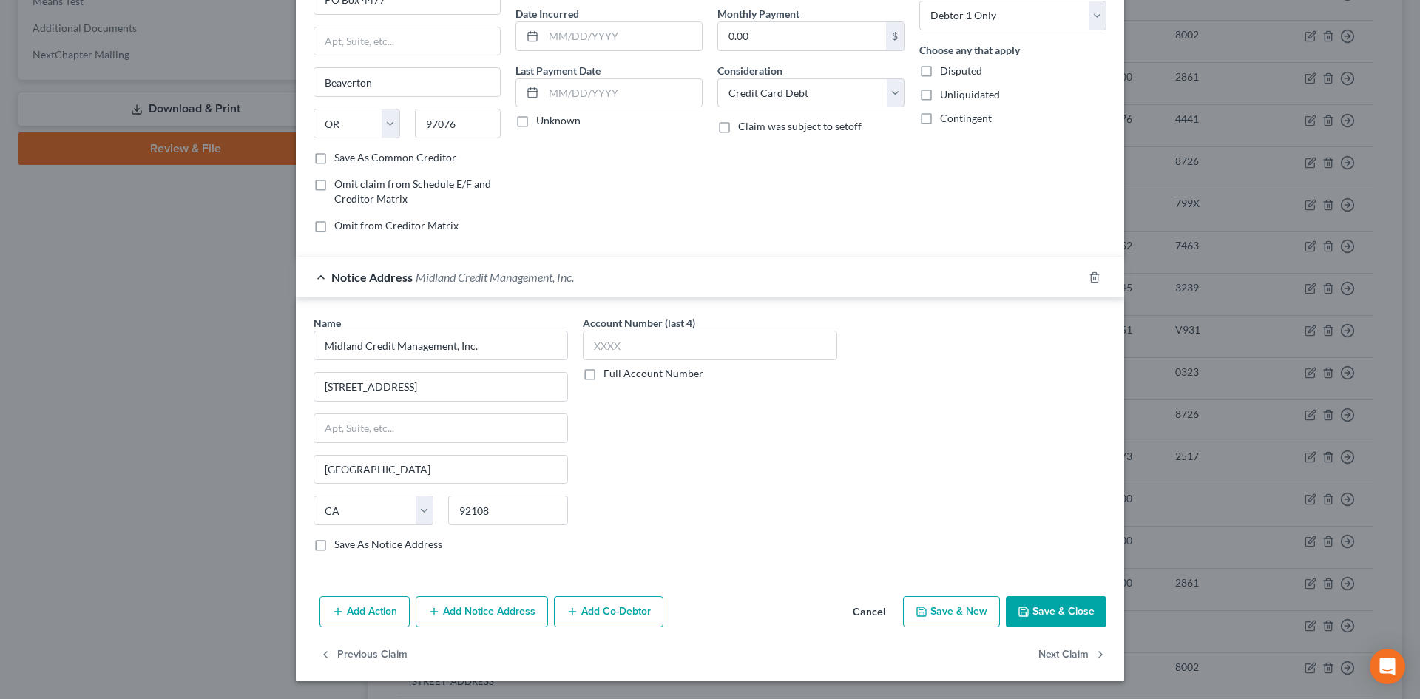
click at [508, 607] on button "Add Notice Address" at bounding box center [482, 611] width 132 height 31
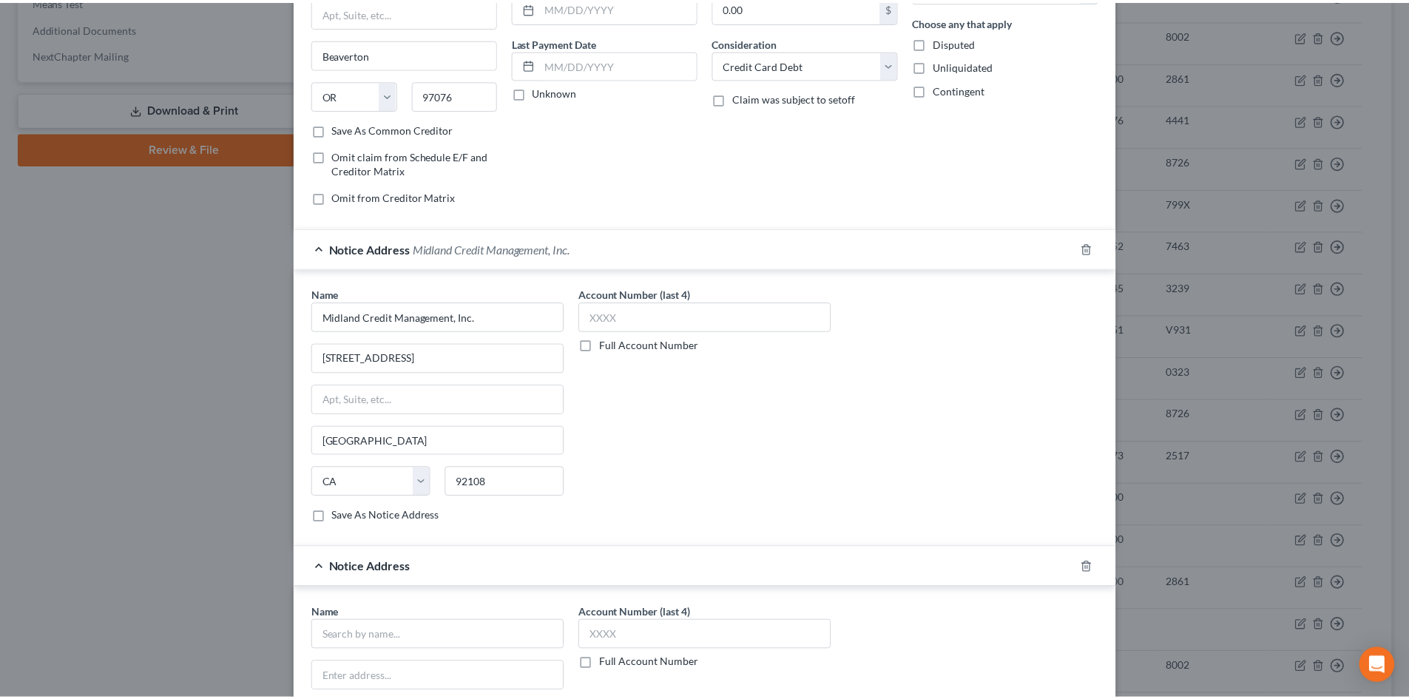
scroll to position [436, 0]
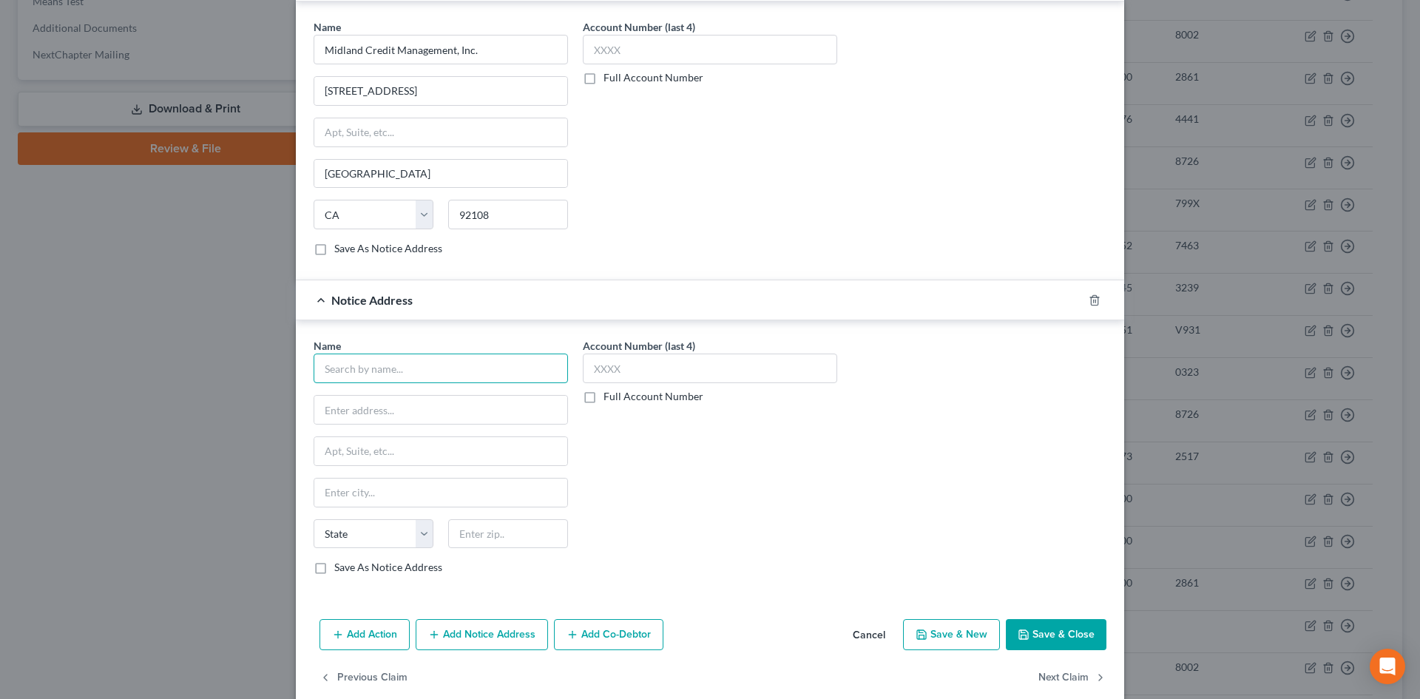
click at [390, 374] on input "text" at bounding box center [441, 369] width 254 height 30
click at [1068, 628] on button "Save & Close" at bounding box center [1056, 634] width 101 height 31
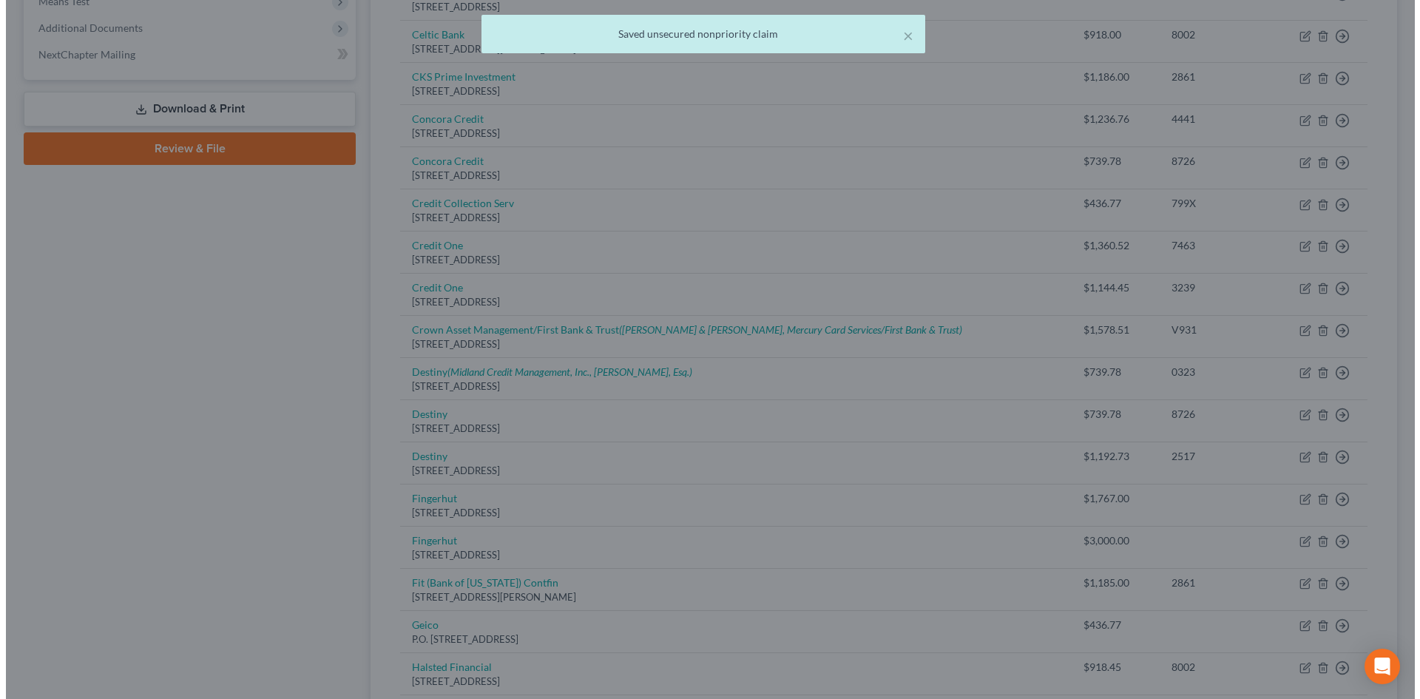
scroll to position [0, 0]
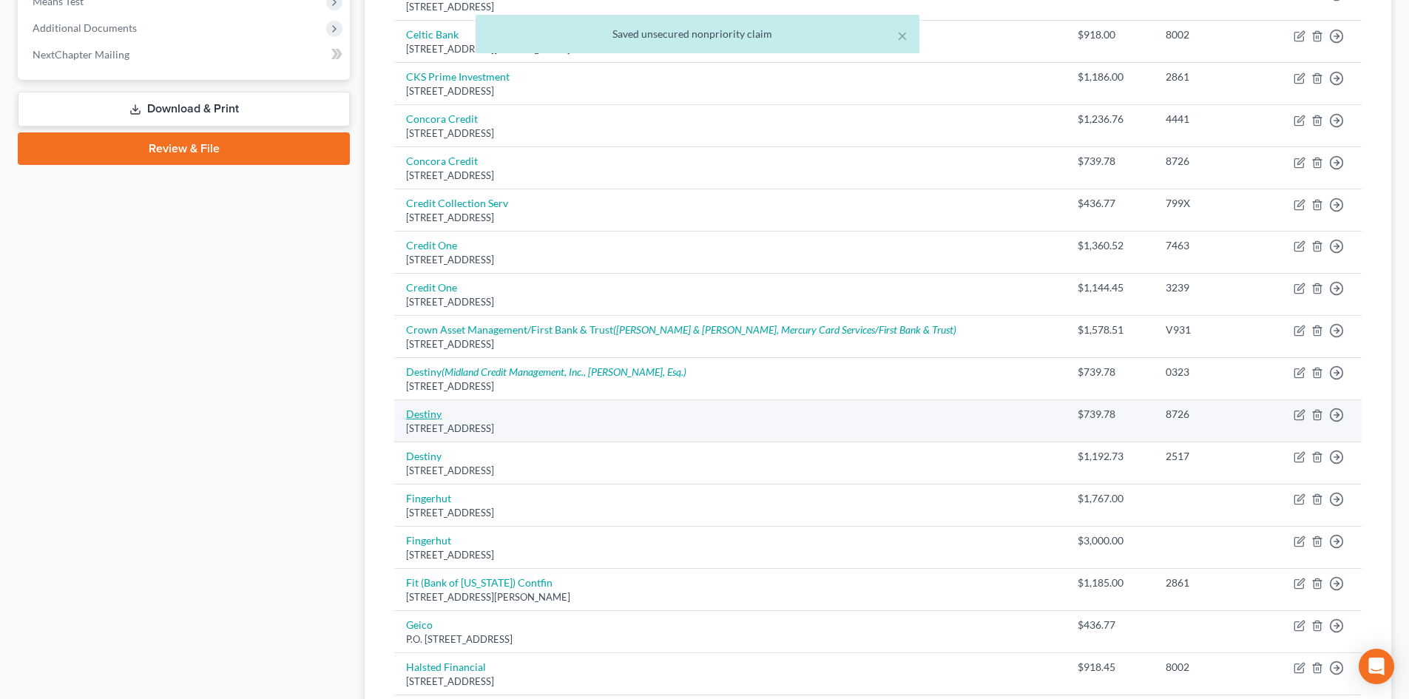
click at [432, 419] on link "Destiny" at bounding box center [424, 414] width 36 height 13
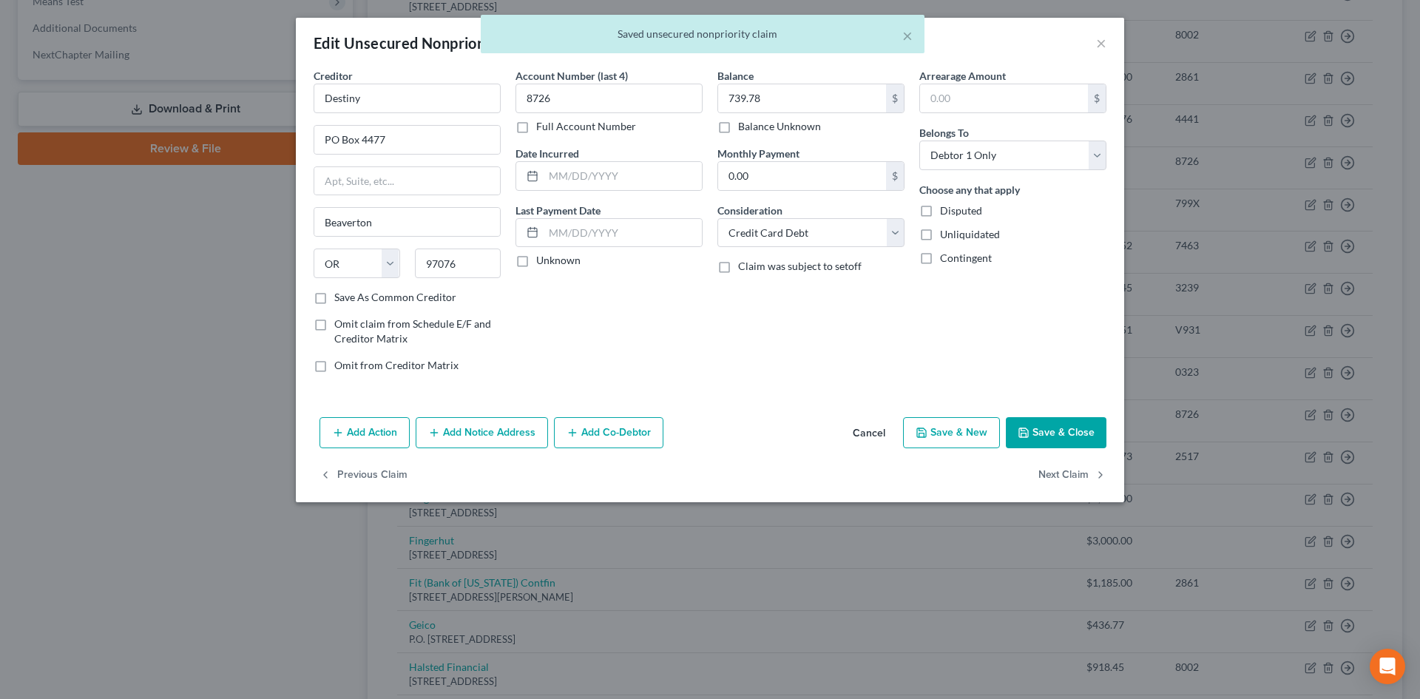
click at [508, 434] on button "Add Notice Address" at bounding box center [482, 432] width 132 height 31
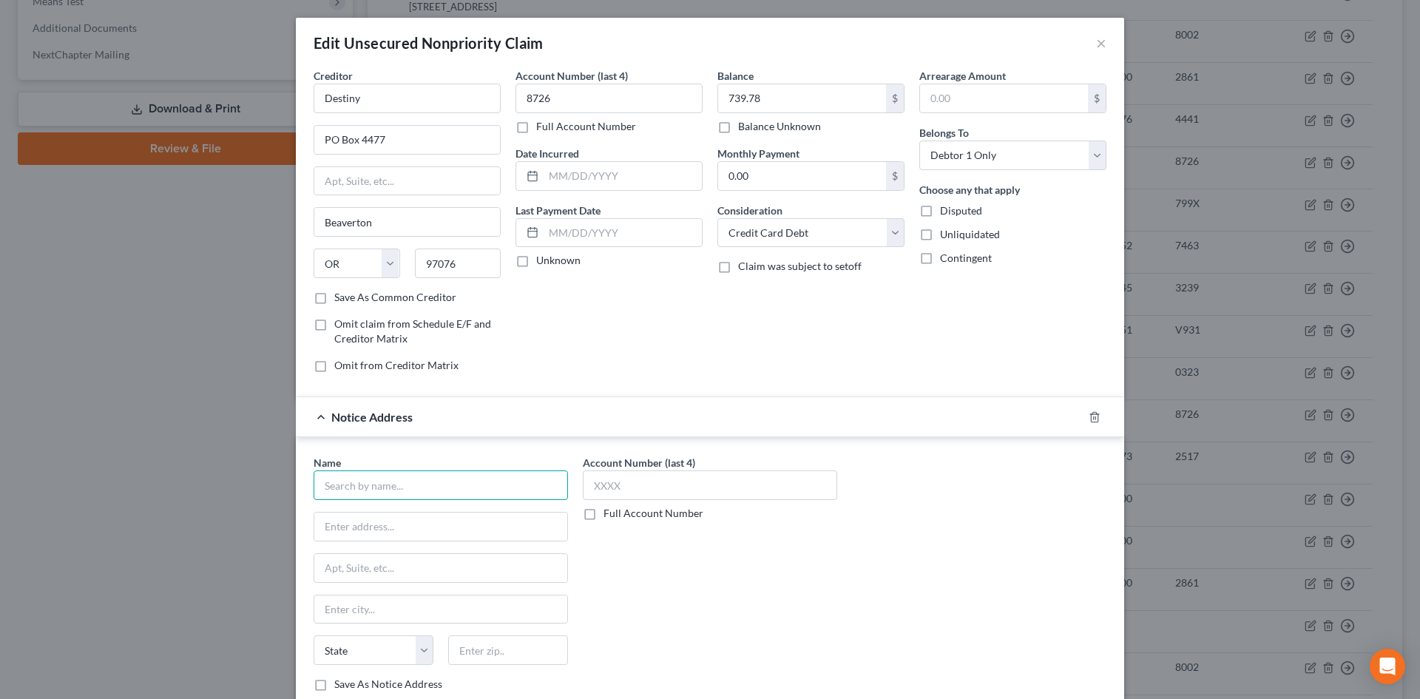
click at [409, 483] on input "text" at bounding box center [441, 486] width 254 height 30
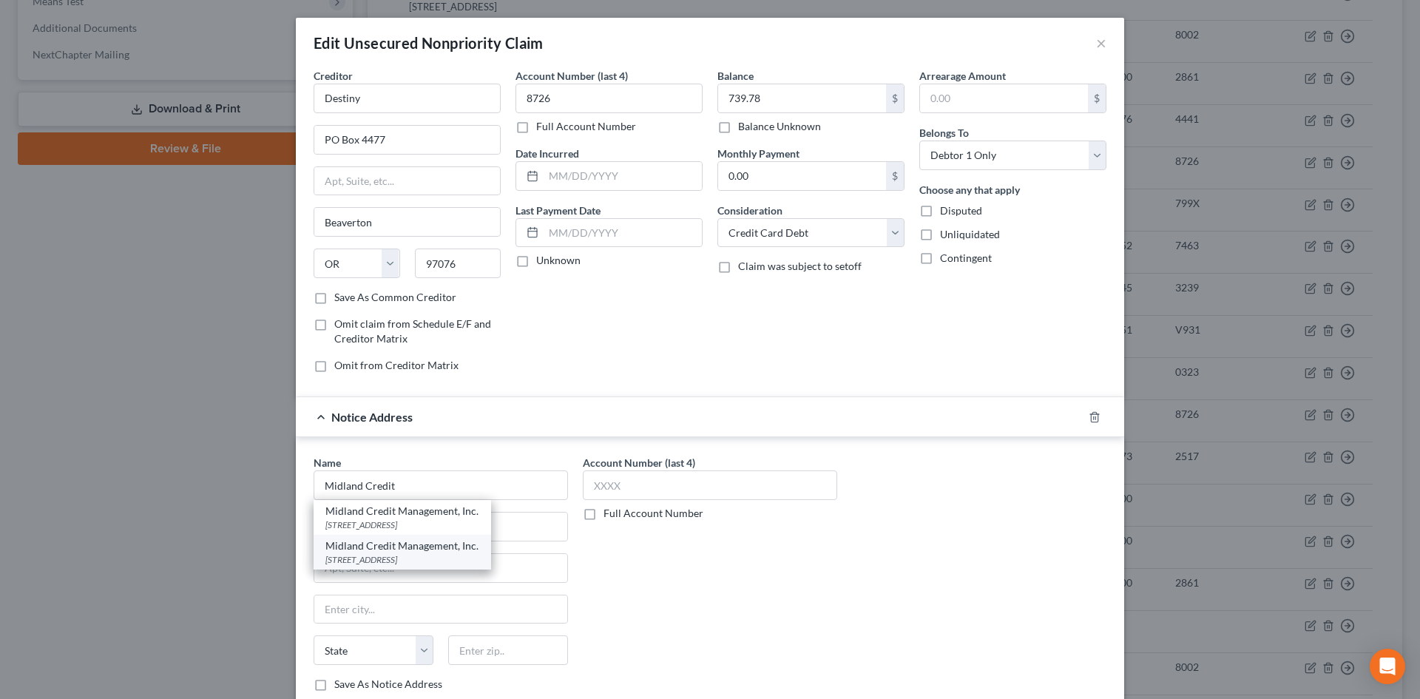
click at [421, 548] on div "Midland Credit Management, Inc." at bounding box center [403, 546] width 154 height 15
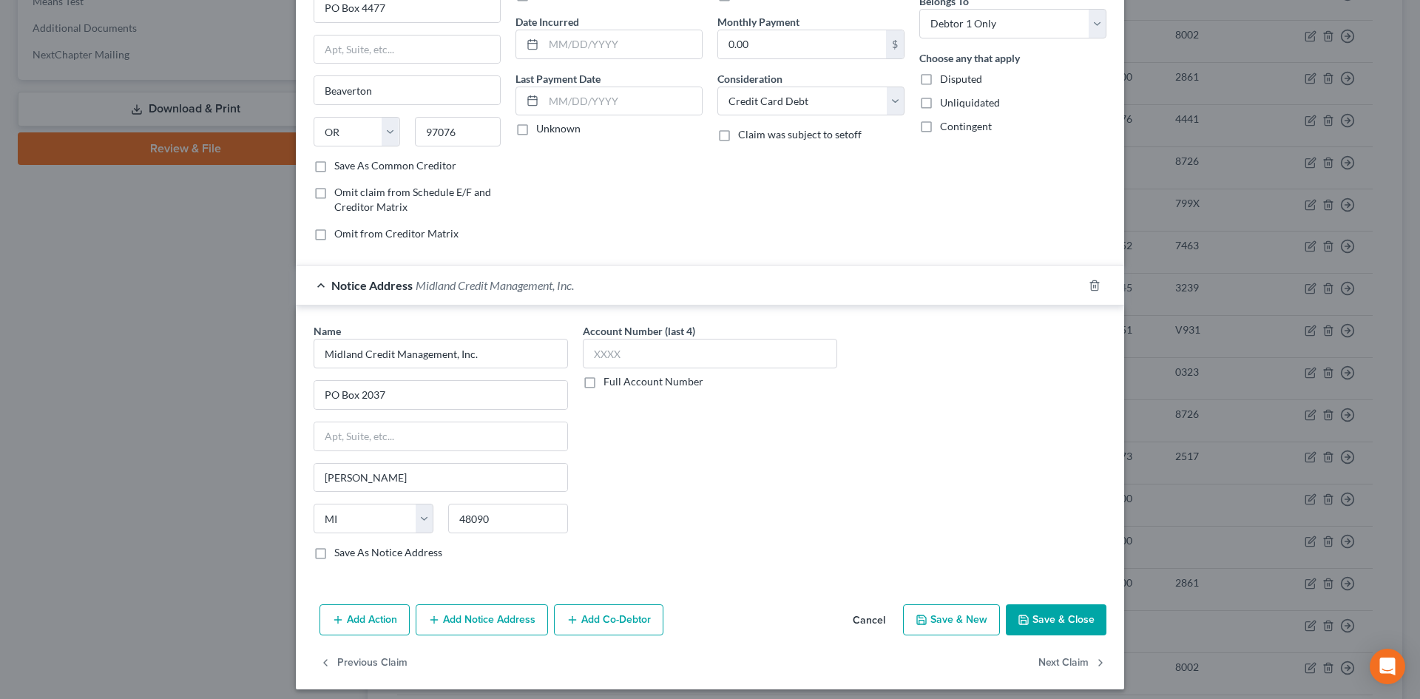
scroll to position [140, 0]
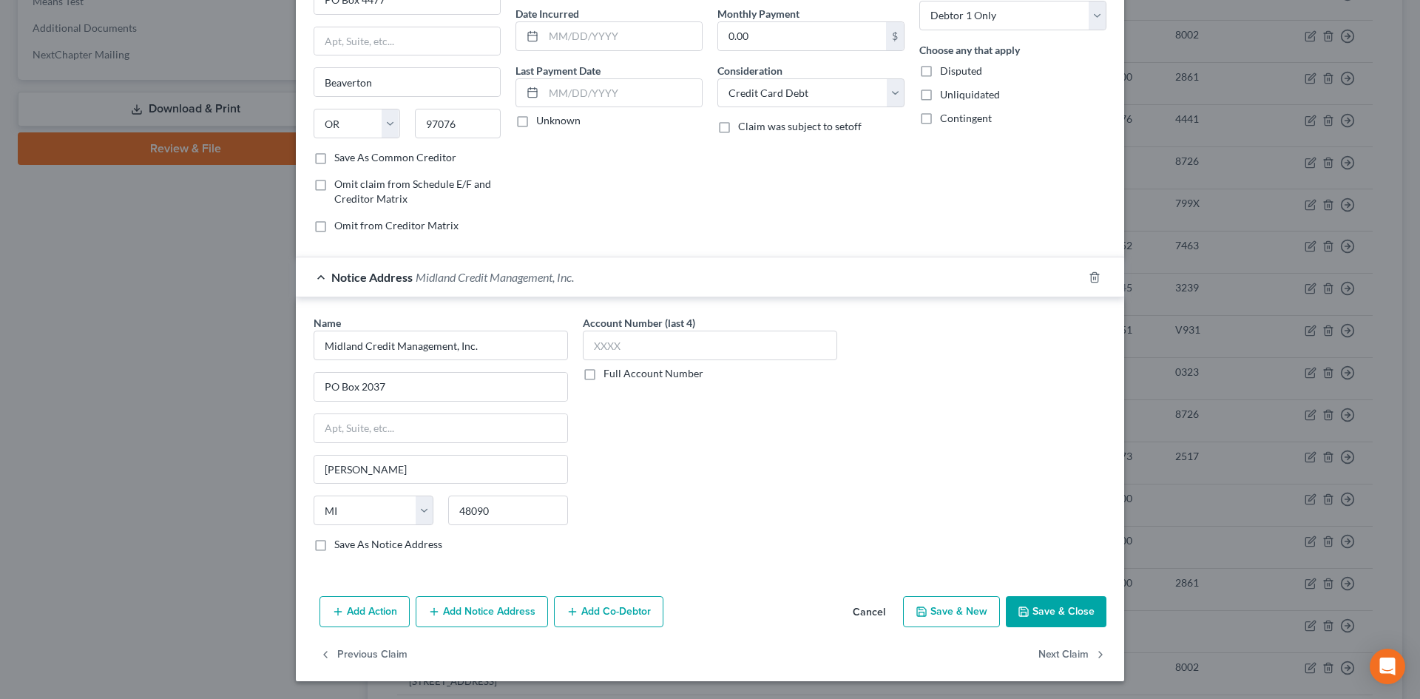
click at [453, 607] on button "Add Notice Address" at bounding box center [482, 611] width 132 height 31
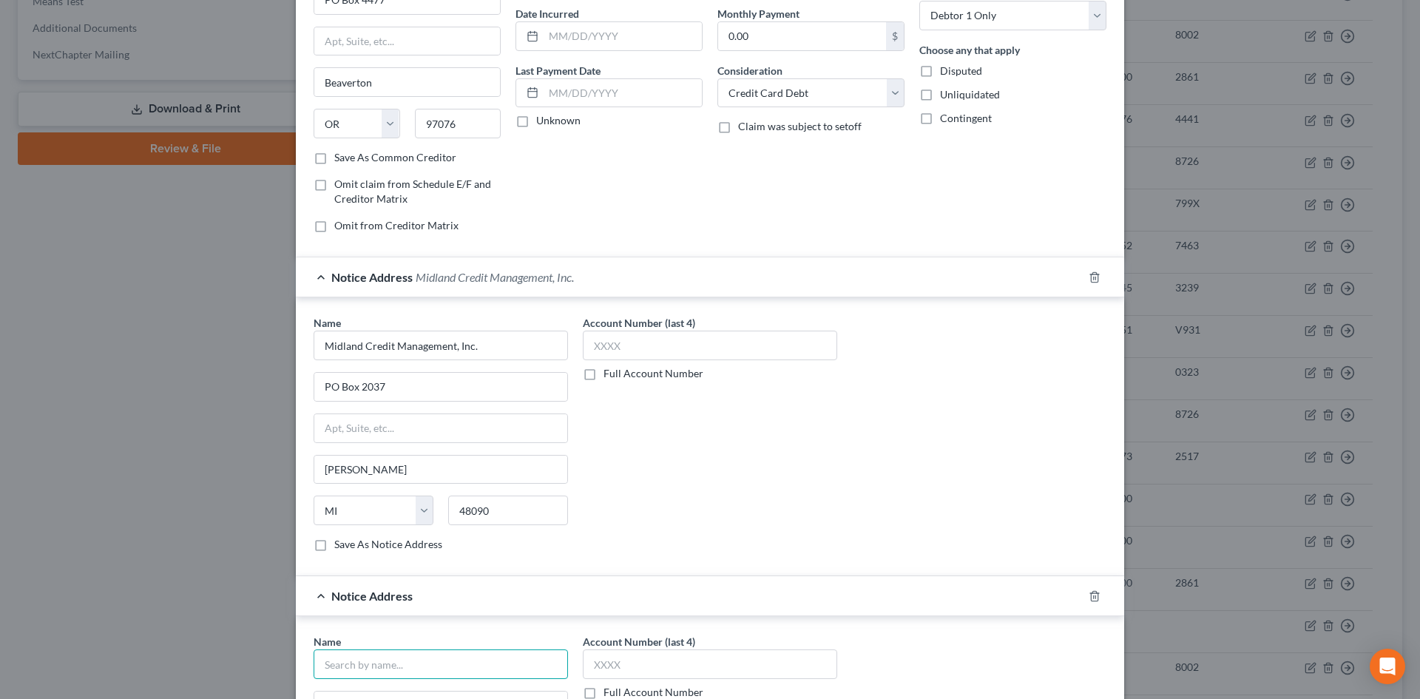
click at [410, 669] on input "text" at bounding box center [441, 665] width 254 height 30
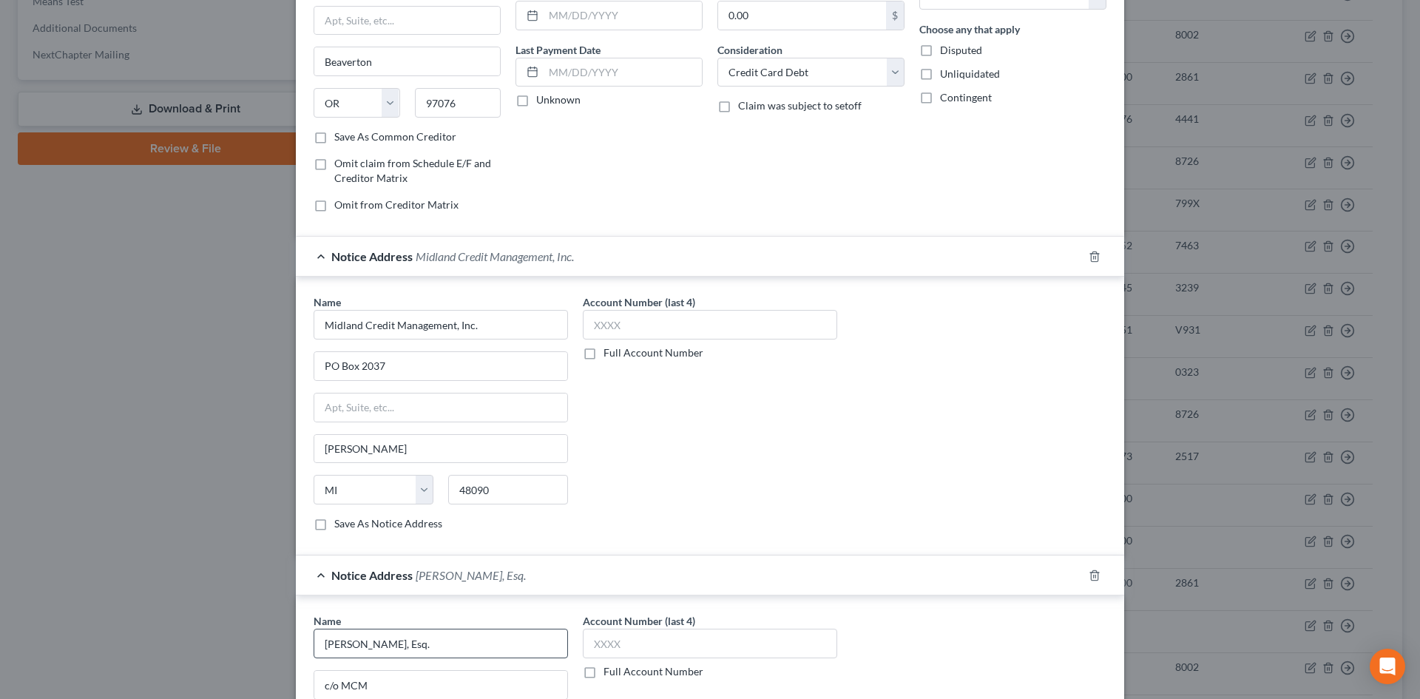
scroll to position [459, 0]
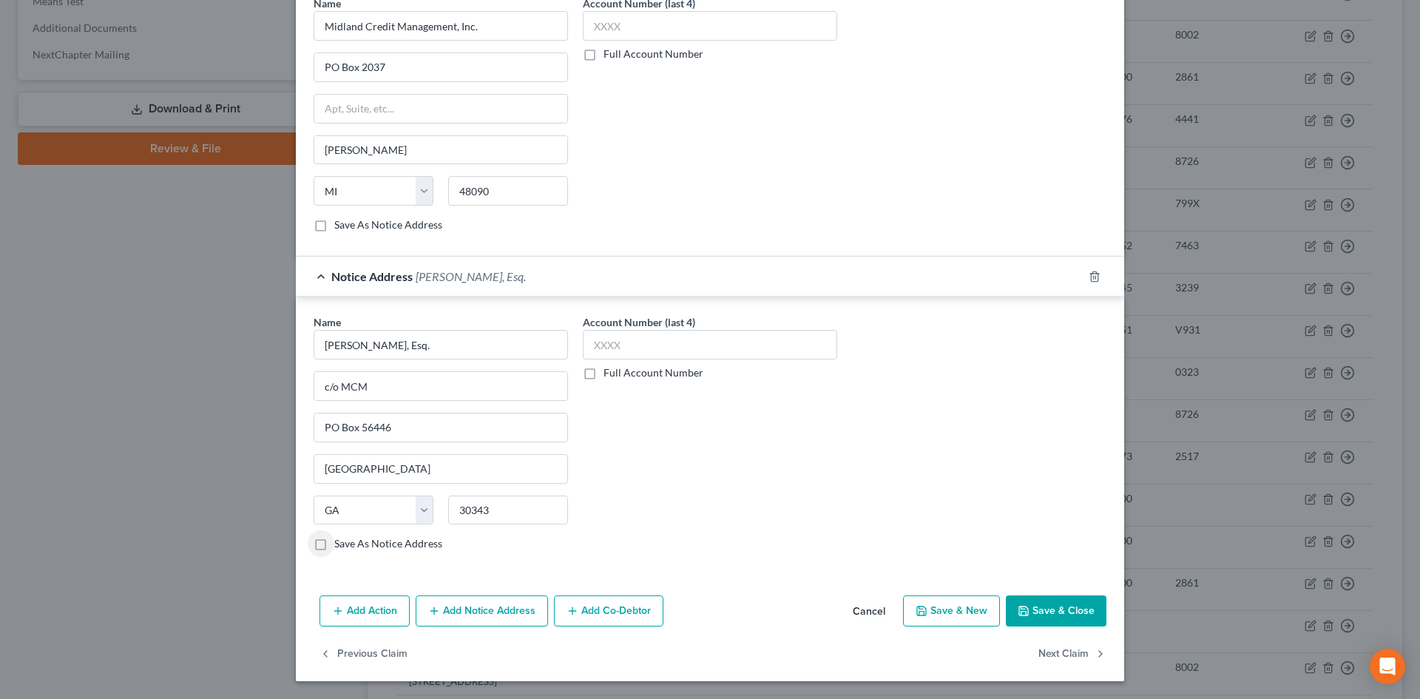
click at [1046, 623] on button "Save & Close" at bounding box center [1056, 611] width 101 height 31
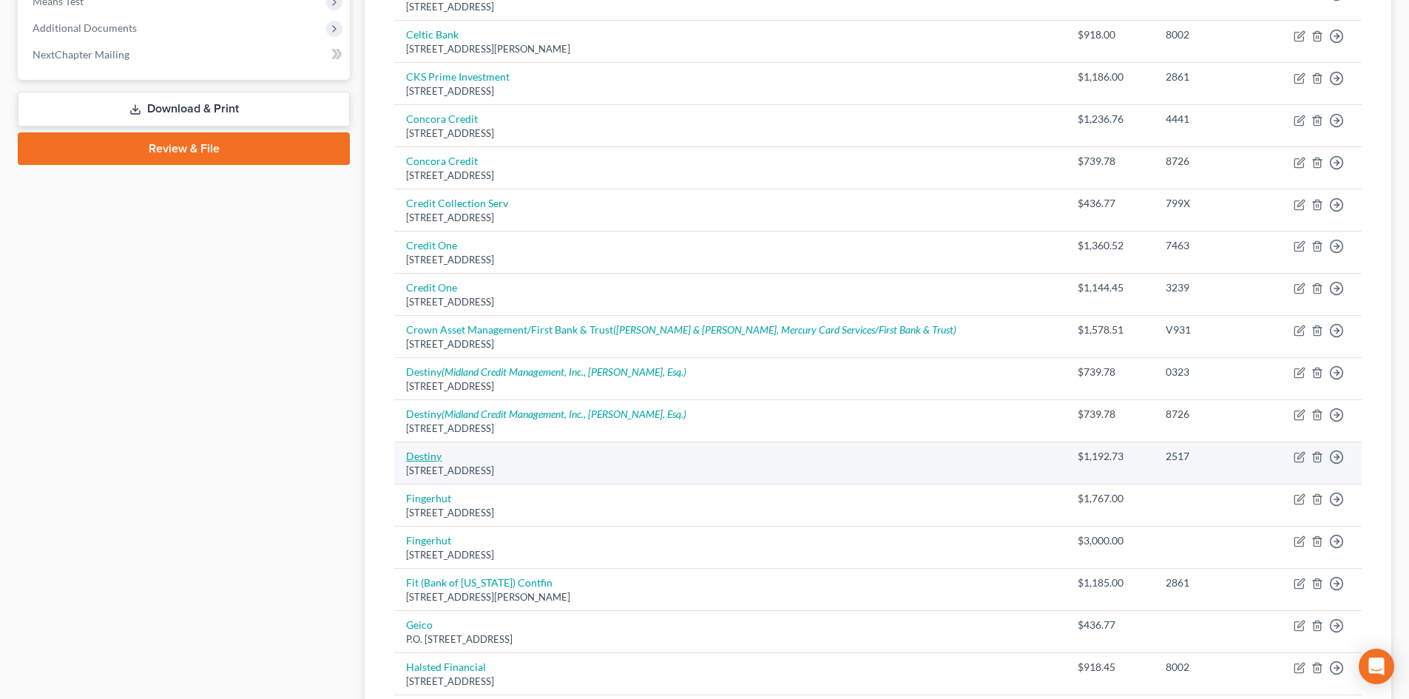
click at [431, 451] on link "Destiny" at bounding box center [424, 456] width 36 height 13
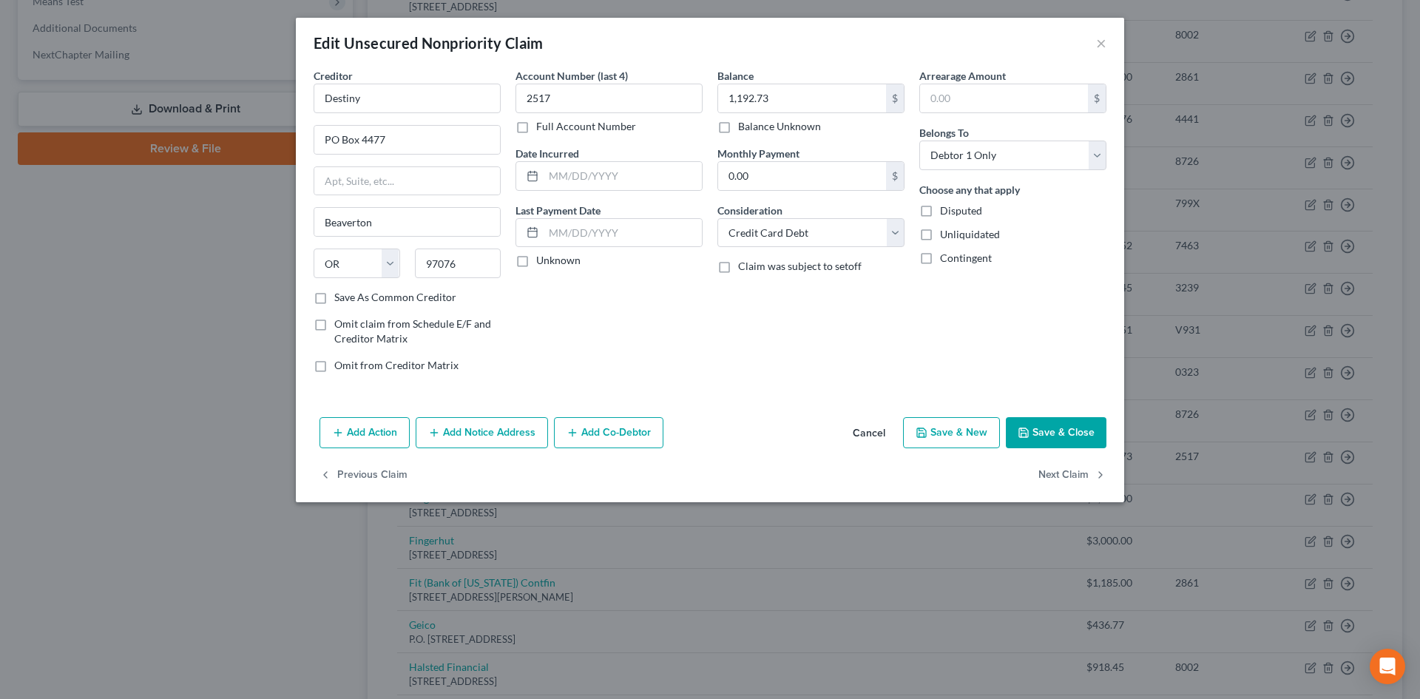
click at [456, 440] on button "Add Notice Address" at bounding box center [482, 432] width 132 height 31
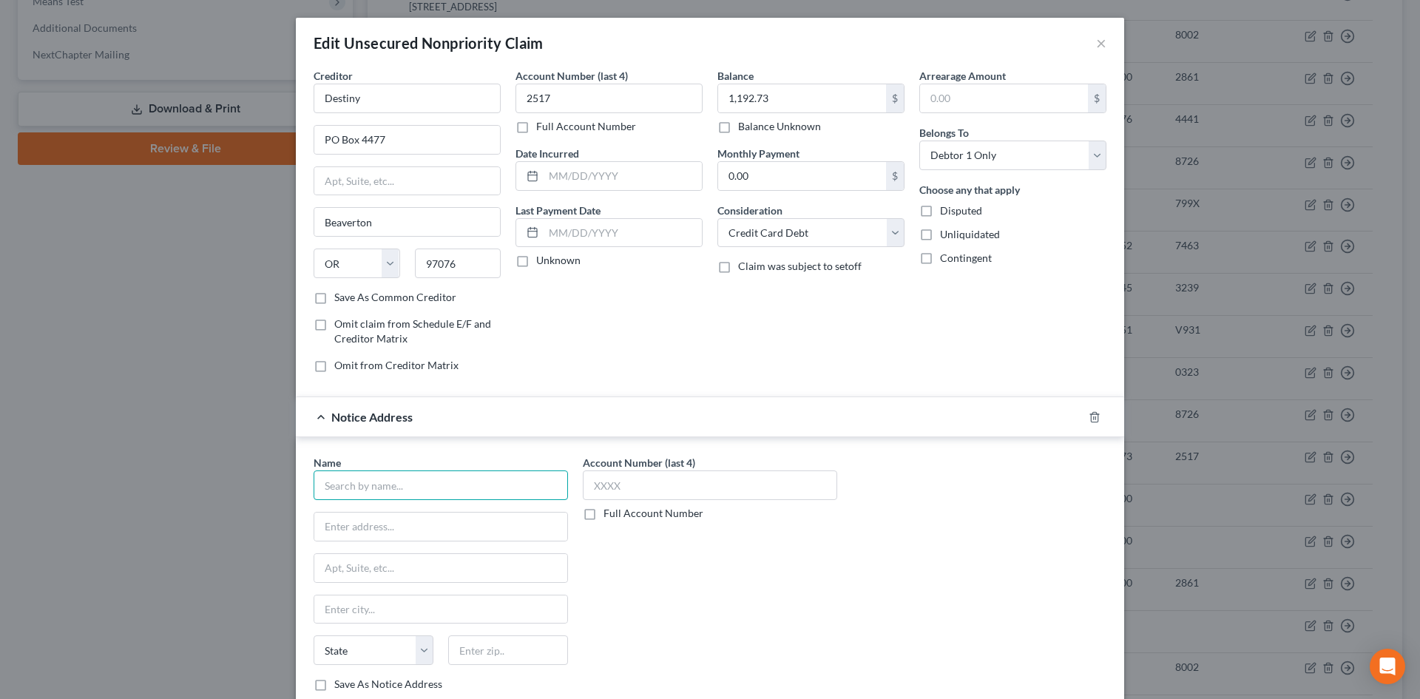
click at [348, 490] on input "text" at bounding box center [441, 486] width 254 height 30
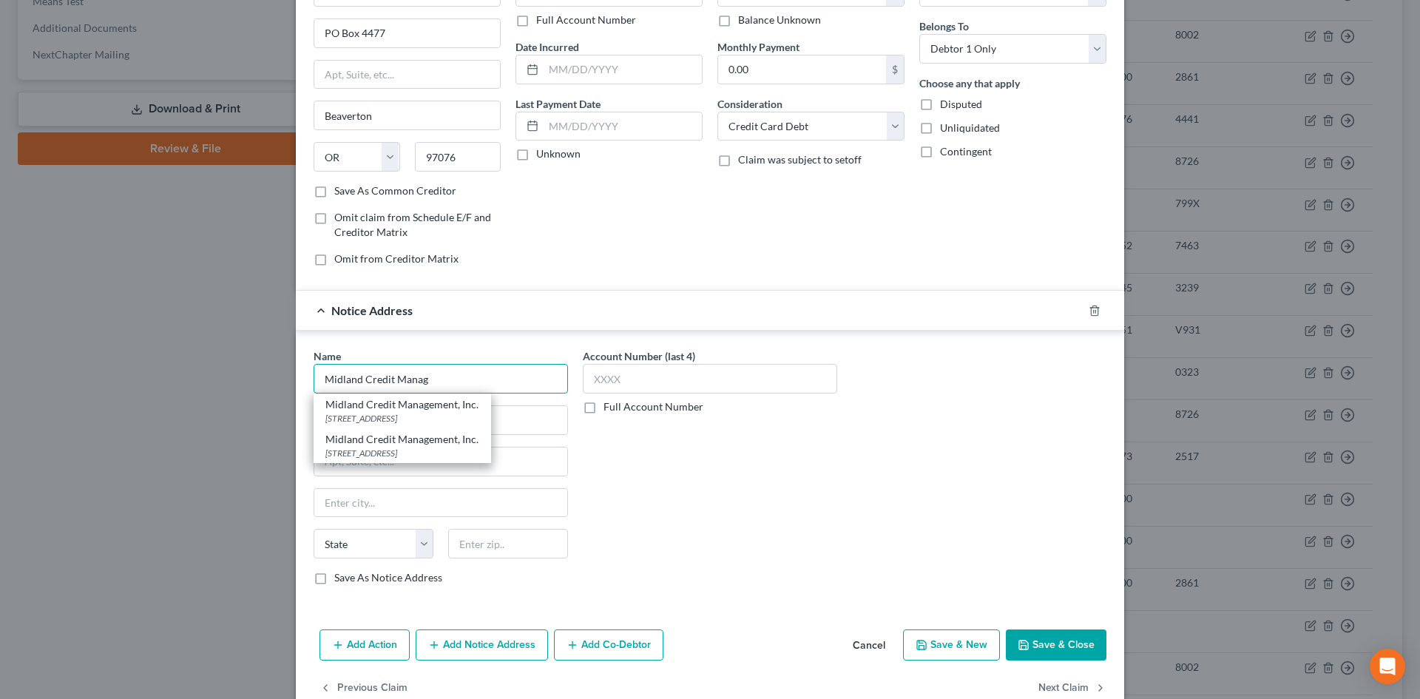
scroll to position [140, 0]
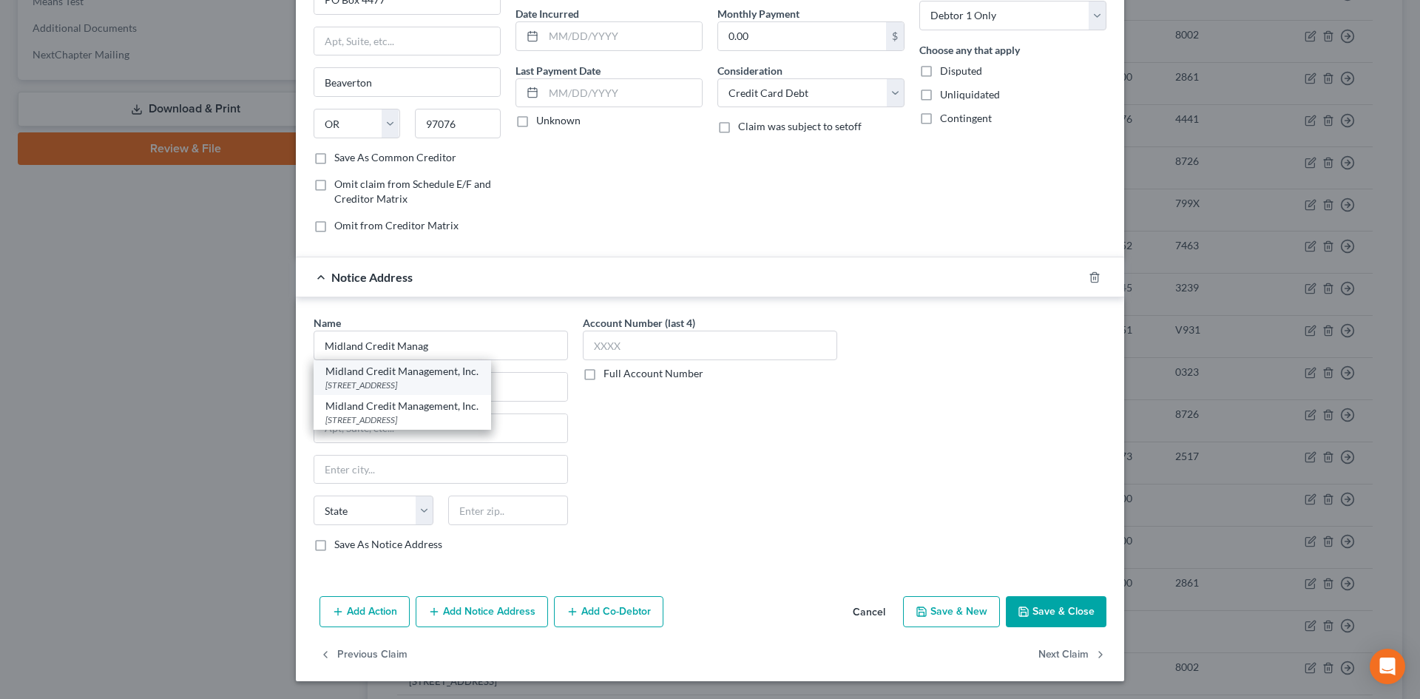
click at [417, 376] on div "Midland Credit Management, Inc." at bounding box center [403, 371] width 154 height 15
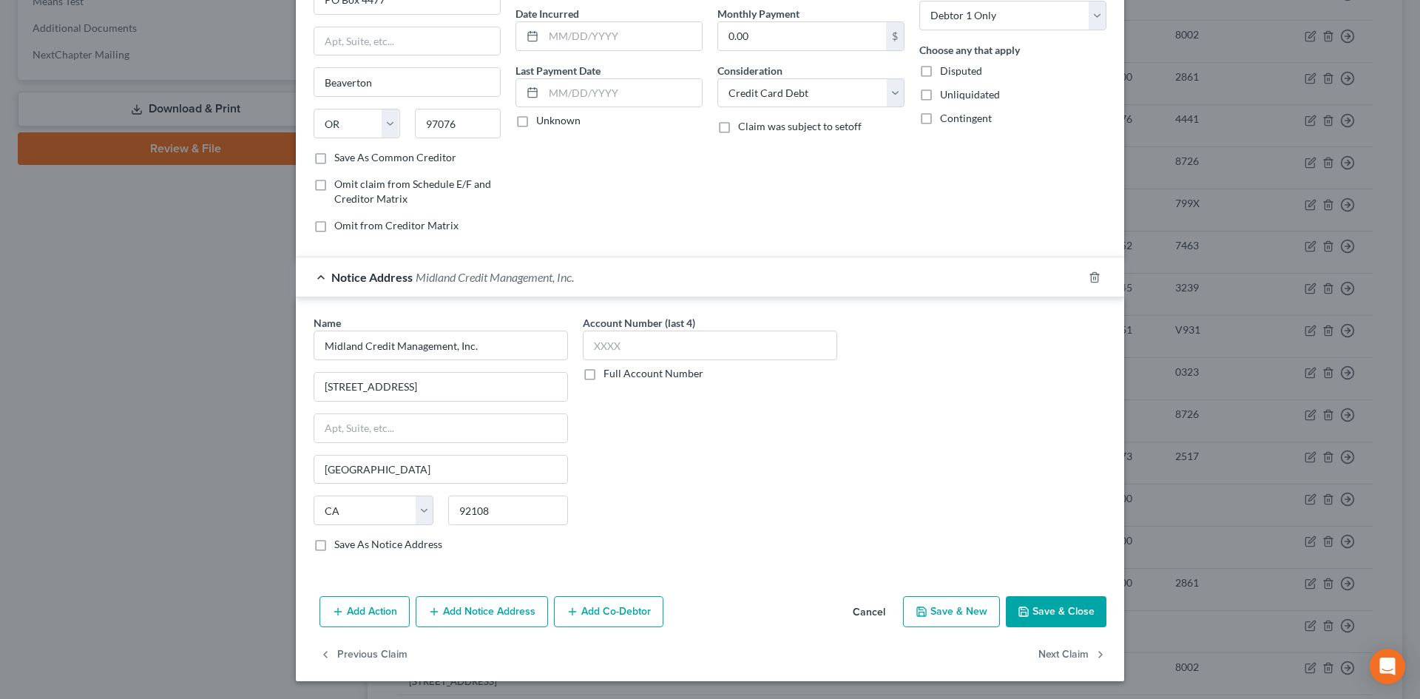
click at [948, 619] on button "Save & New" at bounding box center [951, 611] width 97 height 31
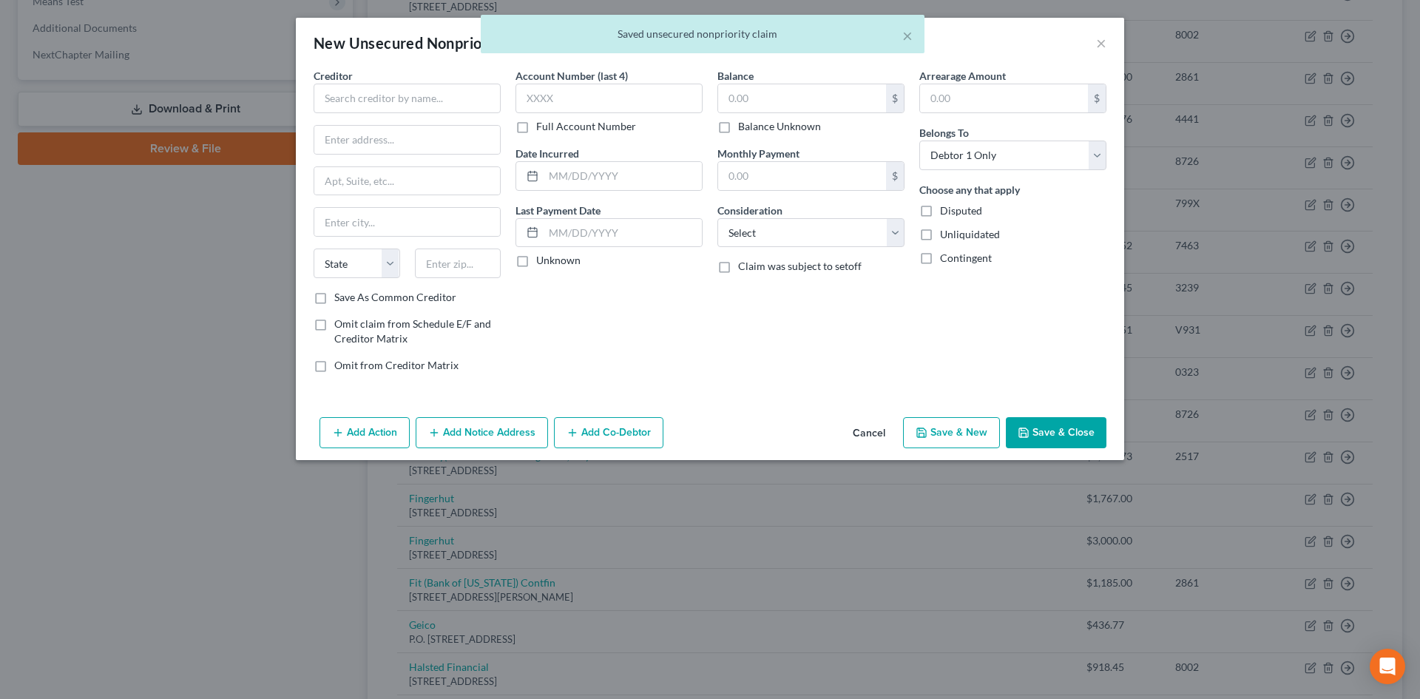
scroll to position [0, 0]
click at [888, 428] on button "Cancel" at bounding box center [869, 434] width 56 height 30
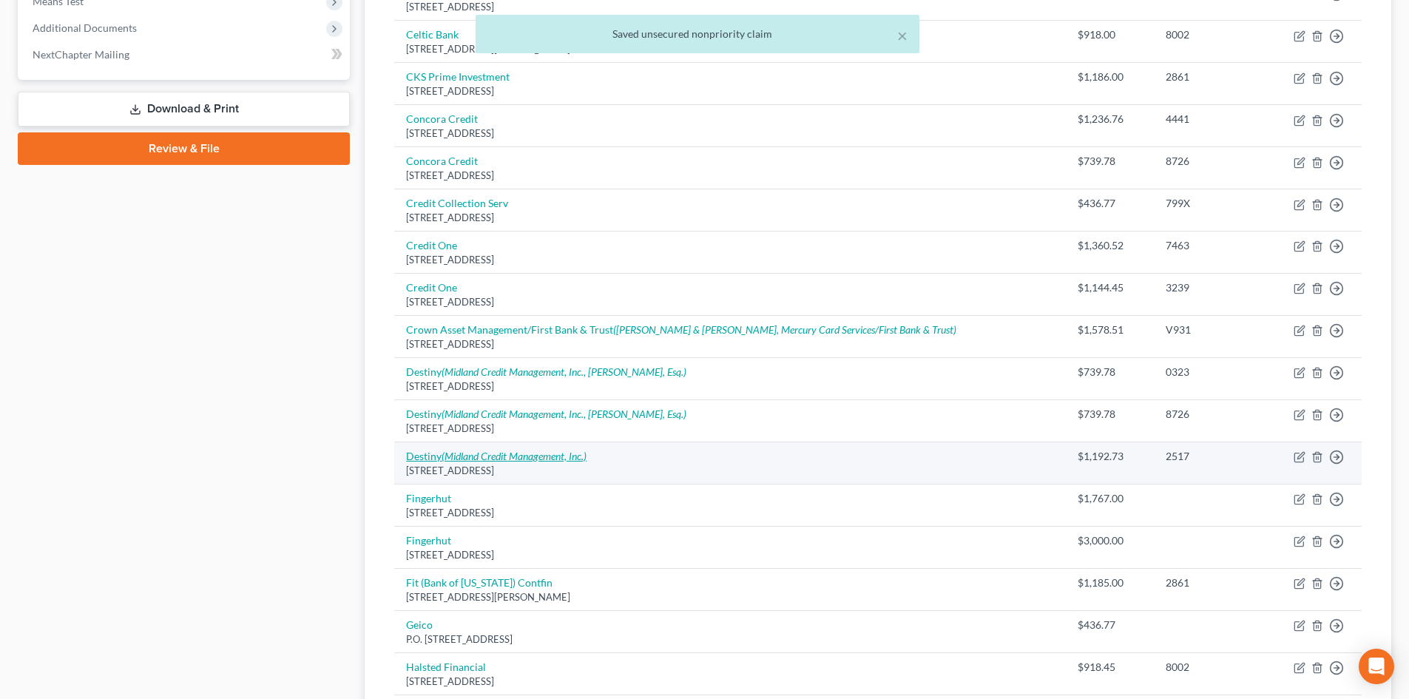
click at [510, 458] on icon "(Midland Credit Management, Inc.)" at bounding box center [514, 456] width 145 height 13
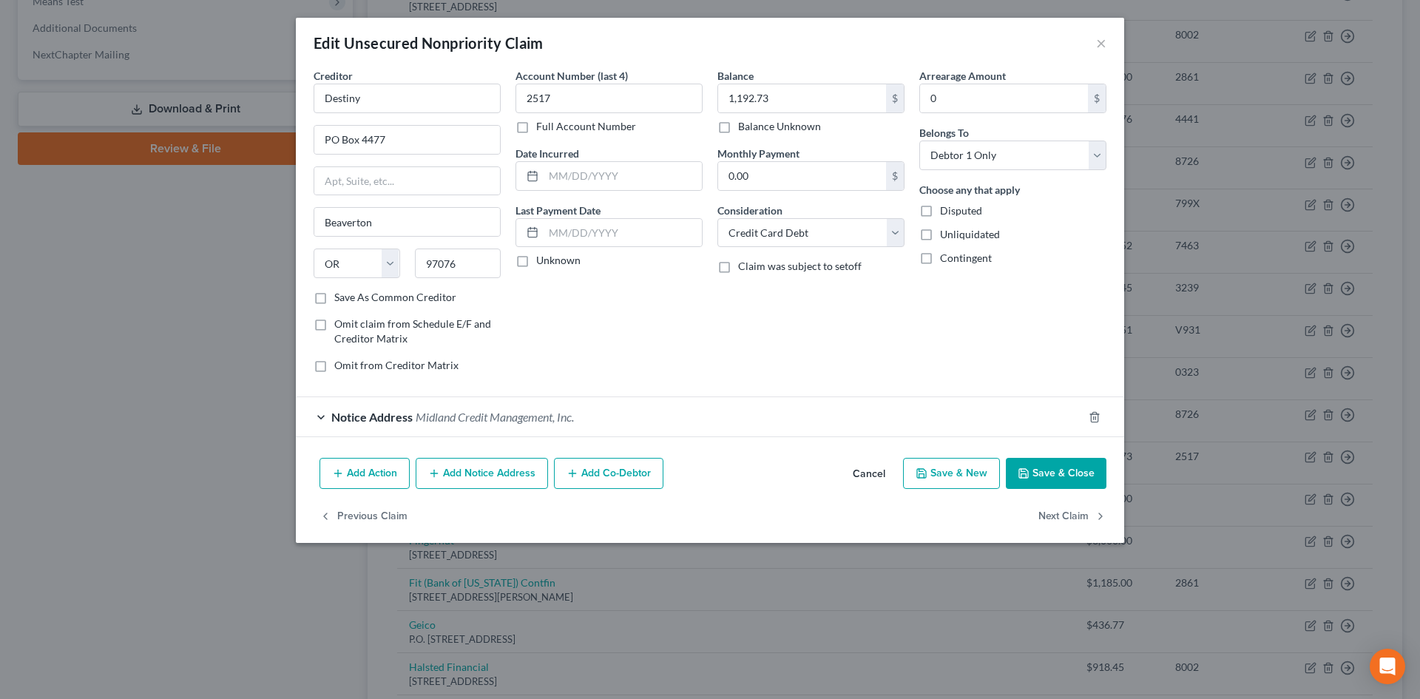
click at [512, 476] on button "Add Notice Address" at bounding box center [482, 473] width 132 height 31
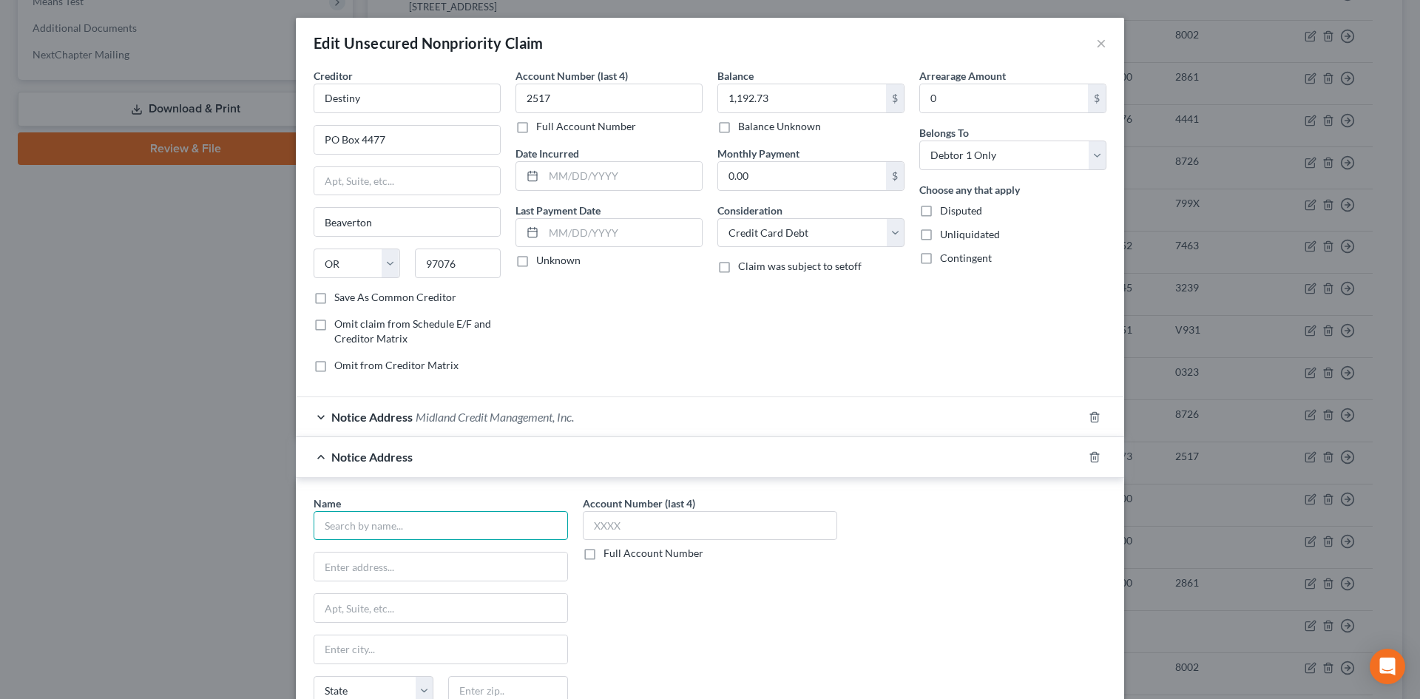
click at [396, 529] on input "text" at bounding box center [441, 526] width 254 height 30
click at [473, 687] on input "text" at bounding box center [508, 691] width 120 height 30
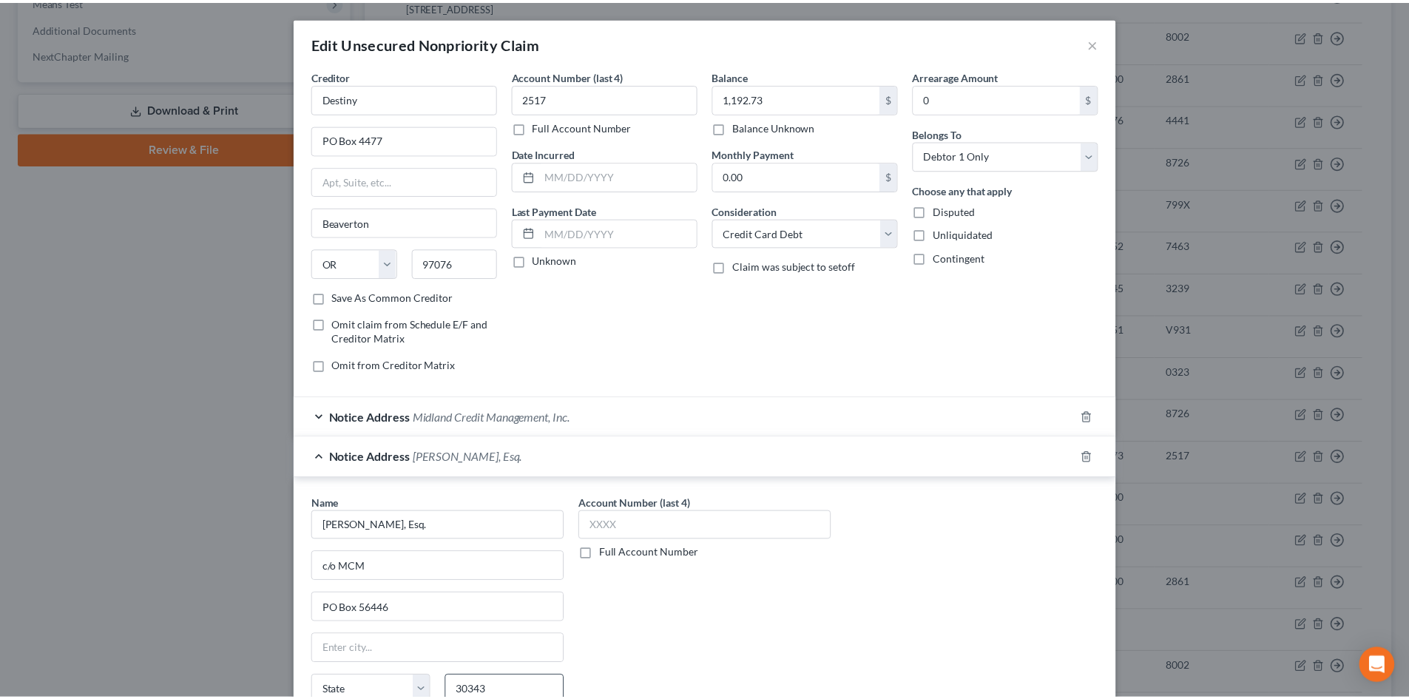
scroll to position [181, 0]
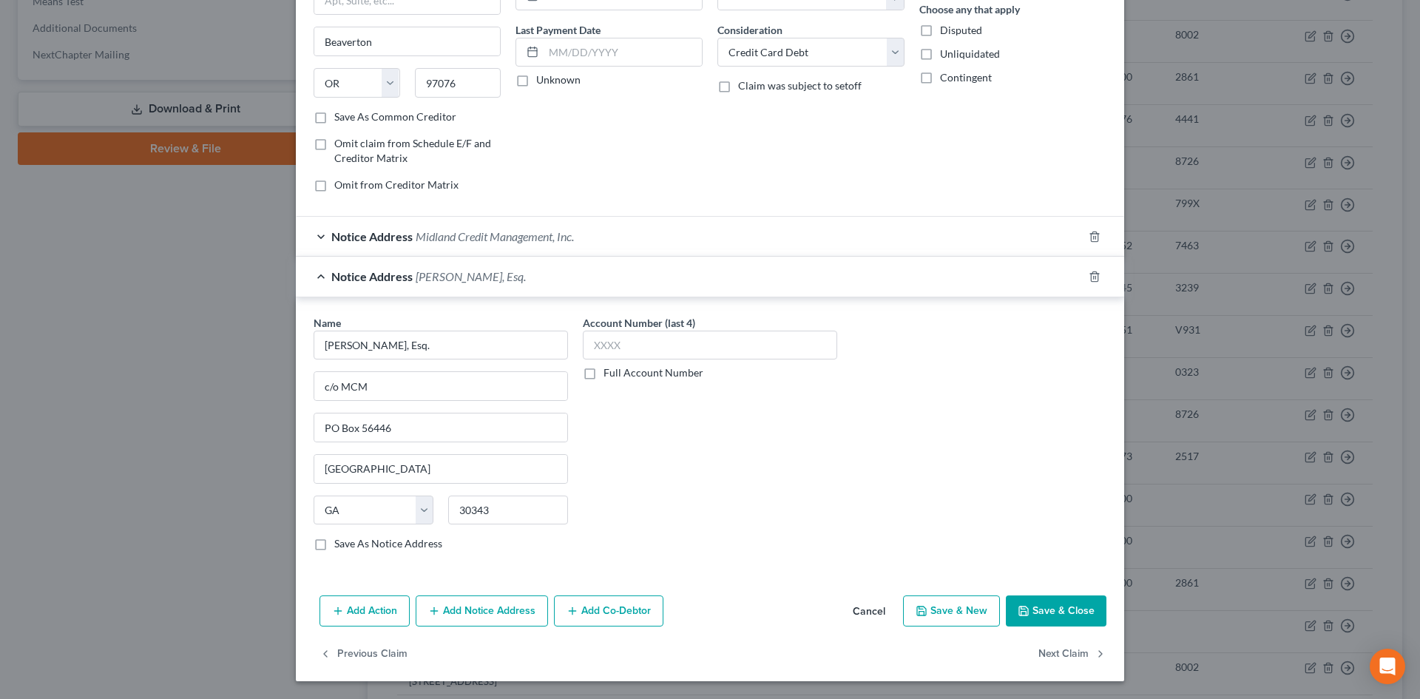
drag, startPoint x: 1061, startPoint y: 621, endPoint x: 995, endPoint y: 598, distance: 69.7
click at [1061, 620] on button "Save & Close" at bounding box center [1056, 611] width 101 height 31
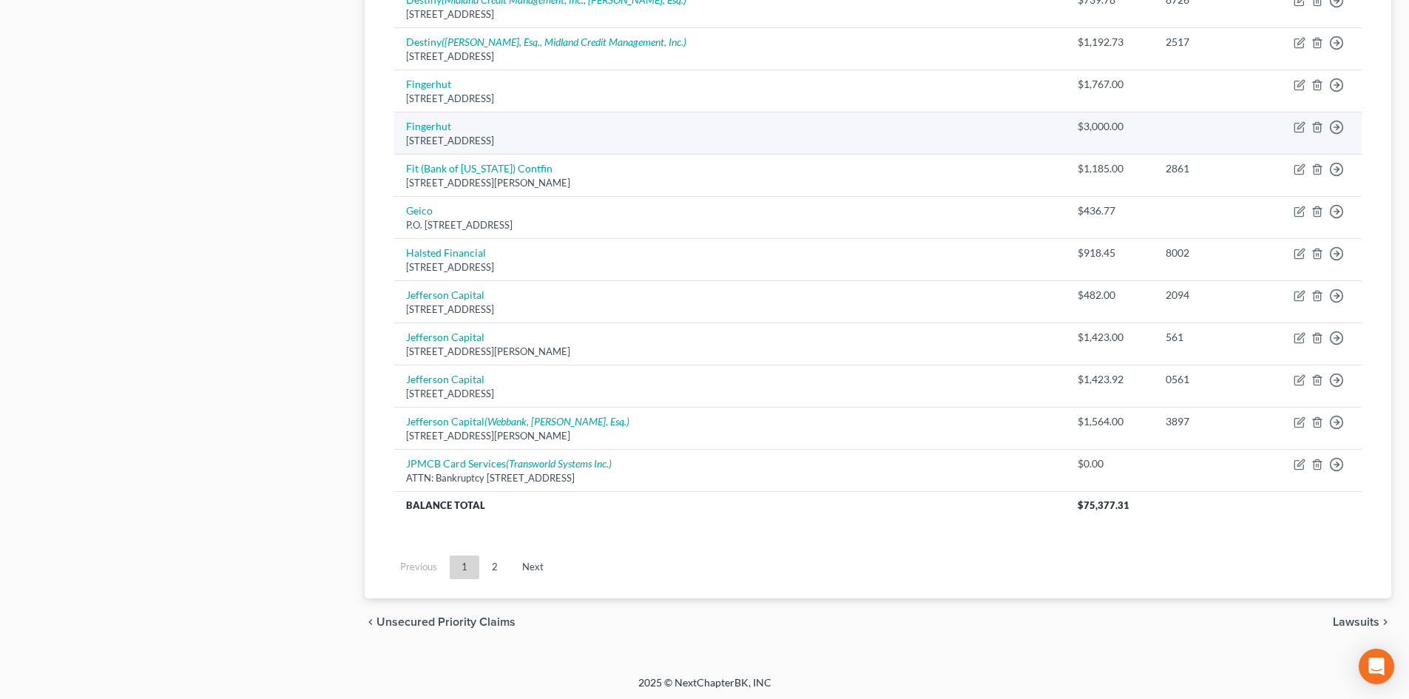
scroll to position [1009, 0]
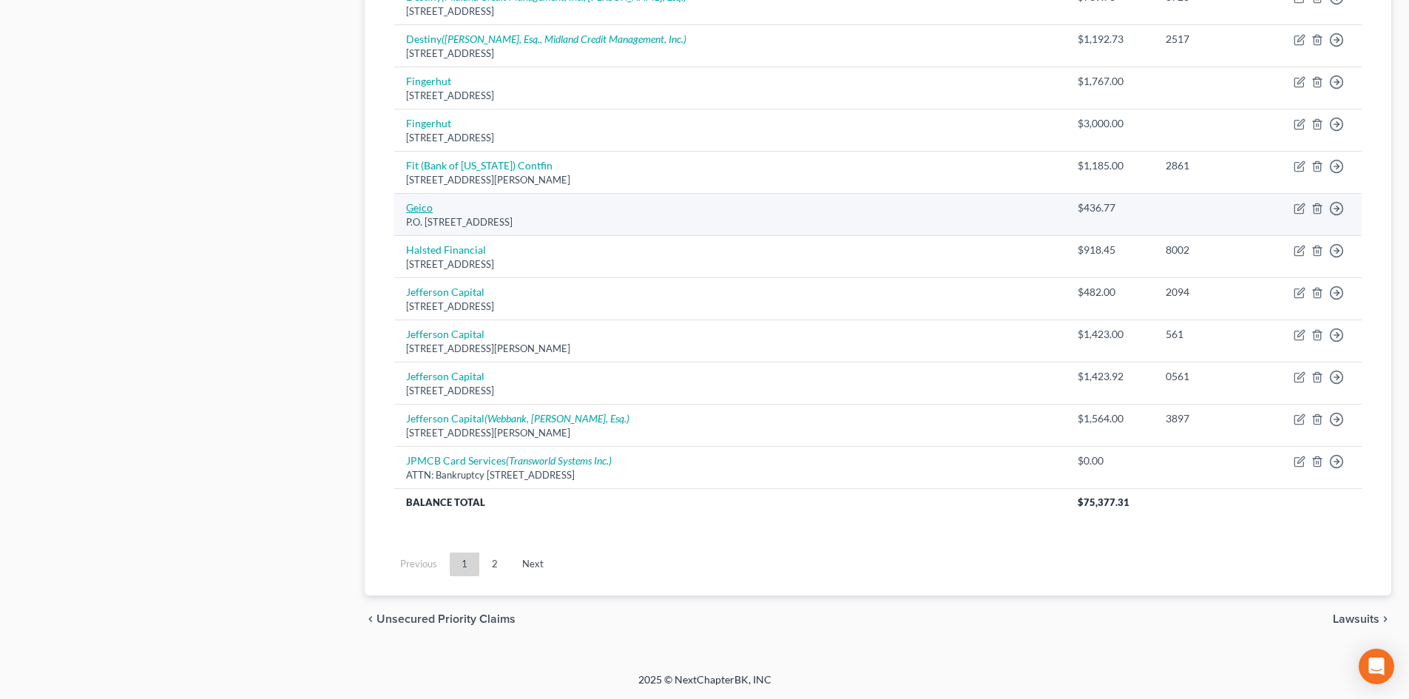
click at [430, 207] on link "Geico" at bounding box center [419, 207] width 27 height 13
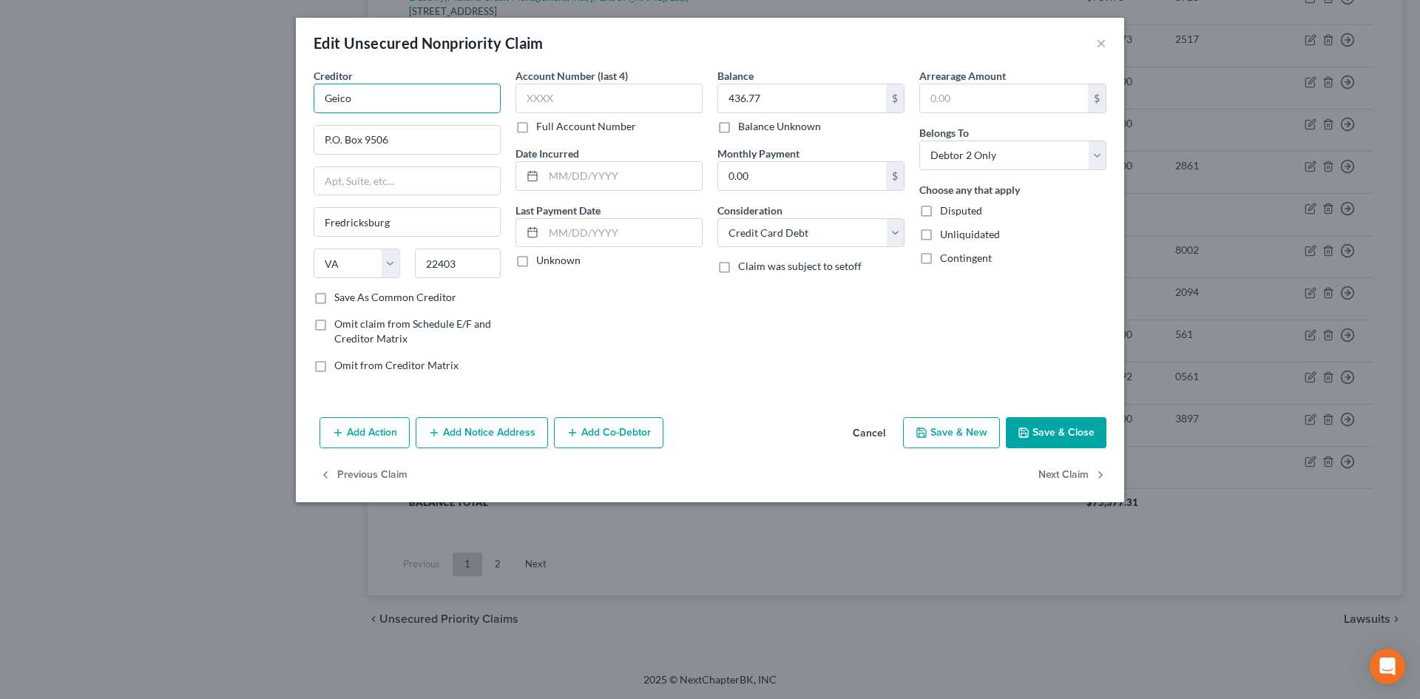
drag, startPoint x: 410, startPoint y: 93, endPoint x: 299, endPoint y: 95, distance: 111.0
click at [299, 95] on div "Creditor * Geico P.O. Box 9506 Fredricksburg State AL AK AR AZ CA CO CT DE DC F…" at bounding box center [710, 239] width 829 height 343
click at [1039, 427] on button "Save & Close" at bounding box center [1056, 432] width 101 height 31
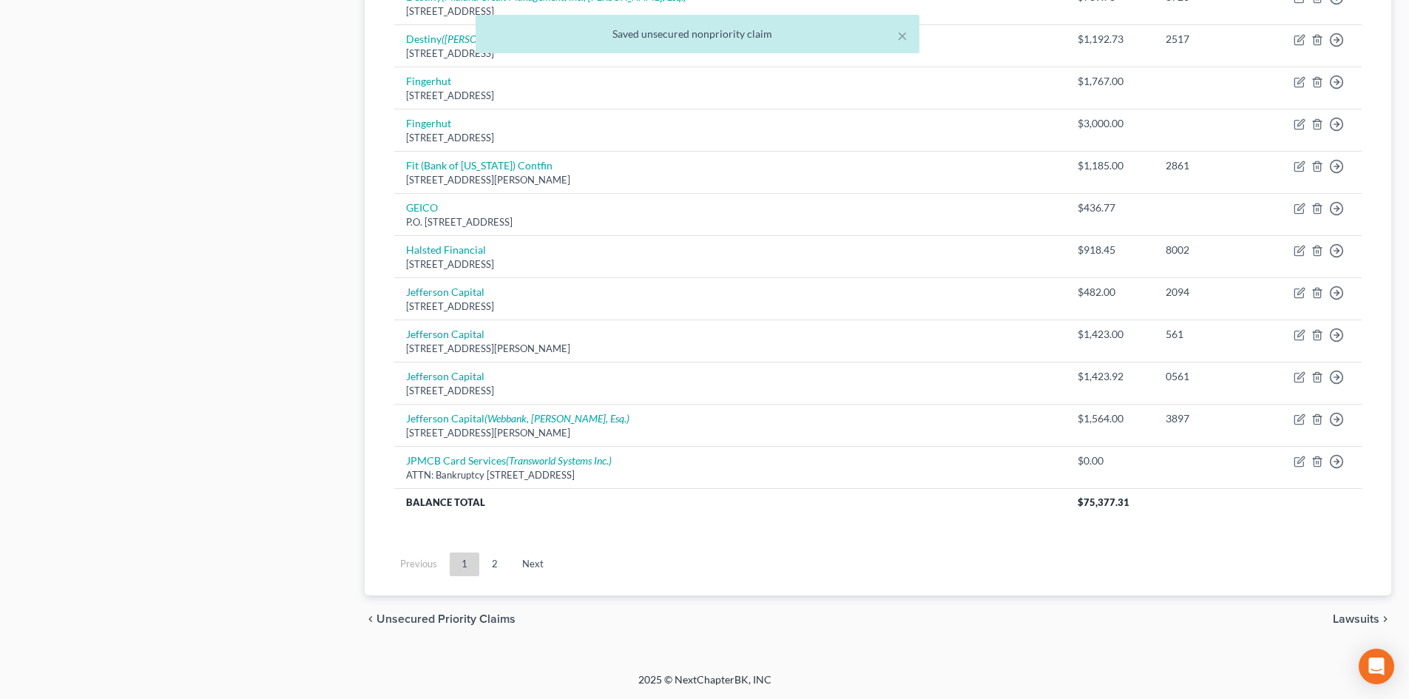
click at [505, 560] on link "2" at bounding box center [495, 565] width 30 height 24
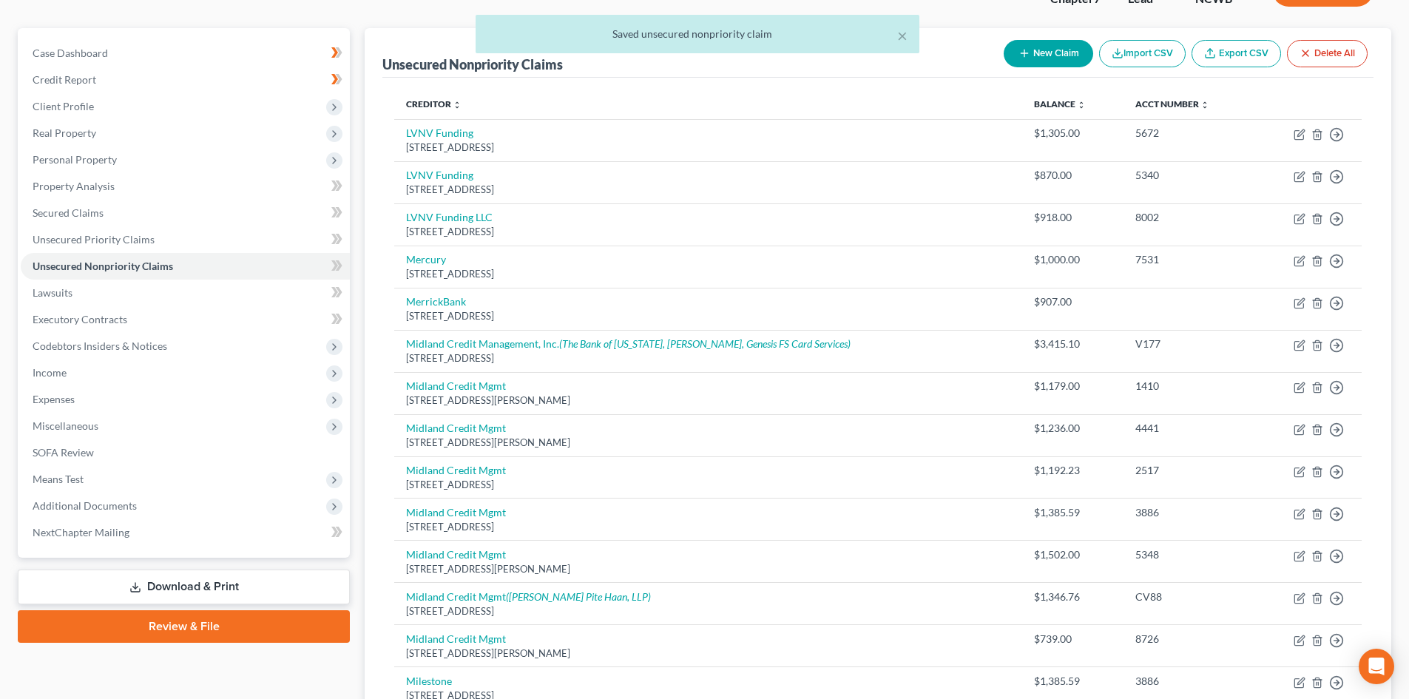
scroll to position [587, 0]
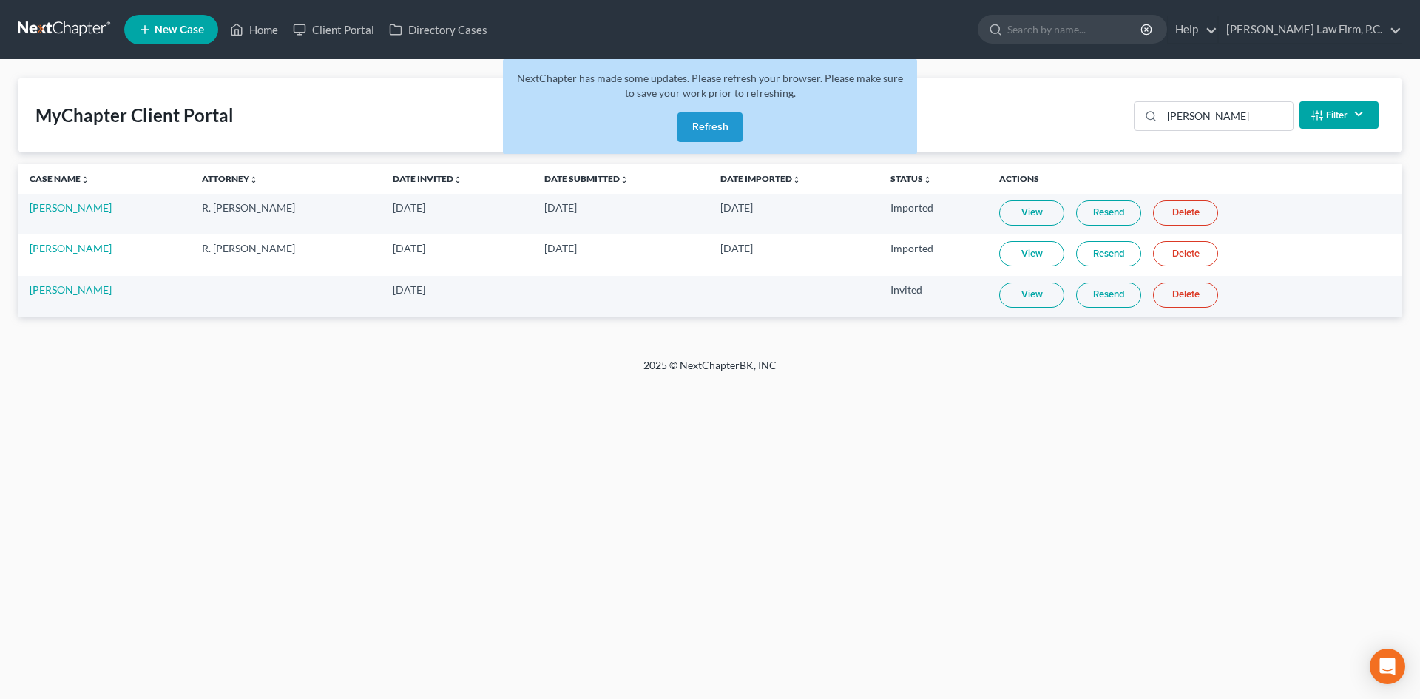
click at [707, 126] on button "Refresh" at bounding box center [710, 127] width 65 height 30
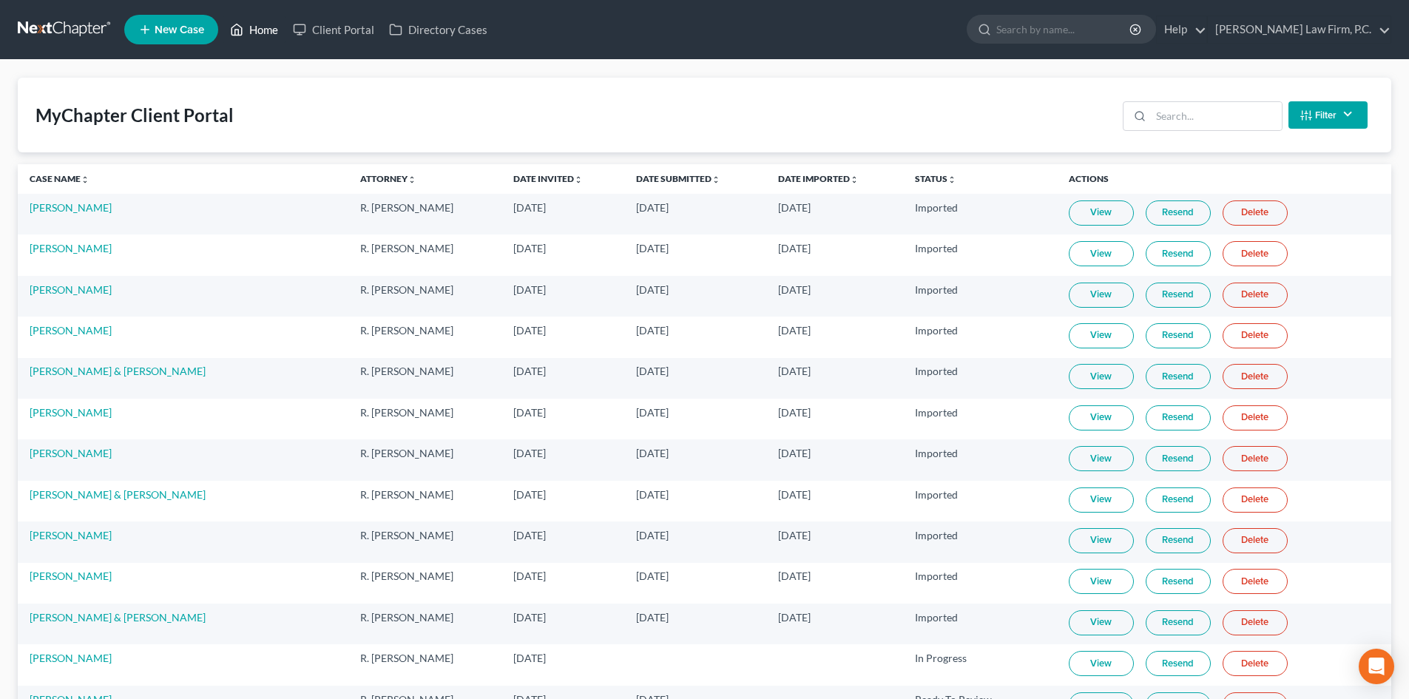
click at [257, 24] on link "Home" at bounding box center [254, 29] width 63 height 27
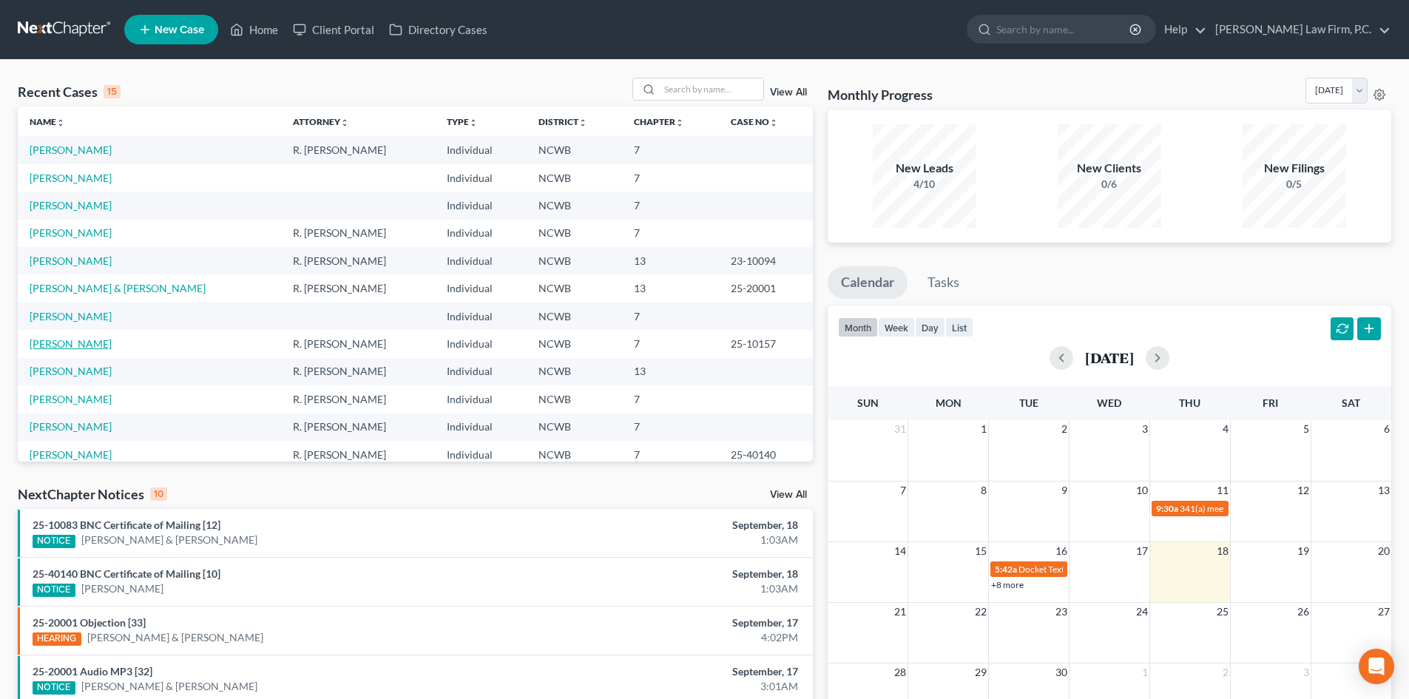
click at [53, 348] on link "[PERSON_NAME]" at bounding box center [71, 343] width 82 height 13
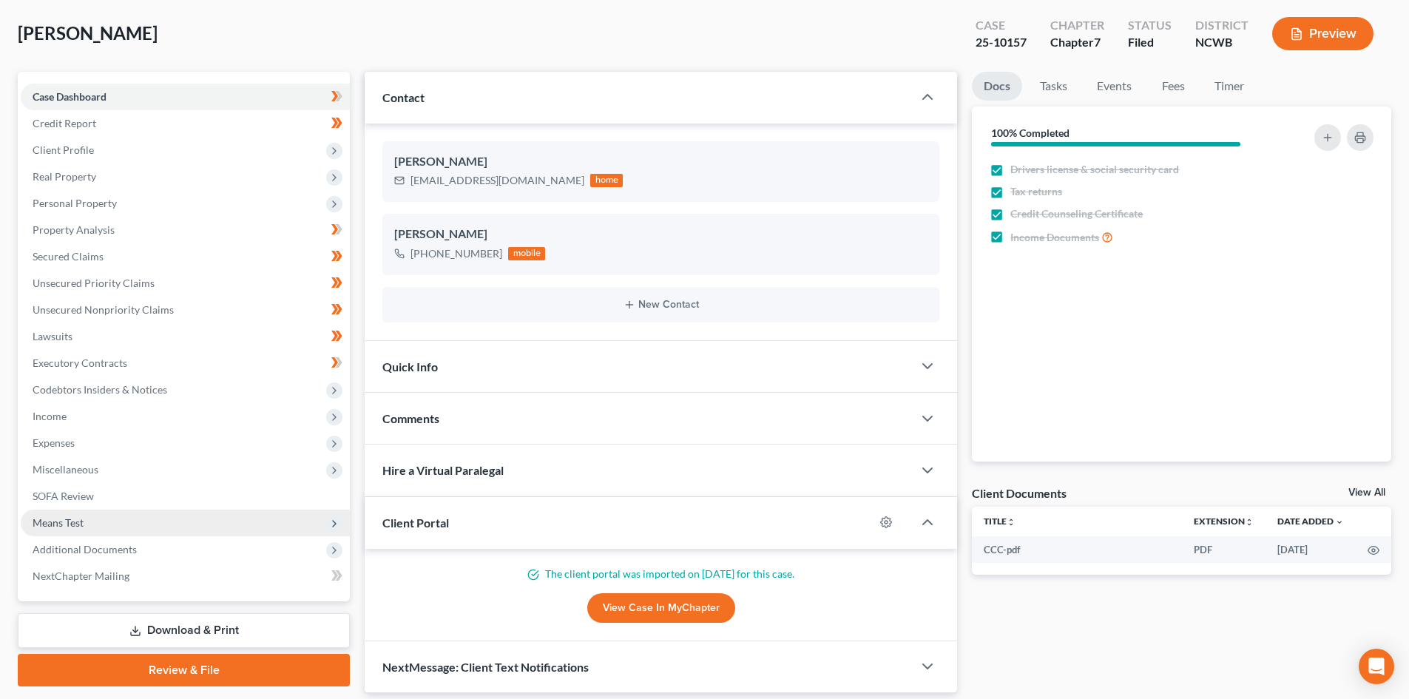
scroll to position [74, 0]
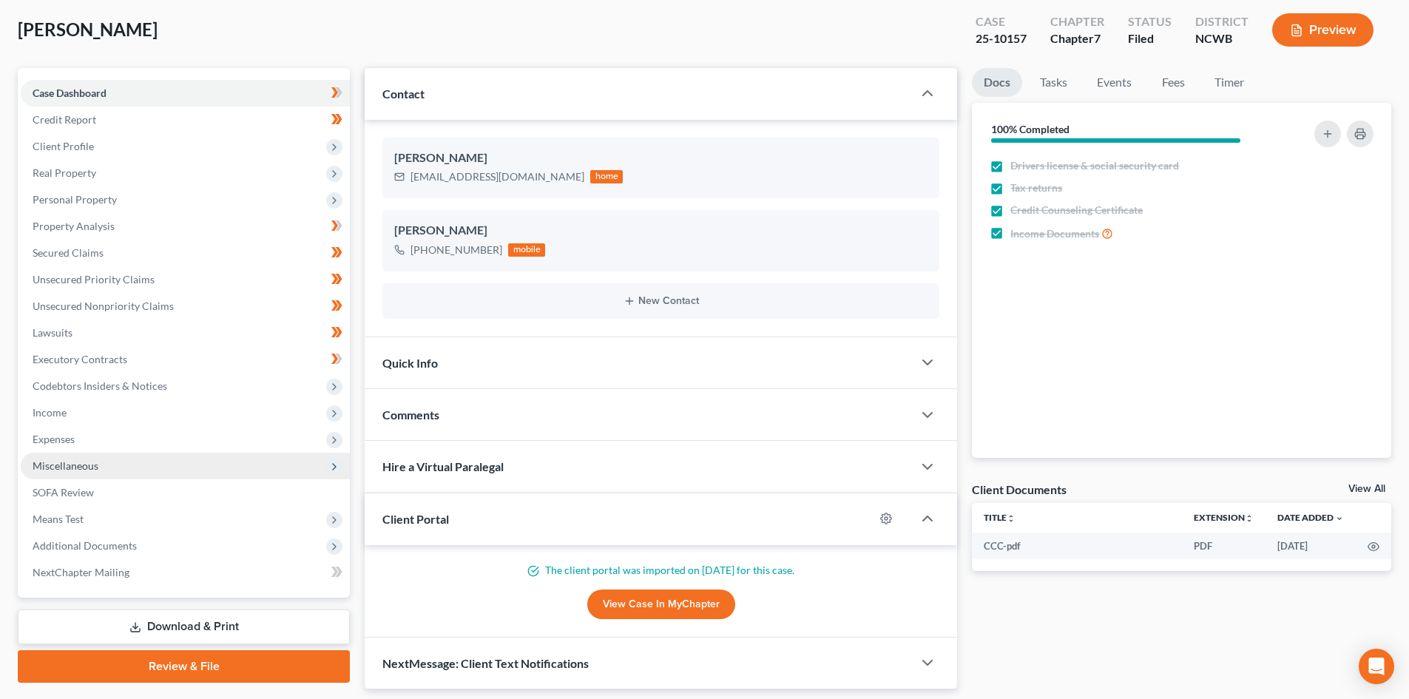
click at [95, 468] on span "Miscellaneous" at bounding box center [66, 465] width 66 height 13
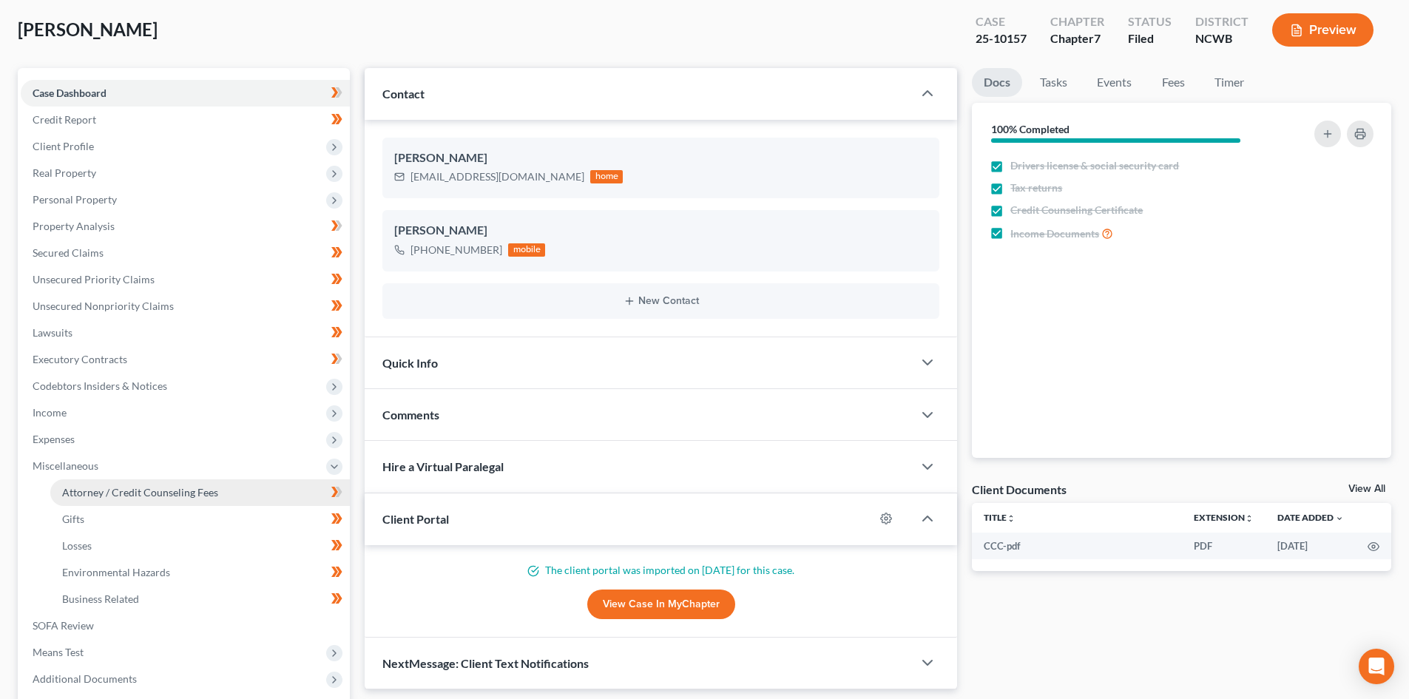
click at [133, 492] on span "Attorney / Credit Counseling Fees" at bounding box center [140, 492] width 156 height 13
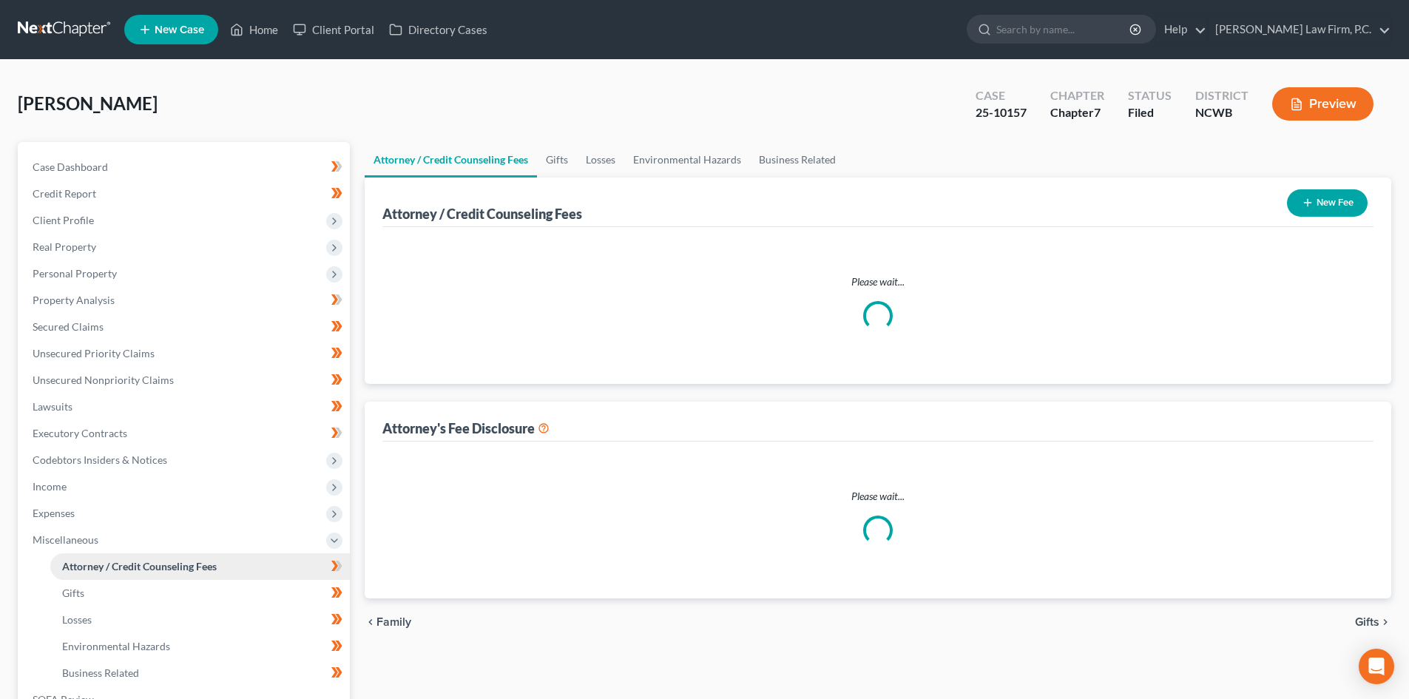
select select "2"
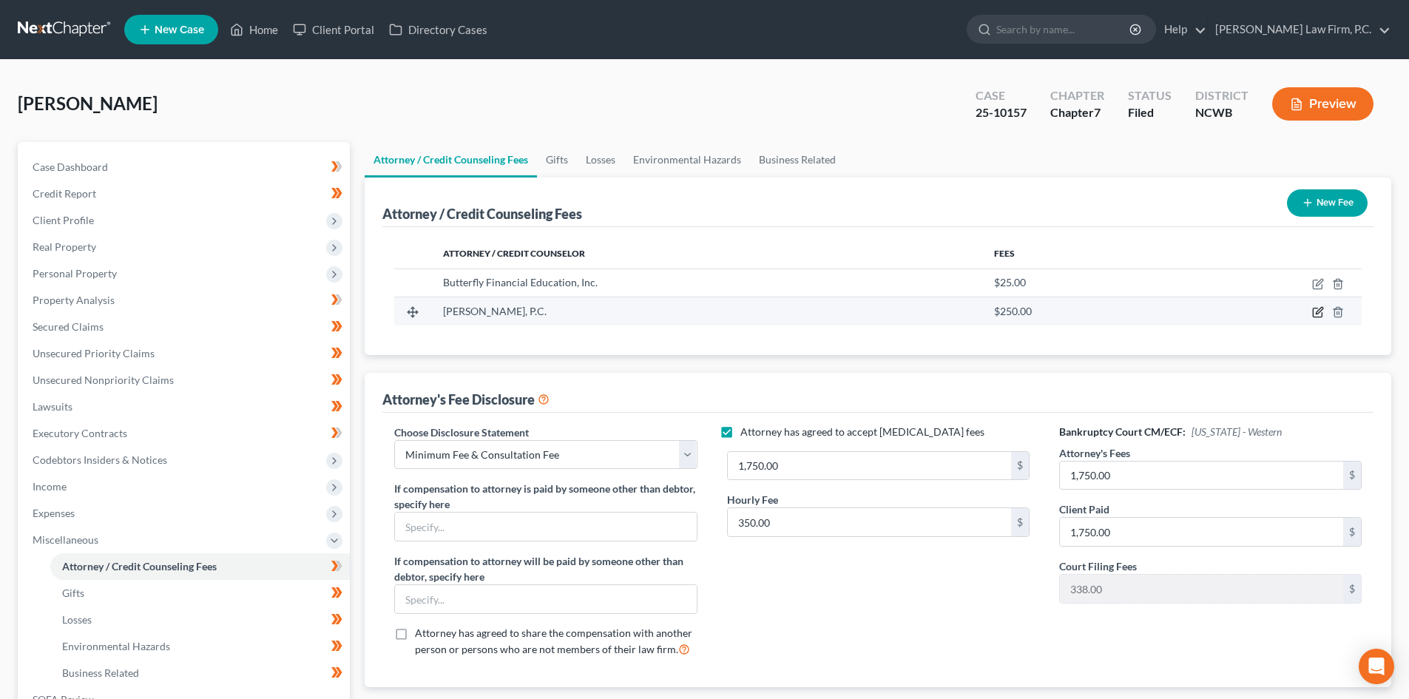
click at [1320, 314] on icon "button" at bounding box center [1318, 312] width 12 height 12
select select "28"
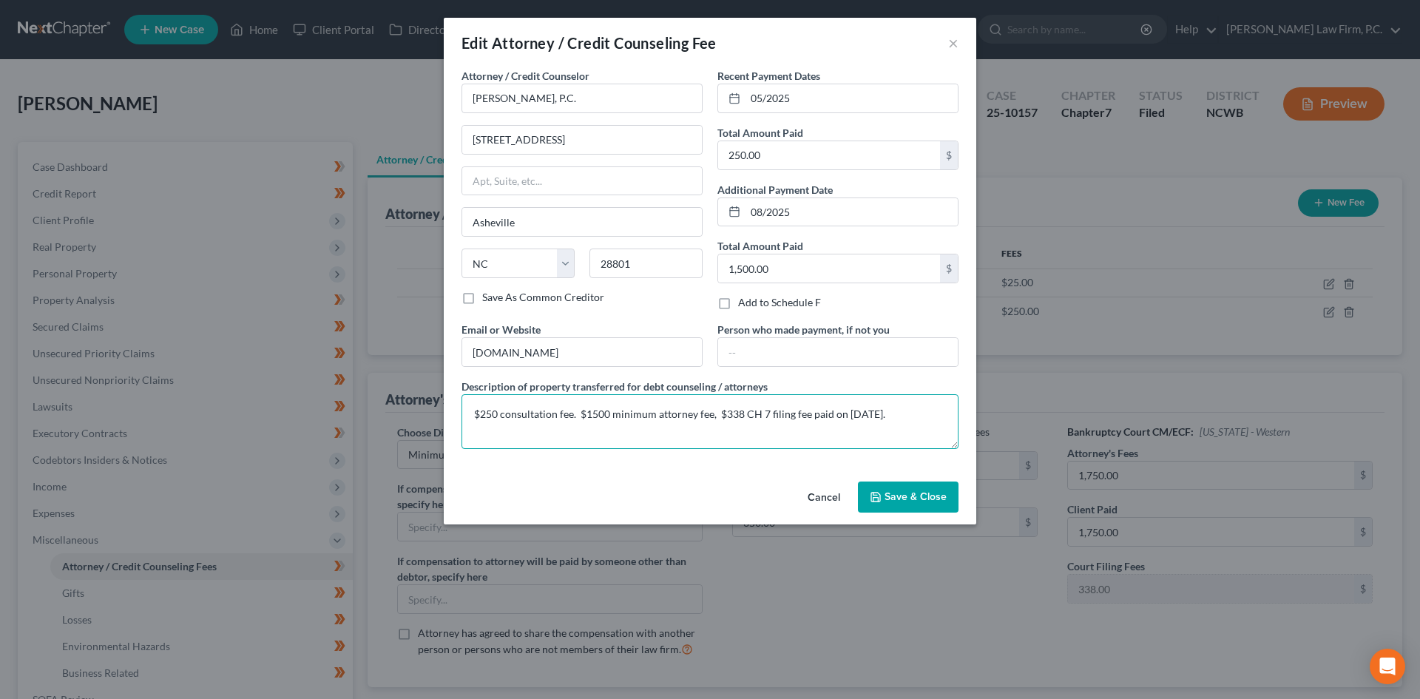
drag, startPoint x: 917, startPoint y: 417, endPoint x: 422, endPoint y: 474, distance: 497.5
click at [422, 473] on div "Edit Attorney / Credit Counseling Fee × Attorney / Credit Counselor * Matney Mo…" at bounding box center [710, 349] width 1420 height 699
click at [827, 499] on button "Cancel" at bounding box center [824, 498] width 56 height 30
